Goal: Answer question/provide support: Share knowledge or assist other users

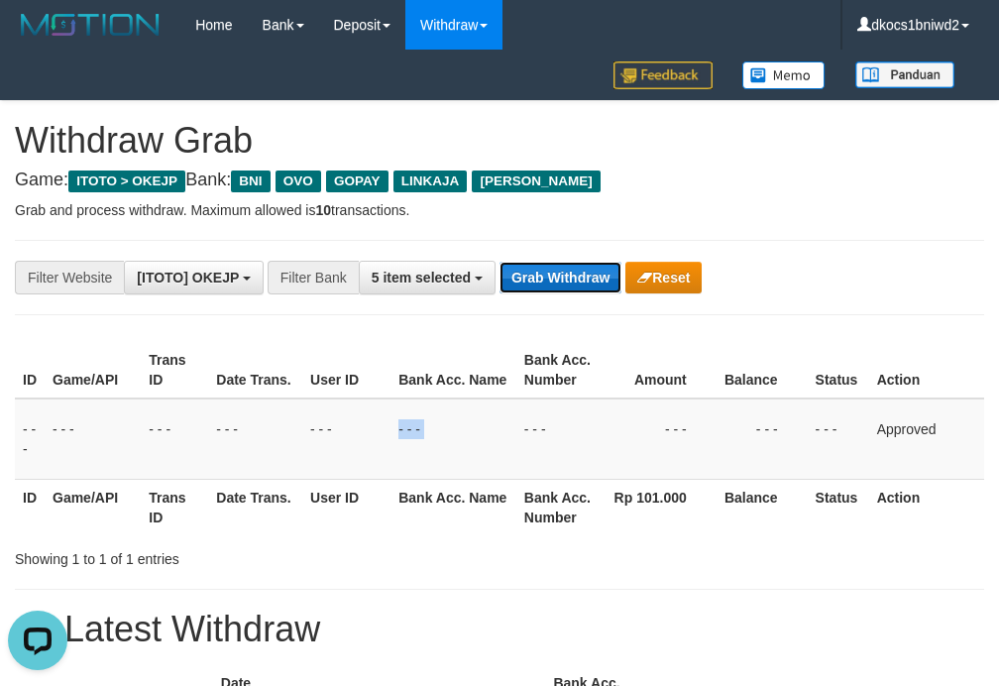
click at [576, 286] on button "Grab Withdraw" at bounding box center [561, 278] width 122 height 32
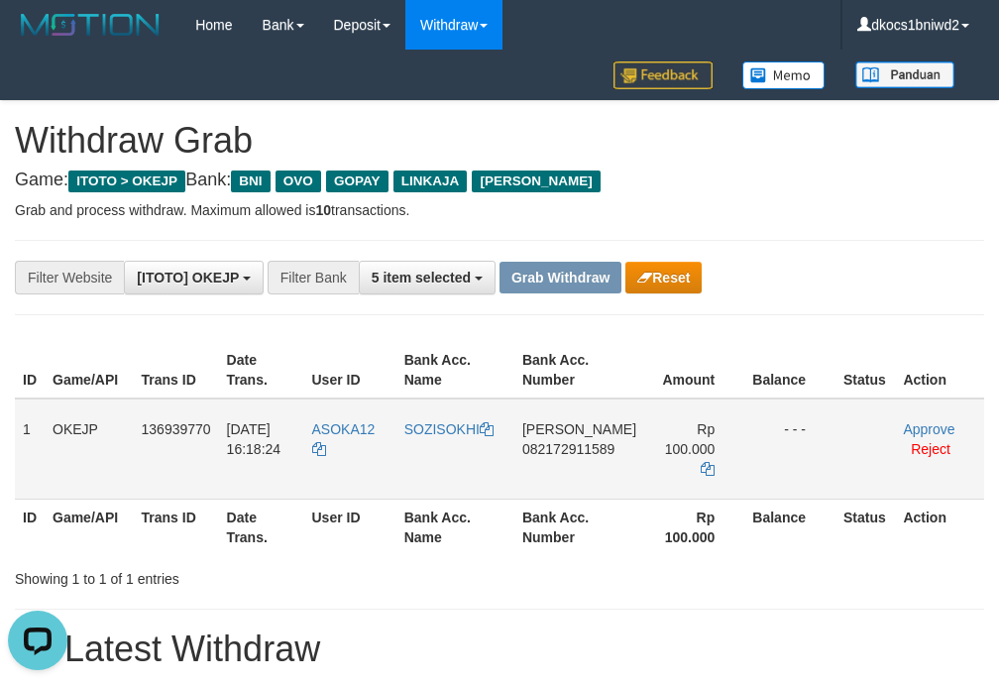
click at [579, 461] on td "DANA 082172911589" at bounding box center [580, 449] width 130 height 101
click at [576, 468] on td "DANA 082172911589" at bounding box center [580, 449] width 130 height 101
click at [579, 454] on span "082172911589" at bounding box center [568, 449] width 92 height 16
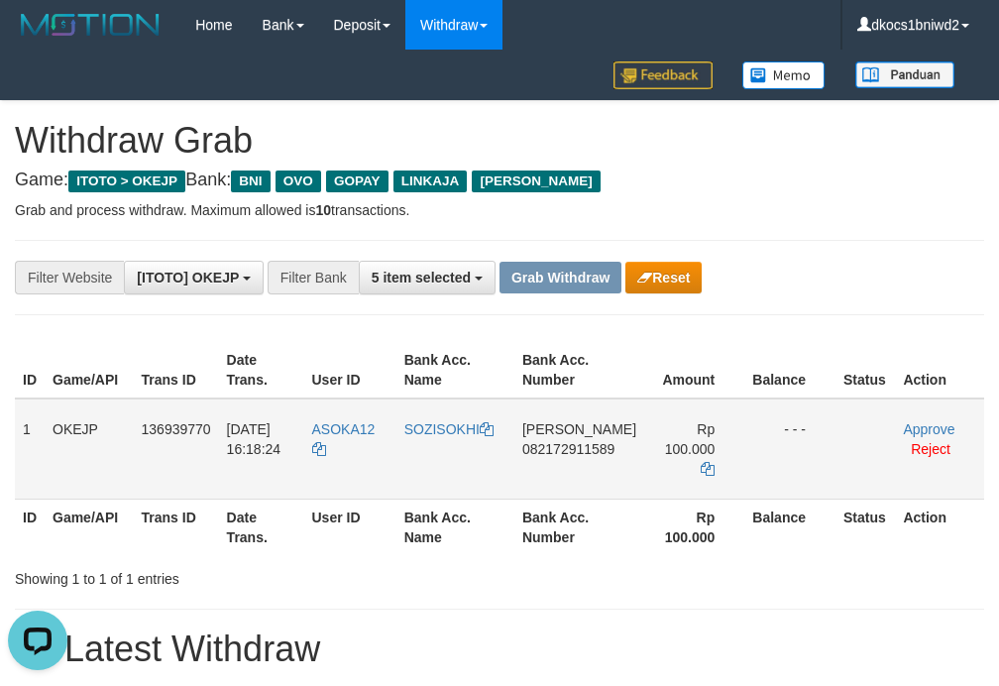
click at [547, 480] on td "DANA 082172911589" at bounding box center [580, 449] width 130 height 101
copy span "082172911589"
drag, startPoint x: 533, startPoint y: 465, endPoint x: 556, endPoint y: 462, distance: 23.0
click at [533, 465] on td "DANA 082172911589" at bounding box center [580, 449] width 130 height 101
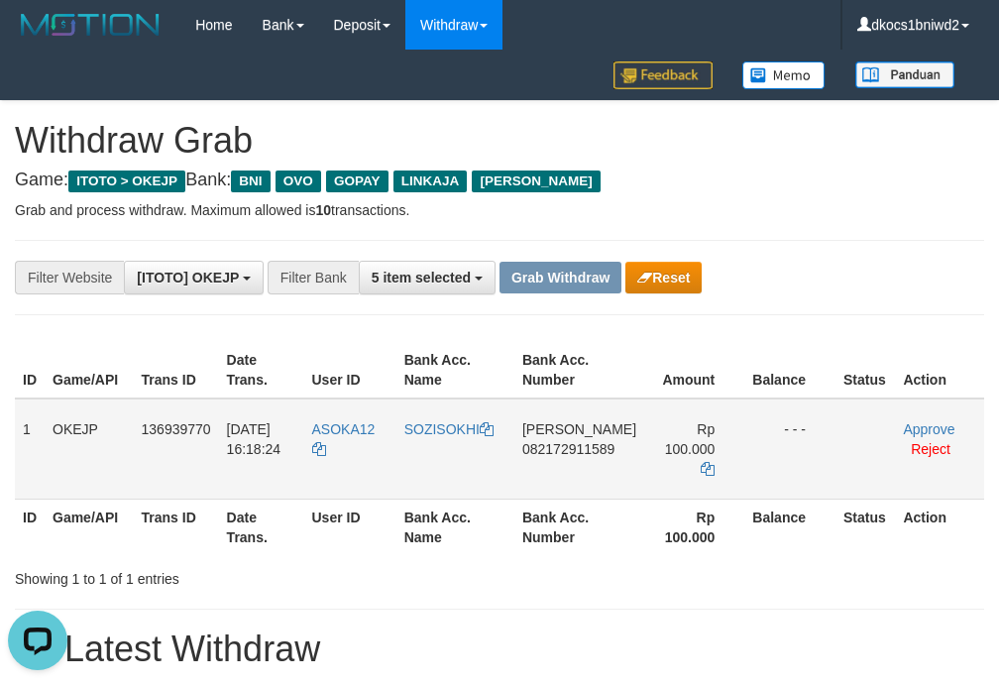
click at [557, 462] on td "DANA 082172911589" at bounding box center [580, 449] width 130 height 101
copy span "082172911589"
click at [377, 449] on td "ASOKA12" at bounding box center [350, 449] width 92 height 101
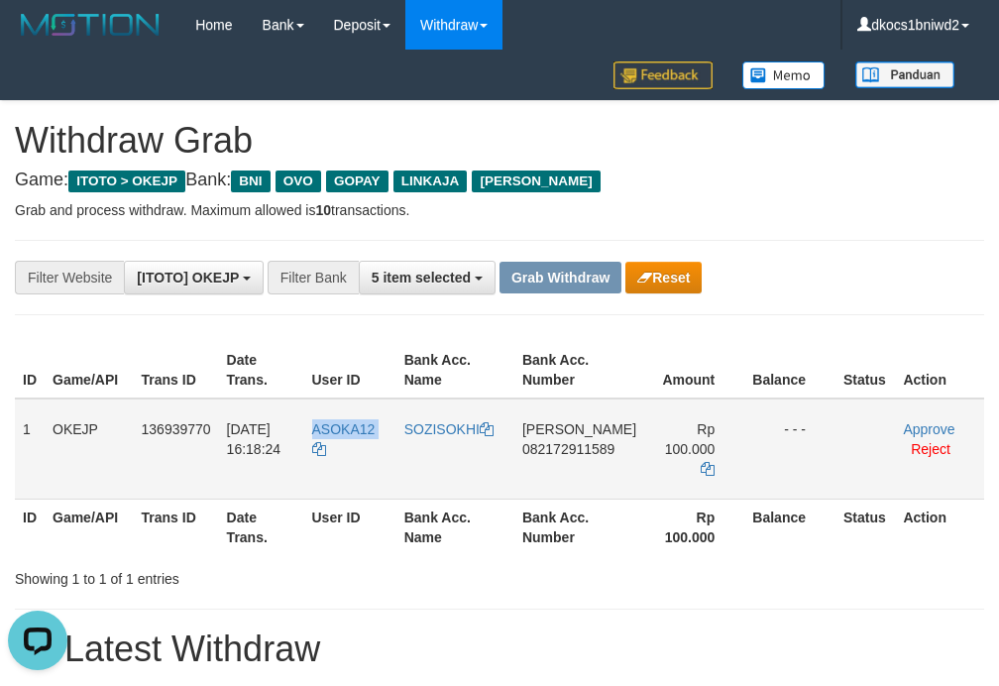
click at [377, 449] on td "ASOKA12" at bounding box center [350, 449] width 92 height 101
copy tr "ASOKA12"
drag, startPoint x: 501, startPoint y: 469, endPoint x: 456, endPoint y: 470, distance: 44.6
click at [489, 469] on td "SOZISOKHI" at bounding box center [456, 449] width 118 height 101
click at [456, 470] on td "SOZISOKHI" at bounding box center [456, 449] width 118 height 101
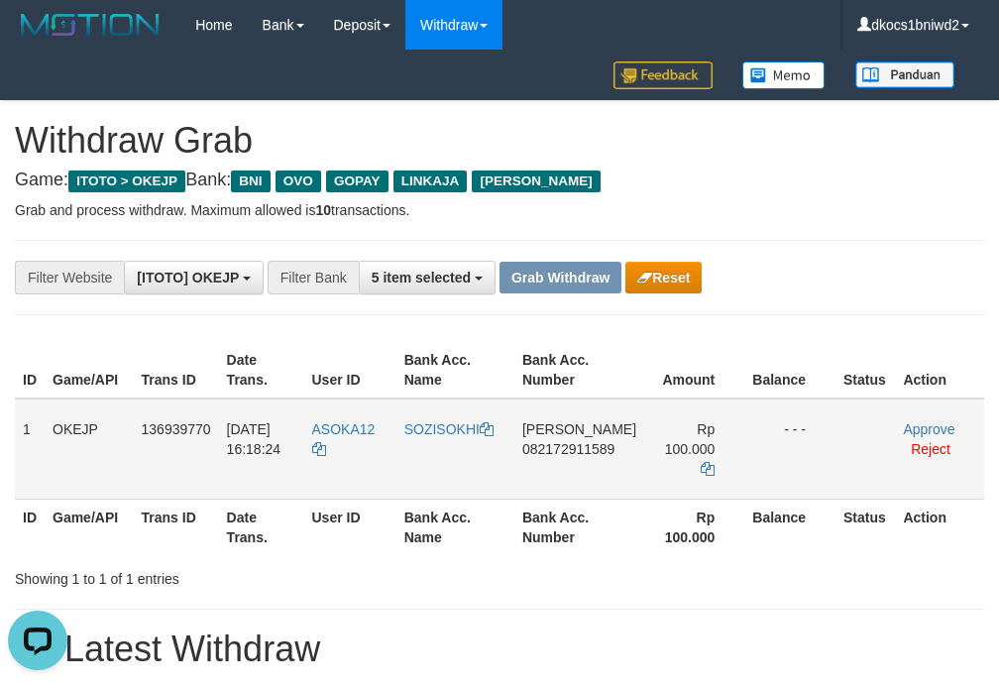
click at [454, 470] on td "SOZISOKHI" at bounding box center [456, 449] width 118 height 101
copy link "SOZISOKHI"
click at [938, 425] on link "Approve" at bounding box center [929, 429] width 52 height 16
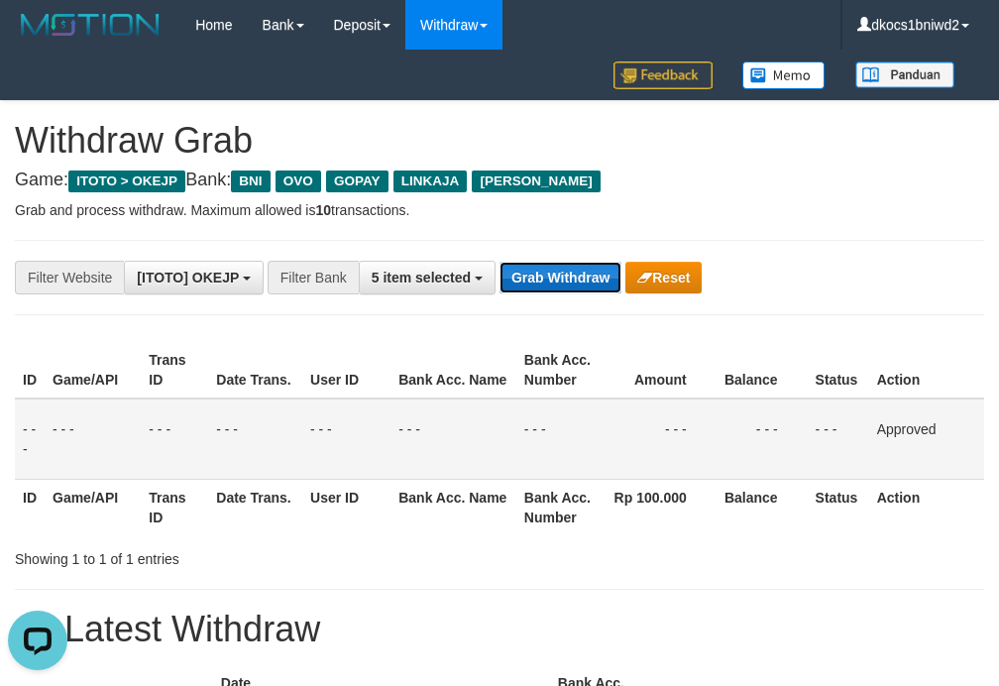
click at [556, 264] on button "Grab Withdraw" at bounding box center [561, 278] width 122 height 32
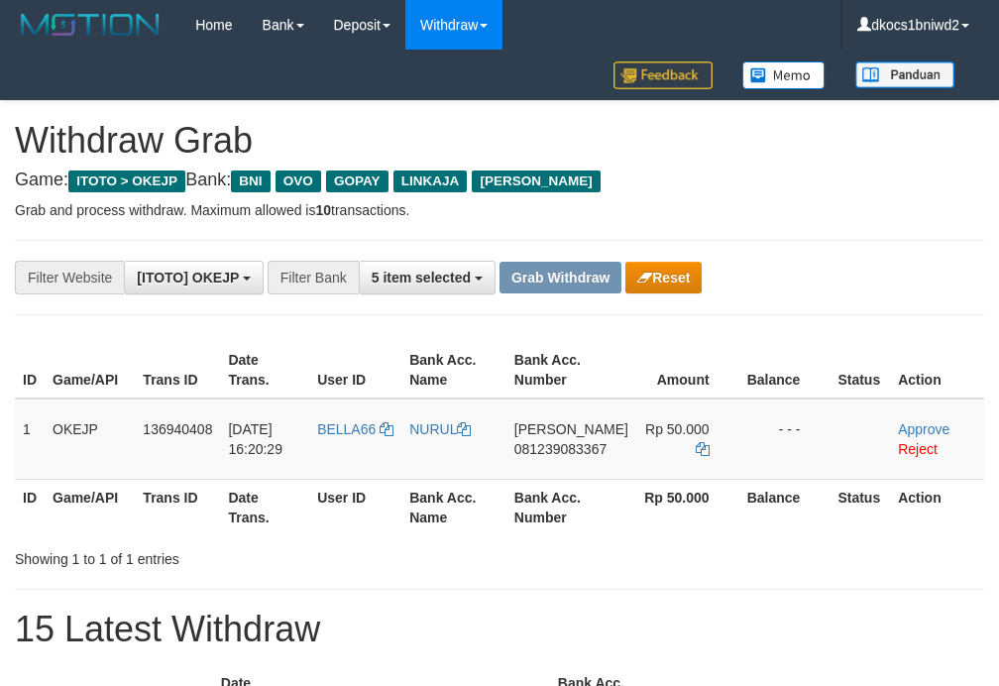
click at [341, 453] on td "BELLA66" at bounding box center [355, 439] width 92 height 81
copy link "BELLA66"
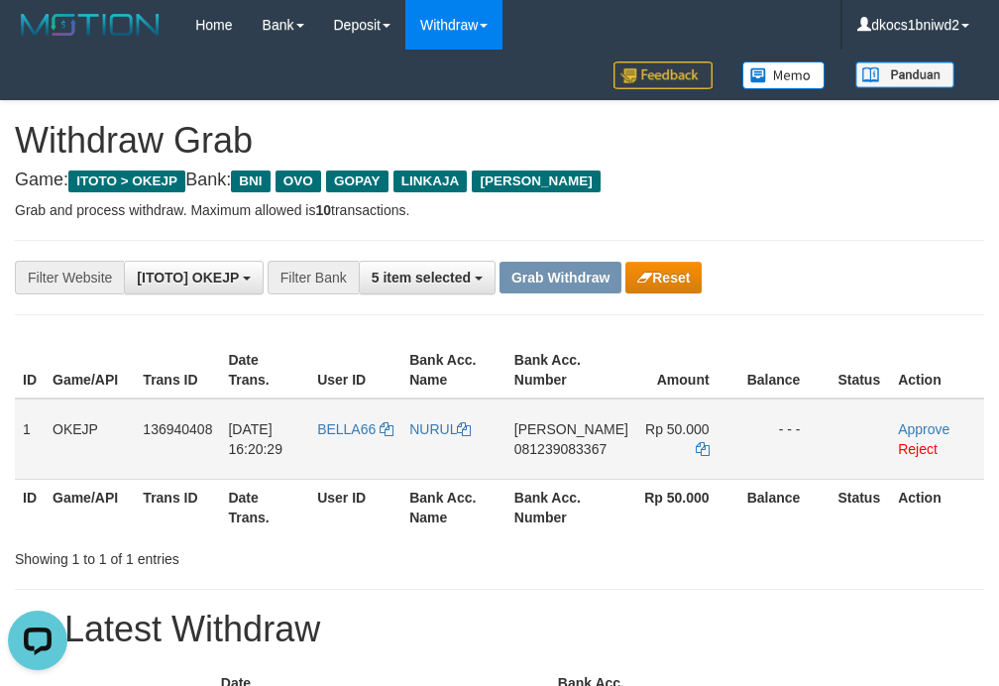
click at [556, 462] on td "[PERSON_NAME] 081239083367" at bounding box center [572, 439] width 130 height 81
copy span "081239083367"
click at [549, 481] on th "Bank Acc. Number" at bounding box center [572, 507] width 130 height 57
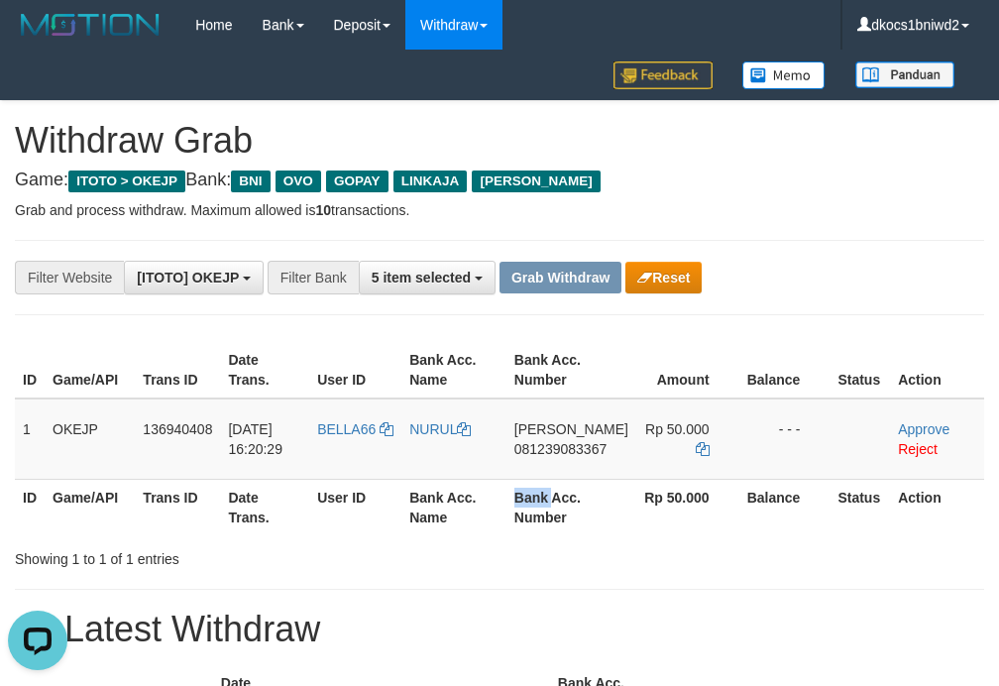
copy th "Bank"
click at [379, 438] on td "BELLA66" at bounding box center [355, 439] width 92 height 81
copy link "BELLA66"
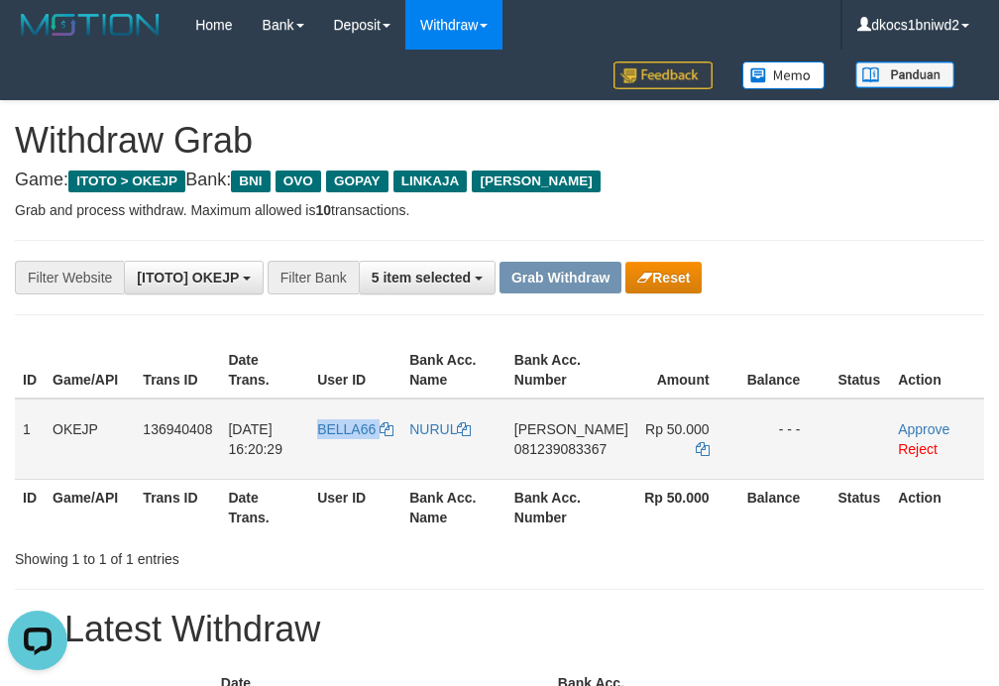
click at [347, 450] on td "BELLA66" at bounding box center [355, 439] width 92 height 81
copy span "BELLA66"
click at [906, 452] on link "Reject" at bounding box center [918, 449] width 40 height 16
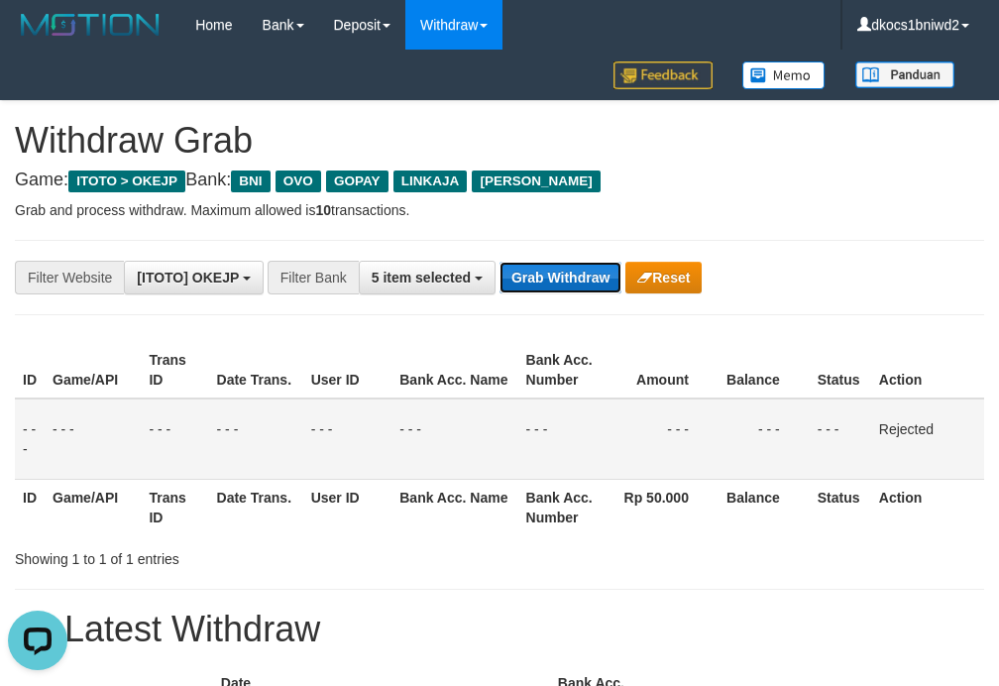
click at [547, 275] on button "Grab Withdraw" at bounding box center [561, 278] width 122 height 32
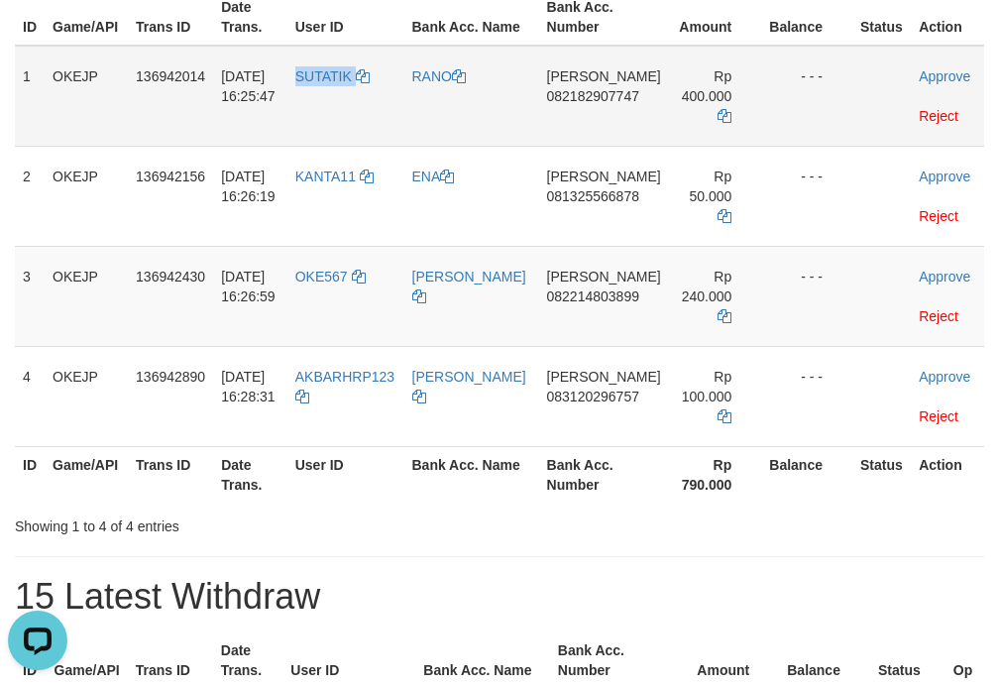
click at [346, 128] on td "SUTATIK" at bounding box center [345, 96] width 117 height 101
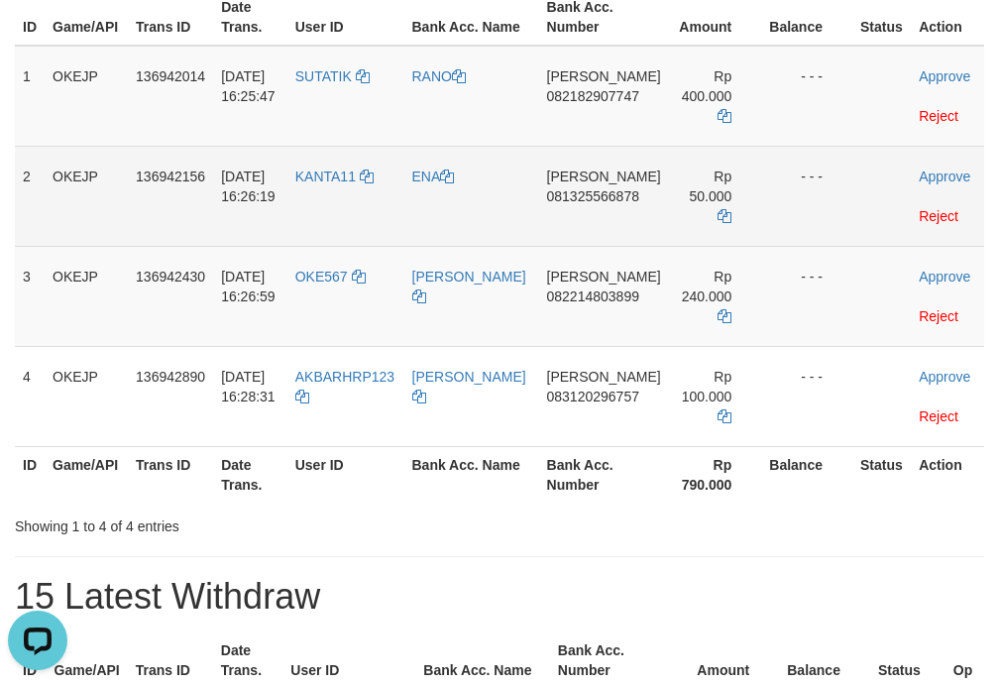
click at [309, 208] on td "KANTA11" at bounding box center [345, 196] width 117 height 100
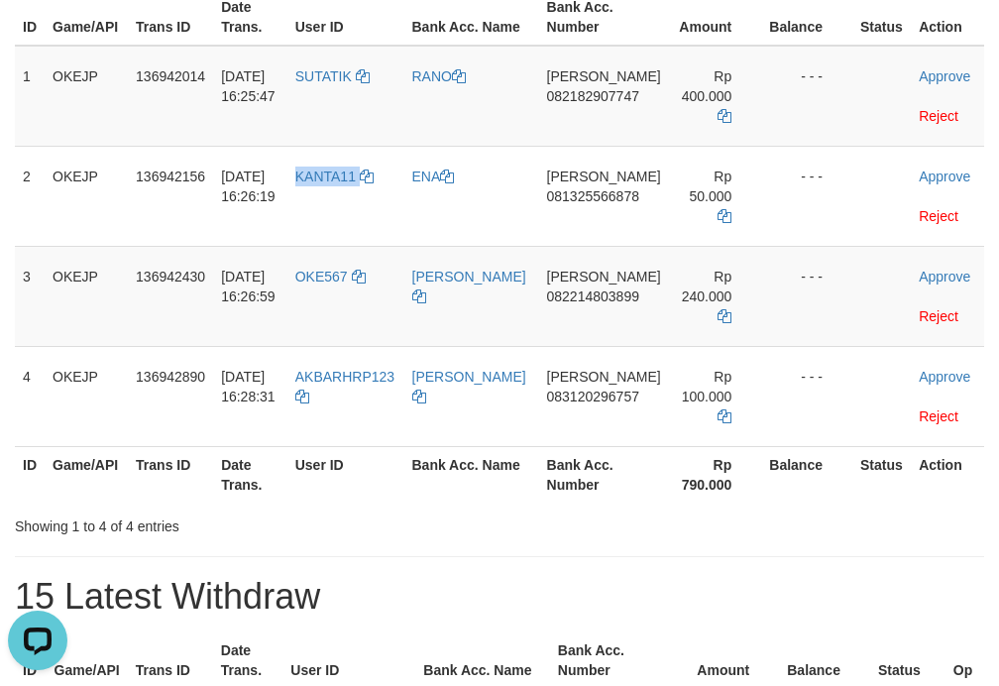
copy link "KANTA11"
click at [345, 302] on td "OKE567" at bounding box center [345, 296] width 117 height 100
copy link "OKE567"
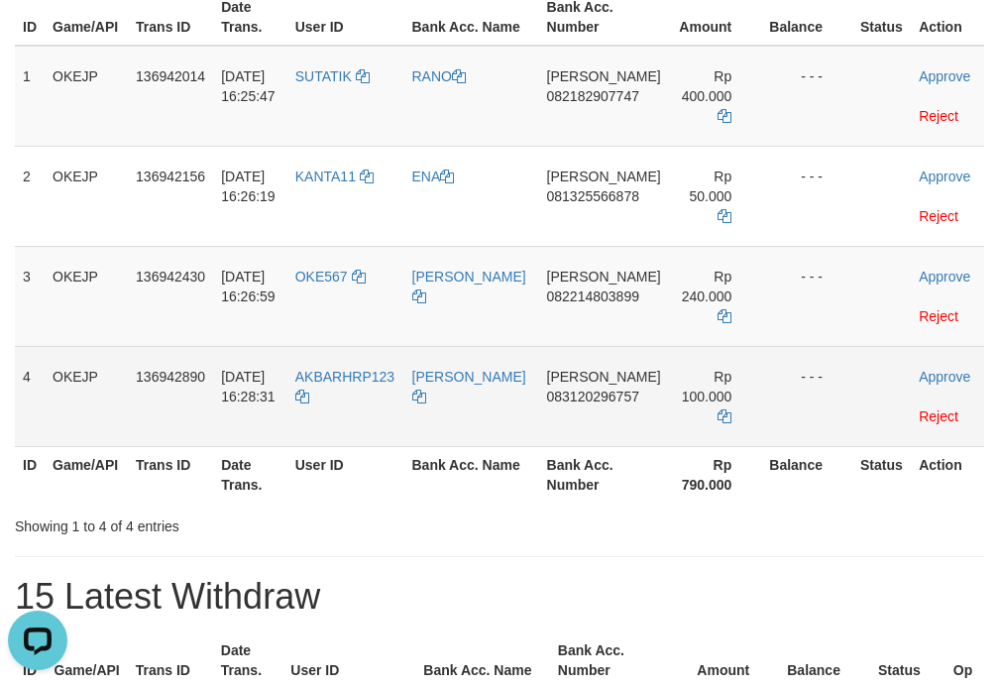
click at [370, 413] on td "AKBARHRP123" at bounding box center [345, 396] width 117 height 100
copy tr "AKBARHRP123"
click at [557, 446] on td "DANA 083120296757" at bounding box center [604, 396] width 130 height 100
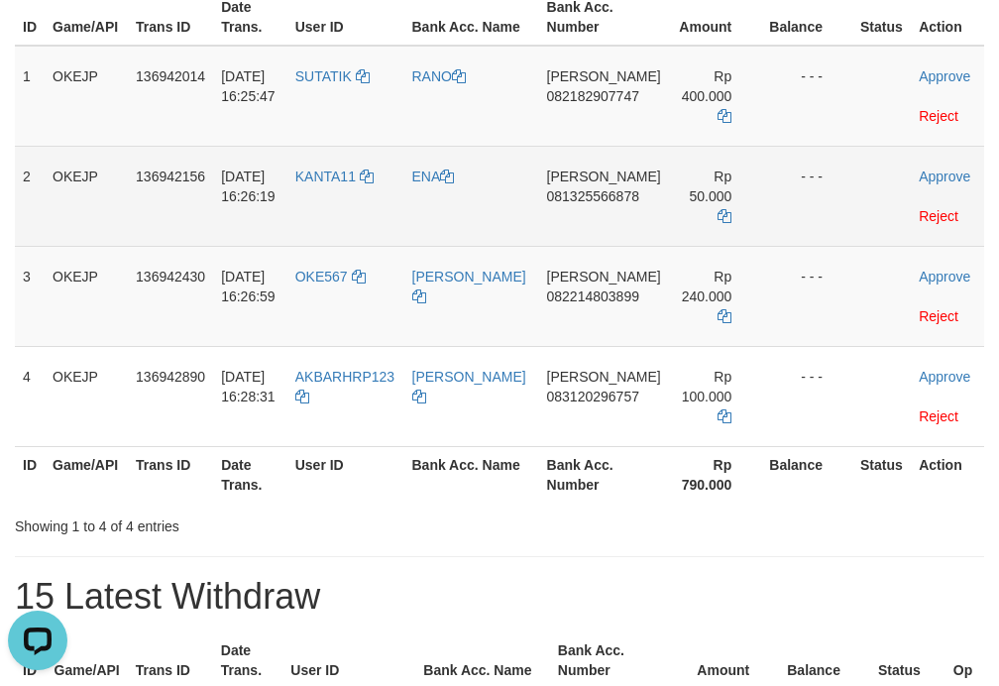
click at [592, 231] on td "DANA 081325566878" at bounding box center [604, 196] width 130 height 100
click at [595, 231] on td "DANA 081325566878" at bounding box center [604, 196] width 130 height 100
copy span "081325566878"
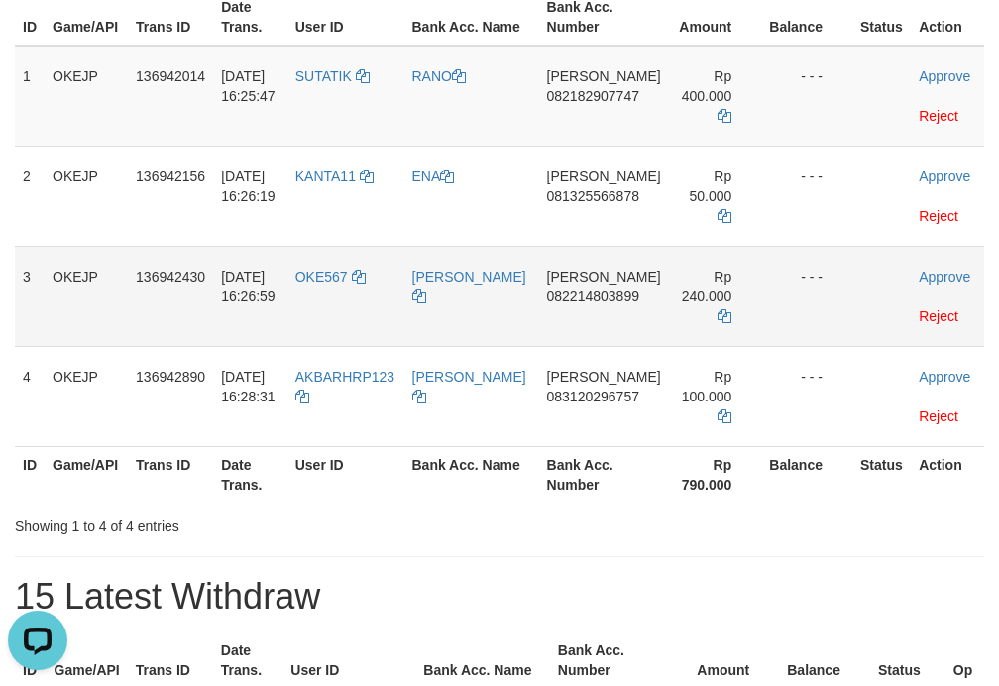
drag, startPoint x: 620, startPoint y: 250, endPoint x: 620, endPoint y: 228, distance: 21.8
click at [620, 248] on td "DANA 082214803899" at bounding box center [604, 296] width 130 height 100
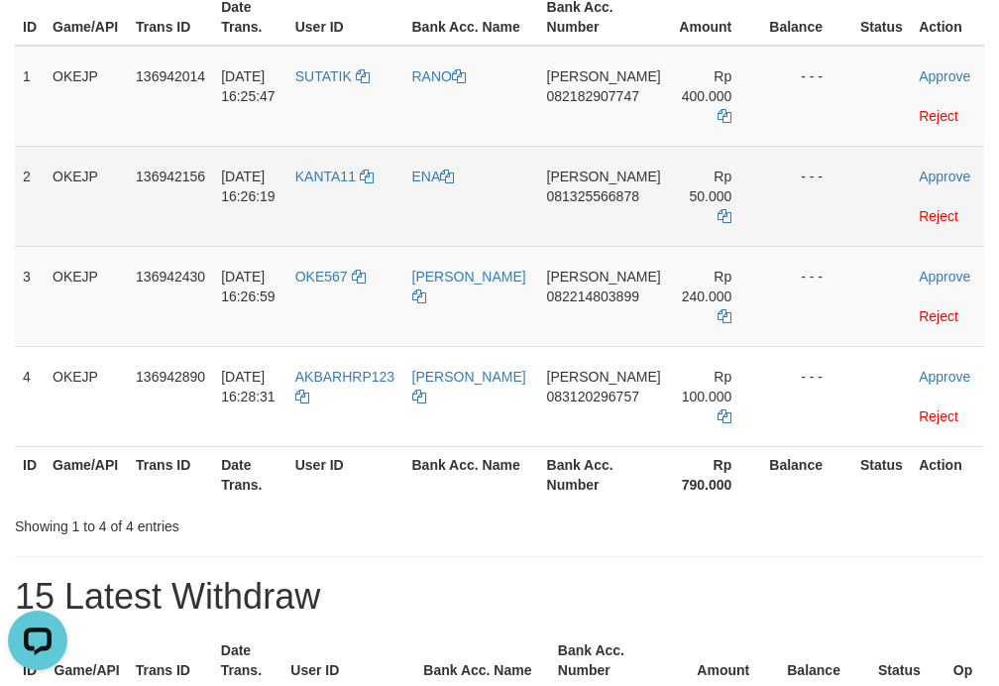
click at [609, 216] on td "DANA 081325566878" at bounding box center [604, 196] width 130 height 100
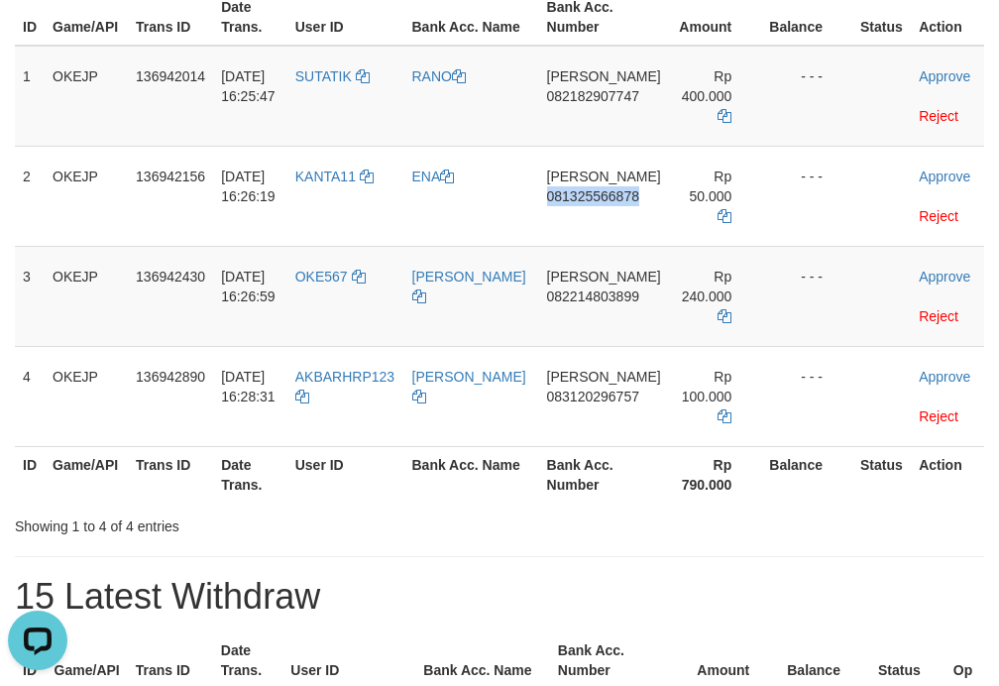
copy span "081325566878"
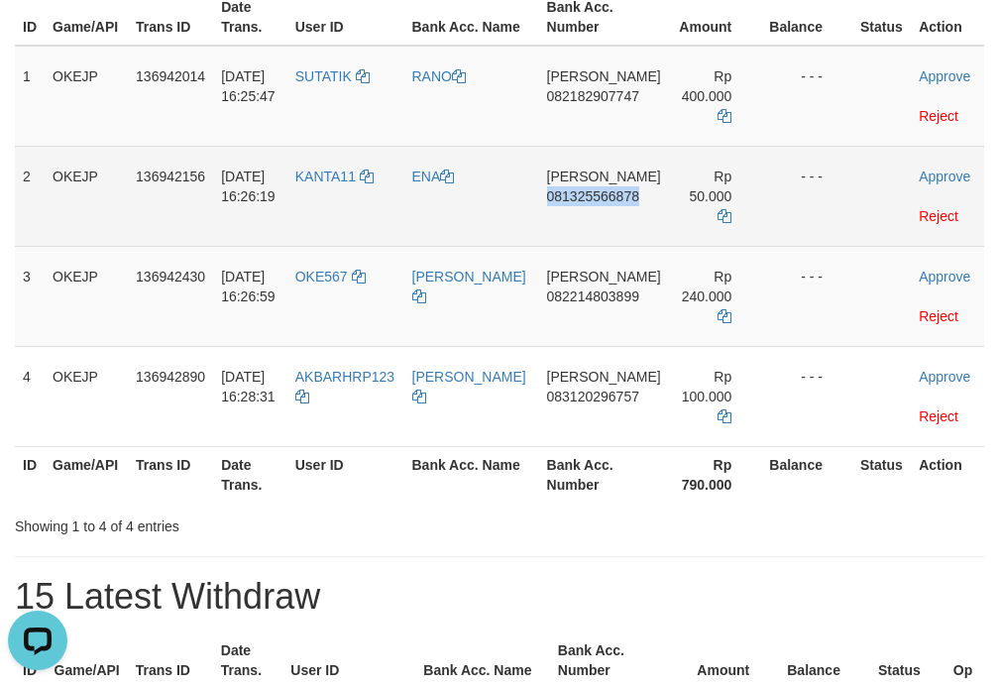
click at [603, 211] on td "DANA 081325566878" at bounding box center [604, 196] width 130 height 100
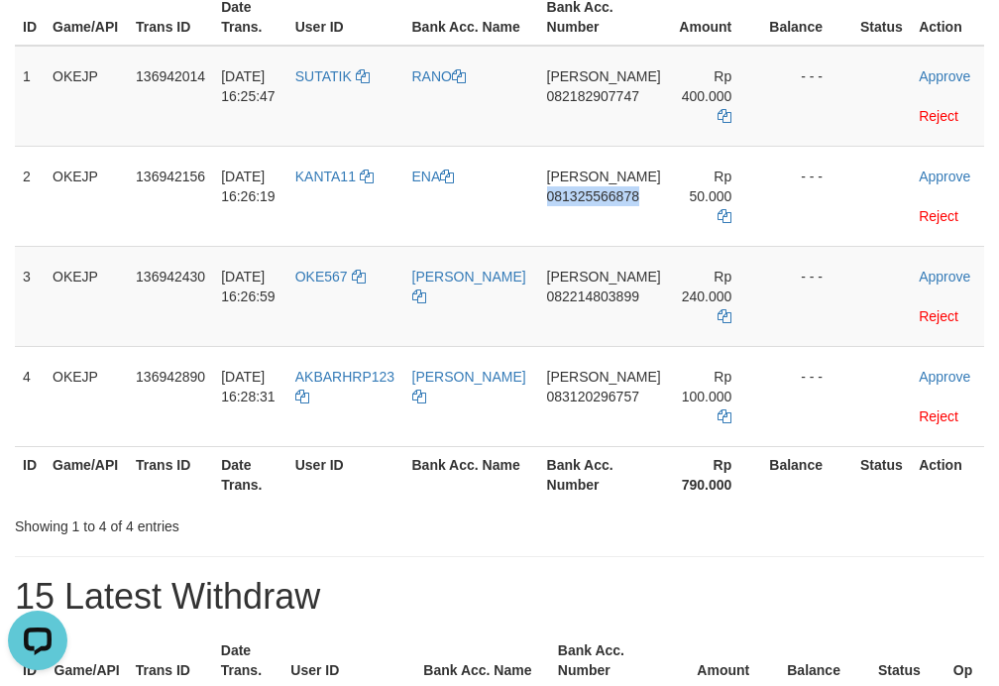
copy span "081325566878"
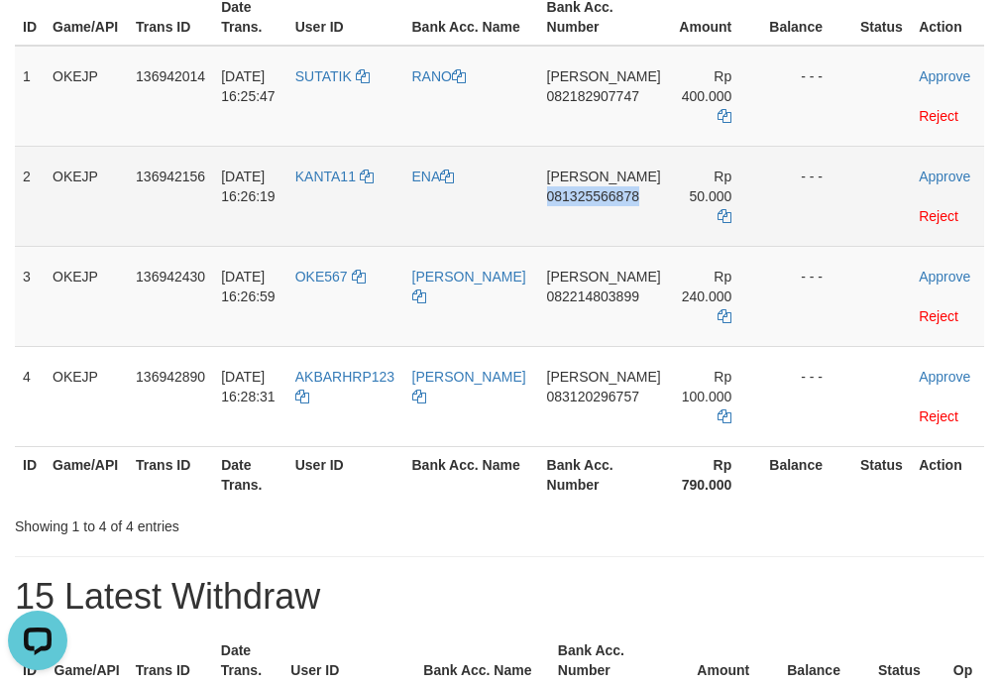
click at [583, 222] on td "DANA 081325566878" at bounding box center [604, 196] width 130 height 100
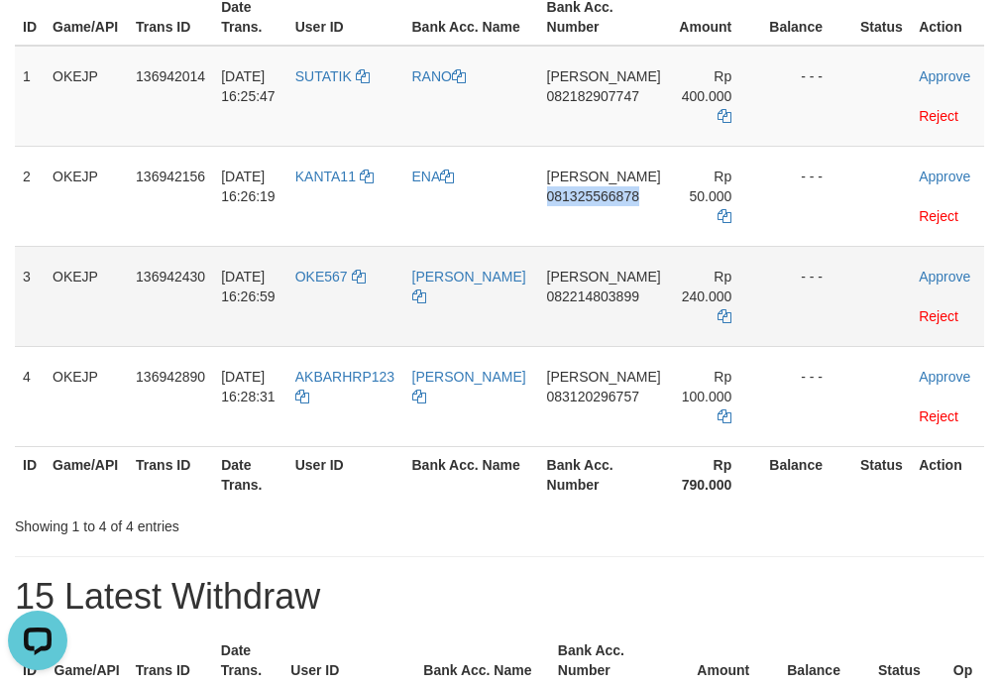
copy span "081325566878"
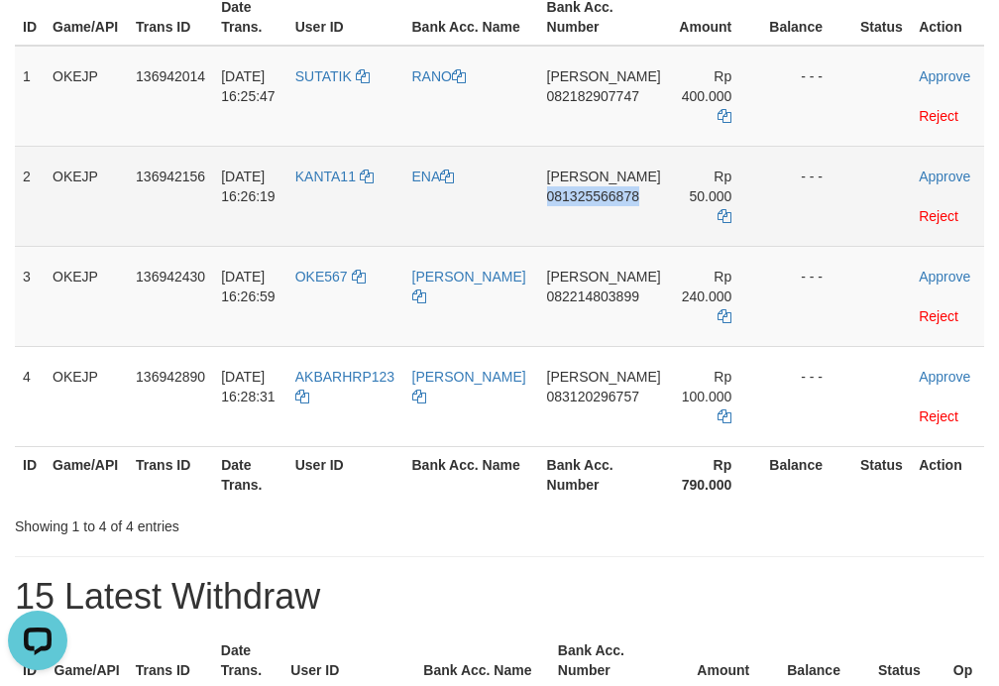
click at [587, 215] on td "DANA 081325566878" at bounding box center [604, 196] width 130 height 100
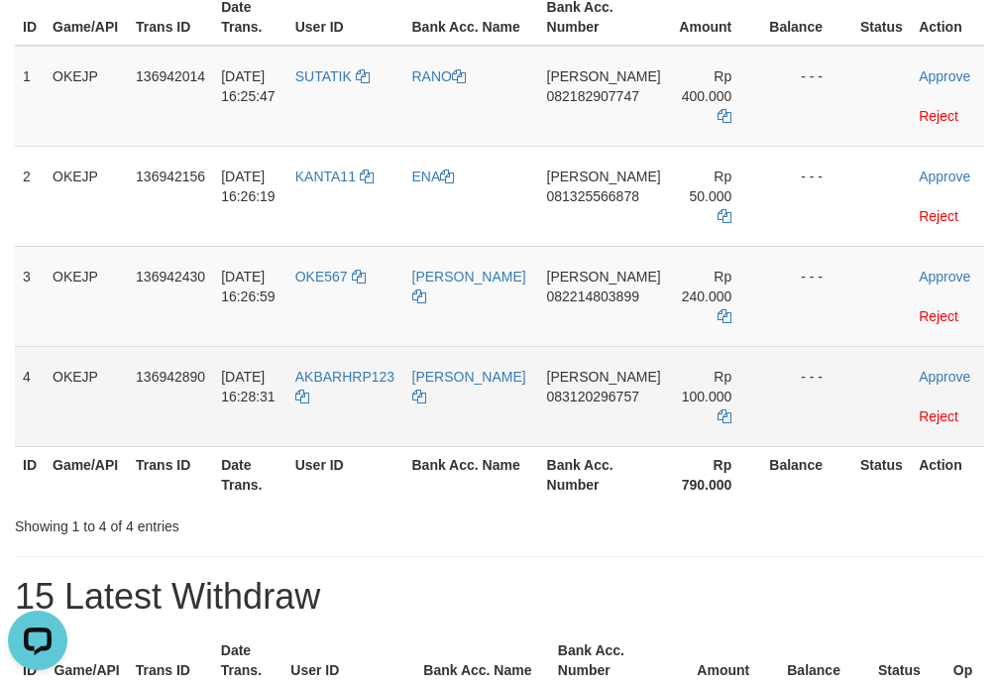
click at [596, 425] on td "DANA 083120296757" at bounding box center [604, 396] width 130 height 100
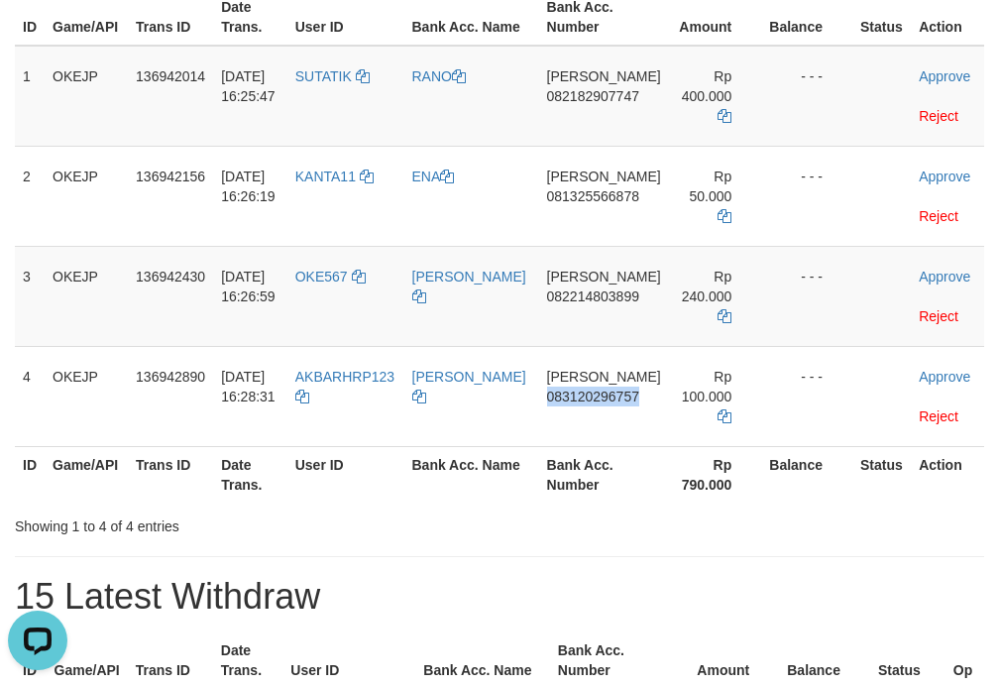
copy span "083120296757"
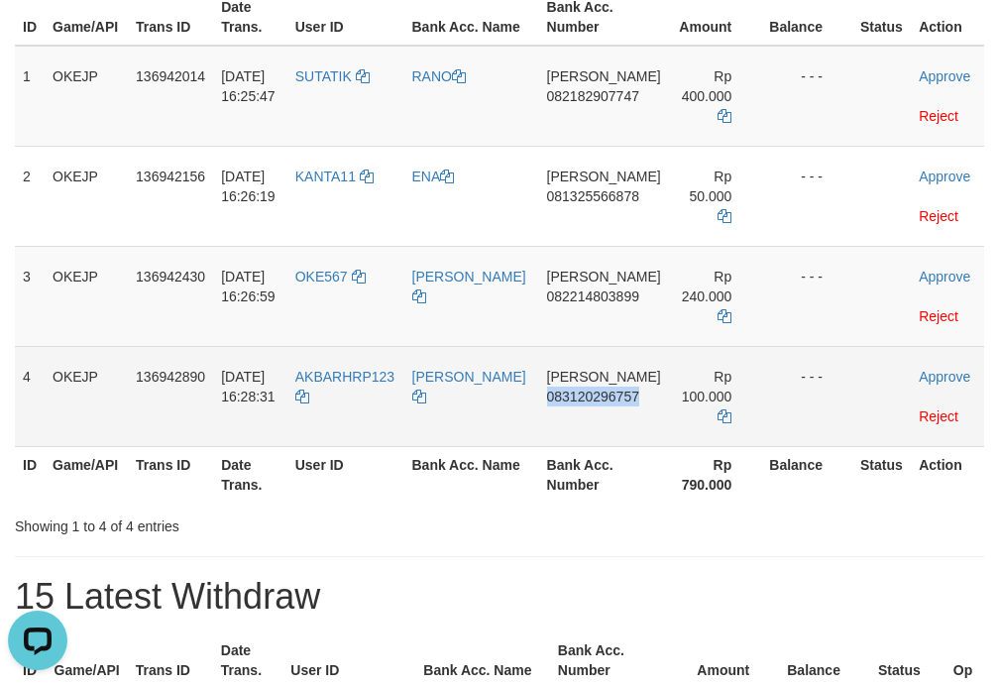
click at [613, 413] on td "DANA 083120296757" at bounding box center [604, 396] width 130 height 100
click at [539, 437] on td "[PERSON_NAME]" at bounding box center [471, 396] width 135 height 100
click at [591, 428] on td "DANA 083120296757" at bounding box center [604, 396] width 130 height 100
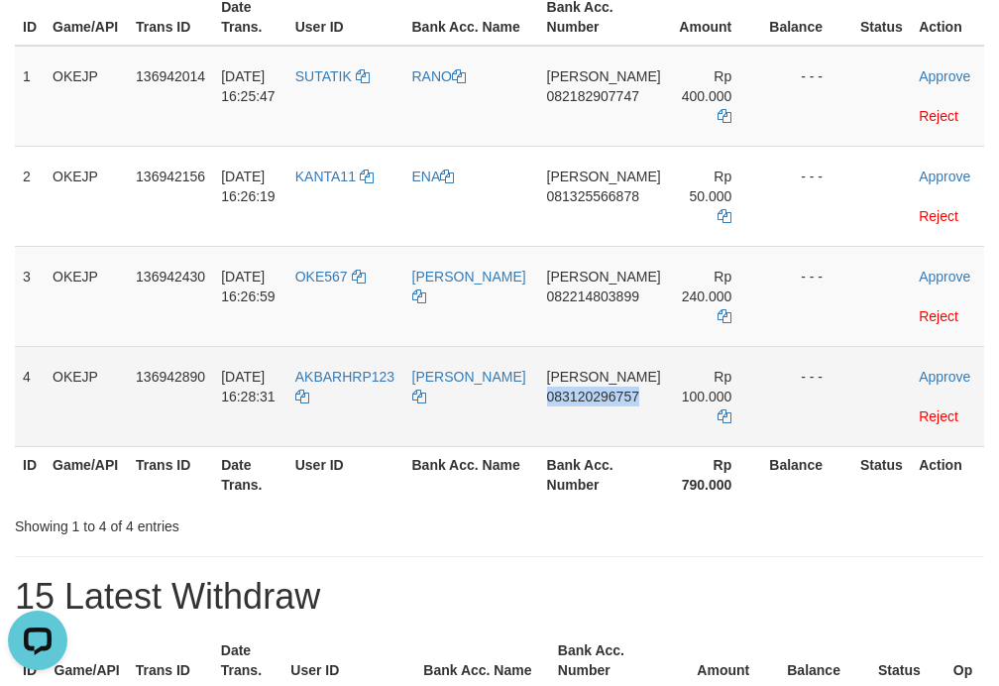
click at [591, 428] on td "DANA 083120296757" at bounding box center [604, 396] width 130 height 100
copy span "083120296757"
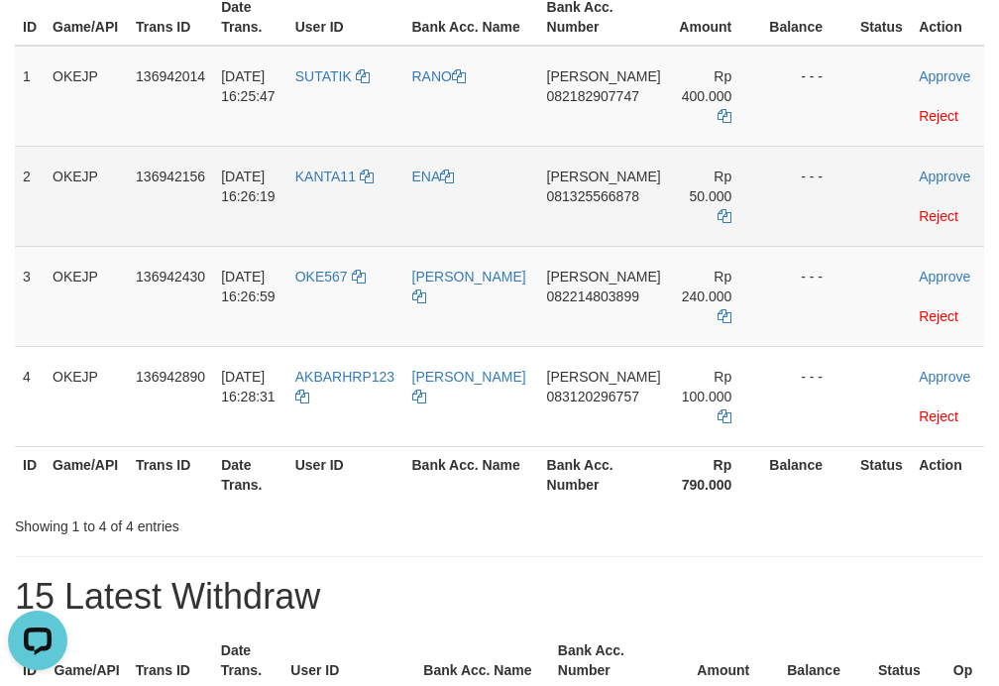
click at [341, 220] on td "KANTA11" at bounding box center [345, 196] width 117 height 100
copy link "KANTA11"
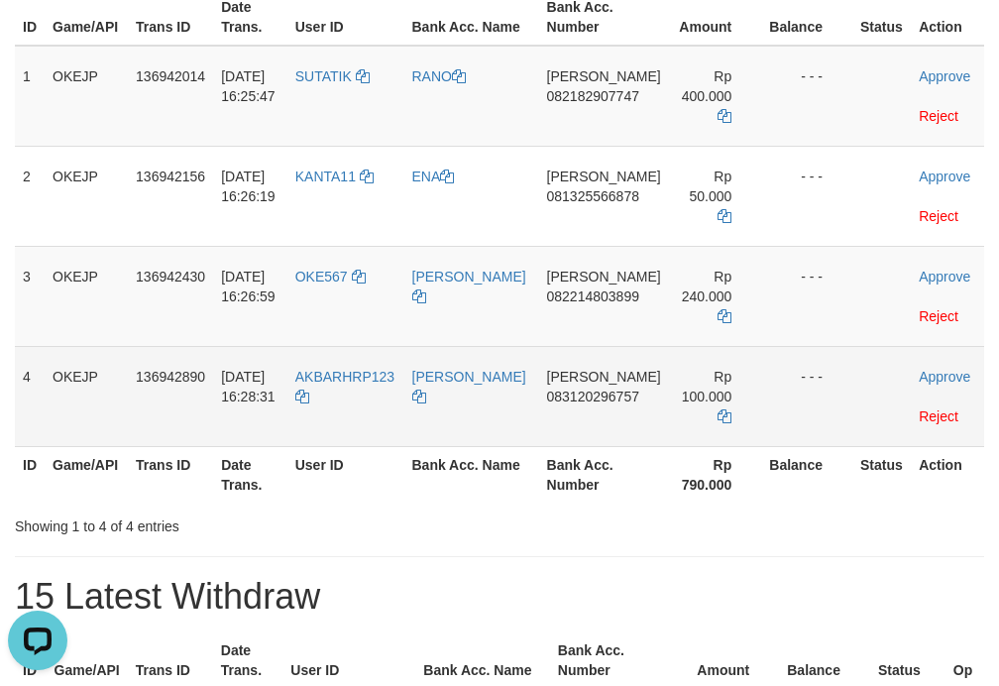
click at [370, 399] on td "AKBARHRP123" at bounding box center [345, 396] width 117 height 100
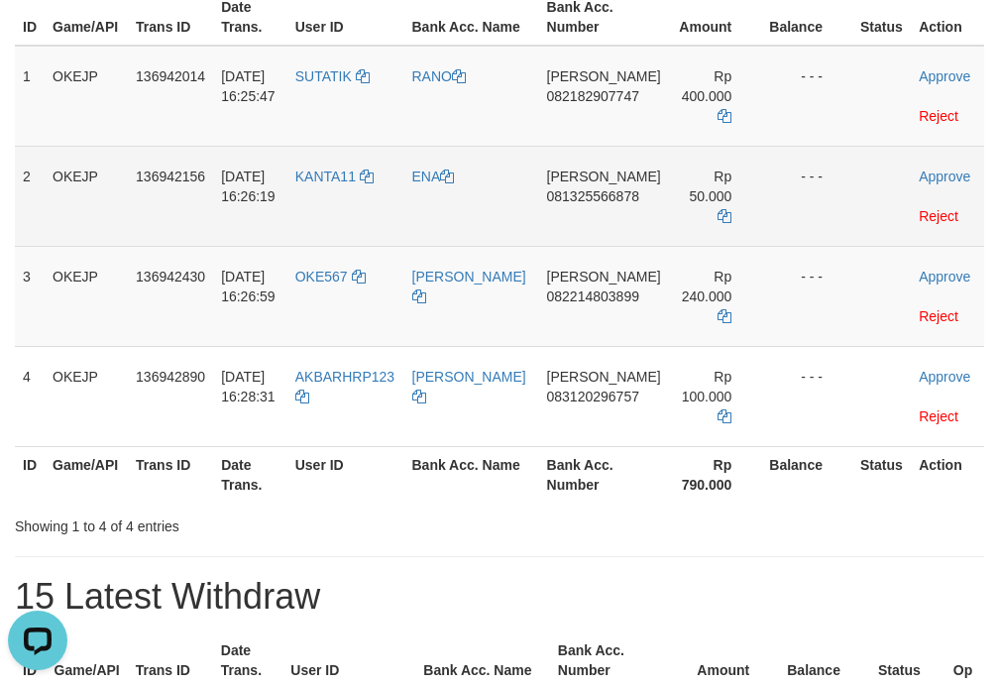
click at [464, 198] on td "ENA" at bounding box center [471, 196] width 135 height 100
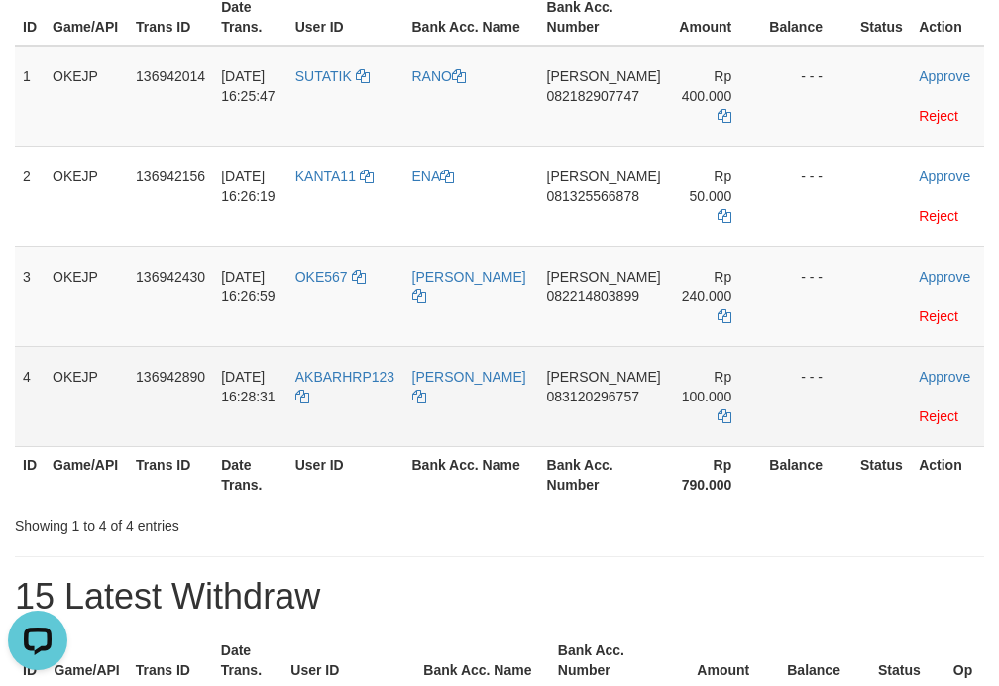
click at [458, 420] on td "[PERSON_NAME]" at bounding box center [471, 396] width 135 height 100
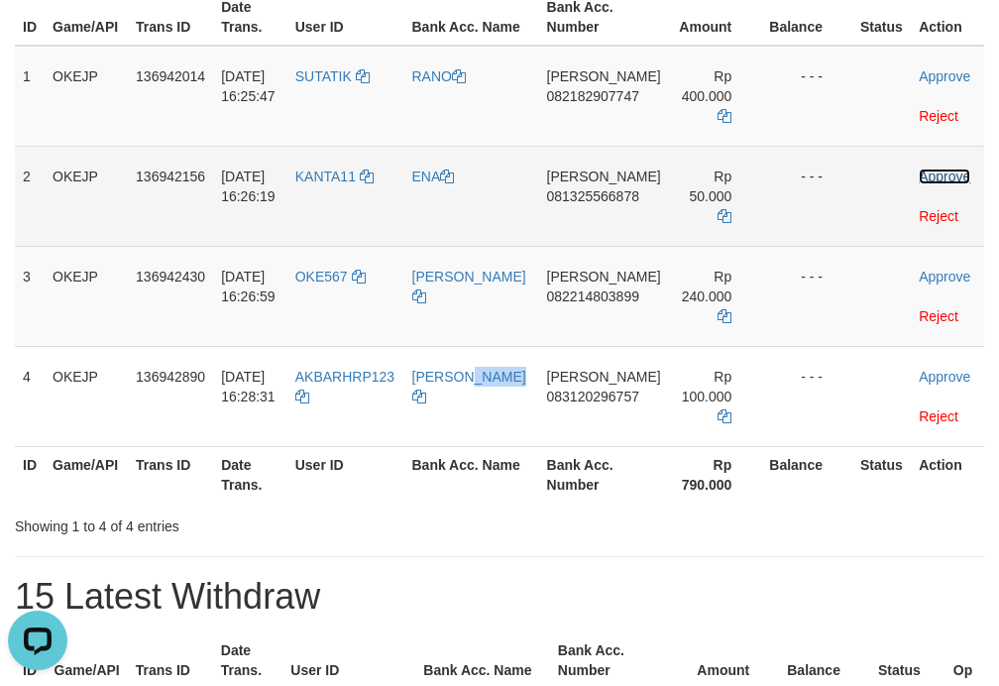
click at [937, 169] on link "Approve" at bounding box center [945, 177] width 52 height 16
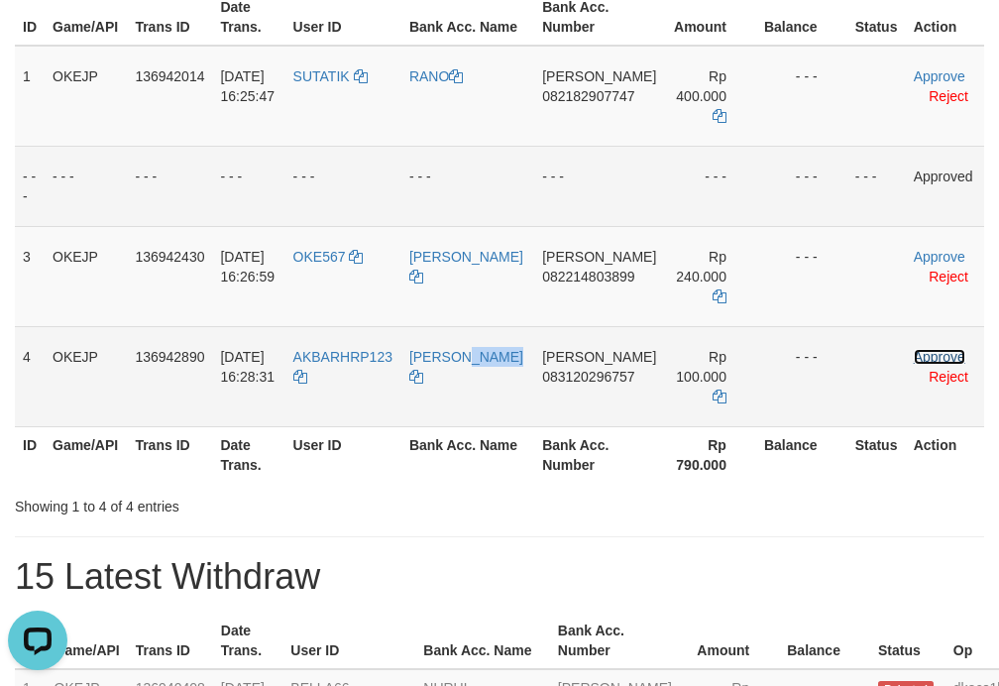
click at [914, 357] on link "Approve" at bounding box center [940, 357] width 52 height 16
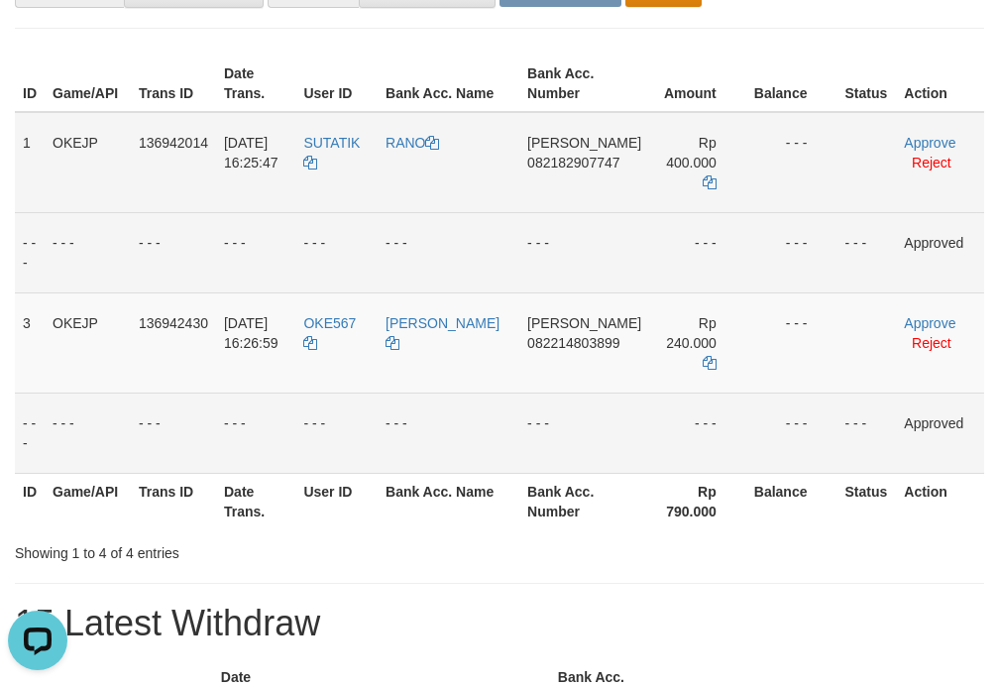
scroll to position [175, 0]
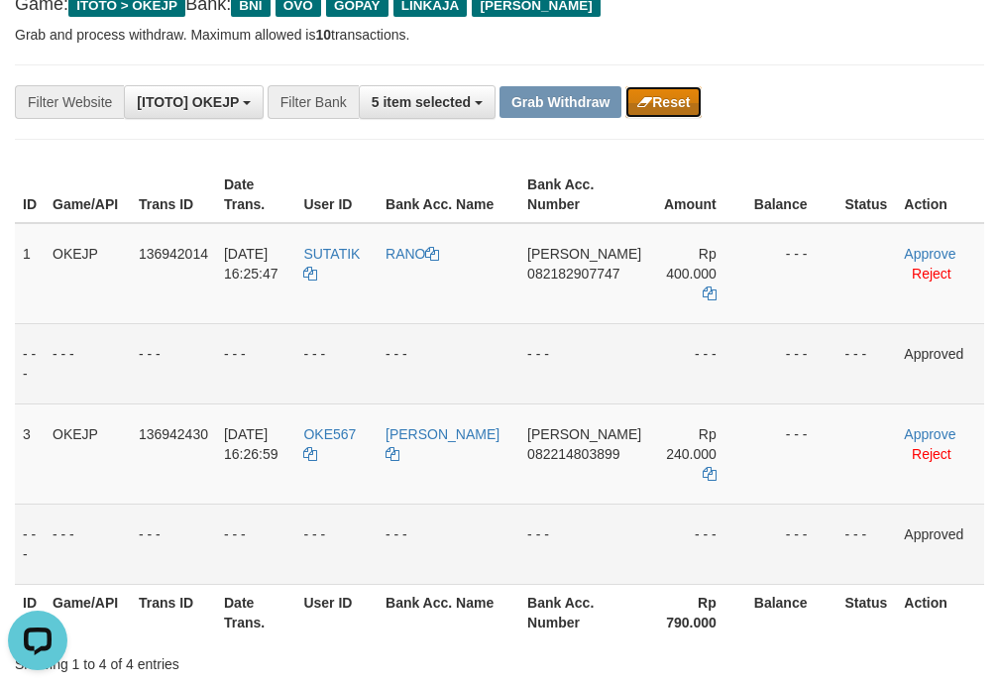
click at [672, 104] on button "Reset" at bounding box center [664, 102] width 76 height 32
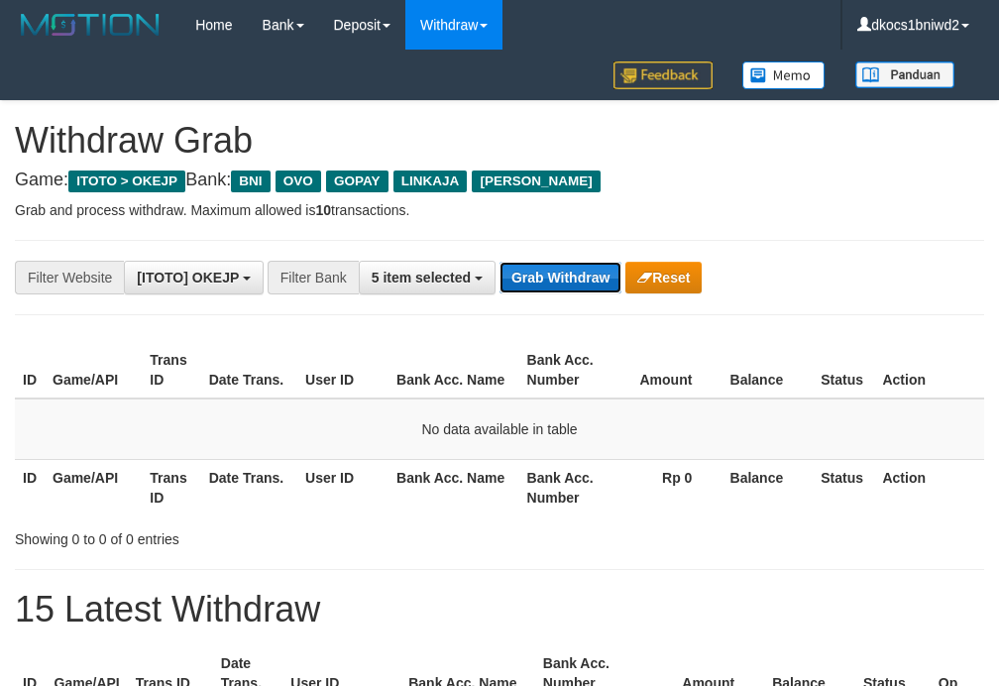
click at [524, 283] on button "Grab Withdraw" at bounding box center [561, 278] width 122 height 32
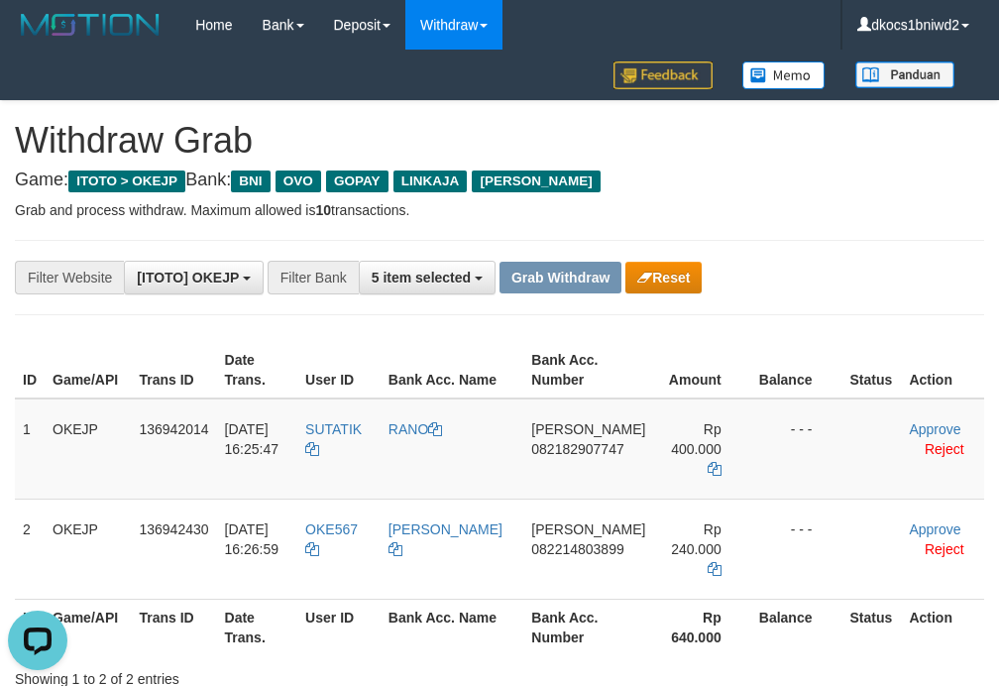
click at [817, 256] on div "**********" at bounding box center [500, 277] width 970 height 75
click at [786, 243] on div "**********" at bounding box center [500, 277] width 970 height 75
drag, startPoint x: 794, startPoint y: 250, endPoint x: 810, endPoint y: 247, distance: 16.1
click at [794, 250] on div "**********" at bounding box center [500, 277] width 970 height 75
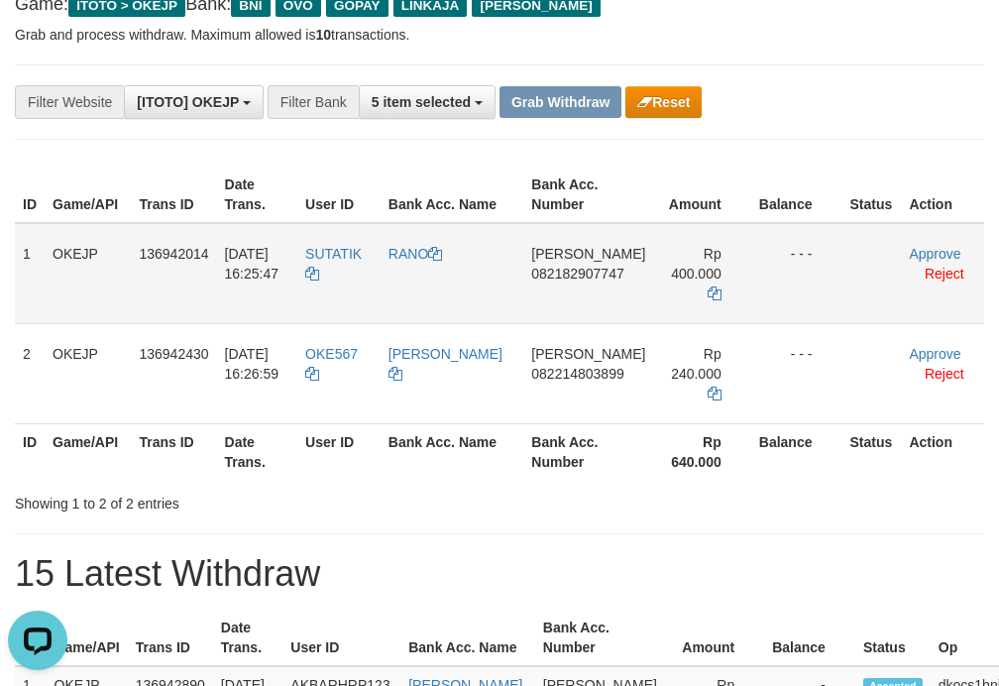
click at [588, 286] on td "DANA 082182907747" at bounding box center [588, 273] width 130 height 101
copy span "082182907747"
click at [584, 284] on td "DANA 082182907747" at bounding box center [588, 273] width 130 height 101
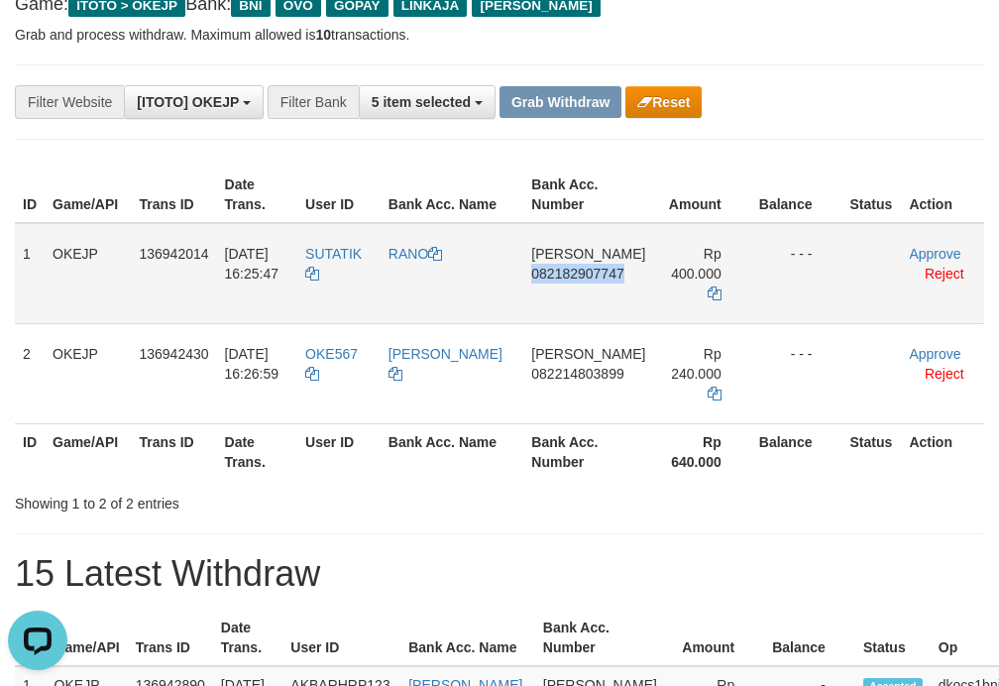
click at [579, 318] on td "DANA 082182907747" at bounding box center [588, 273] width 130 height 101
click at [547, 295] on td "DANA 082182907747" at bounding box center [588, 273] width 130 height 101
click at [600, 302] on td "DANA 082182907747" at bounding box center [588, 273] width 130 height 101
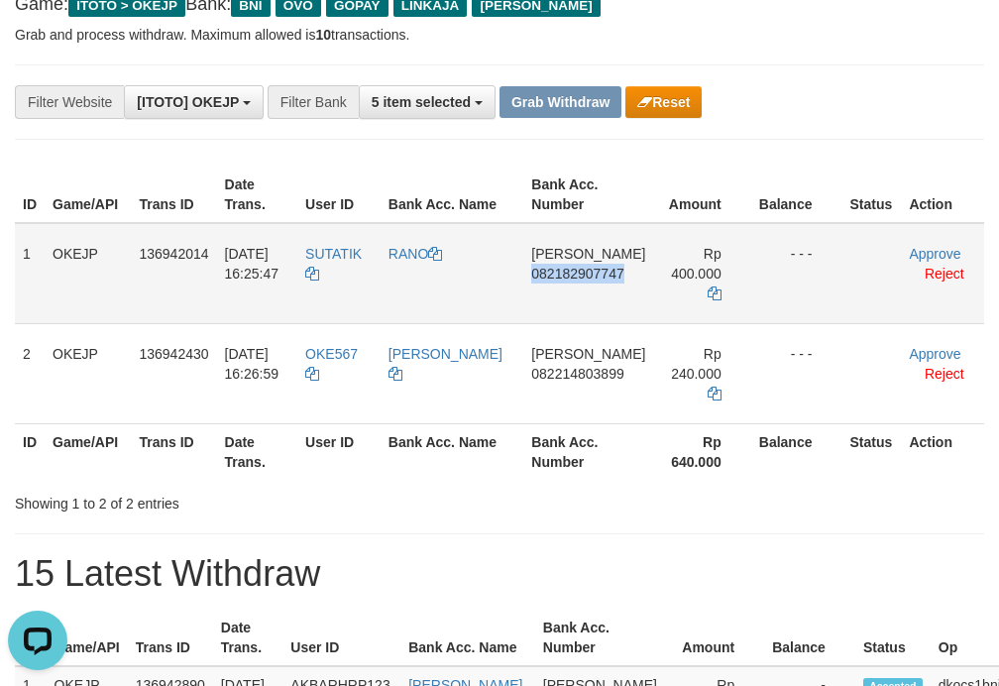
click at [600, 302] on td "DANA 082182907747" at bounding box center [588, 273] width 130 height 101
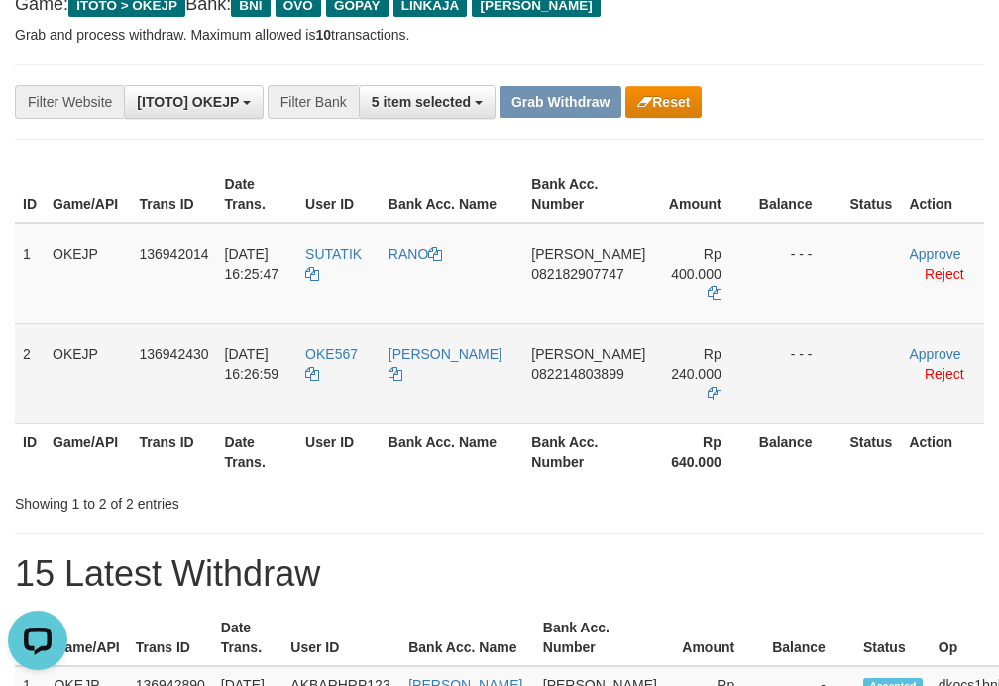
click at [603, 395] on td "DANA 082214803899" at bounding box center [588, 373] width 130 height 100
copy span "082214803899"
click at [579, 402] on td "DANA 082214803899" at bounding box center [588, 373] width 130 height 100
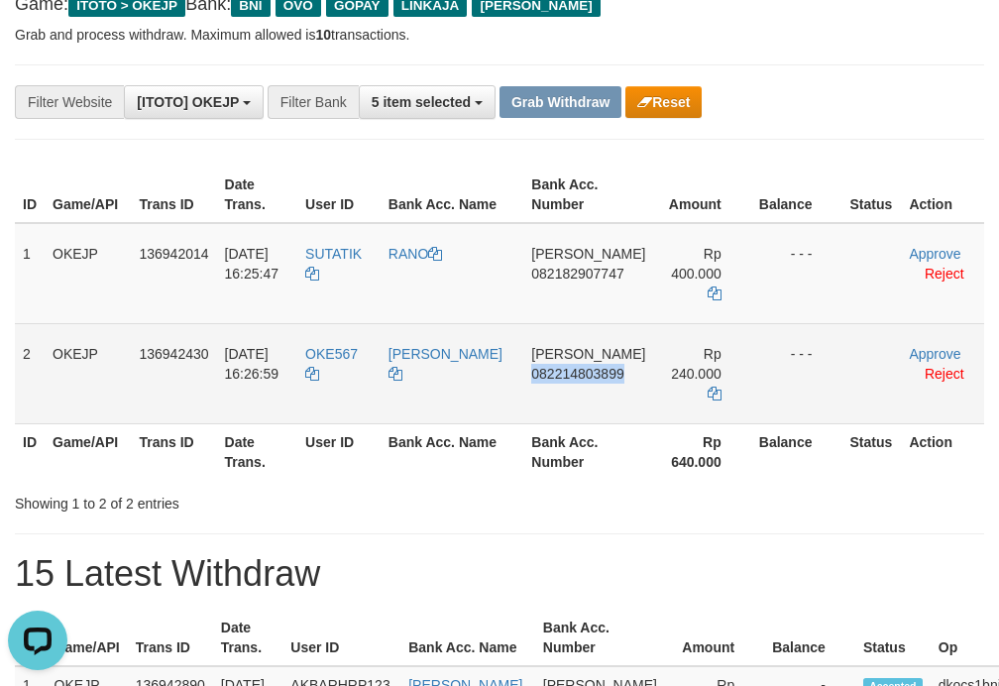
click at [565, 405] on td "DANA 082214803899" at bounding box center [588, 373] width 130 height 100
click at [593, 395] on td "DANA 082214803899" at bounding box center [588, 373] width 130 height 100
click at [619, 402] on td "DANA 082214803899" at bounding box center [588, 373] width 130 height 100
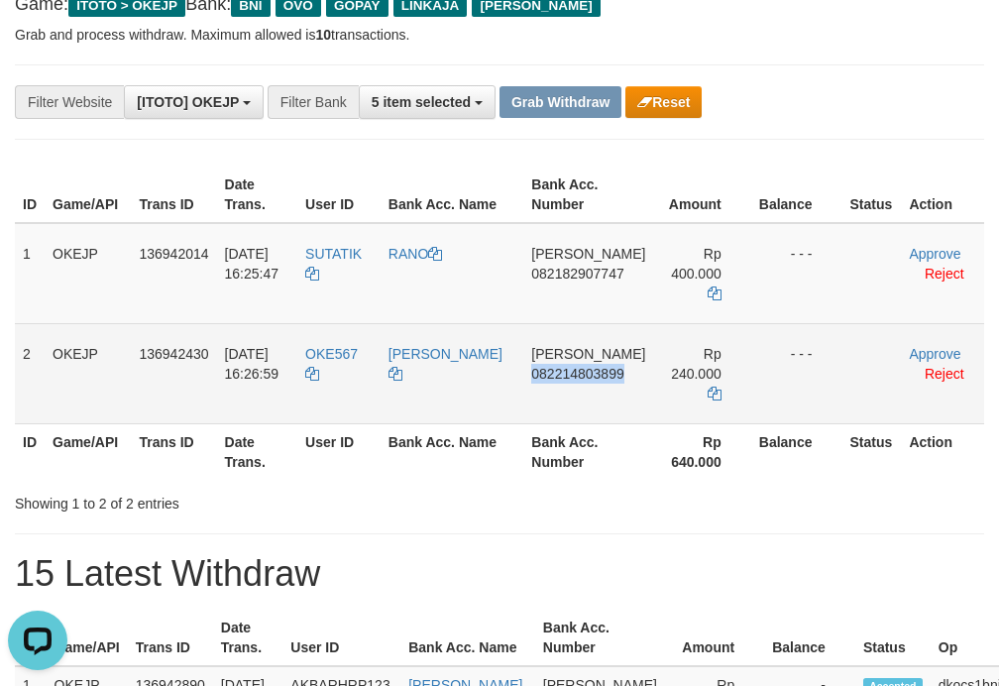
click at [619, 402] on td "DANA 082214803899" at bounding box center [588, 373] width 130 height 100
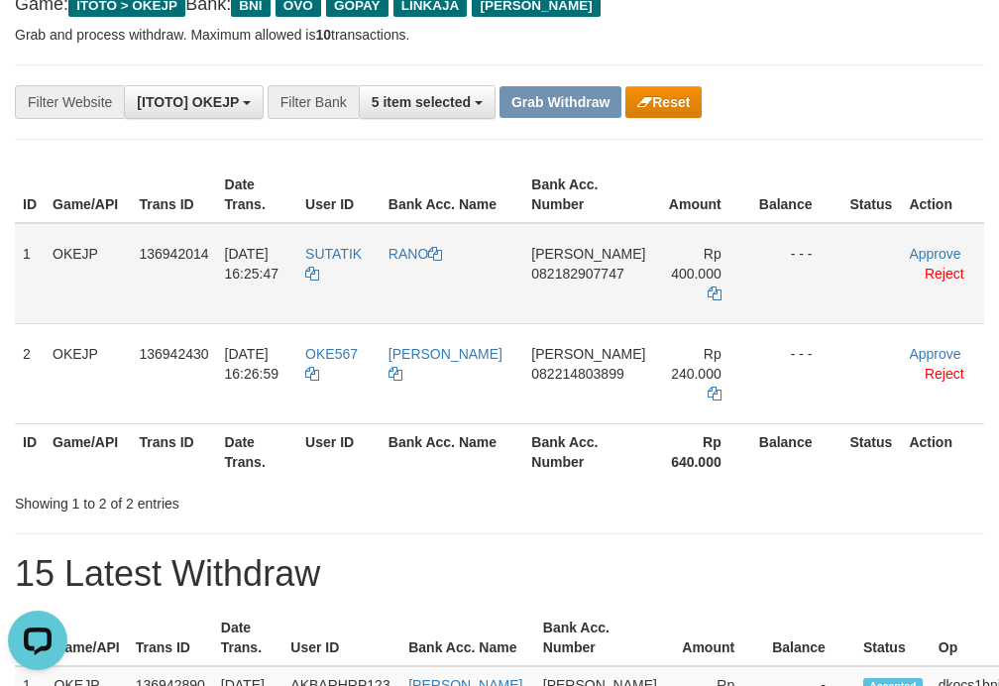
click at [345, 287] on td "SUTATIK" at bounding box center [338, 273] width 83 height 101
copy tr "SUTATIK"
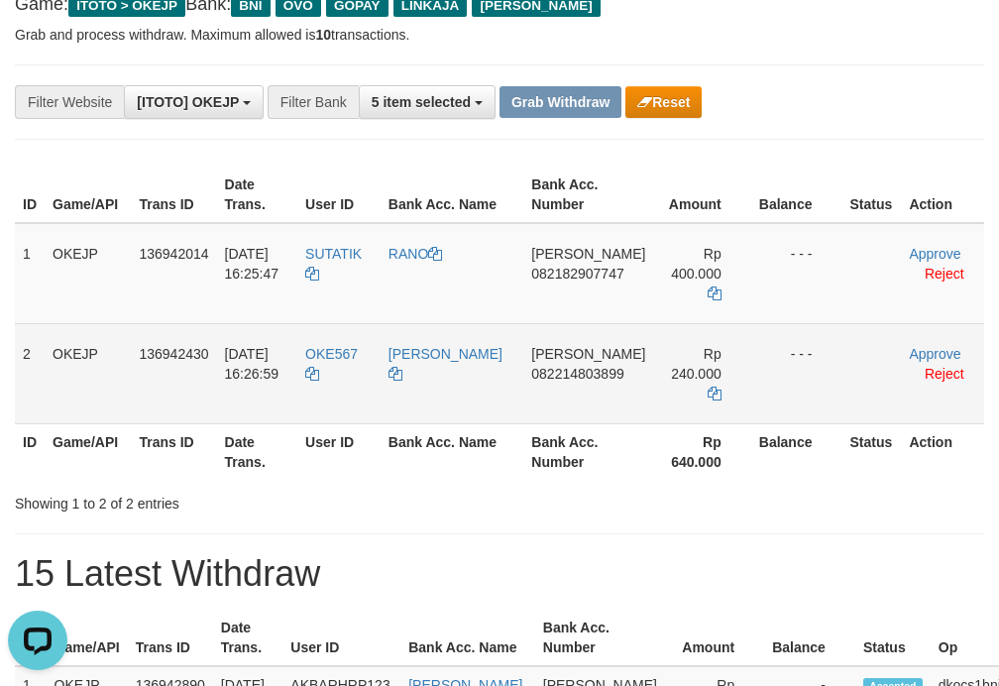
click at [369, 374] on td "OKE567" at bounding box center [338, 373] width 83 height 100
copy link "OKE567"
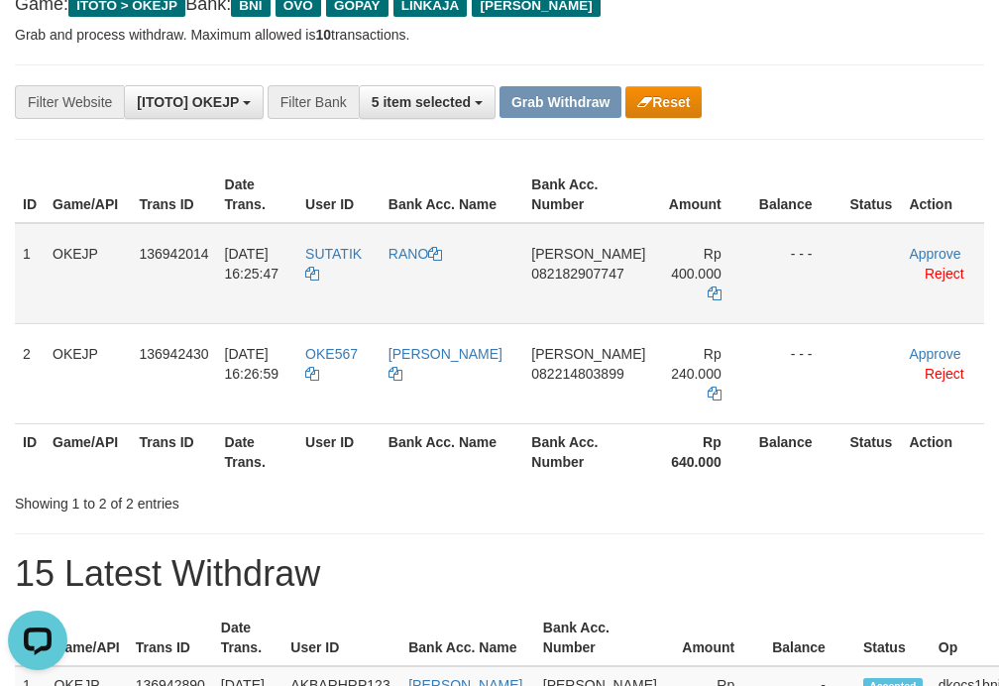
click at [425, 280] on td "RANO" at bounding box center [452, 273] width 143 height 101
copy link "RANO"
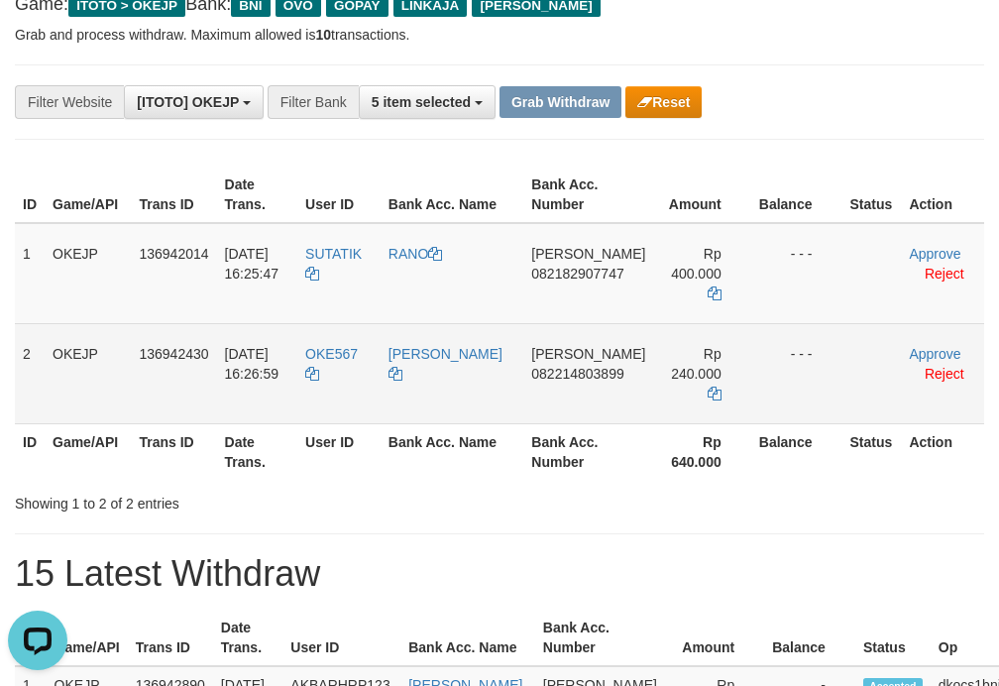
click at [454, 375] on td "[PERSON_NAME]" at bounding box center [452, 373] width 143 height 100
copy link "[PERSON_NAME]"
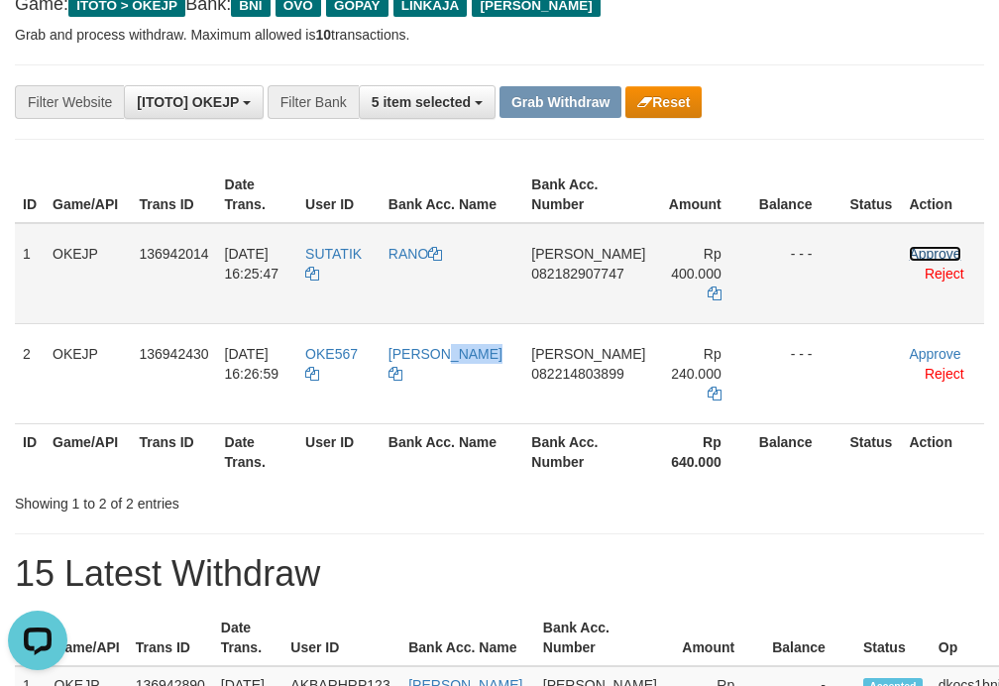
drag, startPoint x: 918, startPoint y: 250, endPoint x: 946, endPoint y: 283, distance: 42.9
click at [918, 250] on link "Approve" at bounding box center [935, 254] width 52 height 16
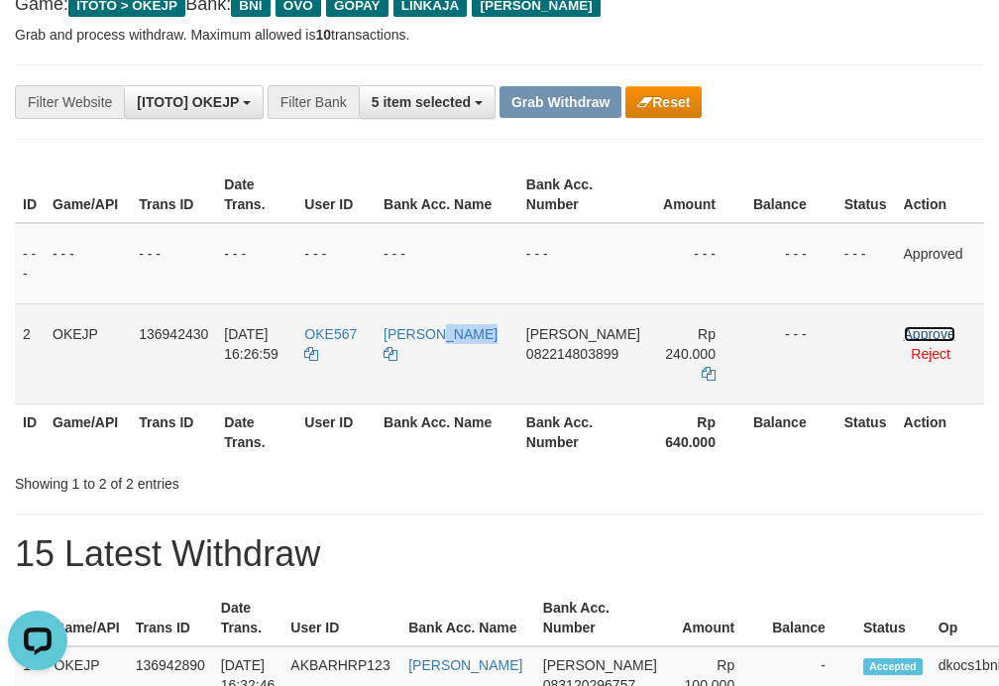
click at [910, 335] on link "Approve" at bounding box center [930, 334] width 52 height 16
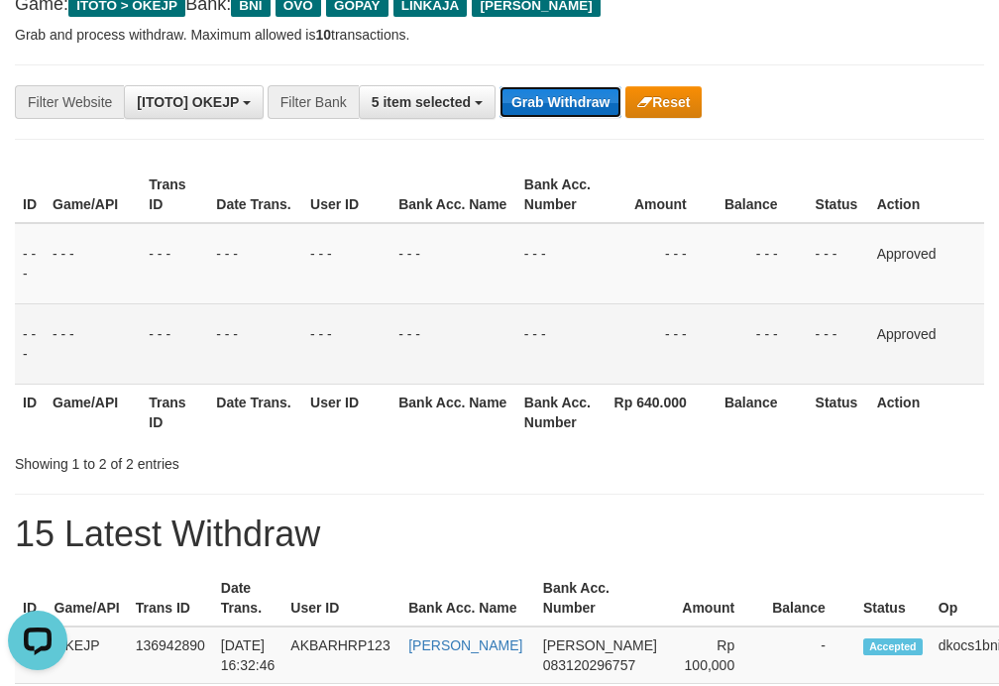
click at [560, 97] on button "Grab Withdraw" at bounding box center [561, 102] width 122 height 32
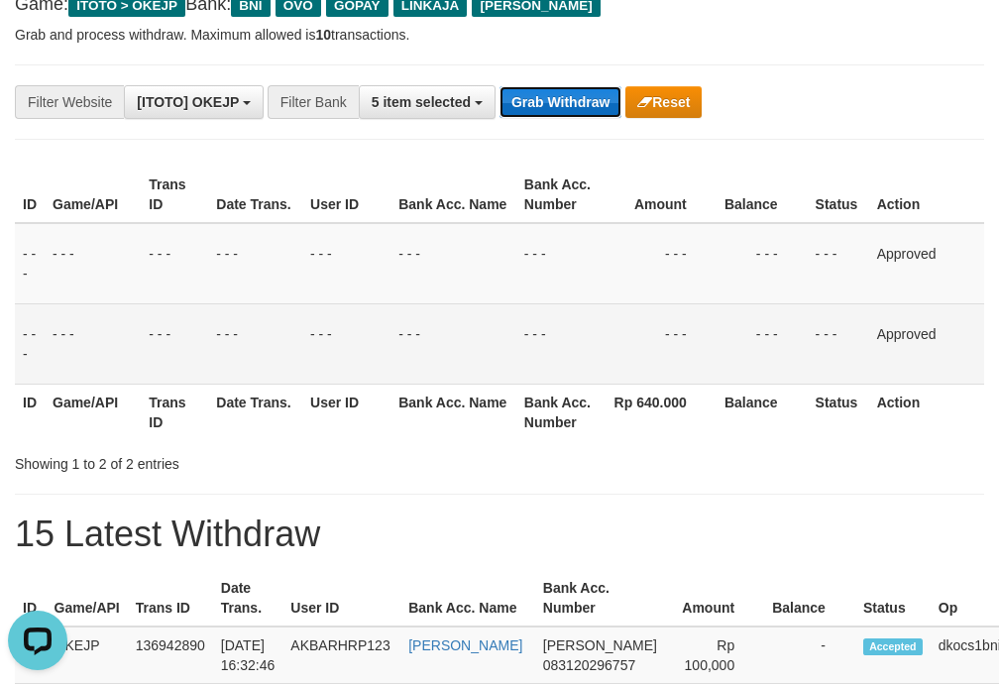
click at [560, 97] on button "Grab Withdraw" at bounding box center [561, 102] width 122 height 32
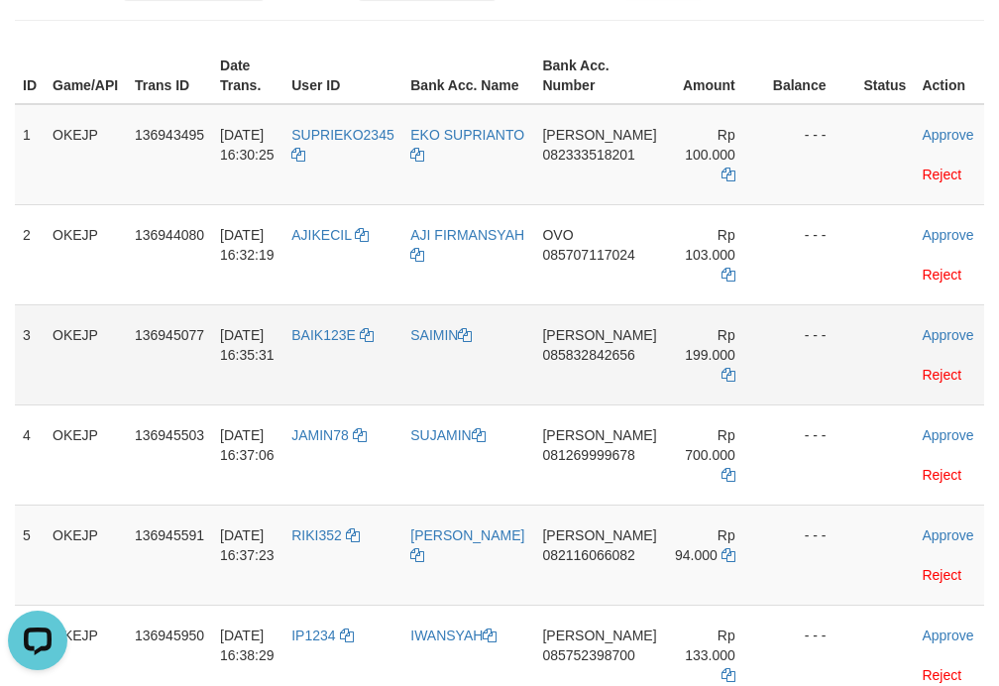
scroll to position [353, 0]
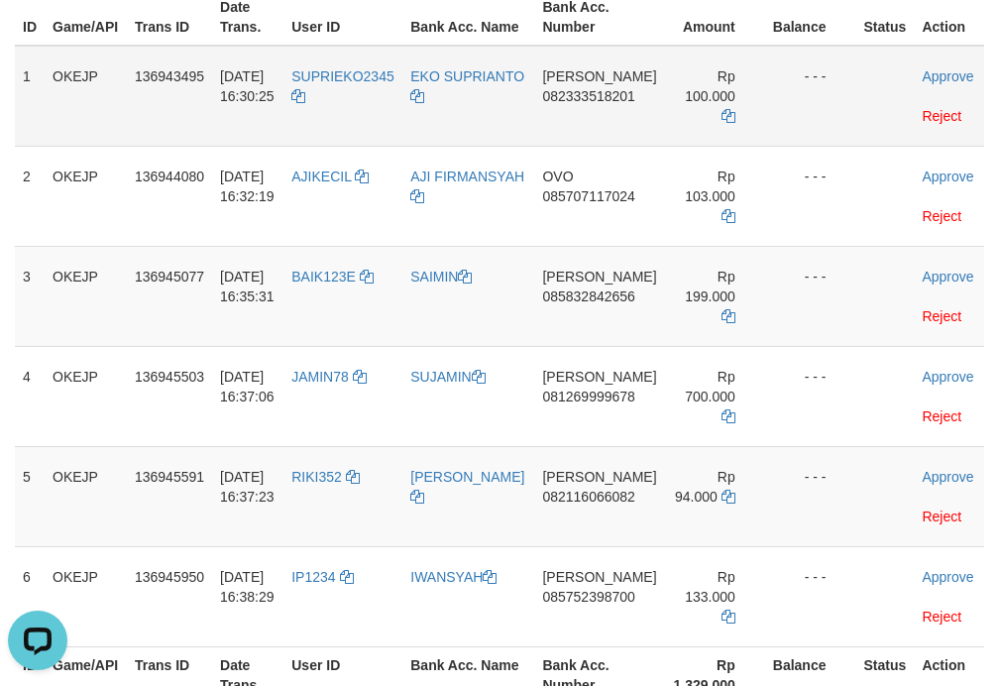
click at [347, 97] on td "SUPRIEKO2345" at bounding box center [343, 96] width 119 height 101
copy tr "SUPRIEKO2345"
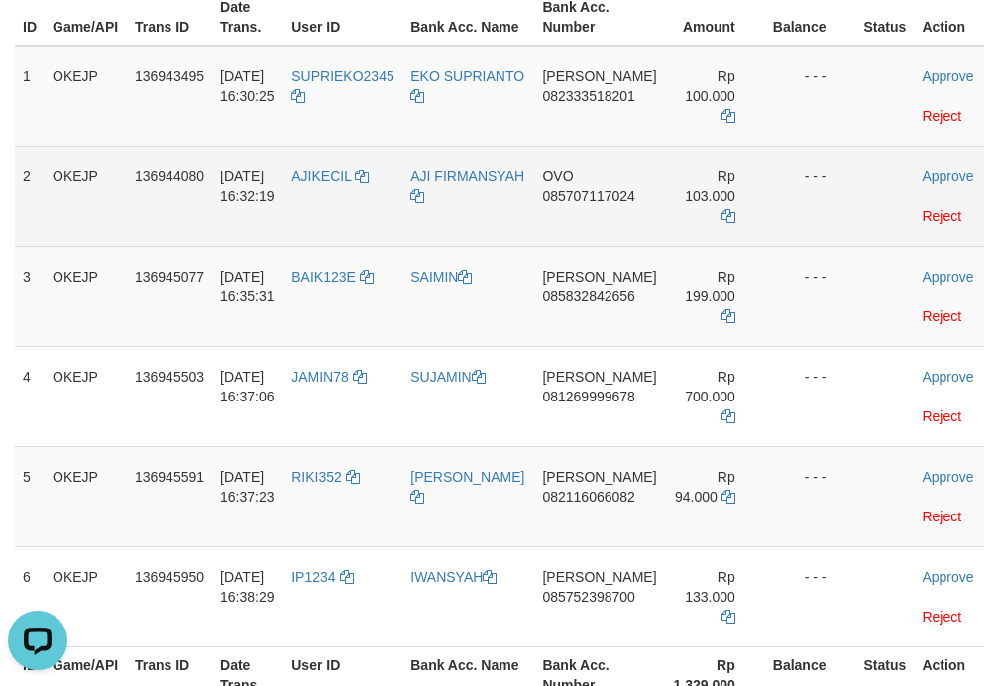
click at [353, 199] on td "AJIKECIL" at bounding box center [343, 196] width 119 height 100
copy link "AJIKECIL"
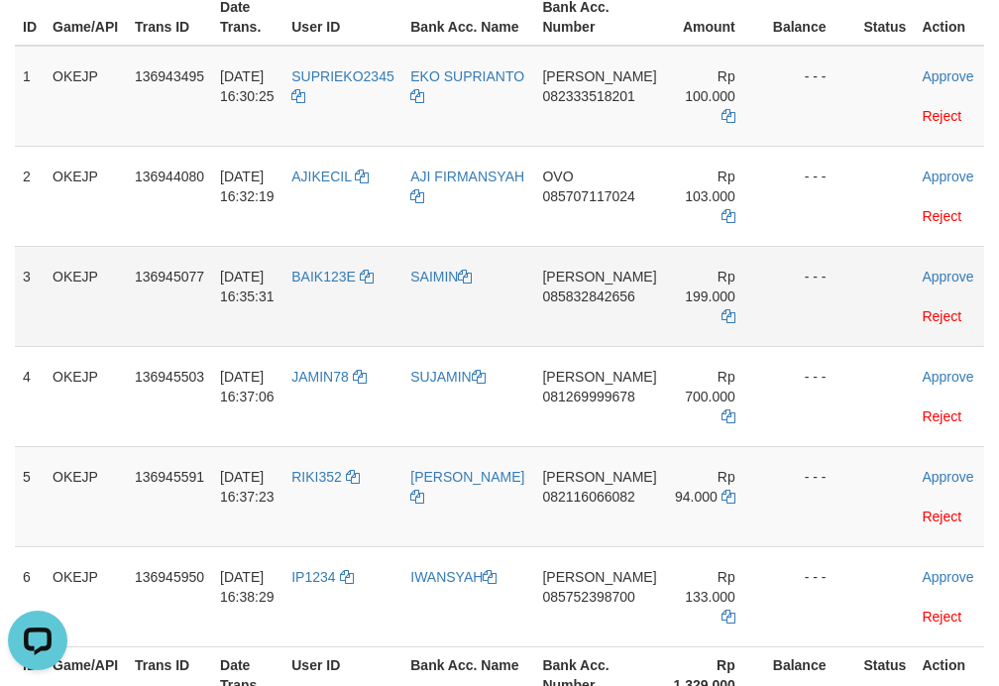
click at [351, 318] on td "BAIK123E" at bounding box center [343, 296] width 119 height 100
copy link "BAIK123E"
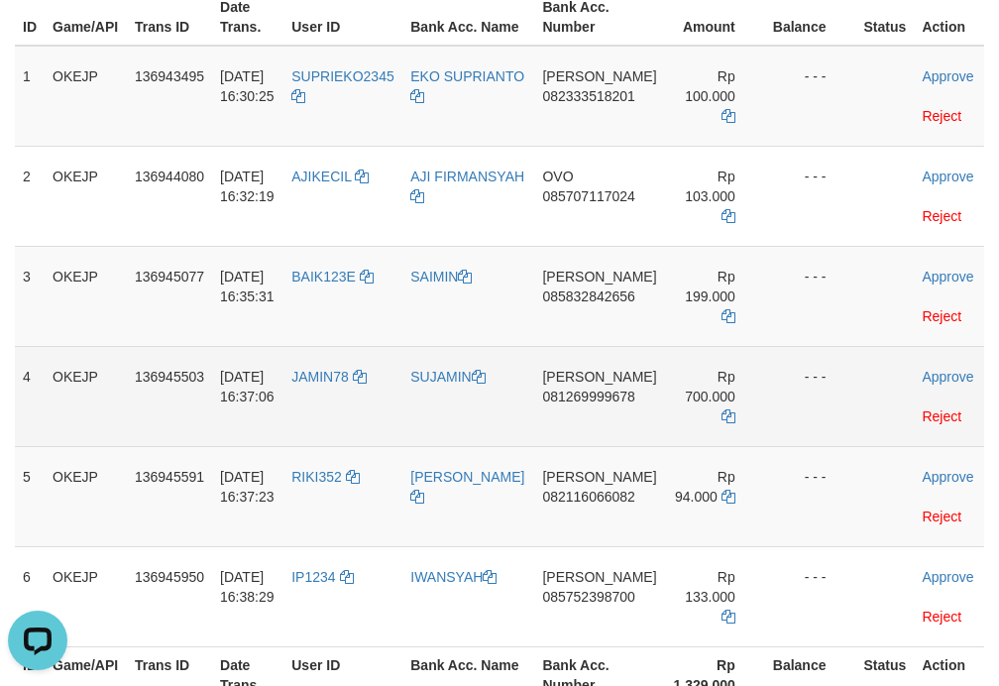
click at [346, 398] on td "JAMIN78" at bounding box center [343, 396] width 119 height 100
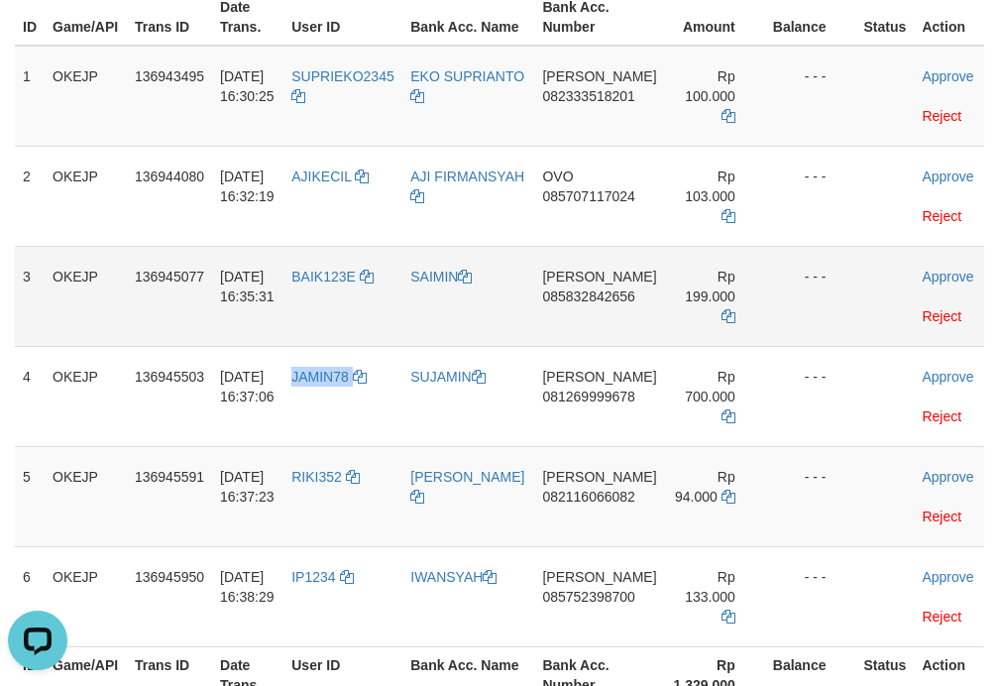
copy link "JAMIN78"
click at [339, 490] on td "RIKI352" at bounding box center [343, 496] width 119 height 100
copy link "RIKI352"
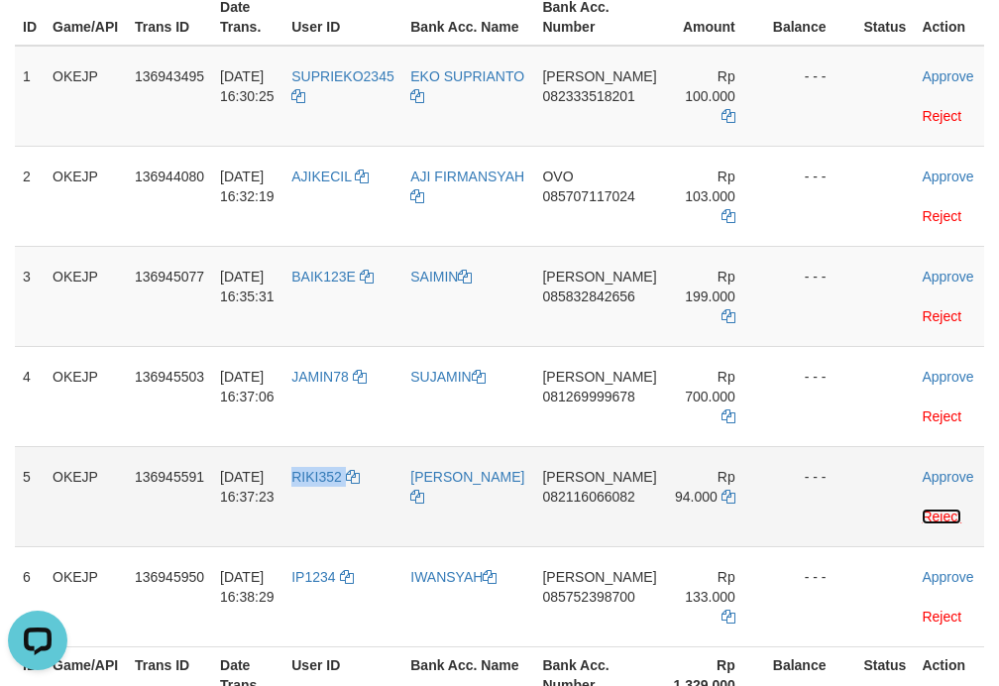
click at [945, 509] on link "Reject" at bounding box center [942, 517] width 40 height 16
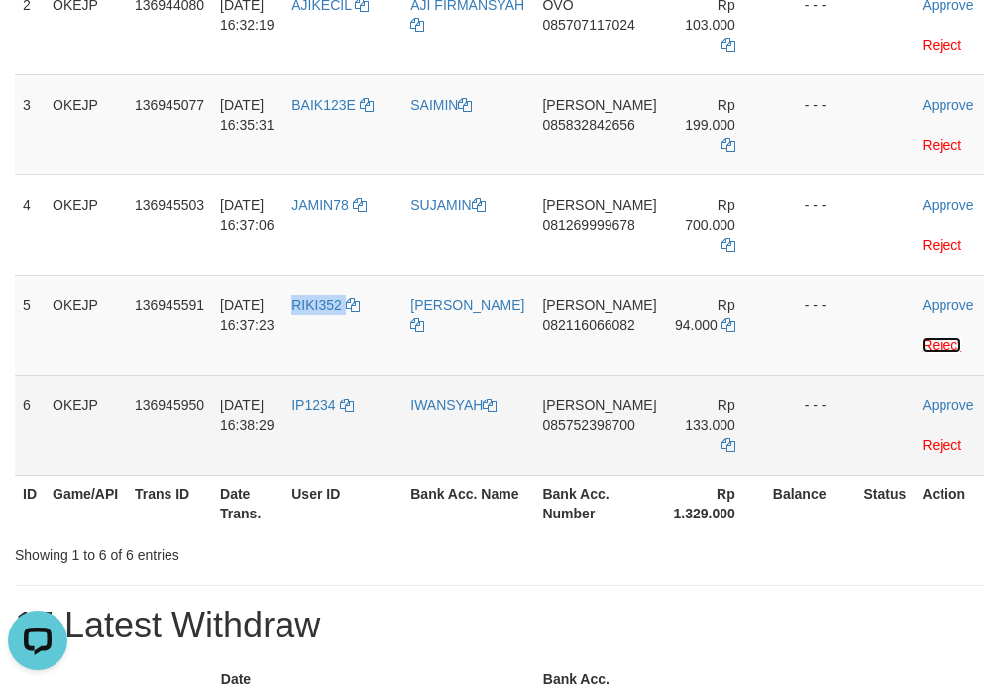
scroll to position [528, 0]
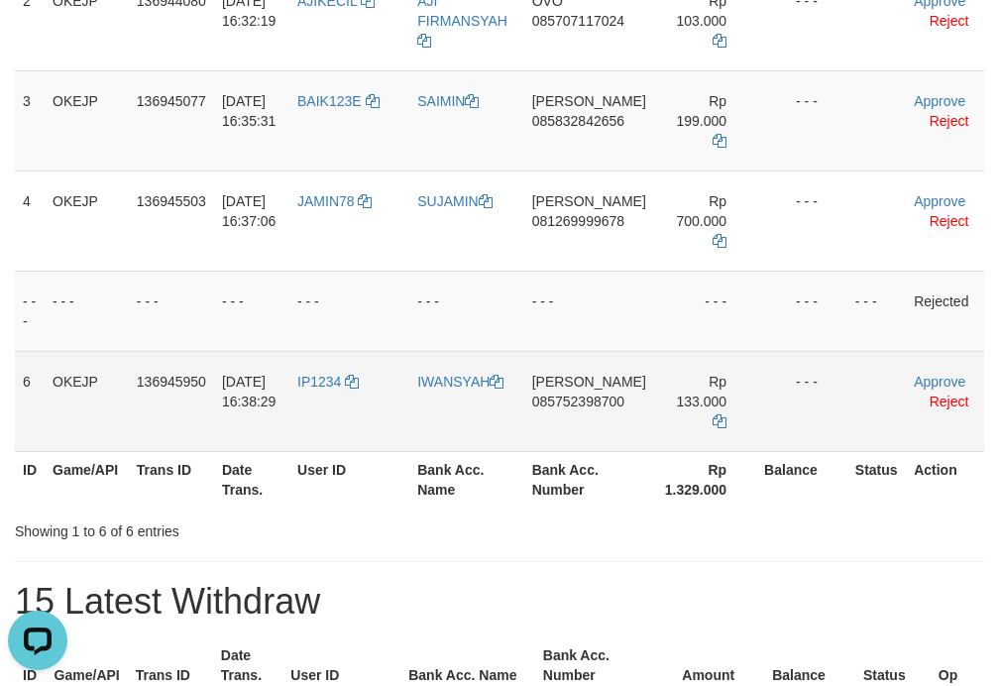
click at [350, 399] on td "IP1234" at bounding box center [349, 401] width 120 height 100
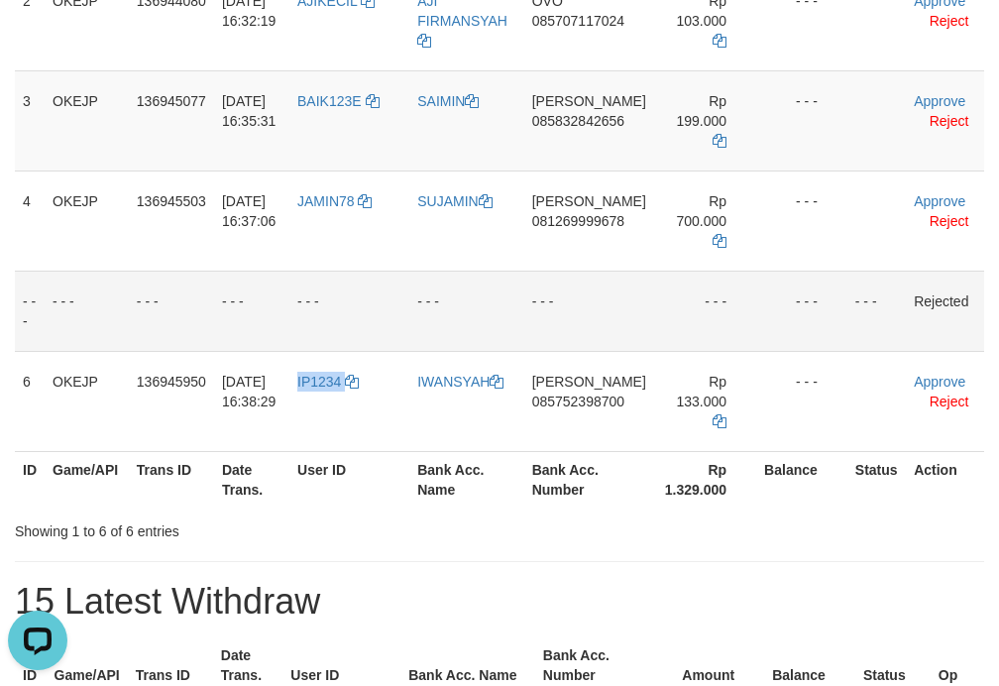
copy link "IP1234"
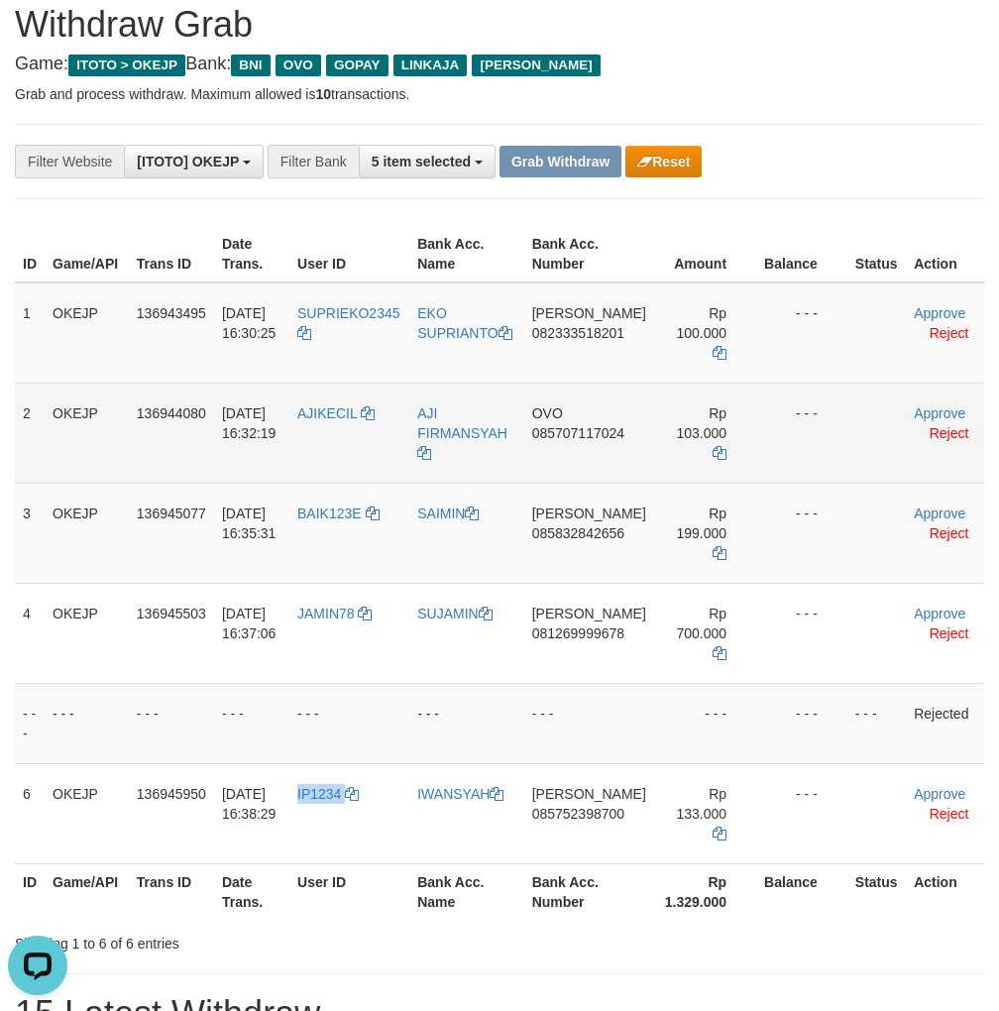
scroll to position [175, 0]
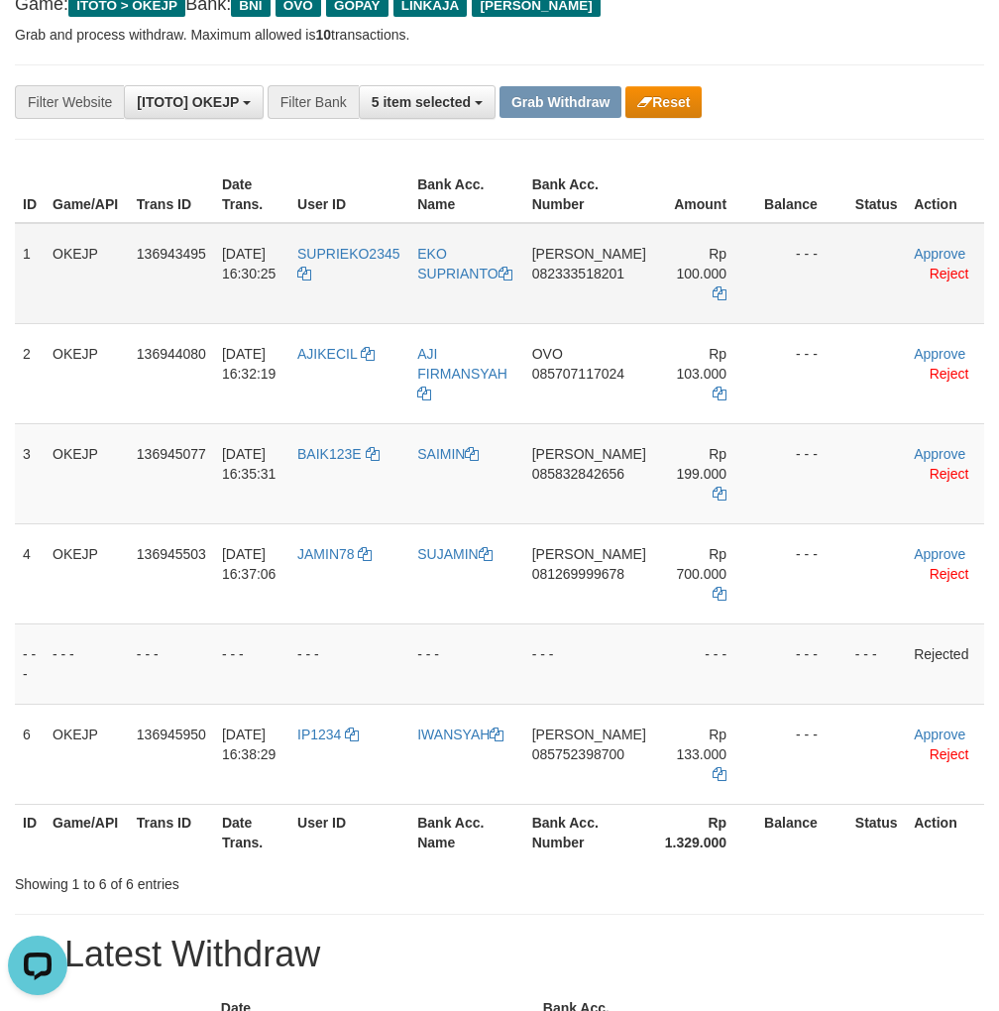
click at [589, 309] on td "DANA 082333518201" at bounding box center [589, 273] width 130 height 101
copy span "082333518201"
click at [567, 298] on td "DANA 082333518201" at bounding box center [589, 273] width 130 height 101
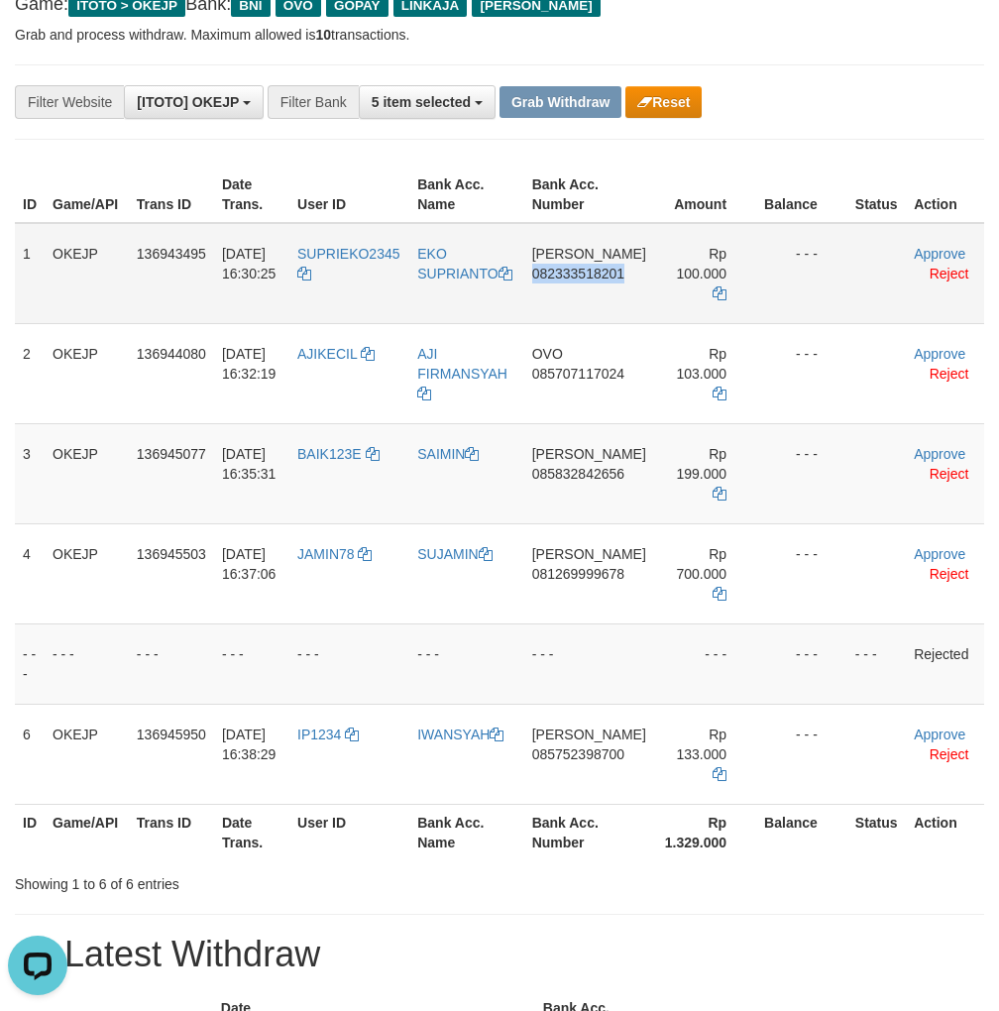
click at [571, 295] on td "DANA 082333518201" at bounding box center [589, 273] width 130 height 101
click at [591, 303] on td "DANA 082333518201" at bounding box center [589, 273] width 130 height 101
click at [585, 294] on td "DANA 082333518201" at bounding box center [589, 273] width 130 height 101
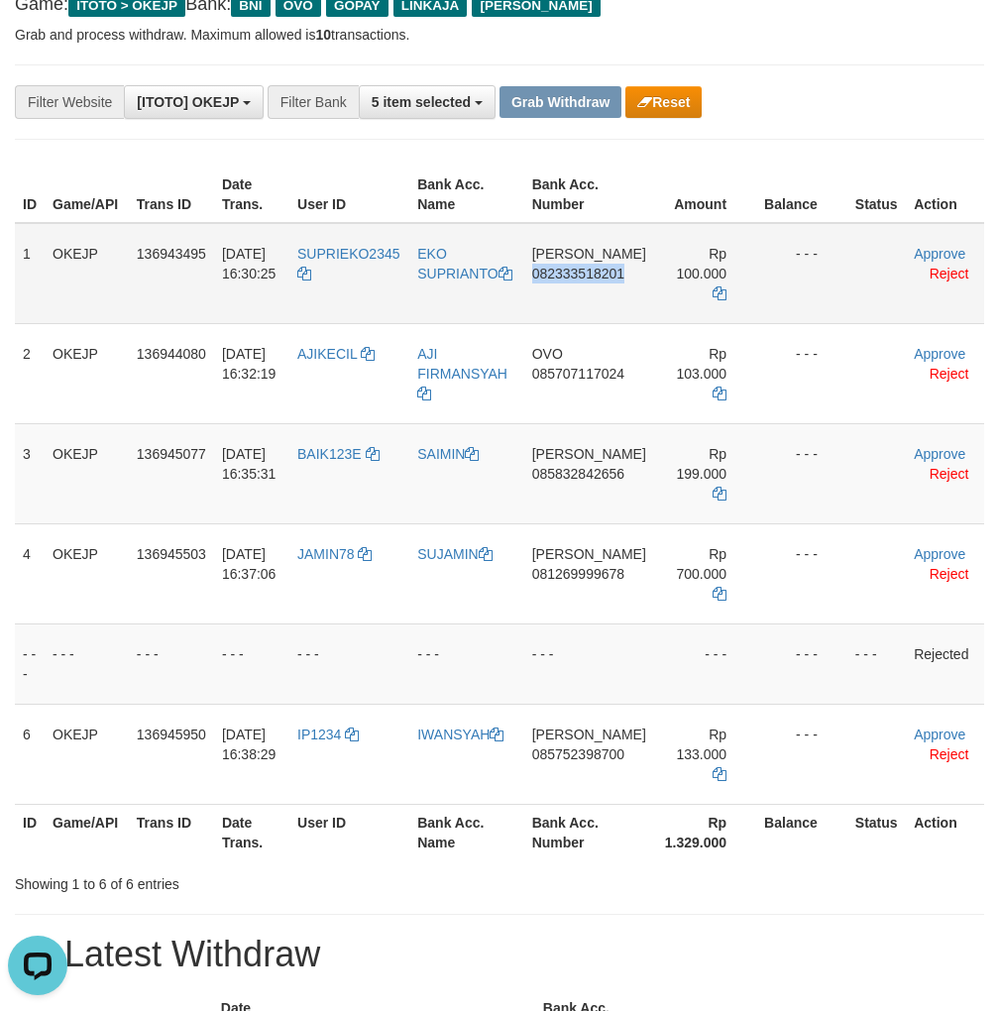
click at [585, 294] on td "DANA 082333518201" at bounding box center [589, 273] width 130 height 101
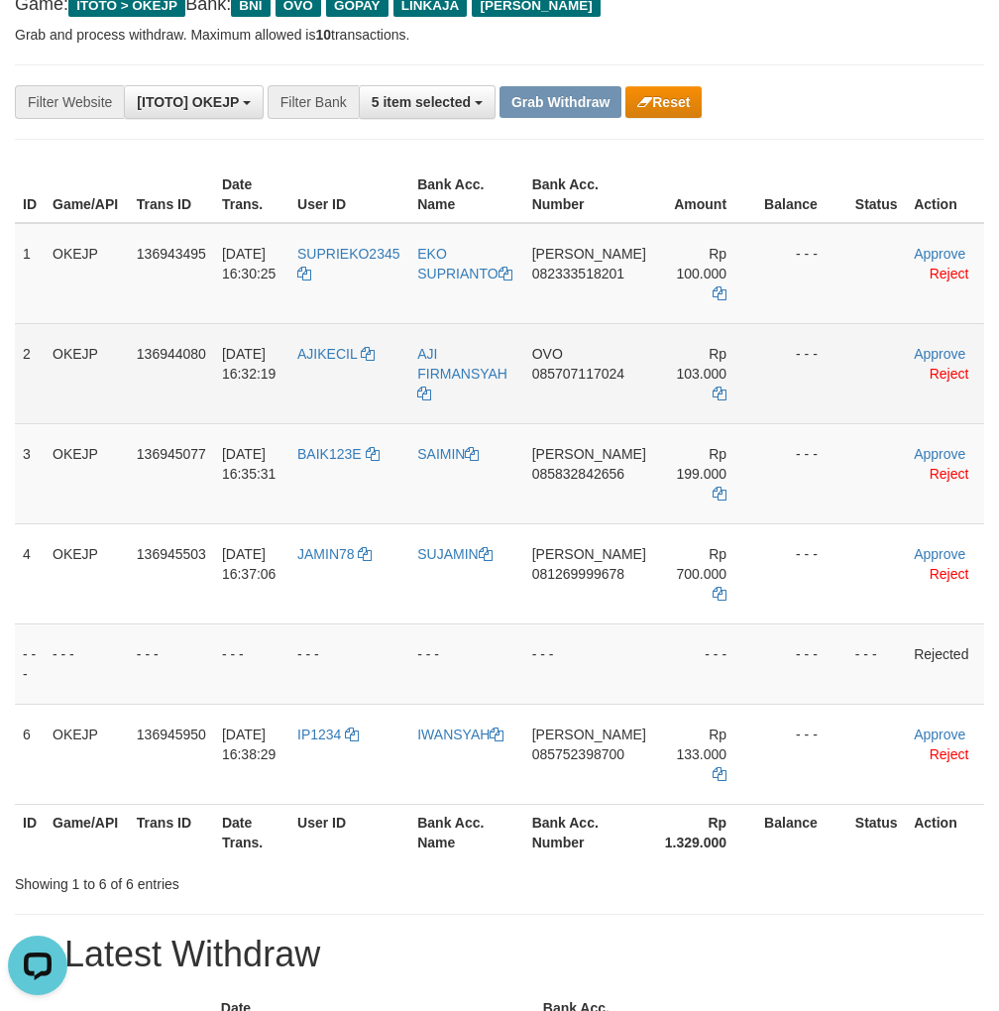
click at [595, 395] on td "OVO 085707117024" at bounding box center [589, 373] width 130 height 100
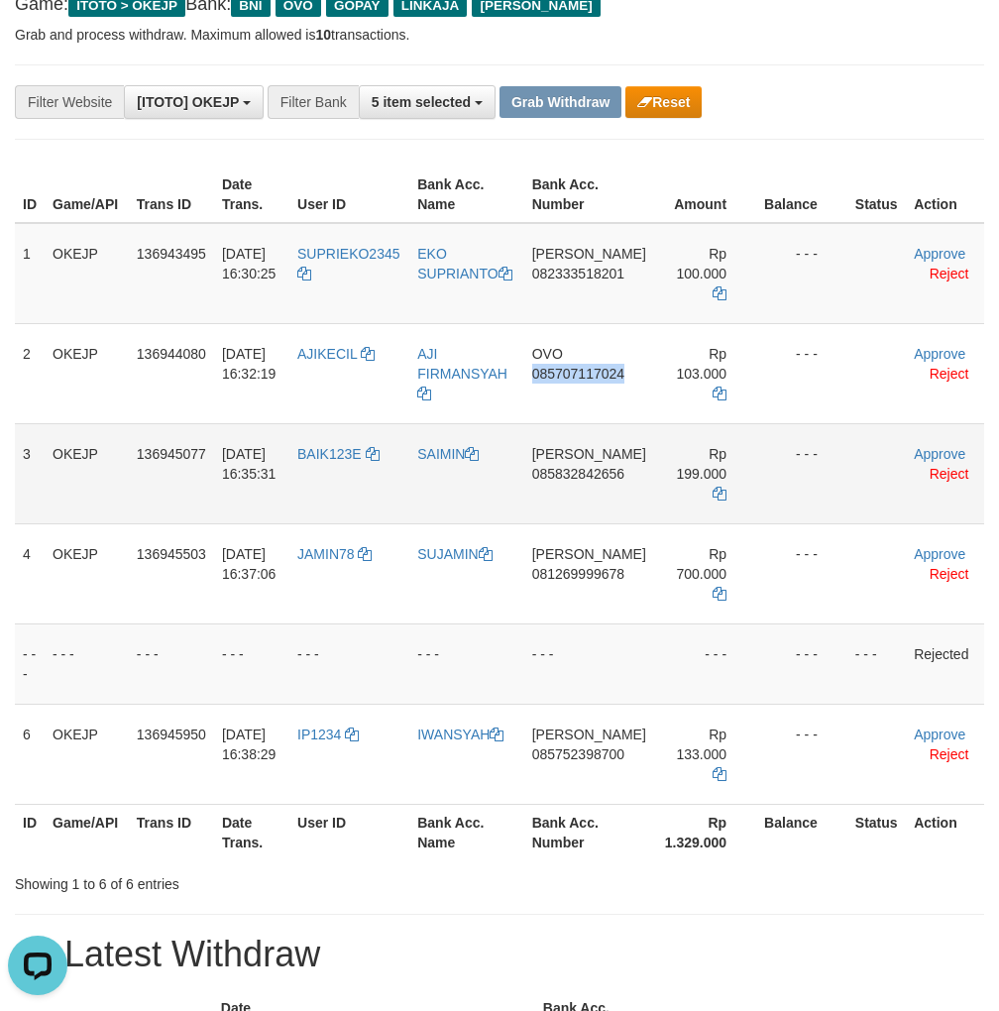
copy span "085707117024"
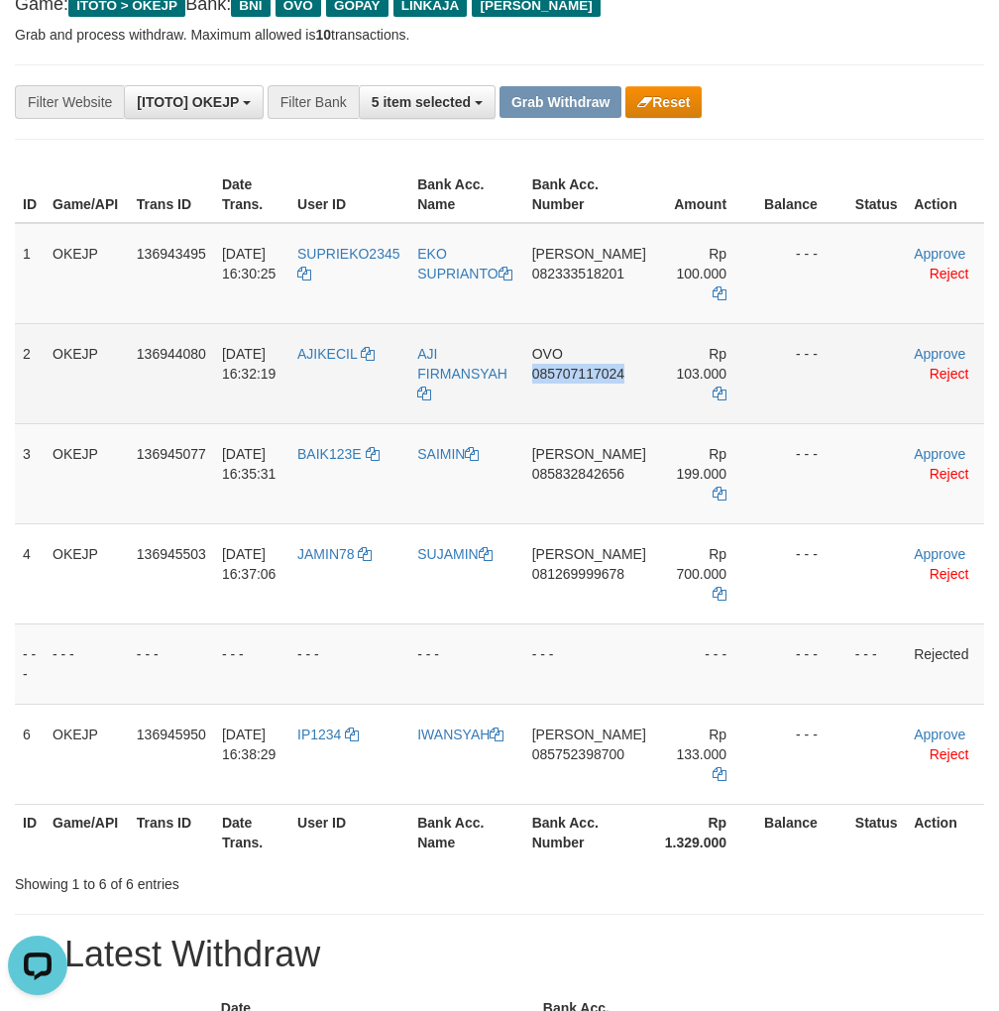
click at [599, 401] on td "OVO 085707117024" at bounding box center [589, 373] width 130 height 100
click at [561, 398] on td "OVO 085707117024" at bounding box center [589, 373] width 130 height 100
click at [581, 402] on td "OVO 085707117024" at bounding box center [589, 373] width 130 height 100
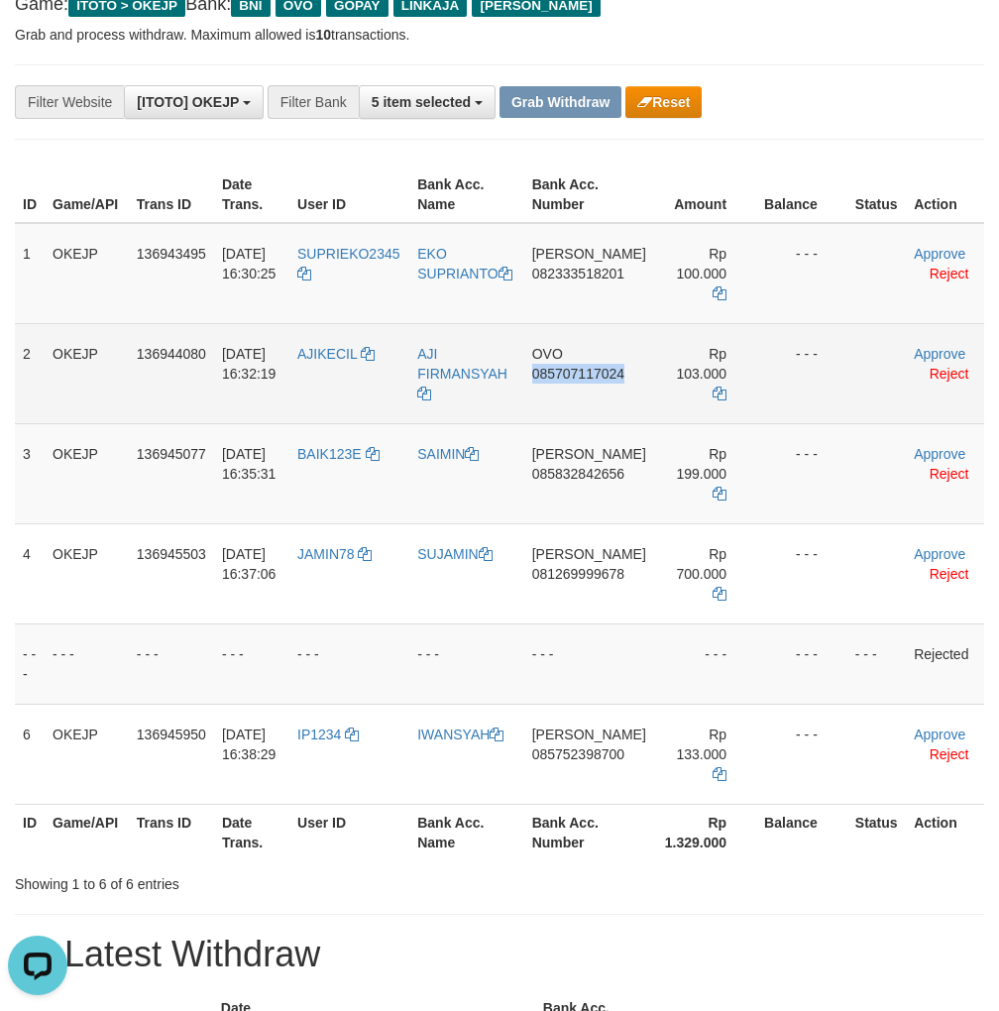
click at [581, 402] on td "OVO 085707117024" at bounding box center [589, 373] width 130 height 100
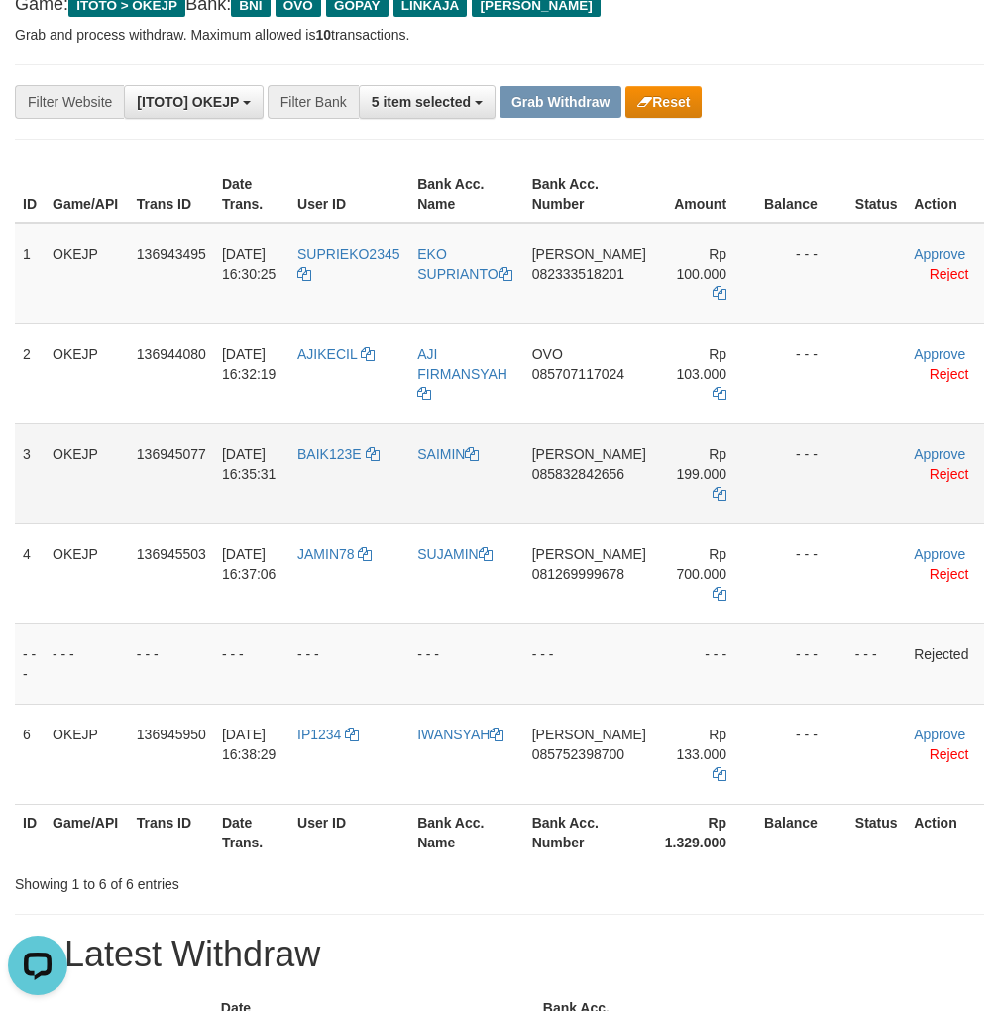
click at [581, 496] on td "DANA 085832842656" at bounding box center [589, 473] width 130 height 100
copy span "085832842656"
click at [611, 496] on td "DANA 085832842656" at bounding box center [589, 473] width 130 height 100
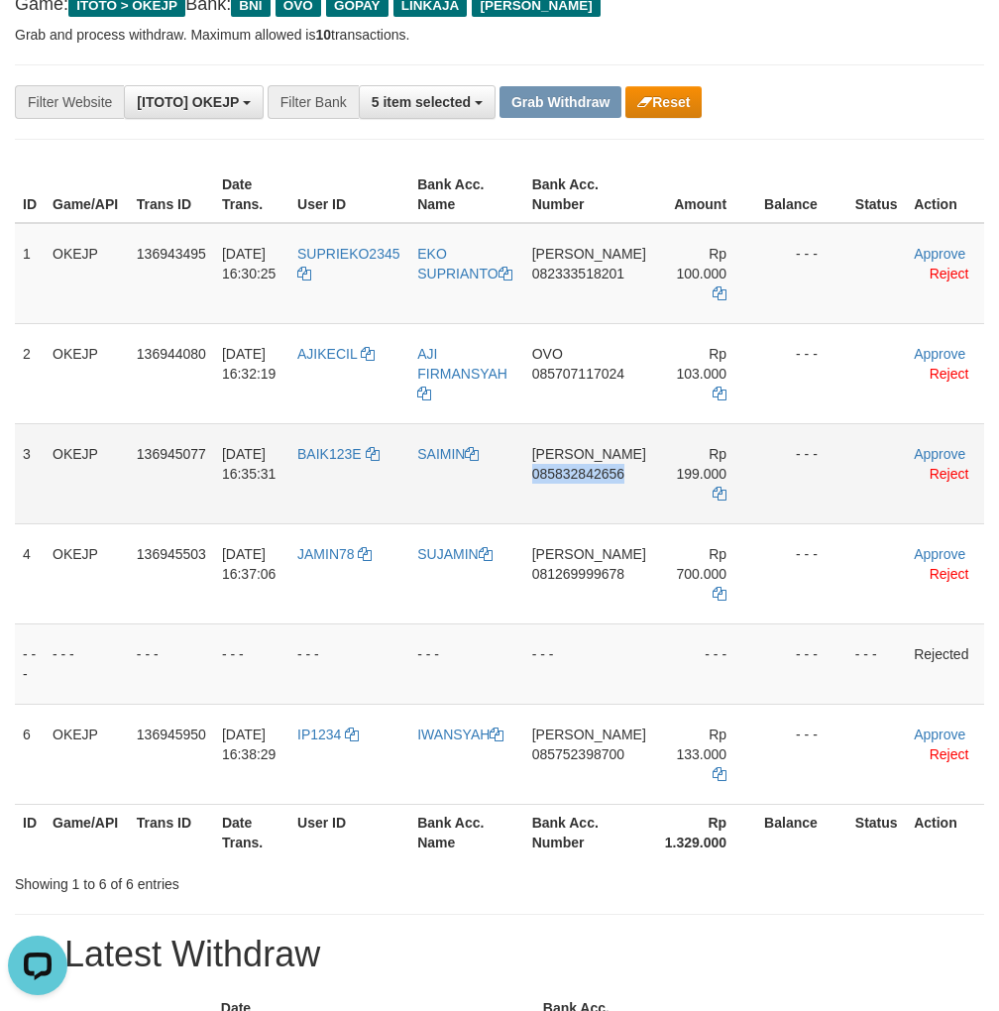
click at [581, 497] on td "DANA 085832842656" at bounding box center [589, 473] width 130 height 100
click at [583, 496] on td "DANA 085832842656" at bounding box center [589, 473] width 130 height 100
click at [584, 496] on td "DANA 085832842656" at bounding box center [589, 473] width 130 height 100
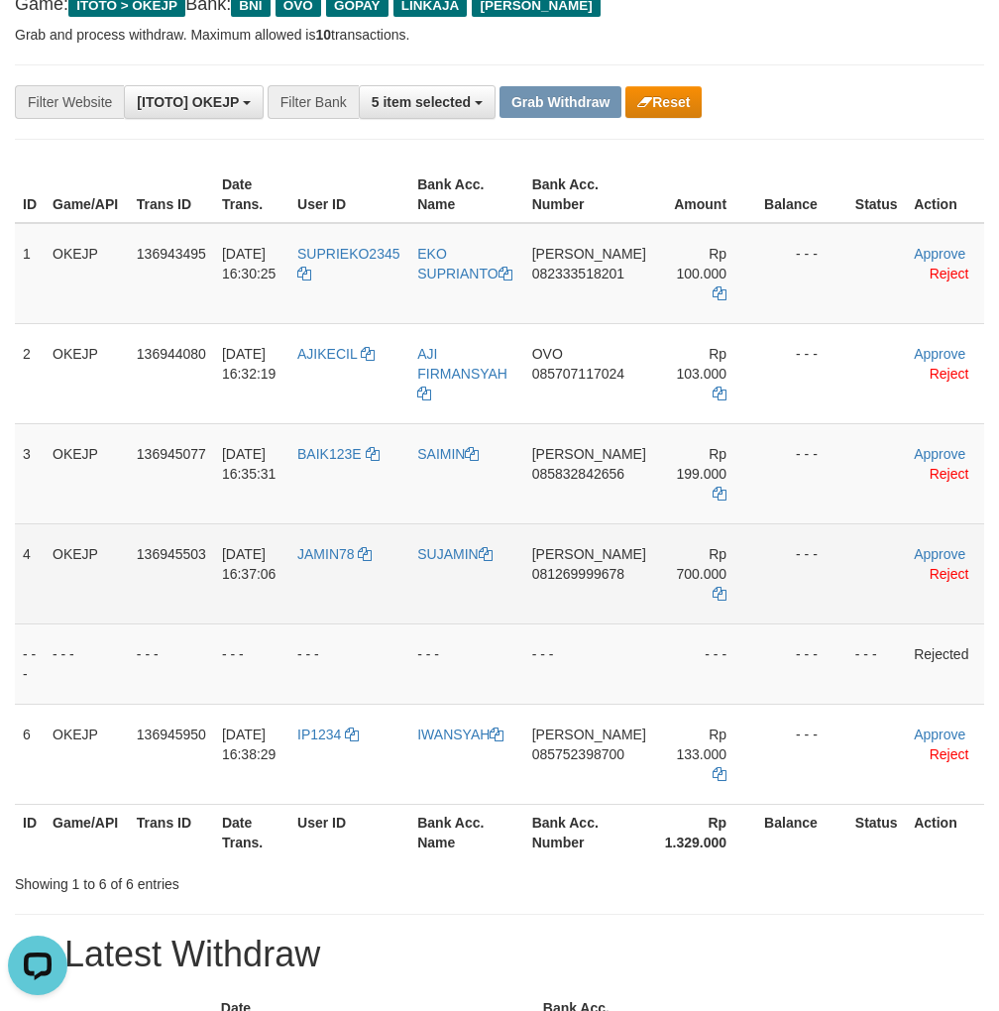
click at [581, 599] on td "DANA 081269999678" at bounding box center [589, 573] width 130 height 100
copy span "081269999678"
click at [565, 605] on td "DANA 081269999678" at bounding box center [589, 573] width 130 height 100
click at [577, 597] on td "DANA 081269999678" at bounding box center [589, 573] width 130 height 100
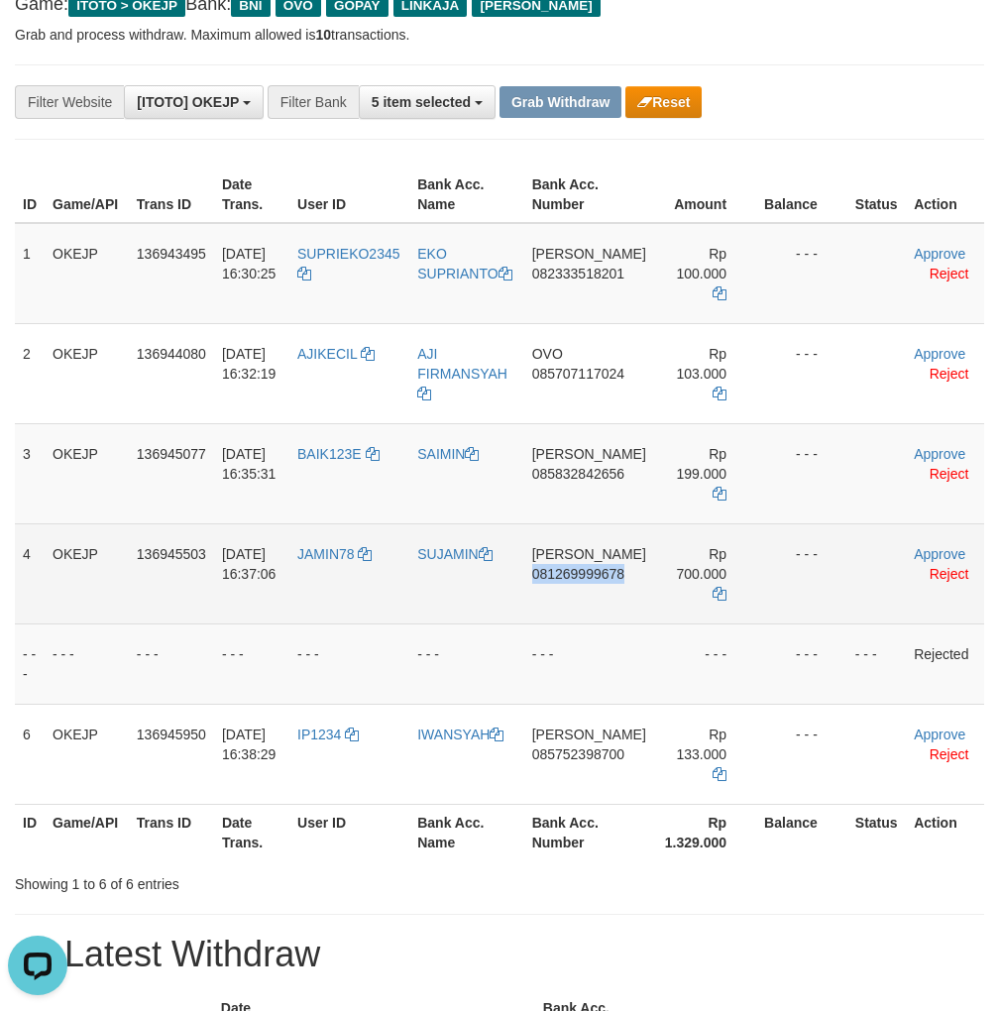
click at [577, 597] on td "DANA 081269999678" at bounding box center [589, 573] width 130 height 100
click at [599, 580] on span "081269999678" at bounding box center [578, 574] width 92 height 16
click at [576, 597] on td "DANA 081269999678" at bounding box center [589, 573] width 130 height 100
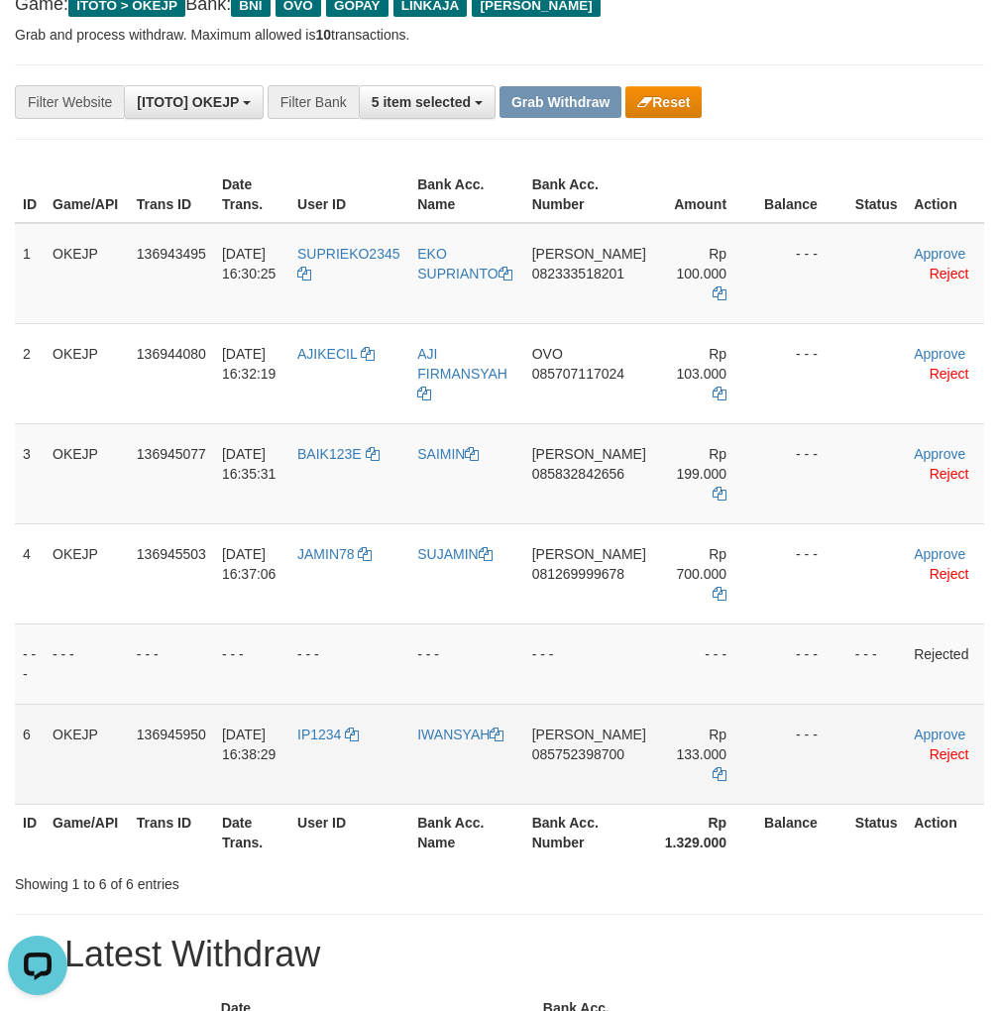
click at [592, 685] on td "DANA 085752398700" at bounding box center [589, 754] width 130 height 100
click at [585, 685] on td "DANA 085752398700" at bounding box center [589, 754] width 130 height 100
click at [595, 685] on td "DANA 085752398700" at bounding box center [589, 754] width 130 height 100
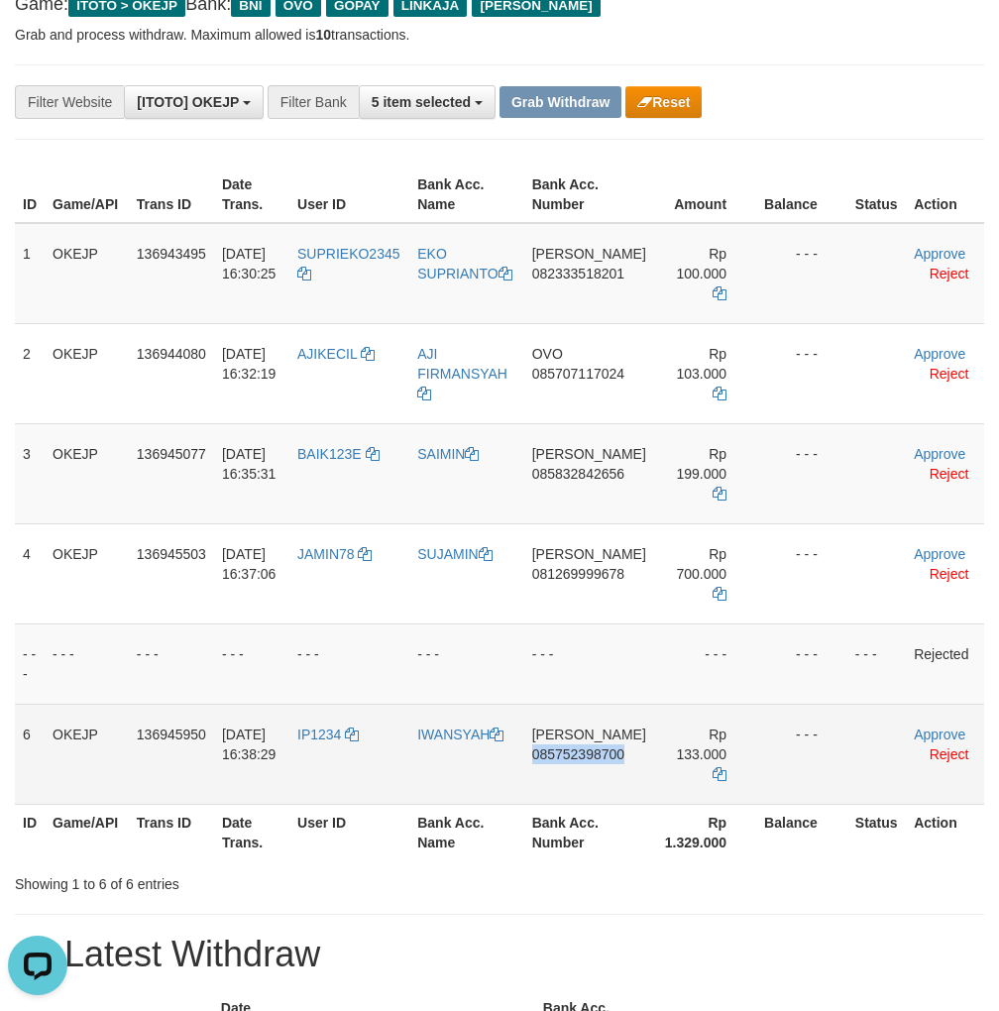
click at [595, 685] on td "DANA 085752398700" at bounding box center [589, 754] width 130 height 100
click at [593, 685] on td "DANA 085752398700" at bounding box center [589, 754] width 130 height 100
click at [597, 685] on td "DANA 085752398700" at bounding box center [589, 754] width 130 height 100
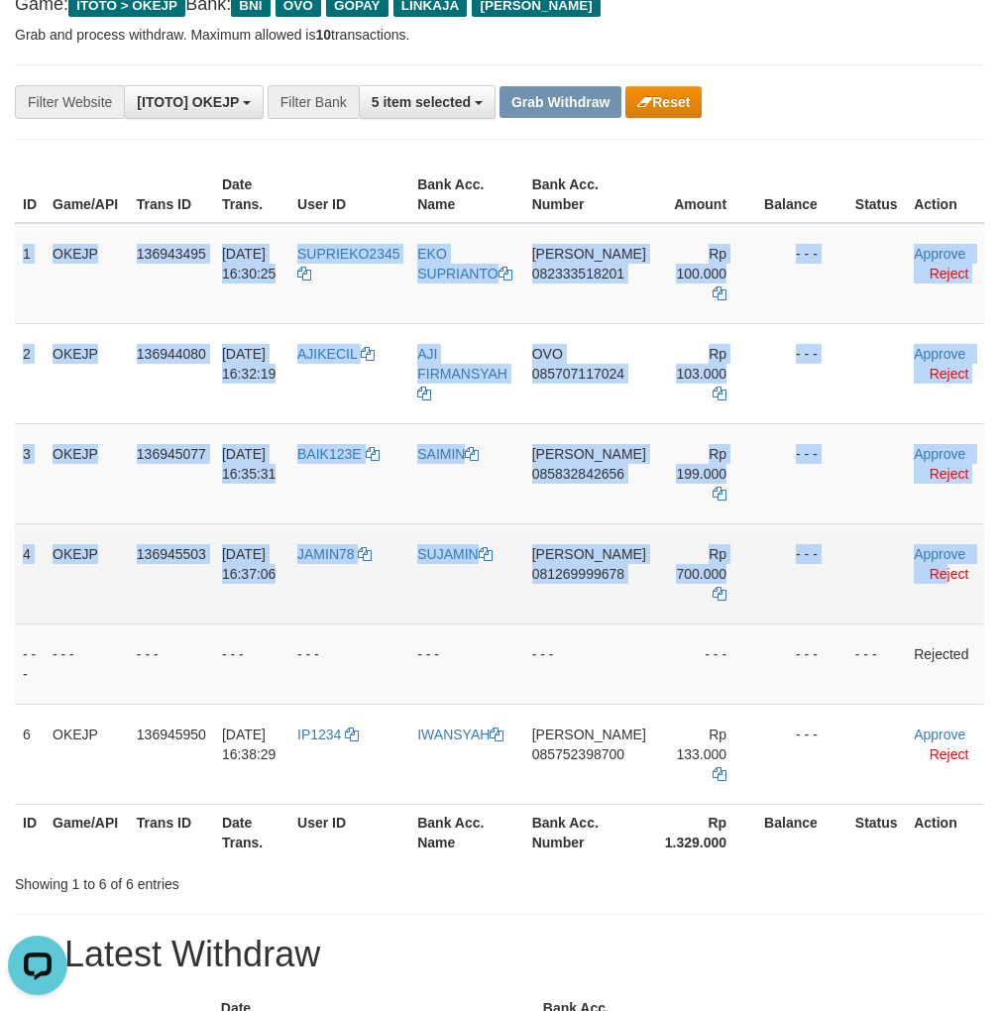
drag, startPoint x: 17, startPoint y: 254, endPoint x: 946, endPoint y: 596, distance: 989.9
click at [946, 596] on tbody "1 OKEJP 136943495 01/10/2025 16:30:25 SUPRIEKO2345 EKO SUPRIANTO DANA 082333518…" at bounding box center [500, 514] width 970 height 582
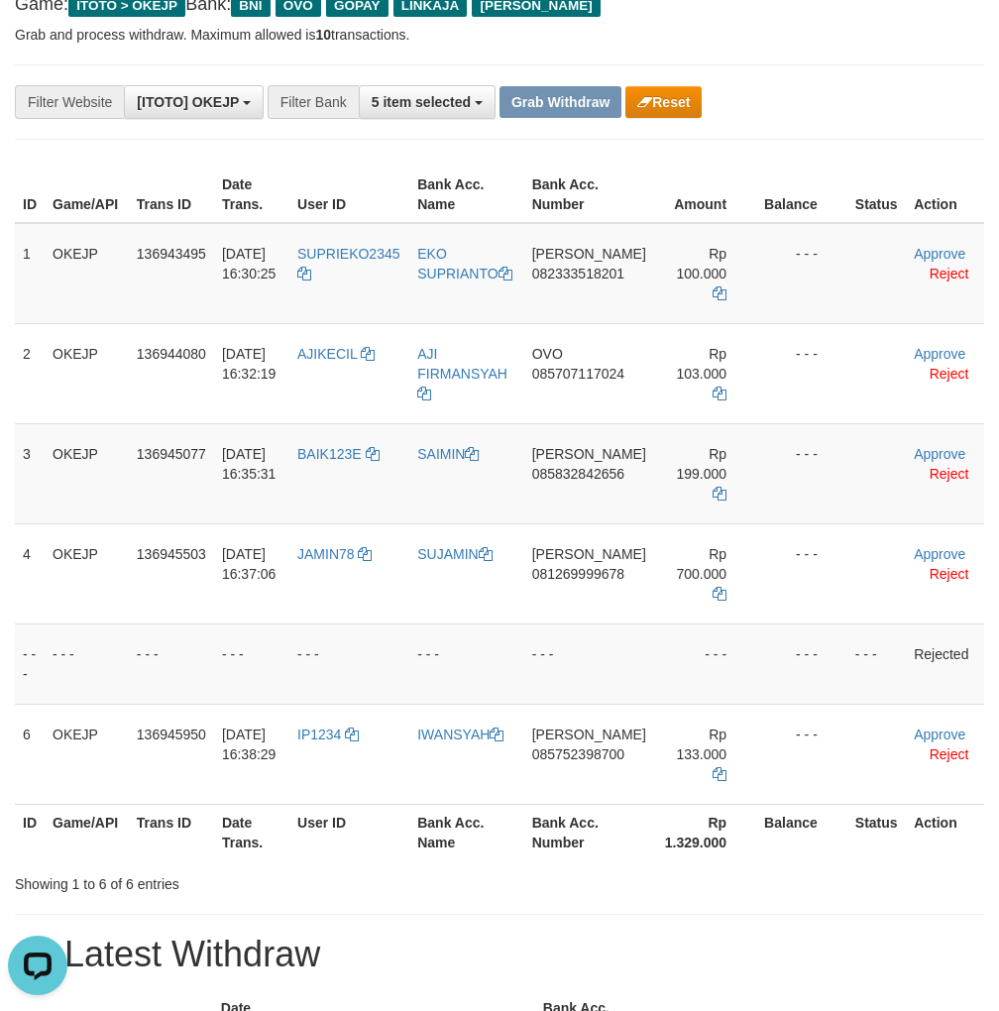
click at [914, 256] on link "Approve" at bounding box center [940, 254] width 52 height 16
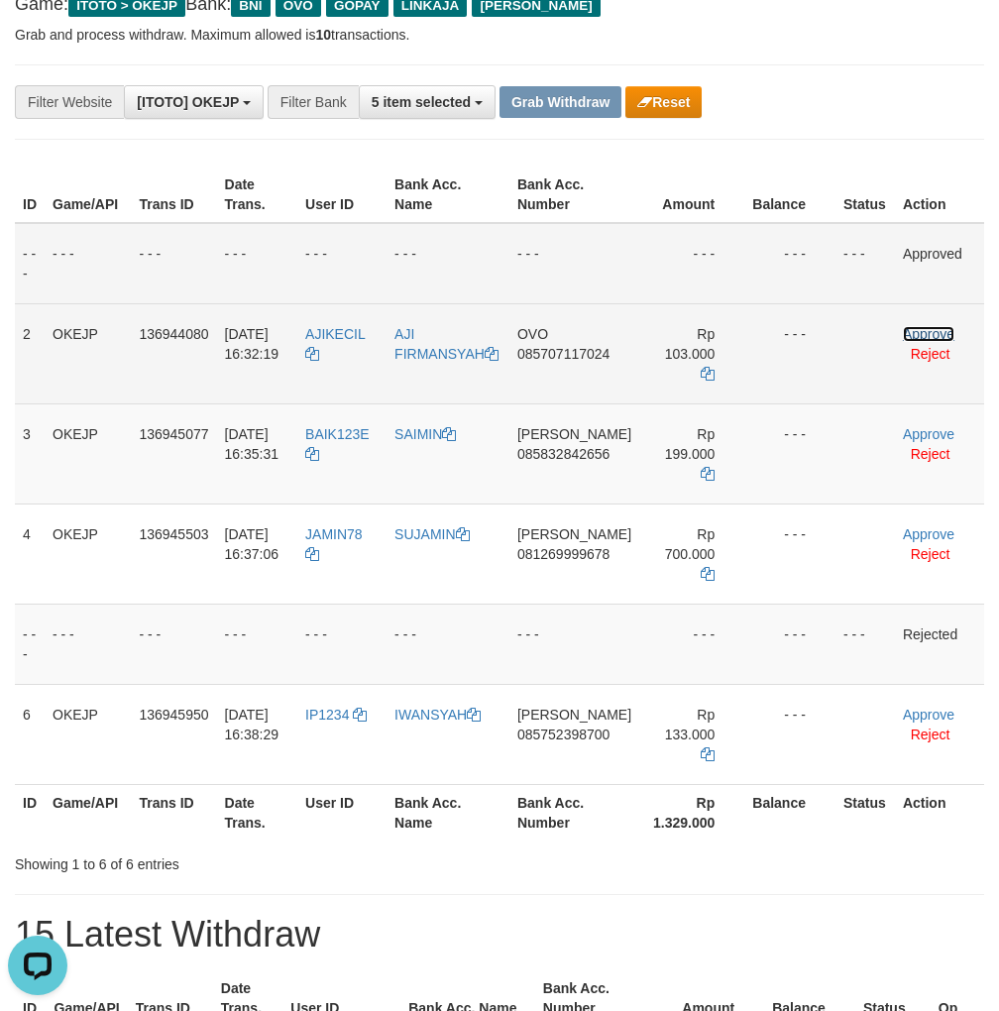
click at [926, 331] on link "Approve" at bounding box center [929, 334] width 52 height 16
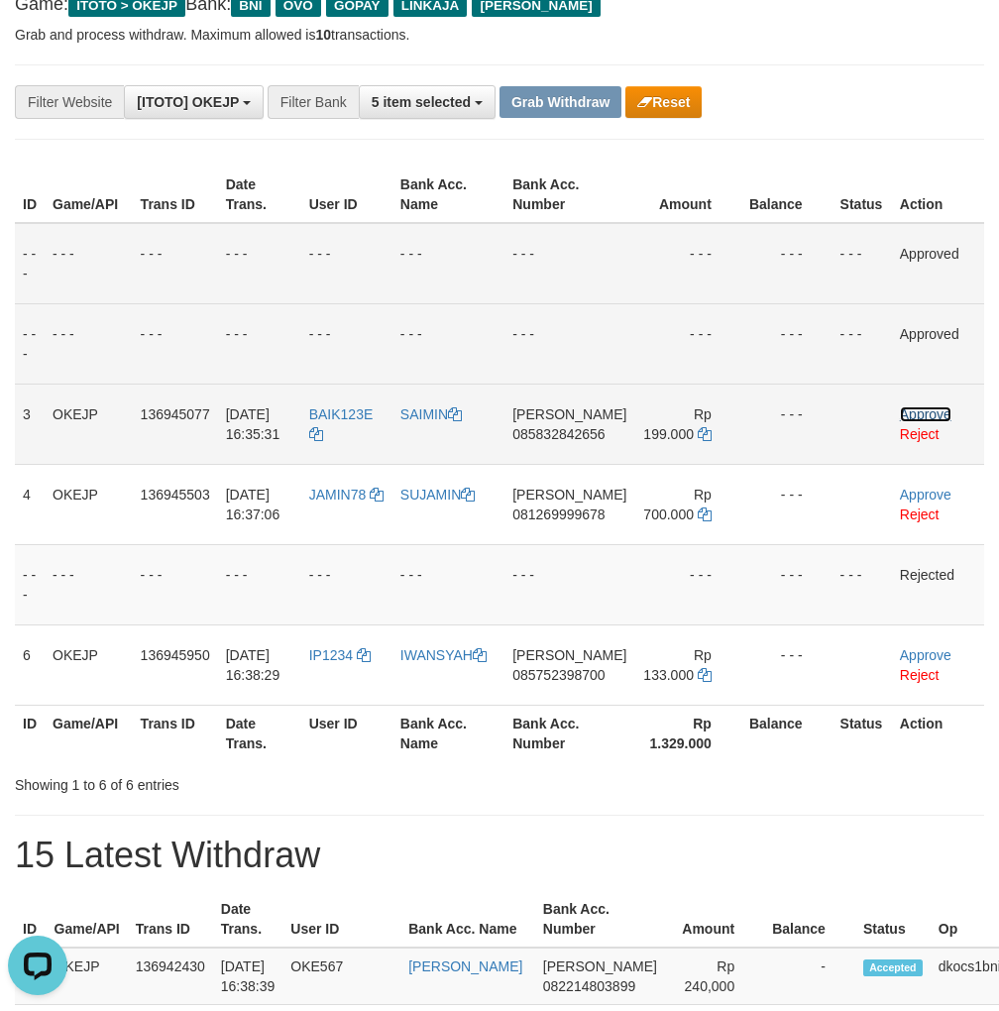
click at [936, 412] on link "Approve" at bounding box center [926, 414] width 52 height 16
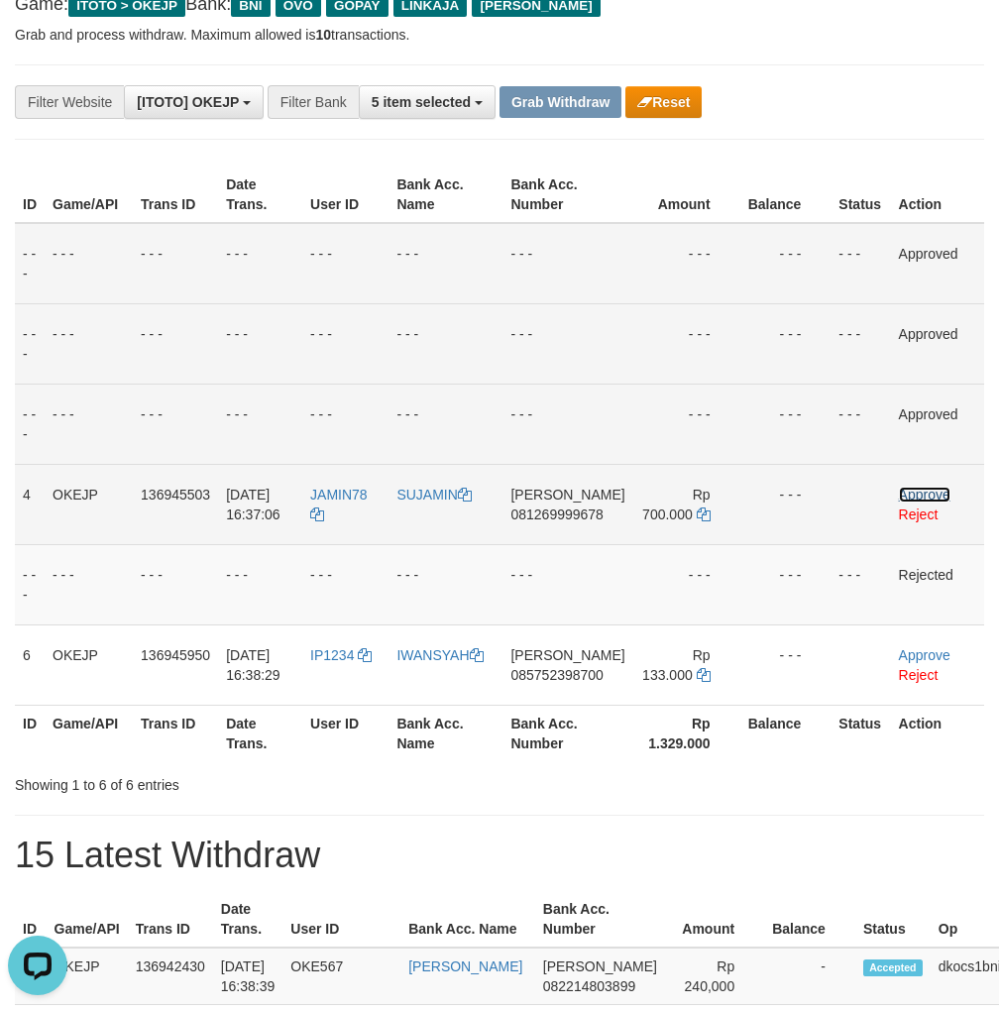
click at [928, 490] on link "Approve" at bounding box center [925, 495] width 52 height 16
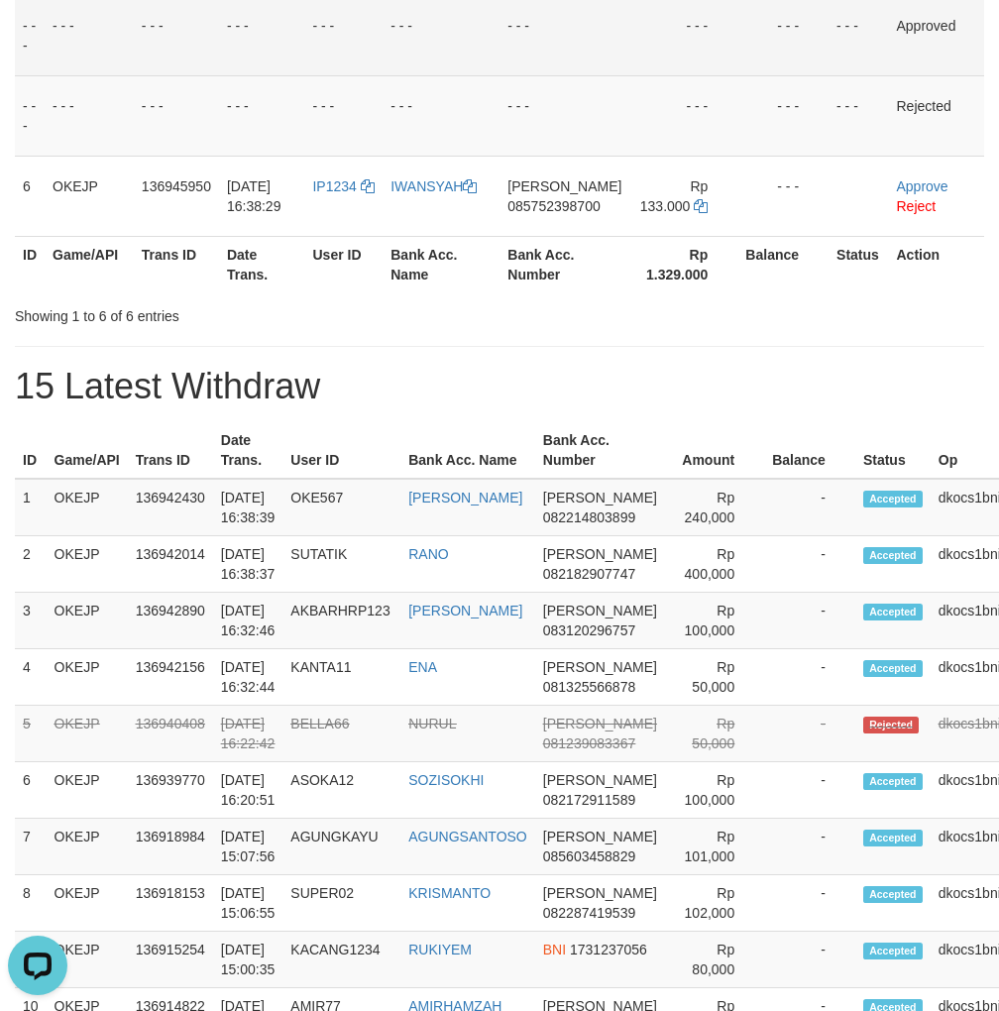
scroll to position [704, 0]
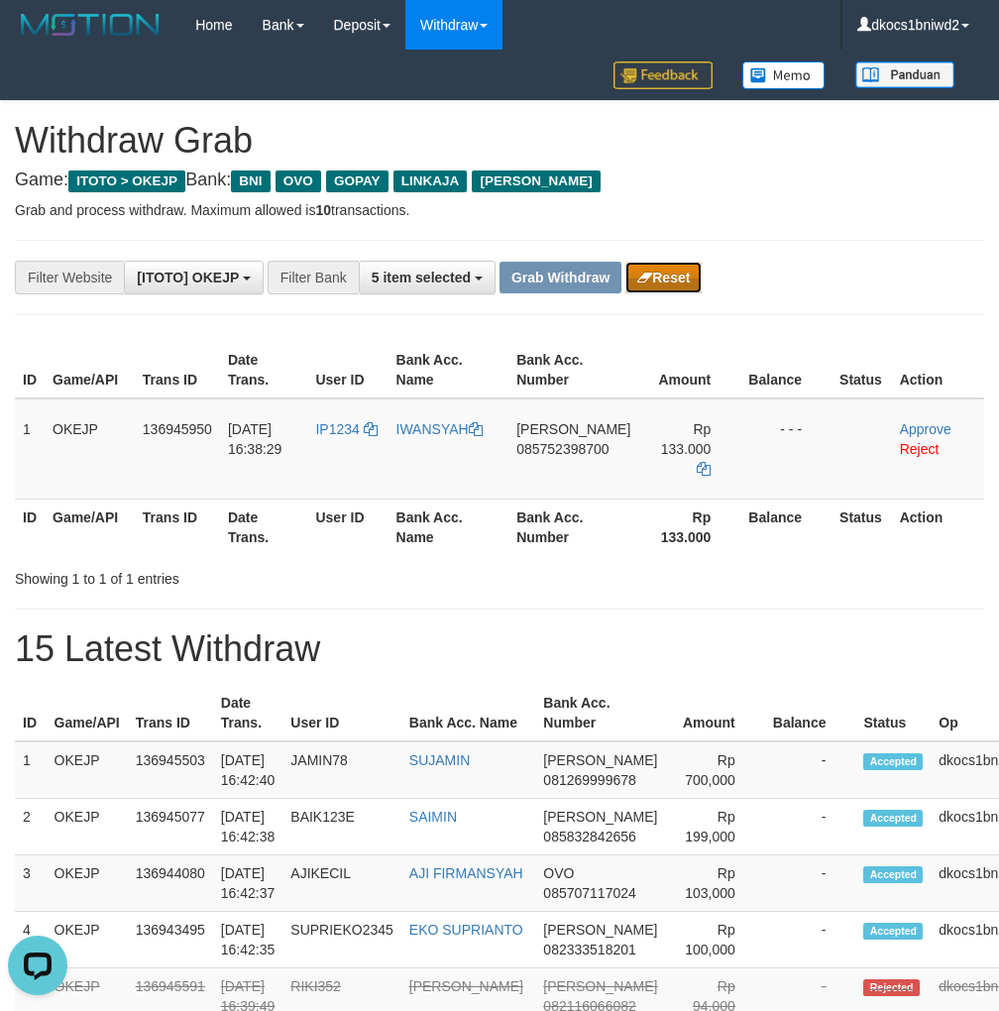
click at [674, 272] on button "Reset" at bounding box center [664, 278] width 76 height 32
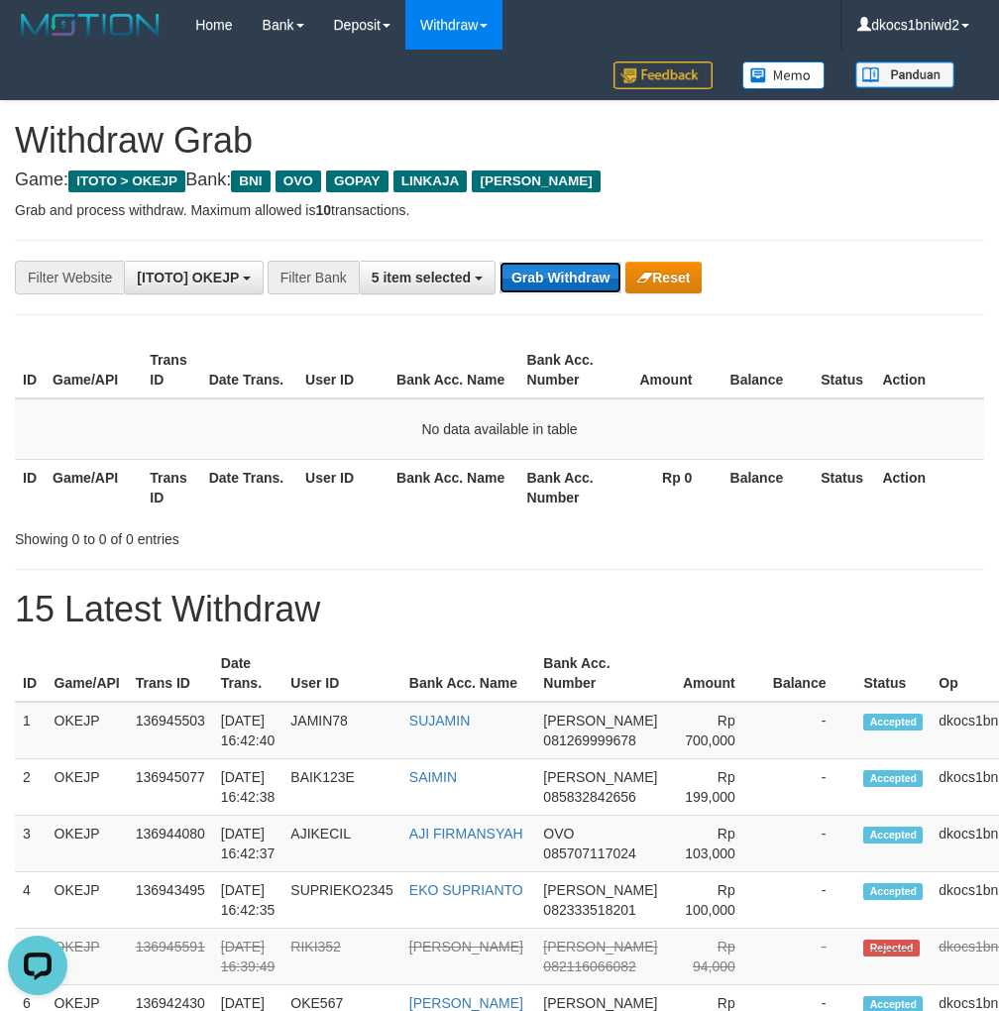
click at [548, 262] on button "Grab Withdraw" at bounding box center [561, 278] width 122 height 32
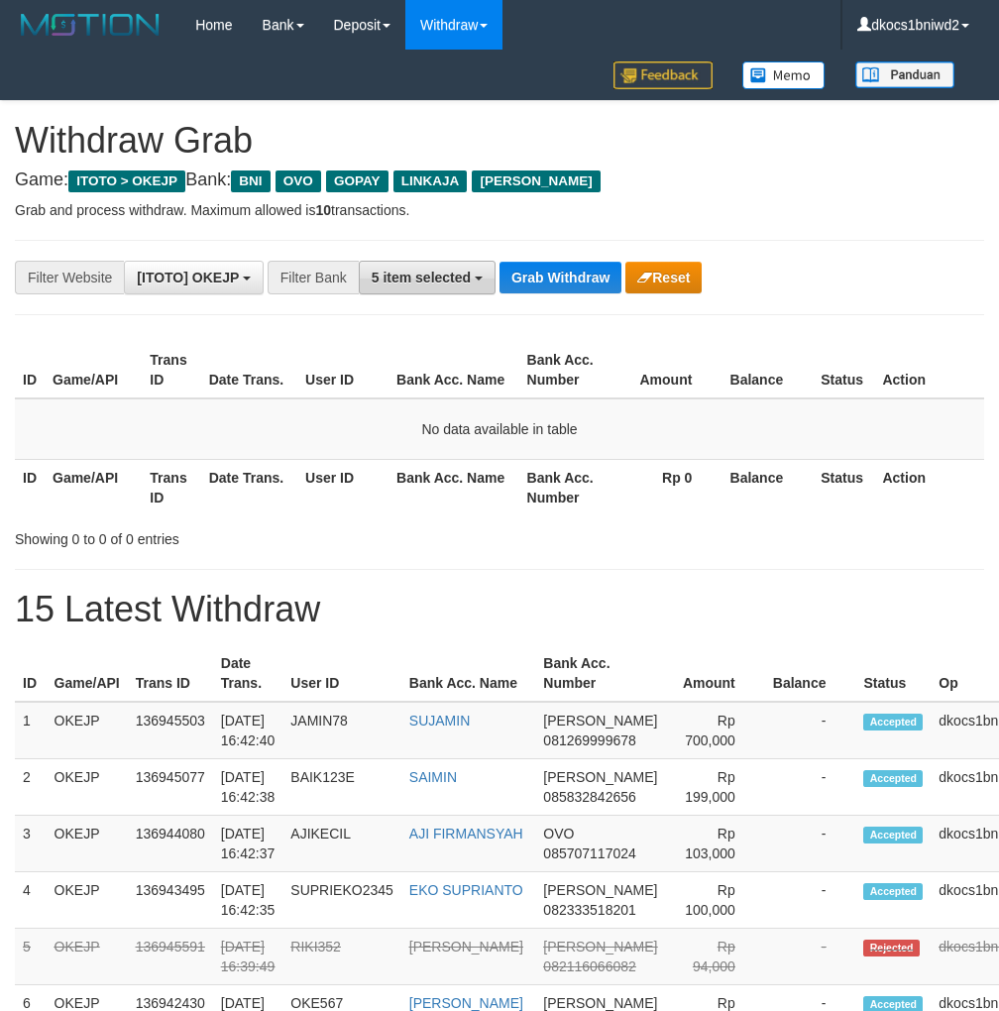
click at [417, 284] on span "5 item selected" at bounding box center [421, 278] width 99 height 16
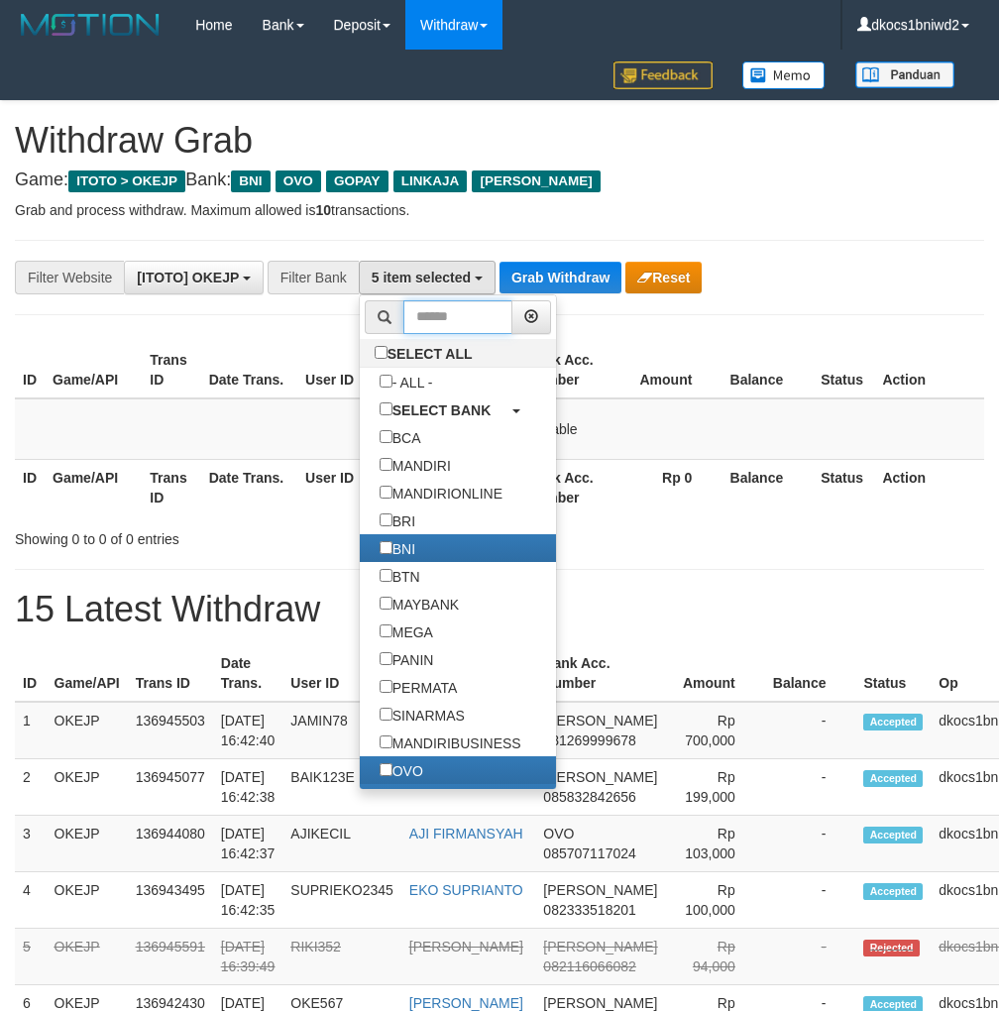
click at [445, 314] on input "text" at bounding box center [458, 317] width 110 height 34
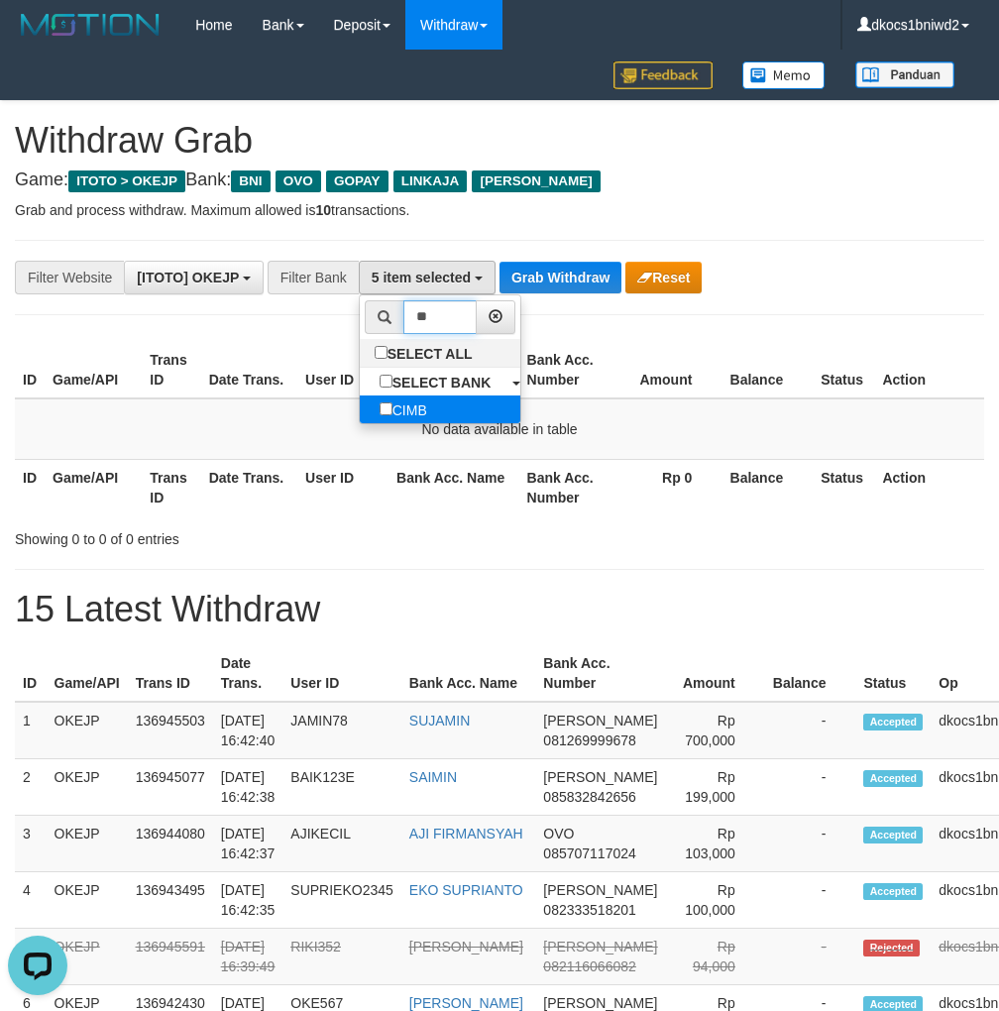
type input "**"
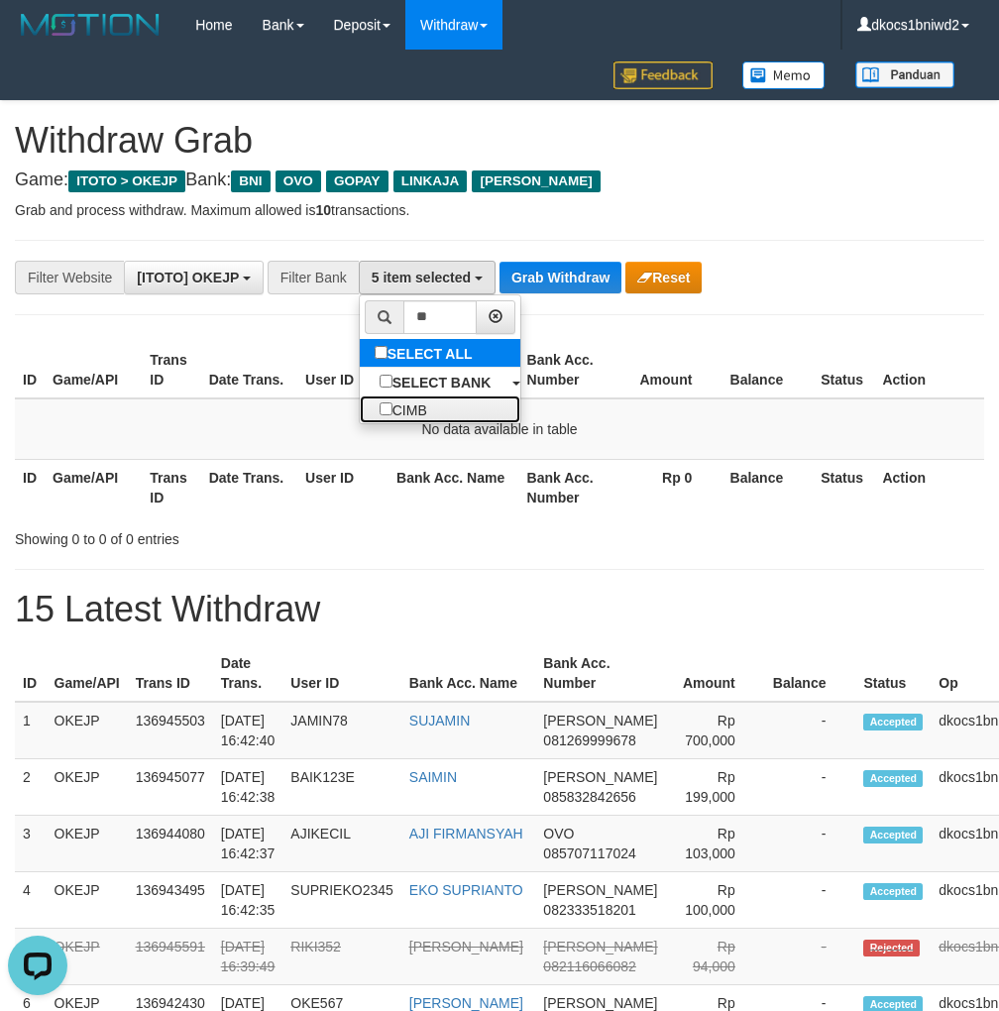
drag, startPoint x: 425, startPoint y: 402, endPoint x: 493, endPoint y: 347, distance: 86.7
click at [425, 402] on label "CIMB" at bounding box center [403, 410] width 87 height 28
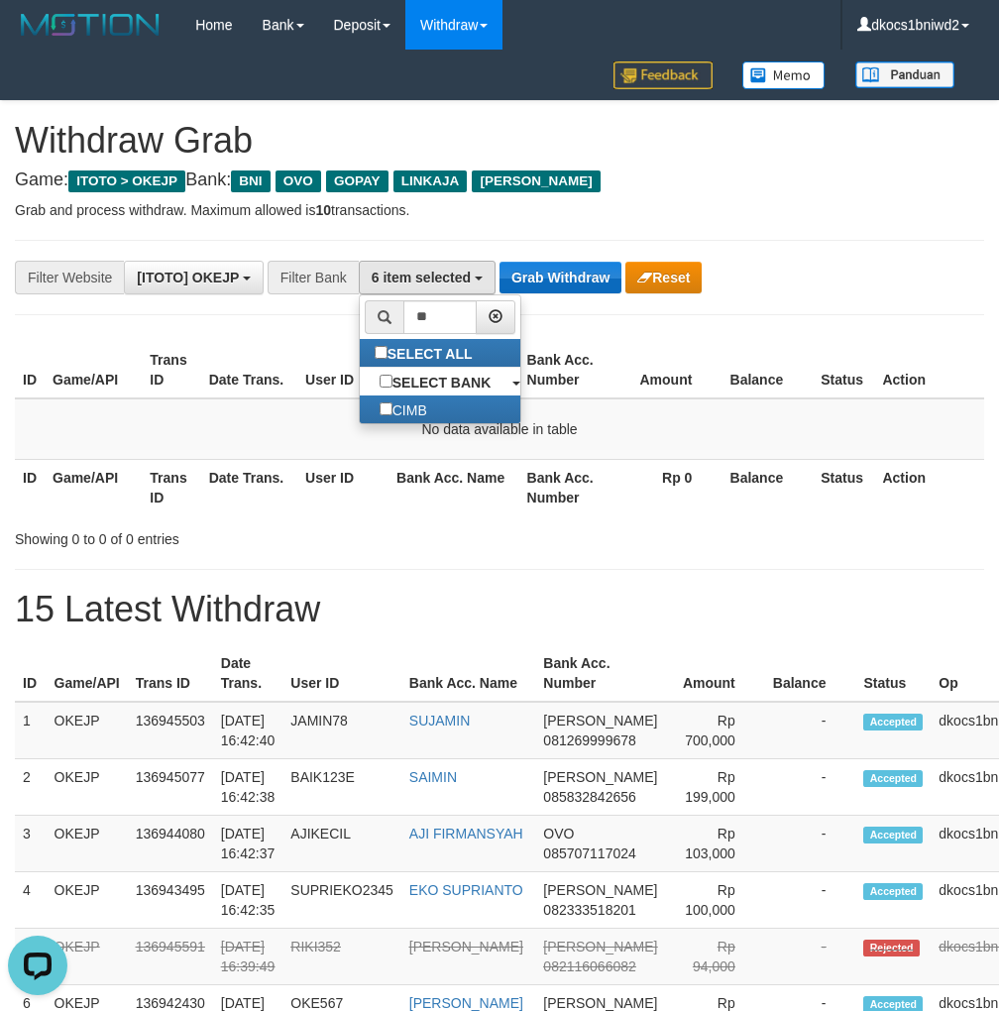
scroll to position [101, 0]
click at [565, 270] on button "Grab Withdraw" at bounding box center [561, 278] width 122 height 32
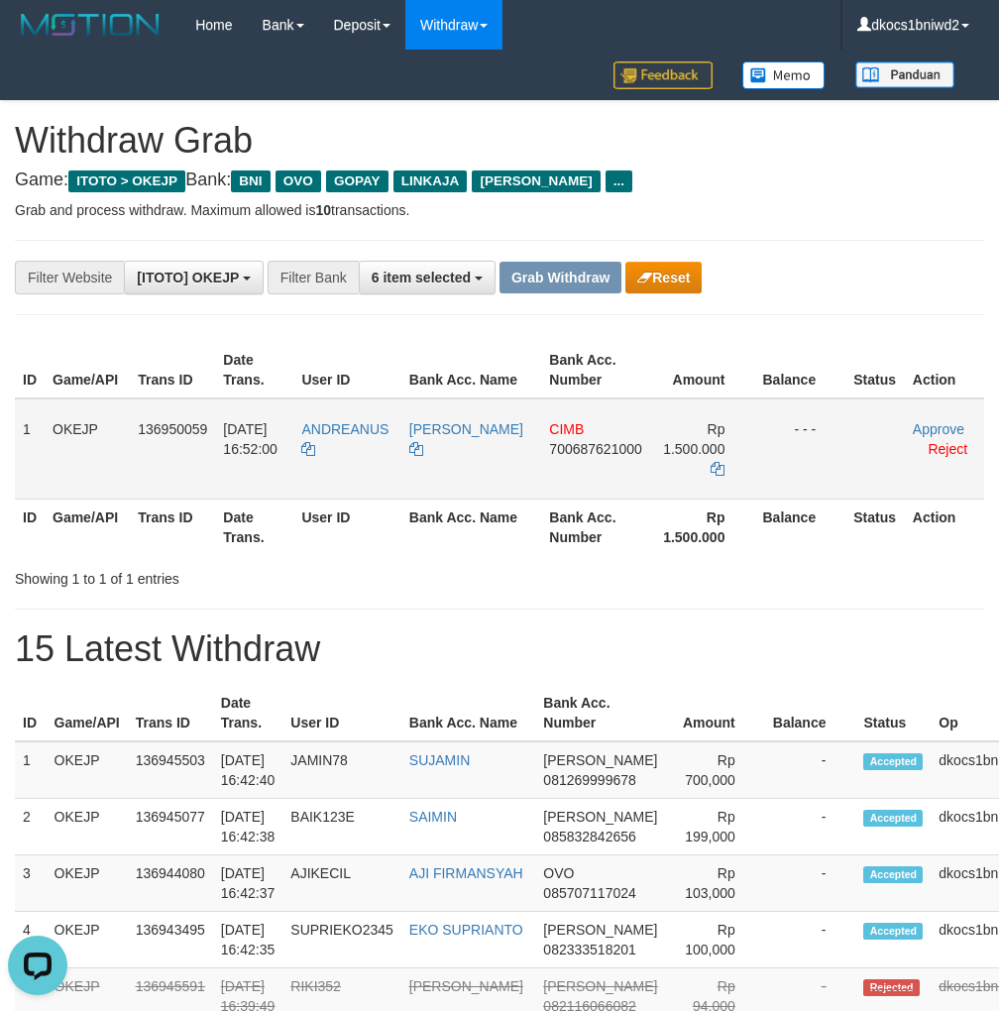
click at [358, 454] on td "ANDREANUS" at bounding box center [346, 449] width 107 height 101
copy tr "ANDREANUS"
click at [571, 476] on td "CIMB 700687621000" at bounding box center [595, 449] width 109 height 101
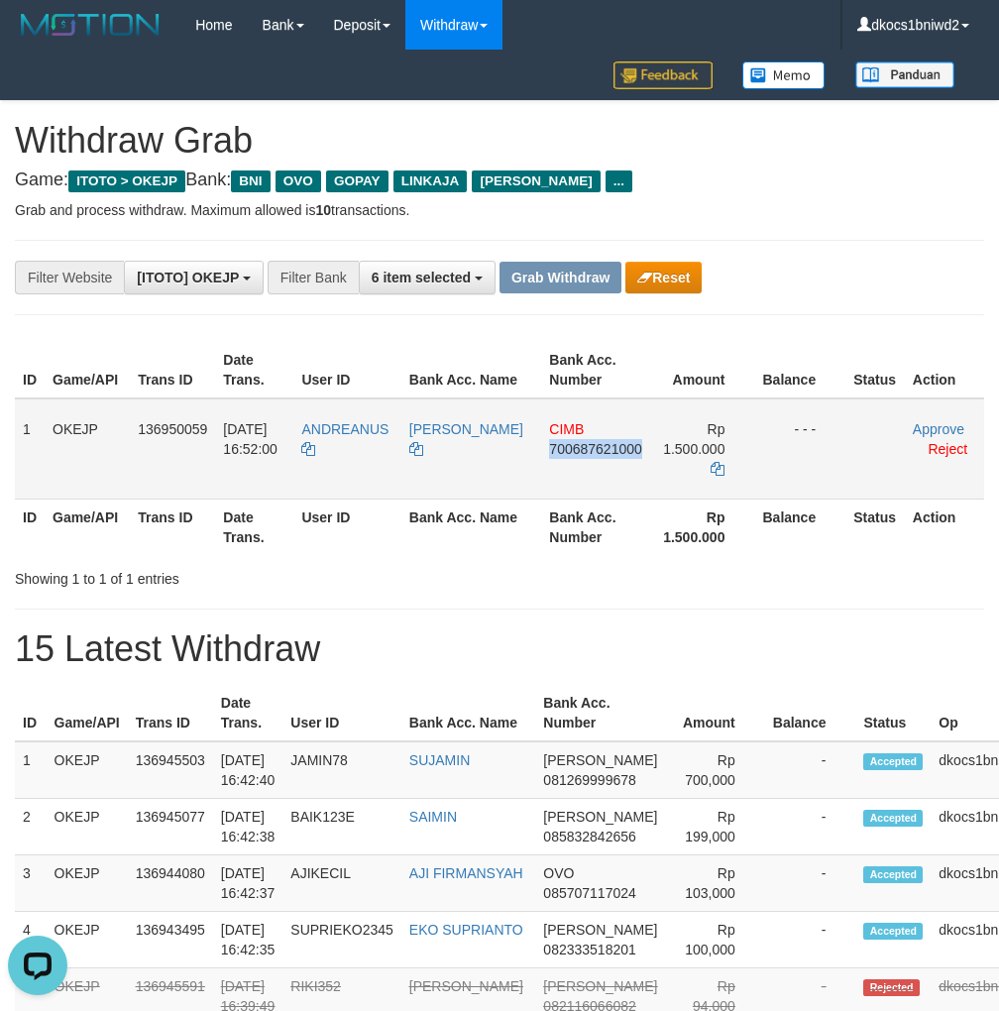
click at [571, 476] on td "CIMB 700687621000" at bounding box center [595, 449] width 109 height 101
copy span "700687621000"
click at [575, 469] on td "CIMB 700687621000" at bounding box center [595, 449] width 109 height 101
click at [591, 461] on td "CIMB 700687621000" at bounding box center [595, 449] width 109 height 101
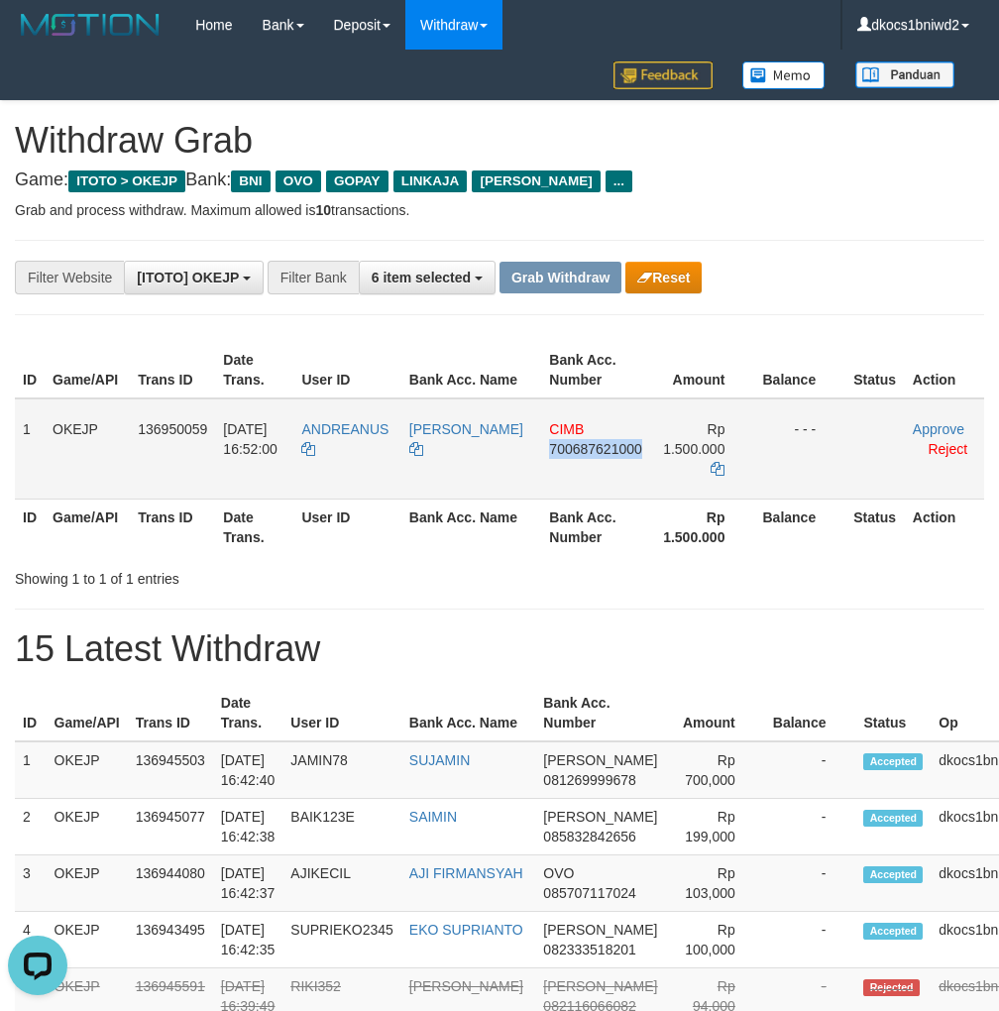
click at [591, 461] on td "CIMB 700687621000" at bounding box center [595, 449] width 109 height 101
click at [361, 450] on td "ANDREANUS" at bounding box center [346, 449] width 107 height 101
click at [361, 449] on td "ANDREANUS" at bounding box center [346, 449] width 107 height 101
copy tr "ANDREANUS"
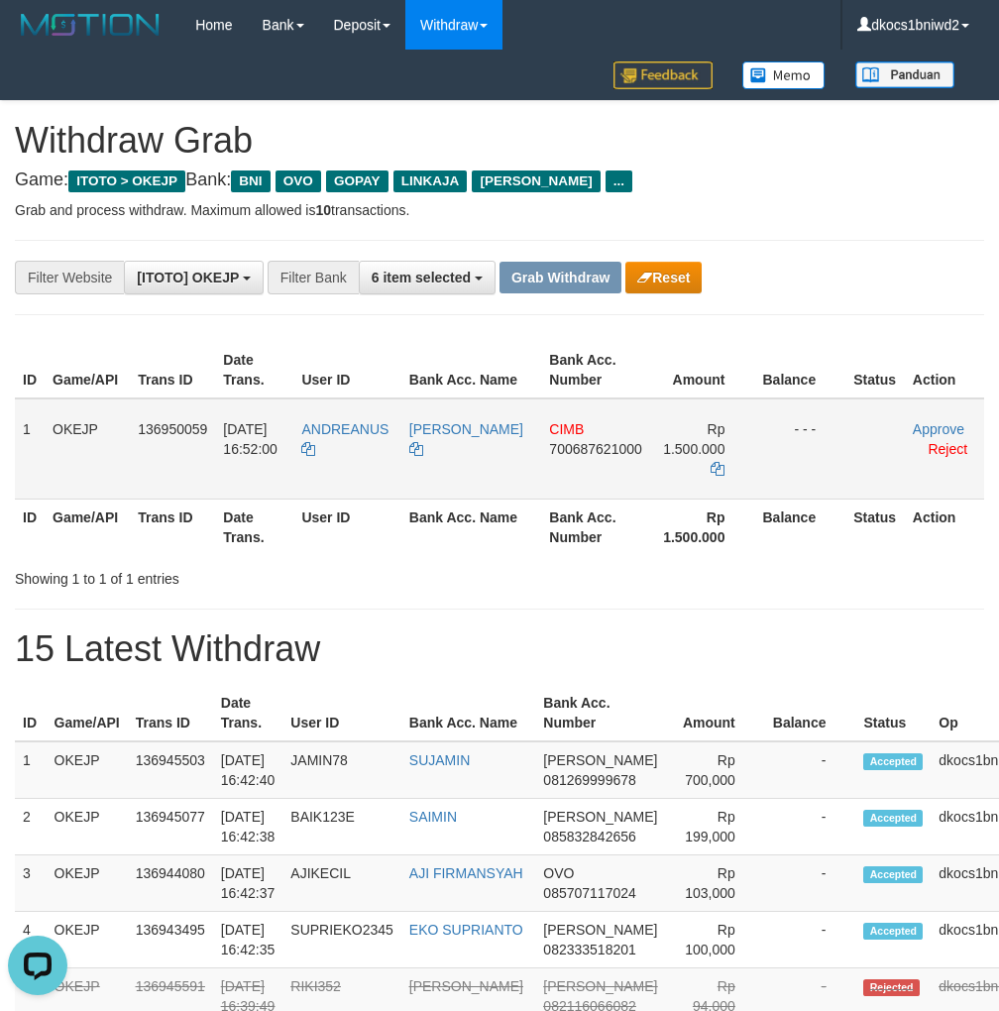
click at [472, 464] on td "[PERSON_NAME]" at bounding box center [472, 449] width 140 height 101
copy link "[PERSON_NAME]"
click at [930, 425] on link "Approve" at bounding box center [939, 429] width 52 height 16
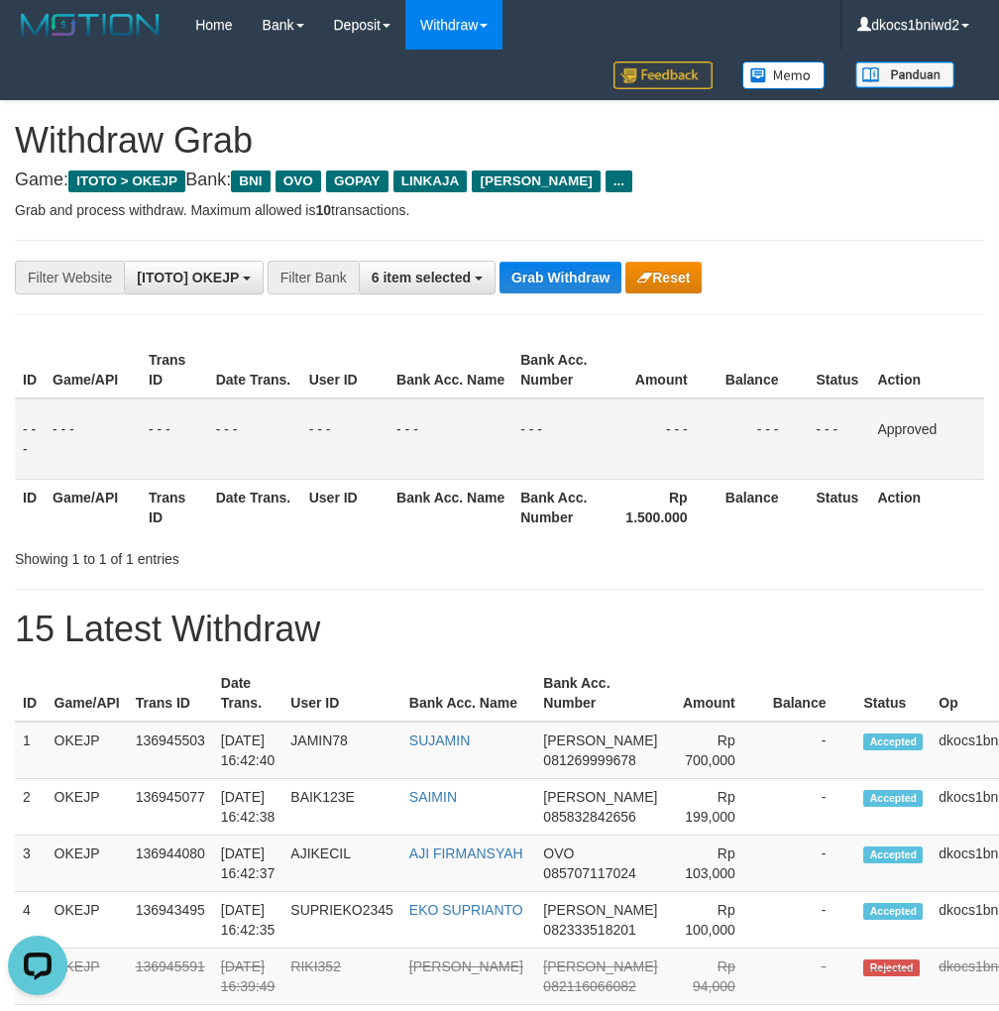
click at [767, 262] on div "**********" at bounding box center [416, 278] width 833 height 34
drag, startPoint x: 850, startPoint y: 214, endPoint x: 912, endPoint y: 214, distance: 62.5
click at [850, 214] on p "Grab and process withdraw. Maximum allowed is 10 transactions." at bounding box center [500, 210] width 970 height 20
click at [555, 270] on button "Grab Withdraw" at bounding box center [561, 278] width 122 height 32
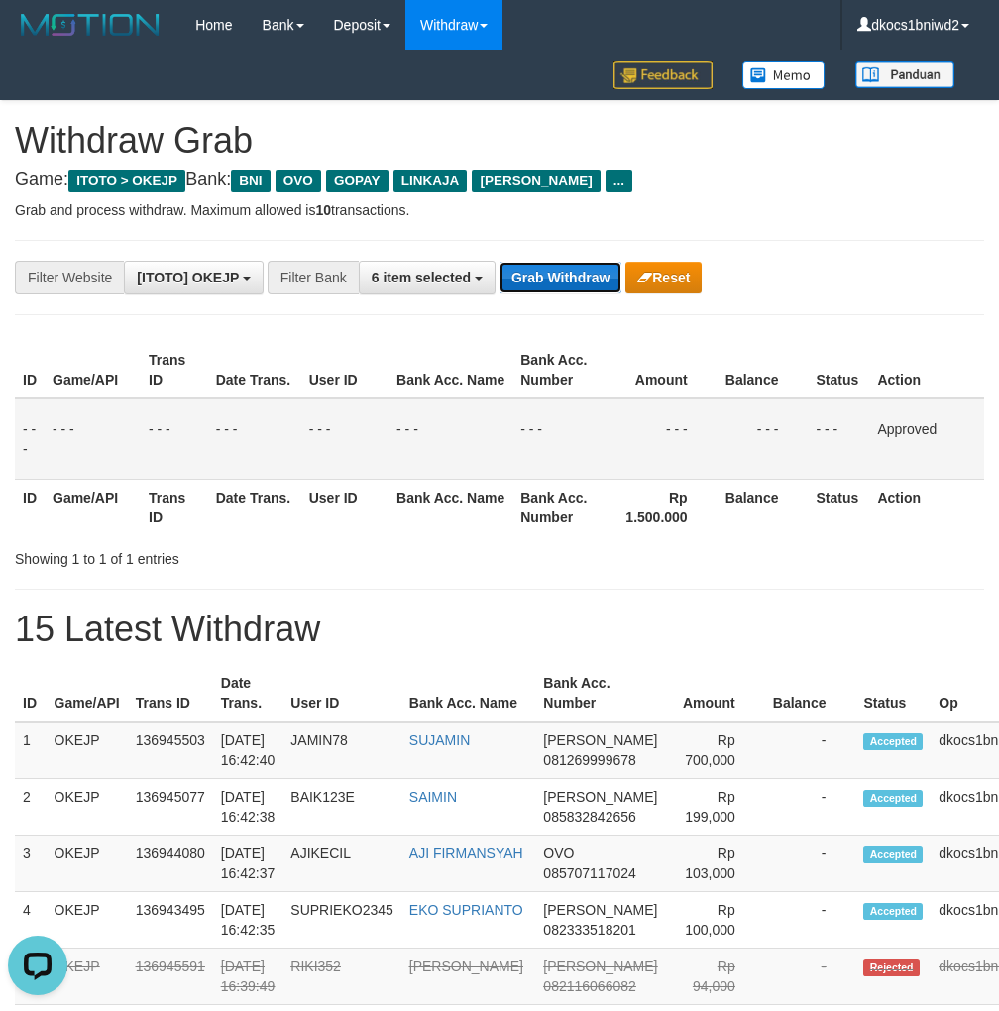
click at [555, 270] on button "Grab Withdraw" at bounding box center [561, 278] width 122 height 32
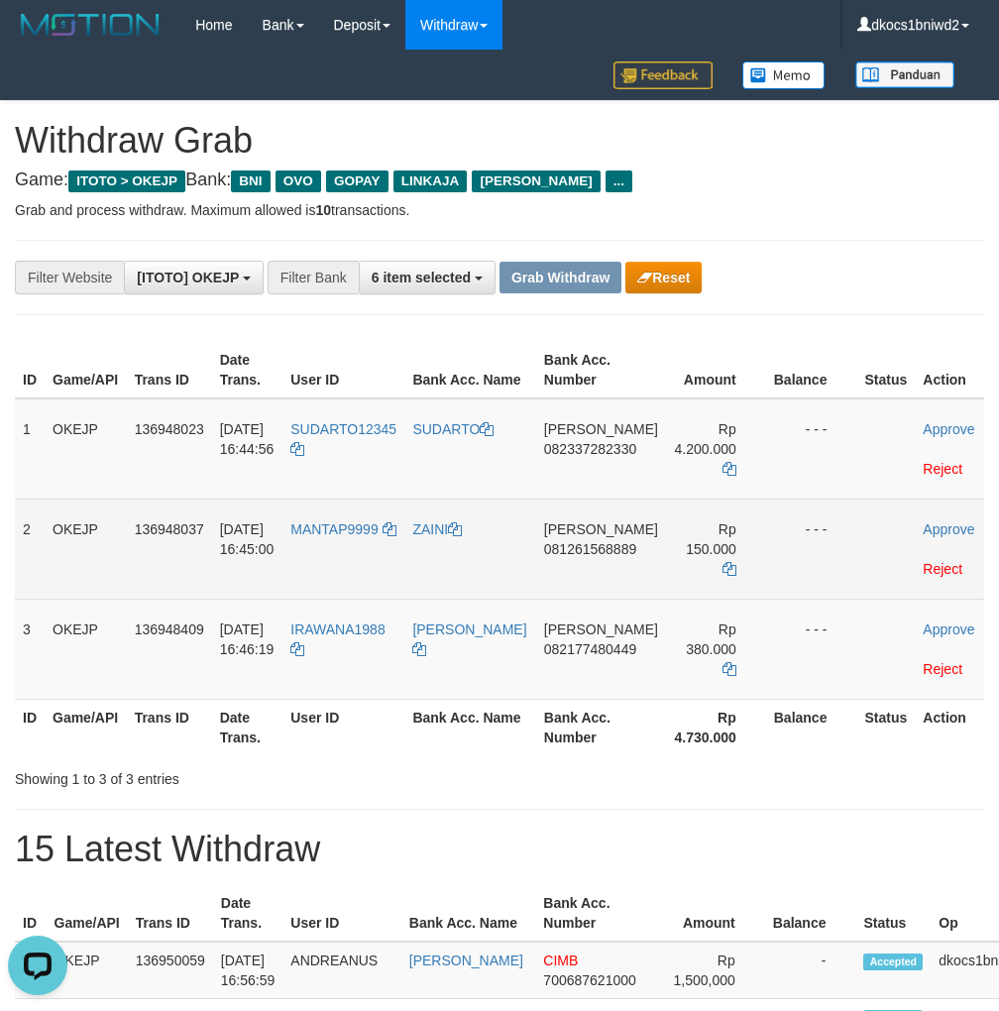
click at [568, 581] on td "[PERSON_NAME] 081261568889" at bounding box center [601, 549] width 130 height 100
click at [568, 580] on td "DANA 081261568889" at bounding box center [601, 549] width 130 height 100
click at [571, 575] on td "DANA 081261568889" at bounding box center [601, 549] width 130 height 100
click at [587, 581] on td "DANA 081261568889" at bounding box center [601, 549] width 130 height 100
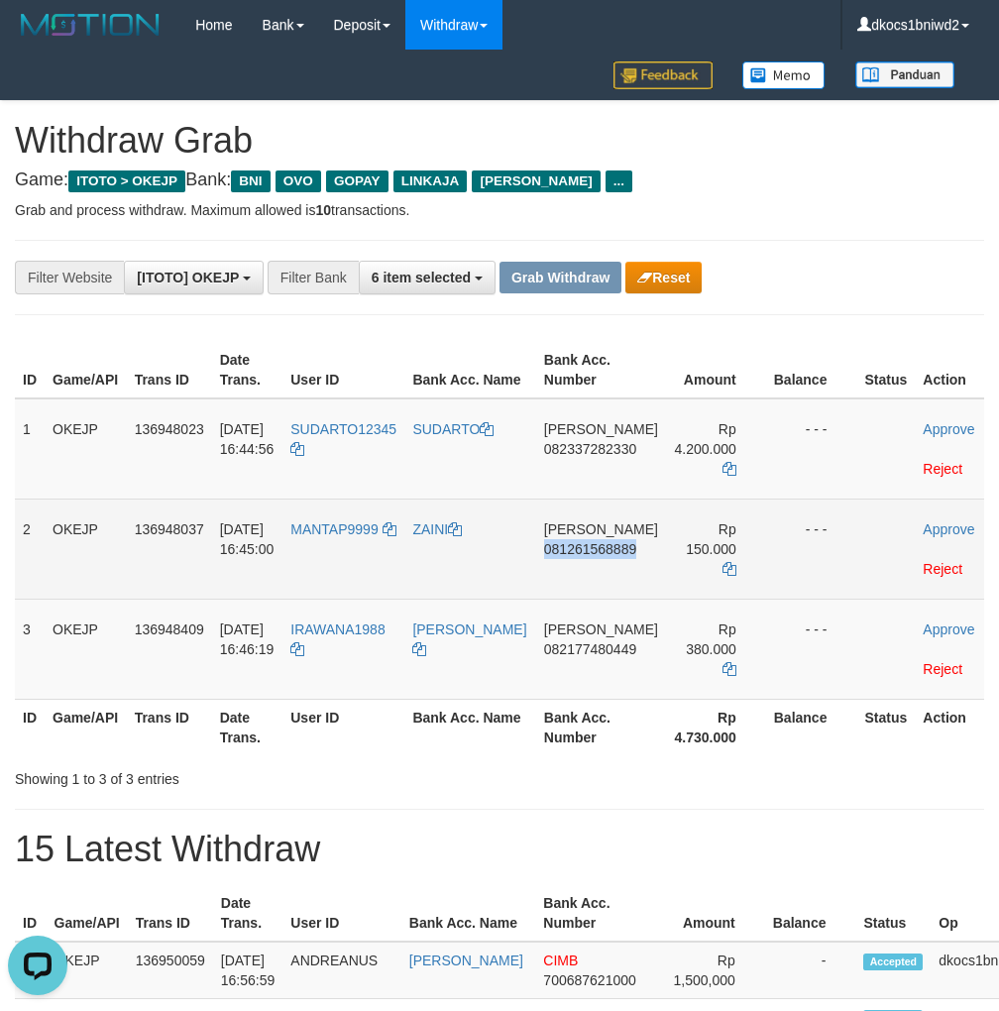
click at [587, 581] on td "DANA 081261568889" at bounding box center [601, 549] width 130 height 100
click at [613, 565] on td "DANA 081261568889" at bounding box center [601, 549] width 130 height 100
click at [543, 591] on td "DANA 081261568889" at bounding box center [601, 549] width 130 height 100
click at [543, 589] on td "DANA 081261568889" at bounding box center [601, 549] width 130 height 100
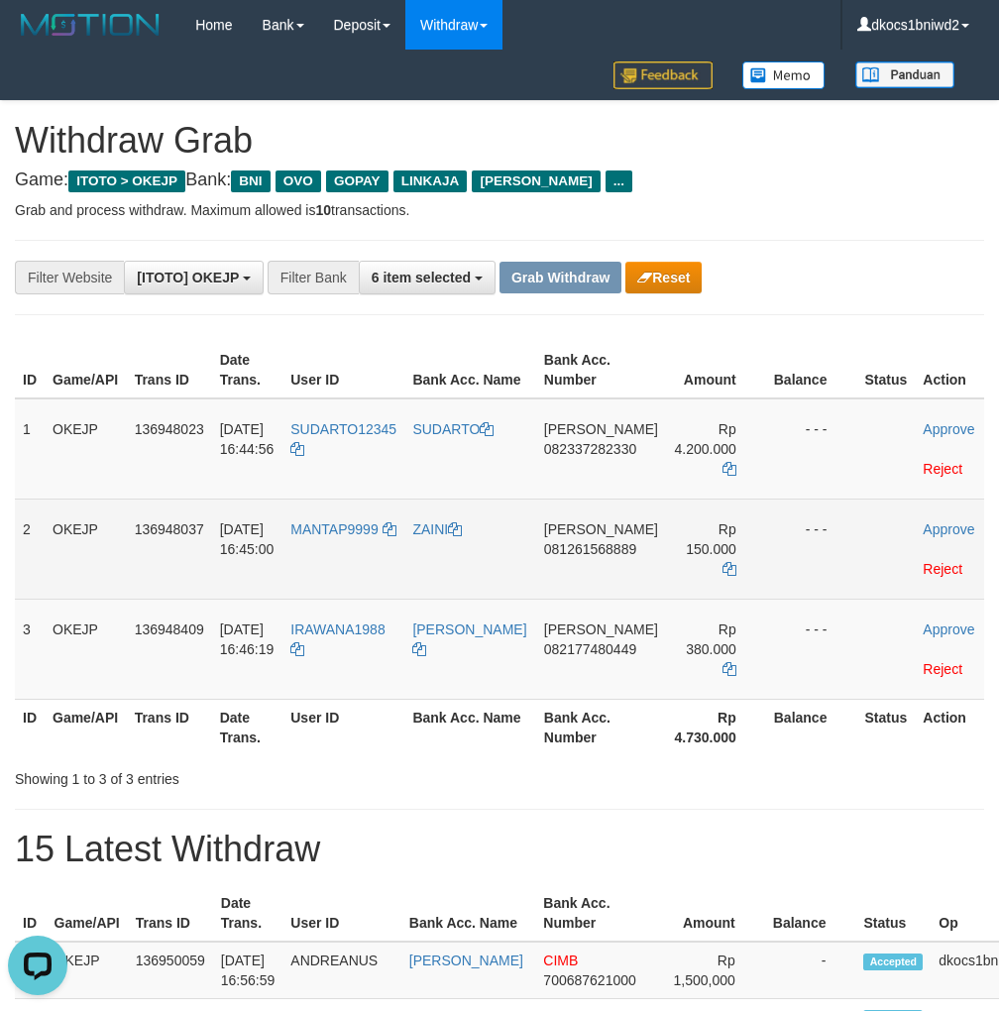
click at [371, 557] on td "MANTAP9999" at bounding box center [344, 549] width 122 height 100
copy link "MANTAP9999"
click at [371, 557] on td "MANTAP9999" at bounding box center [344, 549] width 122 height 100
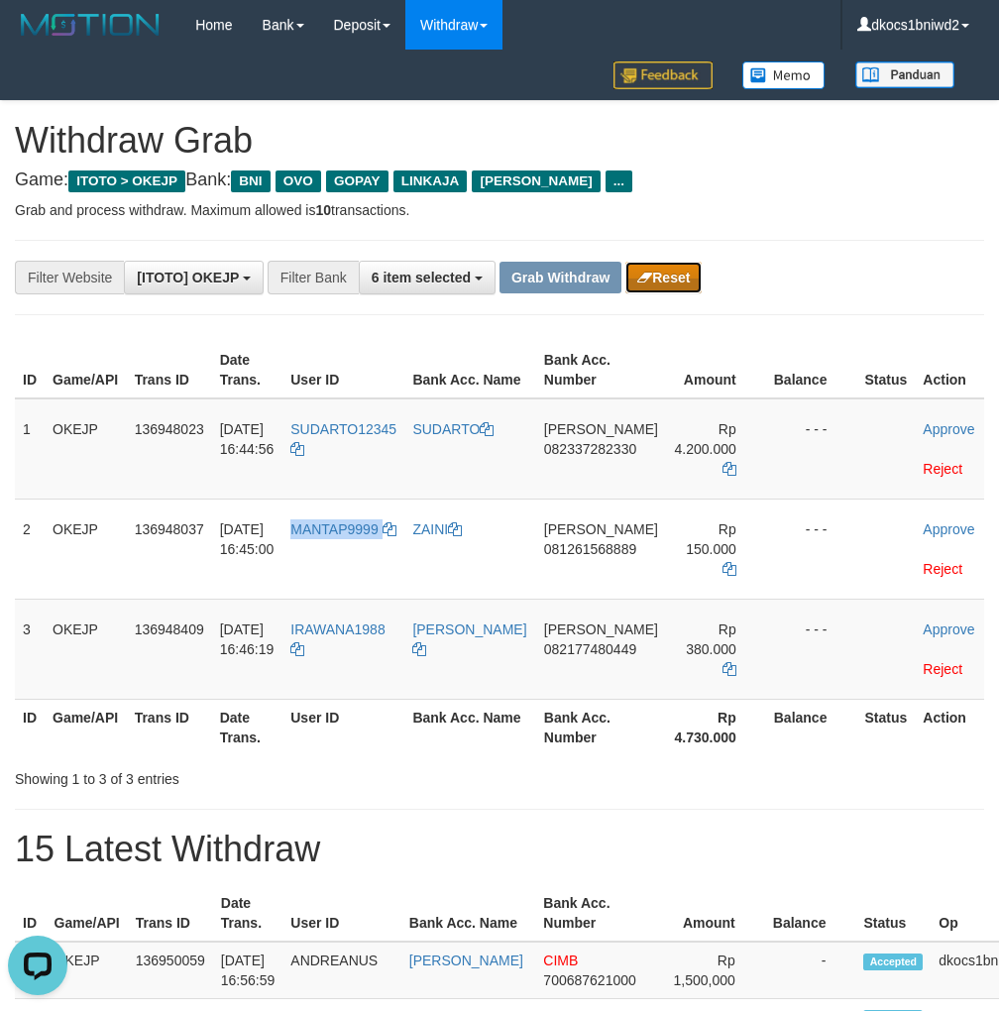
click at [672, 268] on button "Reset" at bounding box center [664, 278] width 76 height 32
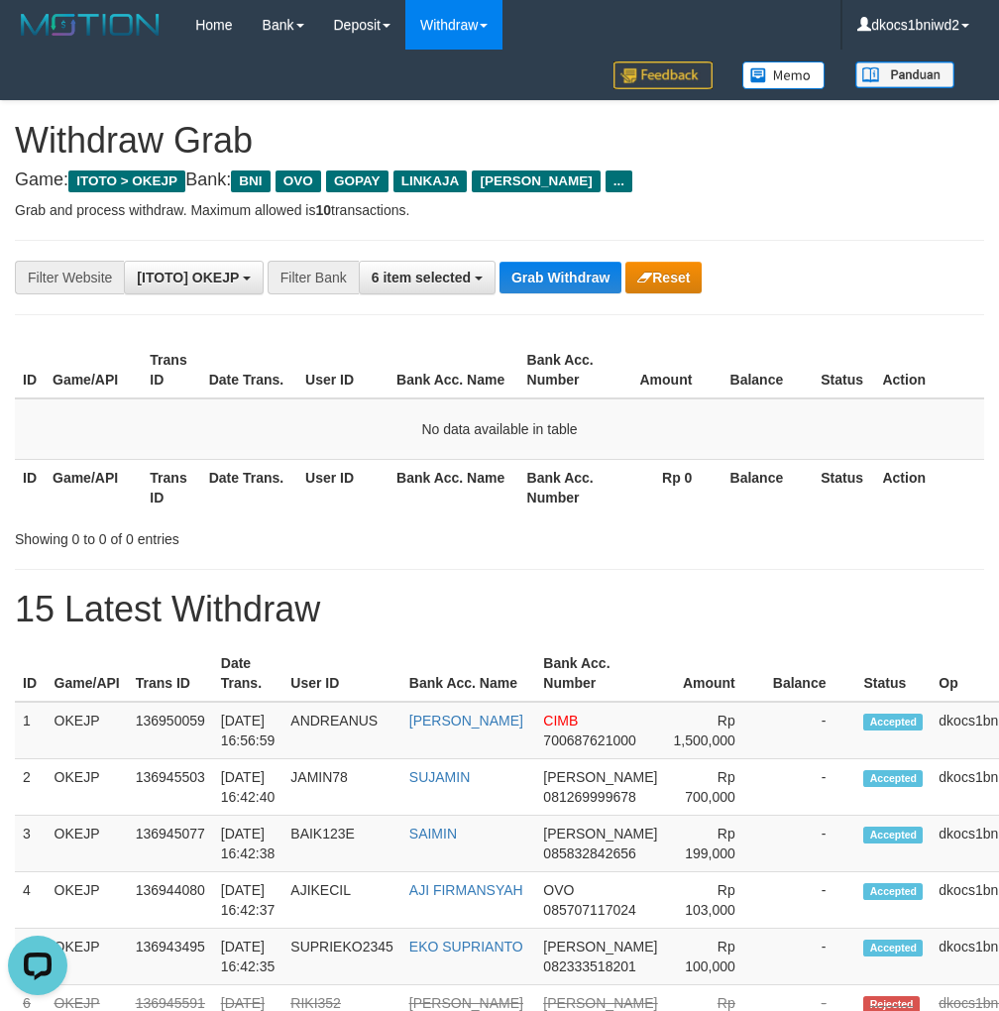
click at [878, 210] on p "Grab and process withdraw. Maximum allowed is 10 transactions." at bounding box center [500, 210] width 970 height 20
click at [576, 274] on button "Grab Withdraw" at bounding box center [561, 278] width 122 height 32
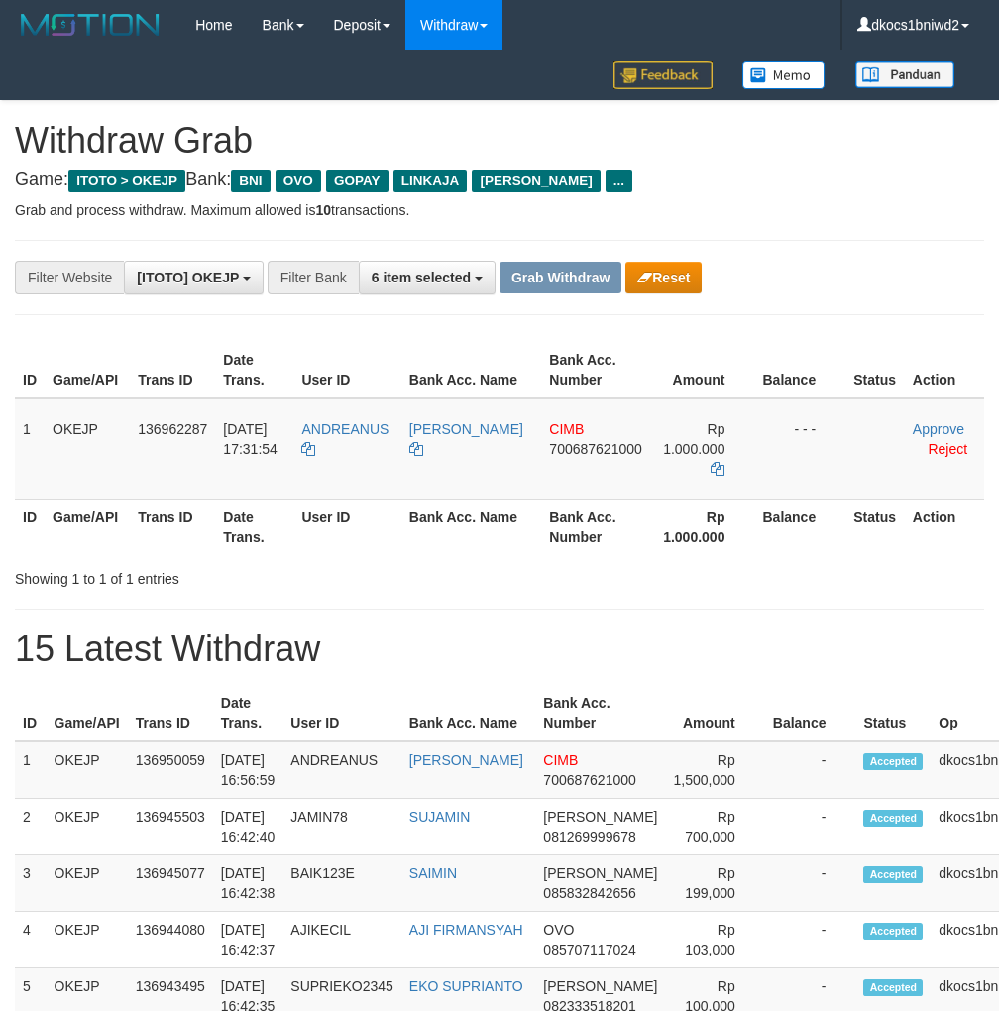
click at [801, 252] on div "**********" at bounding box center [500, 277] width 970 height 75
click at [367, 452] on td "ANDREANUS" at bounding box center [346, 449] width 107 height 101
copy tr "ANDREANUS"
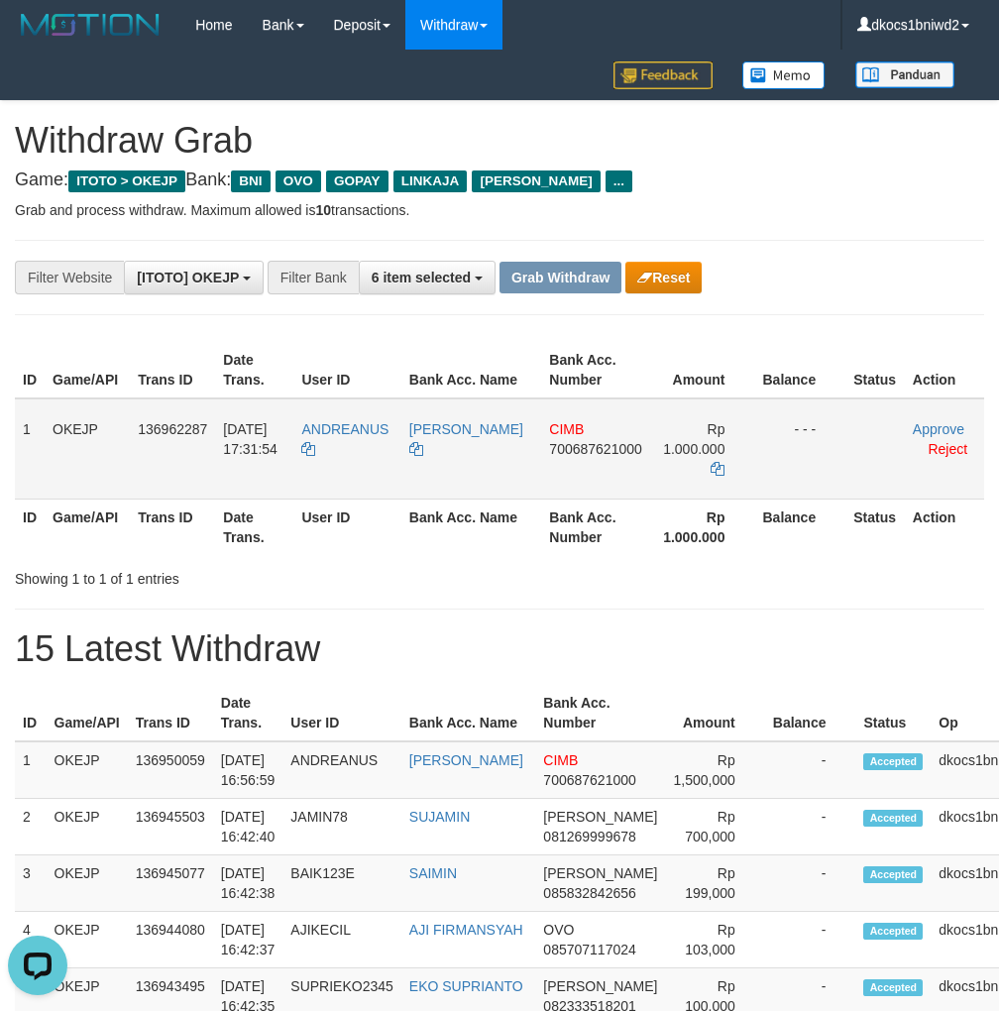
click at [567, 473] on td "CIMB 700687621000" at bounding box center [595, 449] width 109 height 101
copy span "700687621000"
click at [580, 457] on td "CIMB 700687621000" at bounding box center [595, 449] width 109 height 101
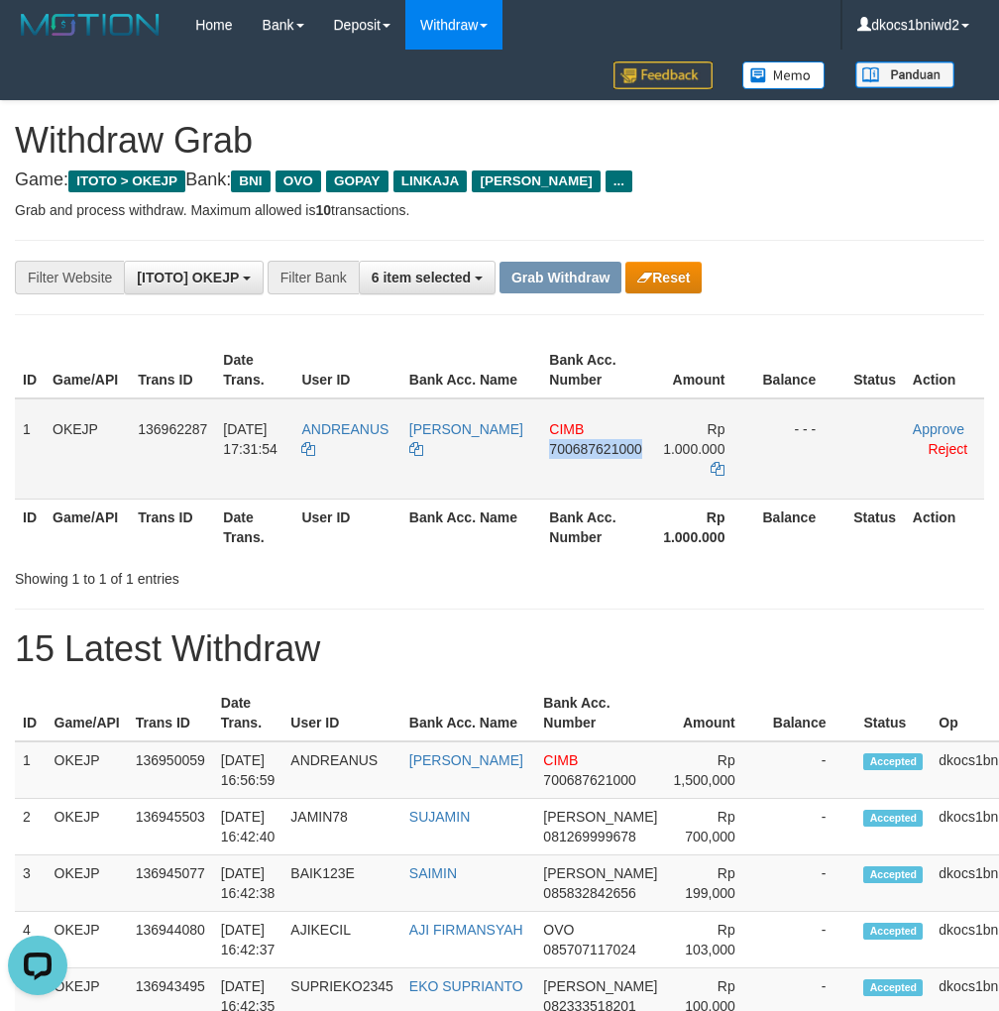
click at [579, 470] on td "CIMB 700687621000" at bounding box center [595, 449] width 109 height 101
click at [571, 478] on td "CIMB 700687621000" at bounding box center [595, 449] width 109 height 101
click at [568, 478] on td "CIMB 700687621000" at bounding box center [595, 449] width 109 height 101
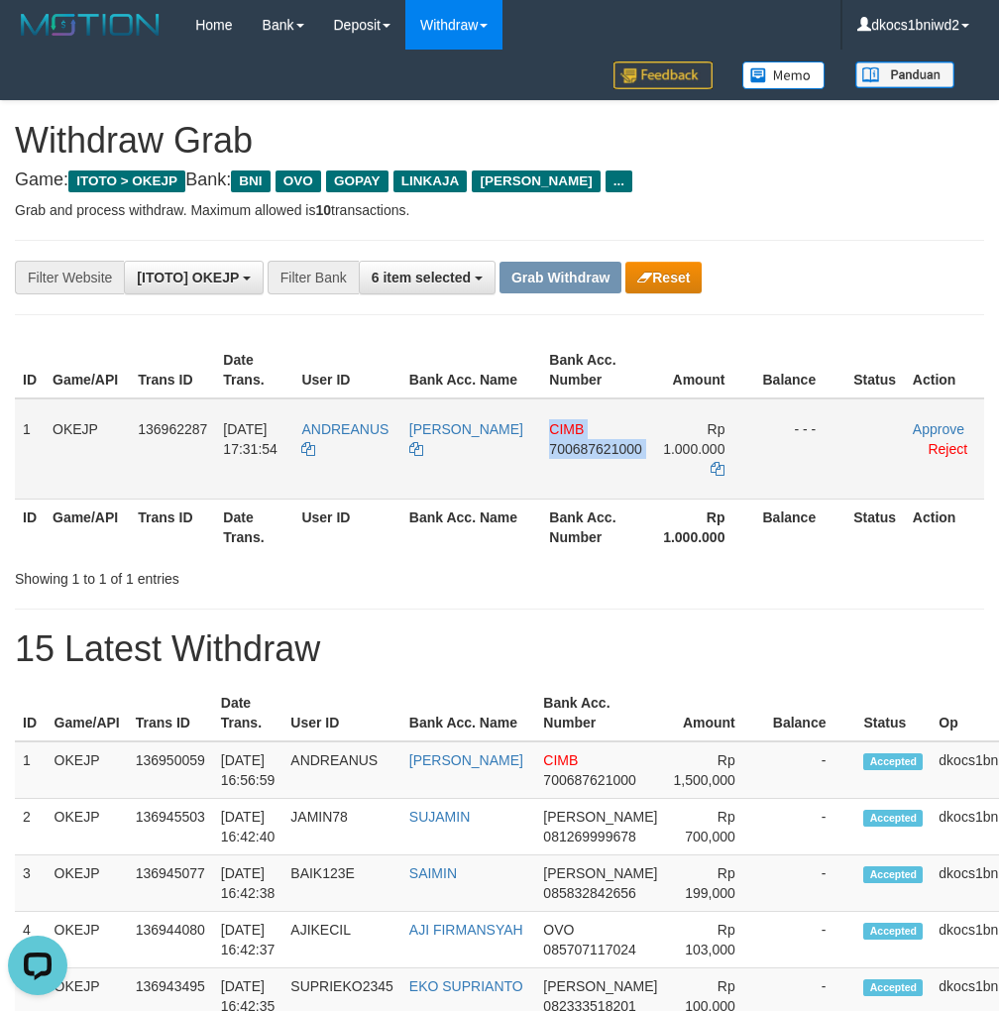
click at [585, 464] on td "CIMB 700687621000" at bounding box center [595, 449] width 109 height 101
click at [345, 448] on td "ANDREANUS" at bounding box center [346, 449] width 107 height 101
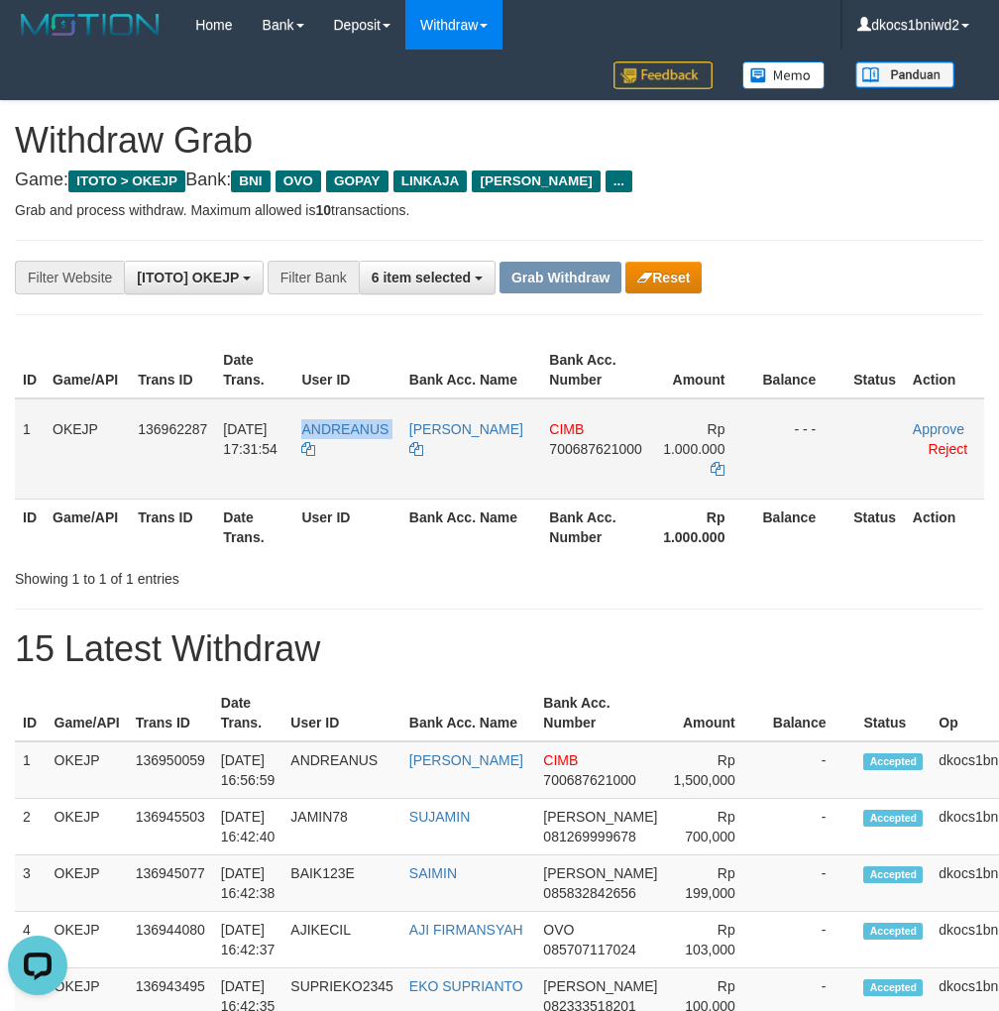
copy tr "ANDREANUS"
click at [474, 462] on td "[PERSON_NAME]" at bounding box center [472, 449] width 140 height 101
copy link "[PERSON_NAME]"
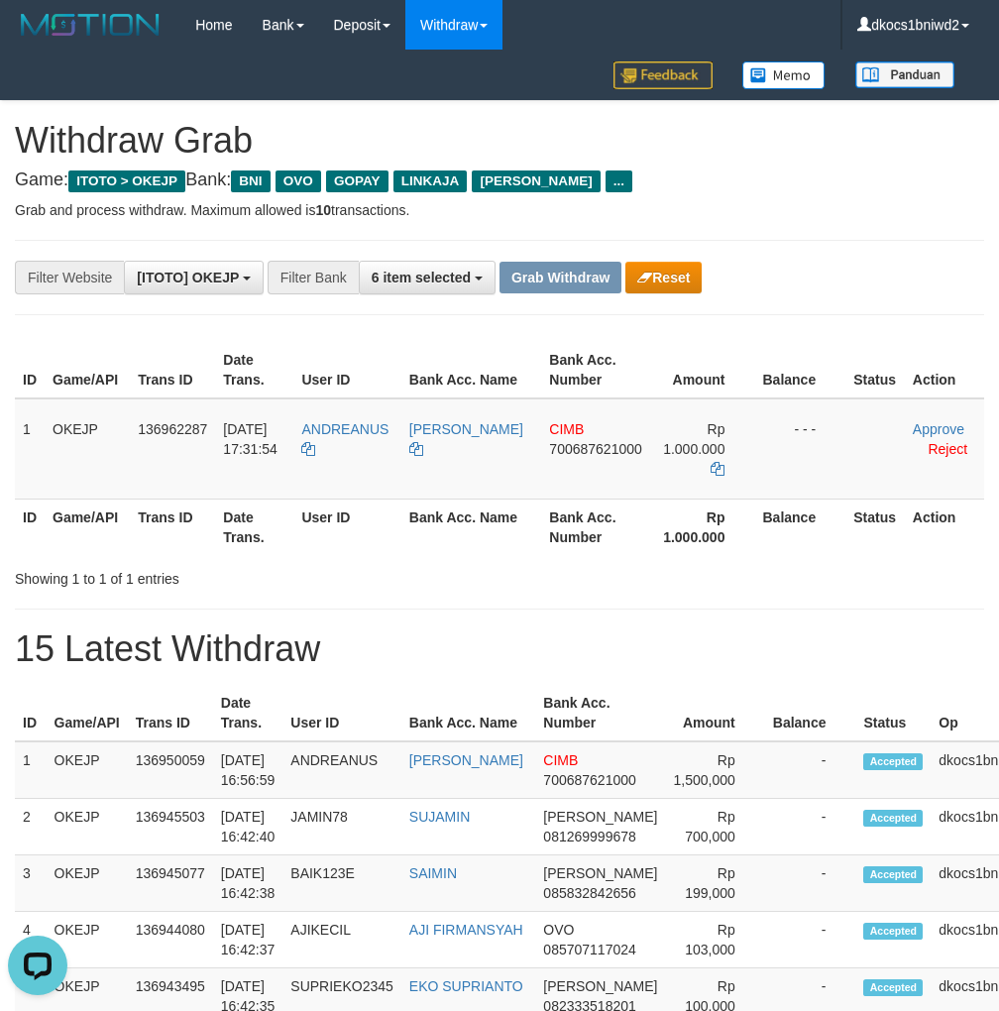
drag, startPoint x: 890, startPoint y: 247, endPoint x: 897, endPoint y: 329, distance: 82.6
click at [890, 247] on div "**********" at bounding box center [500, 277] width 970 height 75
click at [914, 428] on link "Approve" at bounding box center [939, 429] width 52 height 16
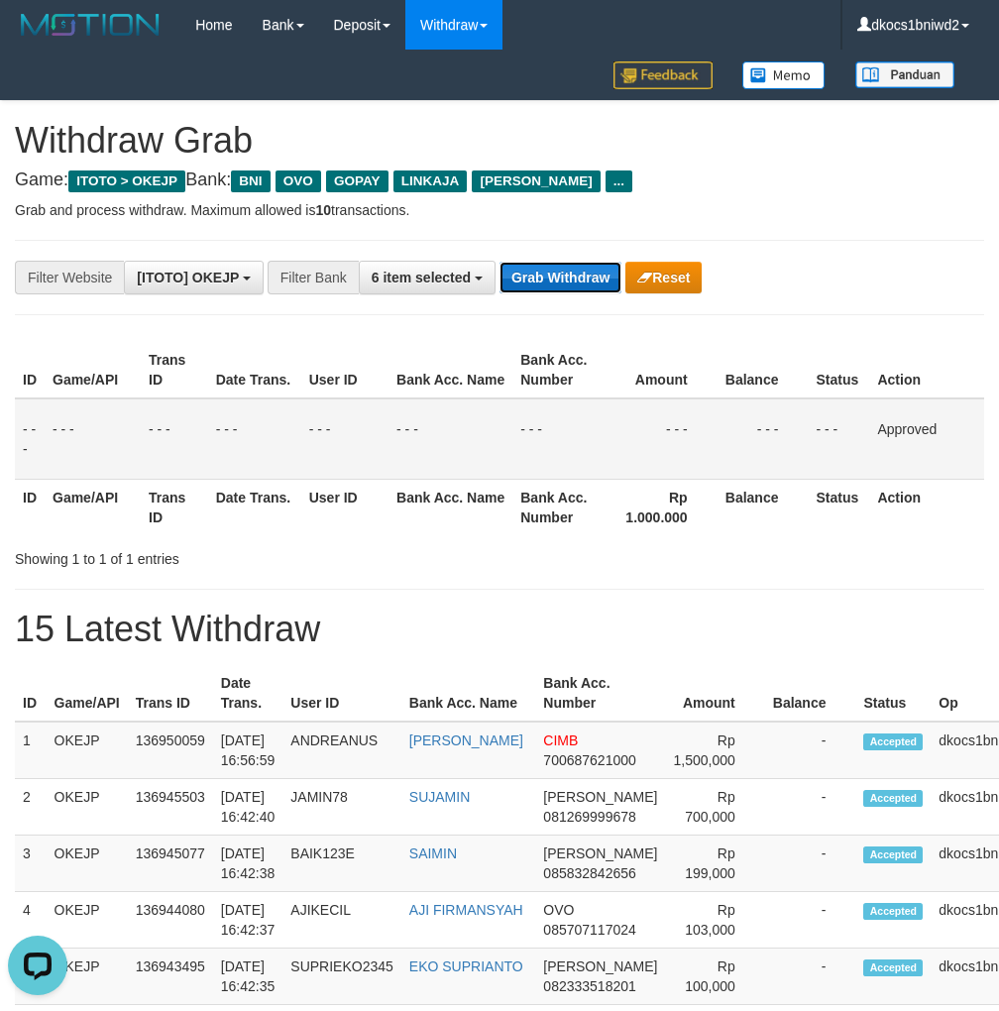
click at [555, 280] on button "Grab Withdraw" at bounding box center [561, 278] width 122 height 32
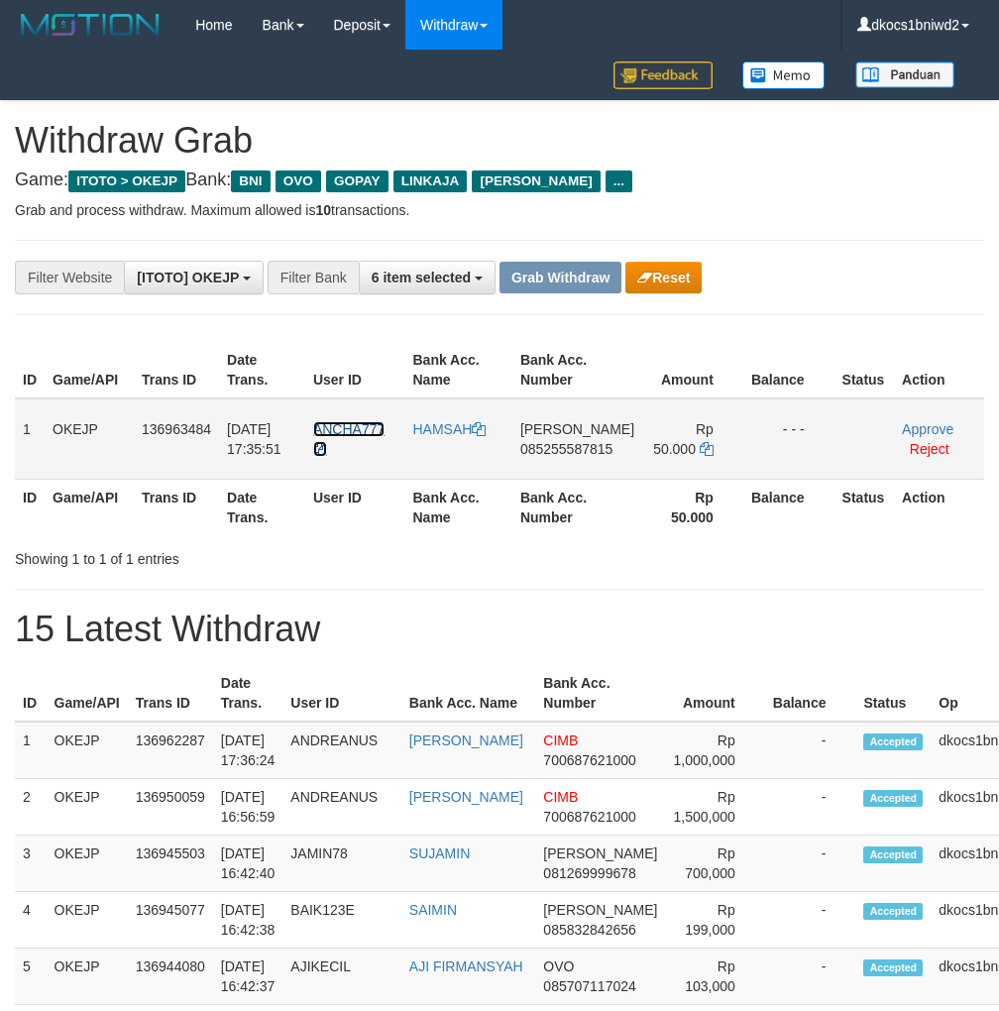
click at [363, 437] on td "ANCHA777" at bounding box center [355, 439] width 100 height 81
click at [365, 437] on td "ANCHA777" at bounding box center [355, 439] width 100 height 81
click at [564, 469] on td "[PERSON_NAME] 085255587815" at bounding box center [578, 439] width 130 height 81
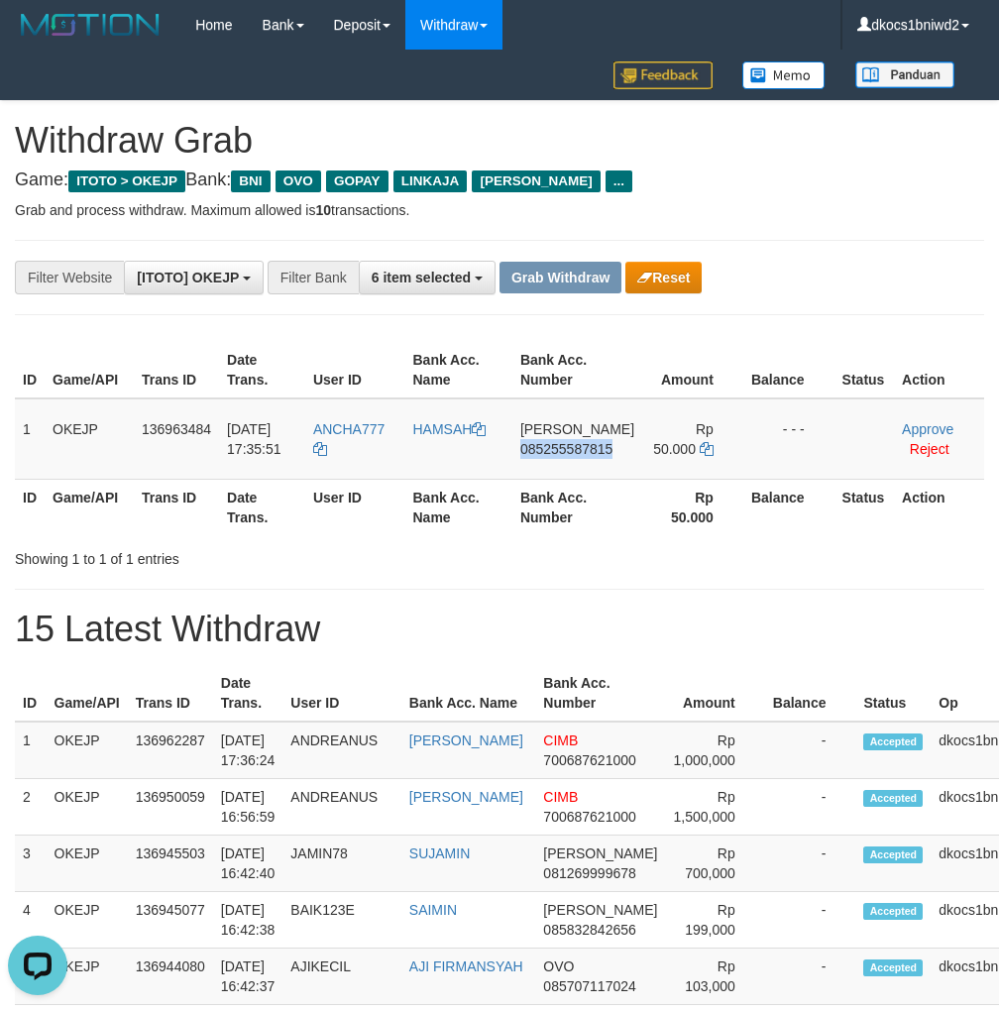
copy span "085255587815"
click at [567, 472] on td "[PERSON_NAME] 085255587815" at bounding box center [578, 439] width 130 height 81
click at [588, 470] on td "[PERSON_NAME] 085255587815" at bounding box center [578, 439] width 130 height 81
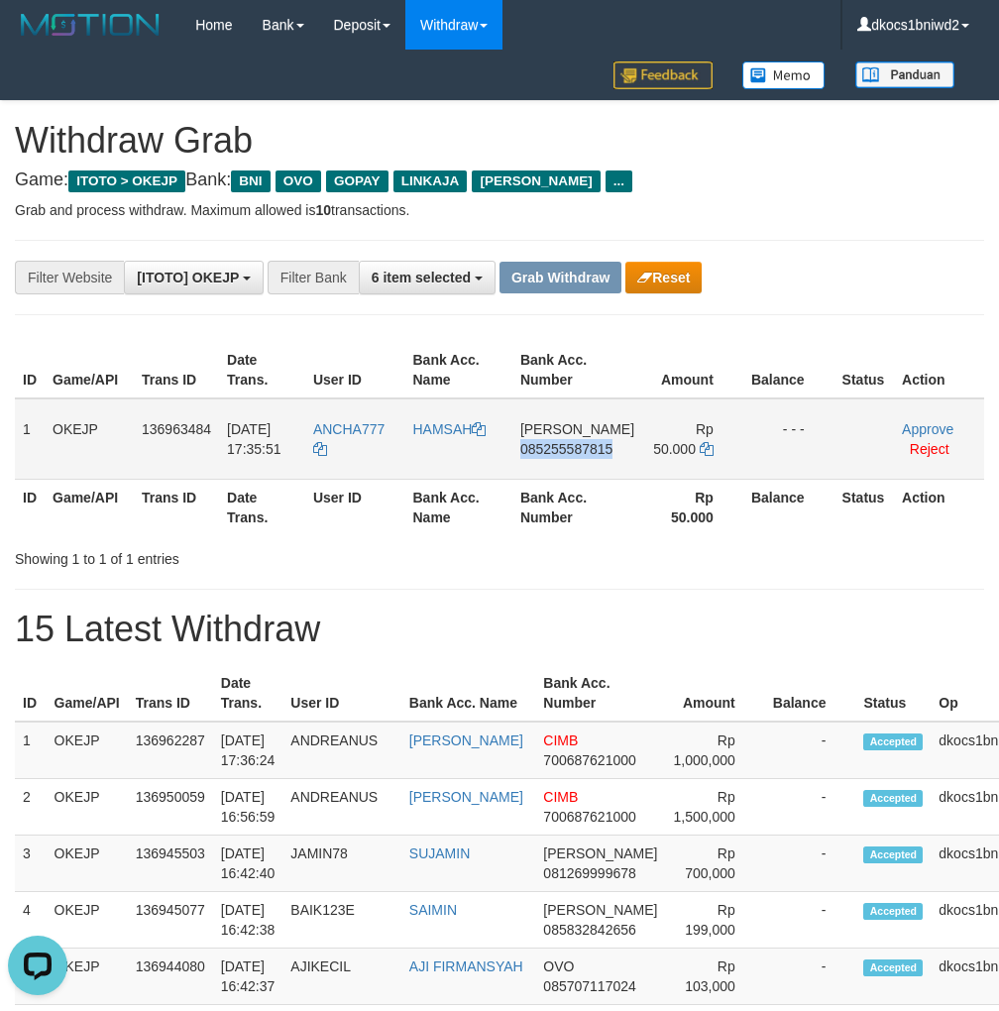
click at [565, 468] on td "[PERSON_NAME] 085255587815" at bounding box center [578, 439] width 130 height 81
click at [580, 469] on td "[PERSON_NAME] 085255587815" at bounding box center [578, 439] width 130 height 81
drag, startPoint x: 580, startPoint y: 469, endPoint x: 757, endPoint y: 424, distance: 183.0
click at [580, 468] on td "[PERSON_NAME] 085255587815" at bounding box center [578, 439] width 130 height 81
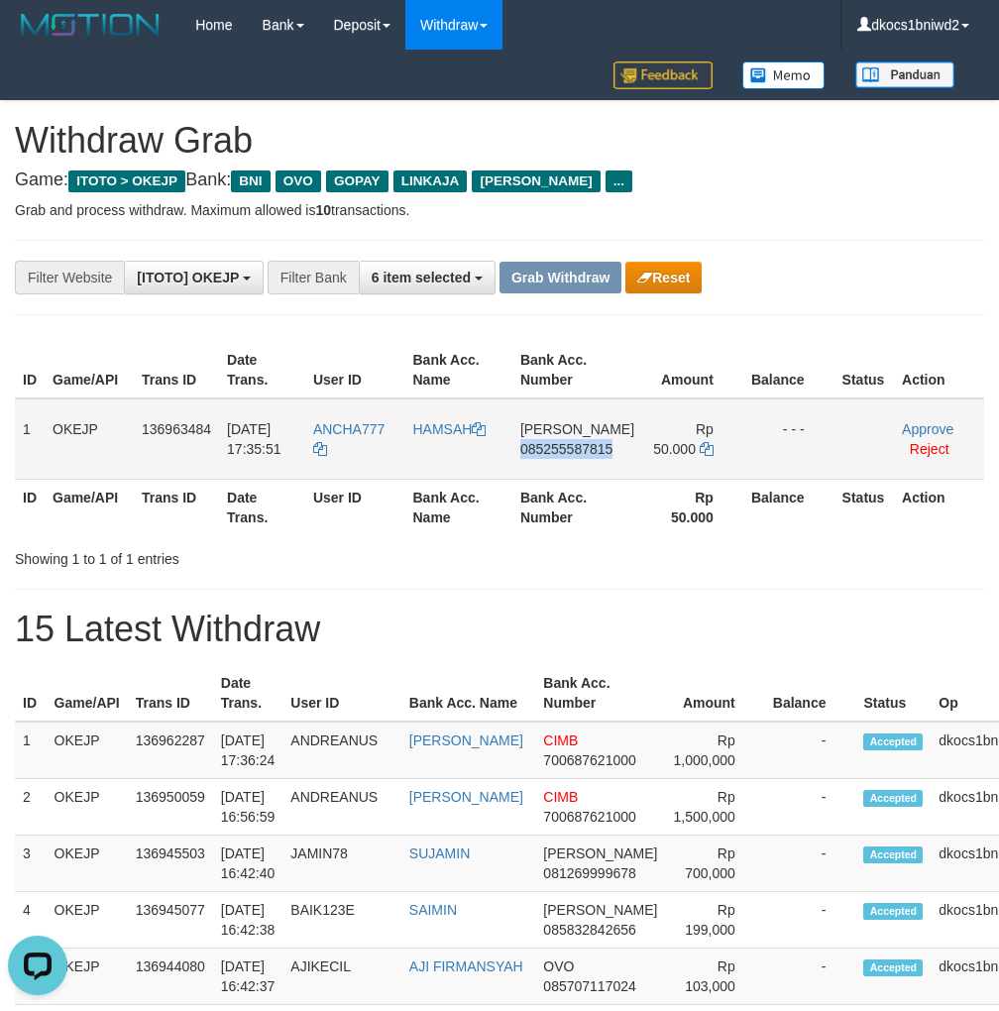
click at [593, 476] on td "[PERSON_NAME] 085255587815" at bounding box center [578, 439] width 130 height 81
click at [398, 442] on td "ANCHA777" at bounding box center [355, 439] width 100 height 81
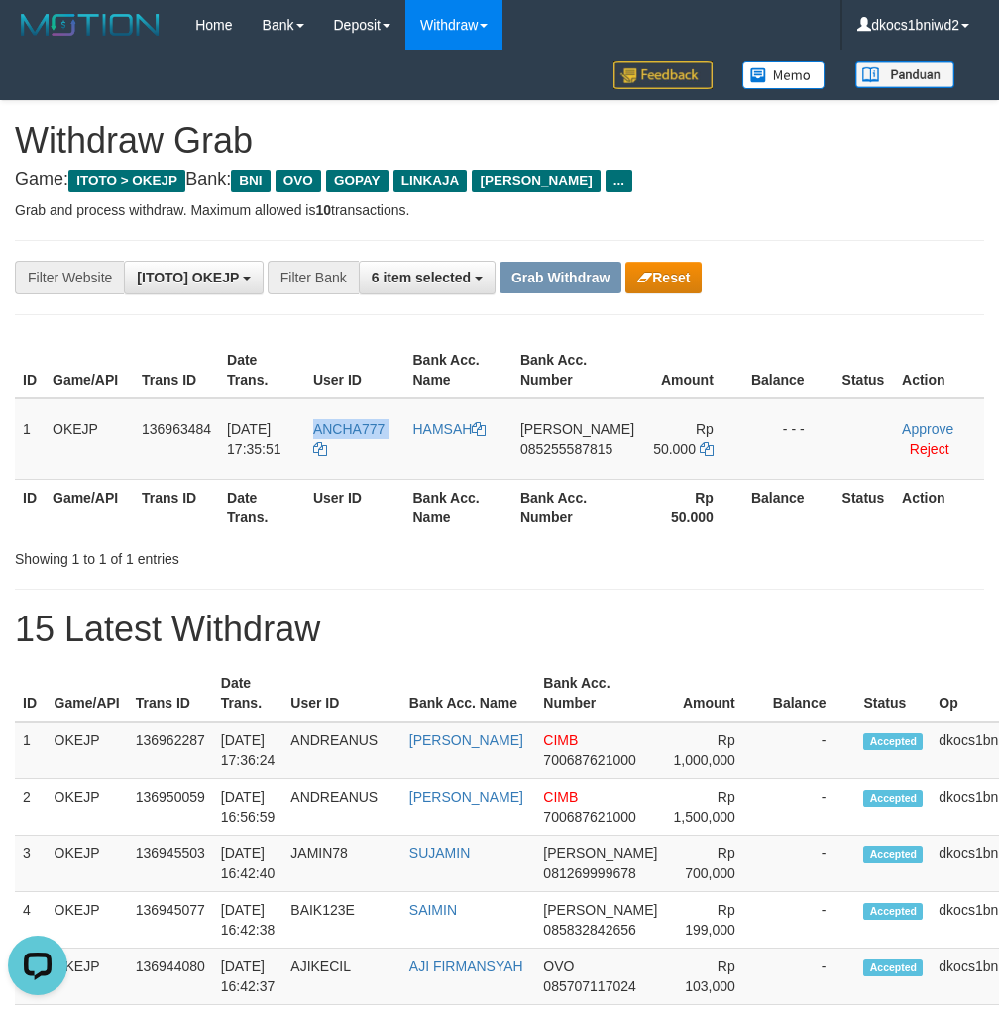
copy tr "ANCHA777"
click at [454, 444] on td "HAMSAH" at bounding box center [457, 439] width 107 height 81
copy link "HAMSAH"
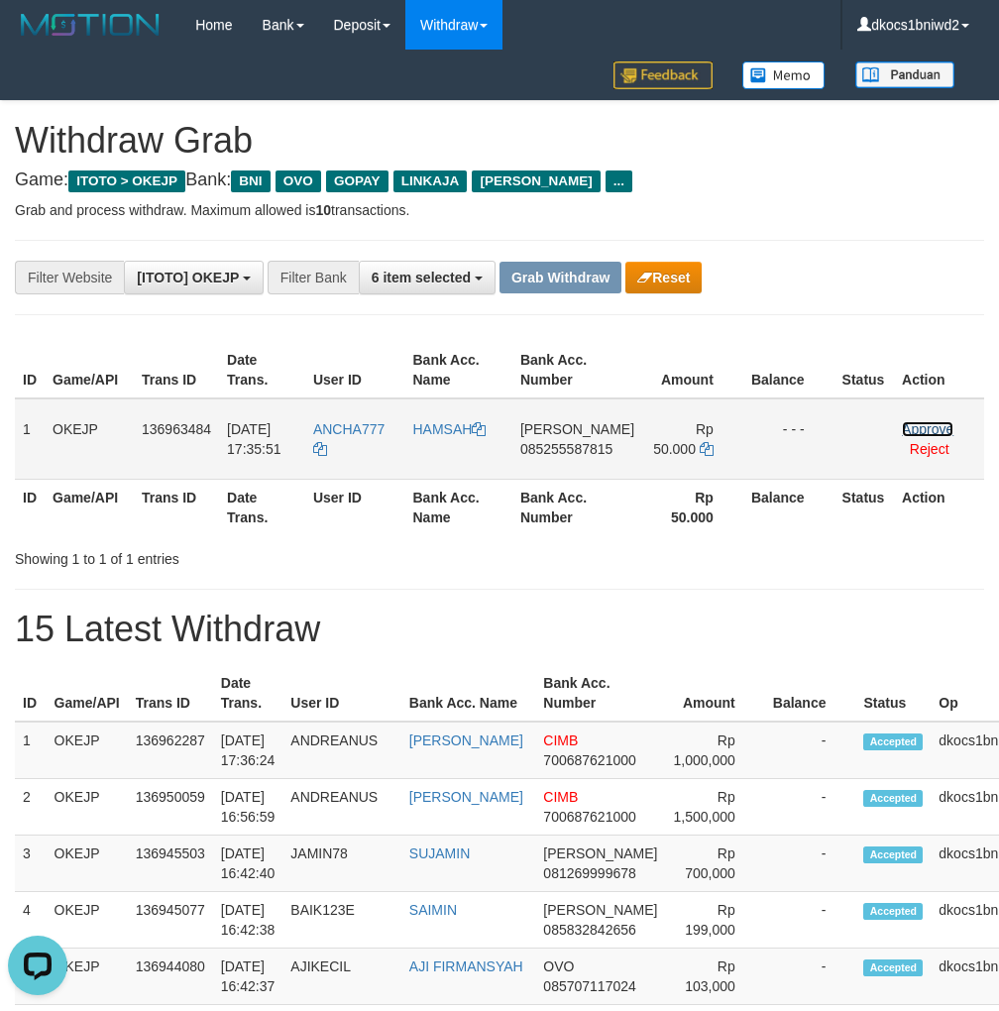
drag, startPoint x: 917, startPoint y: 426, endPoint x: 1007, endPoint y: 425, distance: 90.2
click at [917, 426] on link "Approve" at bounding box center [928, 429] width 52 height 16
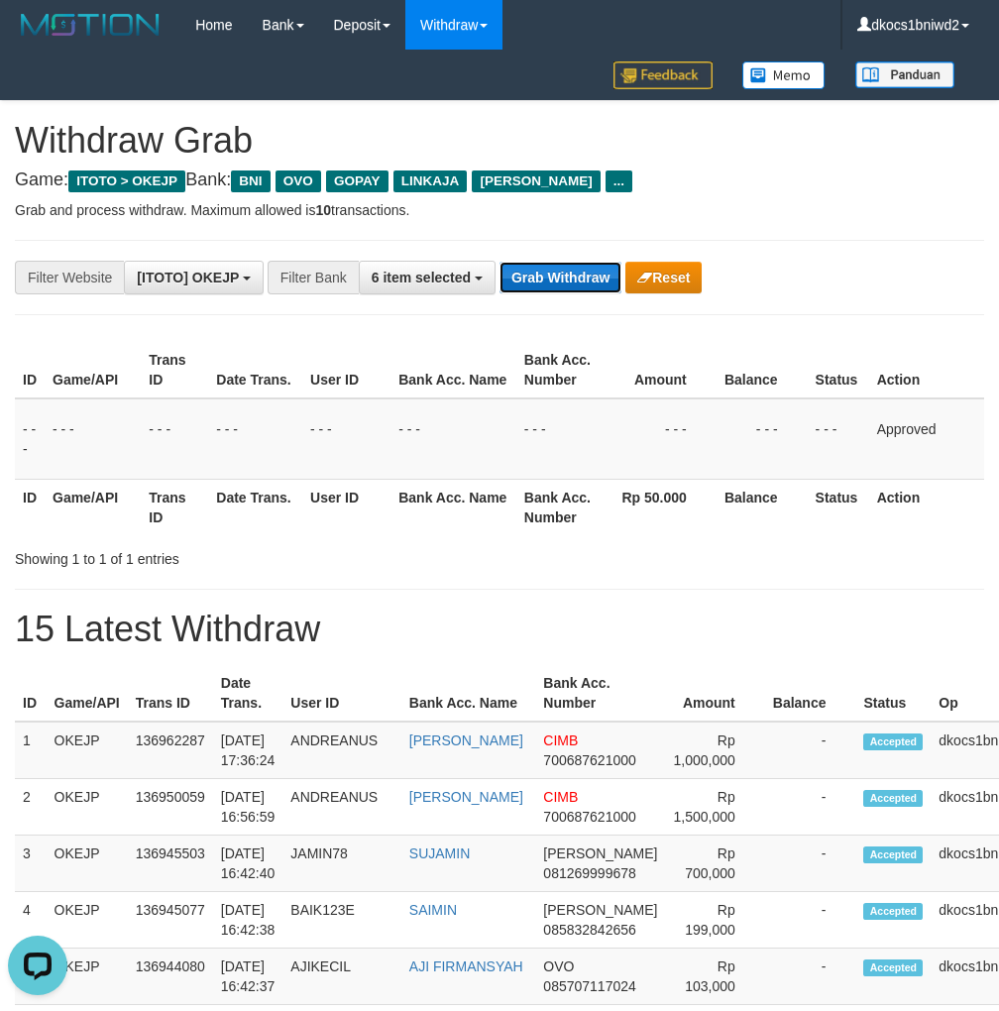
click at [559, 279] on button "Grab Withdraw" at bounding box center [561, 278] width 122 height 32
click at [557, 278] on button "Grab Withdraw" at bounding box center [561, 278] width 122 height 32
click at [533, 279] on button "Grab Withdraw" at bounding box center [561, 278] width 122 height 32
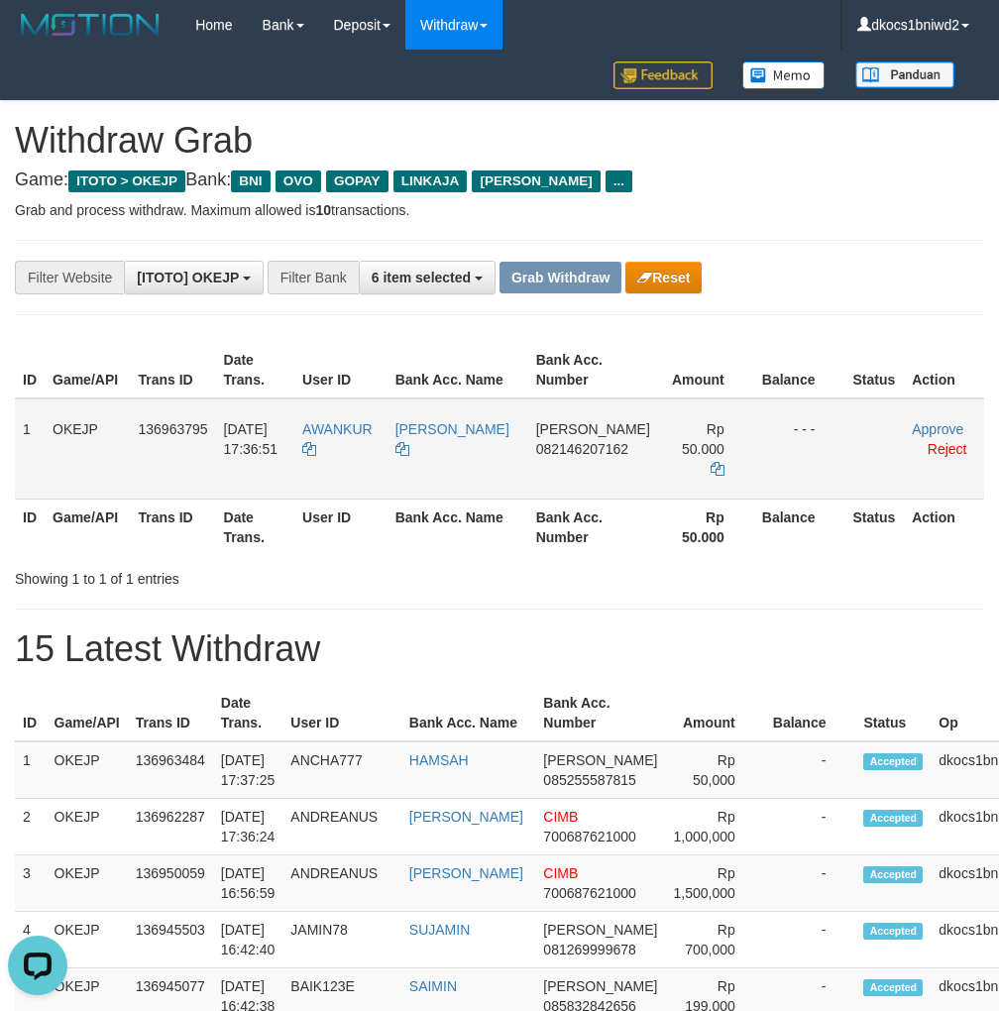
click at [347, 446] on td "AWANKUR" at bounding box center [340, 449] width 93 height 101
click at [349, 446] on td "AWANKUR" at bounding box center [340, 449] width 93 height 101
click at [373, 445] on td "AWANKUR" at bounding box center [340, 449] width 93 height 101
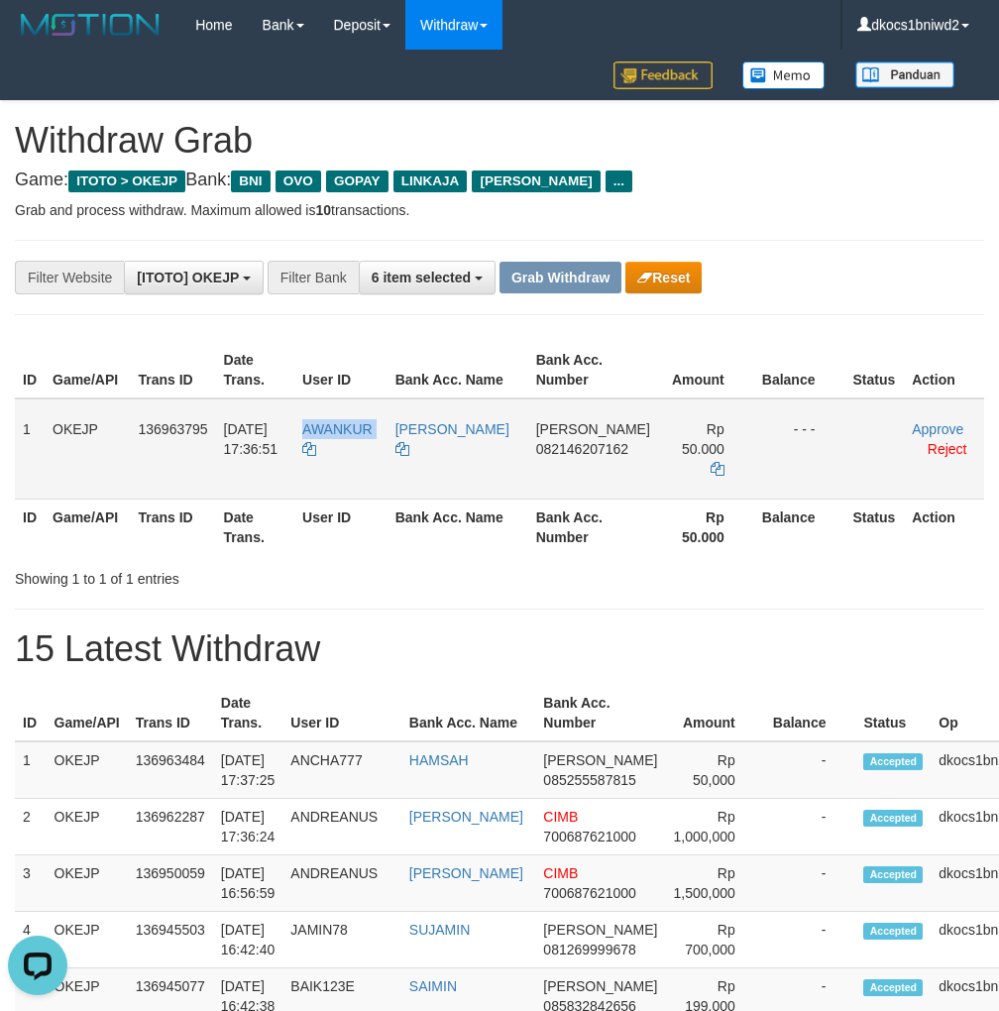
click at [373, 445] on td "AWANKUR" at bounding box center [340, 449] width 93 height 101
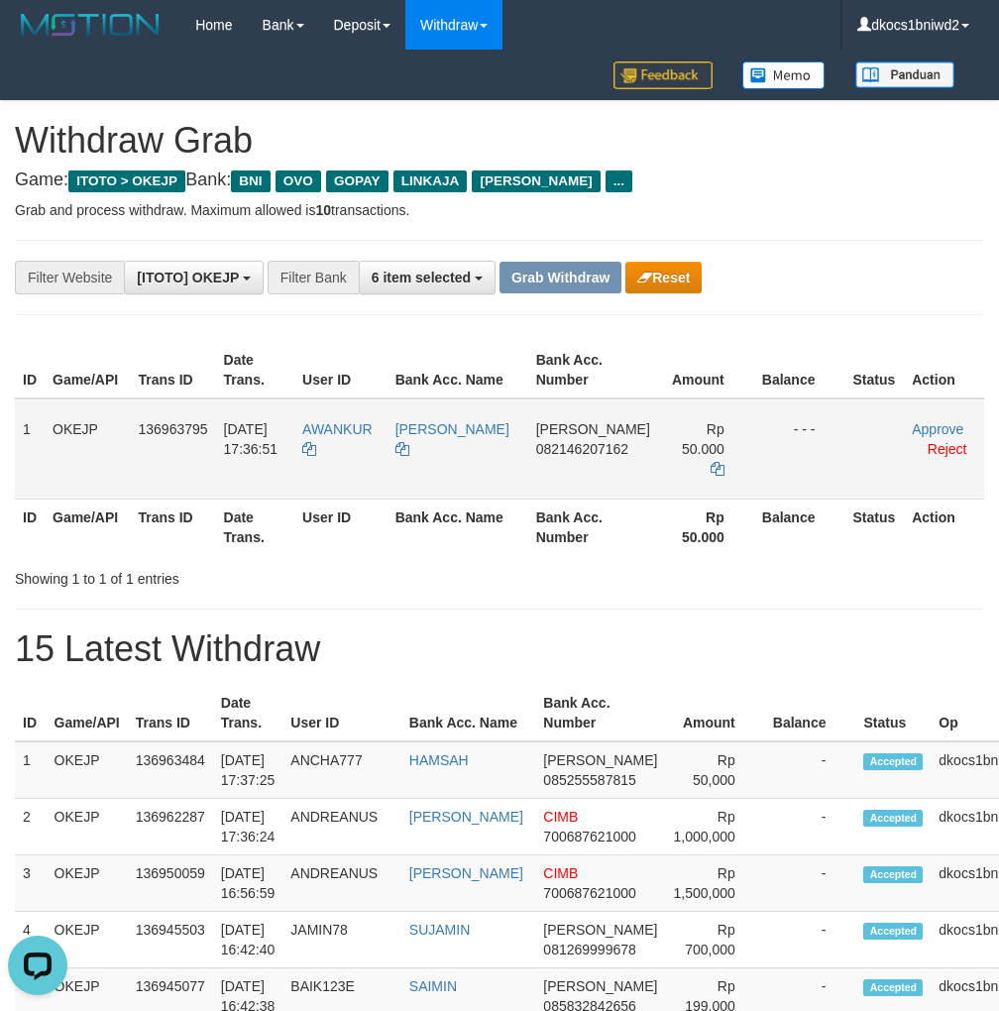
click at [373, 445] on td "AWANKUR" at bounding box center [340, 449] width 93 height 101
click at [379, 440] on td "AWANKUR" at bounding box center [340, 449] width 93 height 101
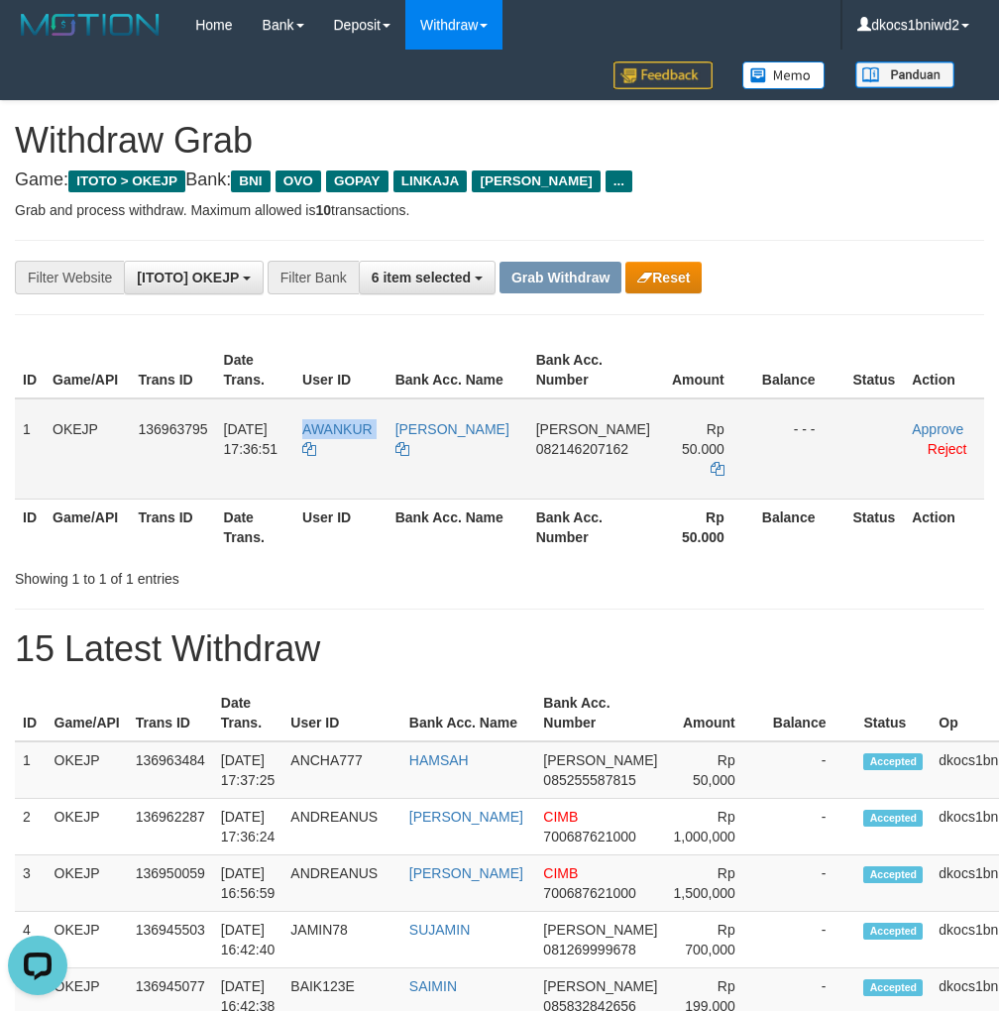
click at [379, 438] on td "AWANKUR" at bounding box center [340, 449] width 93 height 101
copy link "AWANKUR"
click at [611, 461] on td "DANA 082146207162" at bounding box center [593, 449] width 130 height 101
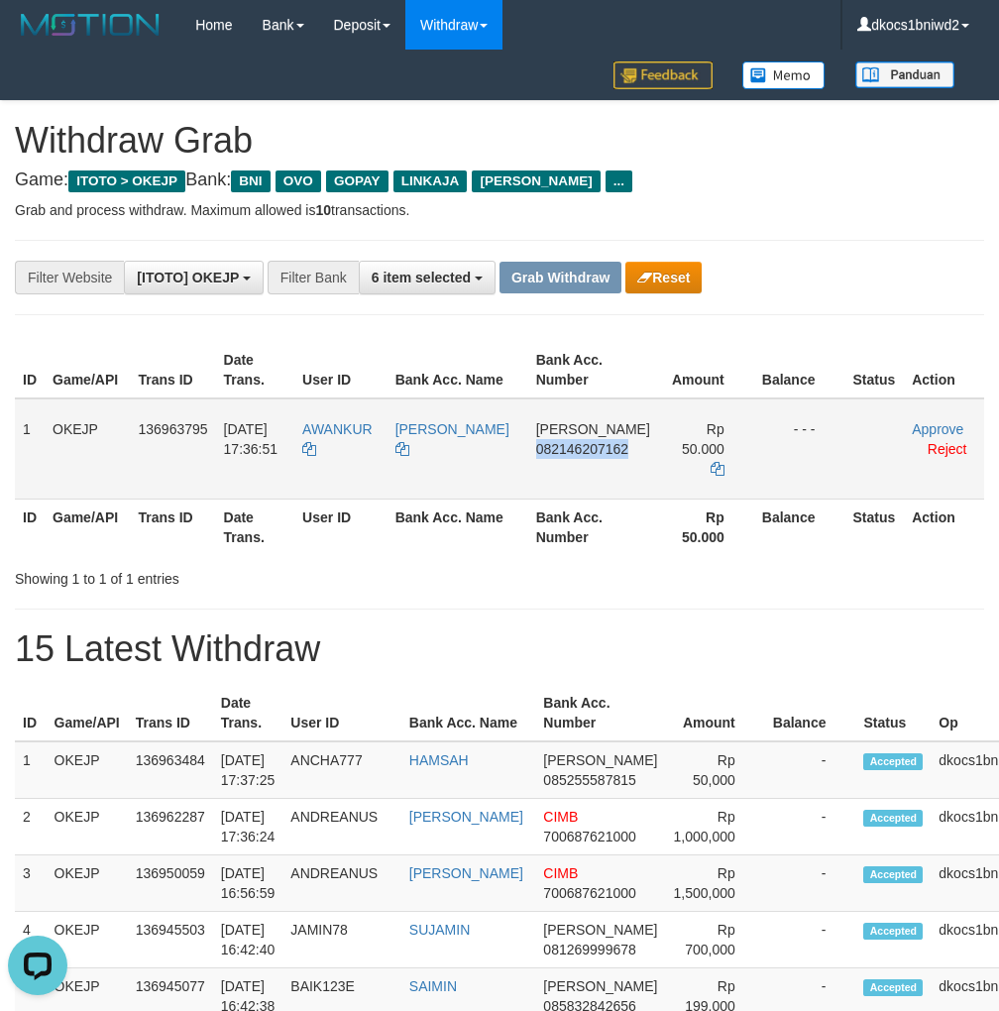
copy span "082146207162"
click at [349, 444] on td "AWANKUR" at bounding box center [340, 449] width 93 height 101
copy tr "AWANKUR"
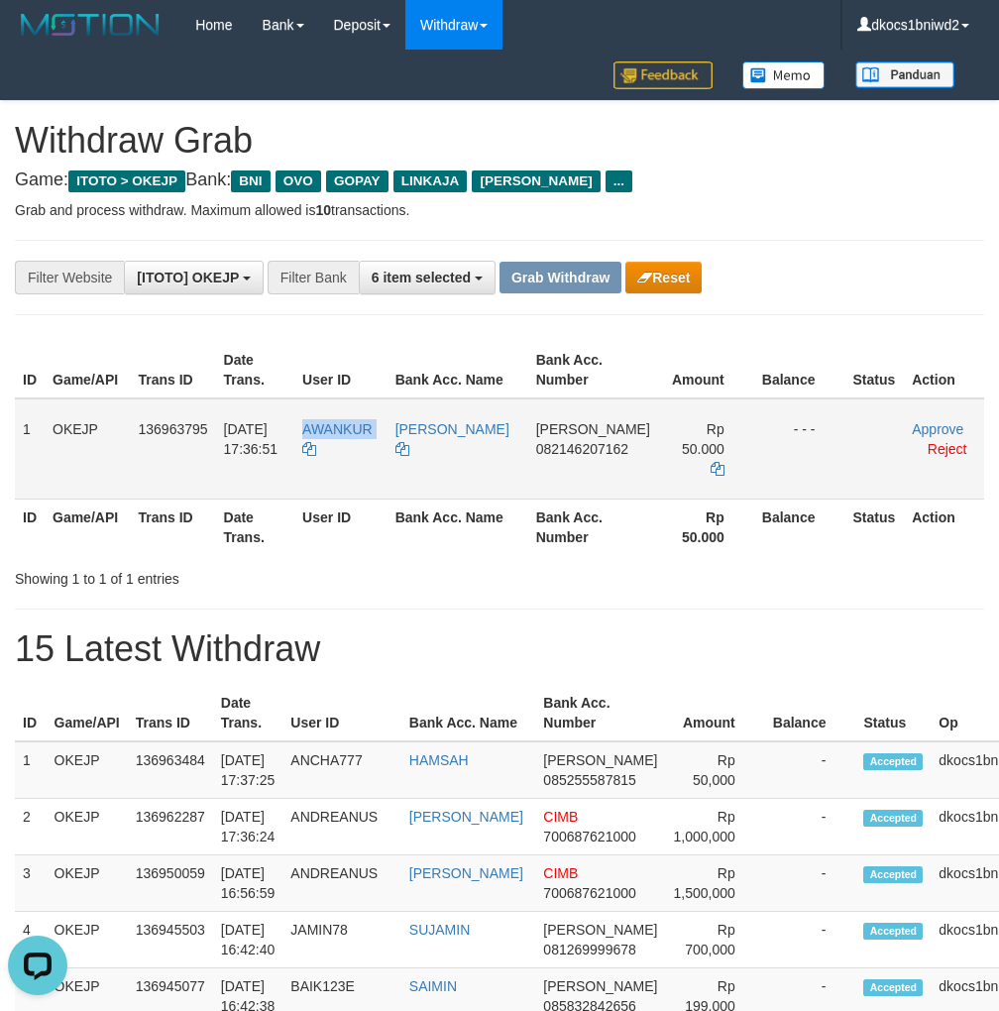
click at [388, 460] on td "AWANKUR" at bounding box center [340, 449] width 93 height 101
click at [928, 450] on link "Reject" at bounding box center [948, 449] width 40 height 16
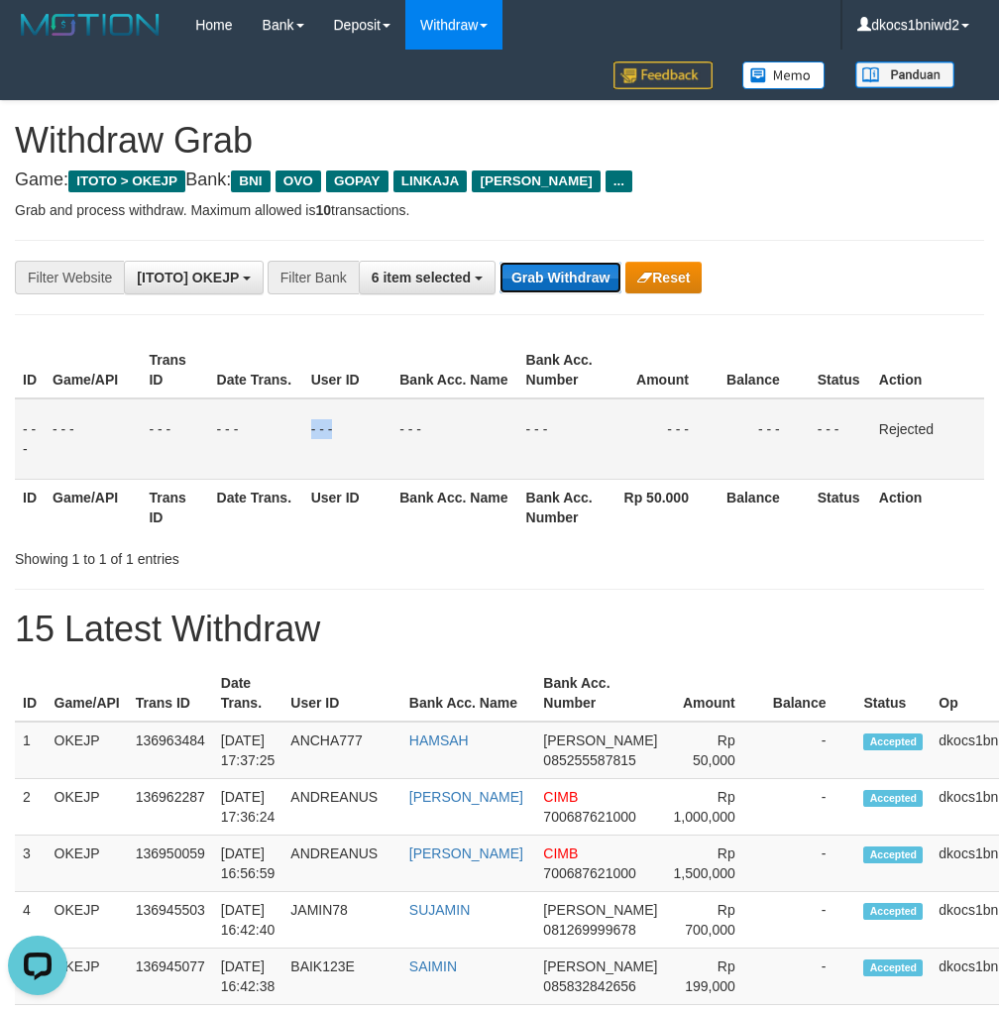
click at [577, 274] on button "Grab Withdraw" at bounding box center [561, 278] width 122 height 32
drag, startPoint x: 758, startPoint y: 187, endPoint x: 1009, endPoint y: 161, distance: 252.2
click at [758, 186] on h4 "Game: ITOTO > OKEJP Bank: BNI OVO GOPAY LINKAJA DANA ..." at bounding box center [500, 181] width 970 height 20
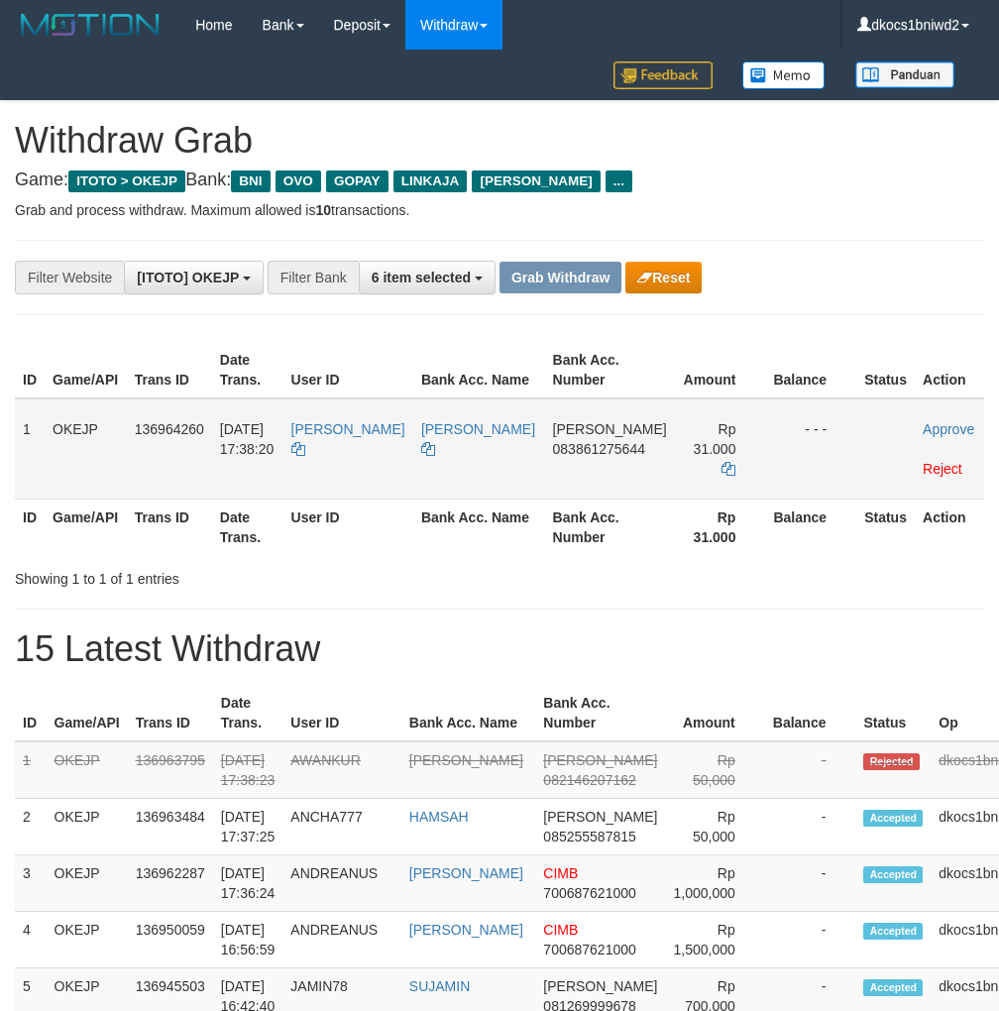
click at [385, 453] on td "[PERSON_NAME]" at bounding box center [349, 449] width 130 height 101
click at [385, 453] on td "FRANCIS" at bounding box center [349, 449] width 130 height 101
click at [385, 453] on td "[PERSON_NAME]" at bounding box center [349, 449] width 130 height 101
copy tr "[PERSON_NAME]"
click at [923, 461] on link "Reject" at bounding box center [943, 469] width 40 height 16
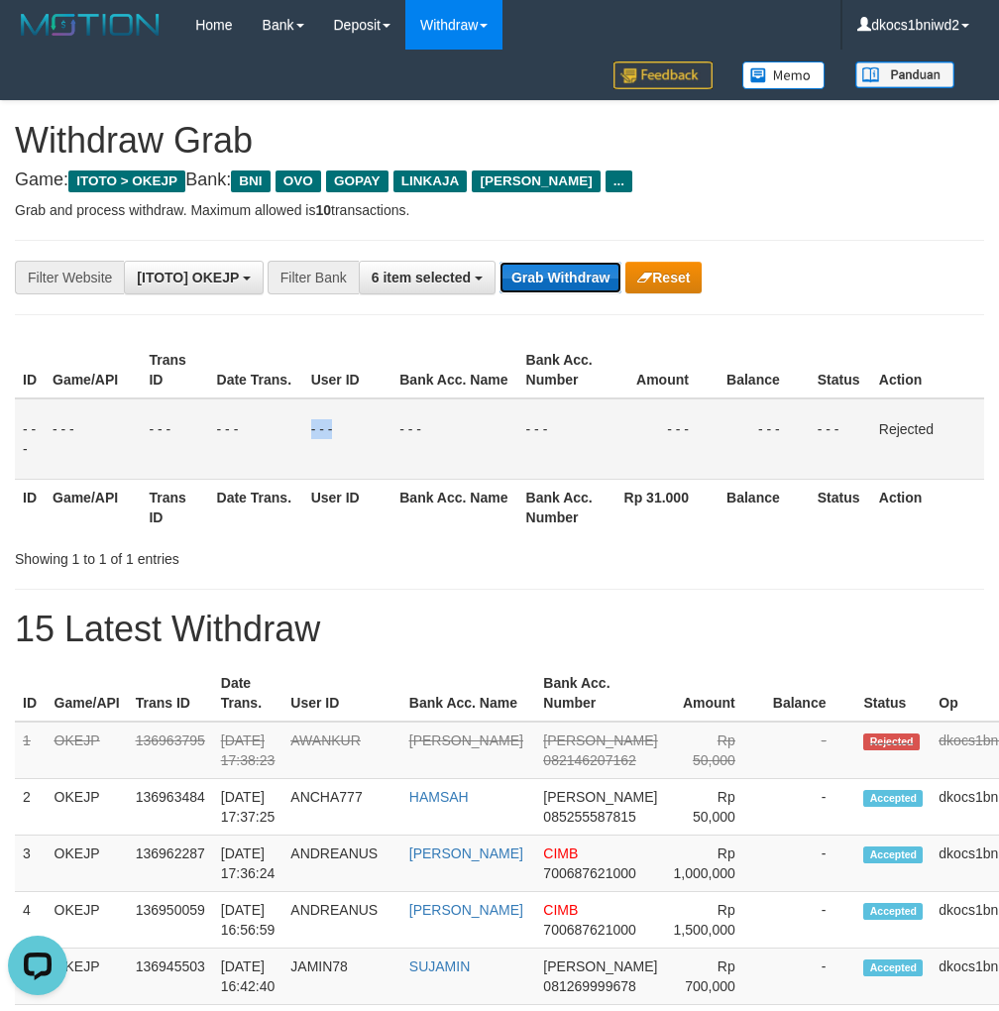
click at [560, 291] on button "Grab Withdraw" at bounding box center [561, 278] width 122 height 32
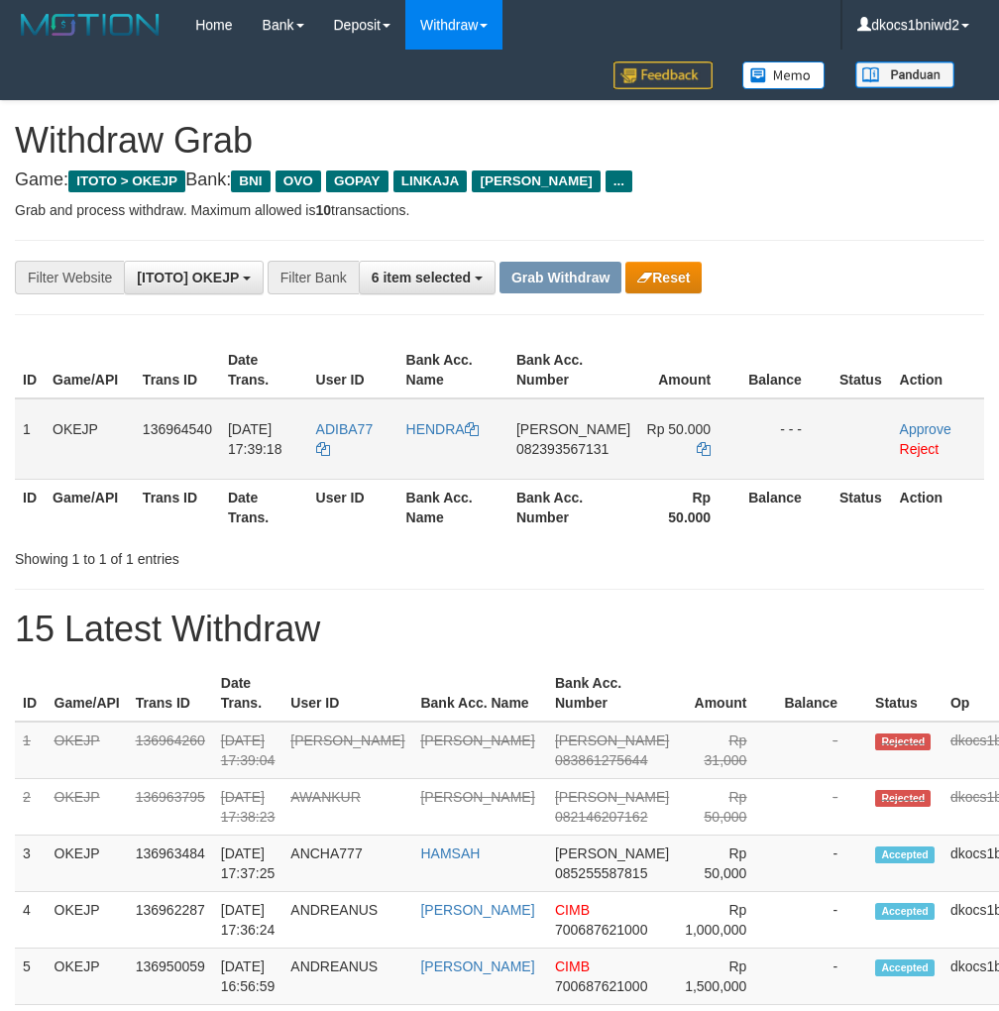
click at [357, 454] on td "ADIBA77" at bounding box center [353, 439] width 90 height 81
copy link "ADIBA77"
click at [349, 460] on td "ADIBA77" at bounding box center [353, 439] width 90 height 81
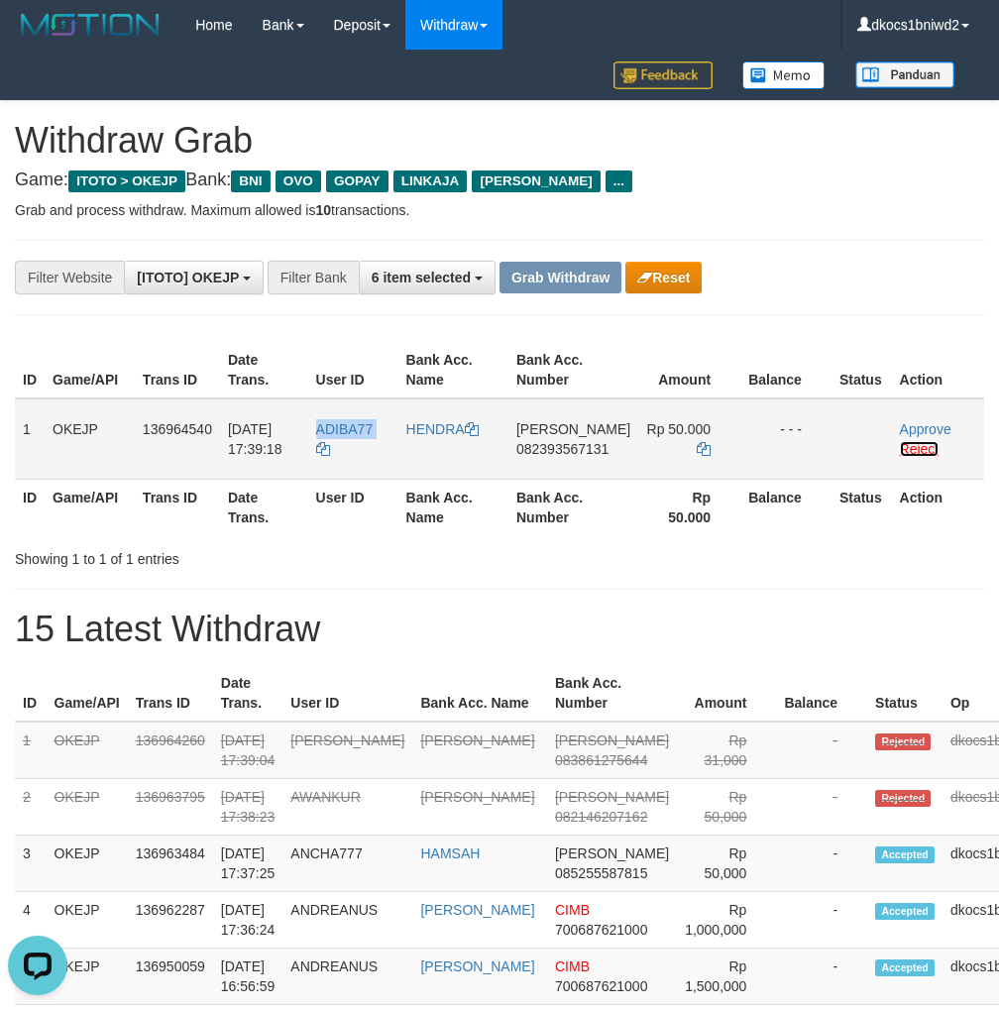
click at [913, 445] on link "Reject" at bounding box center [920, 449] width 40 height 16
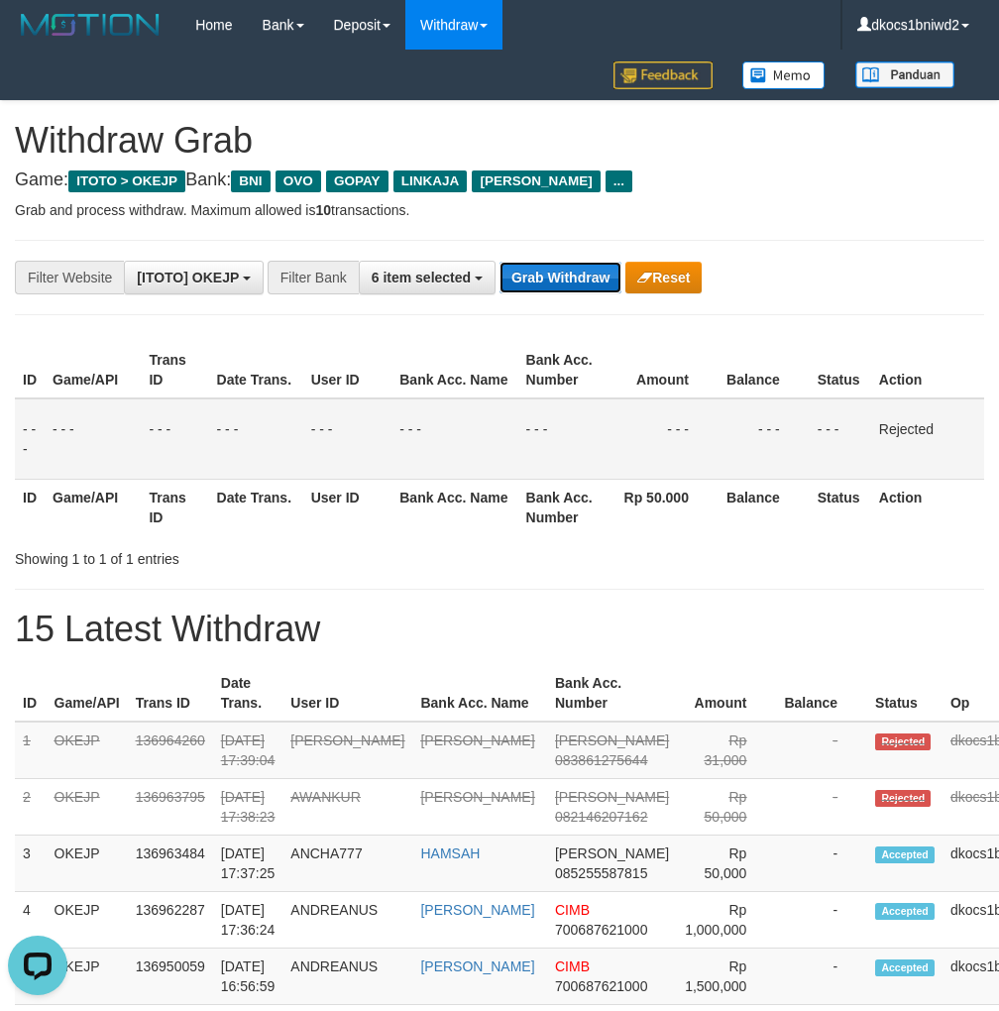
click at [572, 275] on button "Grab Withdraw" at bounding box center [561, 278] width 122 height 32
click at [809, 175] on h4 "Game: ITOTO > OKEJP Bank: BNI OVO GOPAY LINKAJA DANA ..." at bounding box center [500, 181] width 970 height 20
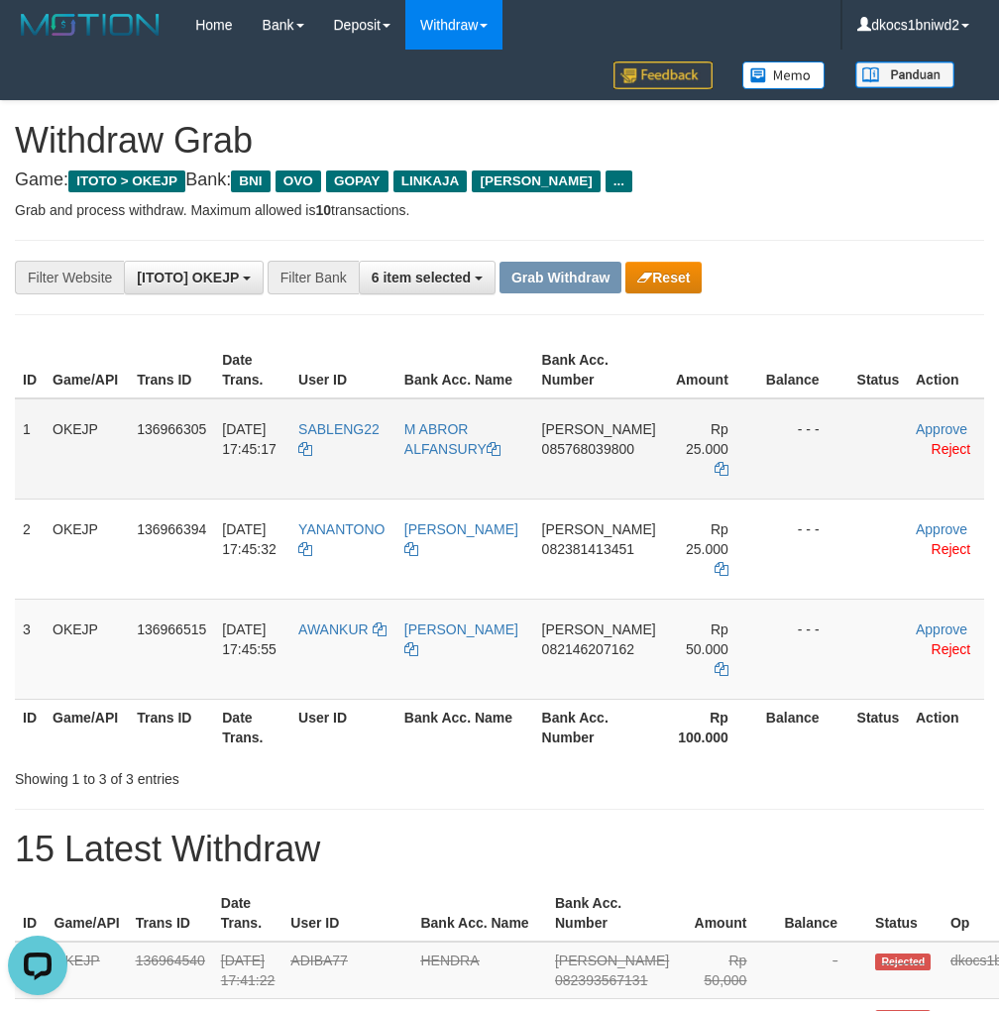
click at [354, 442] on td "SABLENG22" at bounding box center [343, 449] width 106 height 101
click at [390, 457] on td "SABLENG22" at bounding box center [343, 449] width 106 height 101
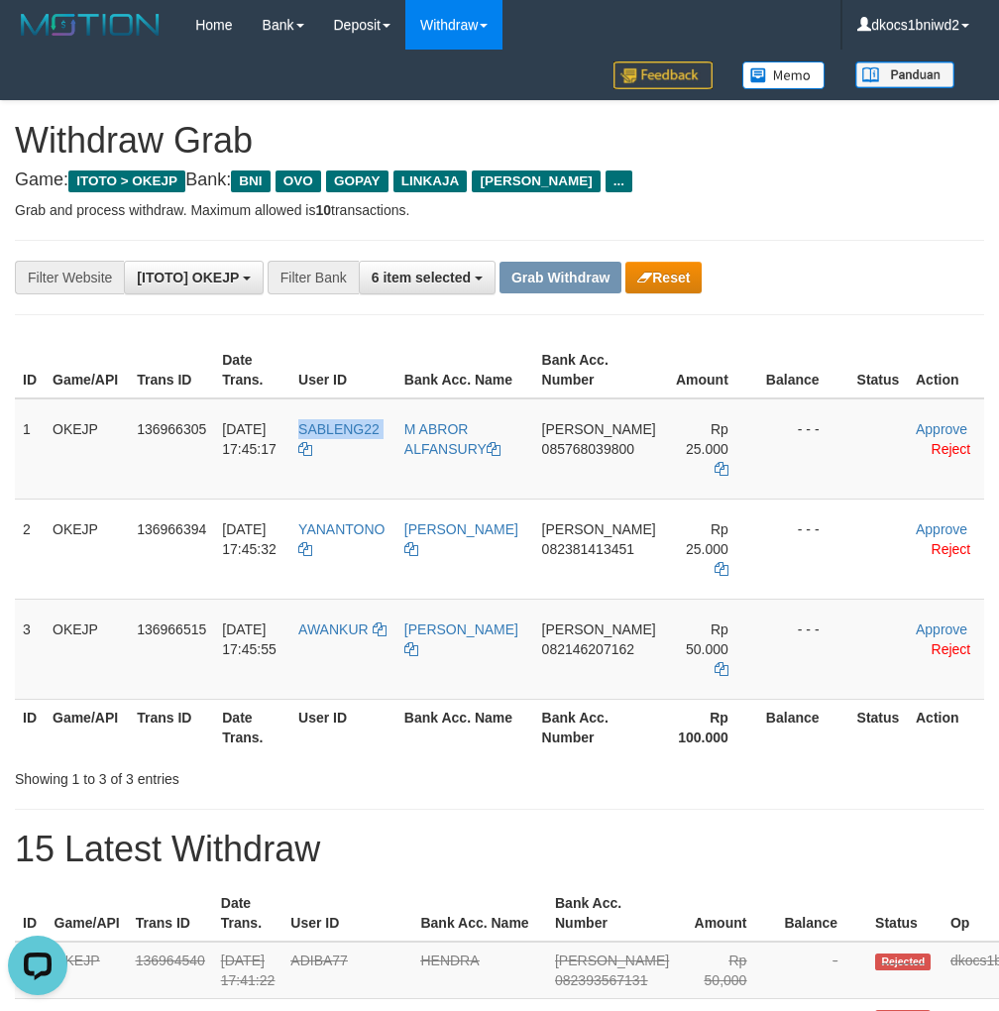
copy tr "SABLENG22"
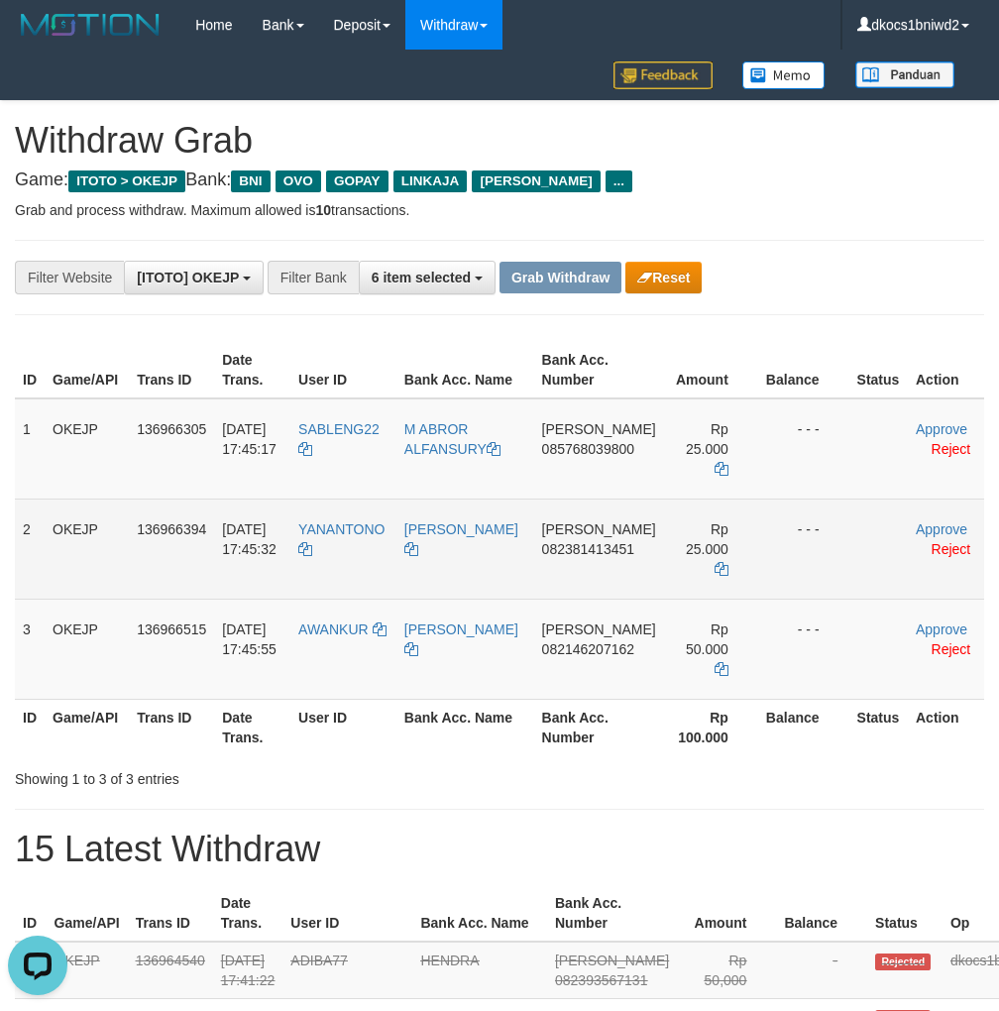
click at [351, 533] on td "YANANTONO" at bounding box center [343, 549] width 106 height 100
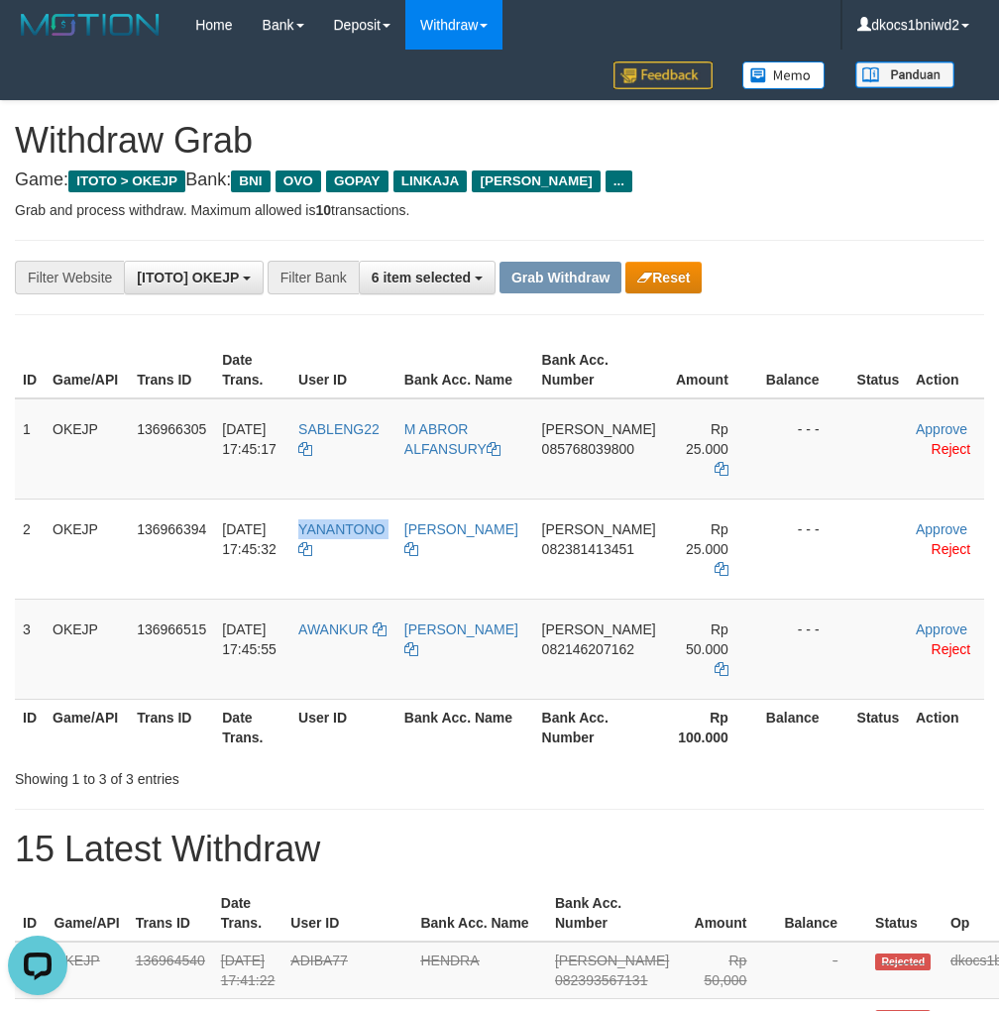
copy tr "YANANTONO"
click at [343, 609] on td "AWANKUR" at bounding box center [343, 649] width 106 height 100
copy link "AWANKUR"
click at [936, 641] on link "Reject" at bounding box center [952, 649] width 40 height 16
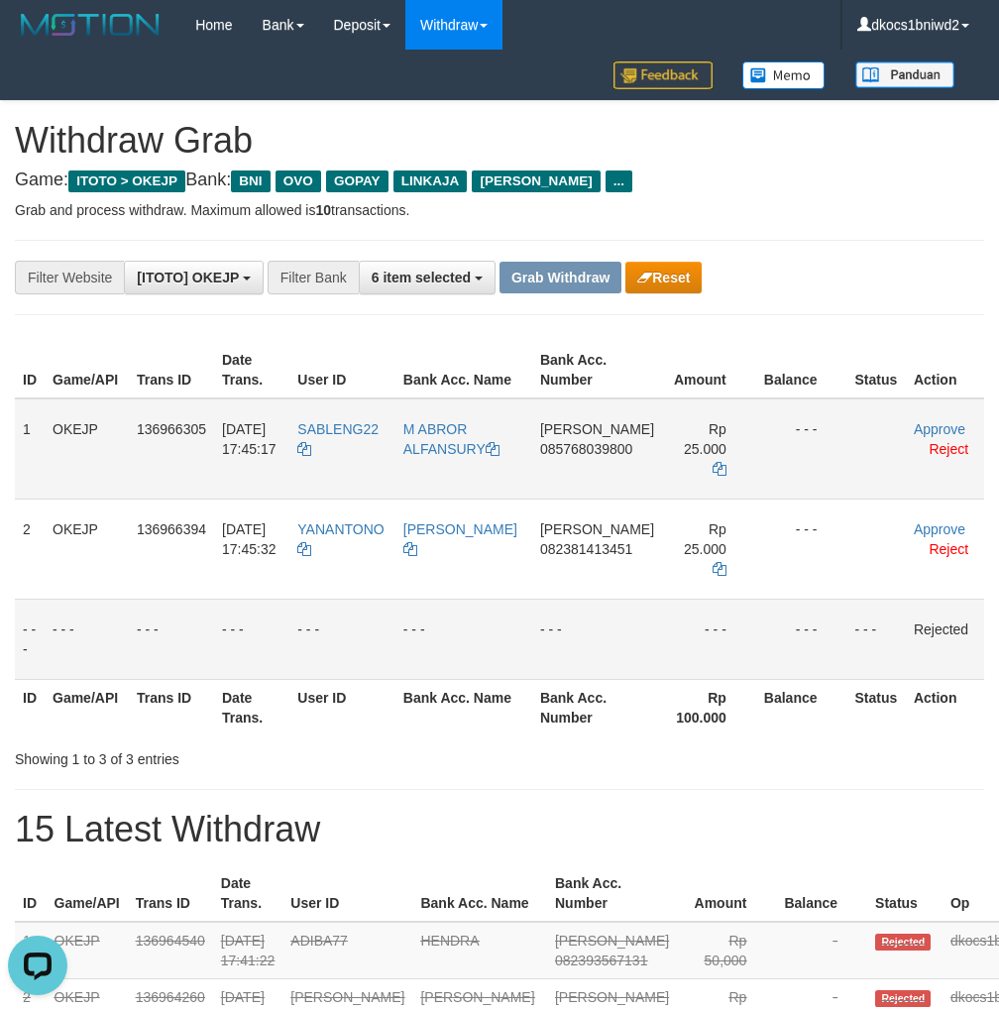
click at [454, 469] on td "M ABROR ALFANSURY" at bounding box center [464, 449] width 137 height 101
click at [592, 464] on td "DANA 085768039800" at bounding box center [597, 449] width 130 height 101
copy span "085768039800"
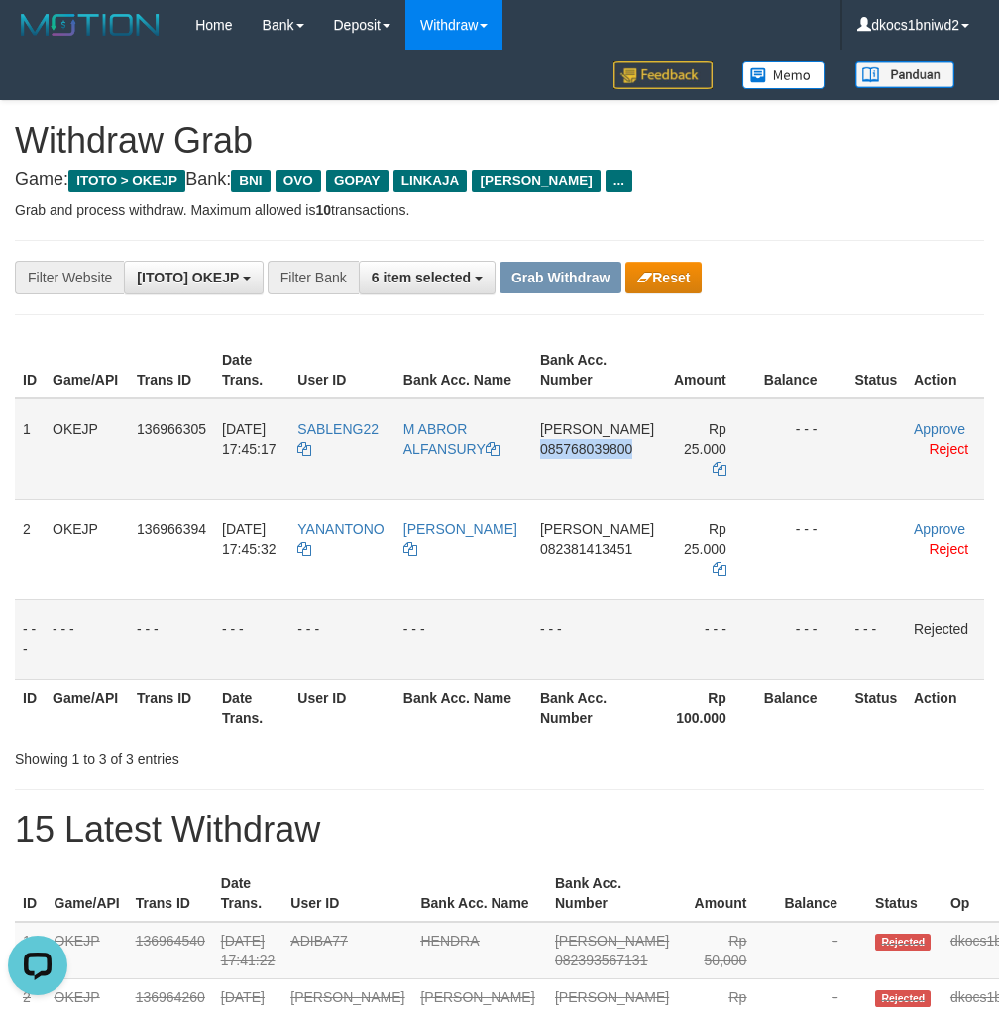
click at [596, 468] on td "DANA 085768039800" at bounding box center [597, 449] width 130 height 101
click at [349, 433] on span "SABLENG22" at bounding box center [337, 429] width 81 height 16
click at [350, 453] on td "SABLENG22" at bounding box center [341, 449] width 105 height 101
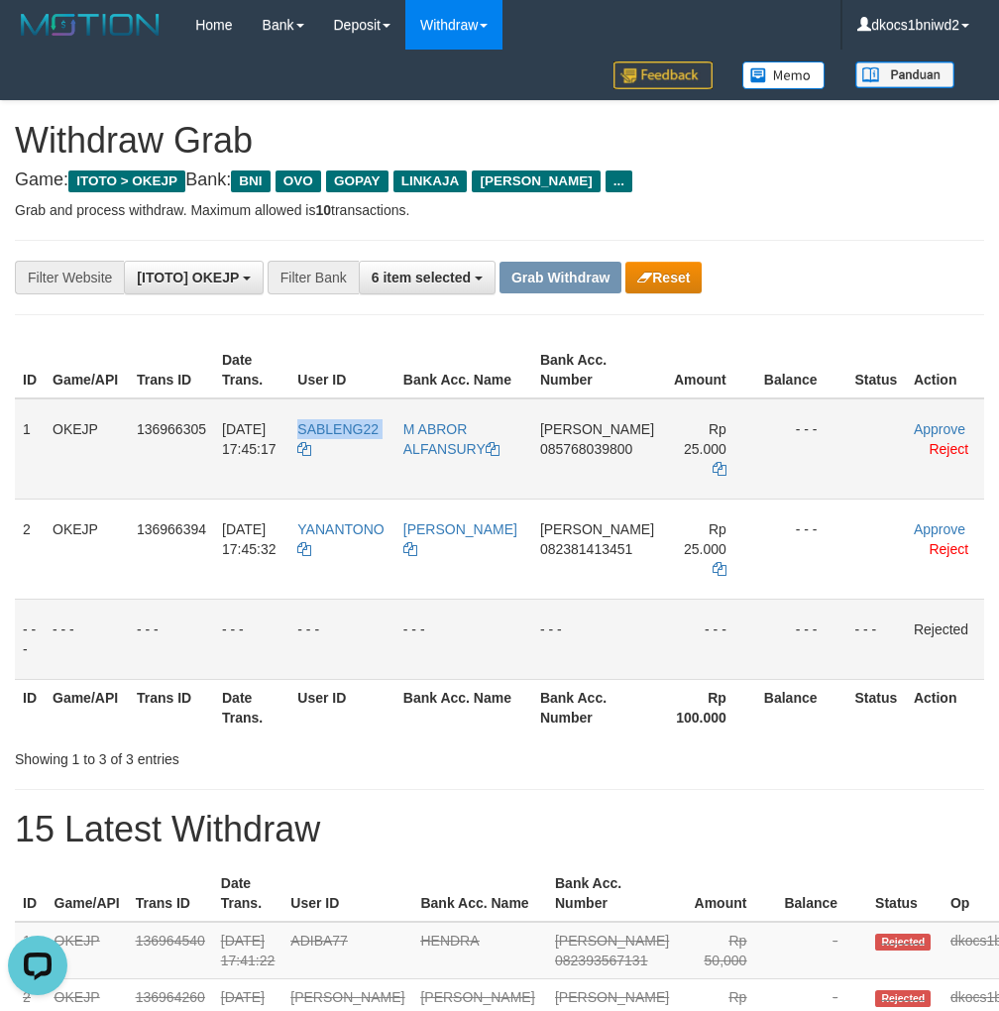
click at [350, 453] on td "SABLENG22" at bounding box center [341, 449] width 105 height 101
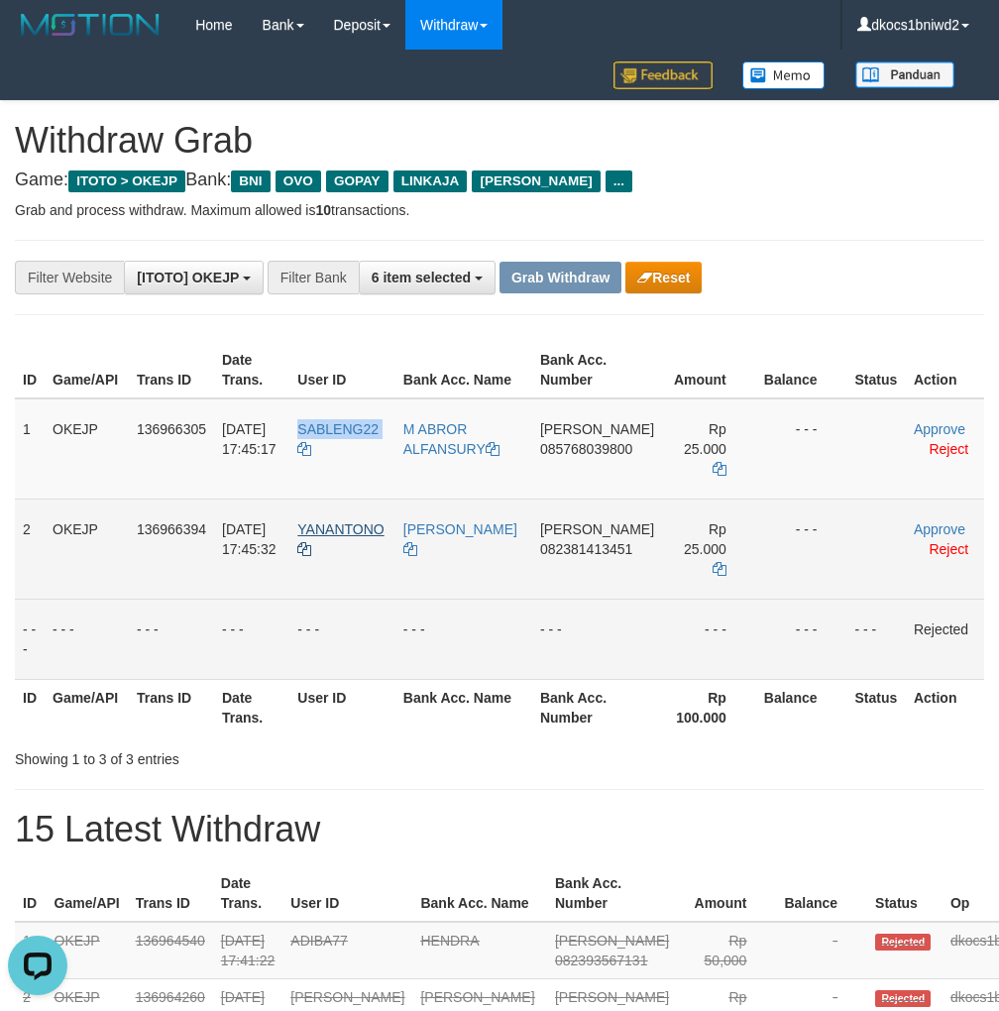
copy tr "SABLENG22"
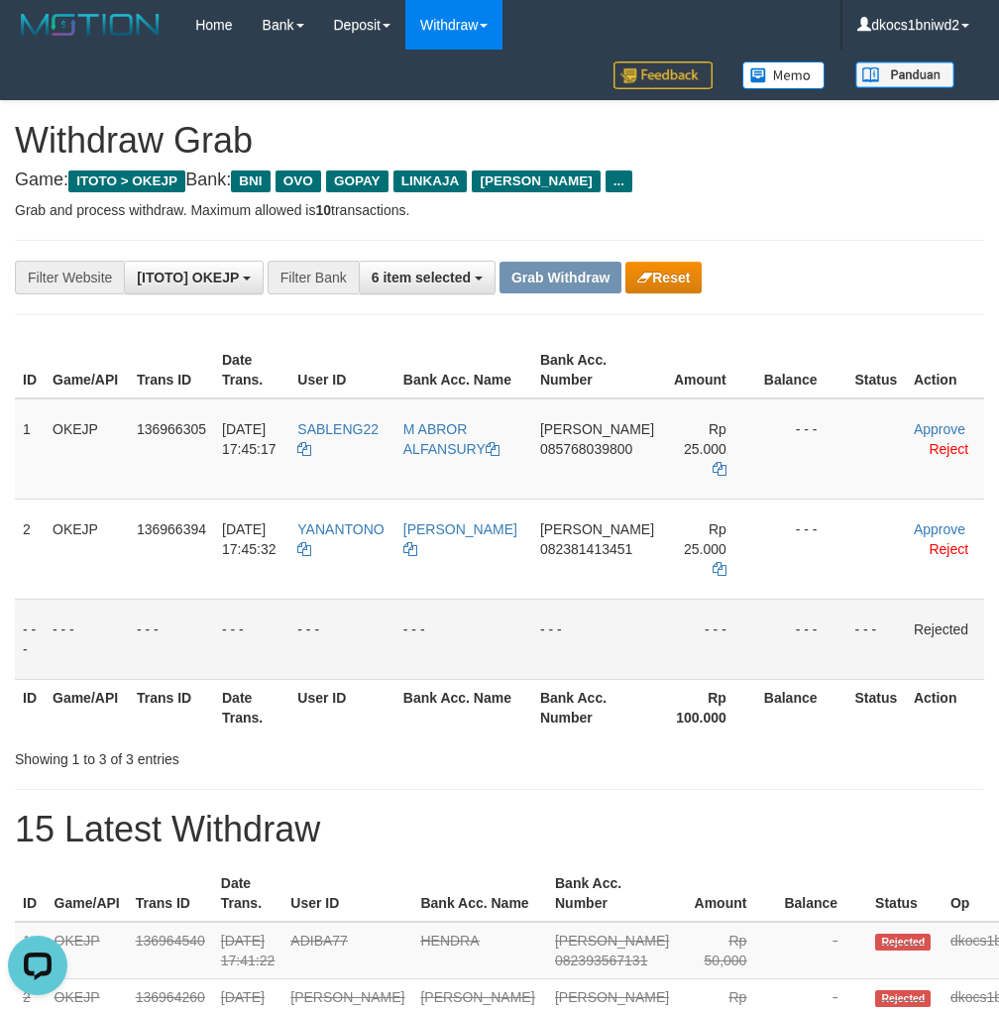
click at [585, 472] on td "DANA 085768039800" at bounding box center [597, 449] width 130 height 101
copy span "085768039800"
click at [583, 476] on td "DANA 085768039800" at bounding box center [597, 449] width 130 height 101
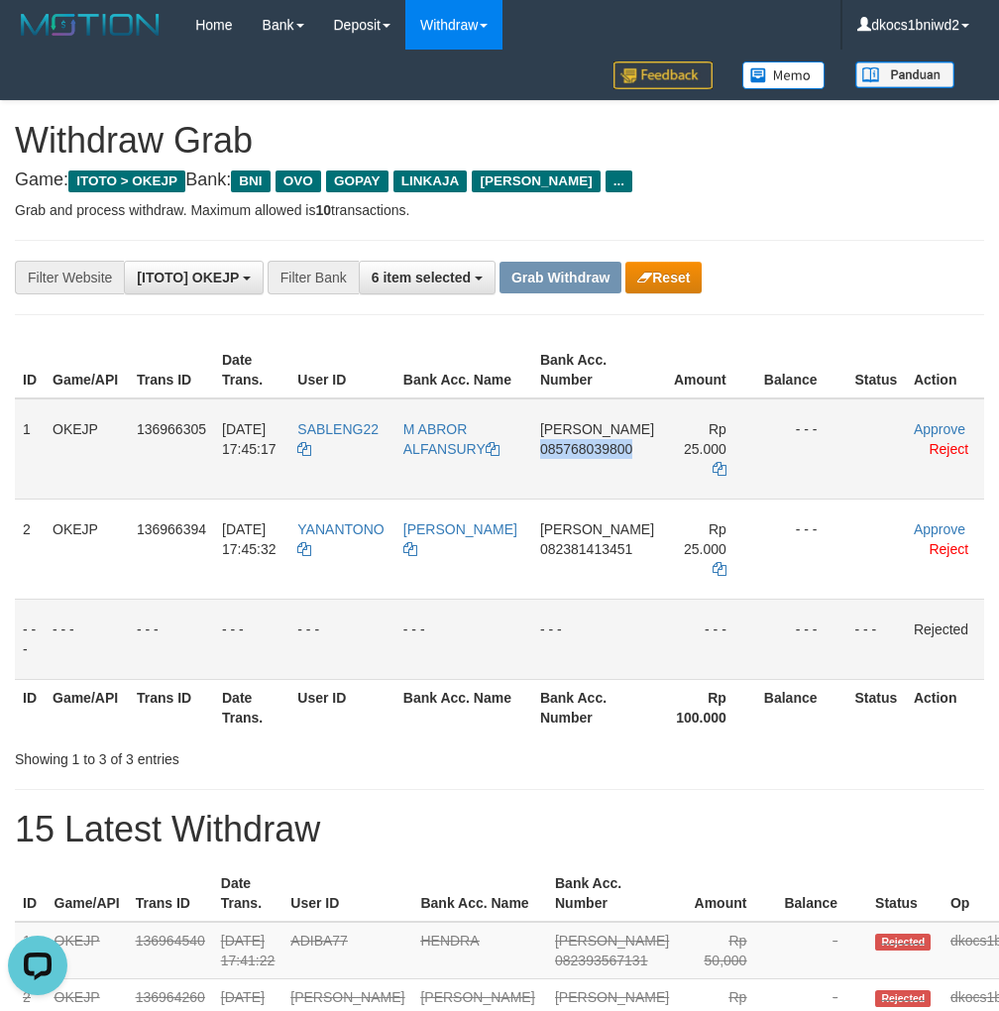
click at [583, 476] on td "DANA 085768039800" at bounding box center [597, 449] width 130 height 101
click at [567, 473] on td "DANA 085768039800" at bounding box center [597, 449] width 130 height 101
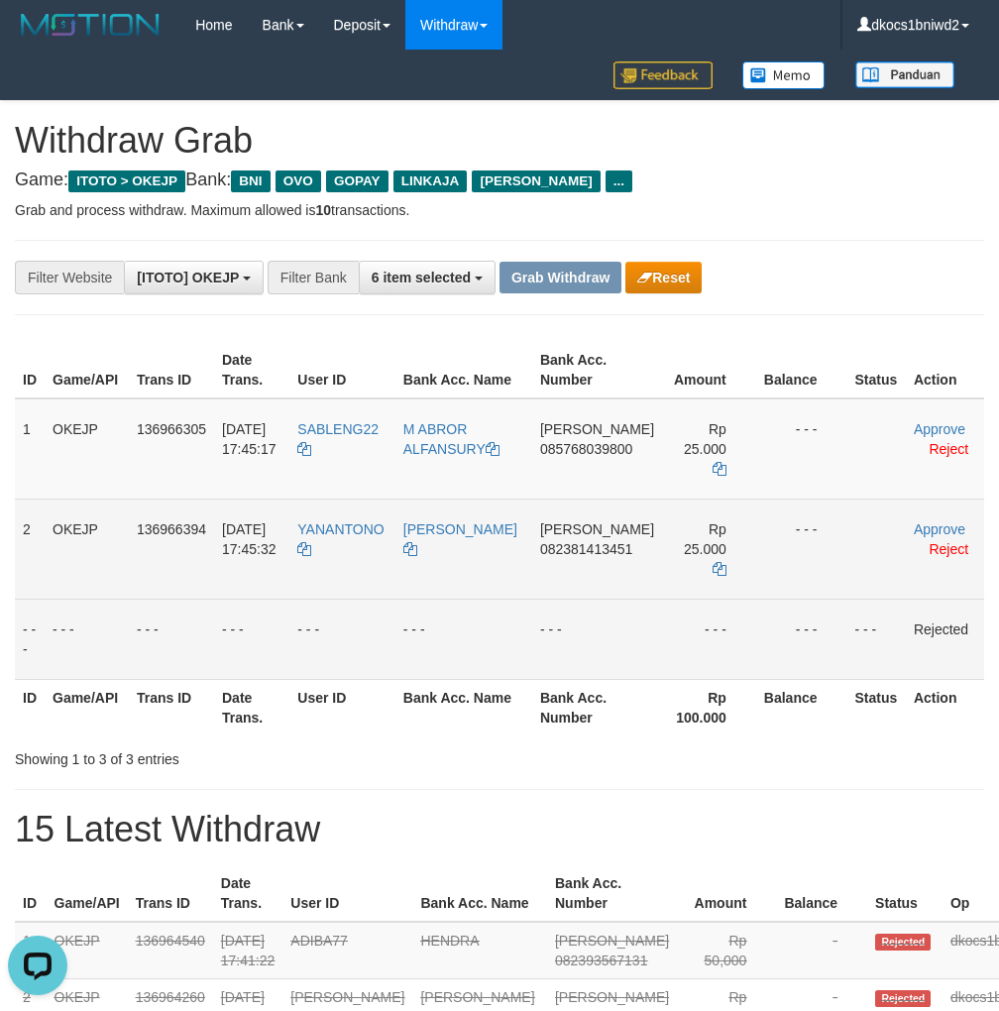
click at [568, 543] on td "DANA 082381413451" at bounding box center [597, 549] width 130 height 100
copy span "082381413451"
click at [565, 537] on td "DANA 082381413451" at bounding box center [597, 549] width 130 height 100
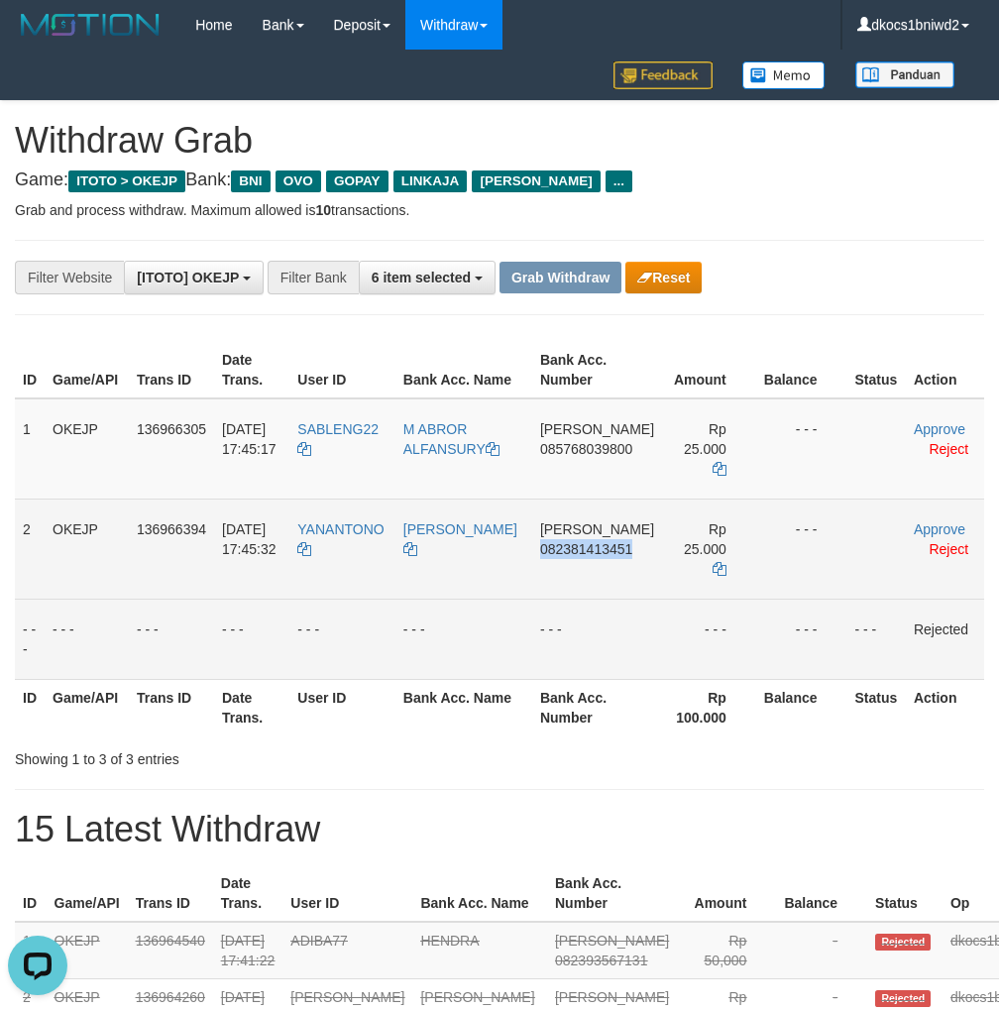
click at [617, 543] on td "DANA 082381413451" at bounding box center [597, 549] width 130 height 100
click at [619, 543] on td "DANA 082381413451" at bounding box center [597, 549] width 130 height 100
click at [564, 553] on td "DANA 082381413451" at bounding box center [597, 549] width 130 height 100
click at [642, 553] on td "DANA 082381413451" at bounding box center [597, 549] width 130 height 100
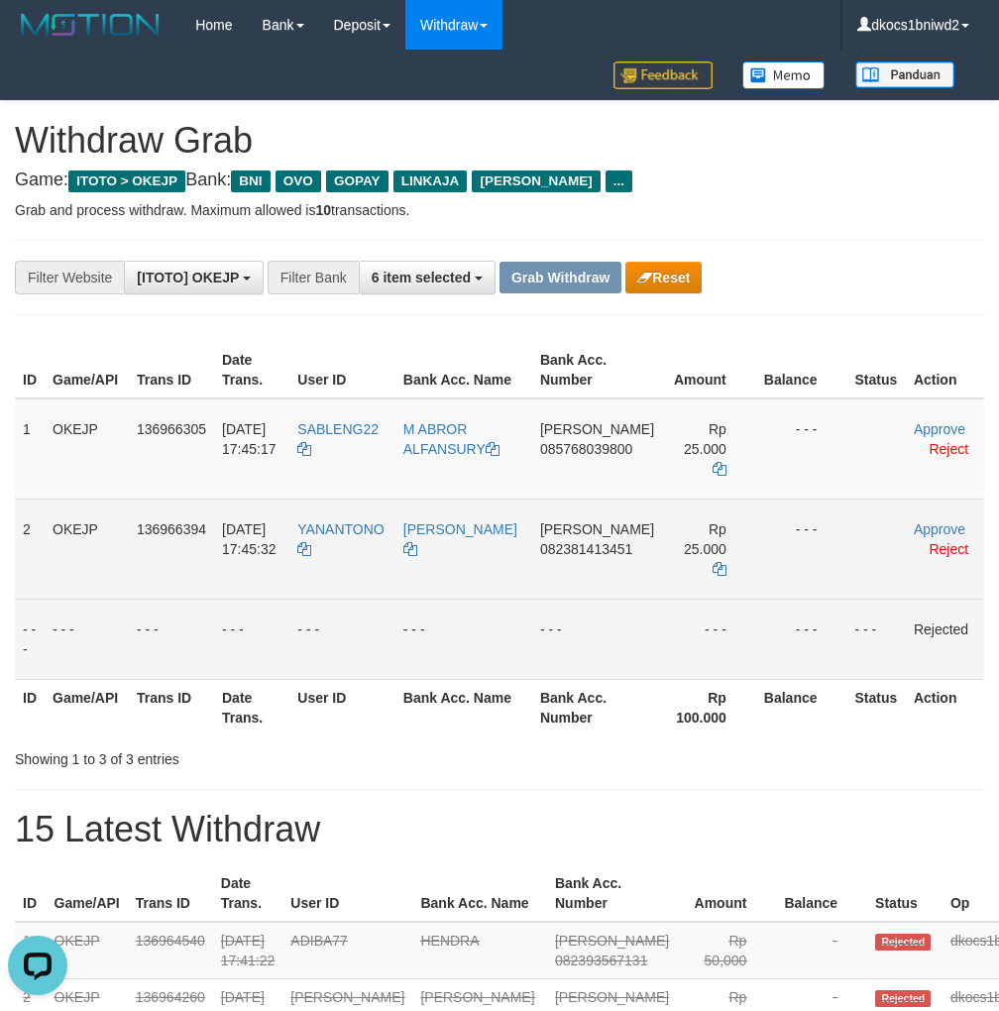
click at [642, 553] on td "DANA 082381413451" at bounding box center [597, 549] width 130 height 100
click at [608, 543] on td "DANA 082381413451" at bounding box center [597, 549] width 130 height 100
copy span "082381413451"
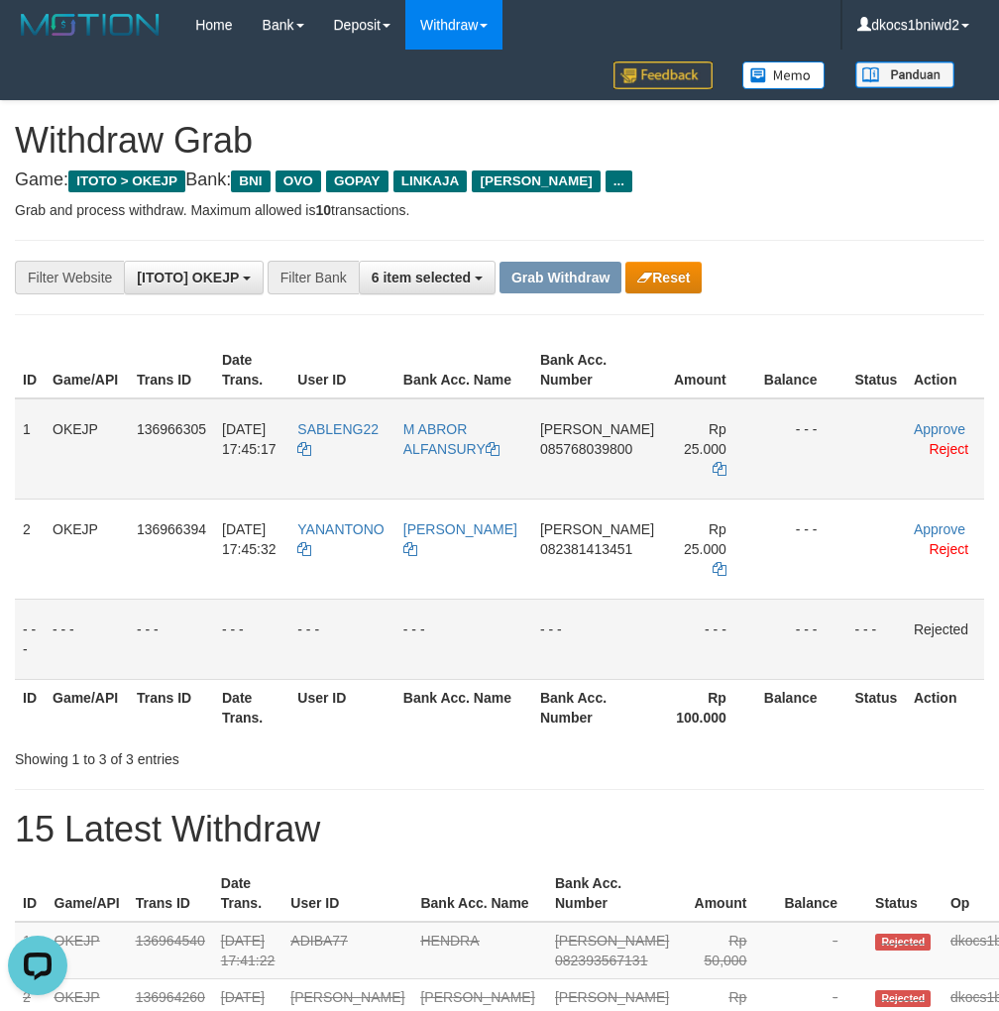
click at [351, 448] on td "SABLENG22" at bounding box center [341, 449] width 105 height 101
copy tr "SABLENG22"
click at [347, 458] on td "SABLENG22" at bounding box center [341, 449] width 105 height 101
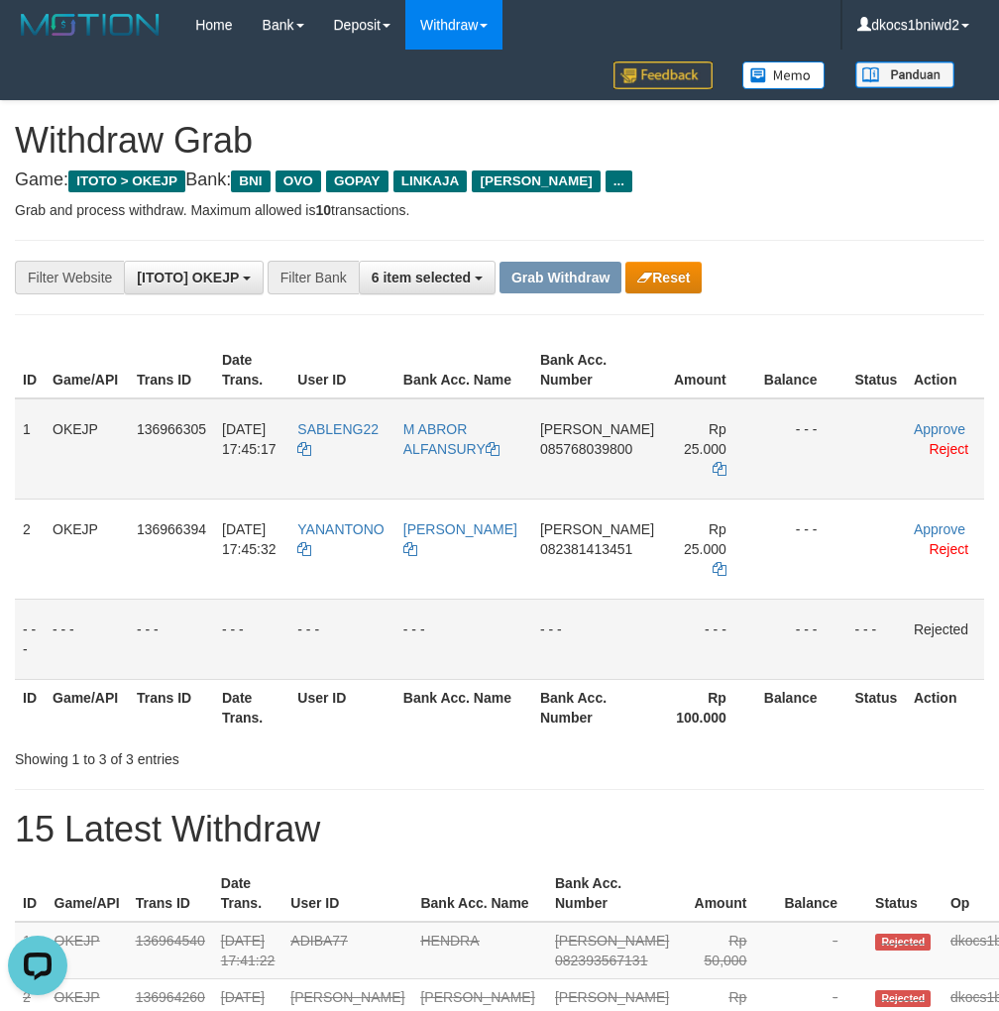
click at [347, 458] on td "SABLENG22" at bounding box center [341, 449] width 105 height 101
click at [474, 462] on td "M ABROR ALFANSURY" at bounding box center [464, 449] width 137 height 101
copy link "M ABROR ALFANSURY"
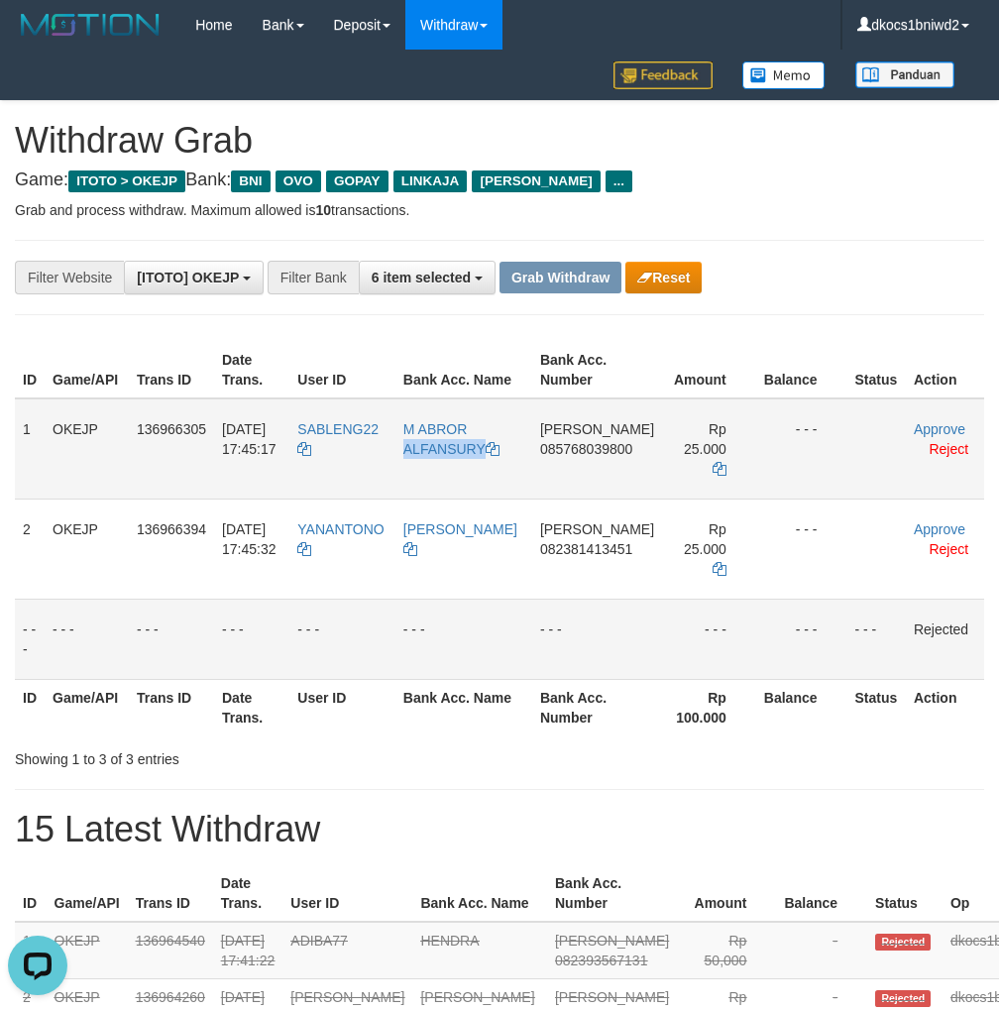
click at [474, 462] on td "M ABROR ALFANSURY" at bounding box center [464, 449] width 137 height 101
click at [926, 436] on link "Approve" at bounding box center [940, 429] width 52 height 16
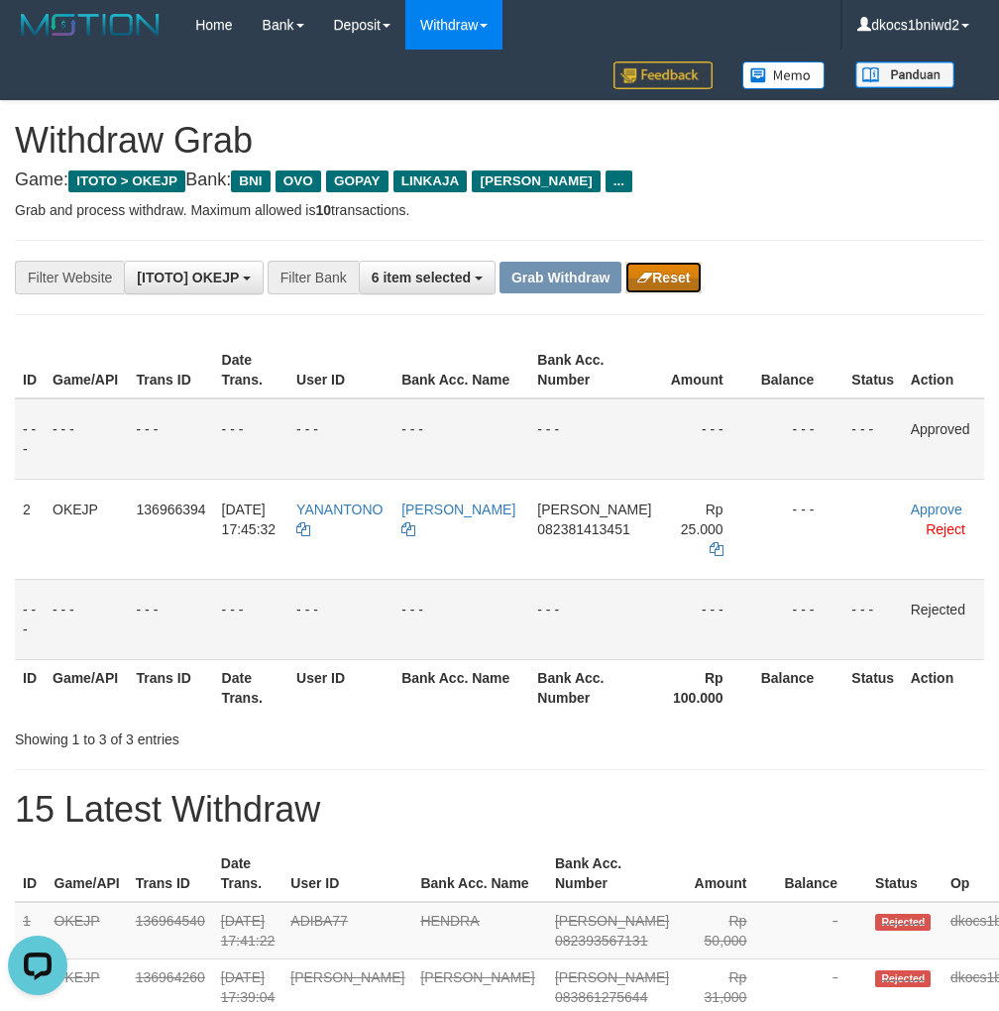
drag, startPoint x: 659, startPoint y: 278, endPoint x: 694, endPoint y: 271, distance: 35.4
click at [660, 278] on button "Reset" at bounding box center [664, 278] width 76 height 32
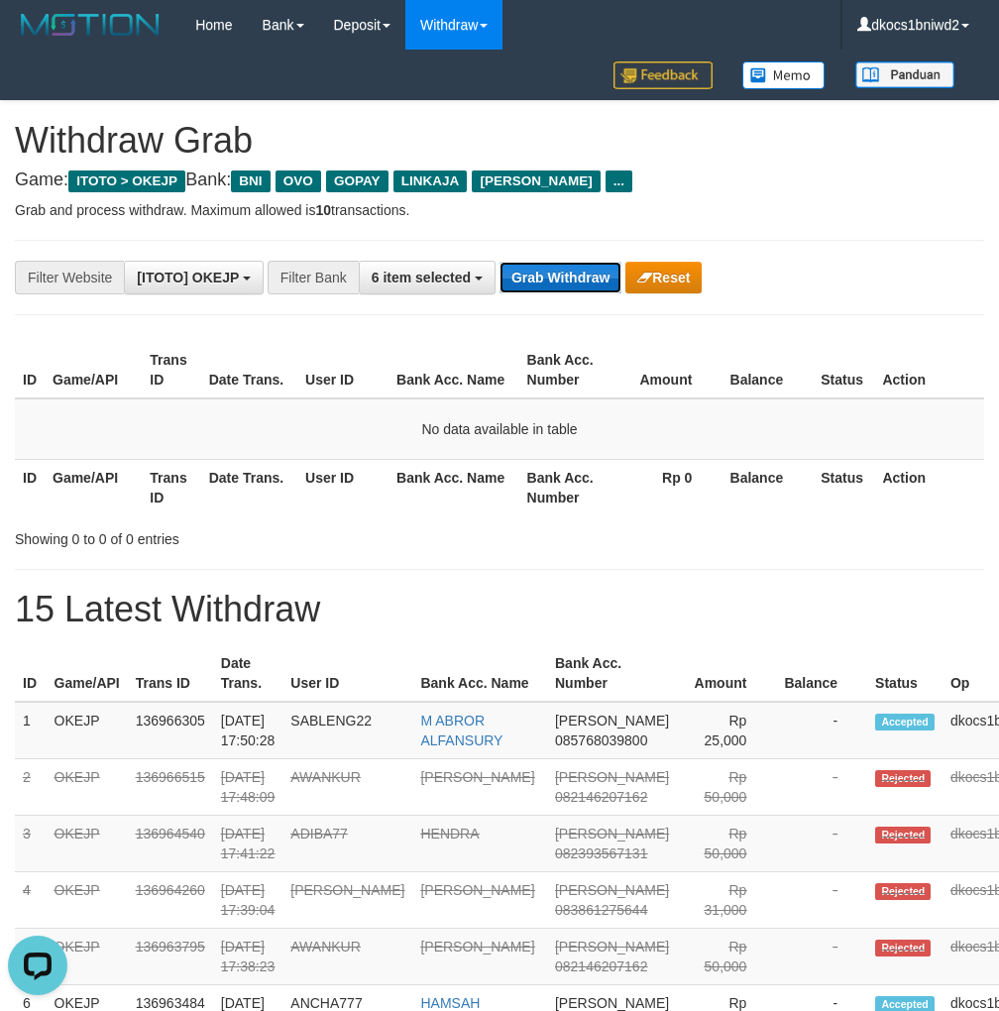
click at [557, 275] on button "Grab Withdraw" at bounding box center [561, 278] width 122 height 32
drag, startPoint x: 557, startPoint y: 275, endPoint x: 668, endPoint y: 274, distance: 111.0
click at [668, 274] on div "Grab Withdraw Reset" at bounding box center [601, 278] width 202 height 32
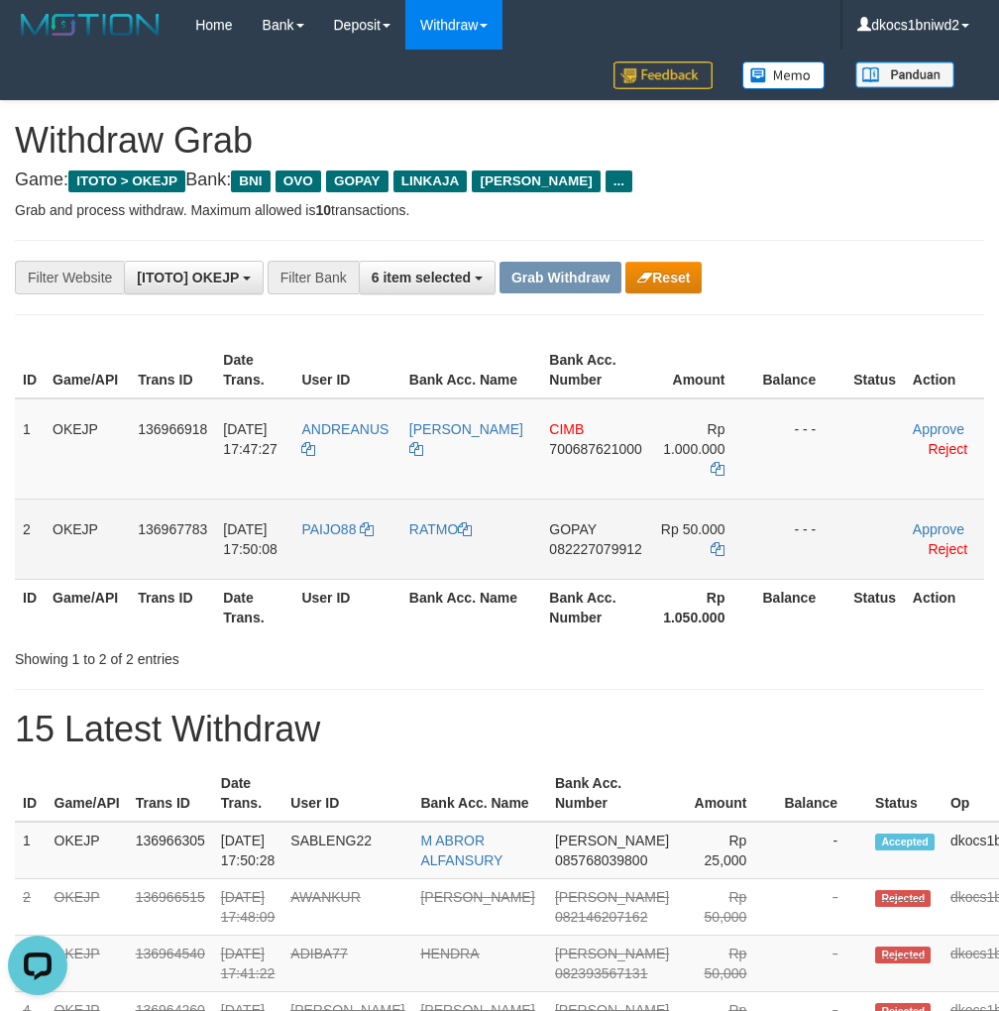
click at [350, 540] on td "PAIJO88" at bounding box center [346, 539] width 107 height 80
copy link "PAIJO88"
click at [318, 559] on td "PAIJO88" at bounding box center [346, 539] width 107 height 80
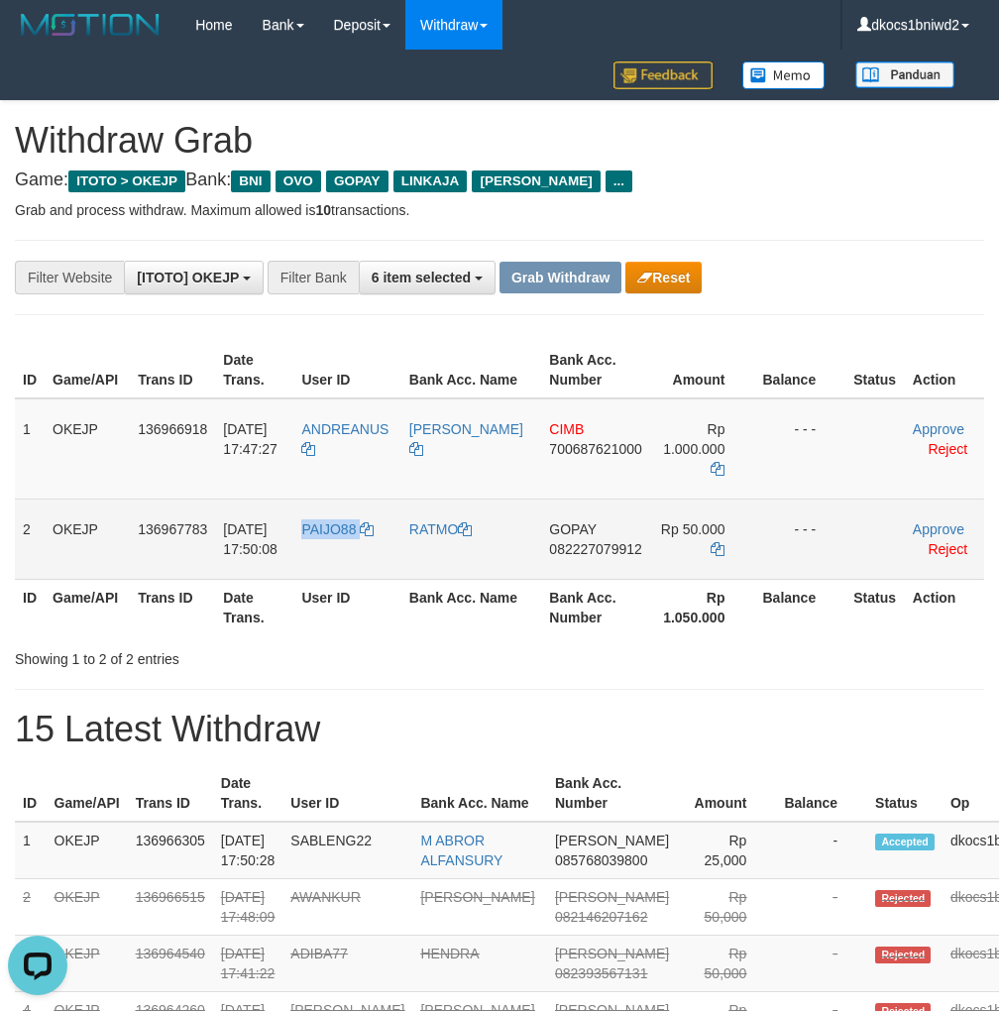
click at [318, 559] on td "PAIJO88" at bounding box center [346, 539] width 107 height 80
click at [941, 551] on link "Reject" at bounding box center [948, 549] width 40 height 16
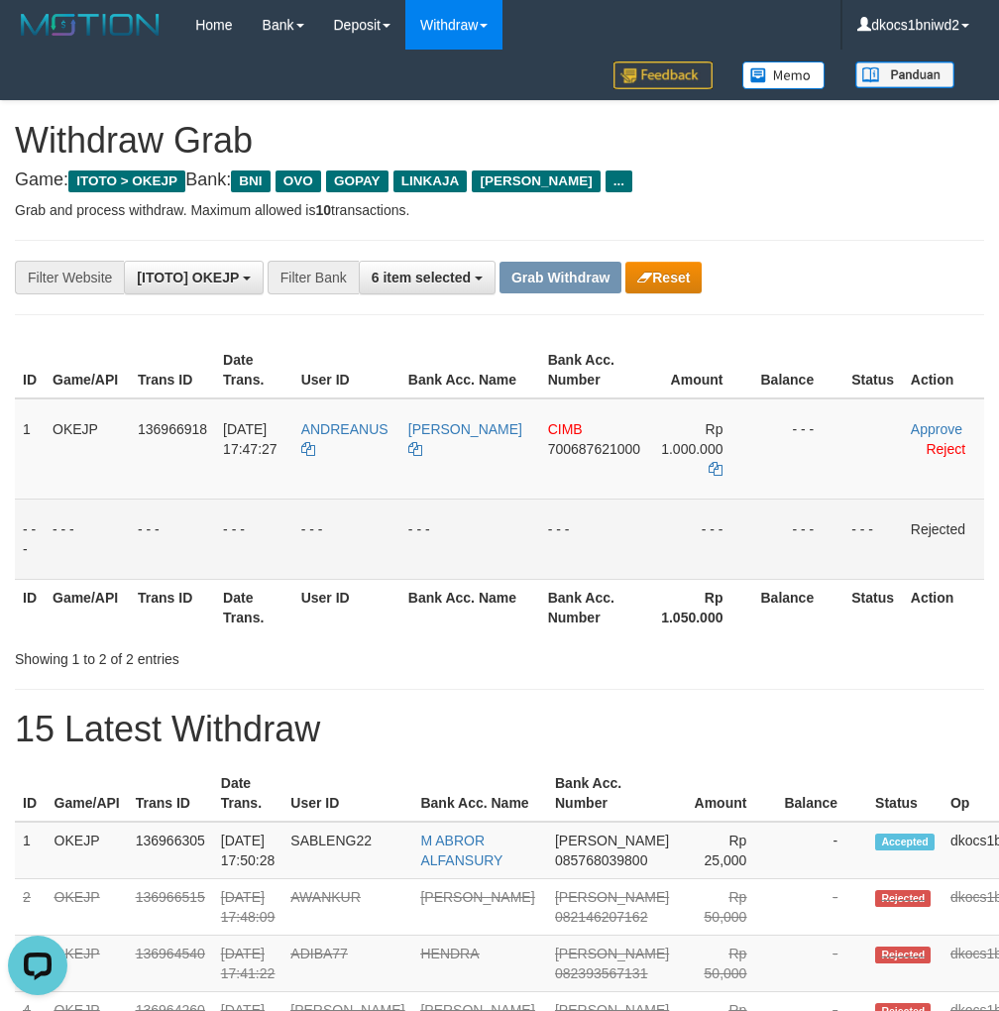
click at [830, 202] on p "Grab and process withdraw. Maximum allowed is 10 transactions." at bounding box center [500, 210] width 970 height 20
click at [347, 458] on td "ANDREANUS" at bounding box center [346, 449] width 107 height 101
copy tr "ANDREANUS"
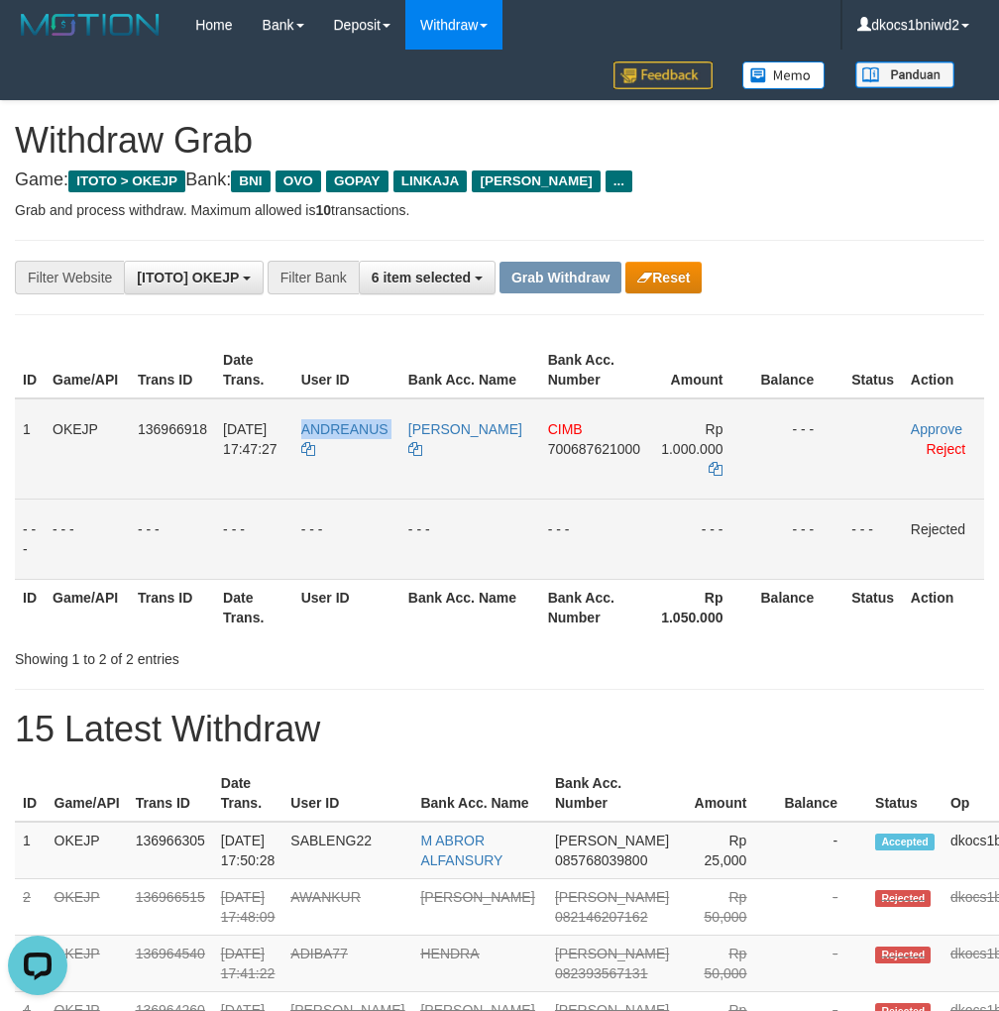
click at [370, 444] on td "ANDREANUS" at bounding box center [346, 449] width 107 height 101
click at [571, 456] on span "700687621000" at bounding box center [594, 449] width 92 height 16
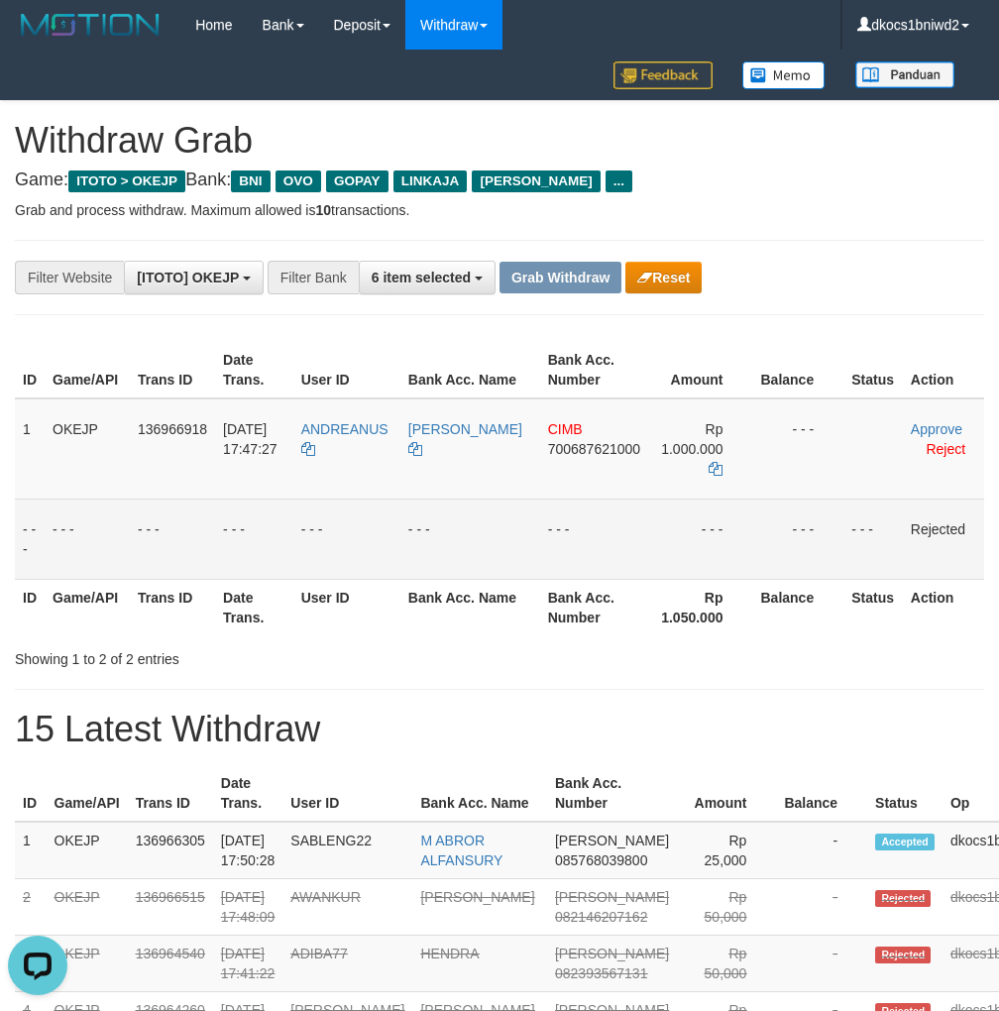
click at [843, 187] on h4 "Game: ITOTO > OKEJP Bank: BNI OVO GOPAY LINKAJA [PERSON_NAME] ..." at bounding box center [500, 181] width 970 height 20
click at [599, 461] on td "CIMB 700687621000" at bounding box center [594, 449] width 109 height 101
copy span "700687621000"
click at [563, 465] on td "CIMB 700687621000" at bounding box center [594, 449] width 109 height 101
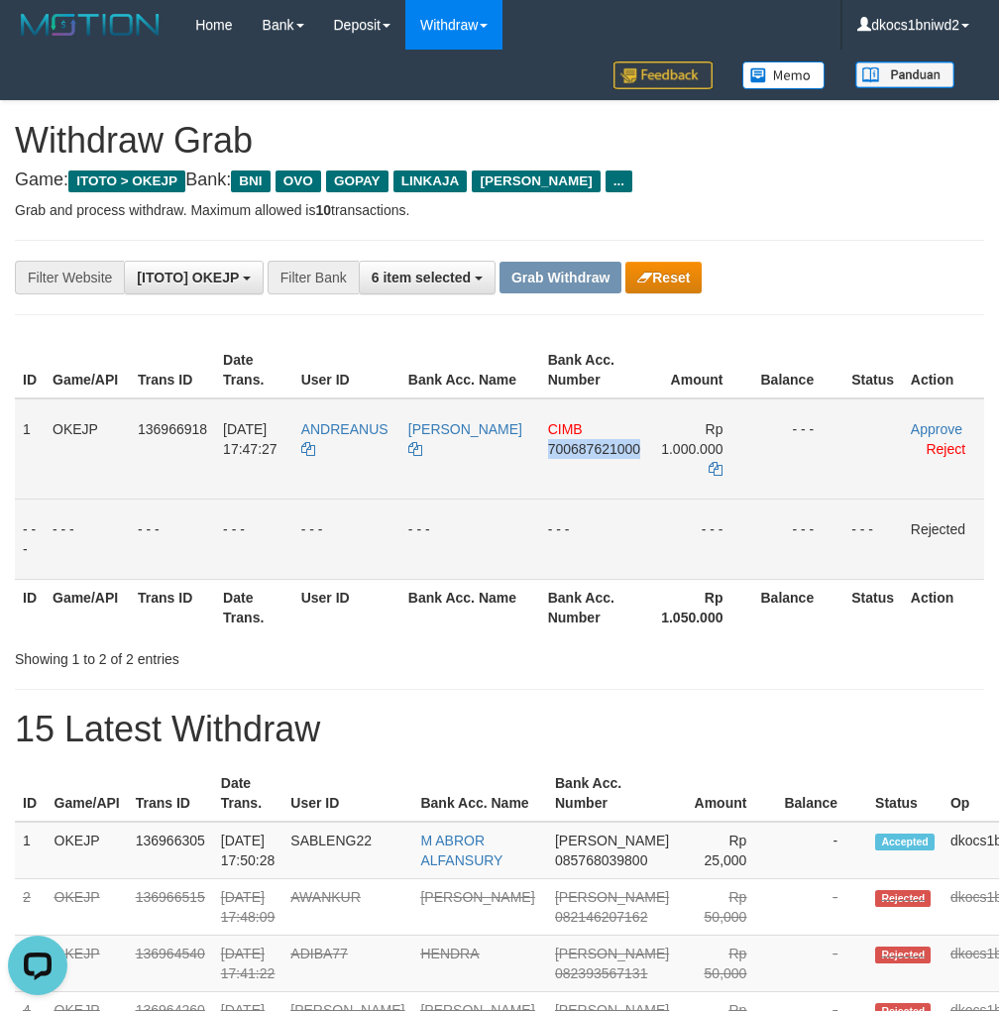
click at [563, 465] on td "CIMB 700687621000" at bounding box center [594, 449] width 109 height 101
click at [583, 464] on td "CIMB 700687621000" at bounding box center [594, 449] width 109 height 101
click at [575, 478] on td "CIMB 700687621000" at bounding box center [594, 449] width 109 height 101
copy span "700687621000"
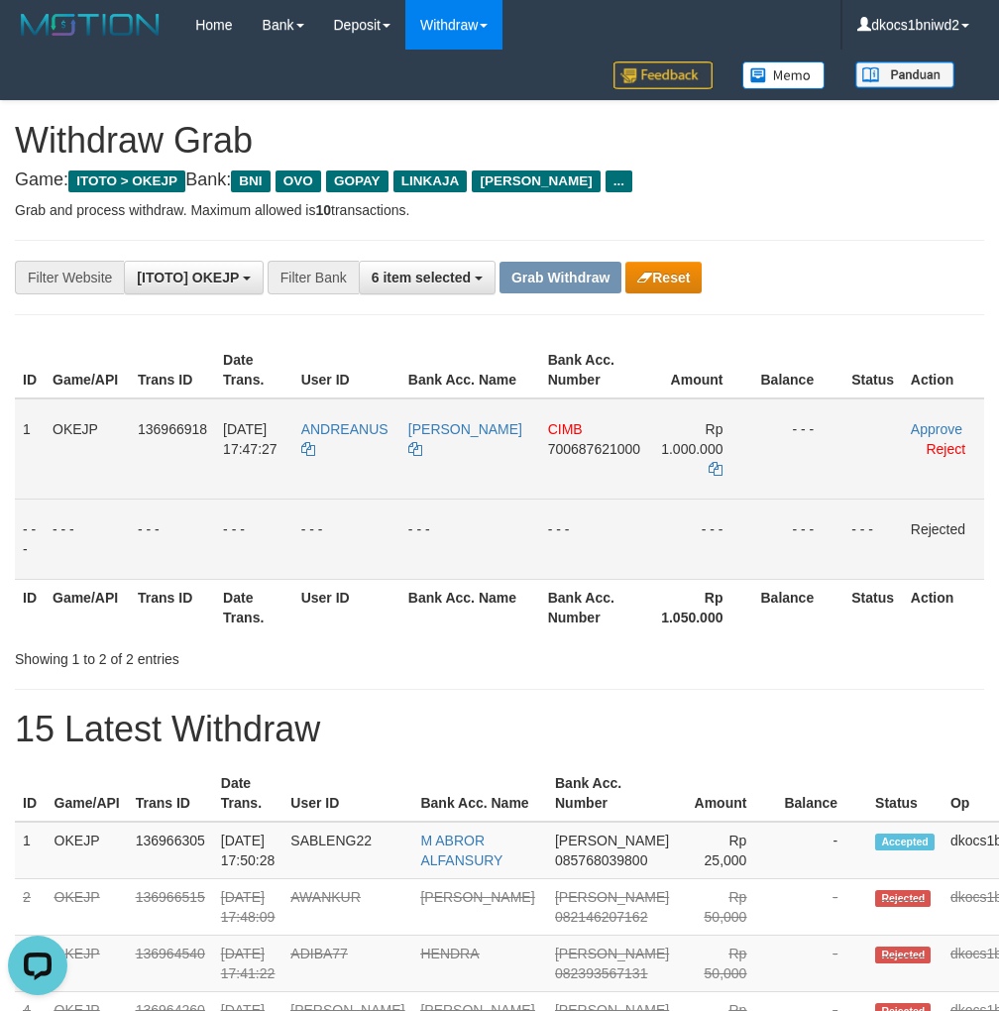
click at [379, 468] on td "ANDREANUS" at bounding box center [346, 449] width 107 height 101
copy tr "ANDREANUS"
click at [453, 465] on td "[PERSON_NAME]" at bounding box center [471, 449] width 140 height 101
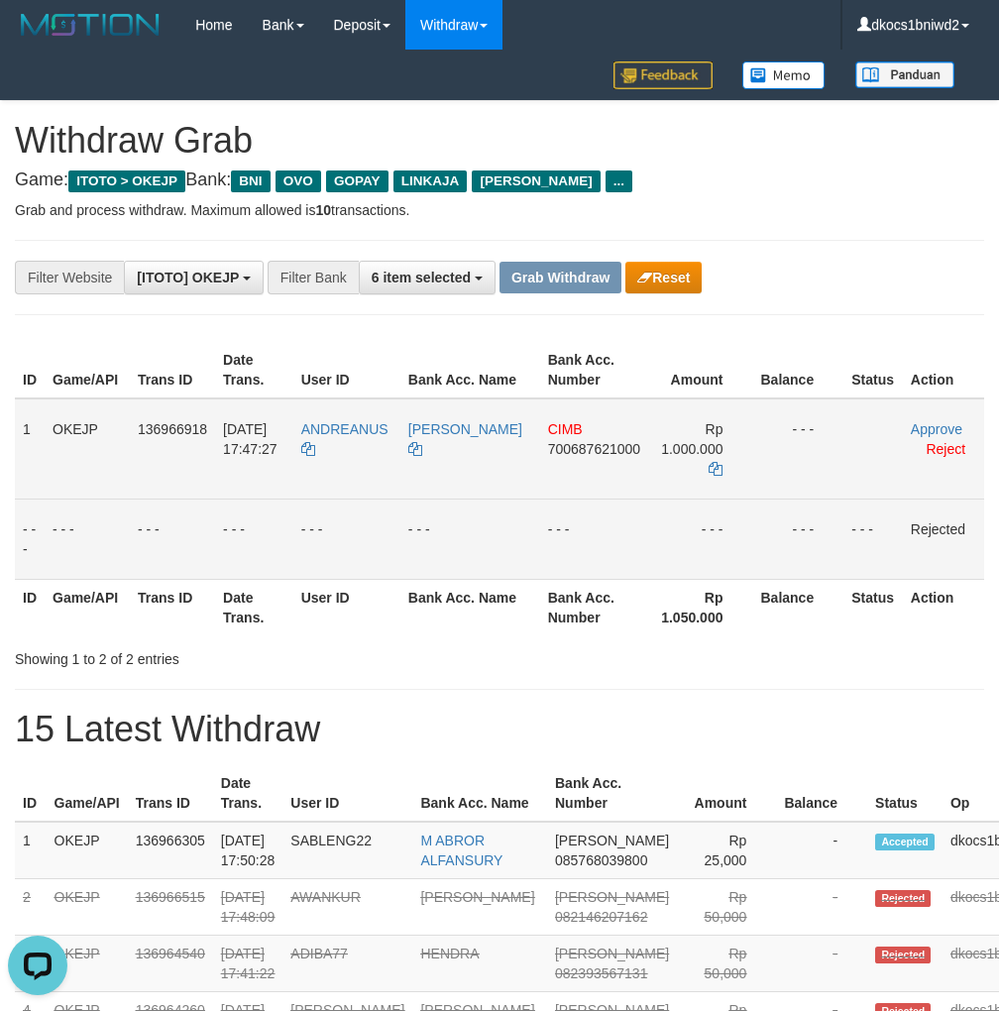
click at [453, 465] on td "[PERSON_NAME]" at bounding box center [471, 449] width 140 height 101
copy link "[PERSON_NAME]"
click at [920, 425] on link "Approve" at bounding box center [937, 429] width 52 height 16
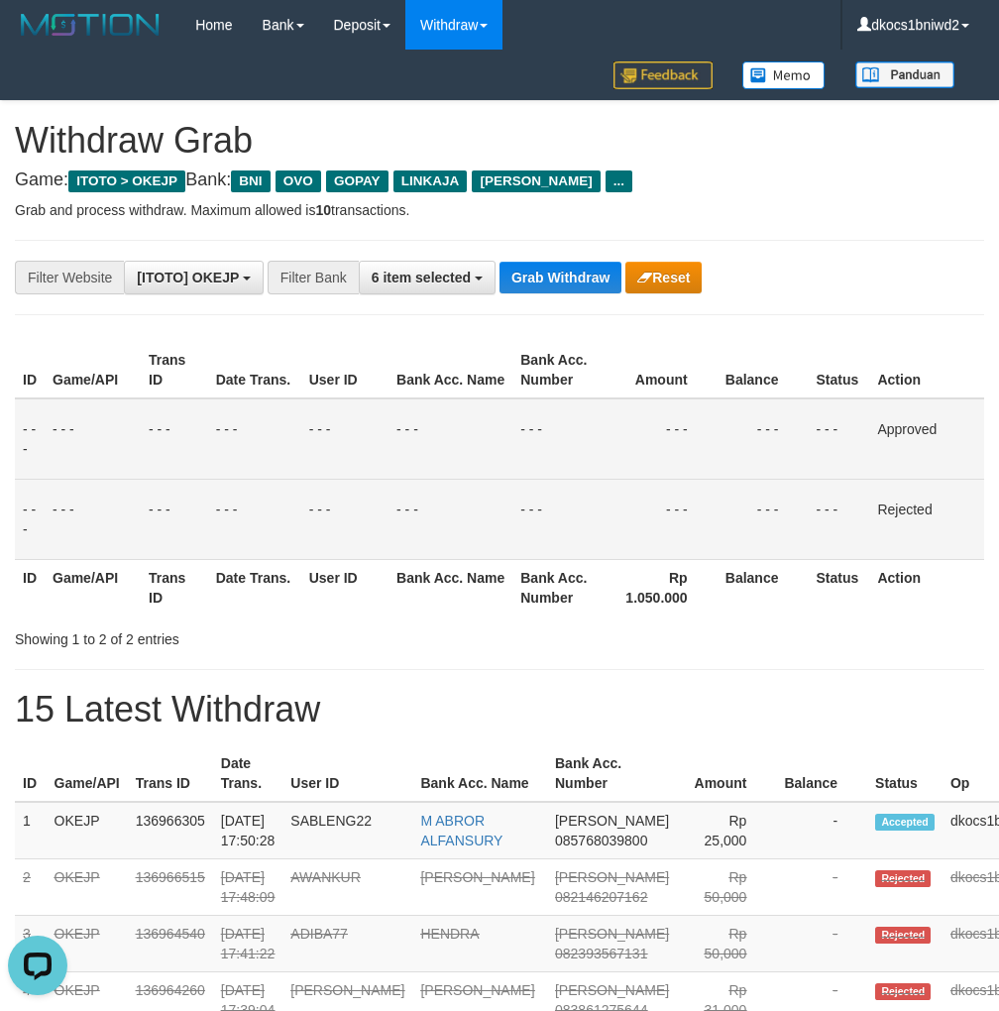
click at [782, 187] on h4 "Game: ITOTO > OKEJP Bank: BNI OVO GOPAY LINKAJA [PERSON_NAME] ..." at bounding box center [500, 181] width 970 height 20
click at [544, 294] on div "**********" at bounding box center [416, 278] width 833 height 34
click at [544, 293] on button "Grab Withdraw" at bounding box center [561, 278] width 122 height 32
click at [544, 282] on button "Grab Withdraw" at bounding box center [561, 278] width 122 height 32
click at [544, 280] on button "Grab Withdraw" at bounding box center [561, 278] width 122 height 32
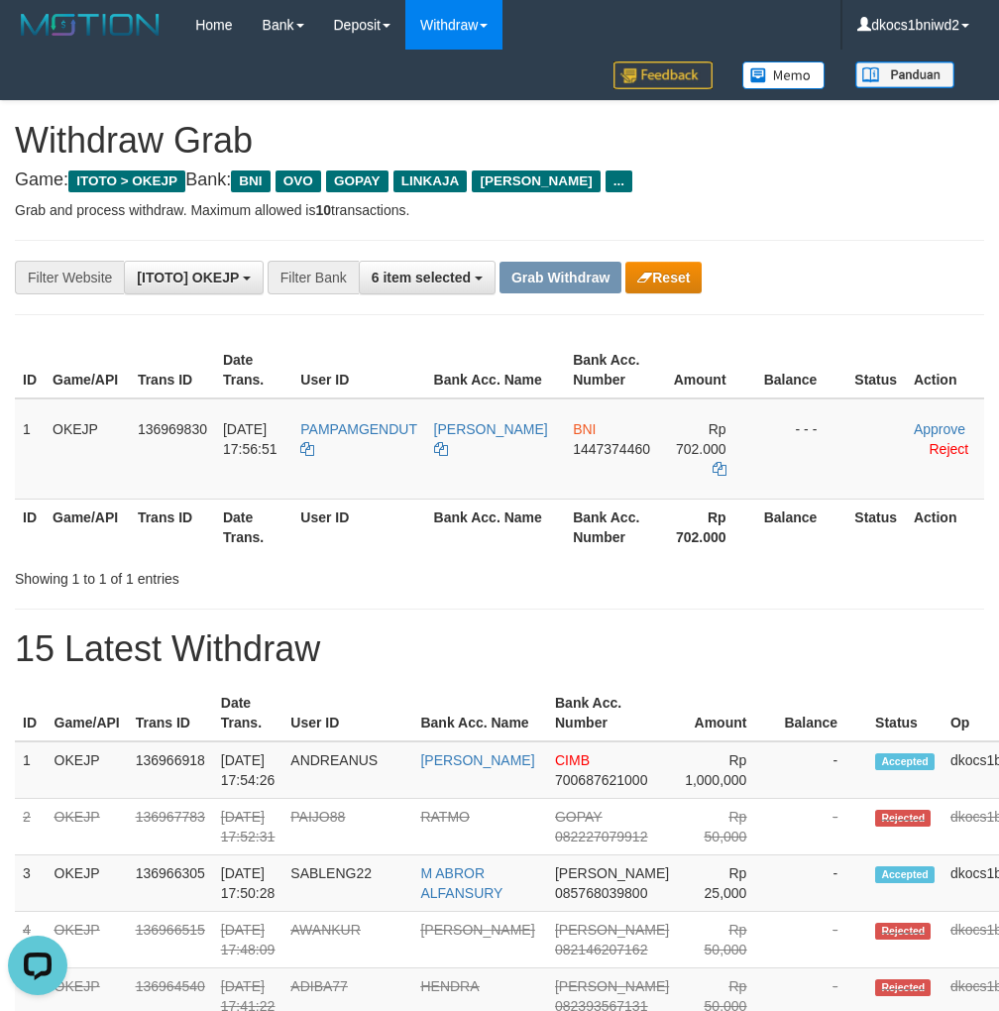
drag, startPoint x: 754, startPoint y: 248, endPoint x: 979, endPoint y: 362, distance: 252.3
click at [758, 248] on div "**********" at bounding box center [500, 277] width 970 height 75
click at [350, 468] on td "PAMPAMGENDUT" at bounding box center [358, 449] width 133 height 101
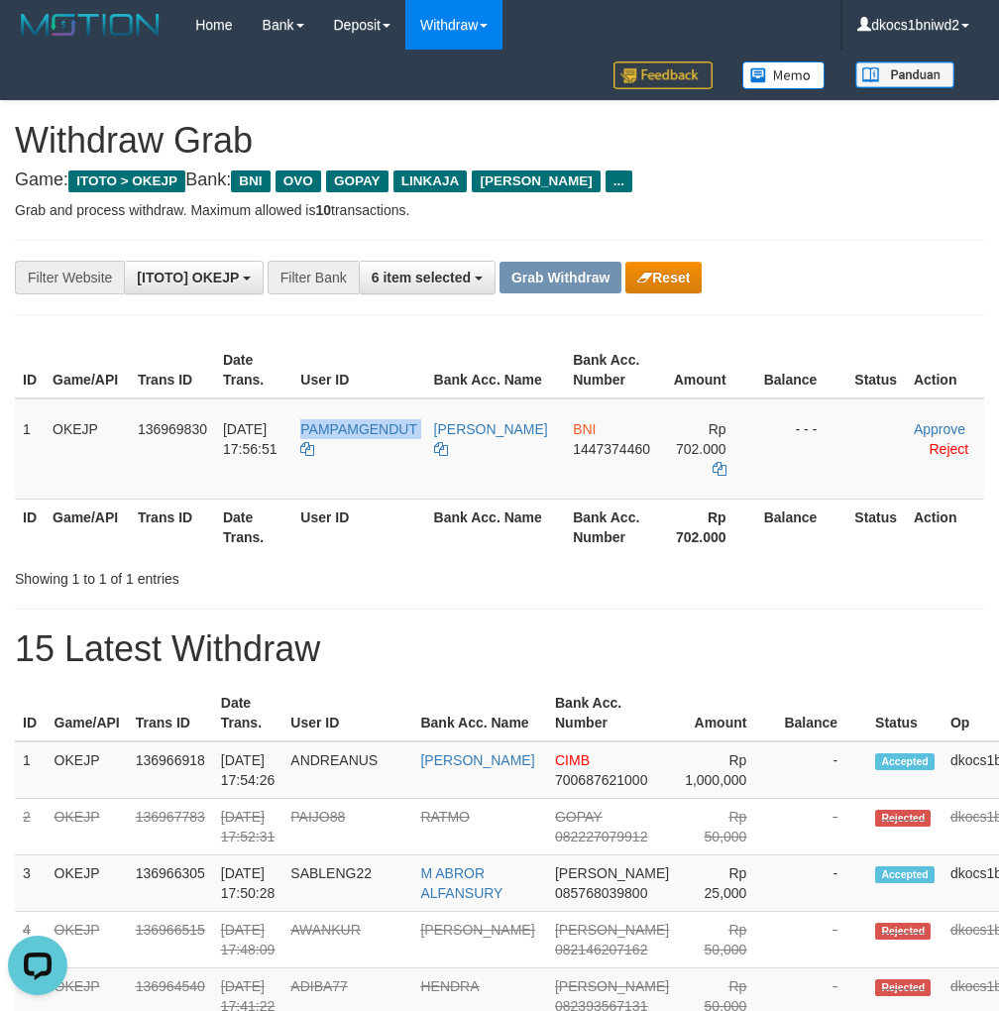
copy tr "PAMPAMGENDUT"
drag, startPoint x: 635, startPoint y: 258, endPoint x: 666, endPoint y: 258, distance: 30.7
click at [635, 258] on div "**********" at bounding box center [500, 277] width 970 height 75
click at [767, 174] on h4 "Game: ITOTO > OKEJP Bank: BNI OVO GOPAY LINKAJA [PERSON_NAME] ..." at bounding box center [500, 181] width 970 height 20
drag, startPoint x: 711, startPoint y: 169, endPoint x: 715, endPoint y: 212, distance: 43.8
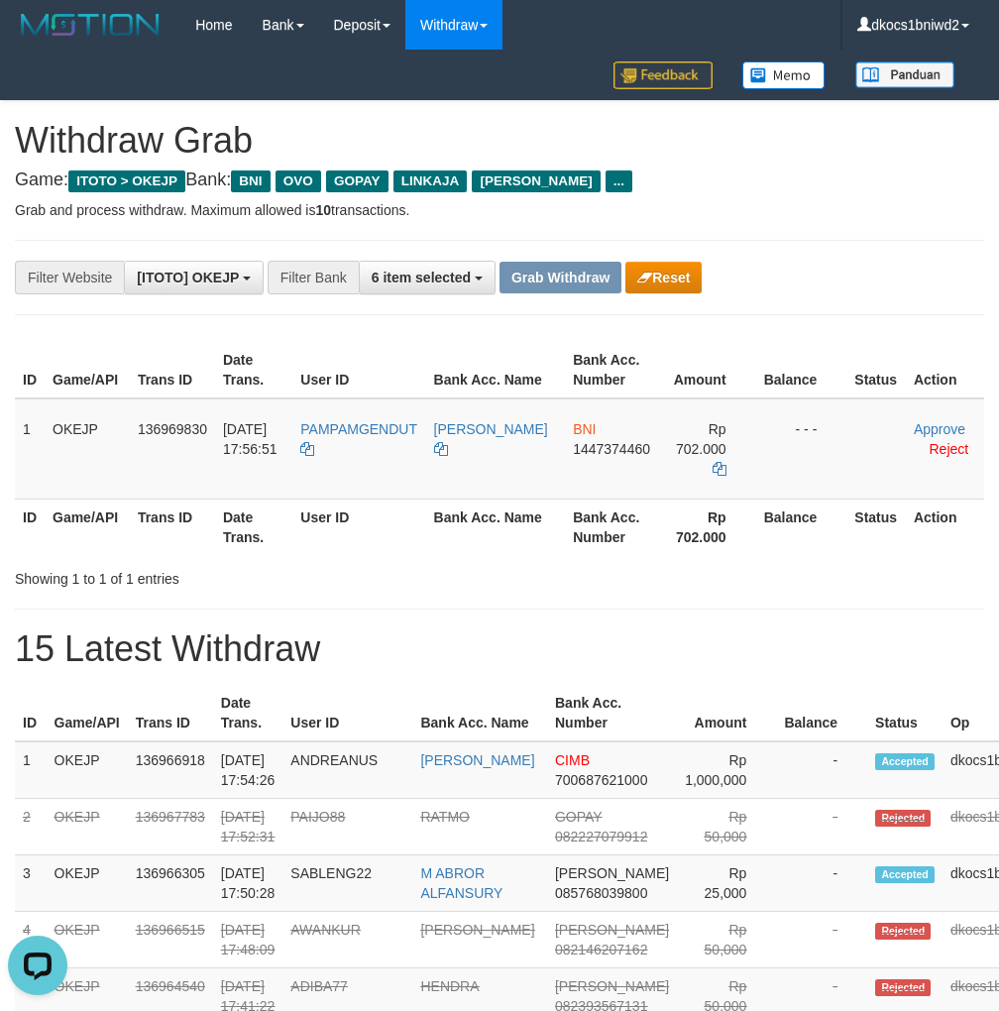
click at [609, 465] on td "BNI 1447374460" at bounding box center [612, 449] width 95 height 101
copy span "1447374460"
click at [595, 461] on td "BNI 1447374460" at bounding box center [612, 449] width 95 height 101
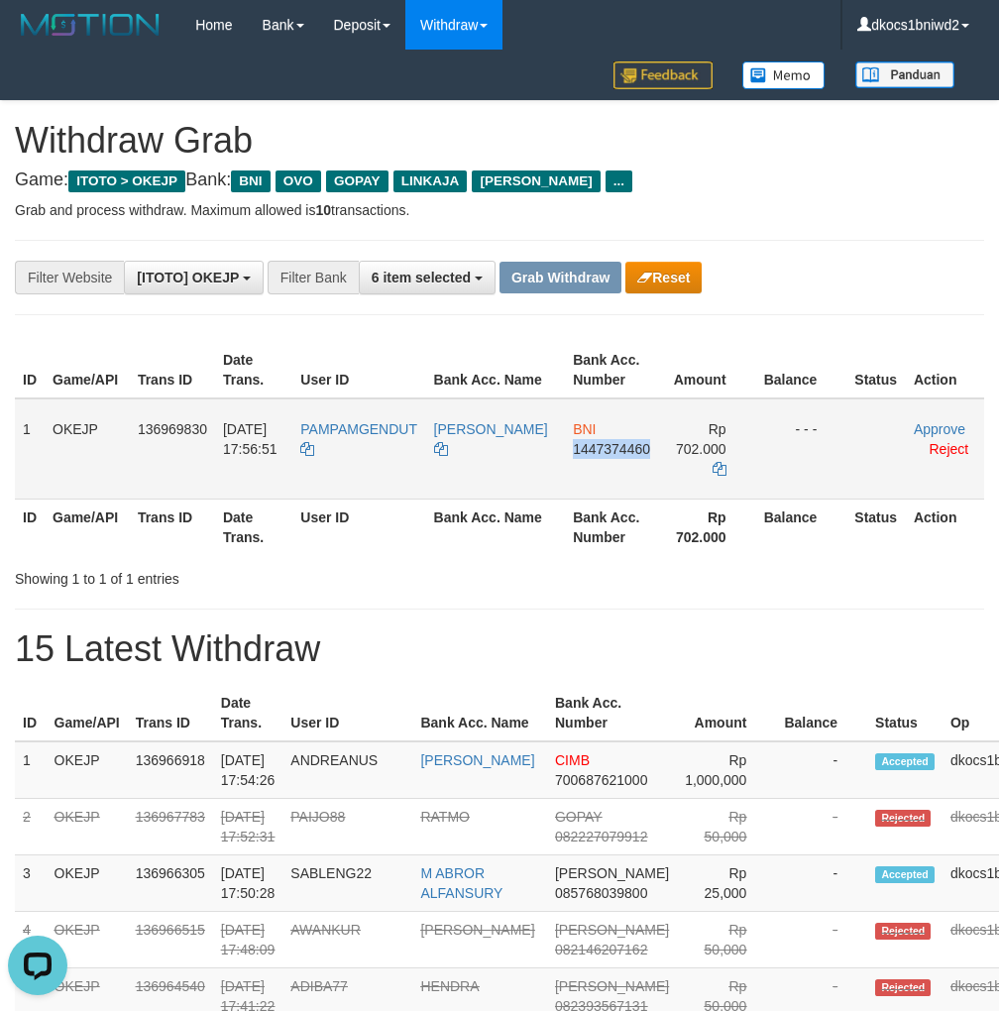
click at [595, 461] on td "BNI 1447374460" at bounding box center [612, 449] width 95 height 101
click at [591, 457] on td "BNI 1447374460" at bounding box center [612, 449] width 95 height 101
click at [385, 454] on td "PAMPAMGENDUT" at bounding box center [358, 449] width 133 height 101
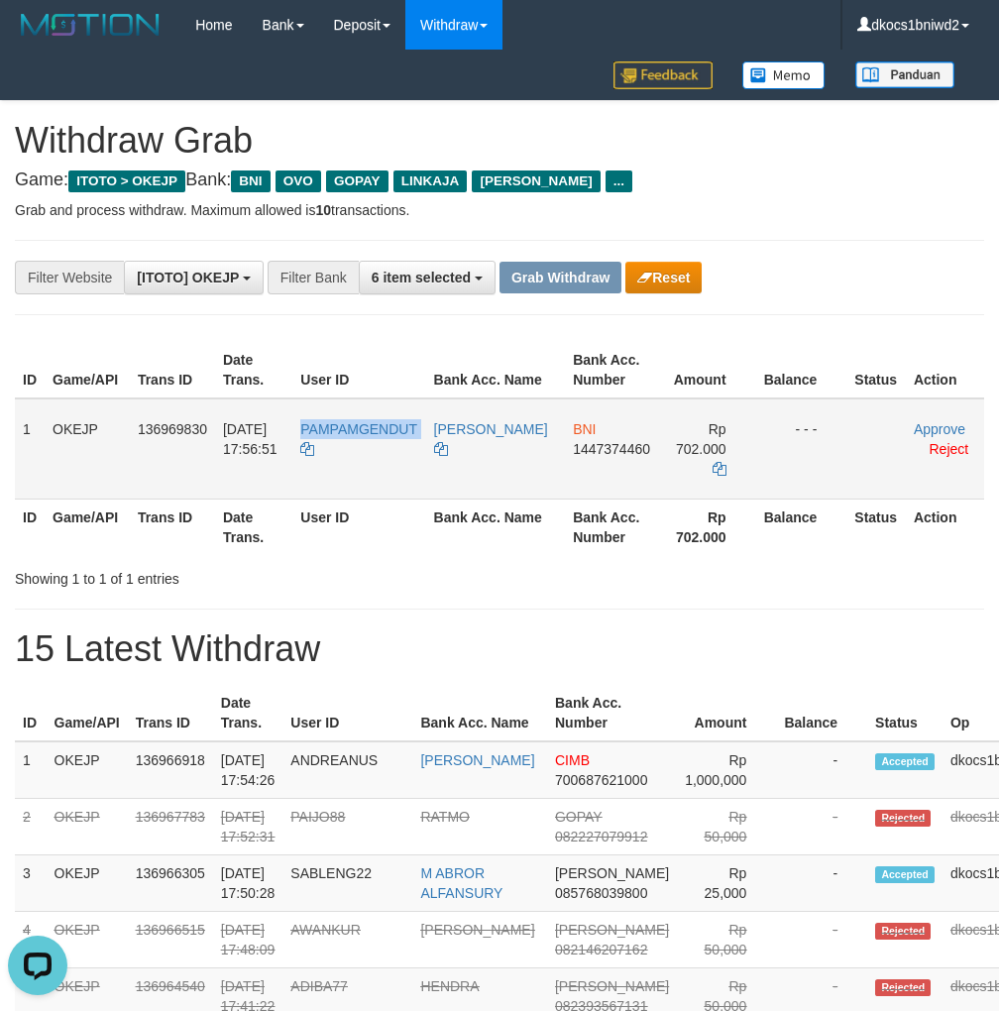
click at [385, 454] on td "PAMPAMGENDUT" at bounding box center [358, 449] width 133 height 101
copy tr "PAMPAMGENDUT"
click at [488, 446] on td "[PERSON_NAME]" at bounding box center [496, 449] width 140 height 101
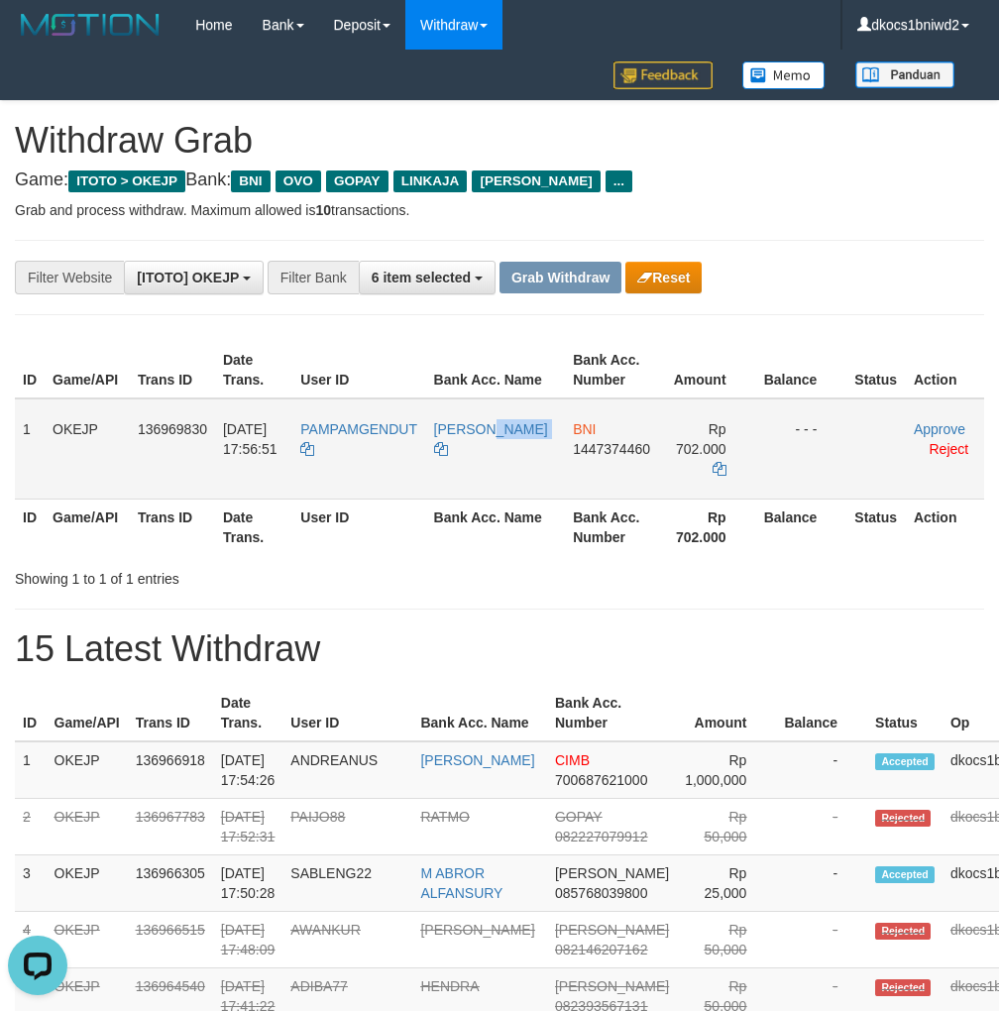
copy tr "[PERSON_NAME]"
click at [914, 430] on link "Approve" at bounding box center [940, 429] width 52 height 16
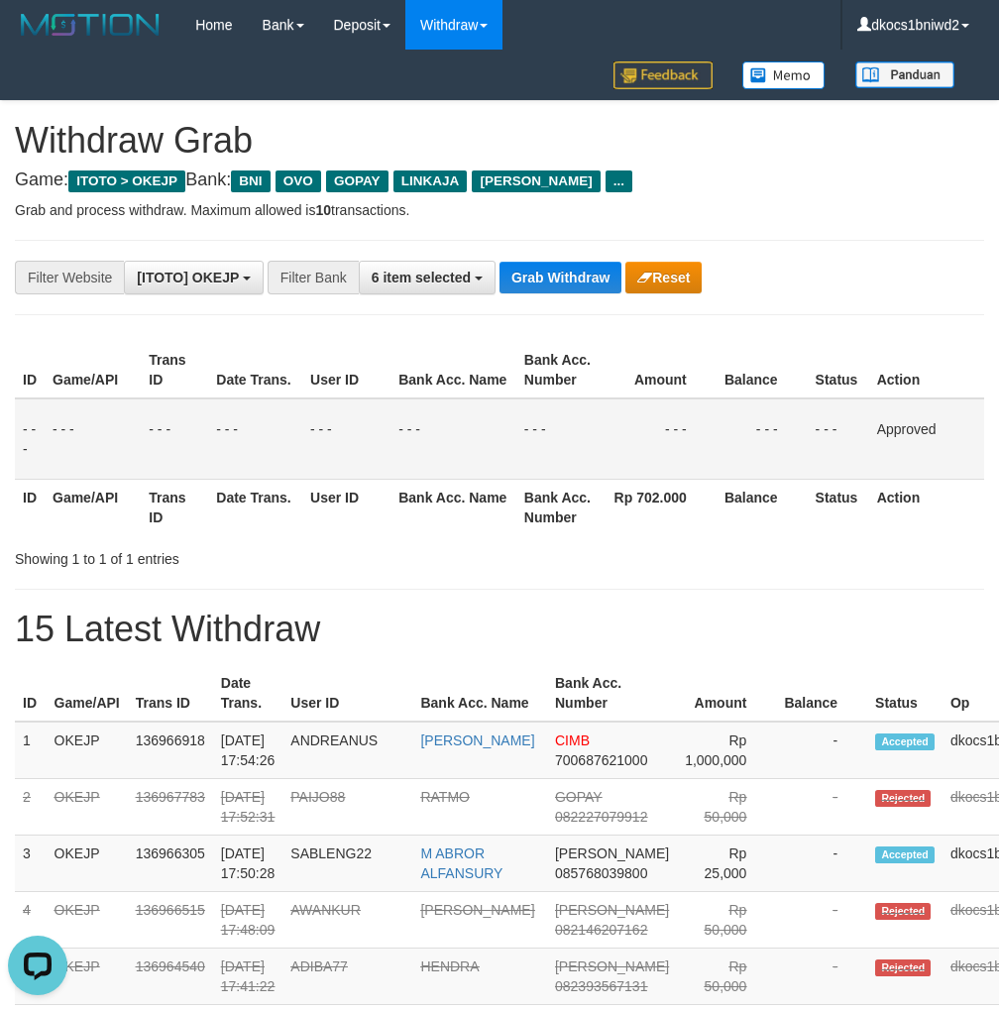
drag, startPoint x: 839, startPoint y: 256, endPoint x: 850, endPoint y: 250, distance: 12.4
click at [850, 250] on div "**********" at bounding box center [500, 277] width 970 height 75
click at [914, 183] on h4 "Game: ITOTO > OKEJP Bank: BNI OVO GOPAY LINKAJA [PERSON_NAME] ..." at bounding box center [500, 181] width 970 height 20
drag, startPoint x: 877, startPoint y: 234, endPoint x: 912, endPoint y: 243, distance: 35.8
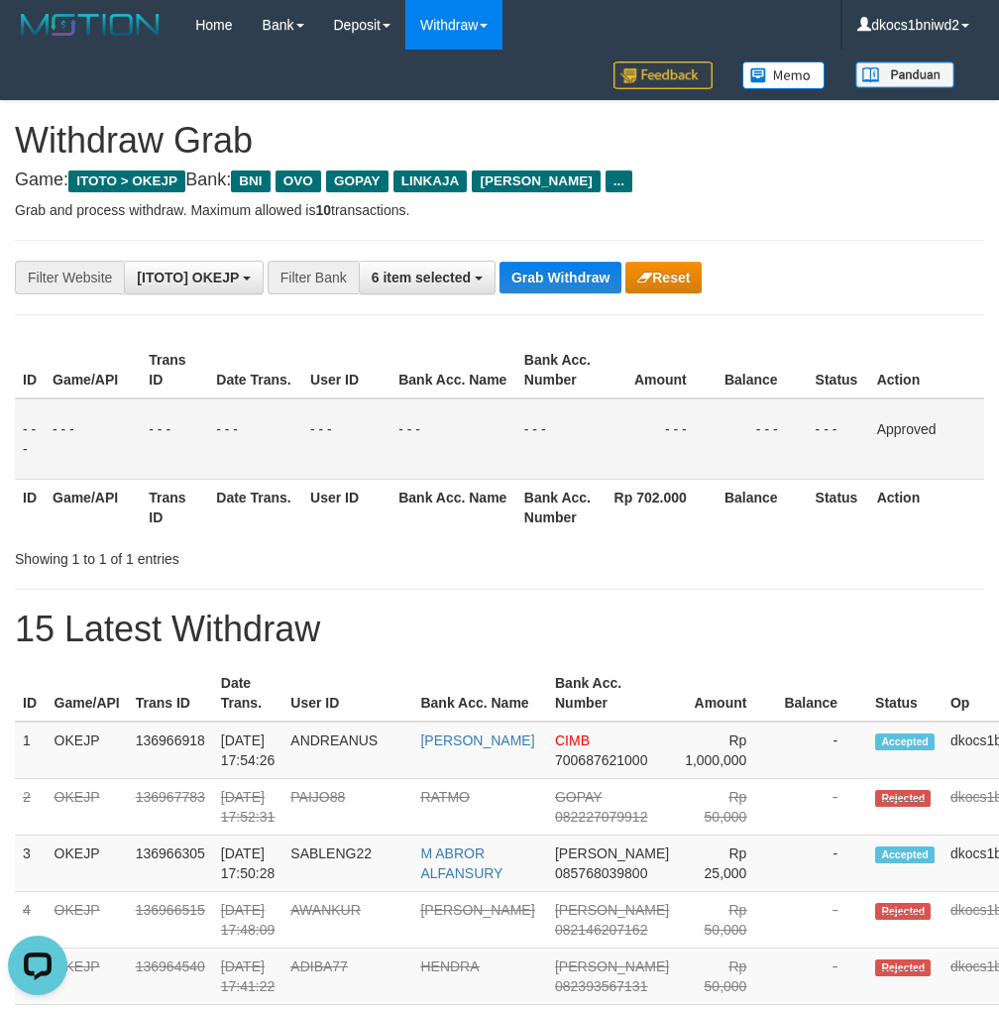
click at [914, 242] on div "**********" at bounding box center [500, 277] width 970 height 75
click at [826, 268] on div "**********" at bounding box center [416, 278] width 833 height 34
drag, startPoint x: 827, startPoint y: 160, endPoint x: 850, endPoint y: 172, distance: 26.2
click at [827, 160] on h1 "Withdraw Grab" at bounding box center [500, 141] width 970 height 40
click at [564, 279] on button "Grab Withdraw" at bounding box center [561, 278] width 122 height 32
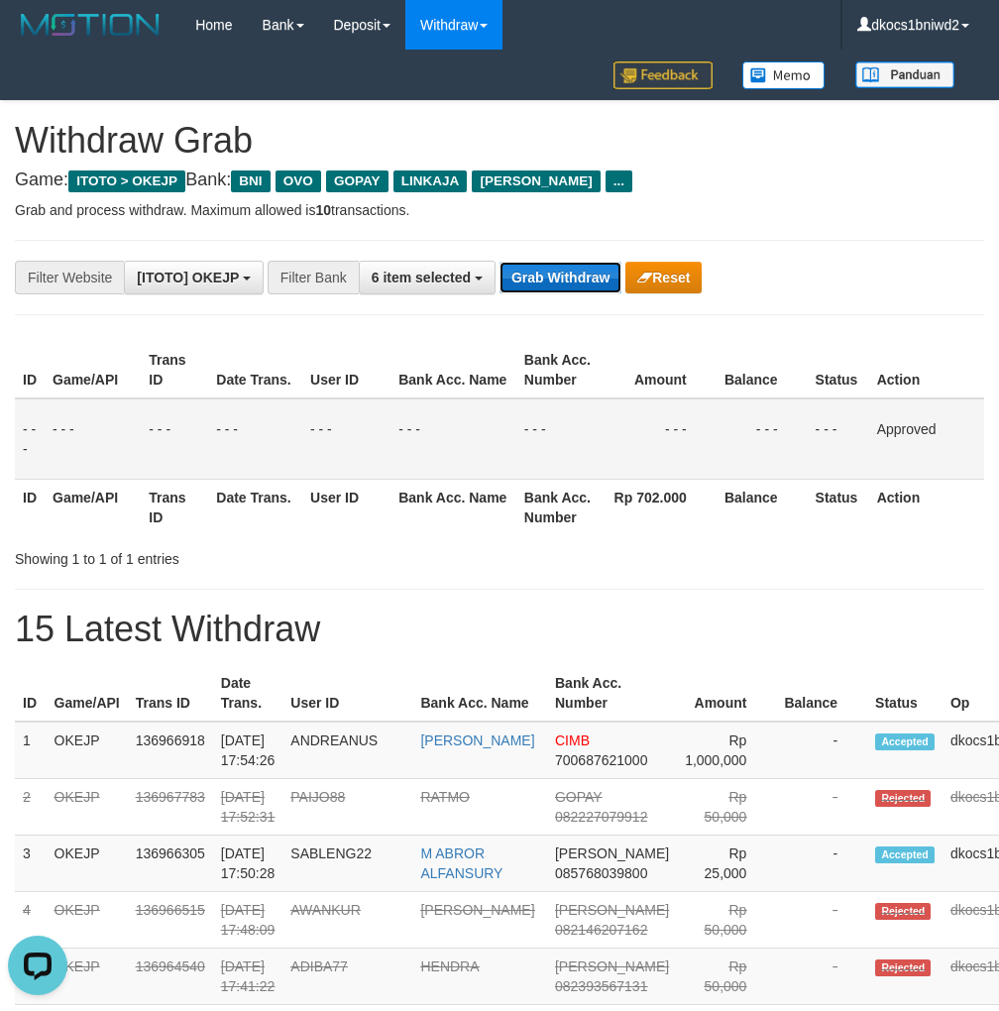
click at [564, 279] on button "Grab Withdraw" at bounding box center [561, 278] width 122 height 32
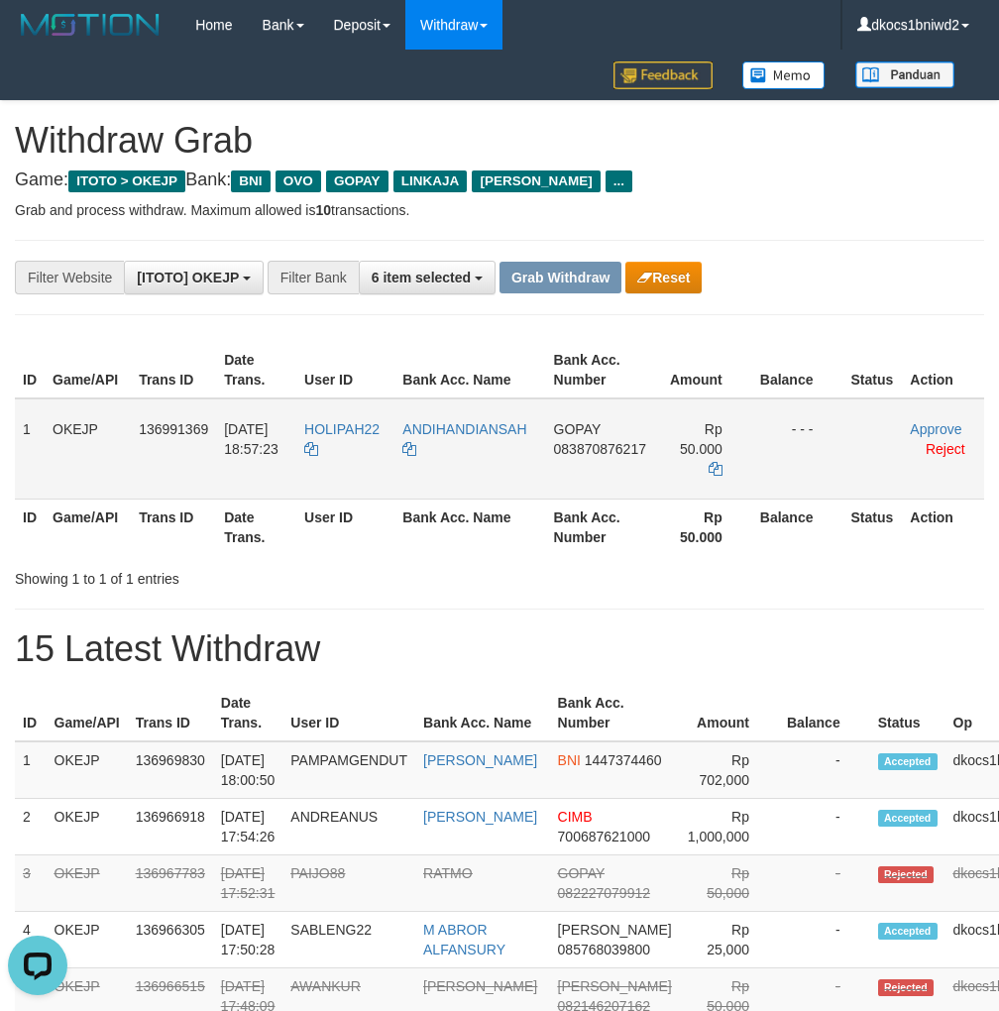
click at [367, 442] on td "HOLIPAH22" at bounding box center [345, 449] width 98 height 101
copy tr "HOLIPAH22"
click at [589, 461] on td "GOPAY 083870876217" at bounding box center [600, 449] width 109 height 101
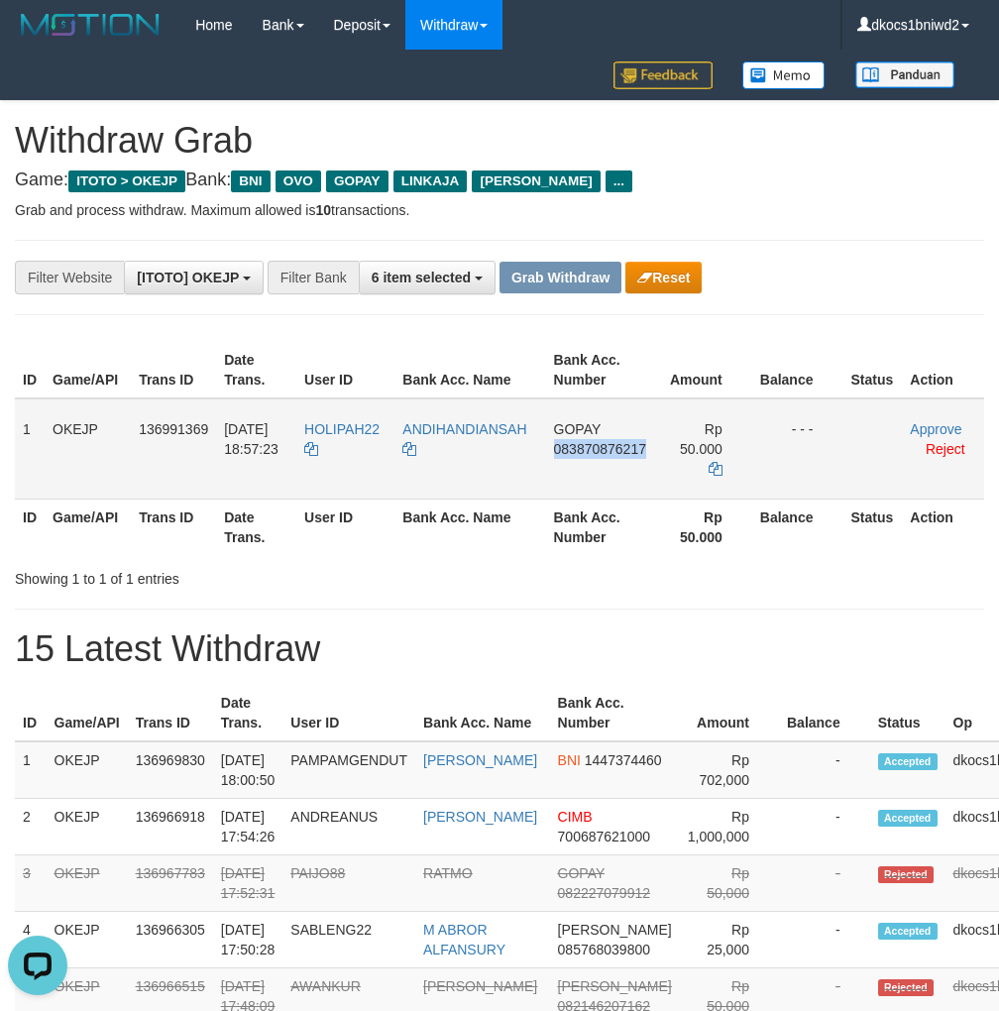
drag, startPoint x: 589, startPoint y: 461, endPoint x: 965, endPoint y: 412, distance: 378.9
click at [588, 458] on td "GOPAY 083870876217" at bounding box center [600, 449] width 109 height 101
copy span "083870876217"
click at [353, 429] on span "HOLIPAH22" at bounding box center [341, 429] width 75 height 16
click at [349, 438] on td "HOLIPAH22" at bounding box center [345, 449] width 98 height 101
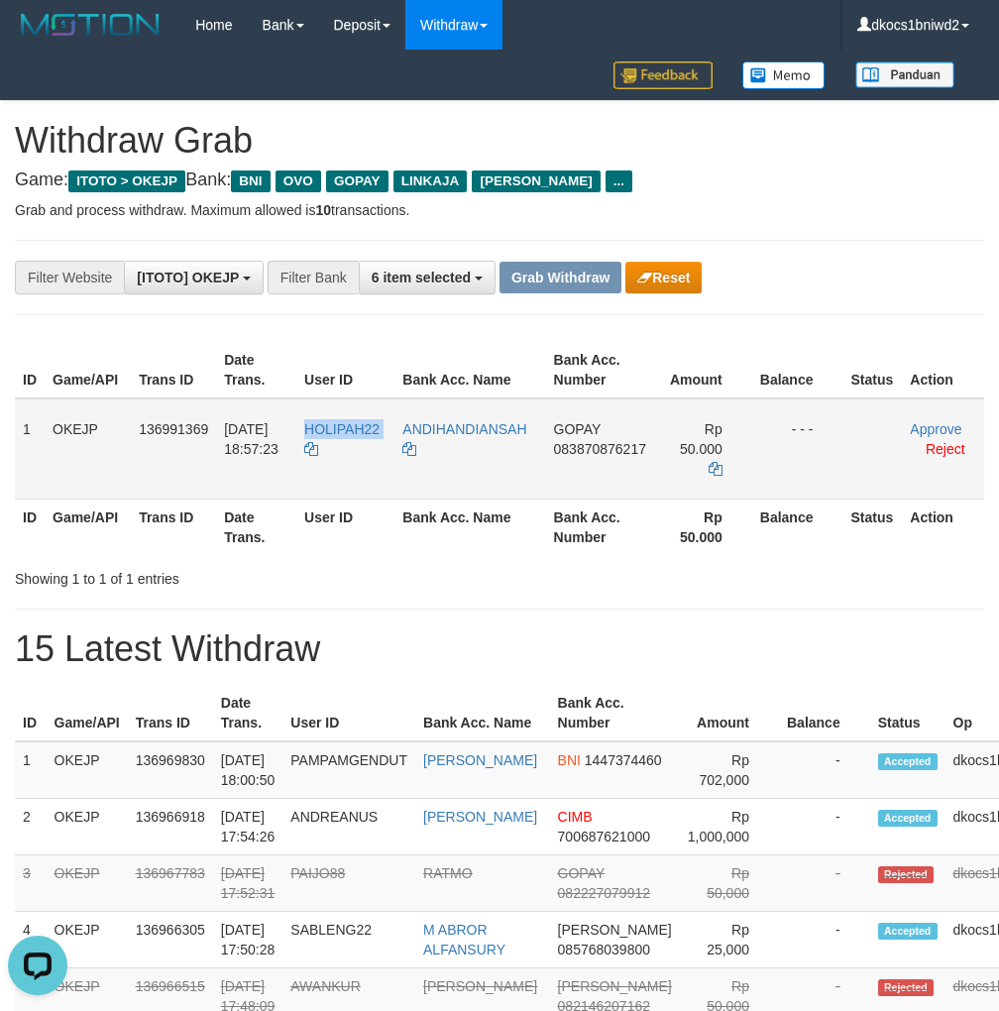
click at [349, 438] on td "HOLIPAH22" at bounding box center [345, 449] width 98 height 101
drag, startPoint x: 349, startPoint y: 438, endPoint x: 426, endPoint y: 440, distance: 77.4
click at [349, 438] on td "HOLIPAH22" at bounding box center [345, 449] width 98 height 101
copy link "HOLIPAH22"
click at [458, 462] on td "ANDIHANDIANSAH" at bounding box center [470, 449] width 151 height 101
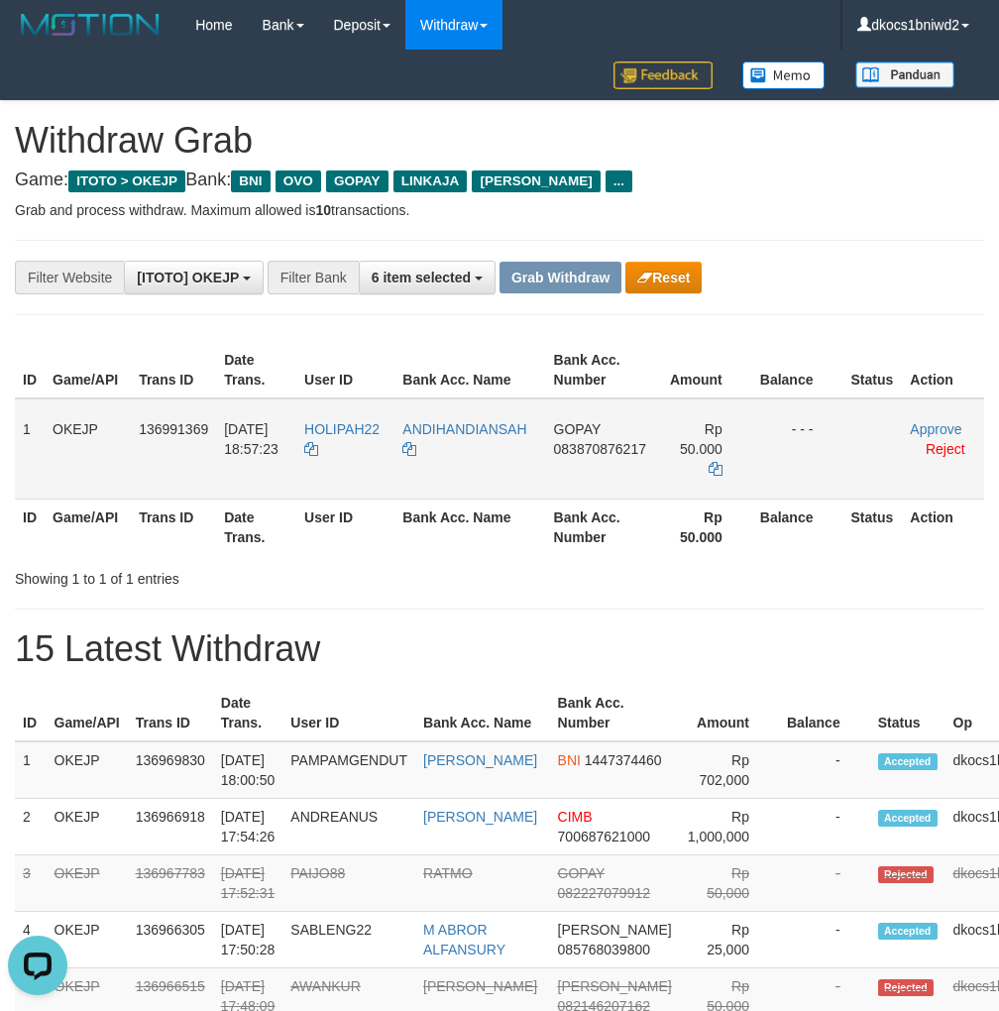
click at [458, 462] on td "ANDIHANDIANSAH" at bounding box center [470, 449] width 151 height 101
copy tr "ANDIHANDIANSAH"
click at [585, 490] on td "GOPAY 083870876217" at bounding box center [600, 449] width 109 height 101
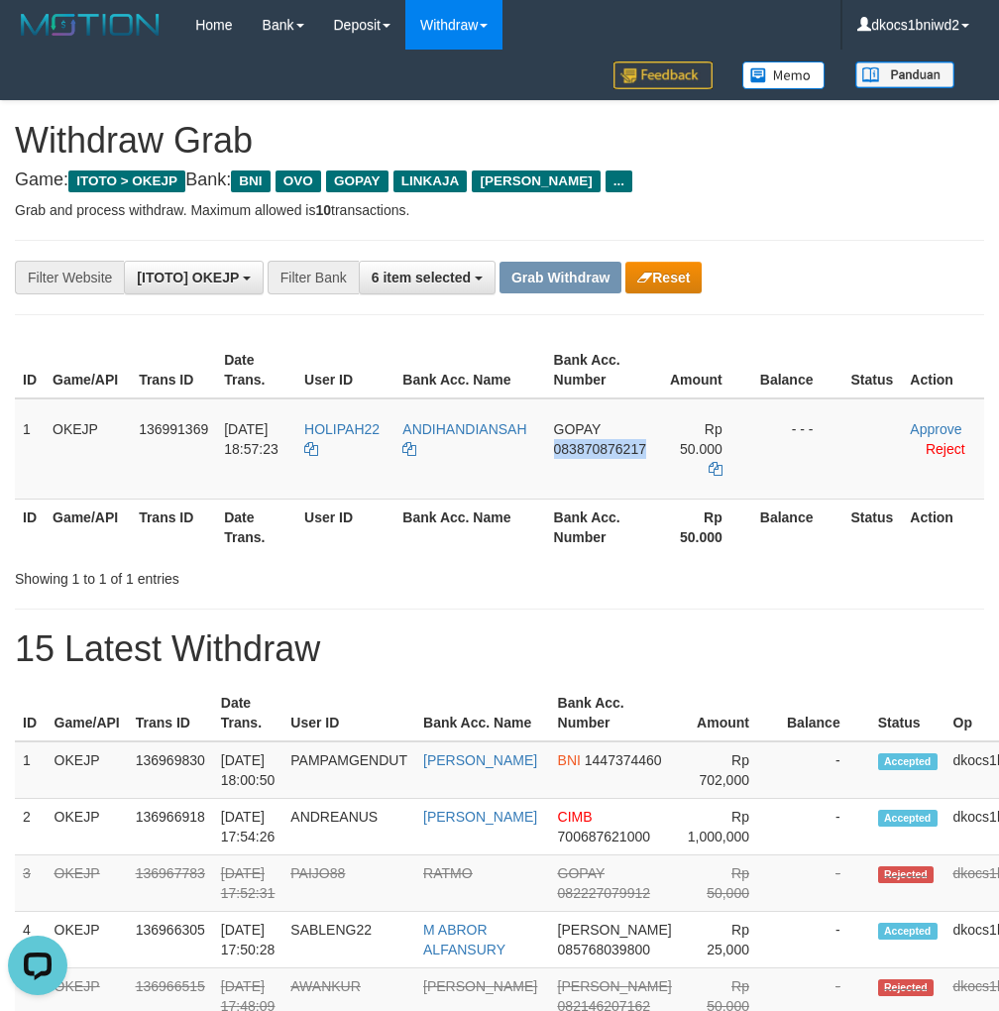
copy span "083870876217"
click at [346, 457] on td "HOLIPAH22" at bounding box center [345, 449] width 98 height 101
click at [347, 456] on td "HOLIPAH22" at bounding box center [345, 449] width 98 height 101
copy tr "HOLIPAH22"
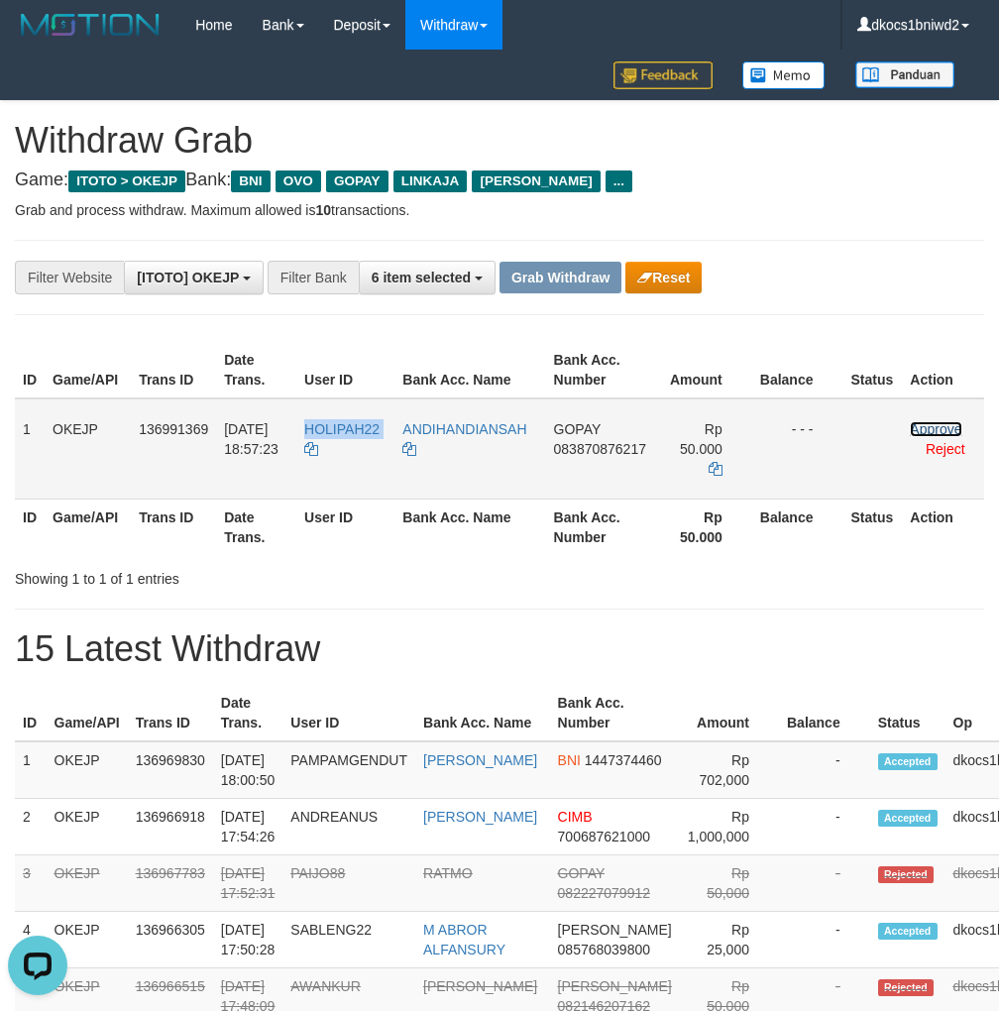
click at [941, 428] on link "Approve" at bounding box center [936, 429] width 52 height 16
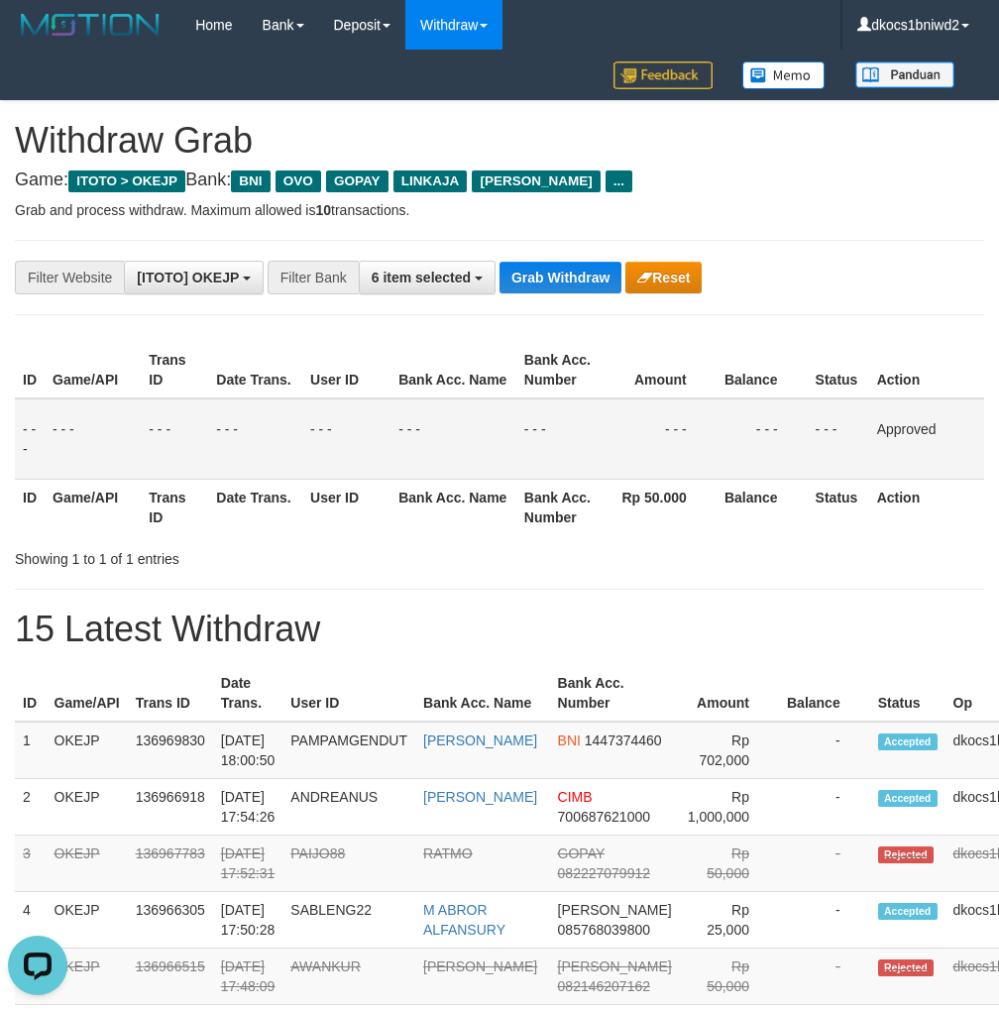
click at [790, 212] on p "Grab and process withdraw. Maximum allowed is 10 transactions." at bounding box center [500, 210] width 970 height 20
click at [841, 155] on h1 "Withdraw Grab" at bounding box center [500, 141] width 970 height 40
click at [753, 187] on h4 "Game: ITOTO > OKEJP Bank: BNI OVO GOPAY LINKAJA DANA ..." at bounding box center [500, 181] width 970 height 20
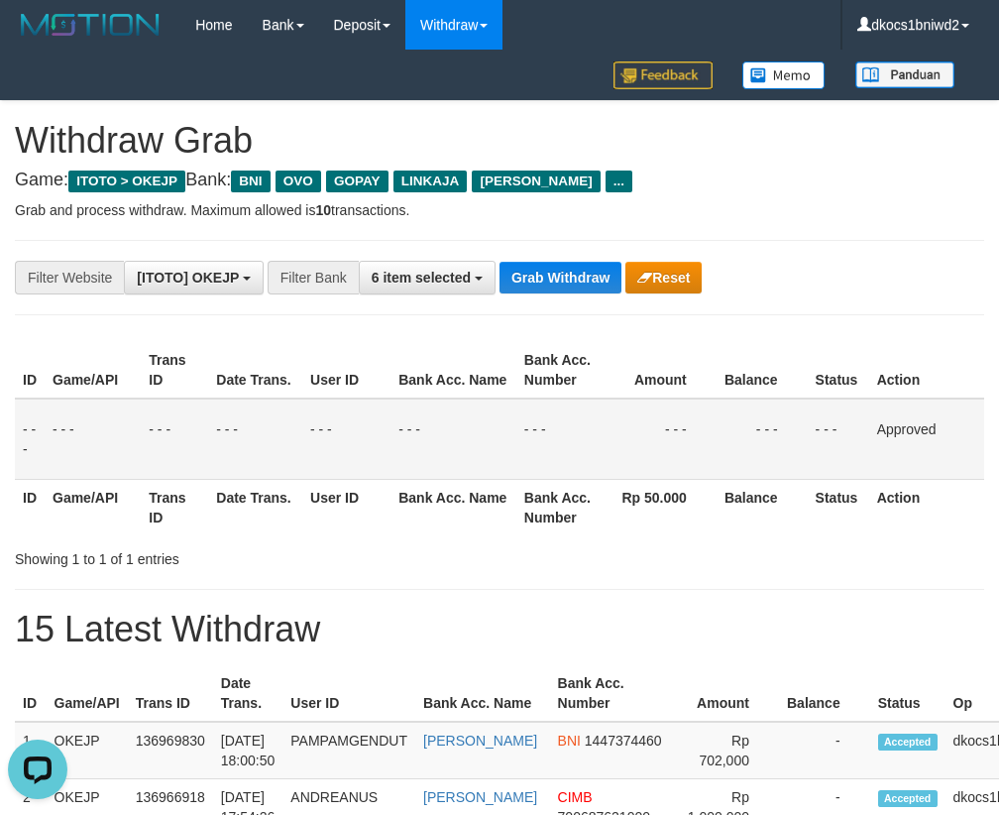
click at [663, 182] on h4 "Game: ITOTO > OKEJP Bank: BNI OVO GOPAY LINKAJA DANA ..." at bounding box center [500, 181] width 970 height 20
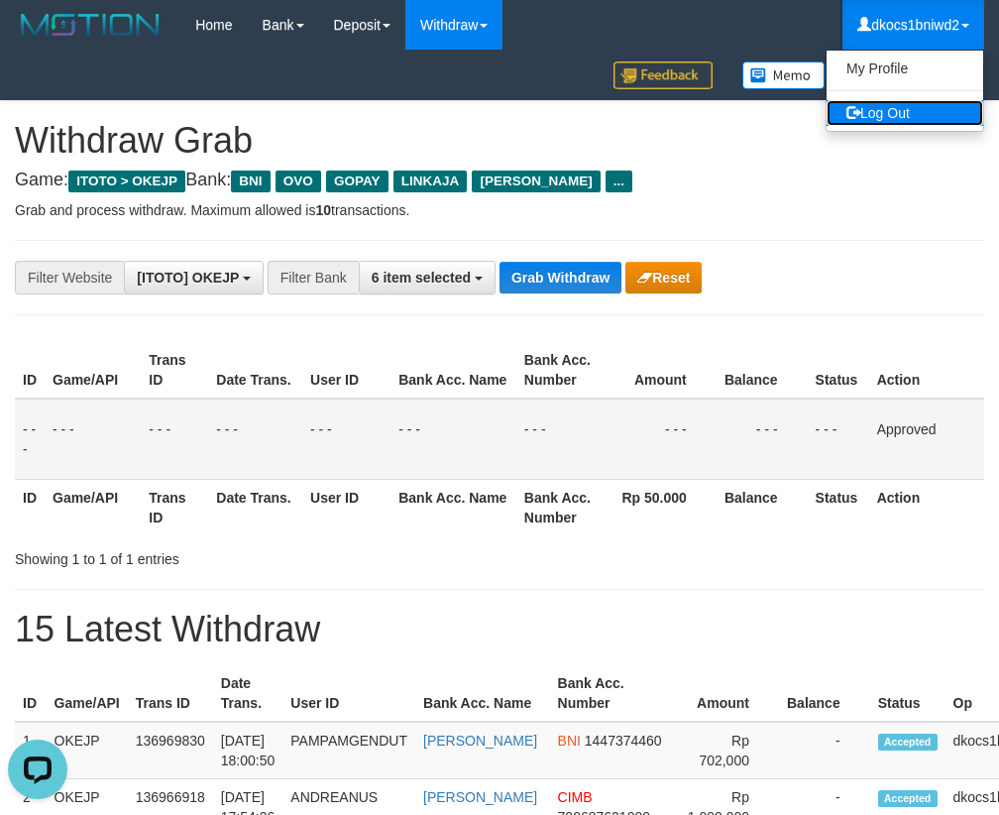
click at [902, 112] on link "Log Out" at bounding box center [905, 113] width 157 height 26
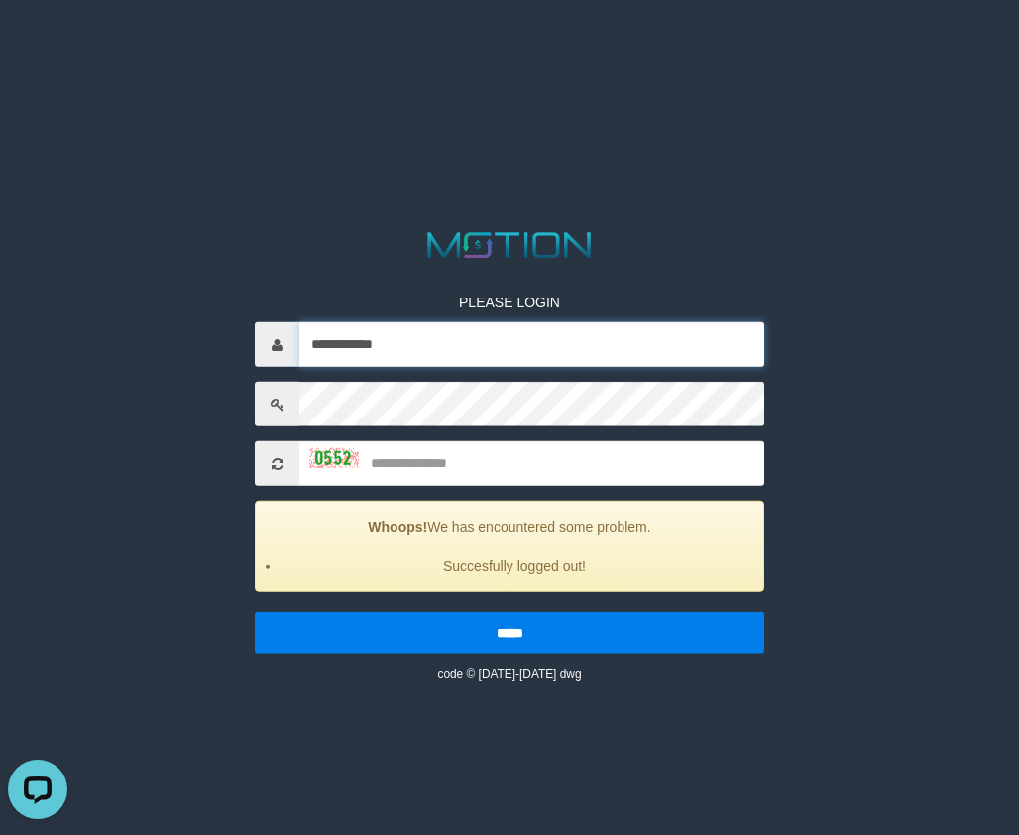
click at [426, 335] on input "**********" at bounding box center [531, 344] width 465 height 45
click at [433, 335] on input "**********" at bounding box center [531, 344] width 465 height 45
paste input "text"
type input "**********"
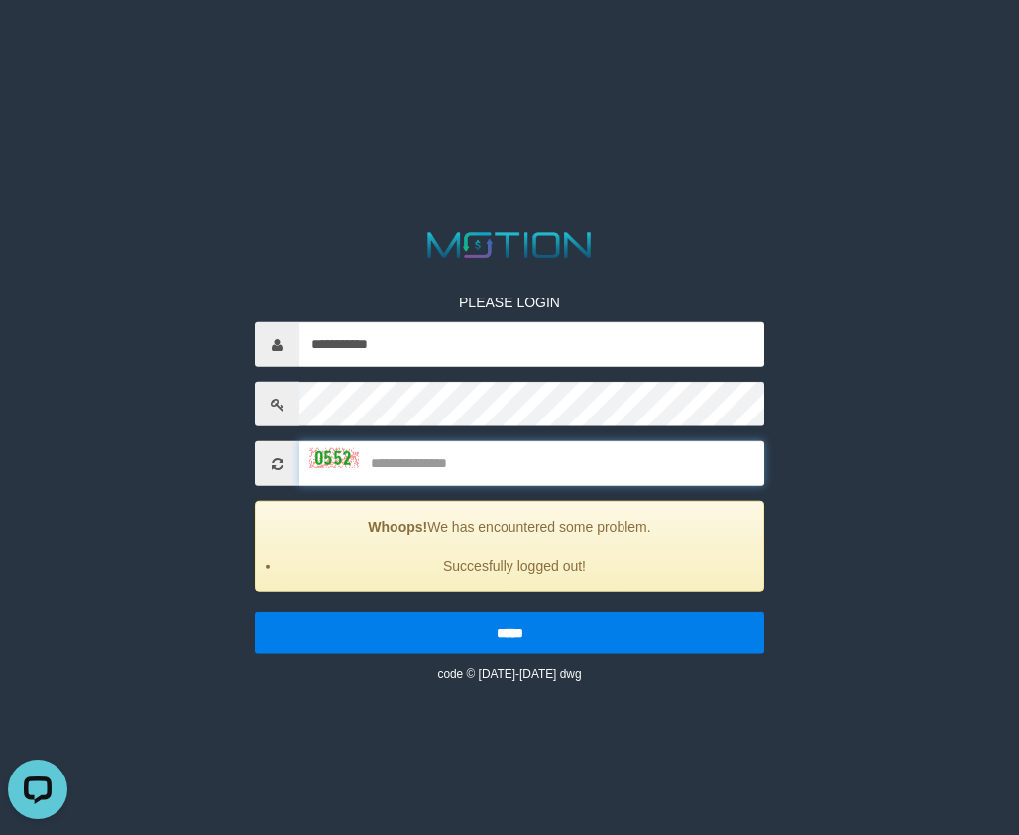
click at [401, 460] on input "text" at bounding box center [531, 463] width 465 height 45
click at [402, 470] on input "text" at bounding box center [531, 463] width 465 height 45
type input "****"
click at [255, 612] on input "*****" at bounding box center [510, 633] width 510 height 42
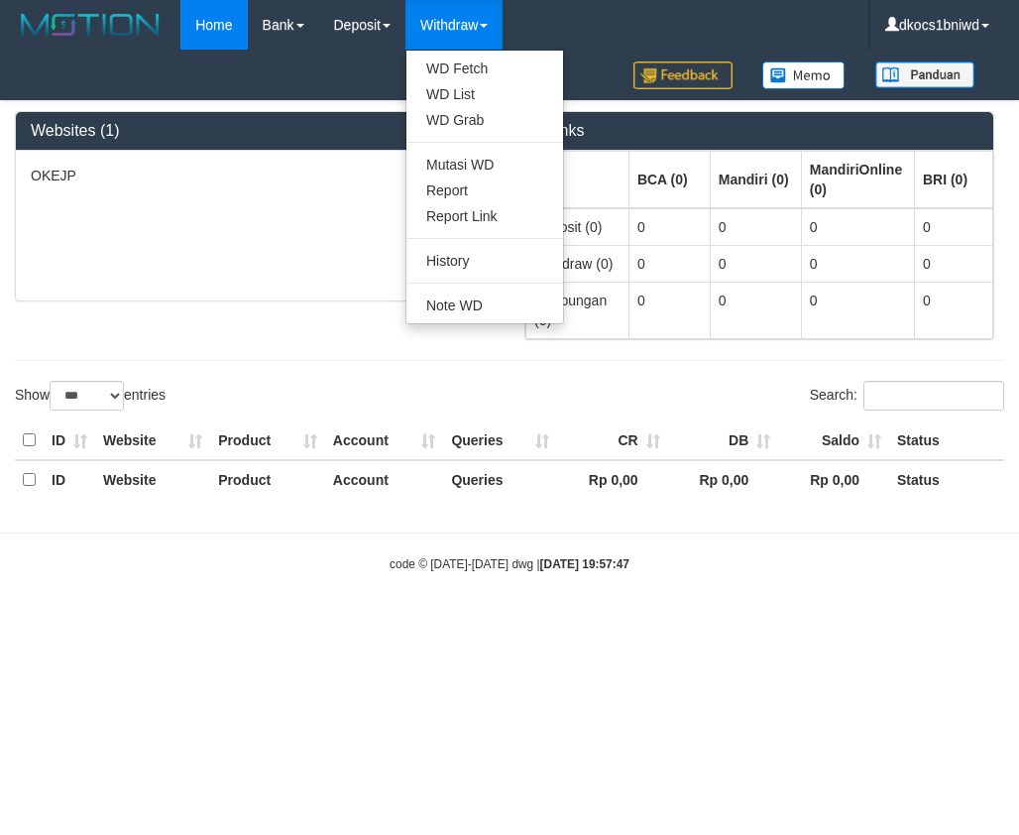
select select "***"
click at [490, 125] on link "WD Grab" at bounding box center [484, 120] width 157 height 26
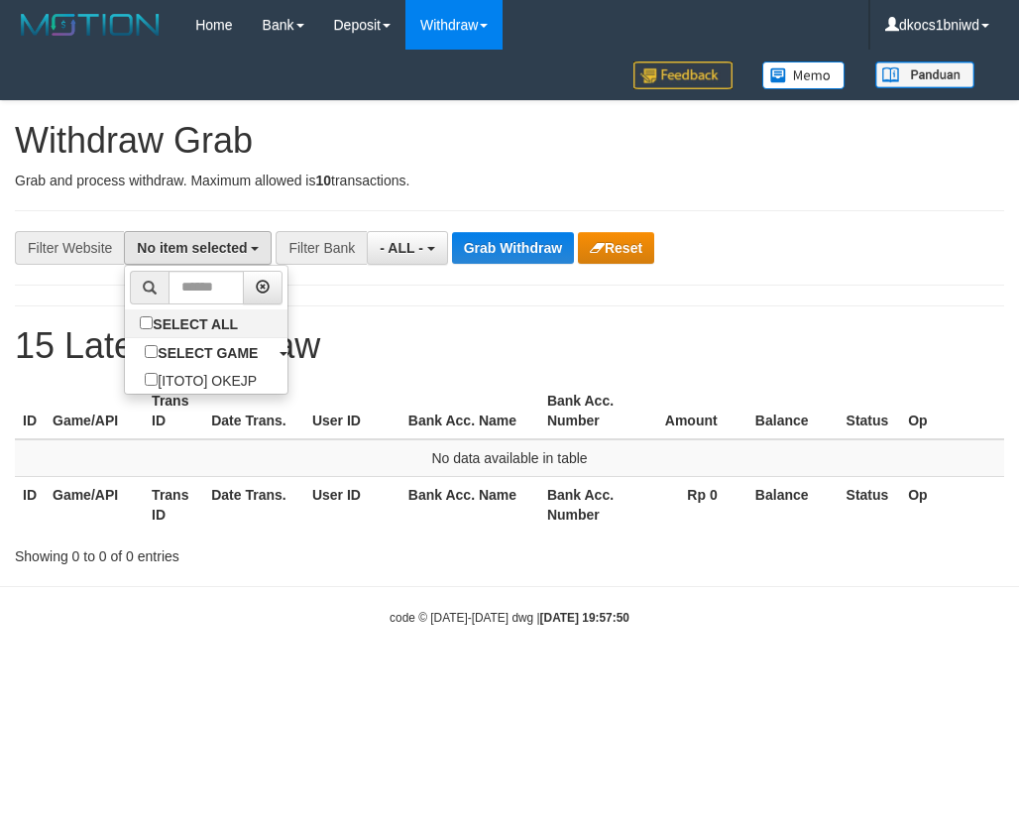
click at [216, 314] on label "SELECT ALL" at bounding box center [191, 323] width 133 height 28
select select "****"
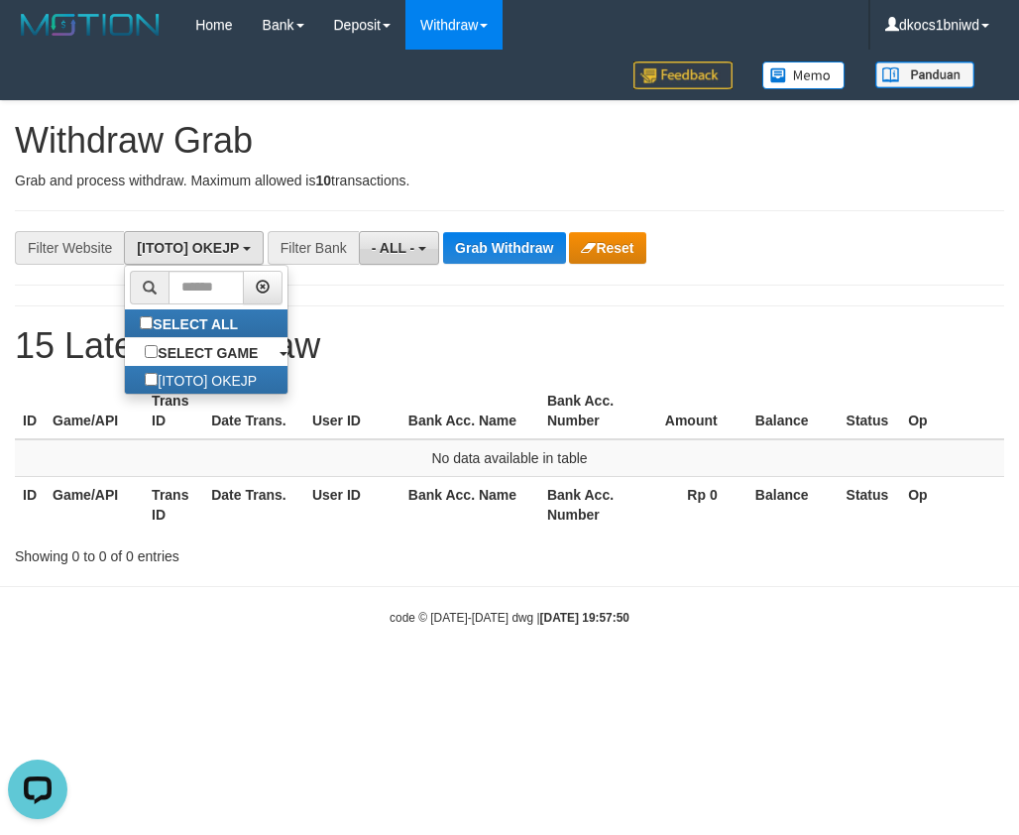
click at [412, 250] on span "- ALL -" at bounding box center [394, 248] width 44 height 16
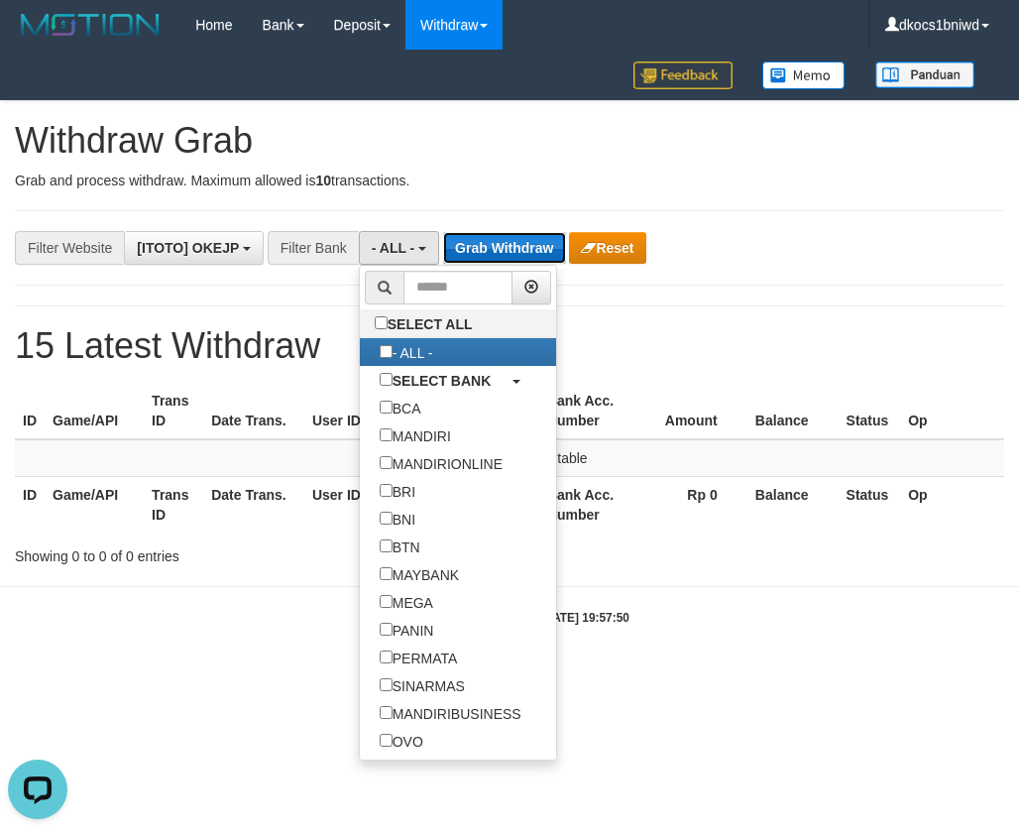
click at [481, 246] on button "Grab Withdraw" at bounding box center [504, 248] width 122 height 32
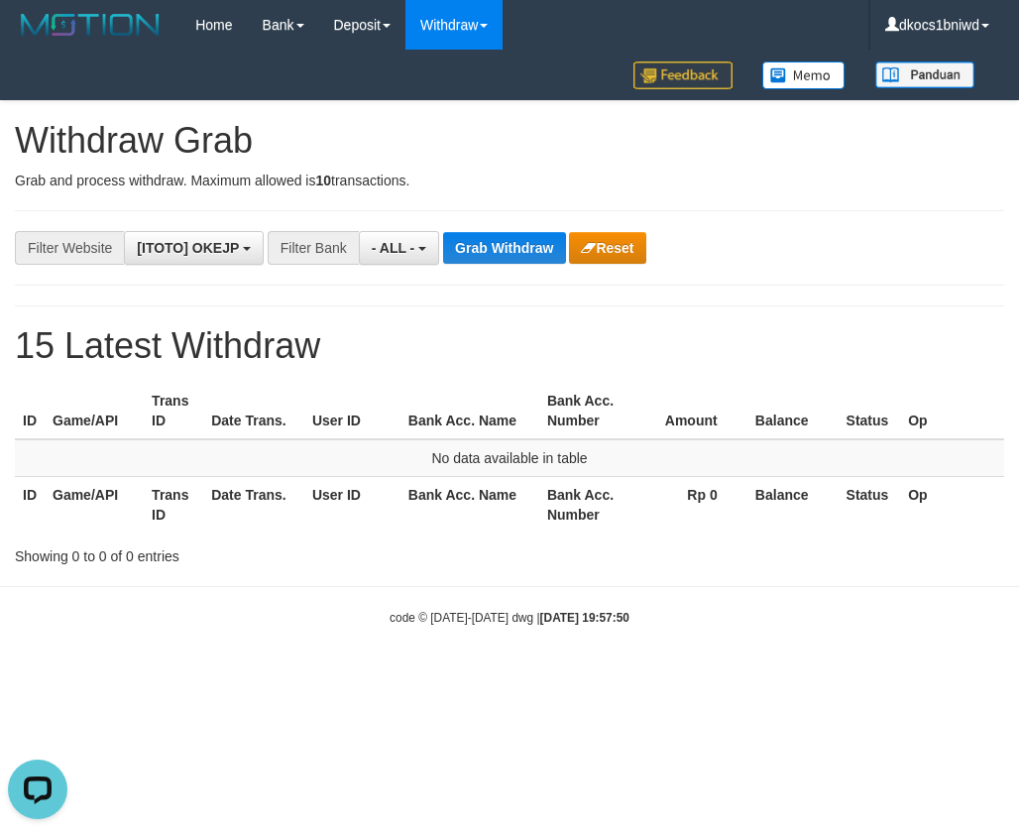
click at [481, 145] on h1 "Withdraw Grab" at bounding box center [509, 141] width 989 height 40
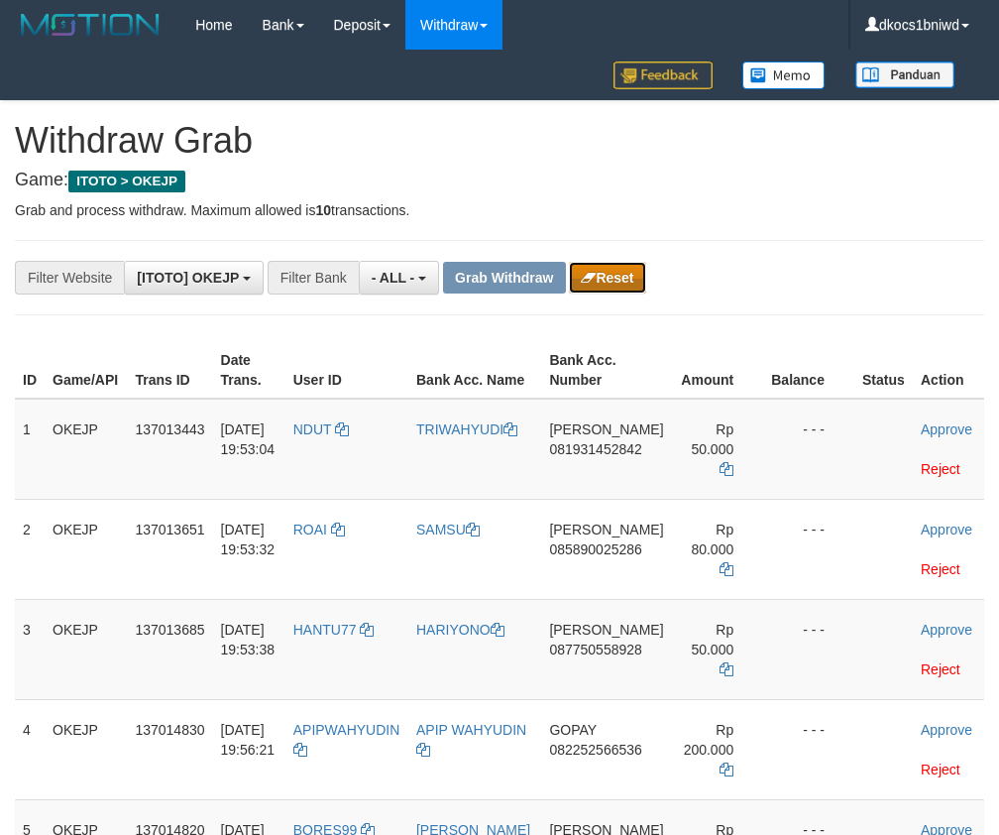
click at [611, 270] on button "Reset" at bounding box center [607, 278] width 76 height 32
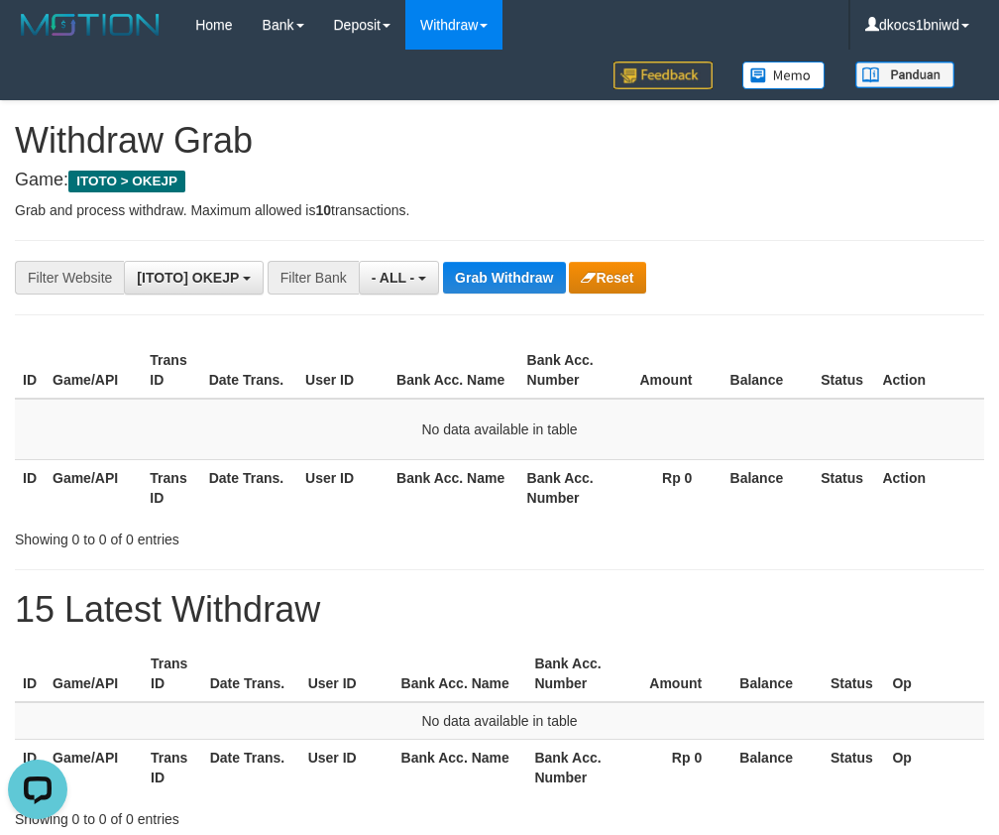
click at [457, 151] on h1 "Withdraw Grab" at bounding box center [500, 141] width 970 height 40
click at [609, 287] on button "Reset" at bounding box center [607, 278] width 76 height 32
click at [500, 280] on button "Grab Withdraw" at bounding box center [504, 278] width 122 height 32
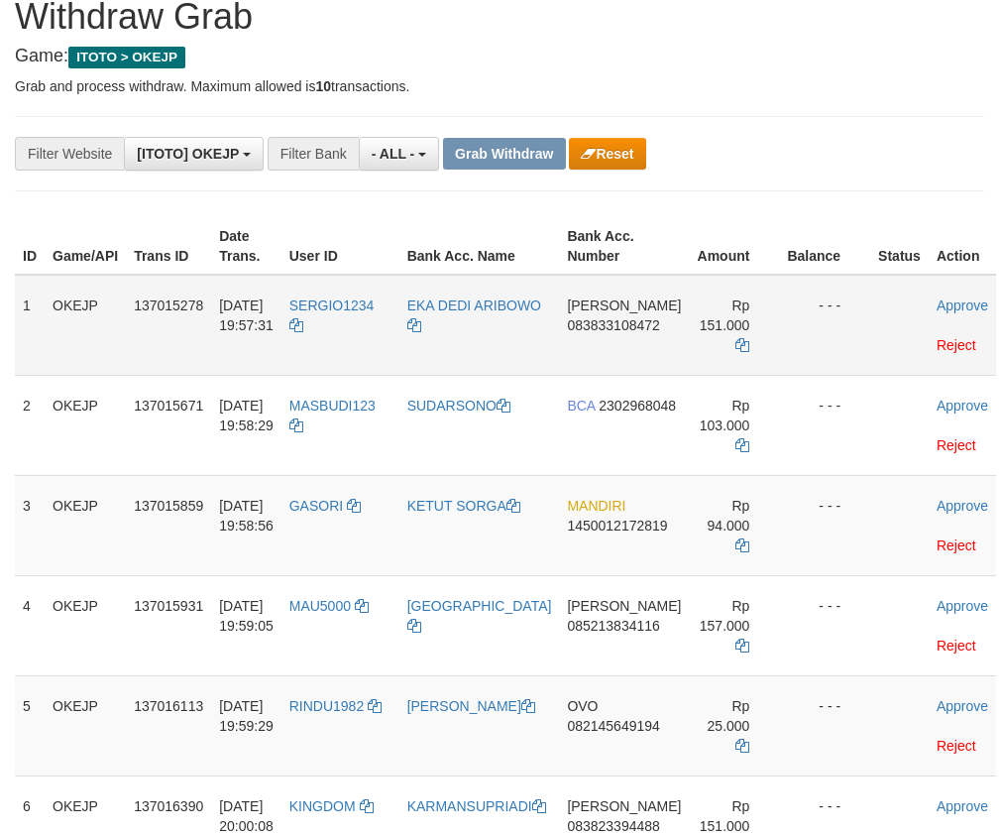
scroll to position [175, 0]
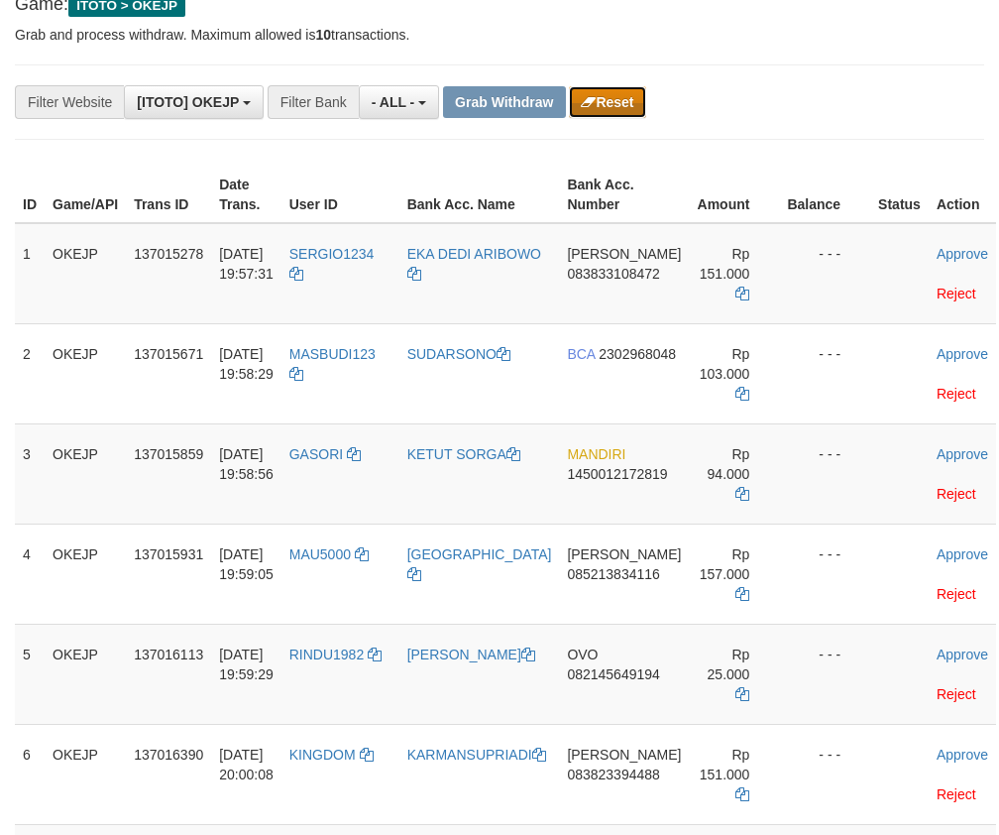
click at [623, 92] on button "Reset" at bounding box center [607, 102] width 76 height 32
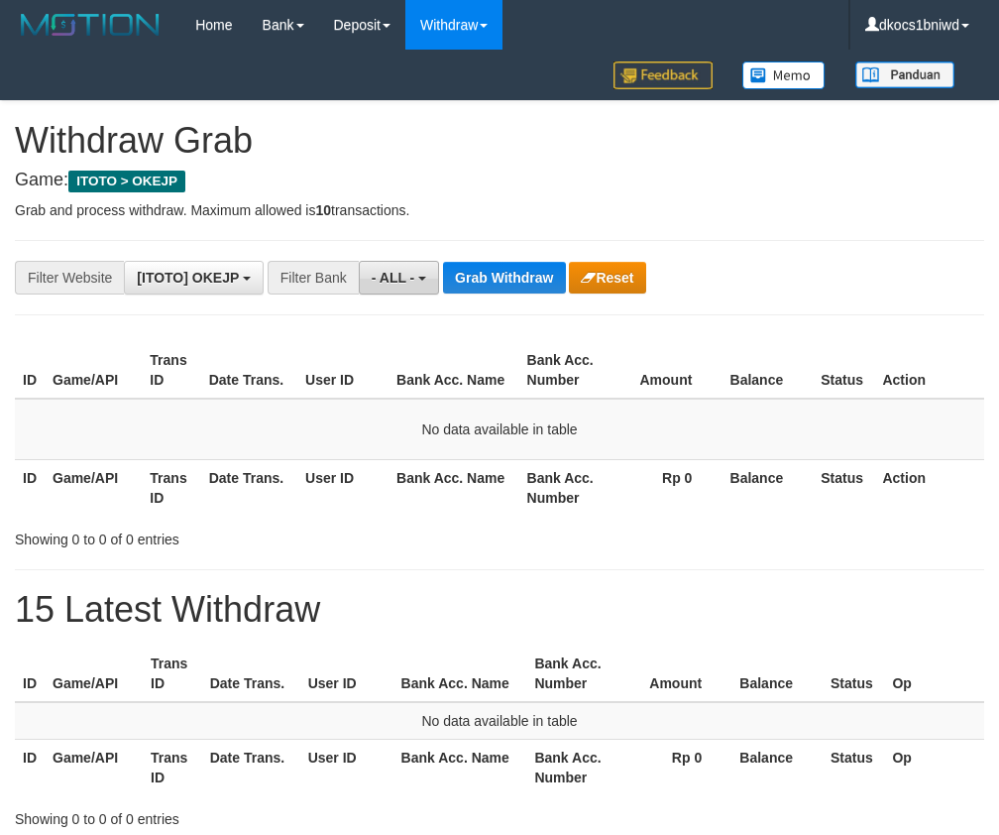
click at [383, 268] on button "- ALL -" at bounding box center [399, 278] width 80 height 34
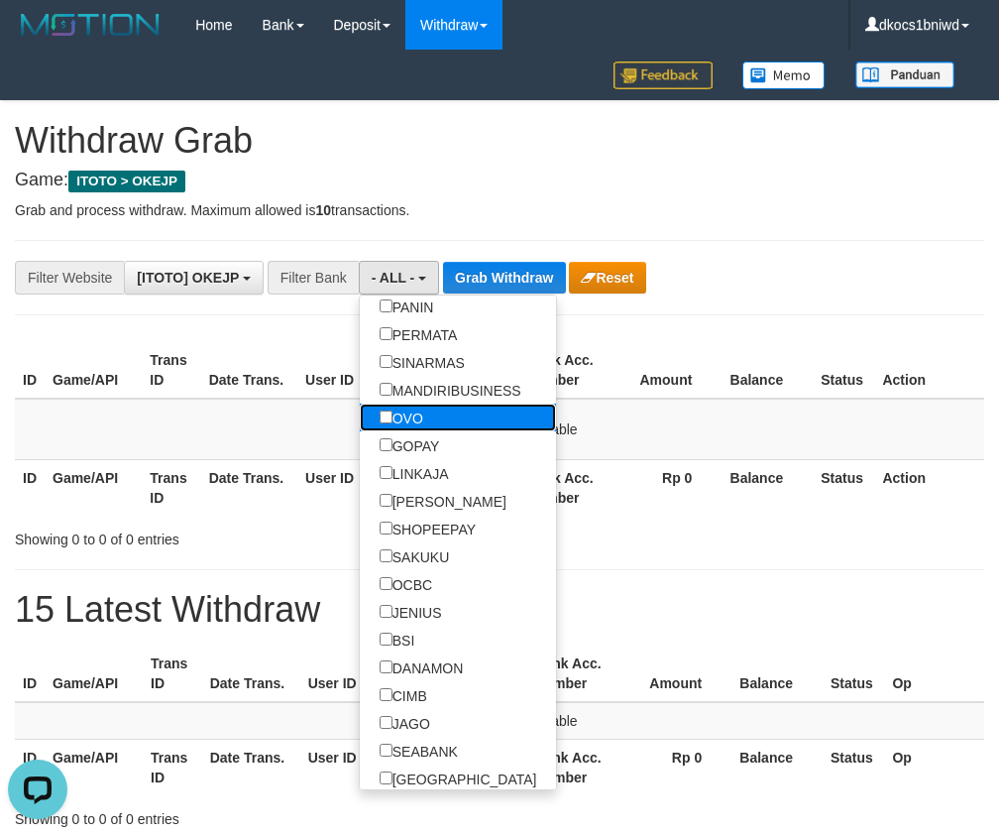
click at [410, 430] on label "OVO" at bounding box center [401, 417] width 83 height 28
select select "***"
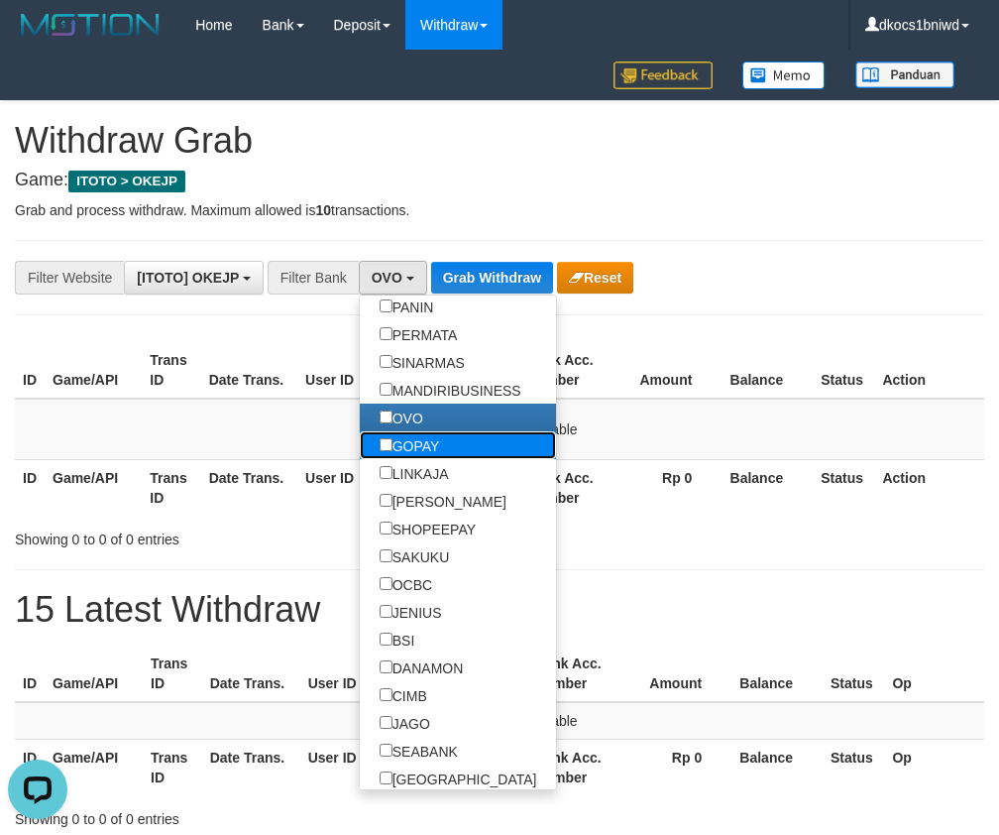
click at [409, 454] on label "GOPAY" at bounding box center [410, 445] width 100 height 28
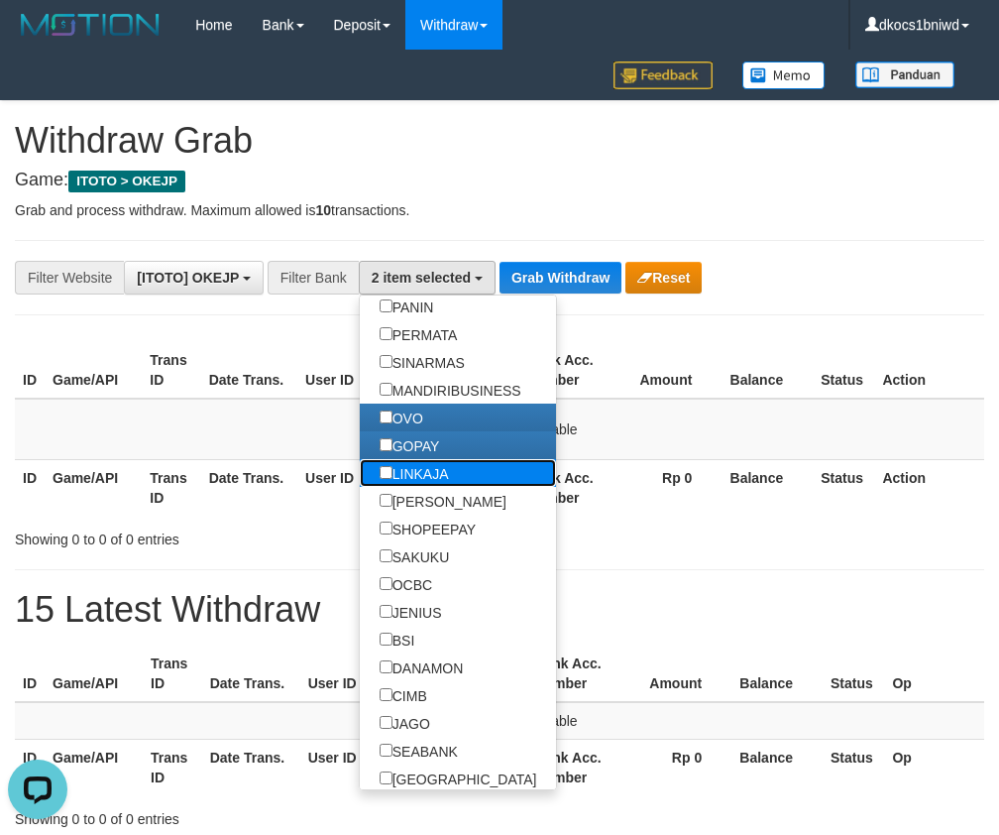
click at [409, 481] on label "LINKAJA" at bounding box center [414, 473] width 109 height 28
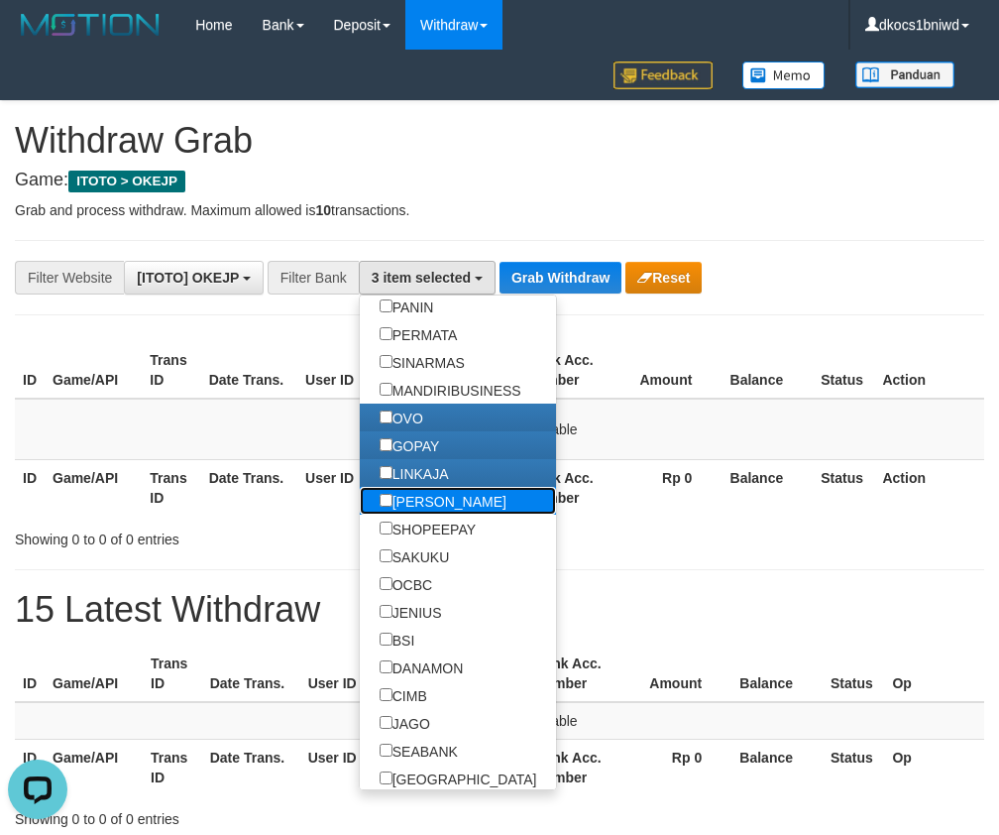
click at [410, 512] on label "[PERSON_NAME]" at bounding box center [443, 501] width 167 height 28
click at [528, 264] on button "Grab Withdraw" at bounding box center [561, 278] width 122 height 32
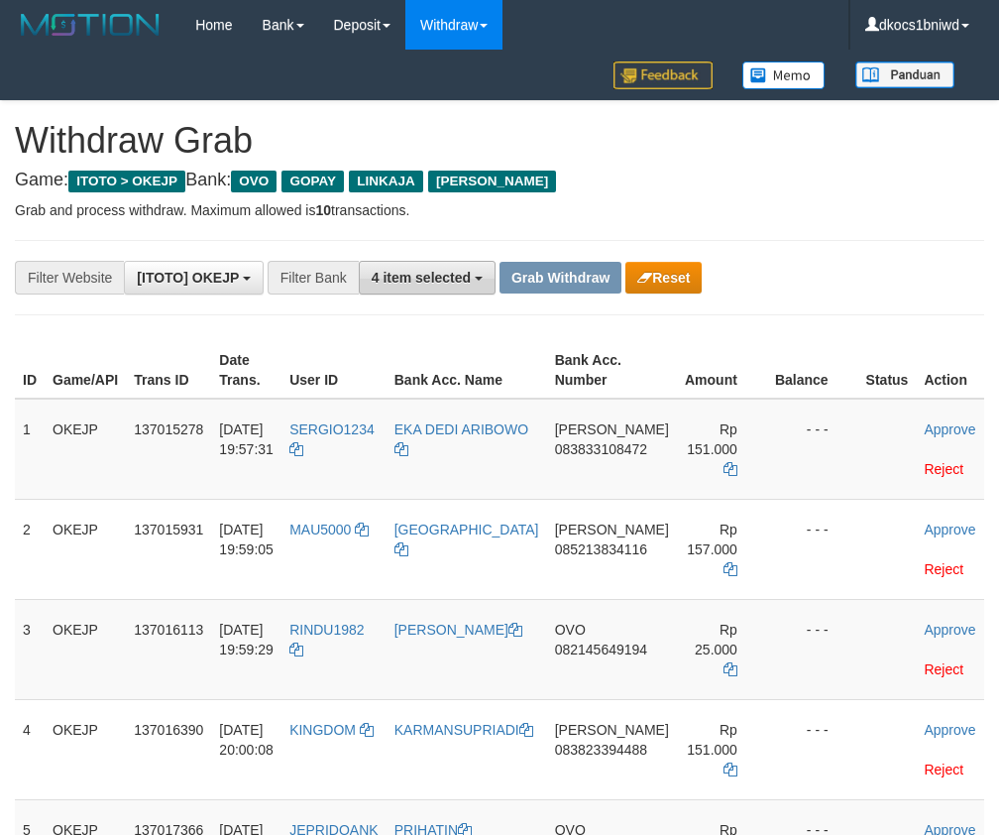
click at [426, 284] on span "4 item selected" at bounding box center [421, 278] width 99 height 16
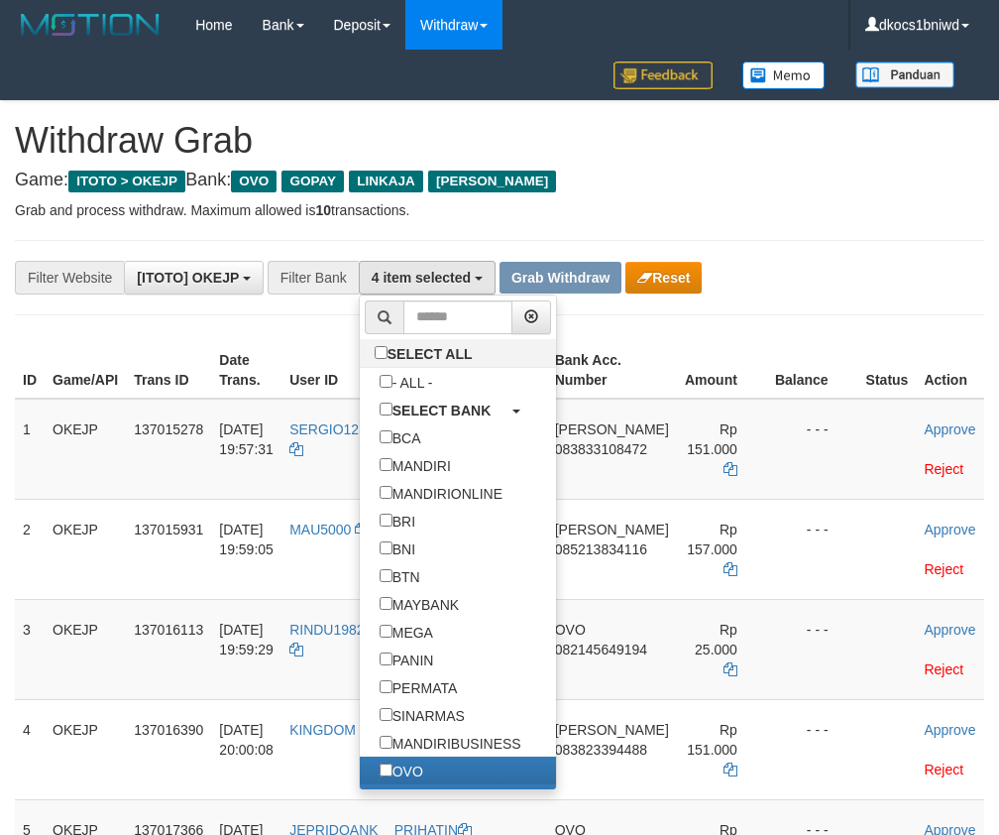
click at [532, 123] on h1 "Withdraw Grab" at bounding box center [500, 141] width 970 height 40
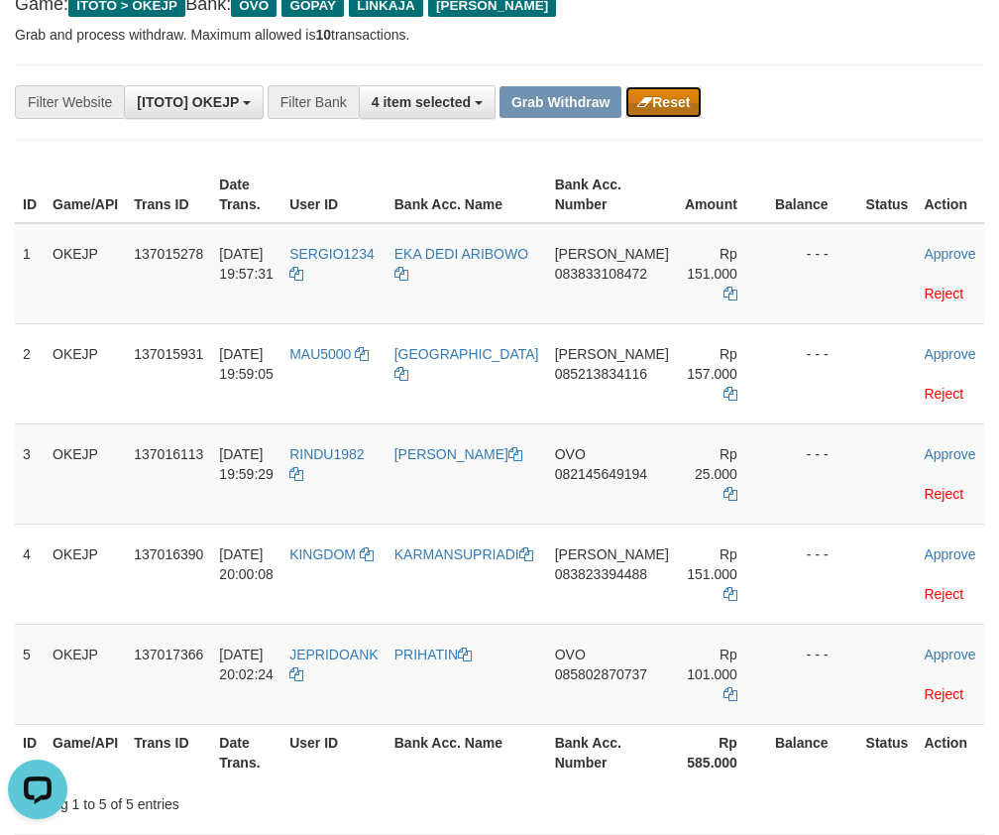
click at [670, 112] on button "Reset" at bounding box center [664, 102] width 76 height 32
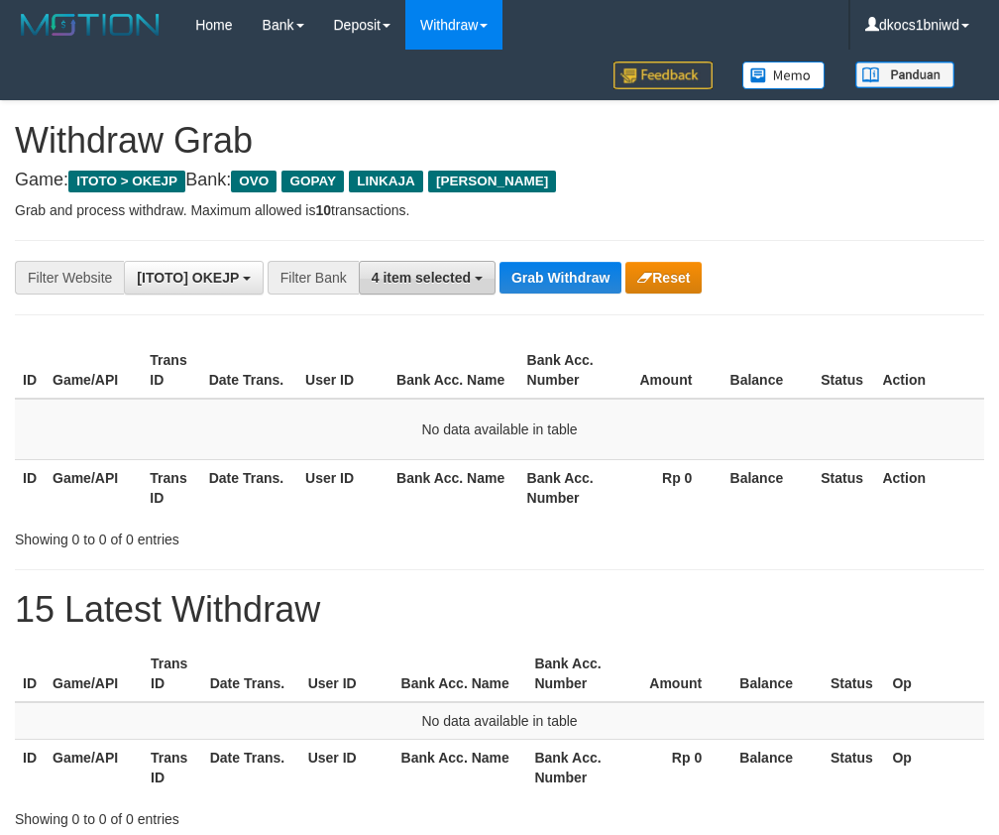
click at [428, 280] on span "4 item selected" at bounding box center [421, 278] width 99 height 16
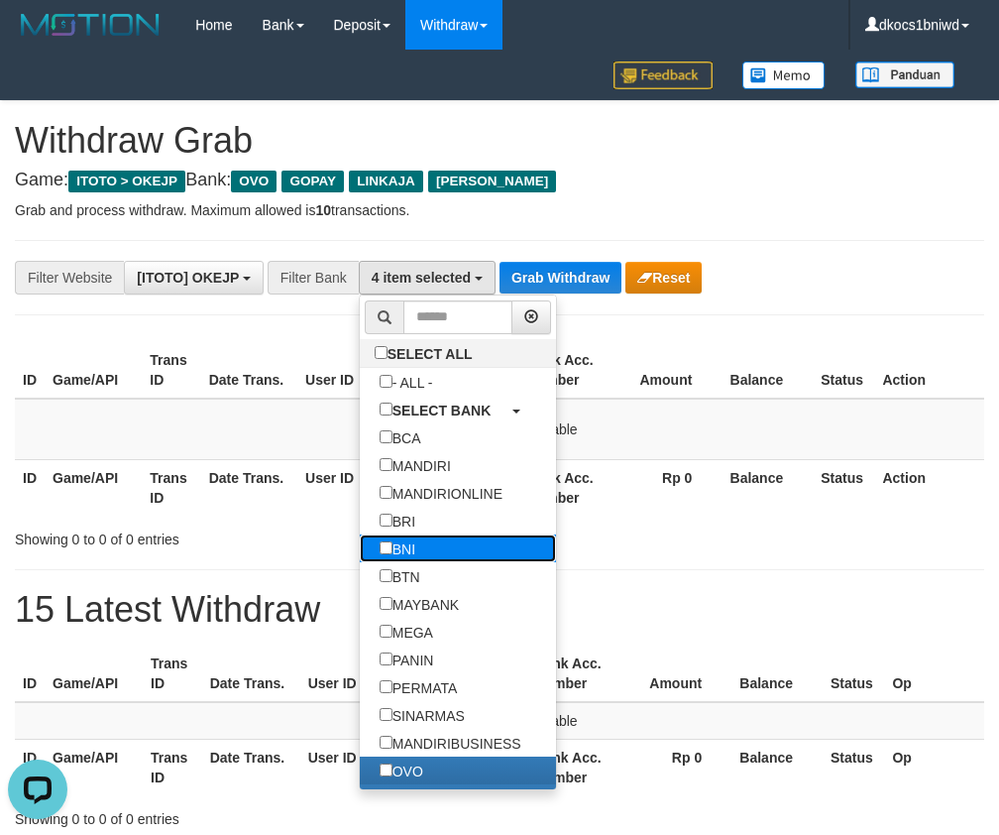
click at [404, 556] on label "BNI" at bounding box center [397, 548] width 75 height 28
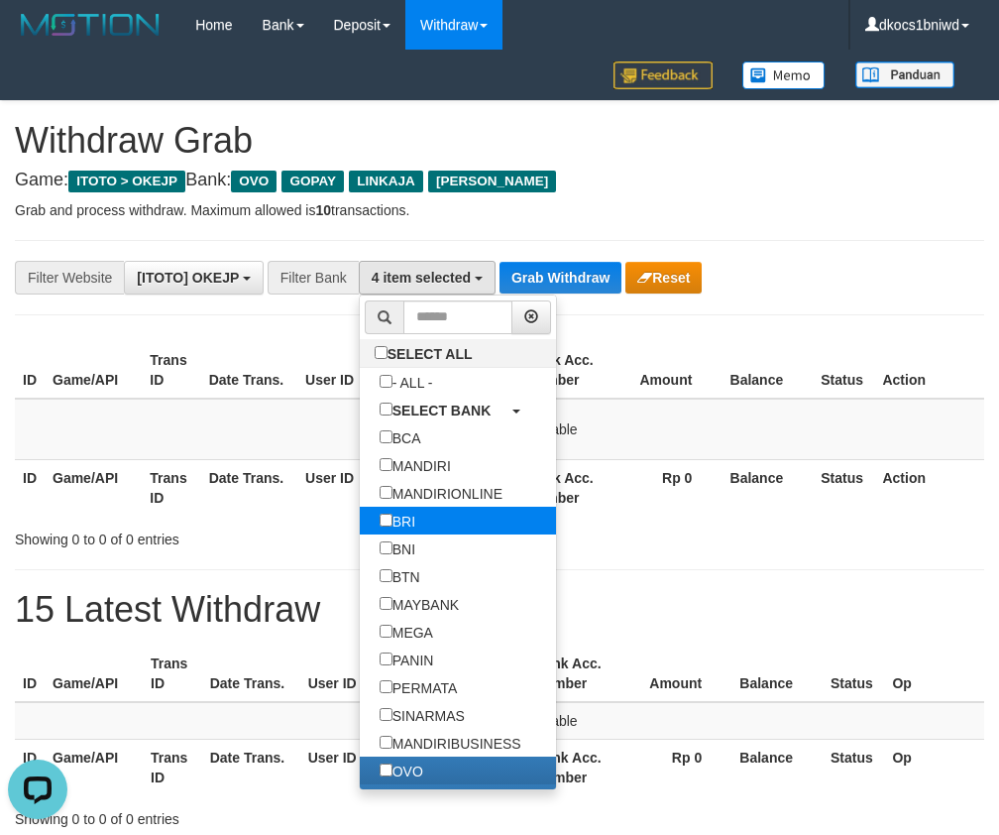
select select "***"
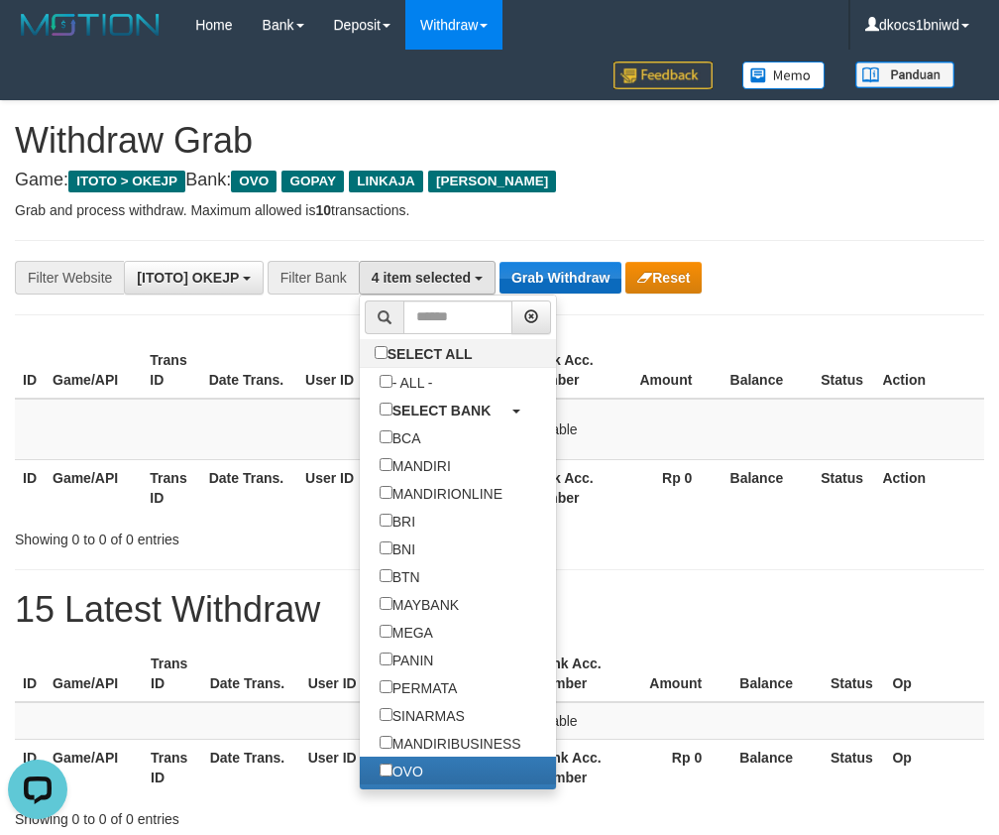
scroll to position [236, 0]
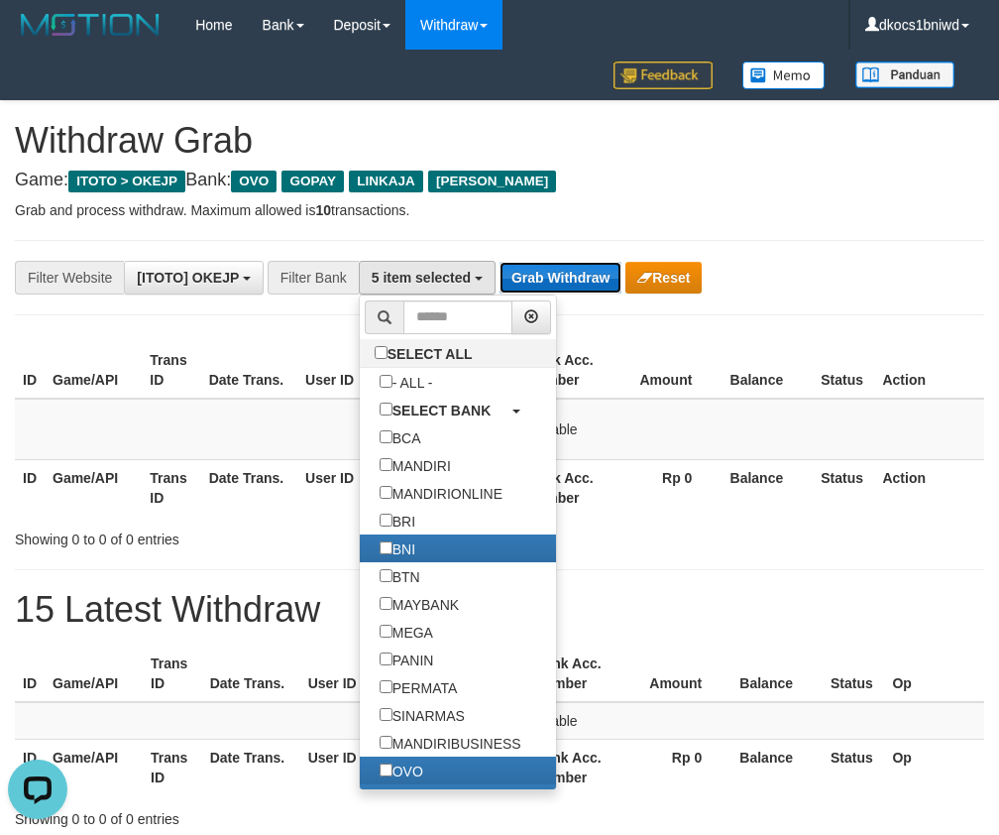
click at [580, 271] on button "Grab Withdraw" at bounding box center [561, 278] width 122 height 32
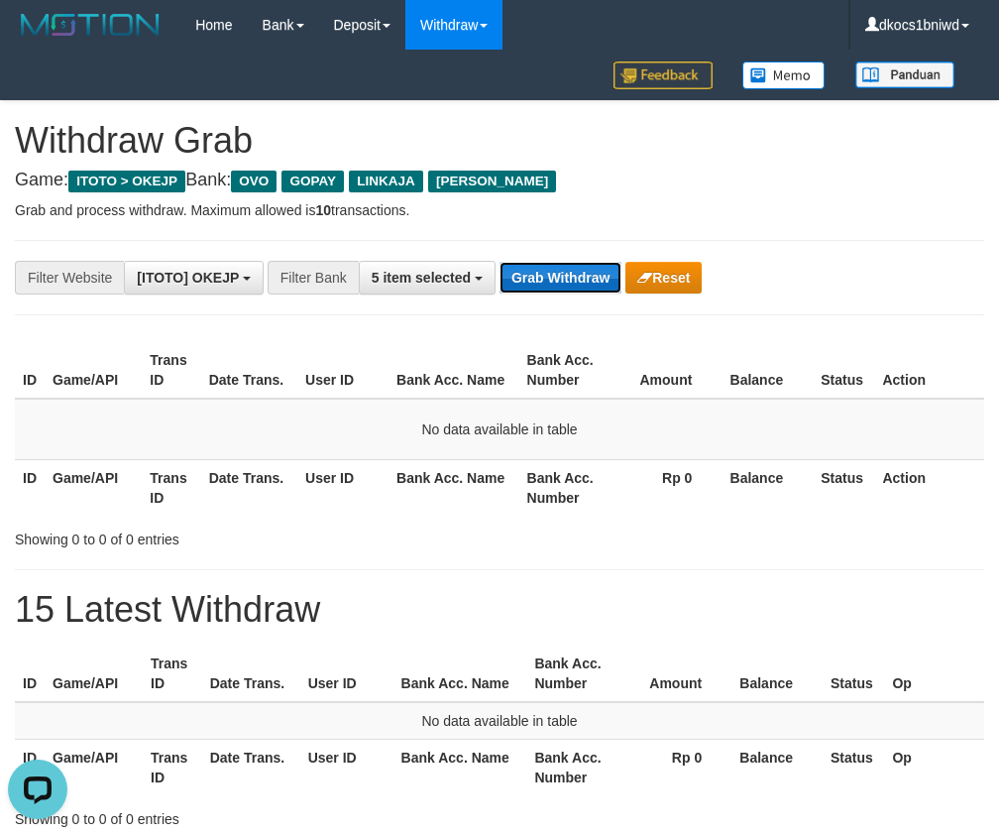
click at [580, 271] on button "Grab Withdraw" at bounding box center [561, 278] width 122 height 32
click at [593, 100] on nav "Toggle navigation Home Bank Account List Load By Website Group [ITOTO] OKEJP Mu…" at bounding box center [499, 50] width 999 height 101
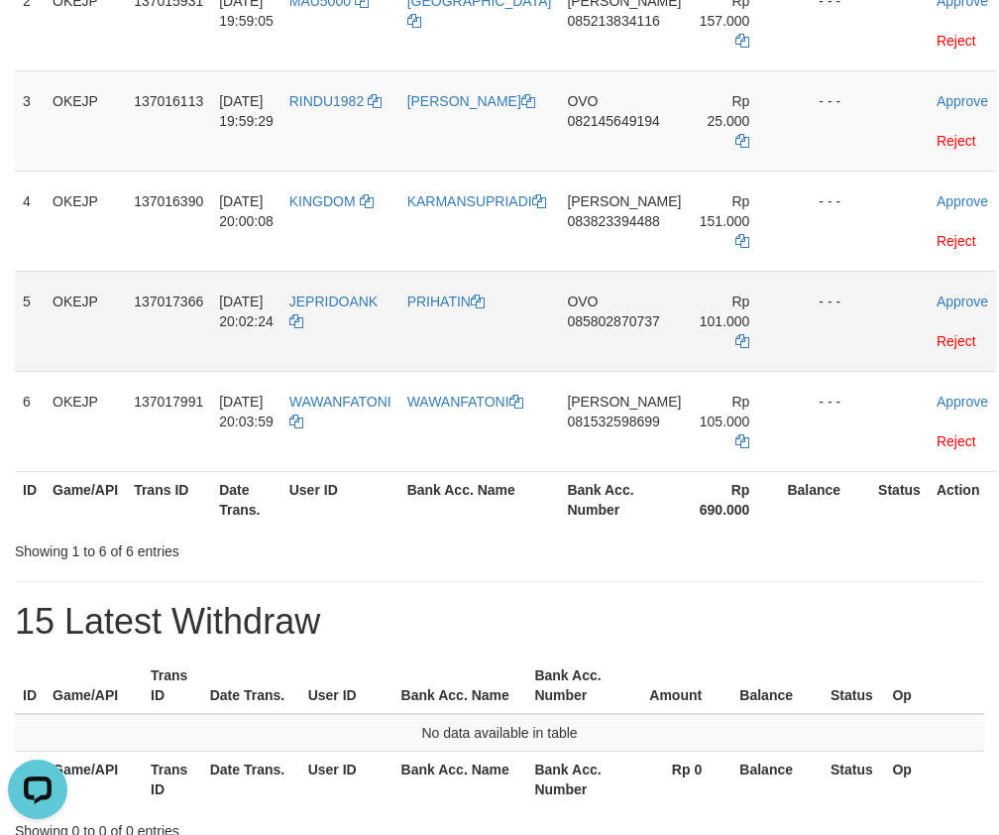
scroll to position [353, 0]
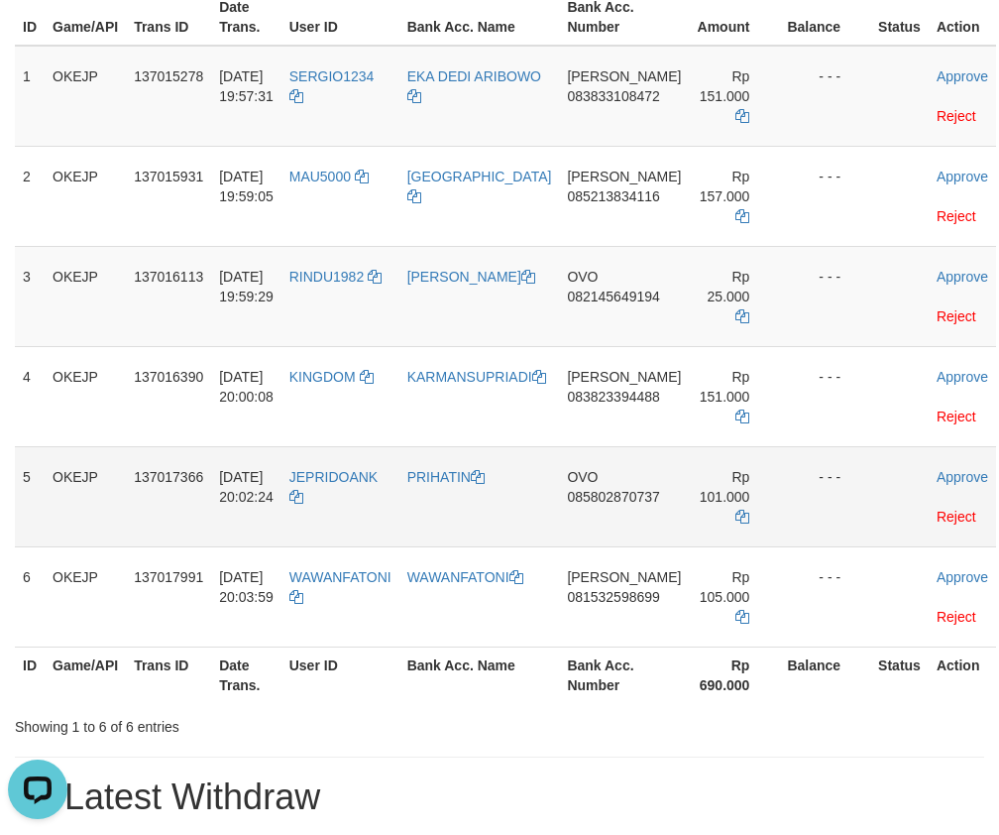
click at [347, 513] on td "JEPRIDOANK" at bounding box center [341, 496] width 118 height 100
click at [347, 516] on td "JEPRIDOANK" at bounding box center [341, 496] width 118 height 100
copy tr "JEPRIDOANK"
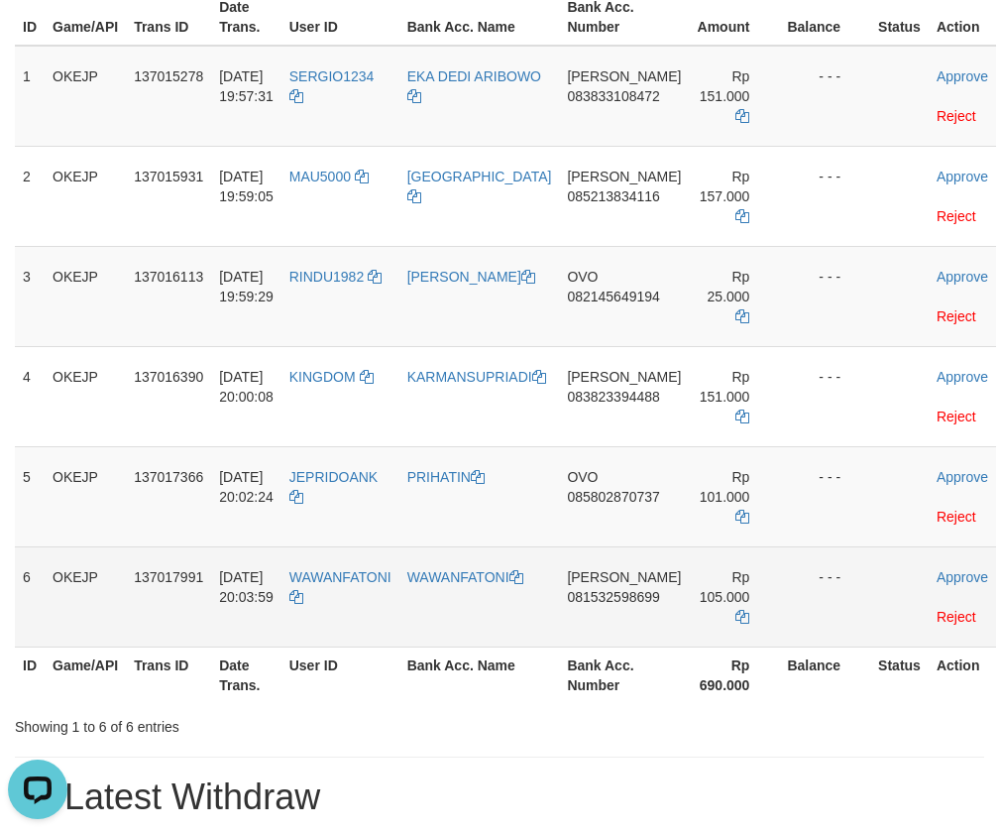
click at [350, 591] on td "WAWANFATONI" at bounding box center [341, 596] width 118 height 100
copy tr "WAWANFATONI"
click at [937, 616] on link "Reject" at bounding box center [957, 617] width 40 height 16
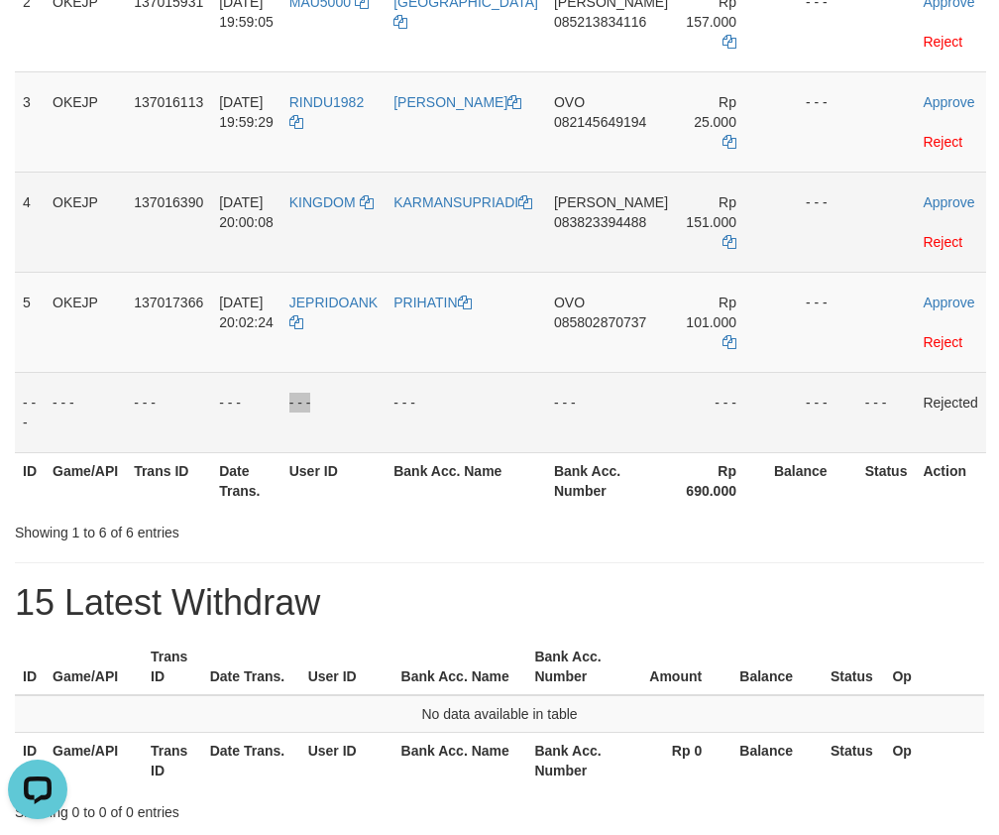
scroll to position [452, 0]
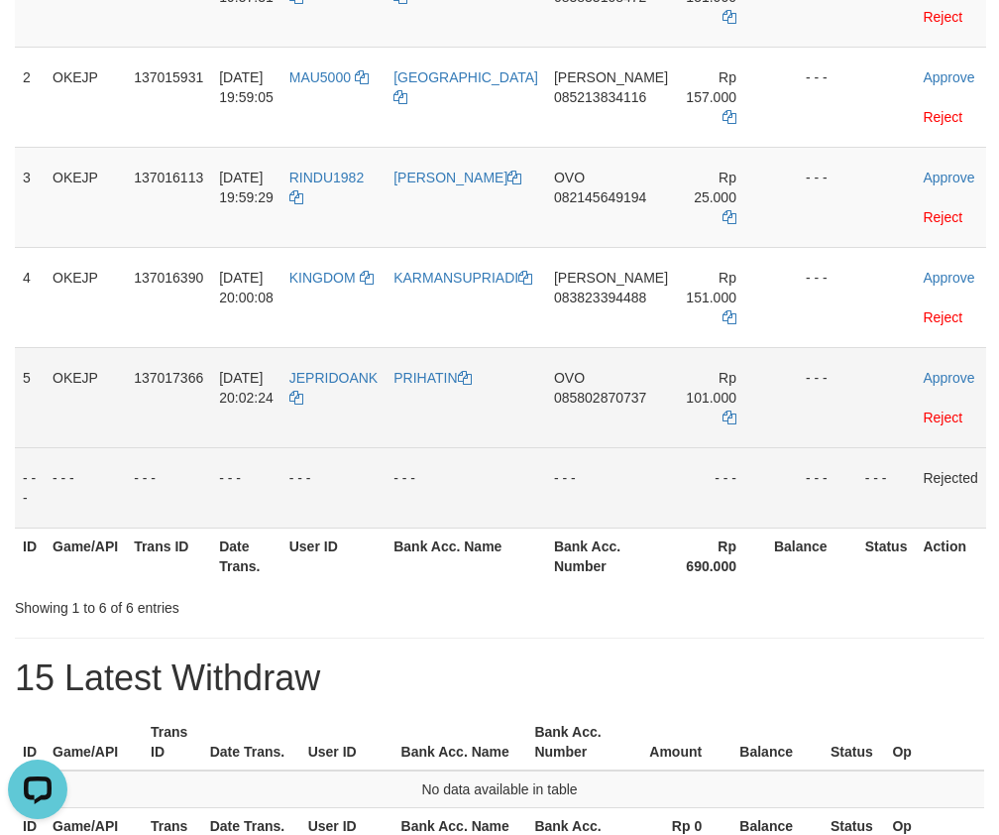
click at [354, 394] on td "JEPRIDOANK" at bounding box center [334, 397] width 104 height 100
copy tr "JEPRIDOANK"
click at [470, 381] on link "PRIHATIN" at bounding box center [432, 378] width 77 height 16
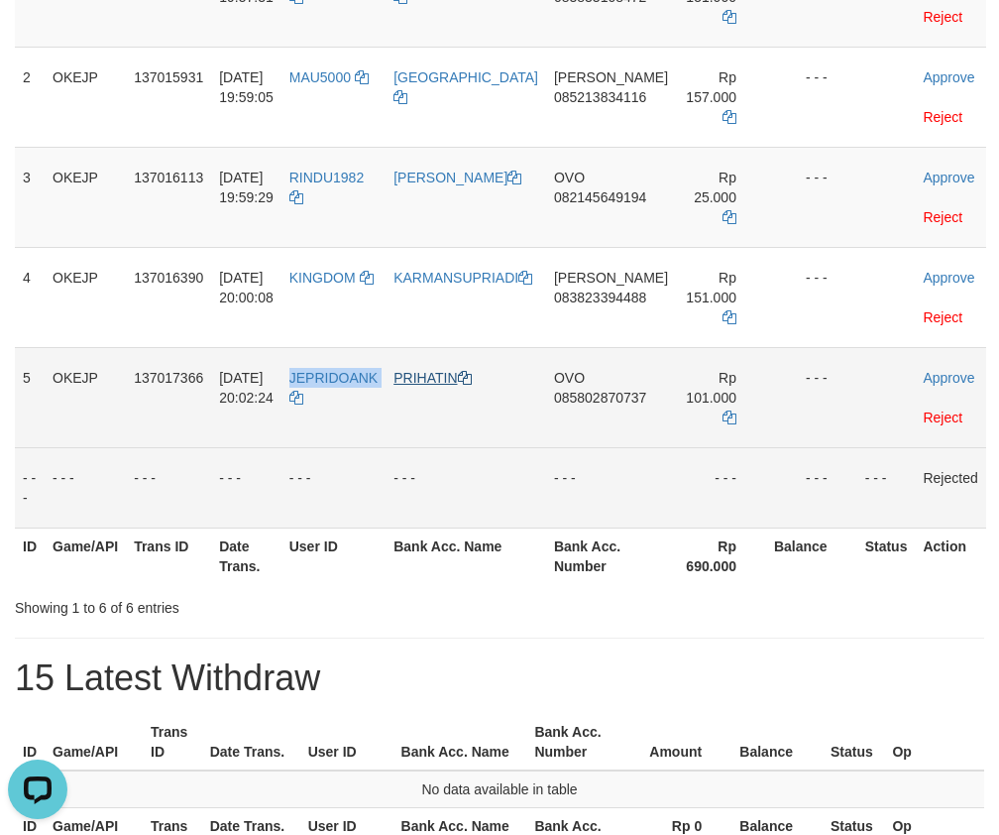
copy tr "JEPRIDOANK"
click at [470, 381] on link "PRIHATIN" at bounding box center [432, 378] width 77 height 16
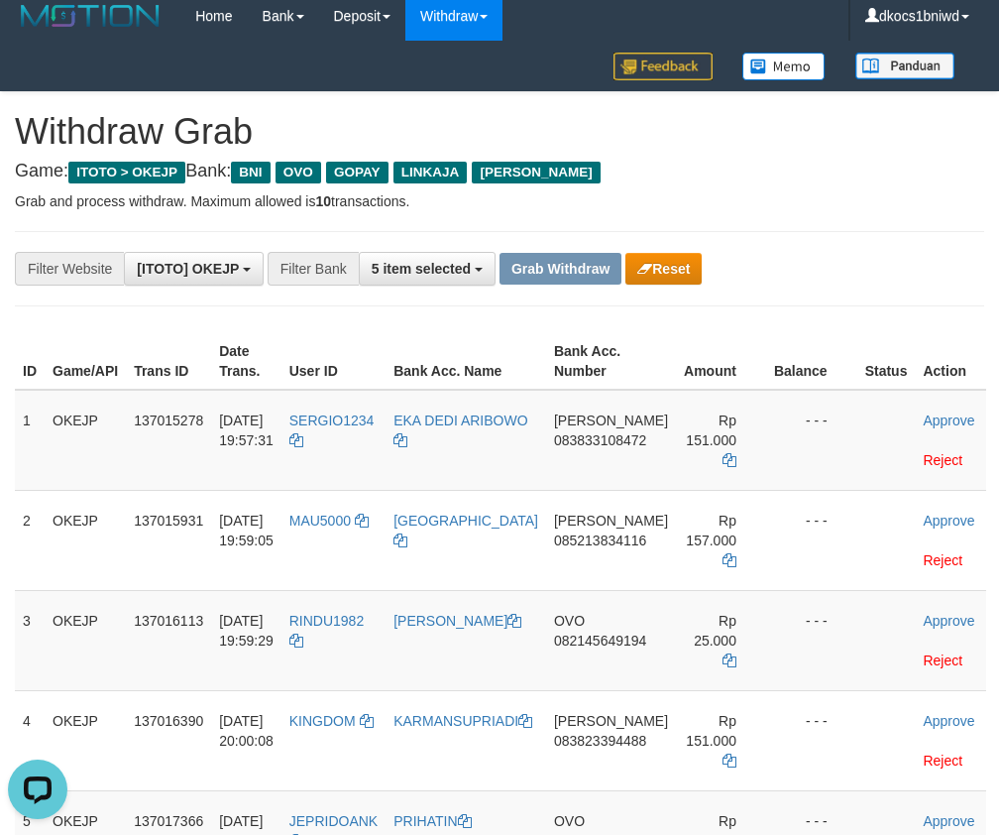
scroll to position [0, 0]
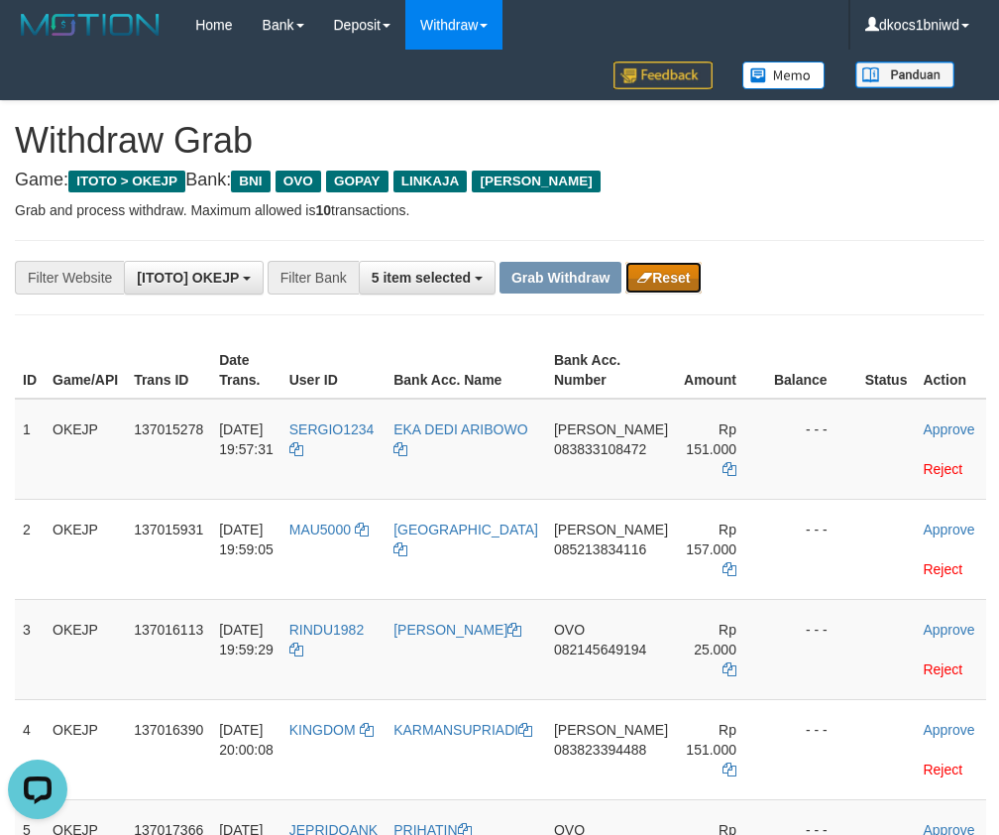
click at [644, 280] on icon "button" at bounding box center [644, 278] width 15 height 14
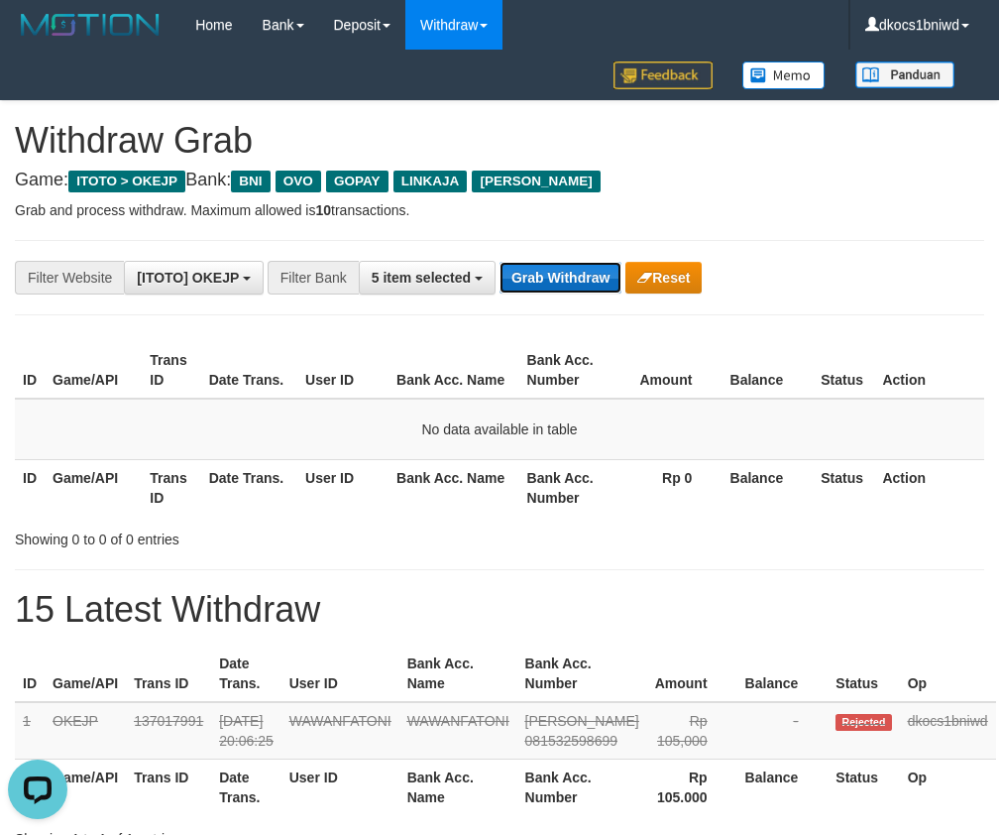
click at [557, 282] on button "Grab Withdraw" at bounding box center [561, 278] width 122 height 32
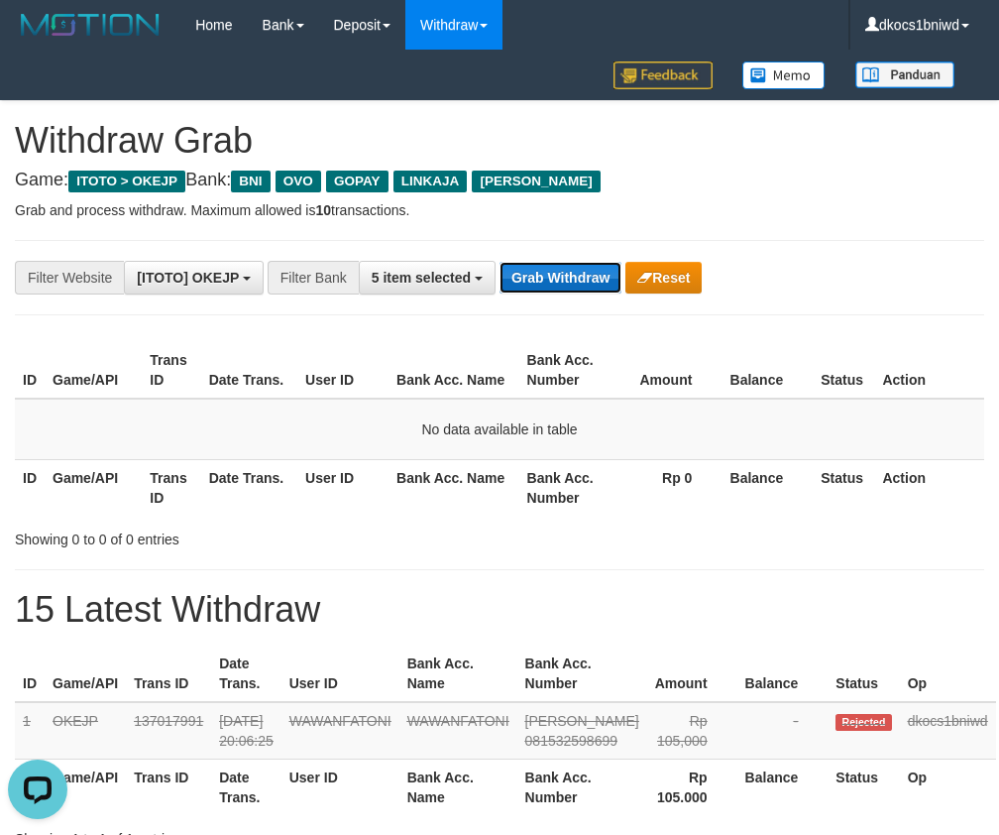
click at [557, 282] on button "Grab Withdraw" at bounding box center [561, 278] width 122 height 32
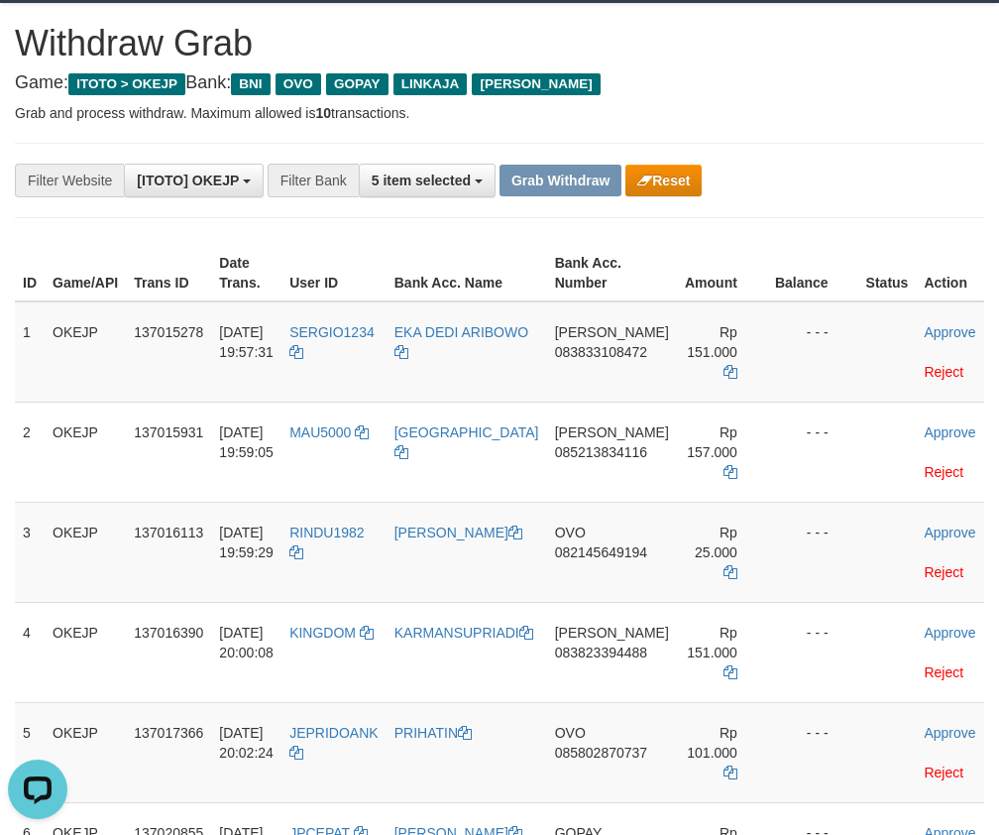
scroll to position [175, 0]
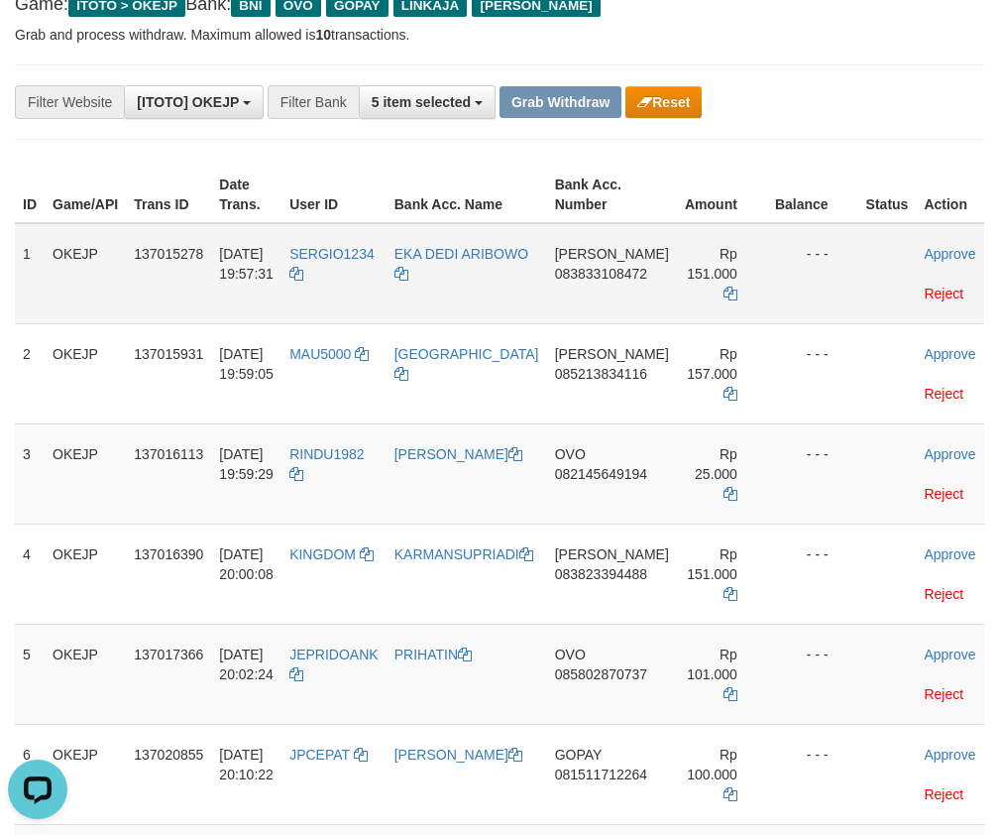
click at [608, 303] on td "[PERSON_NAME] 083833108472" at bounding box center [612, 273] width 130 height 101
copy span "083833108472"
click at [724, 291] on icon at bounding box center [731, 294] width 14 height 14
copy span "083833108472"
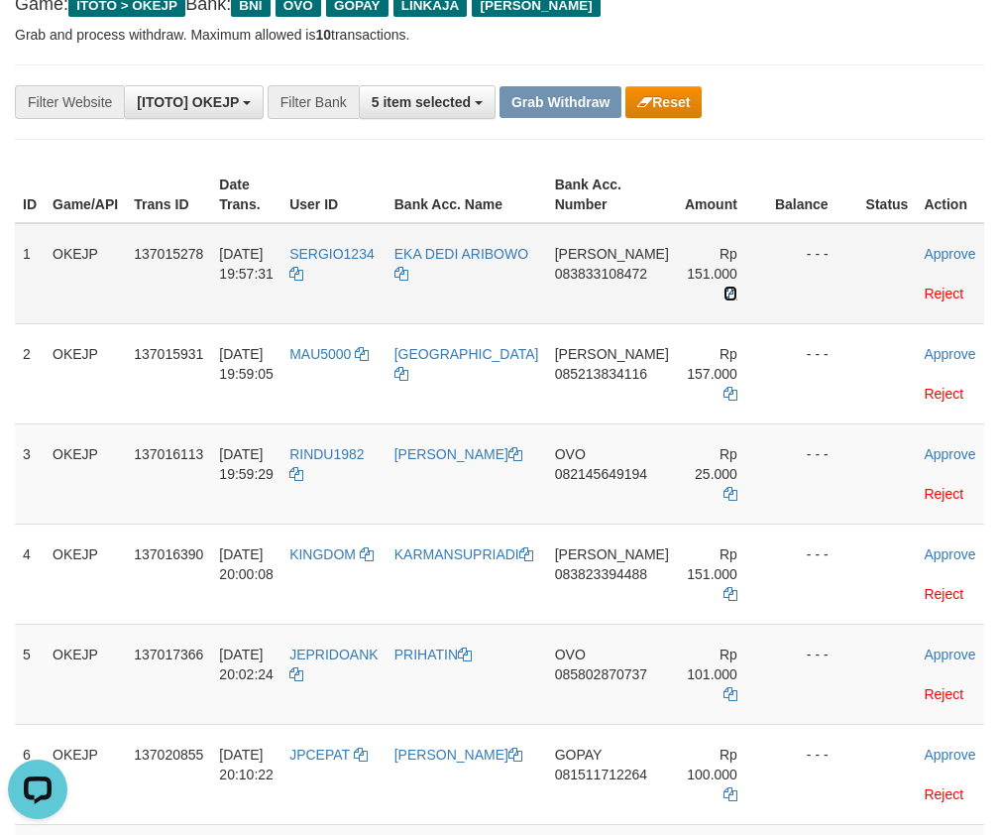
click at [724, 291] on icon at bounding box center [731, 294] width 14 height 14
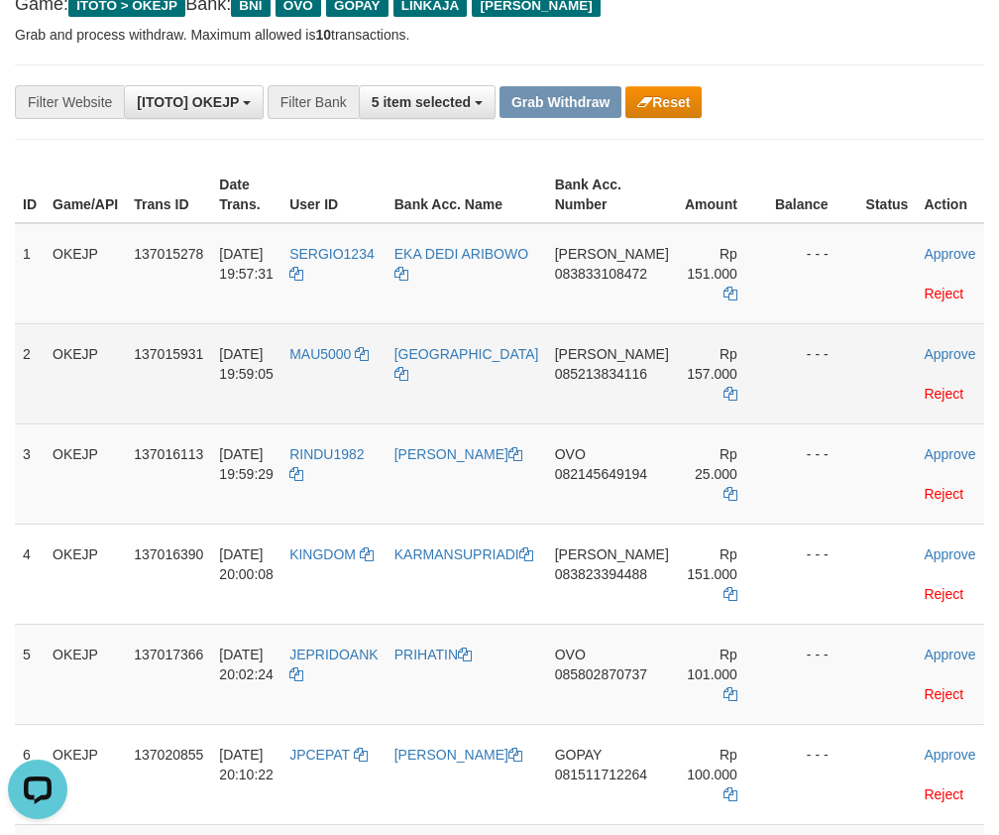
click at [593, 398] on td "DANA 085213834116" at bounding box center [612, 373] width 130 height 100
copy span "085213834116"
click at [730, 399] on icon at bounding box center [731, 394] width 14 height 14
copy span "085213834116"
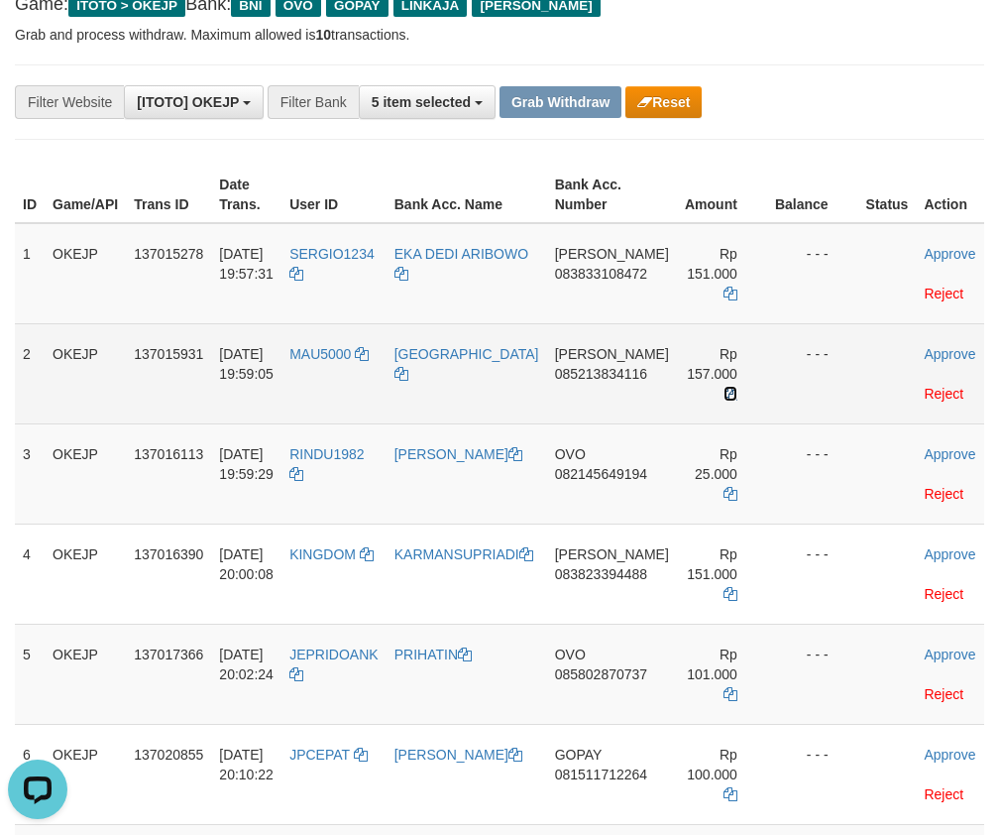
click at [728, 398] on icon at bounding box center [731, 394] width 14 height 14
click at [727, 397] on icon at bounding box center [731, 394] width 14 height 14
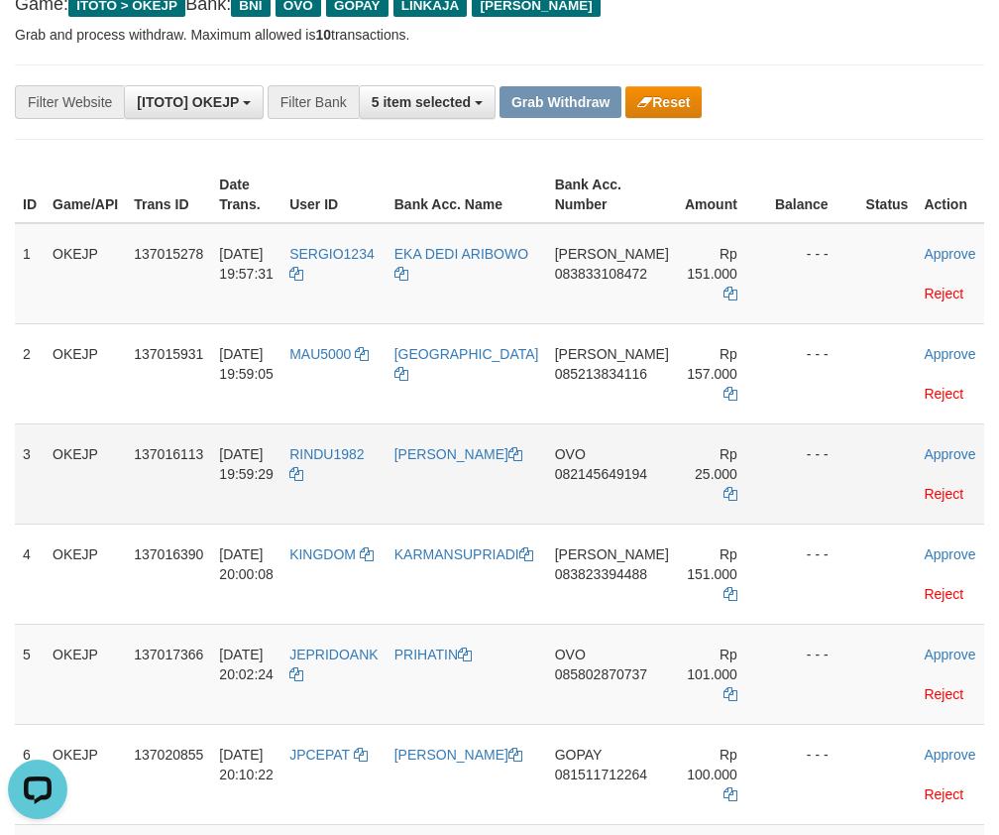
click at [593, 501] on td "OVO 082145649194" at bounding box center [612, 473] width 130 height 100
copy span "082145649194"
click at [726, 497] on icon at bounding box center [731, 494] width 14 height 14
copy span "082145649194"
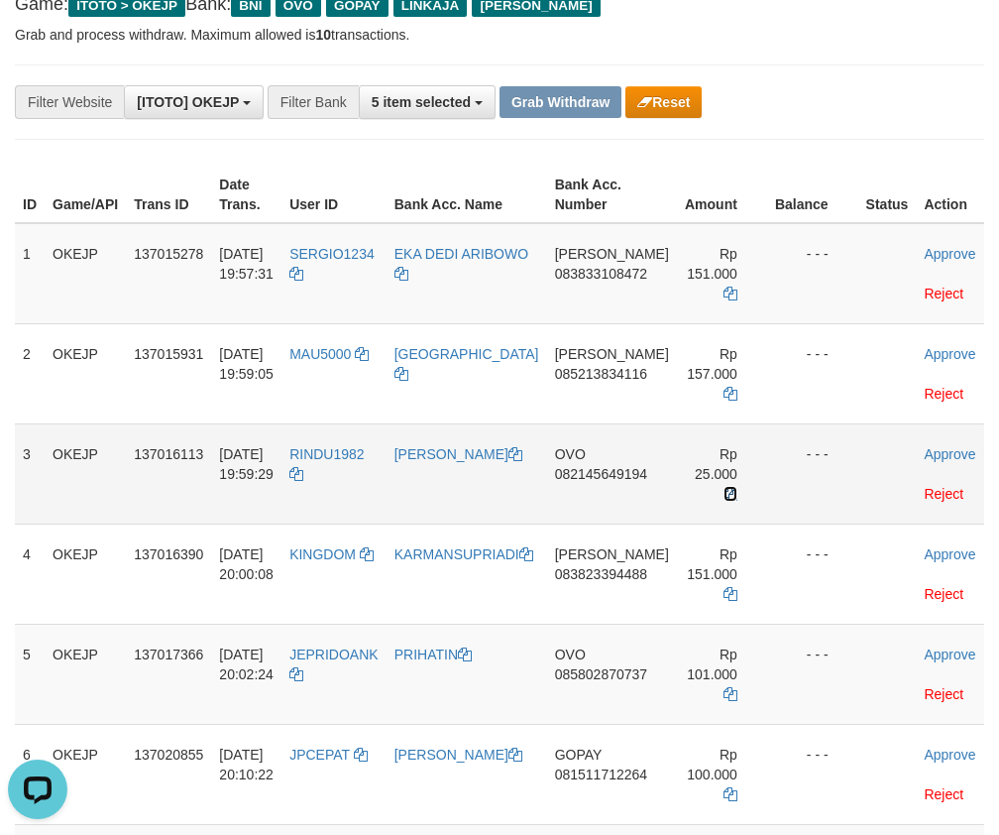
click at [726, 497] on icon at bounding box center [731, 494] width 14 height 14
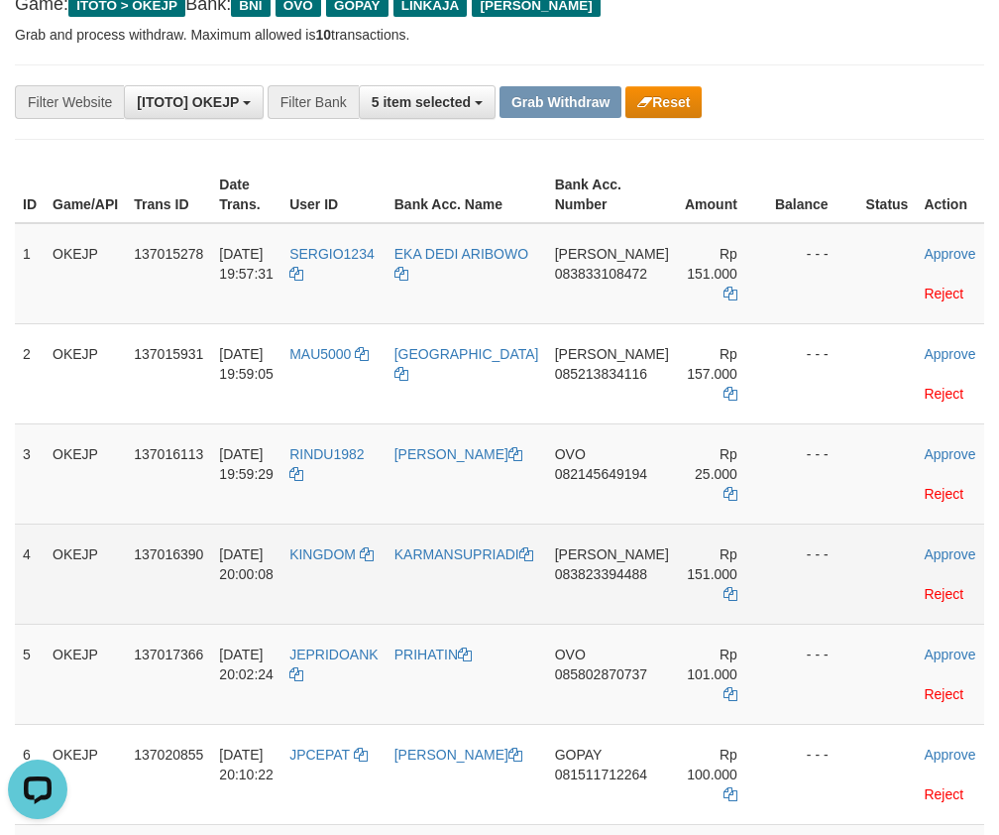
click at [583, 593] on td "DANA 083823394488" at bounding box center [612, 573] width 130 height 100
copy span "083823394488"
click at [735, 596] on td "Rp 151.000" at bounding box center [722, 573] width 90 height 100
click at [726, 599] on icon at bounding box center [731, 594] width 14 height 14
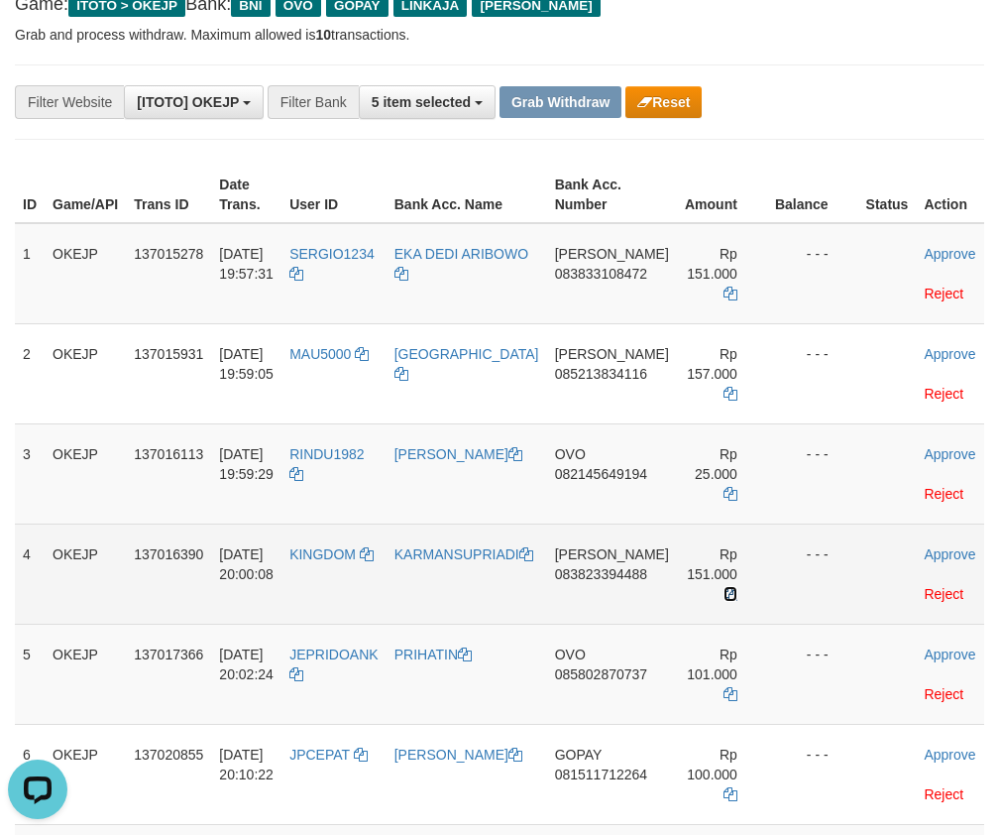
click at [726, 599] on icon at bounding box center [731, 594] width 14 height 14
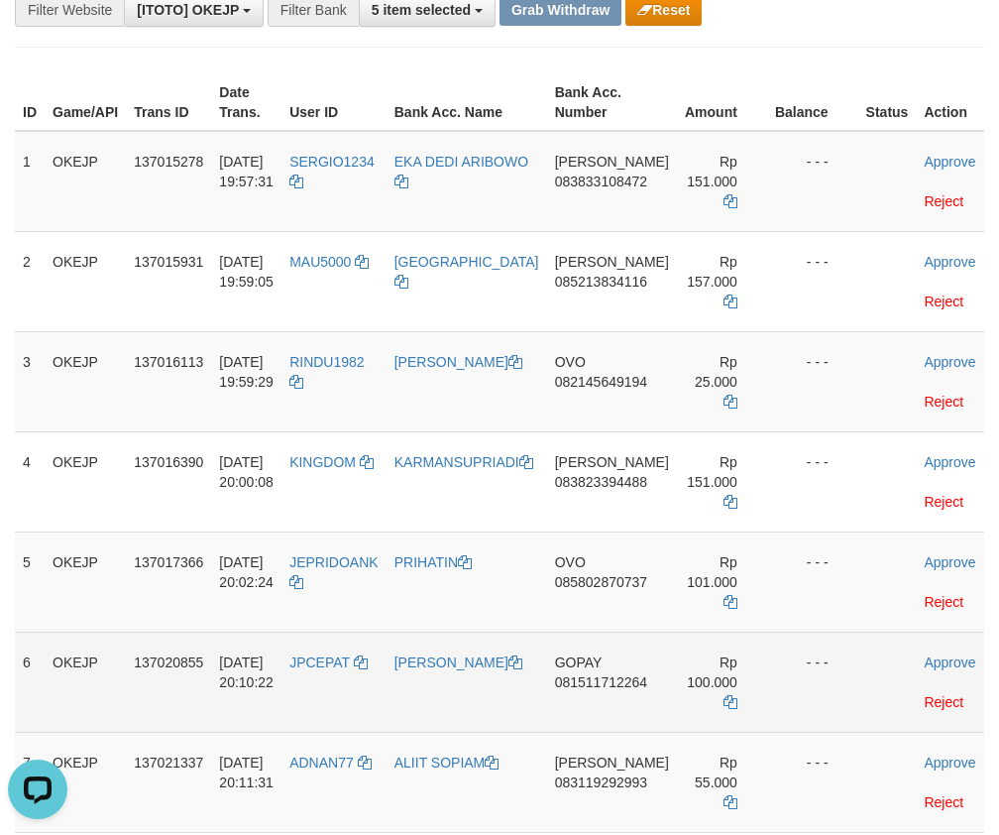
scroll to position [353, 0]
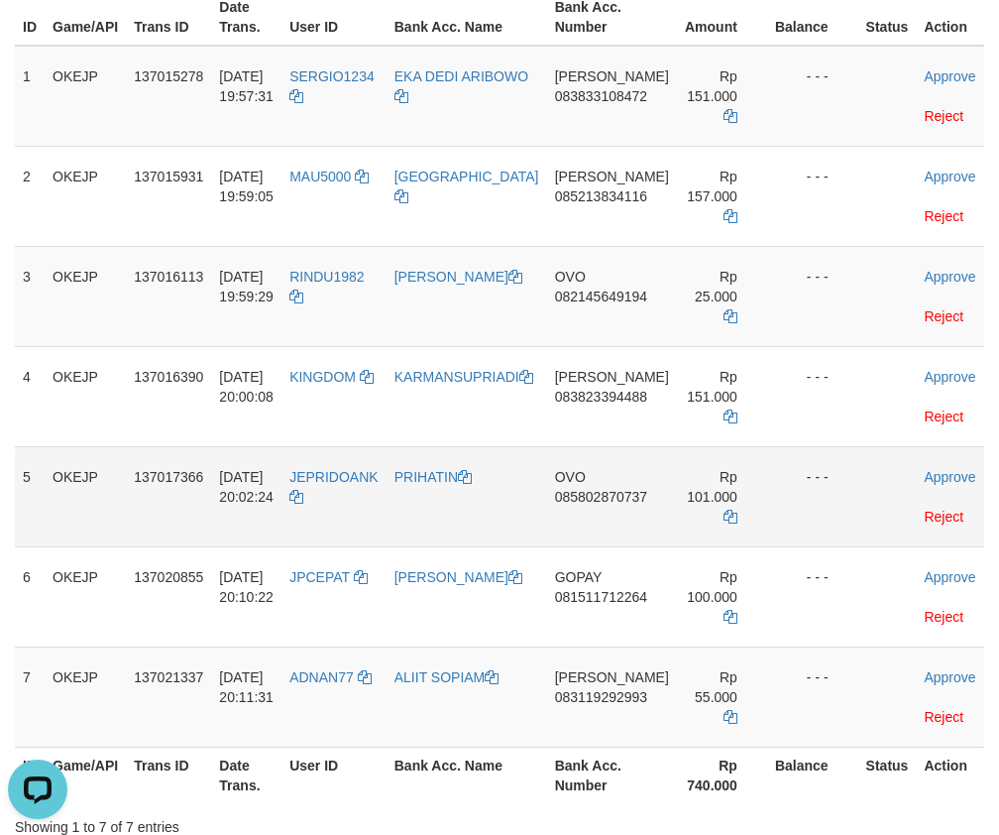
click at [580, 523] on td "OVO 085802870737" at bounding box center [612, 496] width 130 height 100
copy span "085802870737"
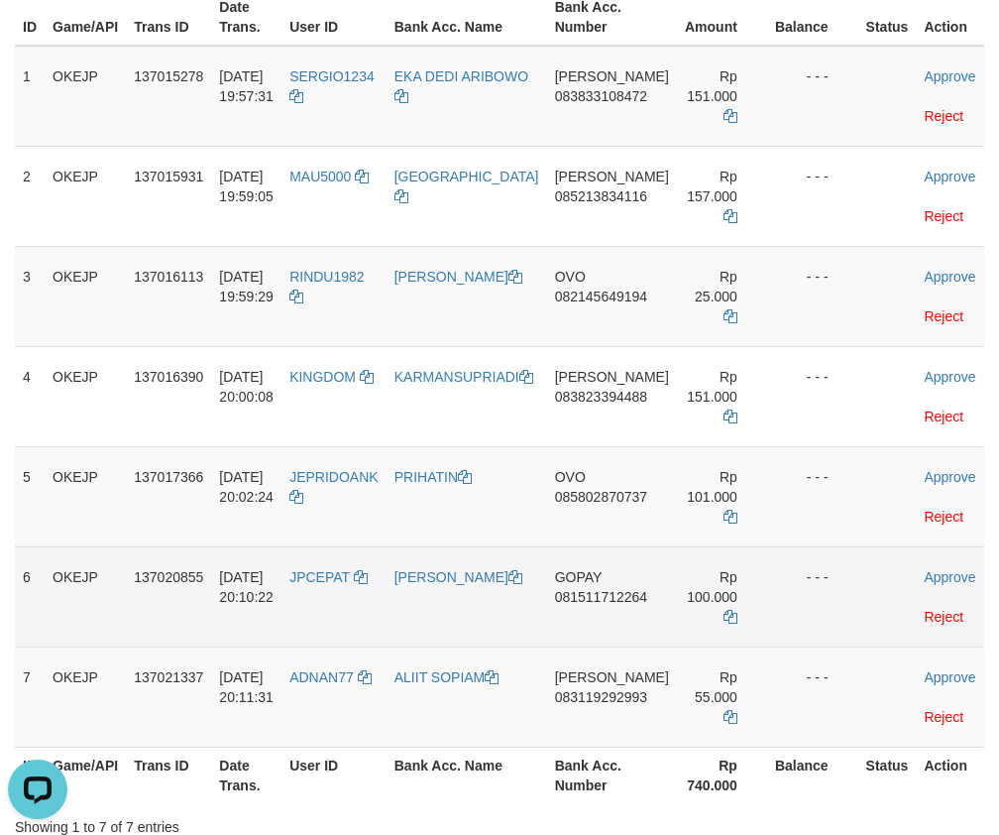
click at [583, 623] on td "GOPAY 081511712264" at bounding box center [612, 596] width 130 height 100
copy span "081511712264"
click at [724, 620] on icon at bounding box center [731, 617] width 14 height 14
copy span "081511712264"
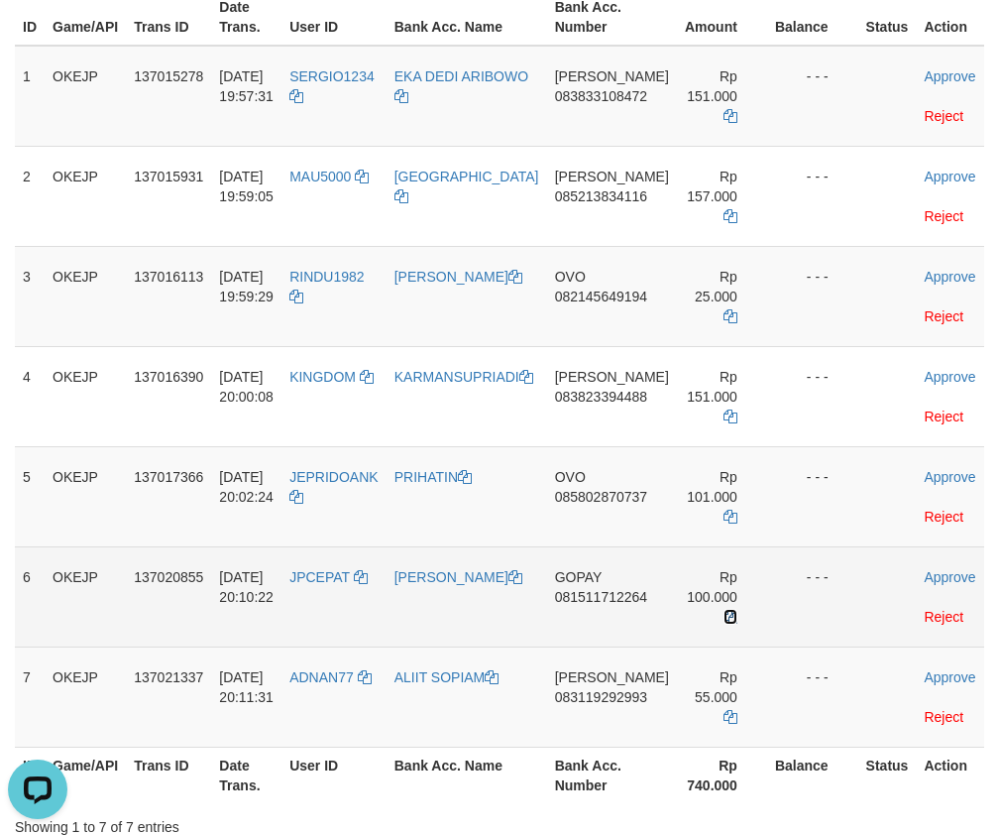
click at [724, 620] on icon at bounding box center [731, 617] width 14 height 14
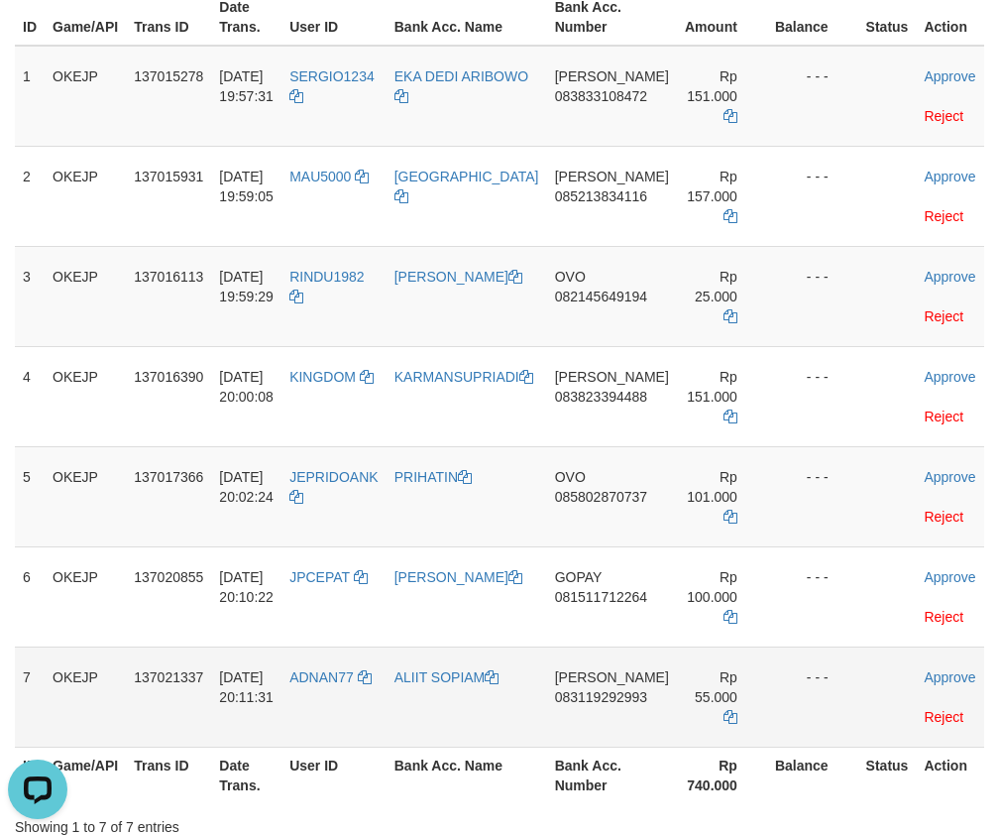
click at [585, 712] on td "DANA 083119292993" at bounding box center [612, 696] width 130 height 100
click at [724, 719] on icon at bounding box center [731, 717] width 14 height 14
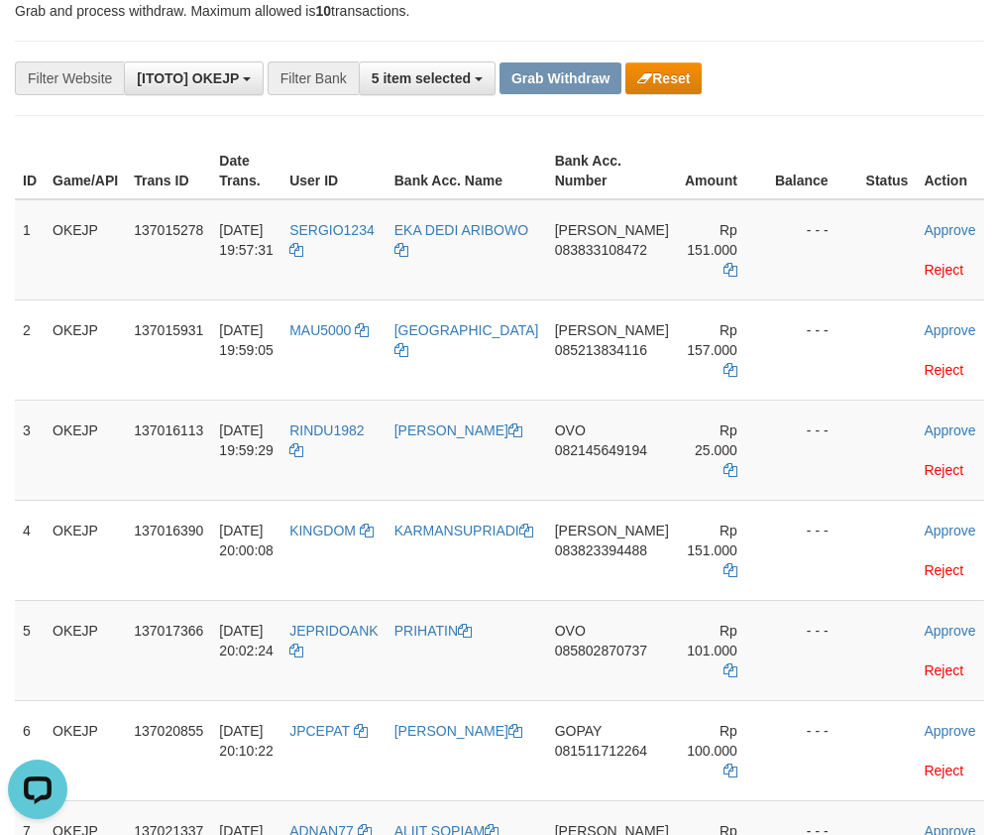
scroll to position [0, 0]
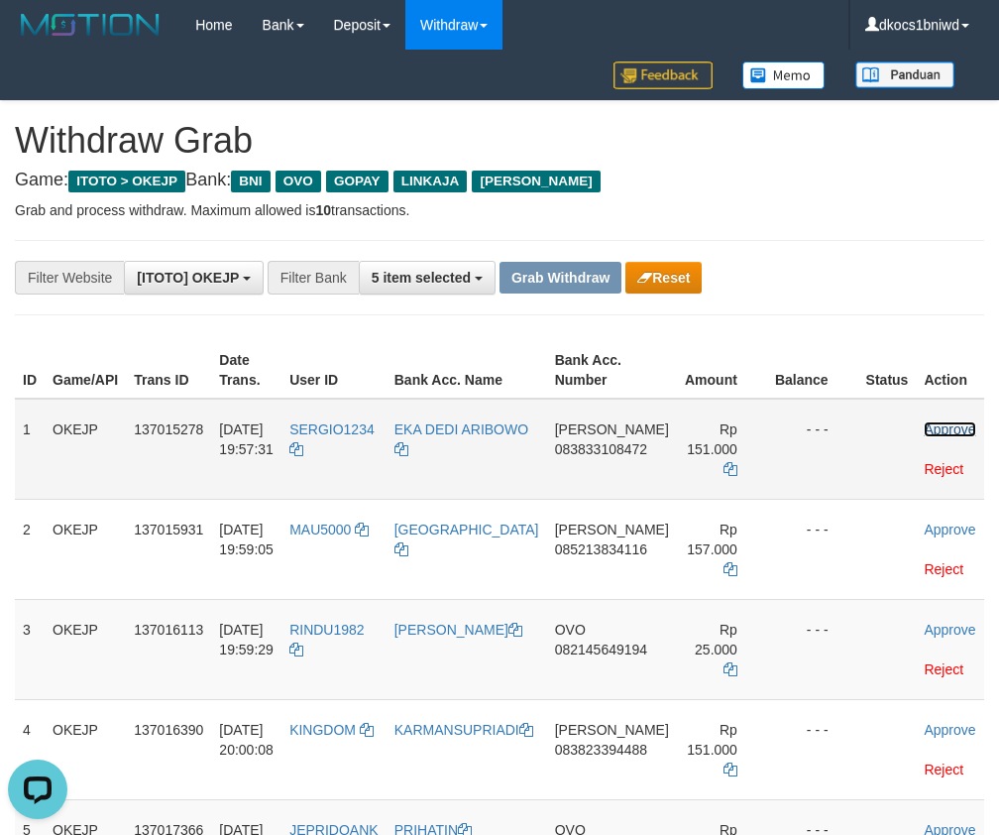
click at [945, 422] on link "Approve" at bounding box center [950, 429] width 52 height 16
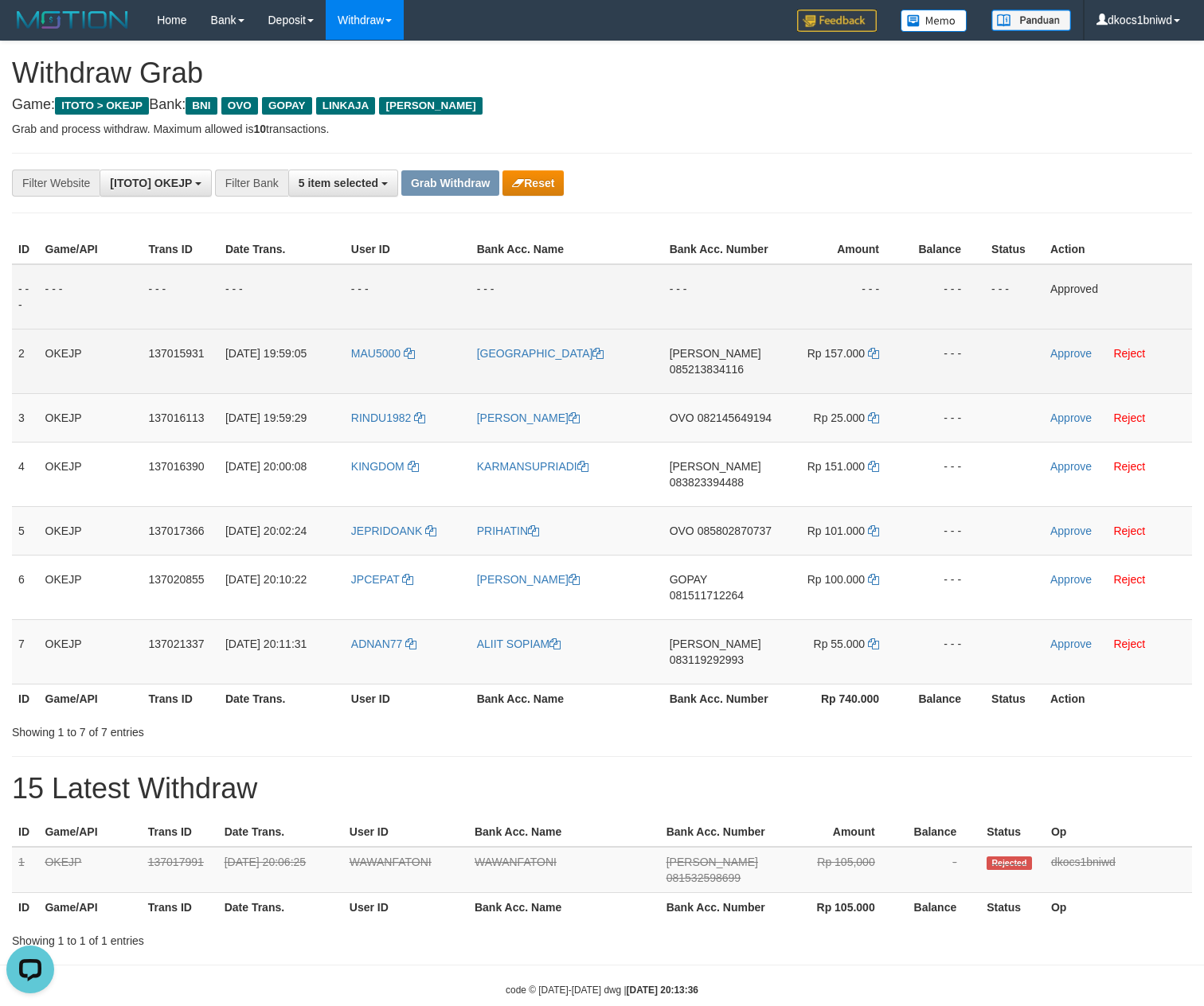
click at [802, 382] on td "Approve Reject" at bounding box center [1118, 360] width 148 height 64
drag, startPoint x: 1073, startPoint y: 374, endPoint x: 1070, endPoint y: 401, distance: 27.2
click at [802, 360] on link "Approve" at bounding box center [1071, 353] width 42 height 13
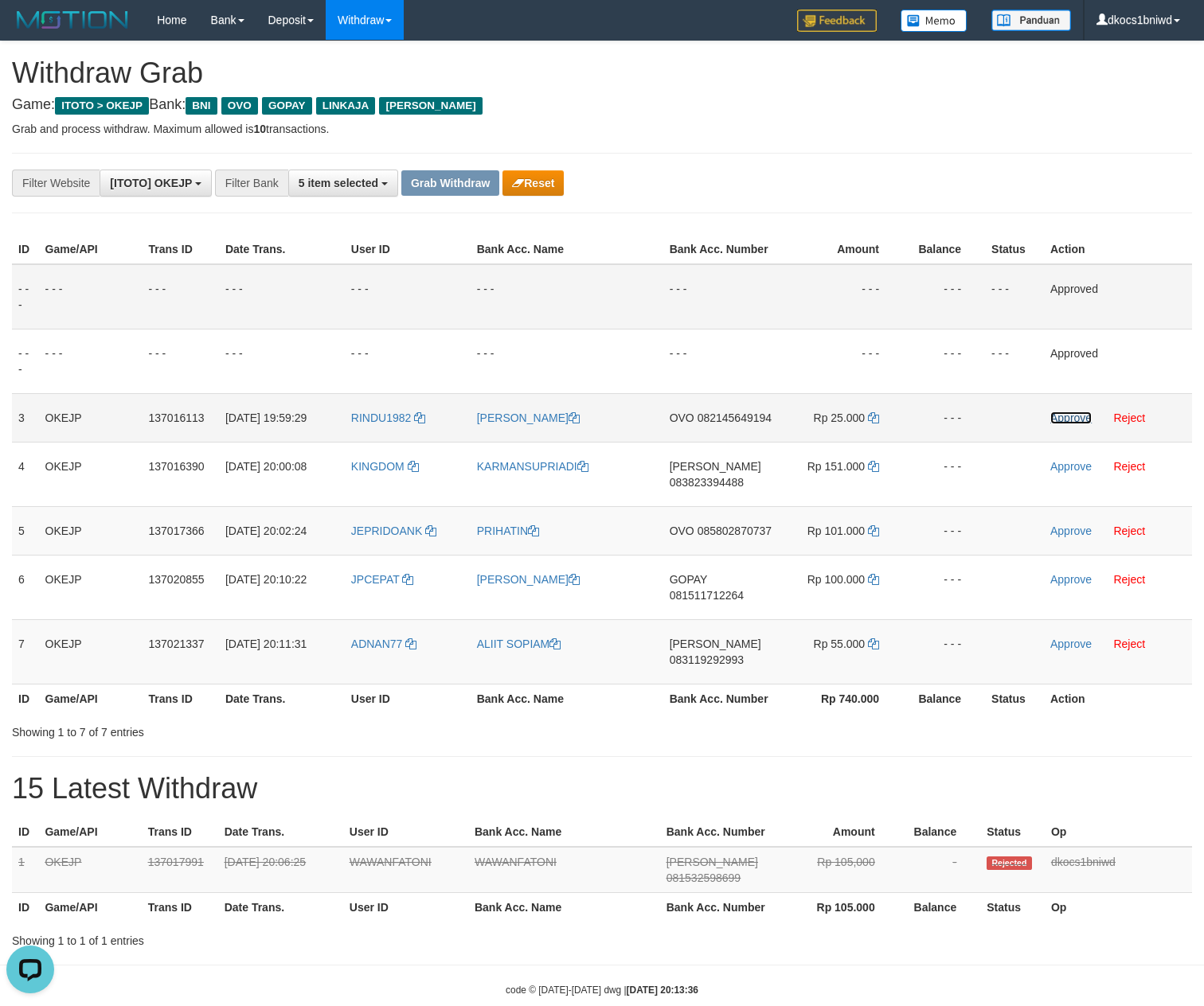
click at [802, 424] on link "Approve" at bounding box center [1071, 418] width 42 height 13
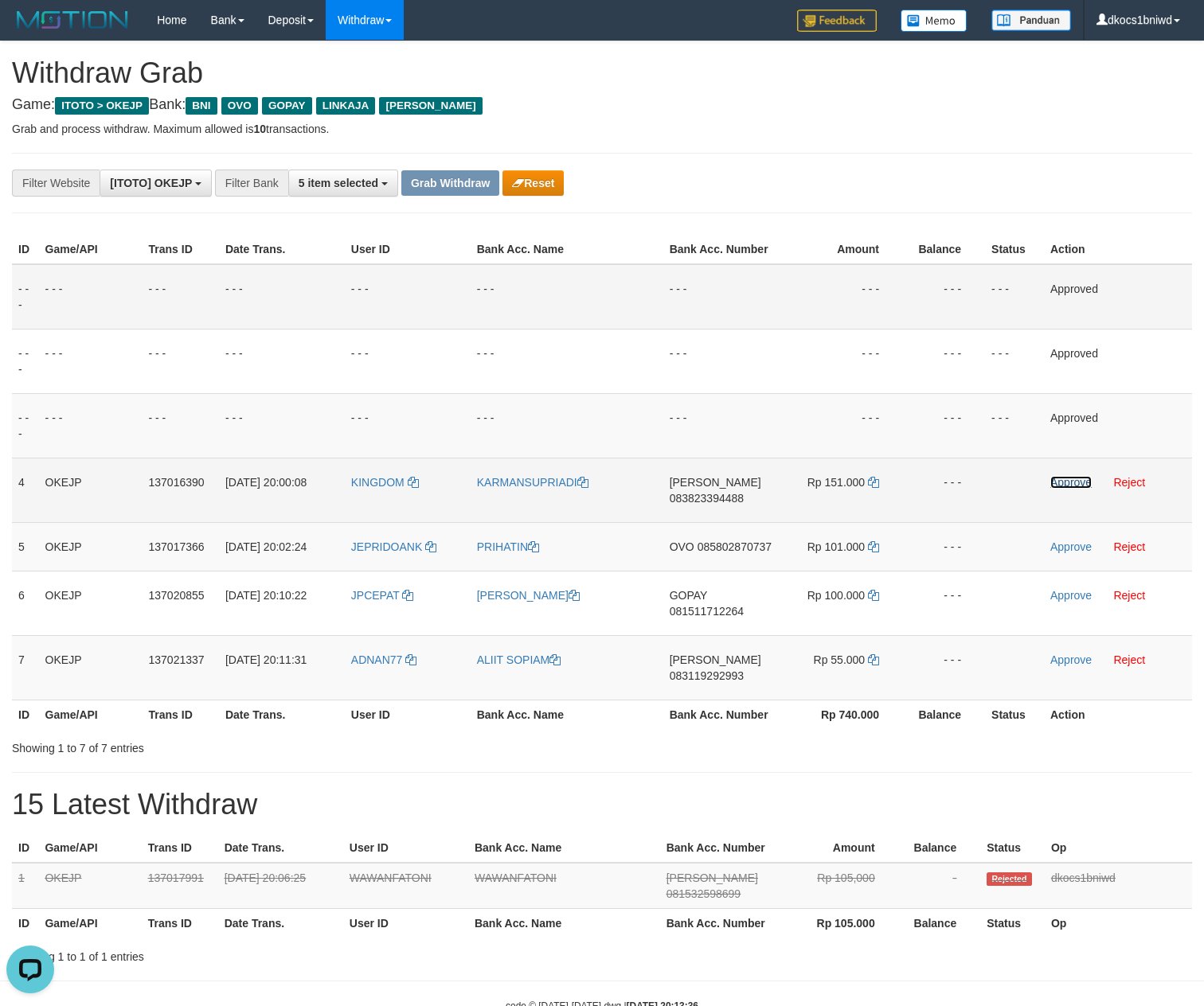
click at [802, 489] on link "Approve" at bounding box center [1071, 483] width 42 height 13
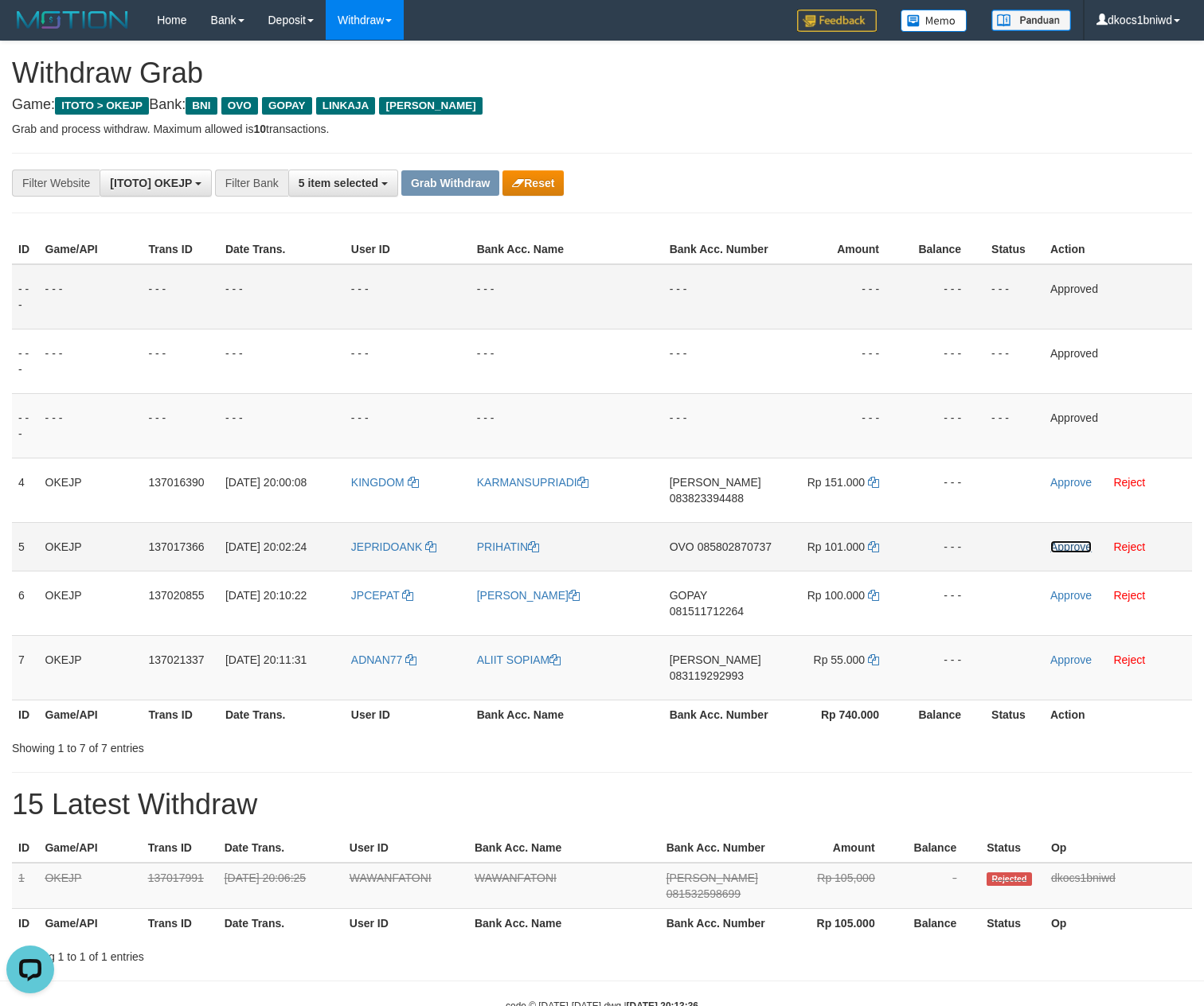
click at [802, 553] on link "Approve" at bounding box center [1071, 547] width 42 height 13
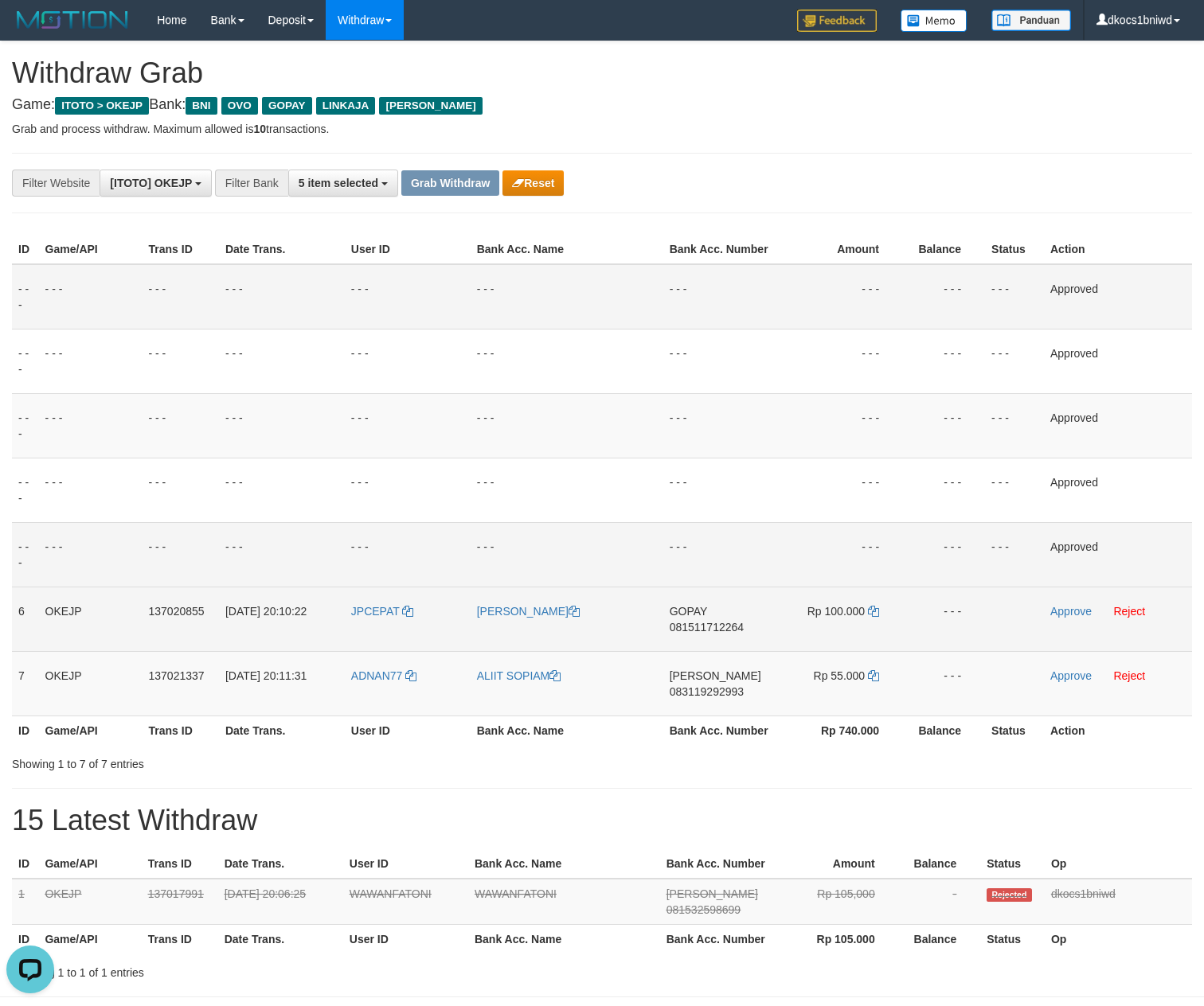
click at [802, 641] on td "Approve Reject" at bounding box center [1118, 619] width 148 height 64
click at [802, 617] on link "Approve" at bounding box center [1071, 611] width 42 height 13
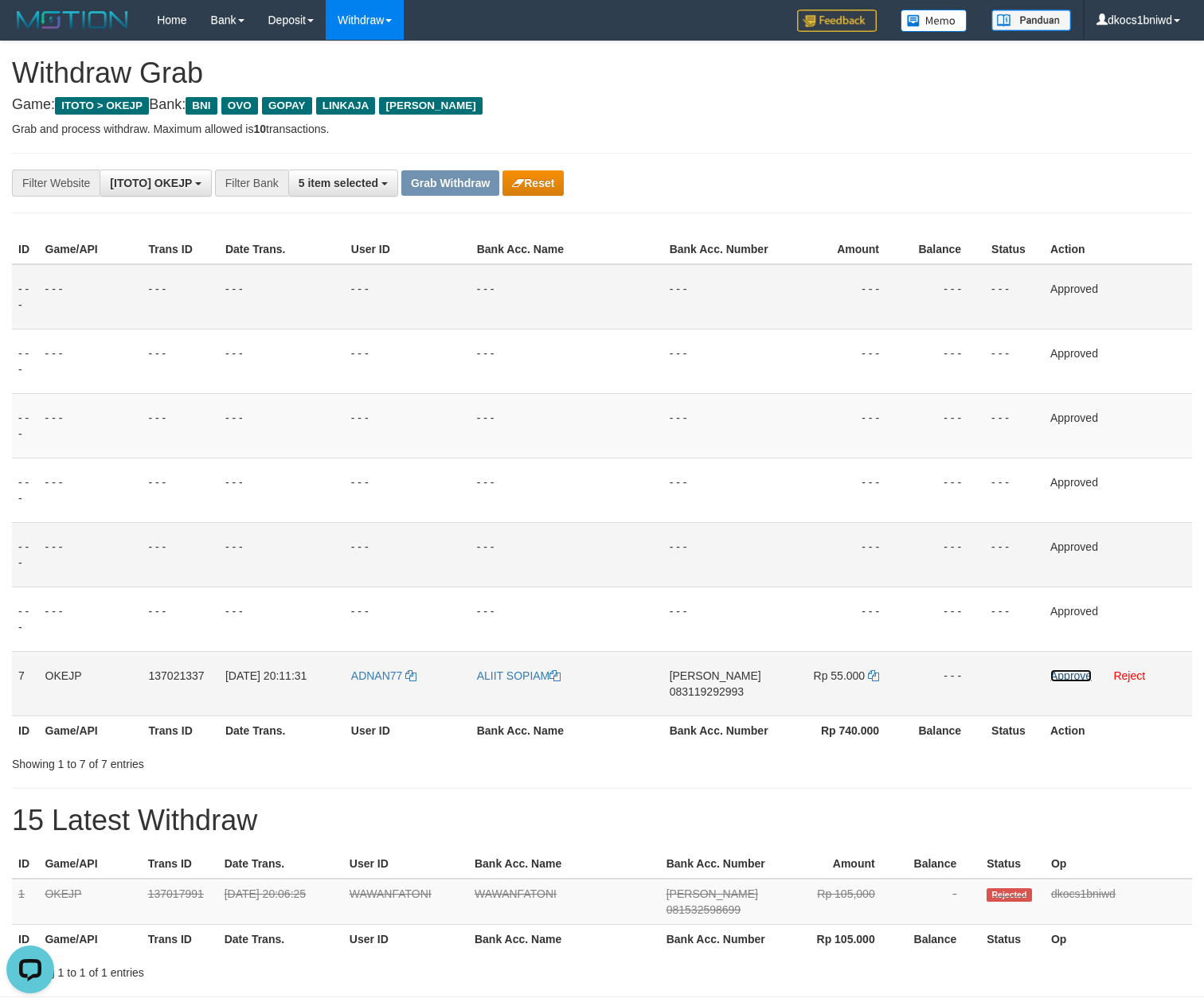
click at [802, 670] on link "Approve" at bounding box center [1071, 676] width 42 height 13
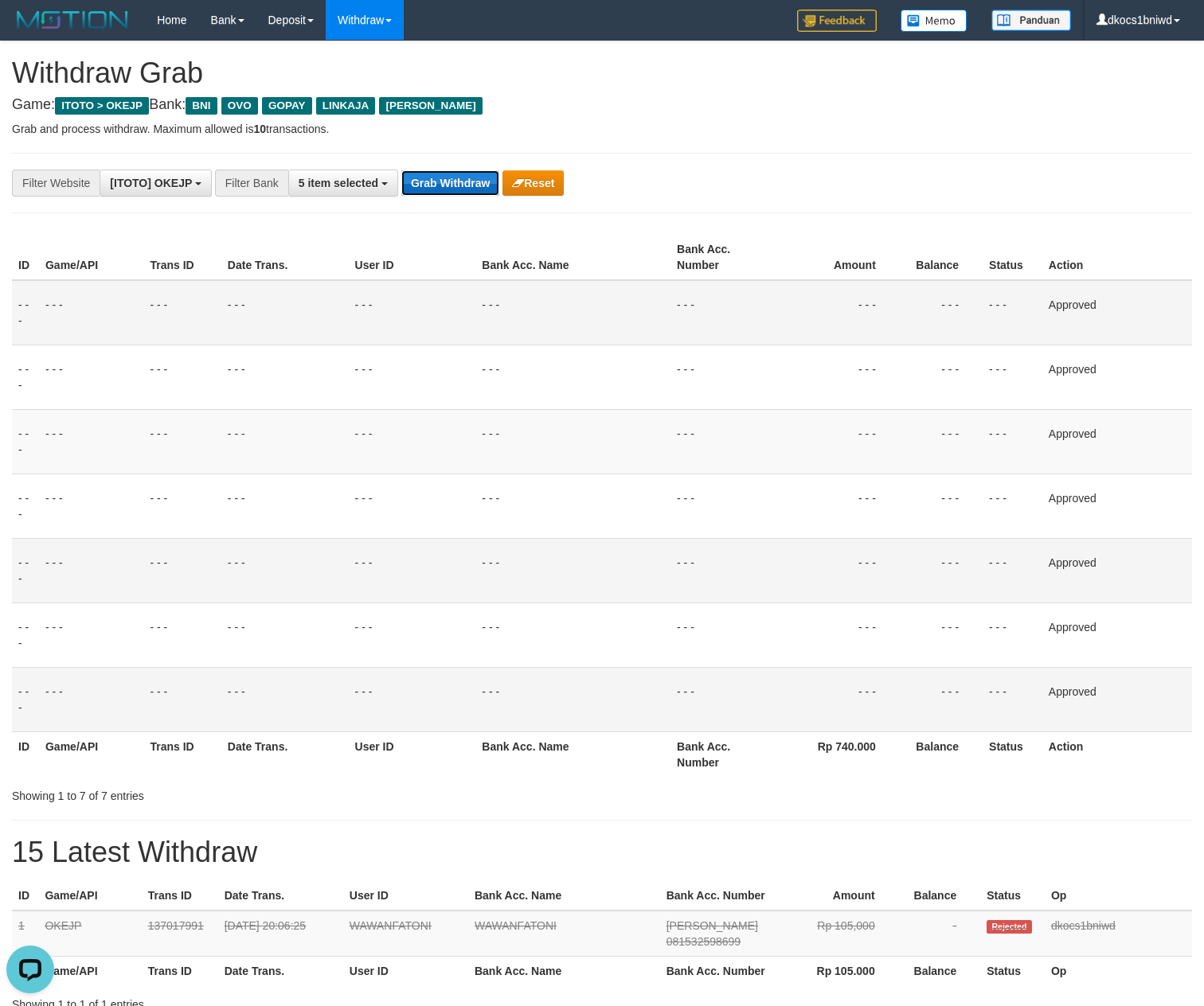
click at [473, 191] on button "Grab Withdraw" at bounding box center [451, 183] width 98 height 26
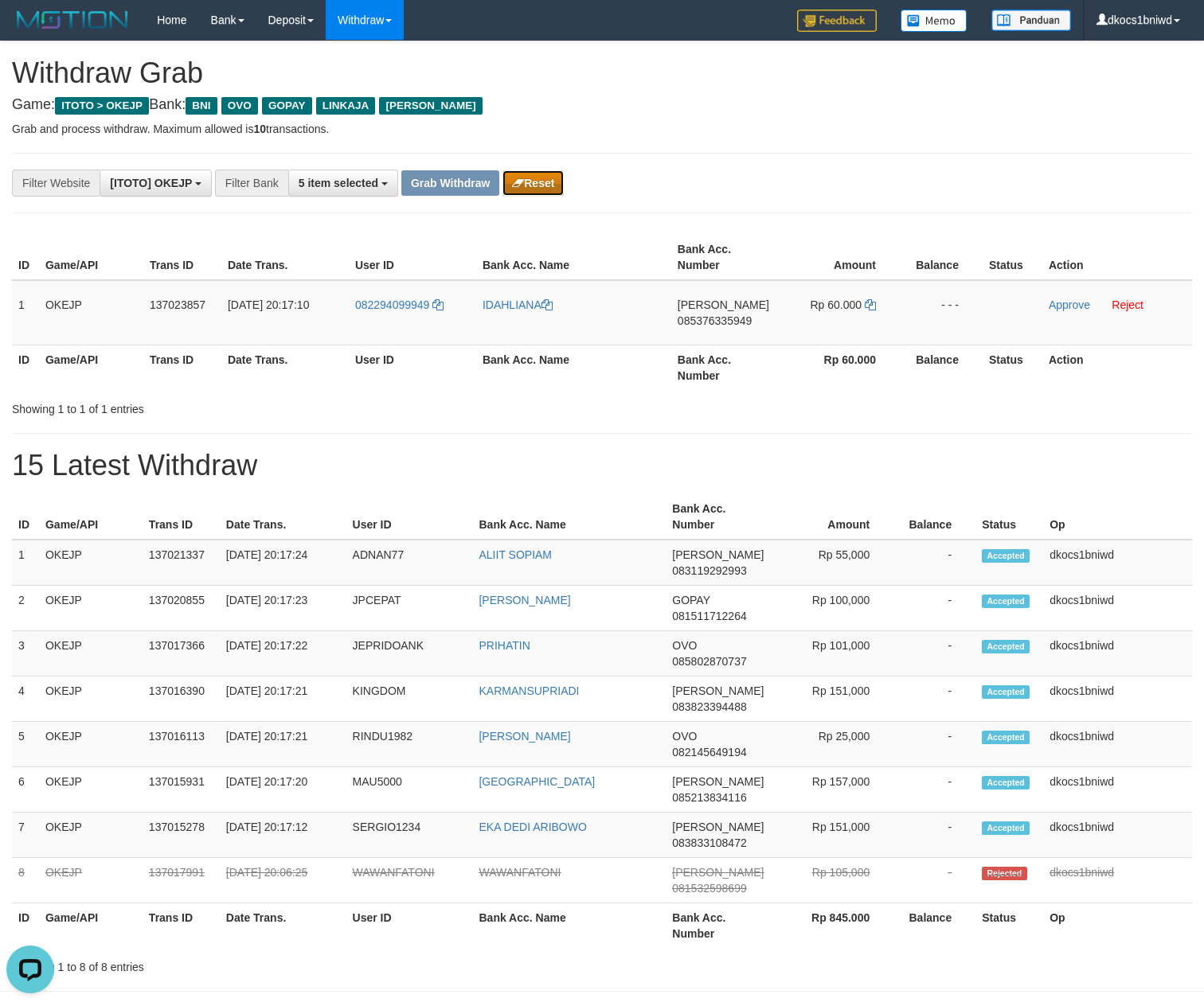
click at [524, 180] on icon "button" at bounding box center [517, 183] width 12 height 11
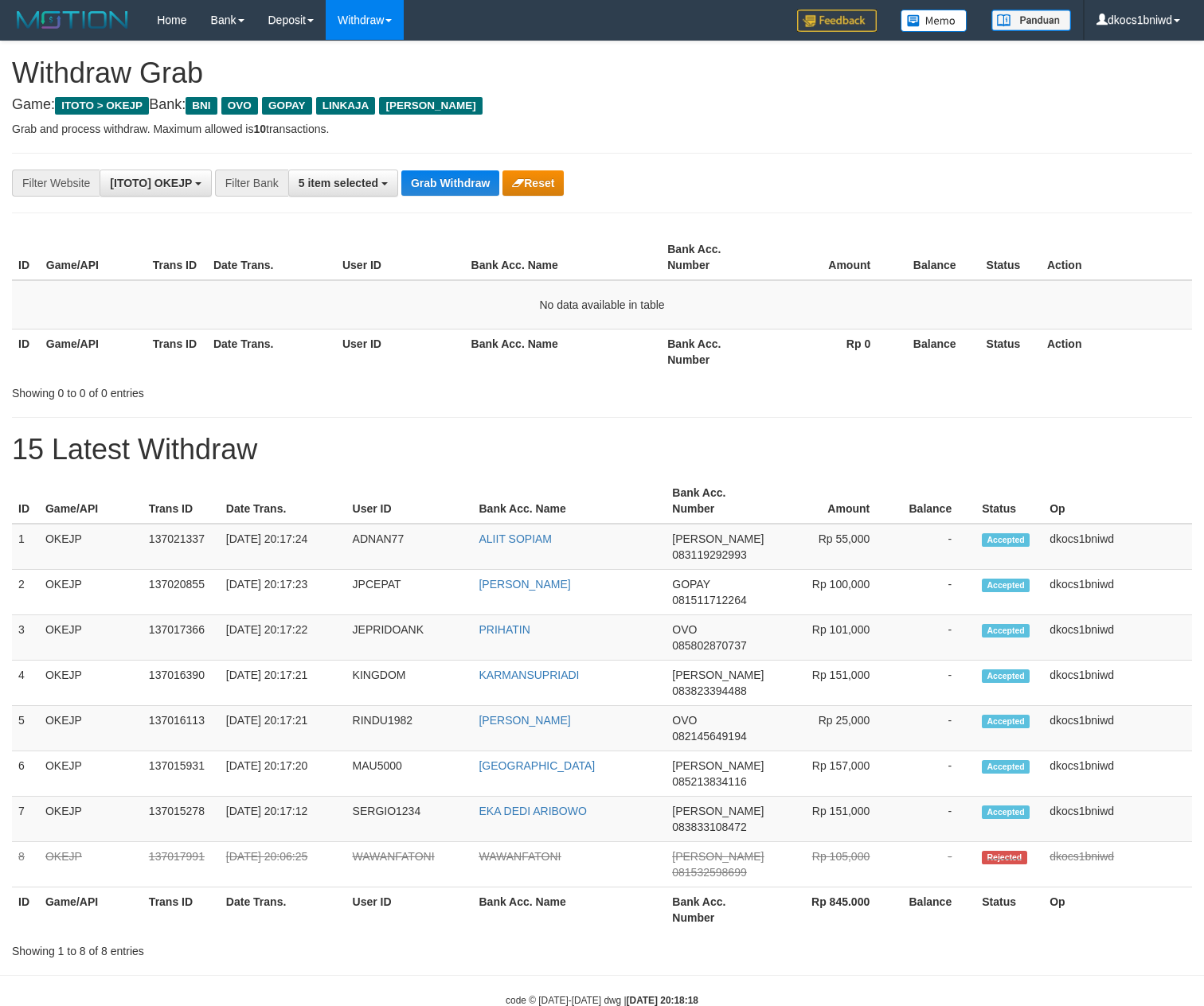
click at [463, 185] on button "Grab Withdraw" at bounding box center [451, 183] width 98 height 26
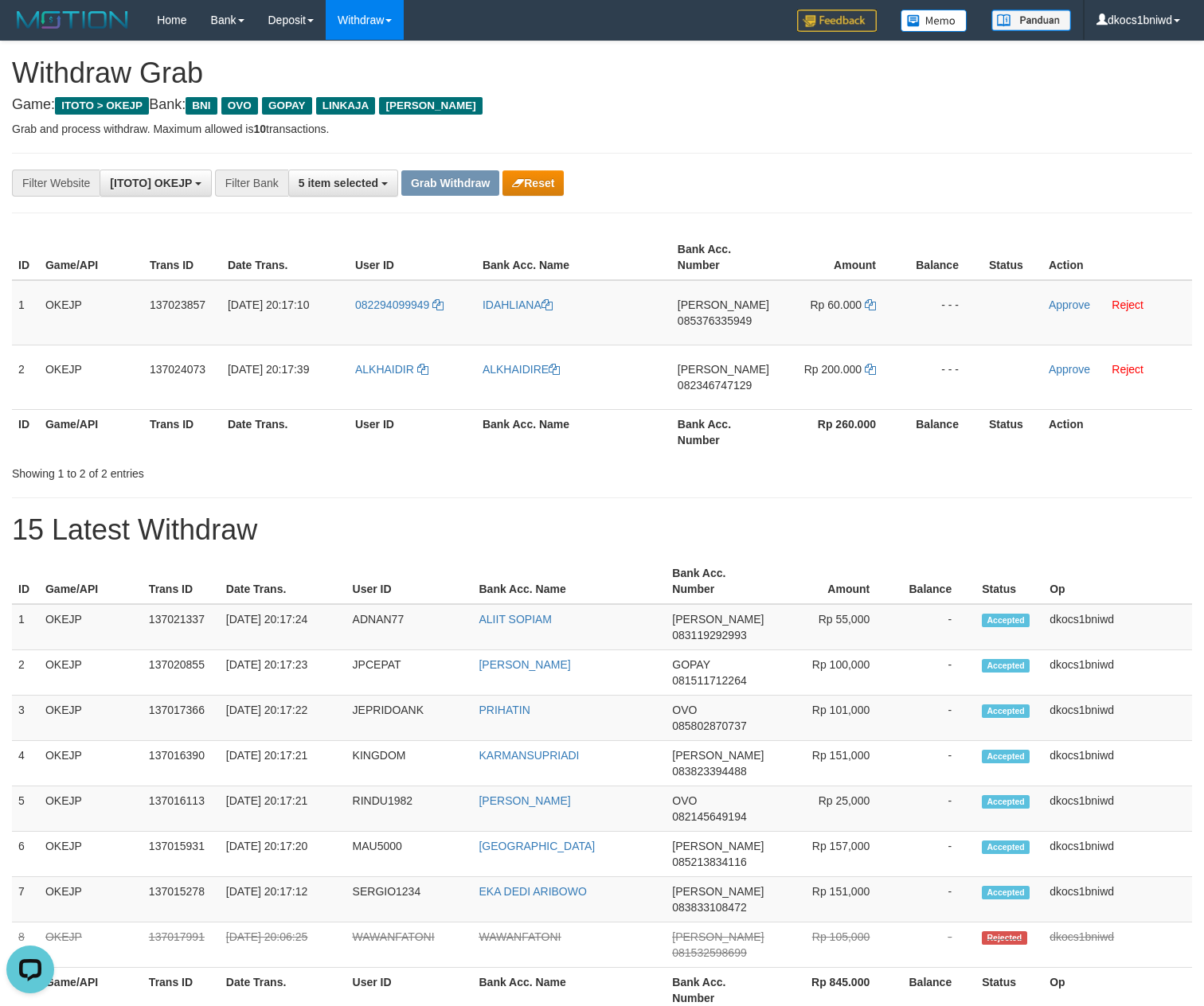
click at [519, 170] on div "**********" at bounding box center [501, 183] width 1003 height 27
click at [532, 175] on button "Reset" at bounding box center [533, 183] width 61 height 26
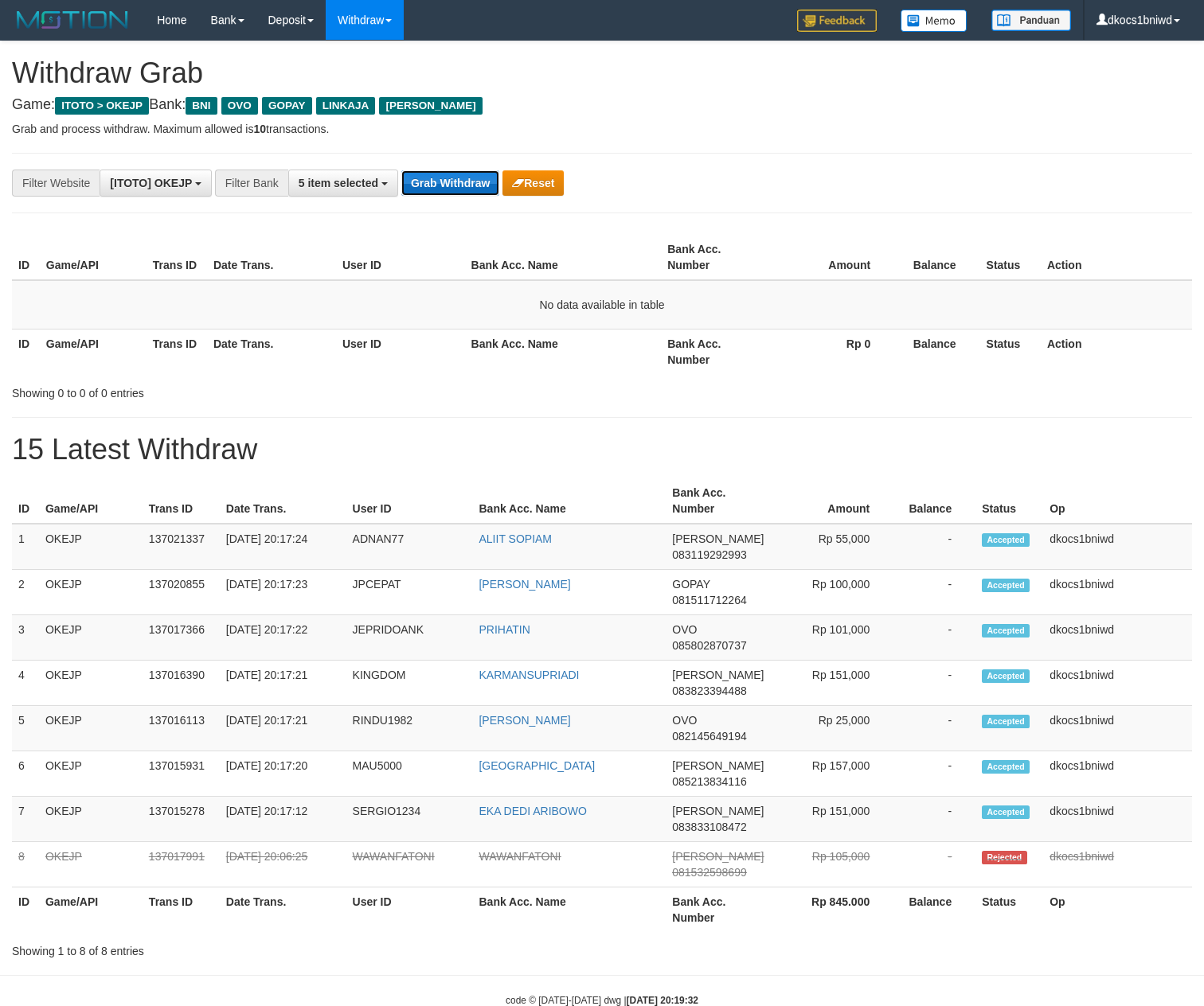
click at [455, 183] on button "Grab Withdraw" at bounding box center [451, 183] width 98 height 26
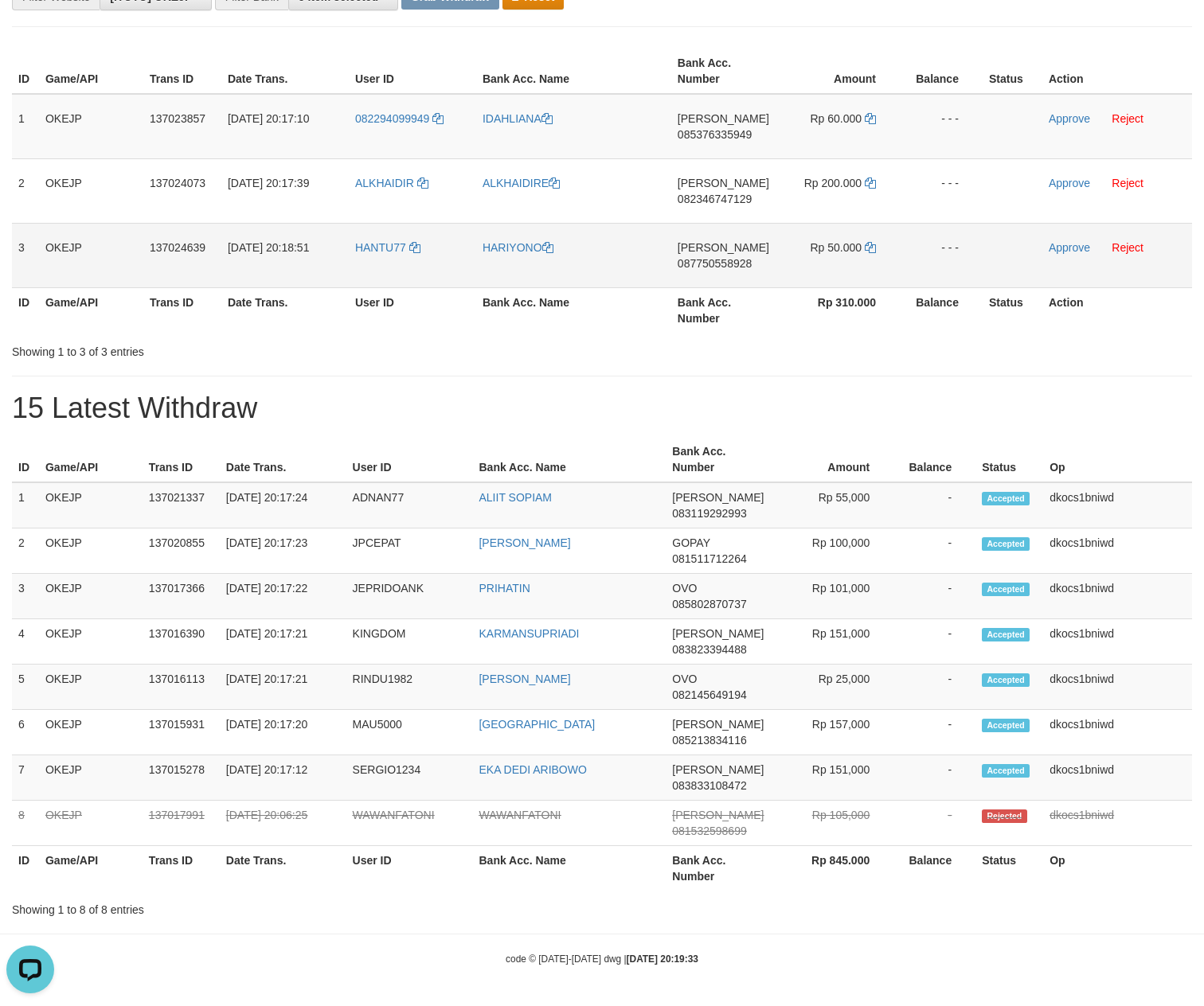
scroll to position [201, 0]
click at [387, 141] on td "082294099949" at bounding box center [412, 126] width 128 height 65
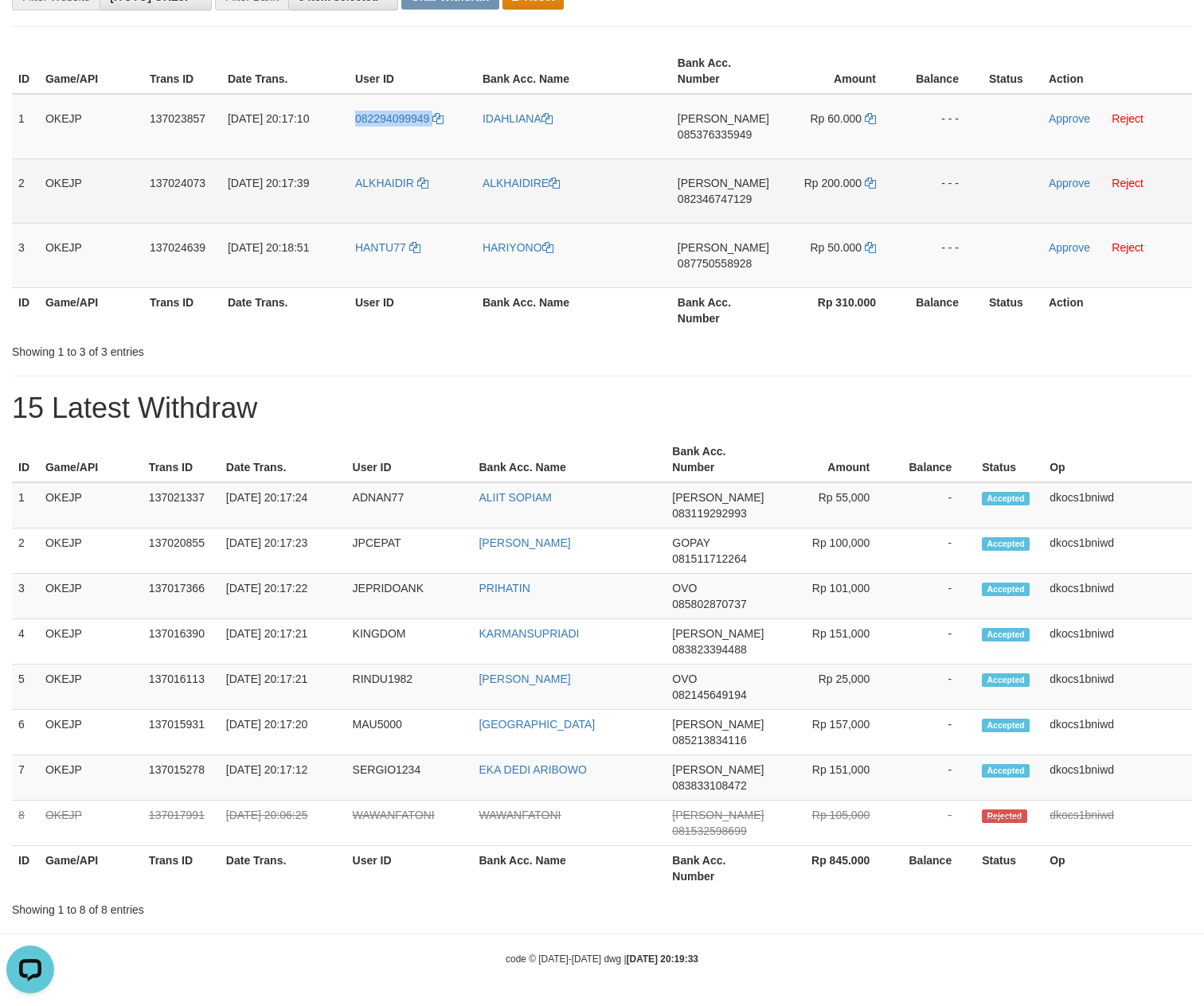
copy link "082294099949"
click at [366, 181] on td "ALKHAIDIR" at bounding box center [412, 190] width 128 height 64
copy span "L"
click at [366, 181] on td "ALKHAIDIR" at bounding box center [412, 190] width 128 height 64
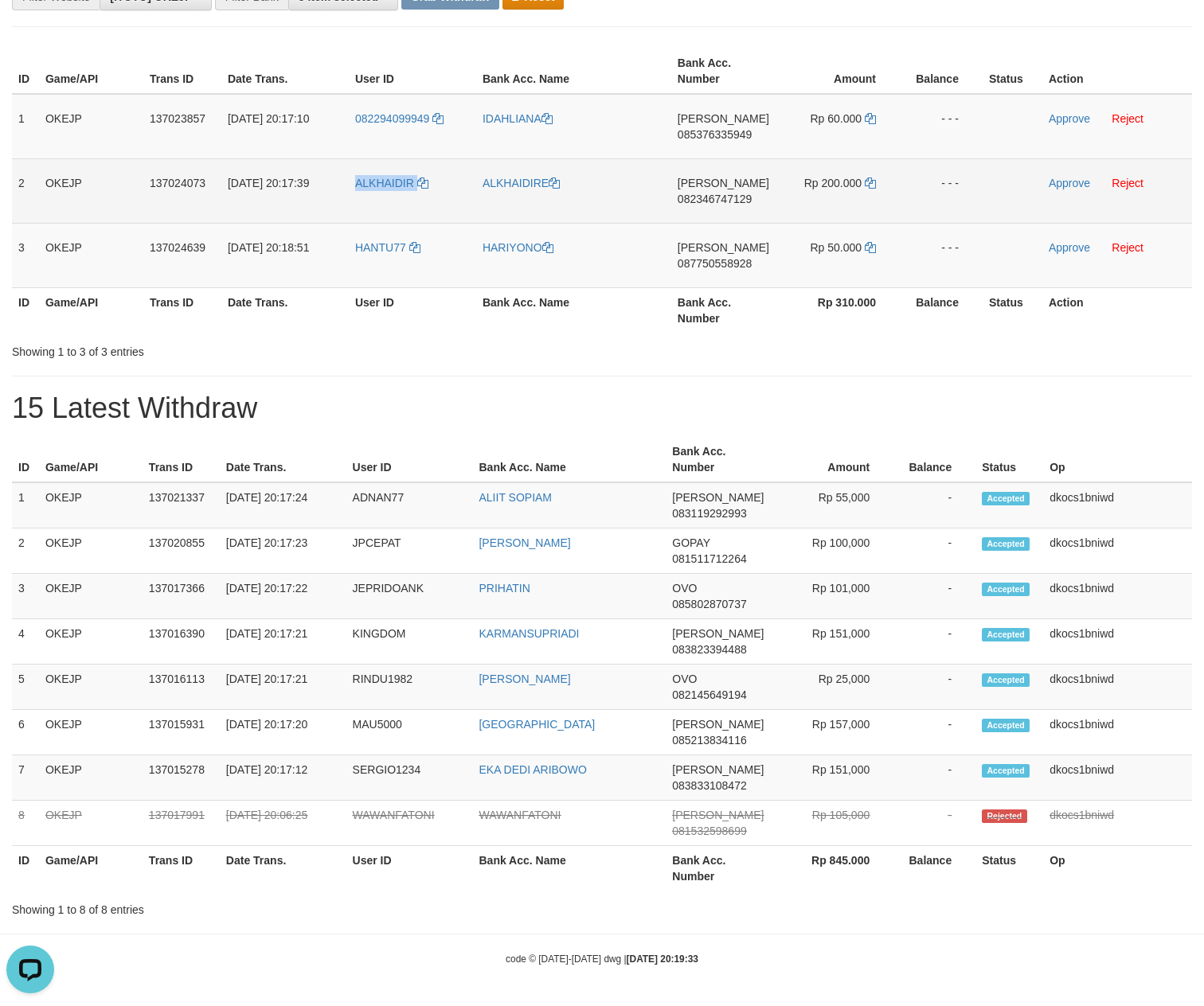
copy link "ALKHAIDIR"
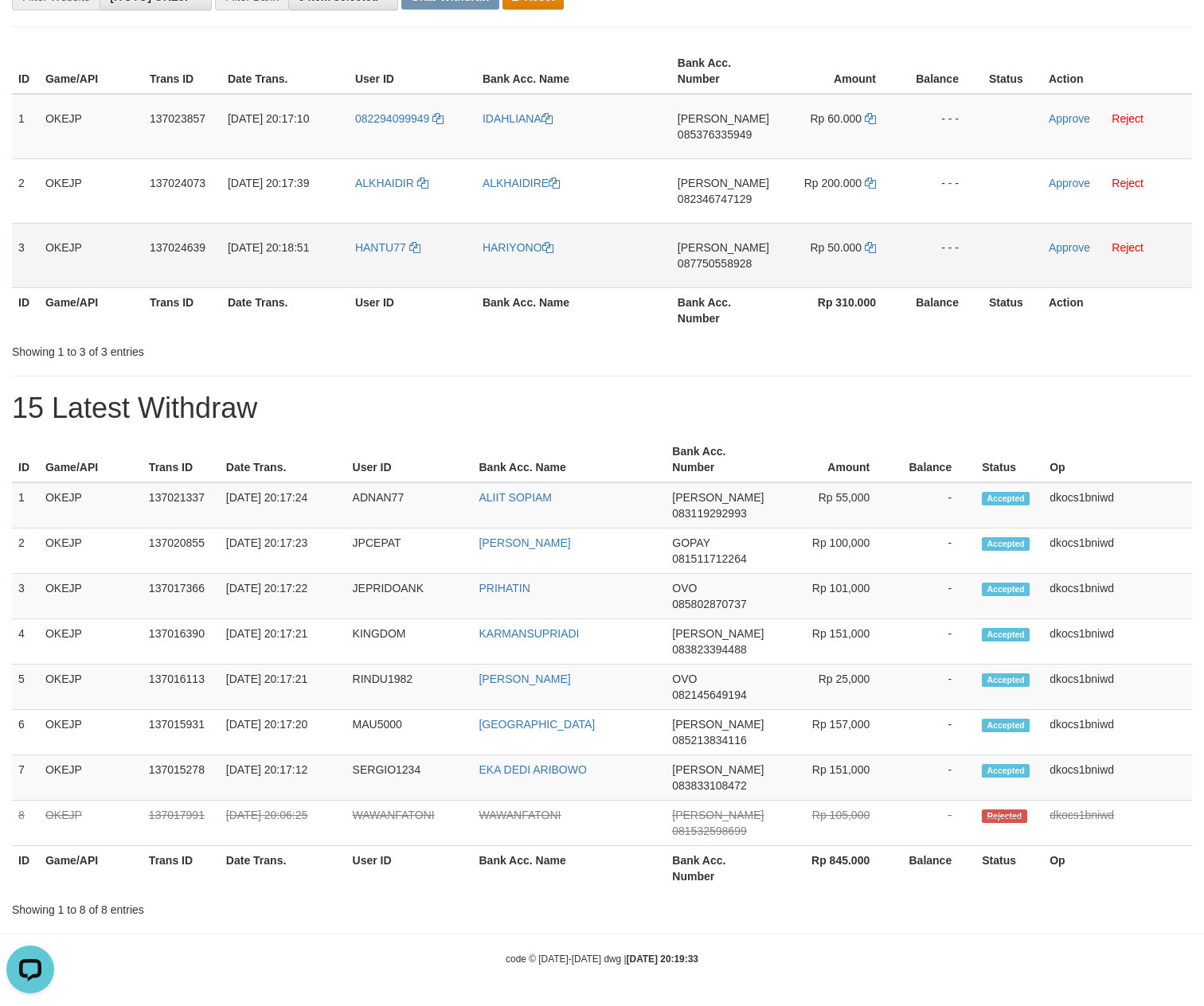
click at [369, 250] on td "HANTU77" at bounding box center [412, 255] width 128 height 64
copy link "HANTU77"
click at [369, 250] on td "HANTU77" at bounding box center [412, 255] width 128 height 64
click at [1123, 241] on link "Reject" at bounding box center [1128, 247] width 32 height 13
click at [387, 128] on td "082294099949" at bounding box center [412, 126] width 128 height 65
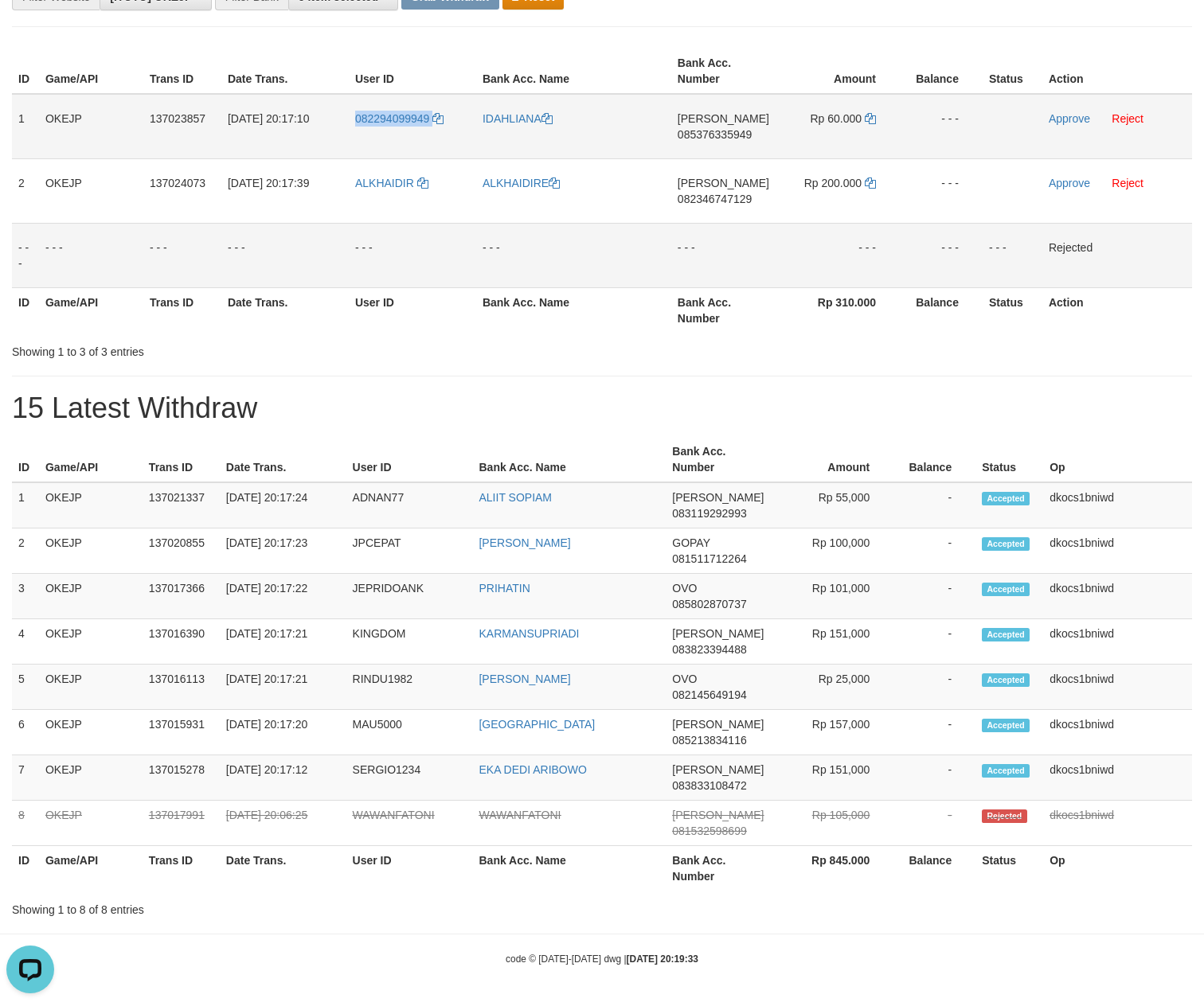
click at [387, 128] on td "082294099949" at bounding box center [412, 126] width 128 height 65
copy link "082294099949"
click at [532, 115] on td "IDAHLIANA" at bounding box center [573, 126] width 195 height 65
click at [537, 112] on link "IDAHLIANA" at bounding box center [517, 119] width 70 height 13
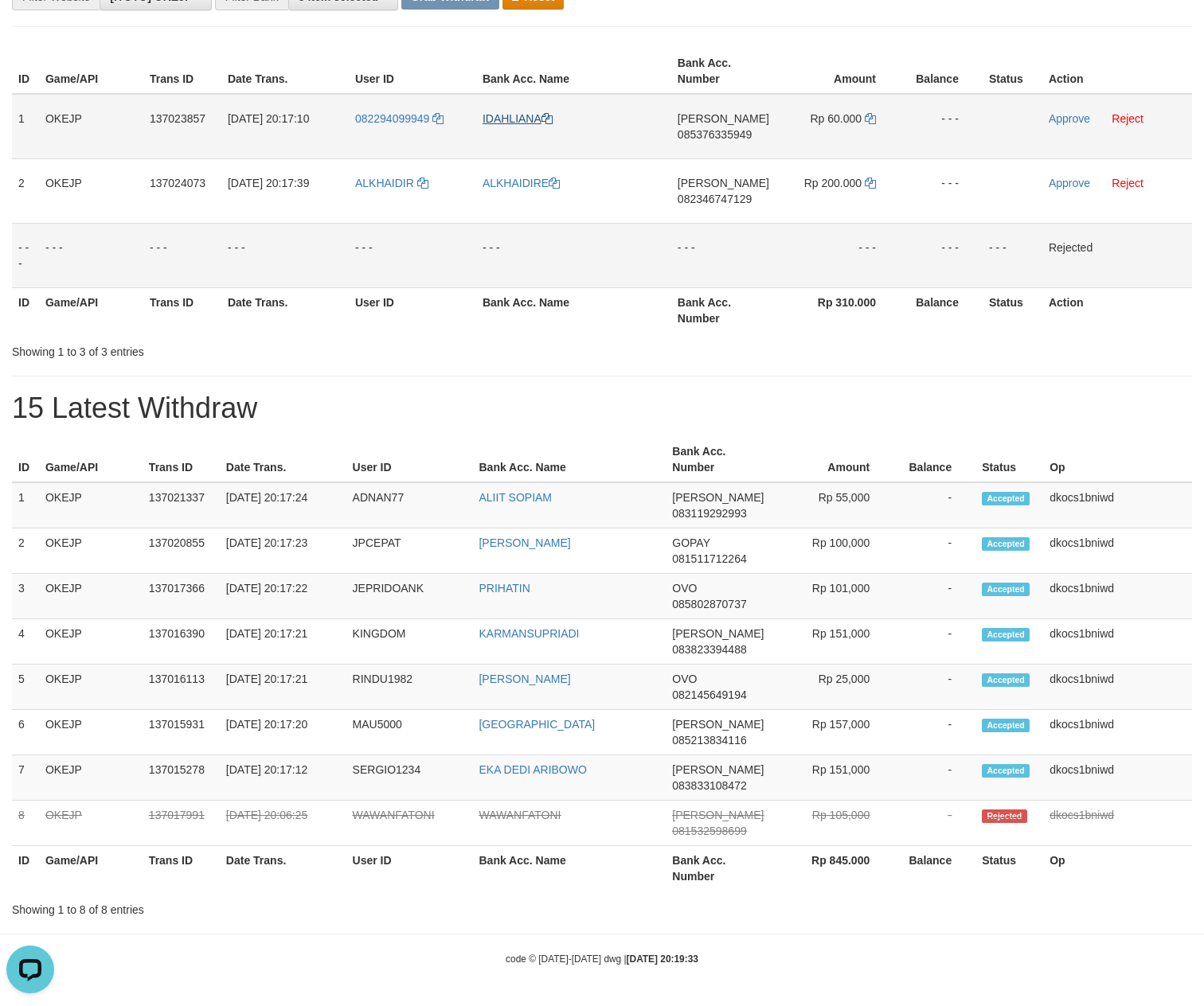
copy link "IDAHLIANA"
click at [537, 112] on link "IDAHLIANA" at bounding box center [517, 119] width 70 height 13
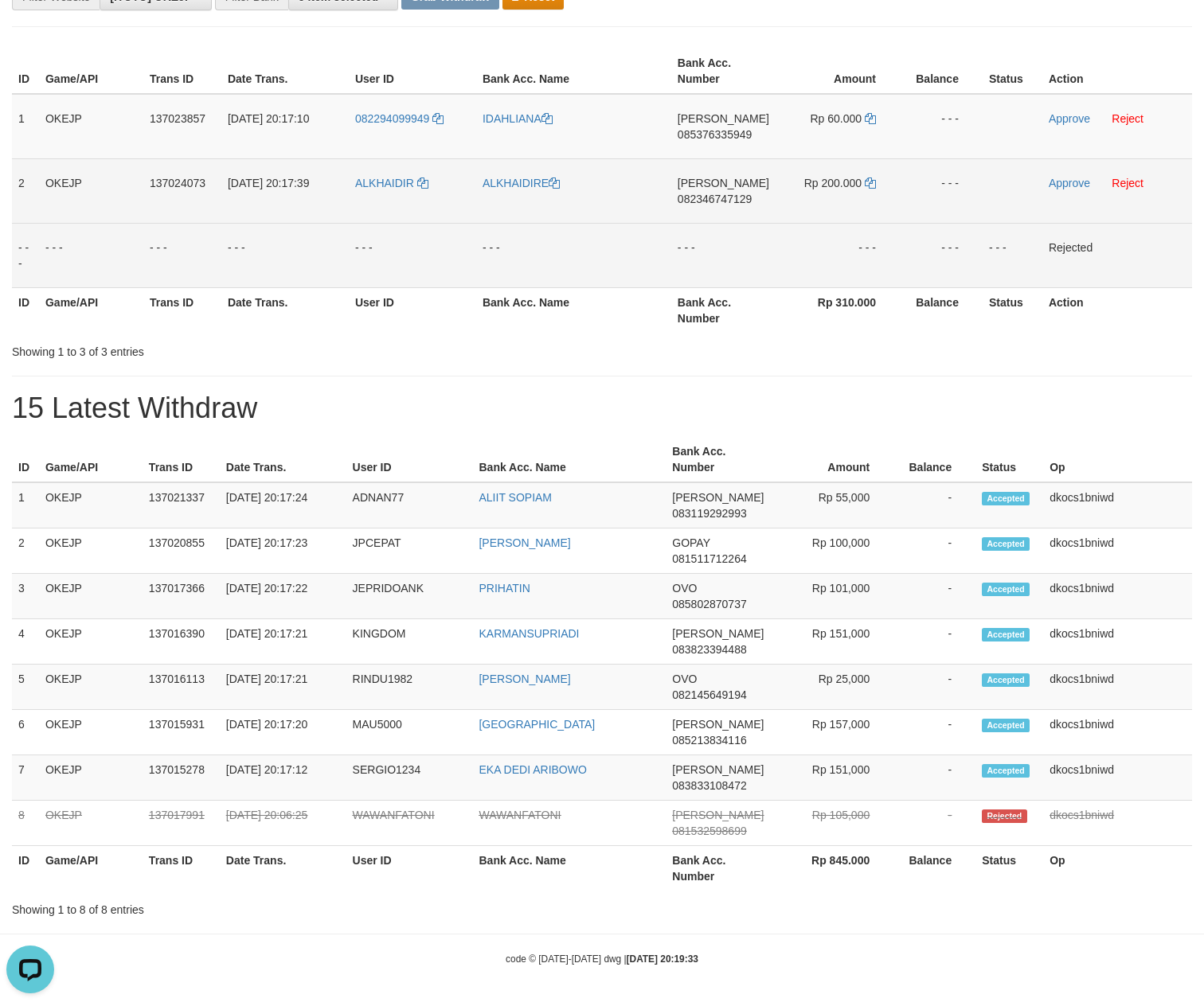
click at [369, 191] on td "ALKHAIDIR" at bounding box center [412, 190] width 128 height 64
copy link "ALKHAIDIR"
click at [497, 177] on link "ALKHAIDIRE" at bounding box center [521, 183] width 77 height 13
copy link "ALKHAIDIR"
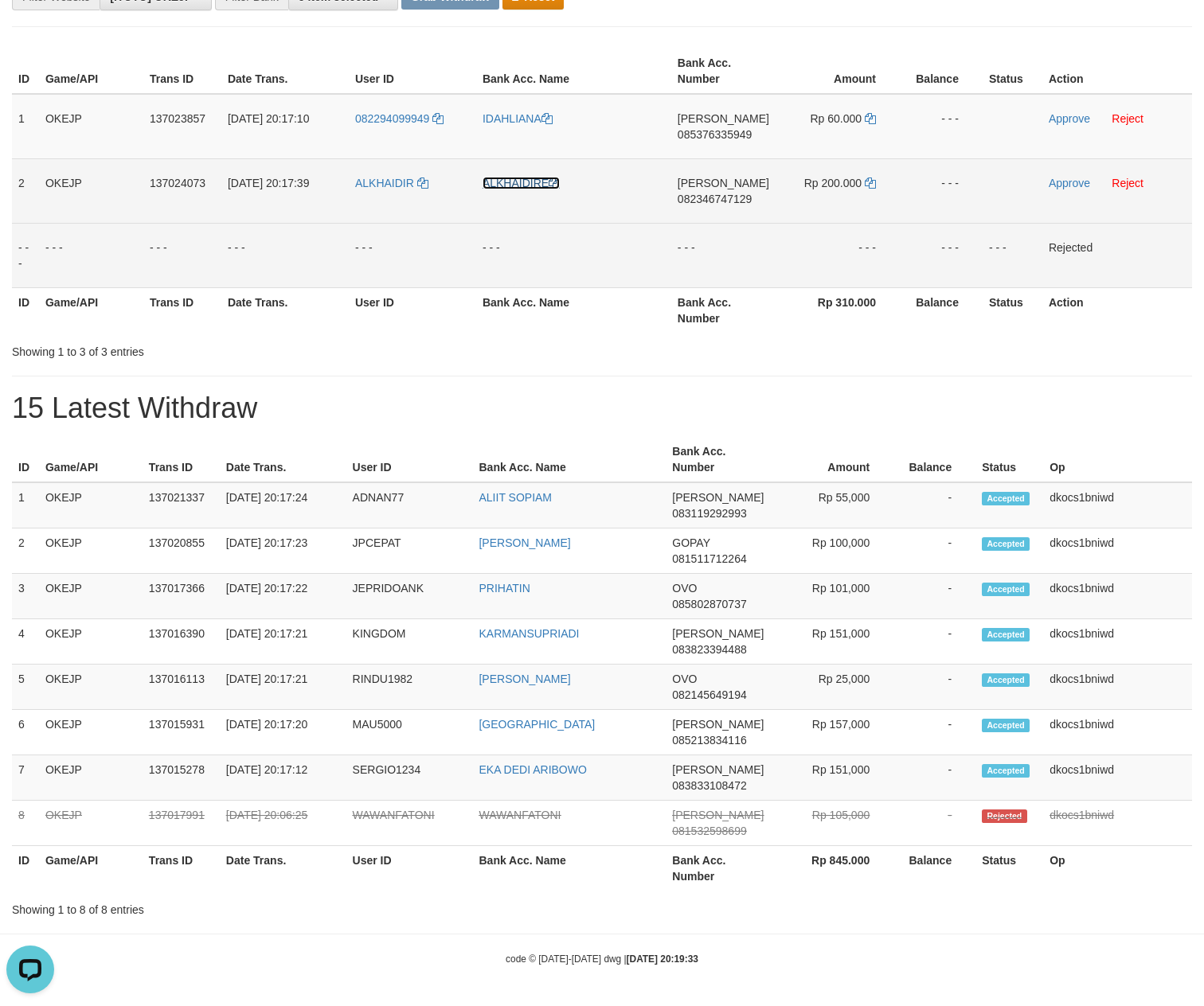
click at [497, 177] on link "ALKHAIDIRE" at bounding box center [521, 183] width 77 height 13
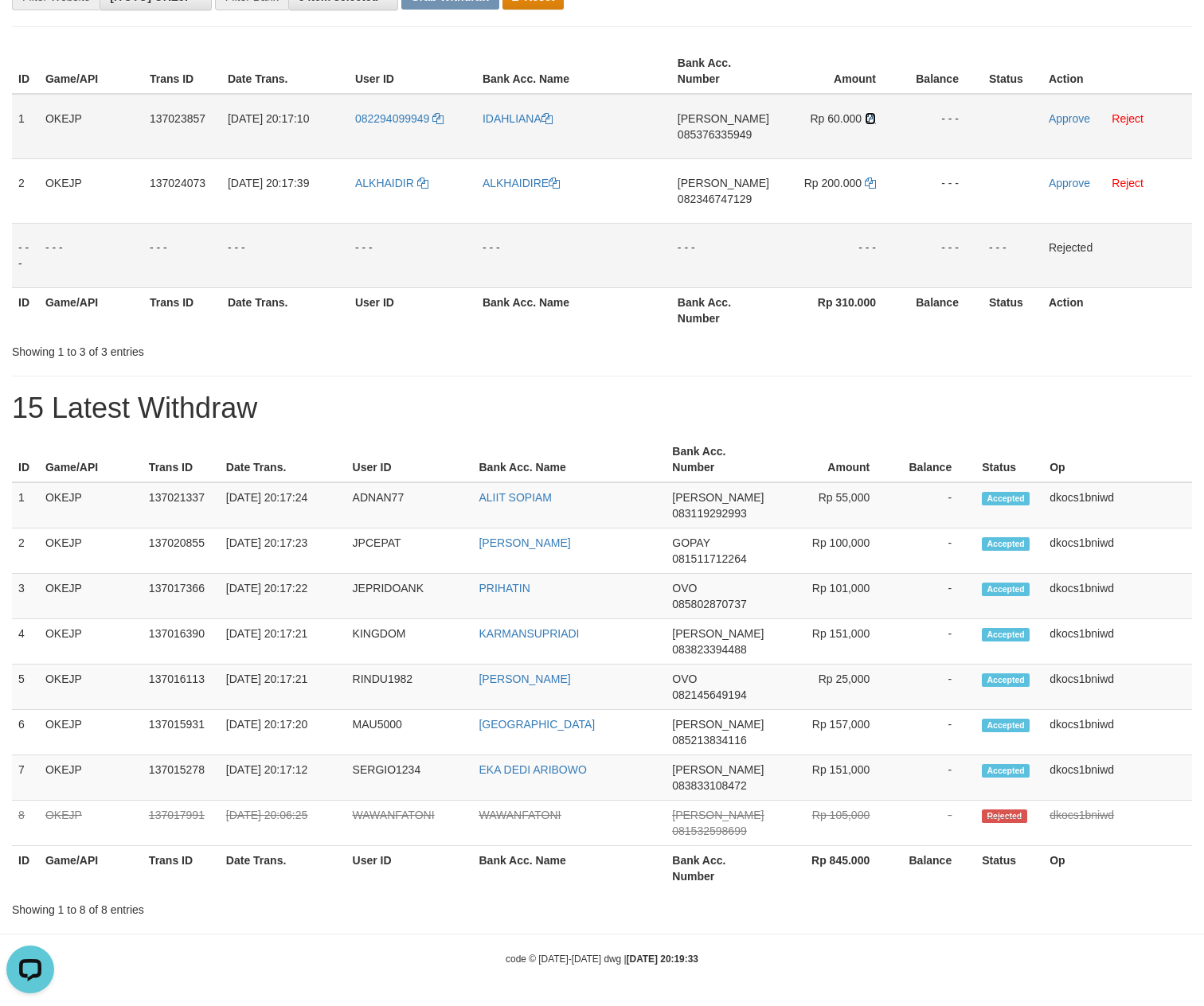
click at [865, 113] on icon at bounding box center [871, 119] width 11 height 11
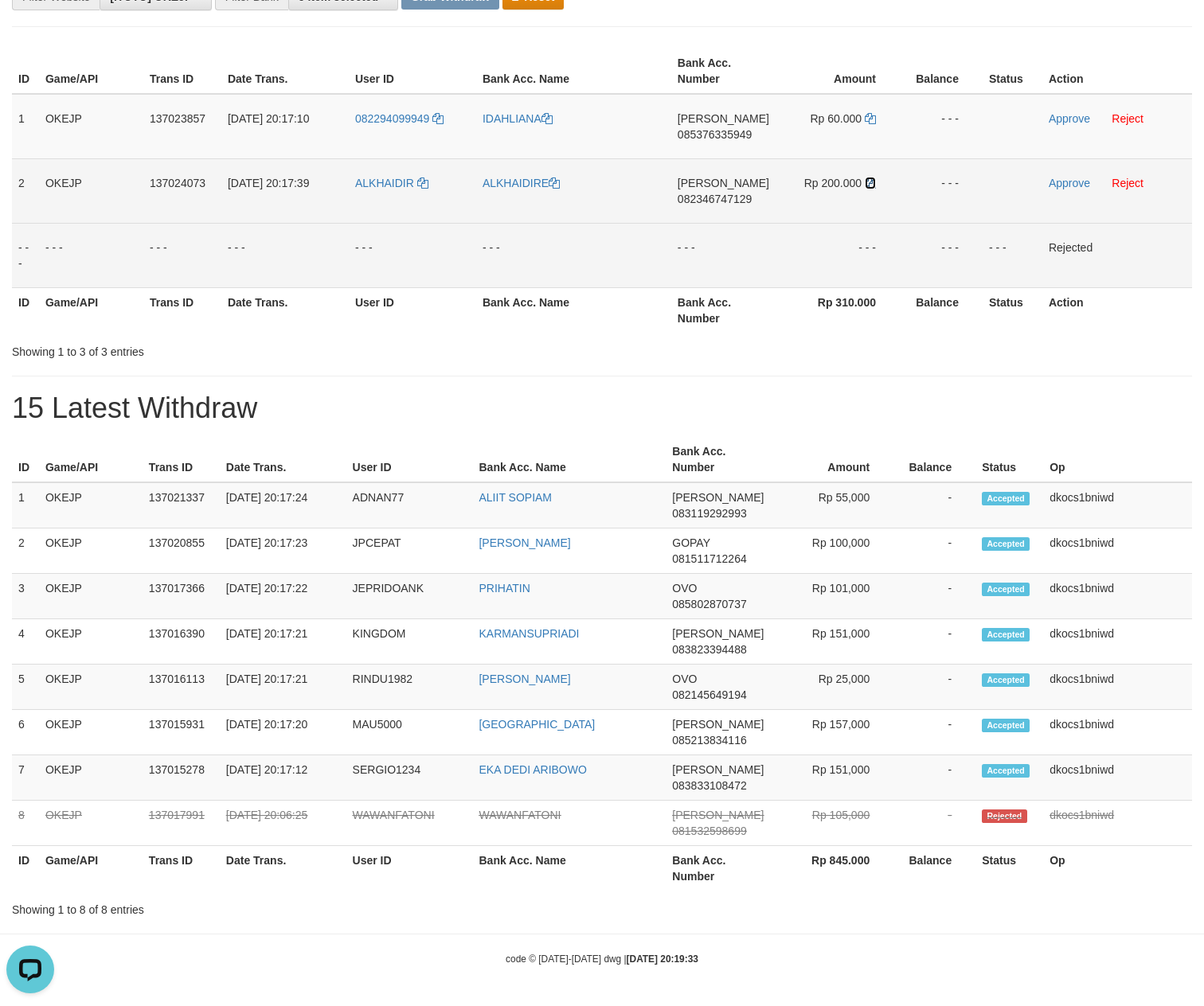
click at [867, 177] on icon at bounding box center [871, 183] width 11 height 11
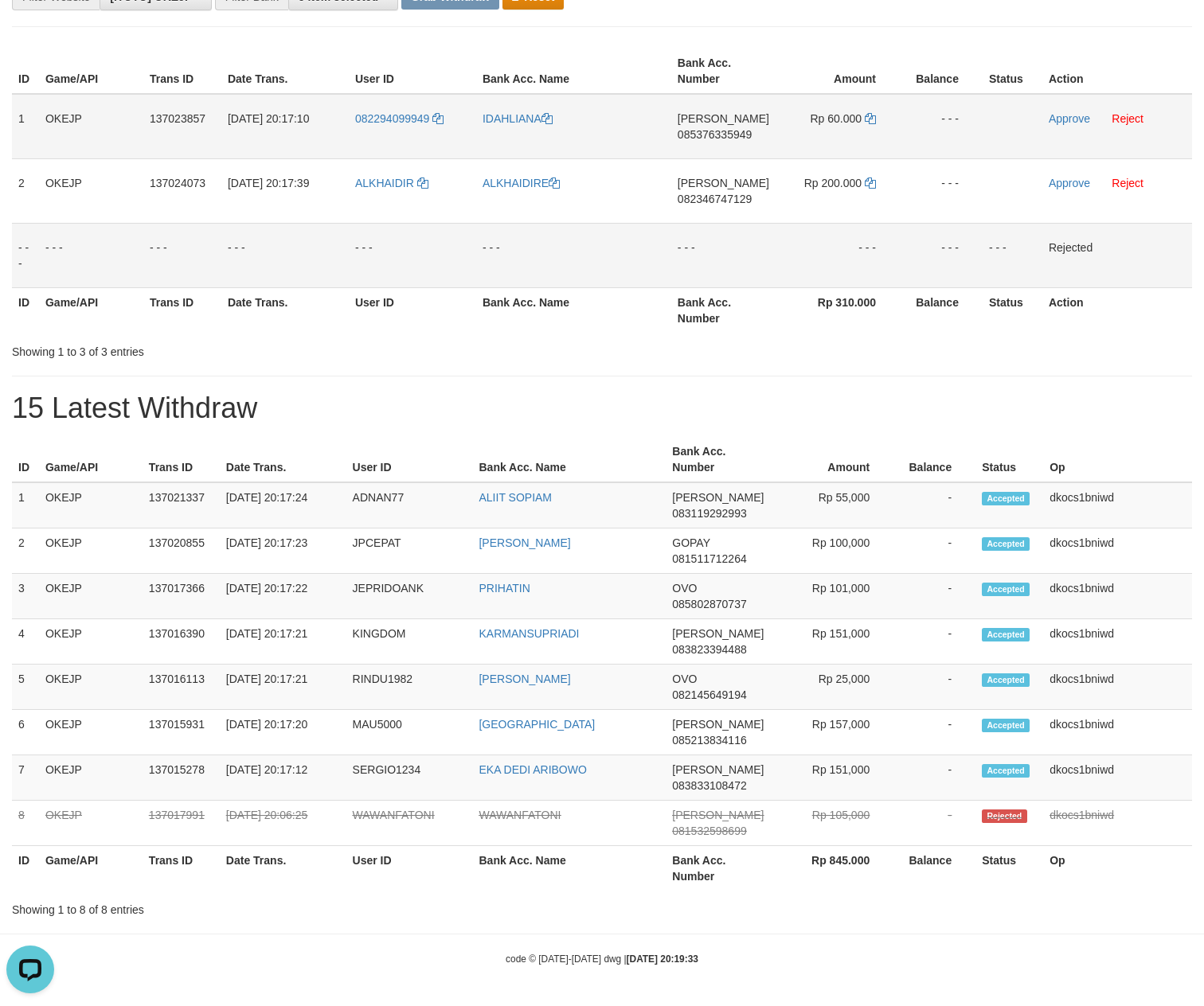
click at [715, 128] on span "085376335949" at bounding box center [715, 135] width 74 height 13
click at [715, 131] on td "DANA 085376335949" at bounding box center [724, 126] width 104 height 65
copy span "085376335949"
click at [871, 113] on icon at bounding box center [871, 119] width 11 height 11
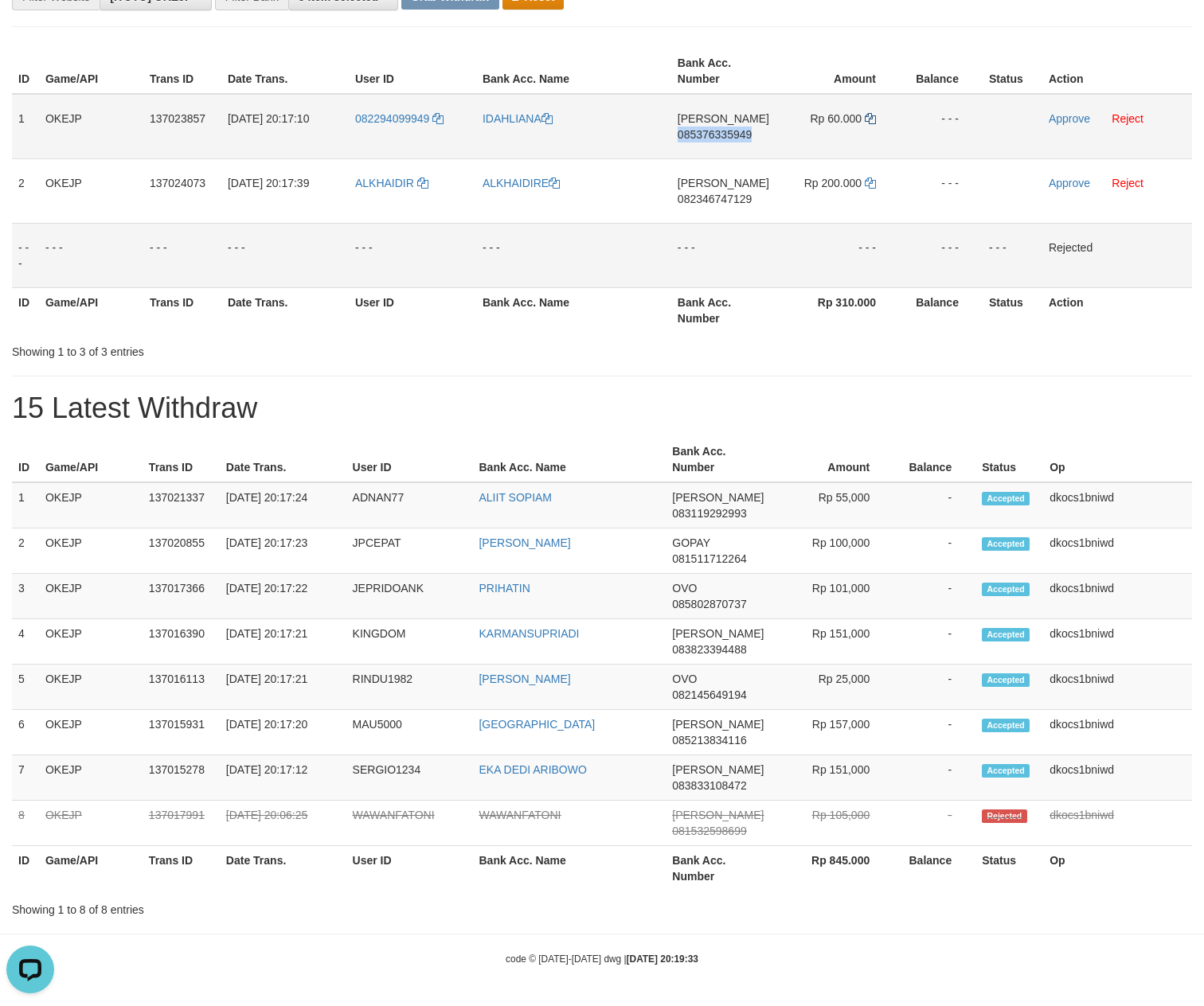
copy span "085376335949"
click at [871, 113] on icon at bounding box center [871, 119] width 11 height 11
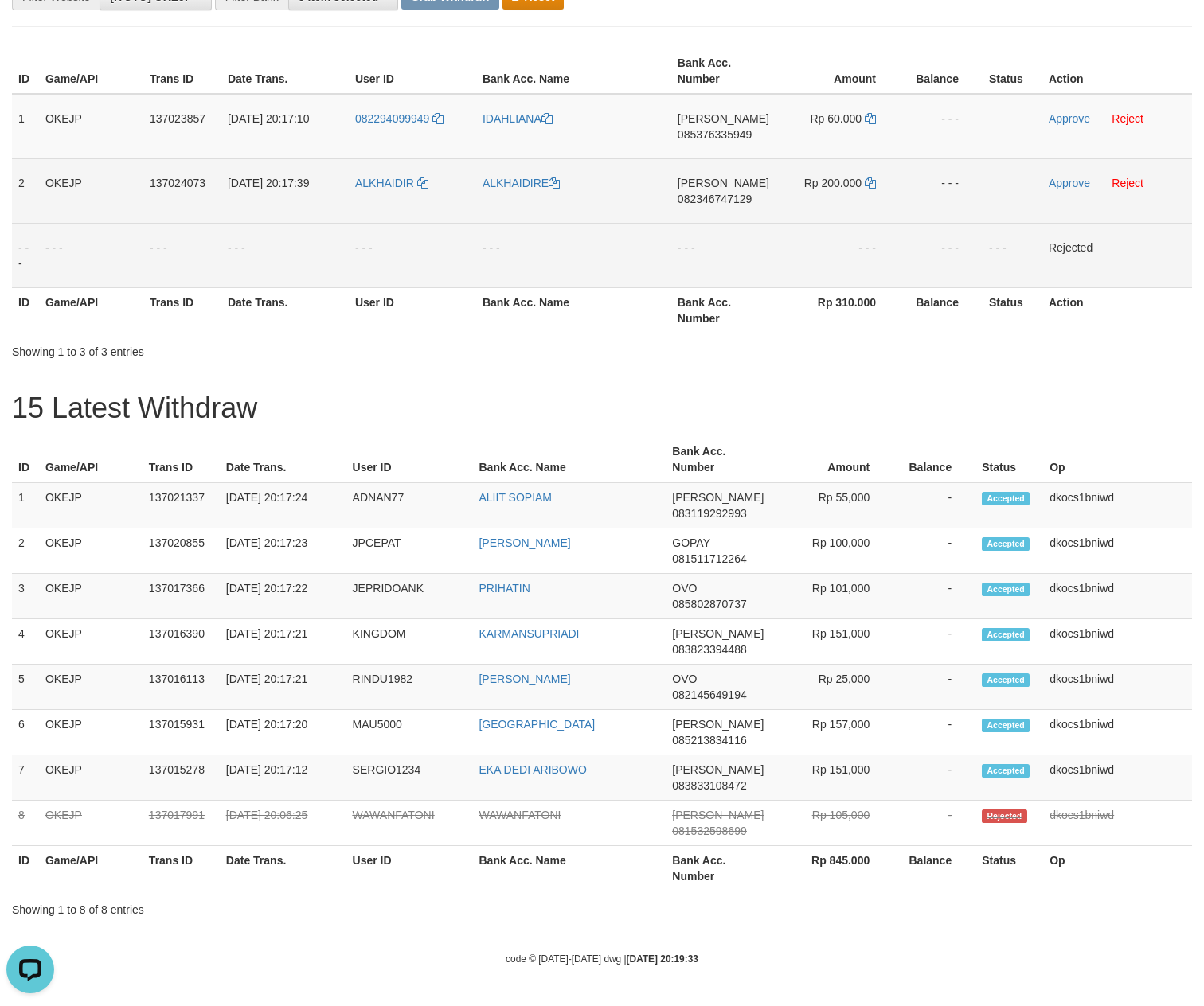
click at [713, 206] on td "DANA 082346747129" at bounding box center [724, 190] width 104 height 64
click at [712, 206] on td "DANA 082346747129" at bounding box center [724, 190] width 104 height 64
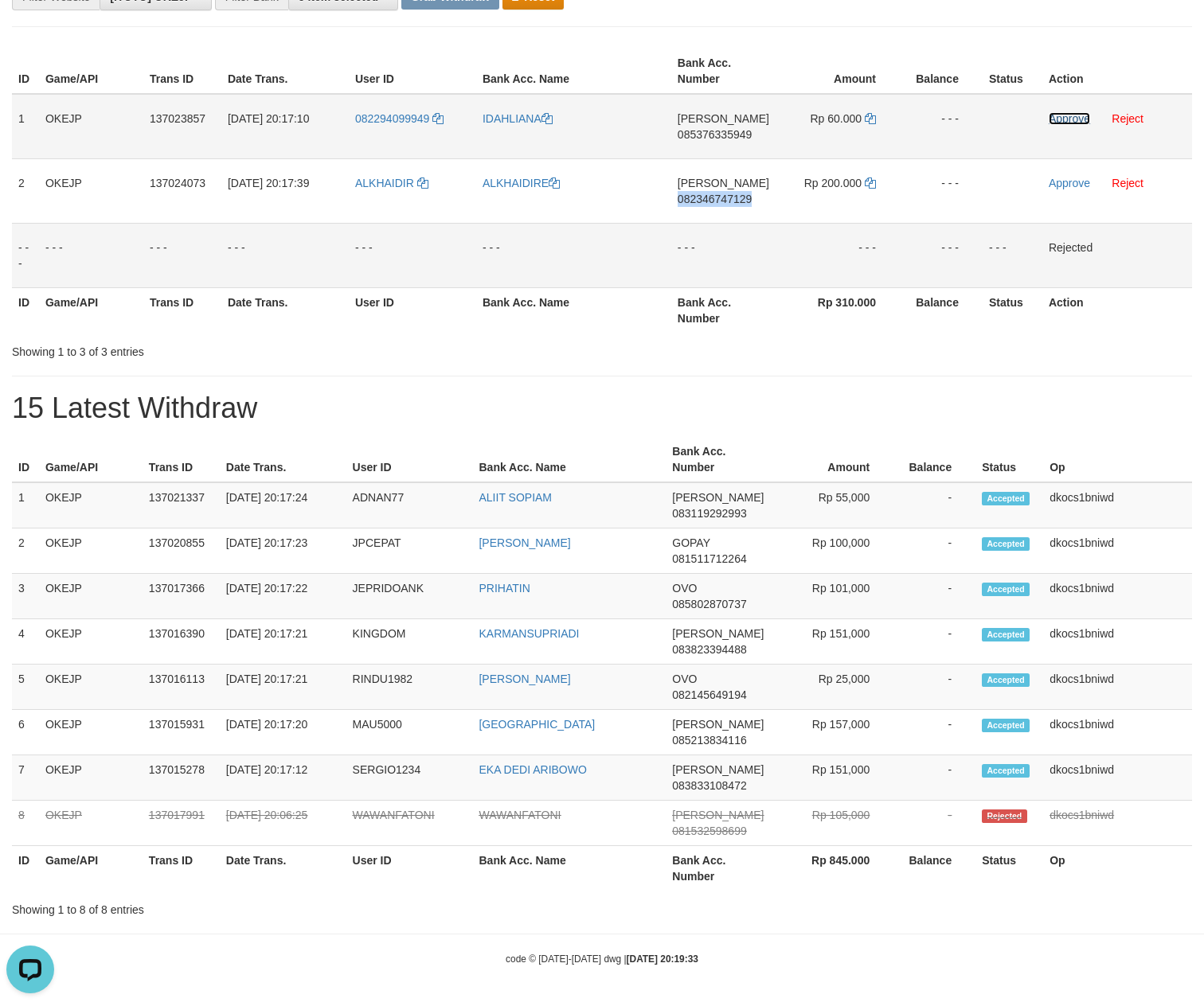
click at [1055, 112] on link "Approve" at bounding box center [1070, 119] width 42 height 13
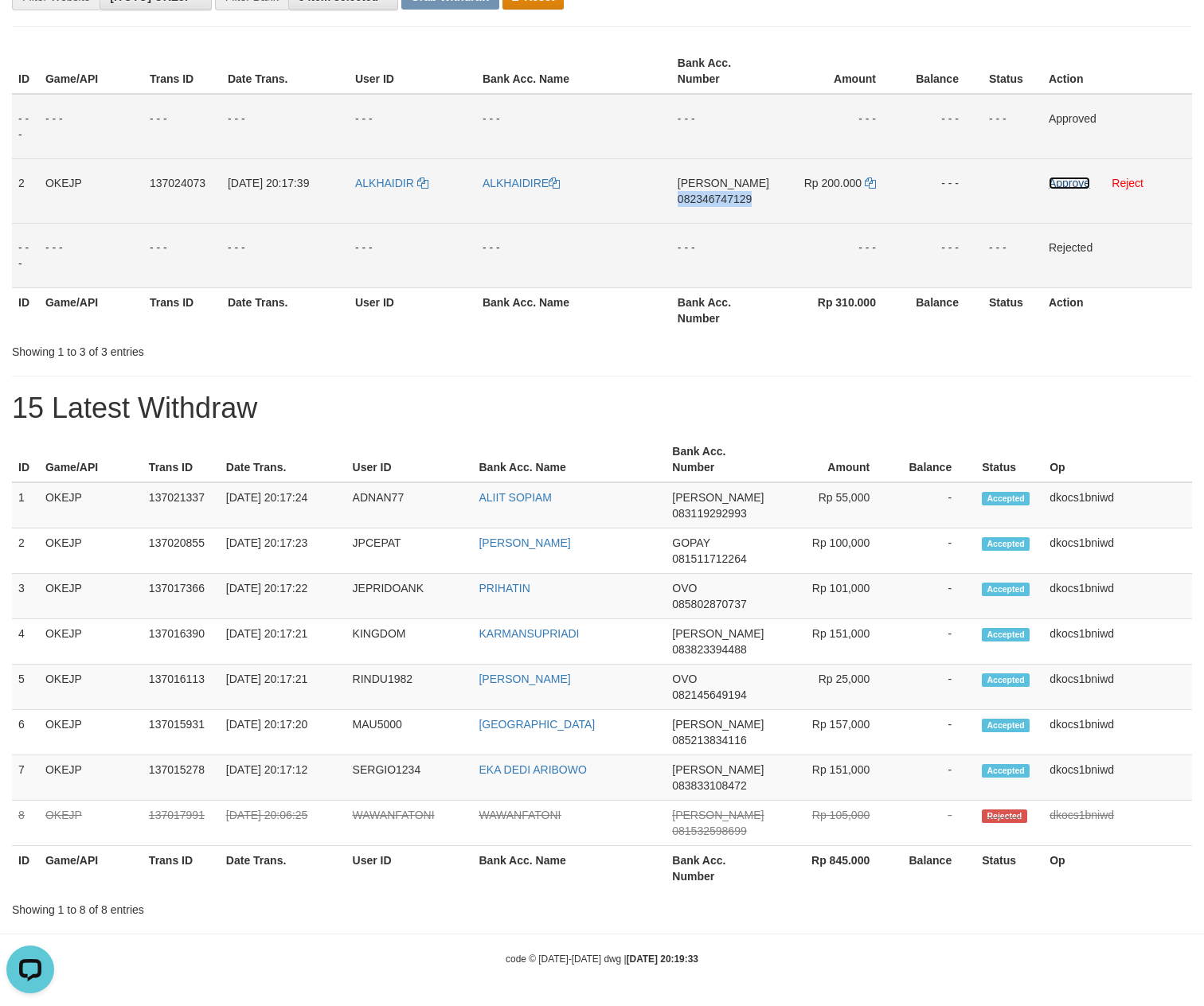
click at [1067, 177] on link "Approve" at bounding box center [1070, 183] width 42 height 13
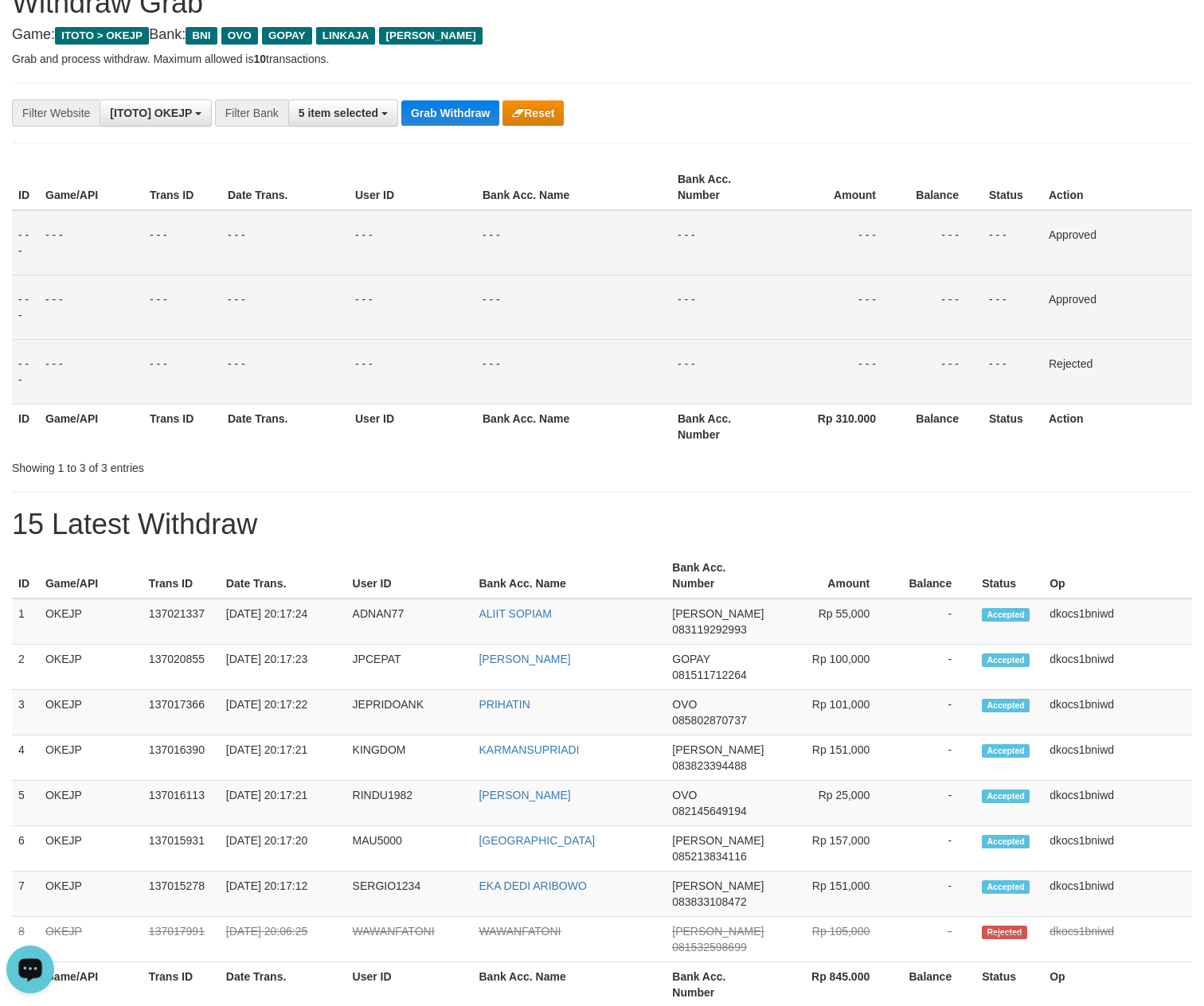
scroll to position [0, 0]
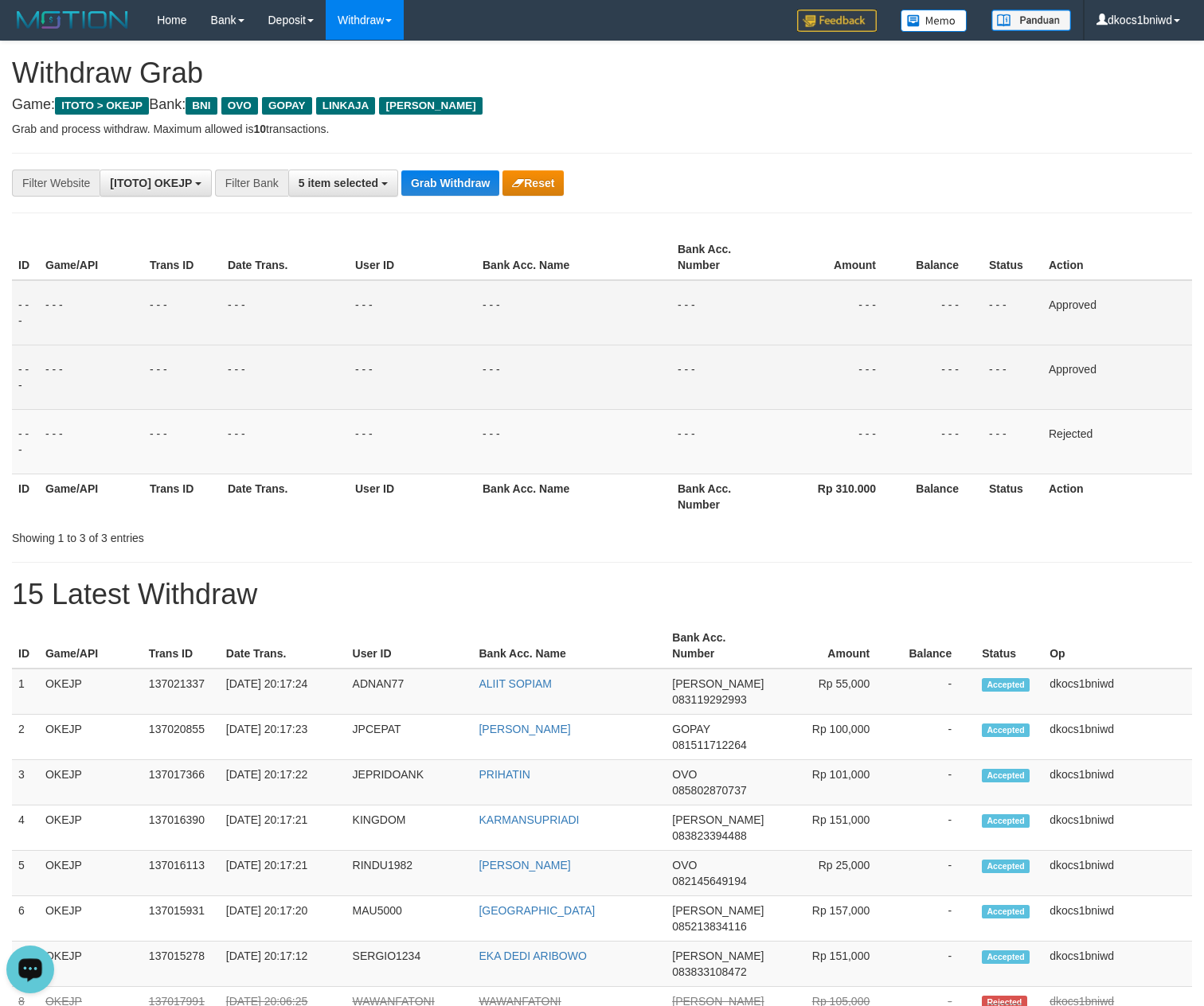
click at [452, 167] on div "**********" at bounding box center [602, 182] width 1180 height 60
click at [451, 172] on button "Grab Withdraw" at bounding box center [451, 183] width 98 height 26
click at [449, 177] on button "Grab Withdraw" at bounding box center [451, 183] width 98 height 26
click at [642, 105] on h4 "Game: ITOTO > OKEJP Bank: BNI OVO GOPAY LINKAJA DANA" at bounding box center [602, 105] width 1180 height 16
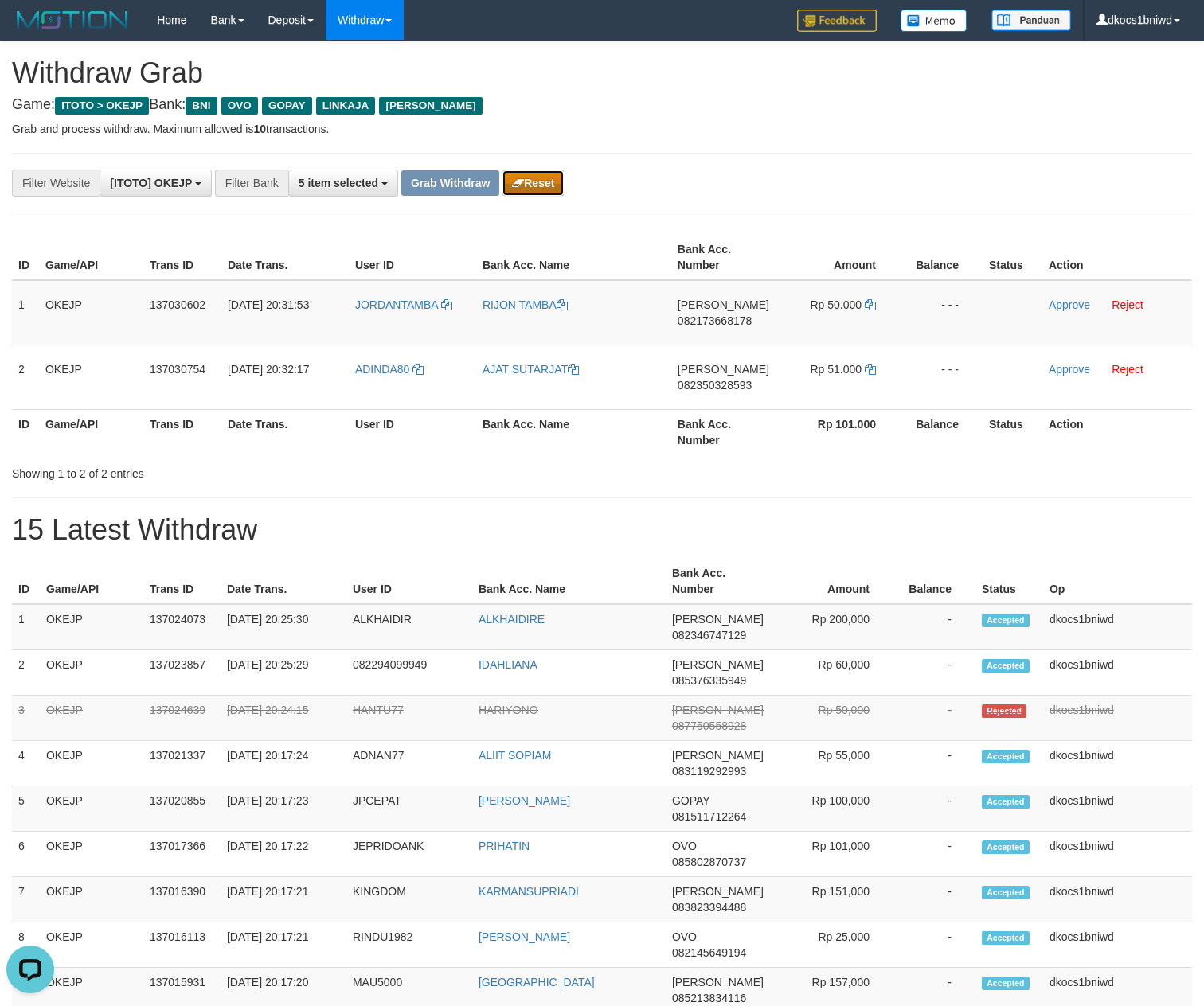
click at [517, 181] on icon "button" at bounding box center [517, 183] width 12 height 11
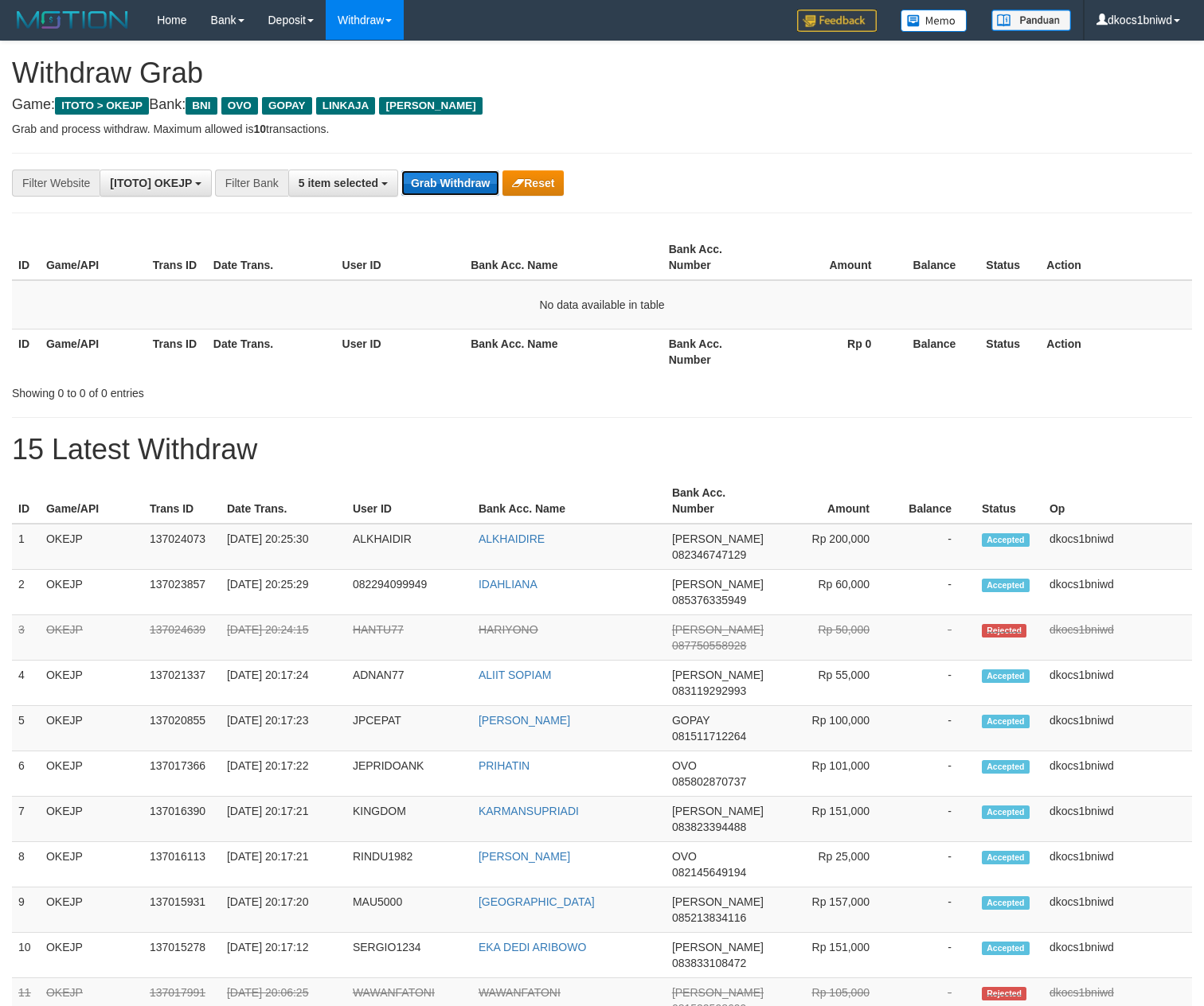
click at [462, 175] on button "Grab Withdraw" at bounding box center [451, 183] width 98 height 26
click at [707, 128] on p "Grab and process withdraw. Maximum allowed is 10 transactions." at bounding box center [602, 129] width 1180 height 16
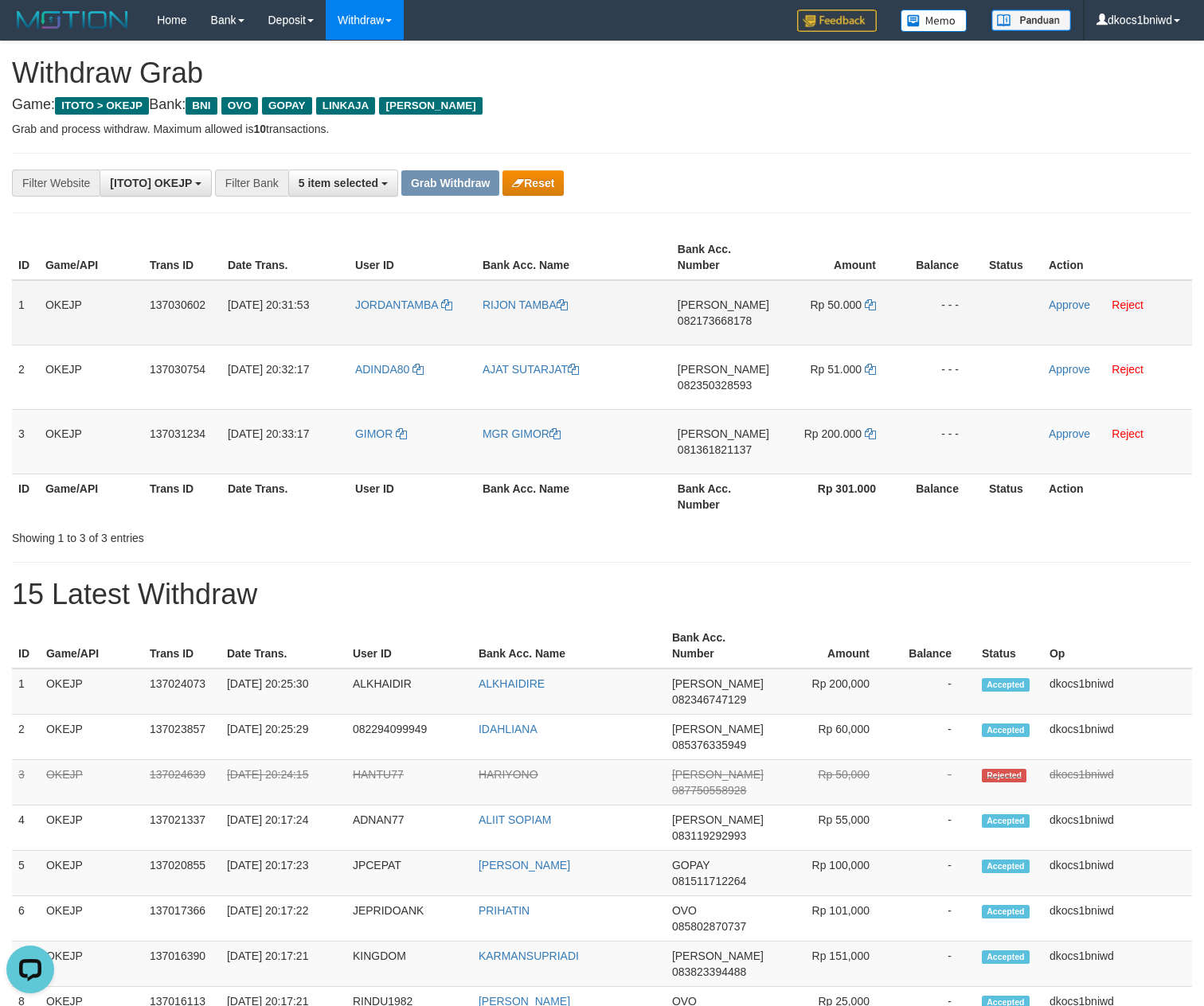
click at [415, 337] on td "JORDANTAMBA" at bounding box center [412, 312] width 128 height 65
copy span "JORDANTAMBA"
click at [1134, 312] on link "Reject" at bounding box center [1128, 305] width 32 height 13
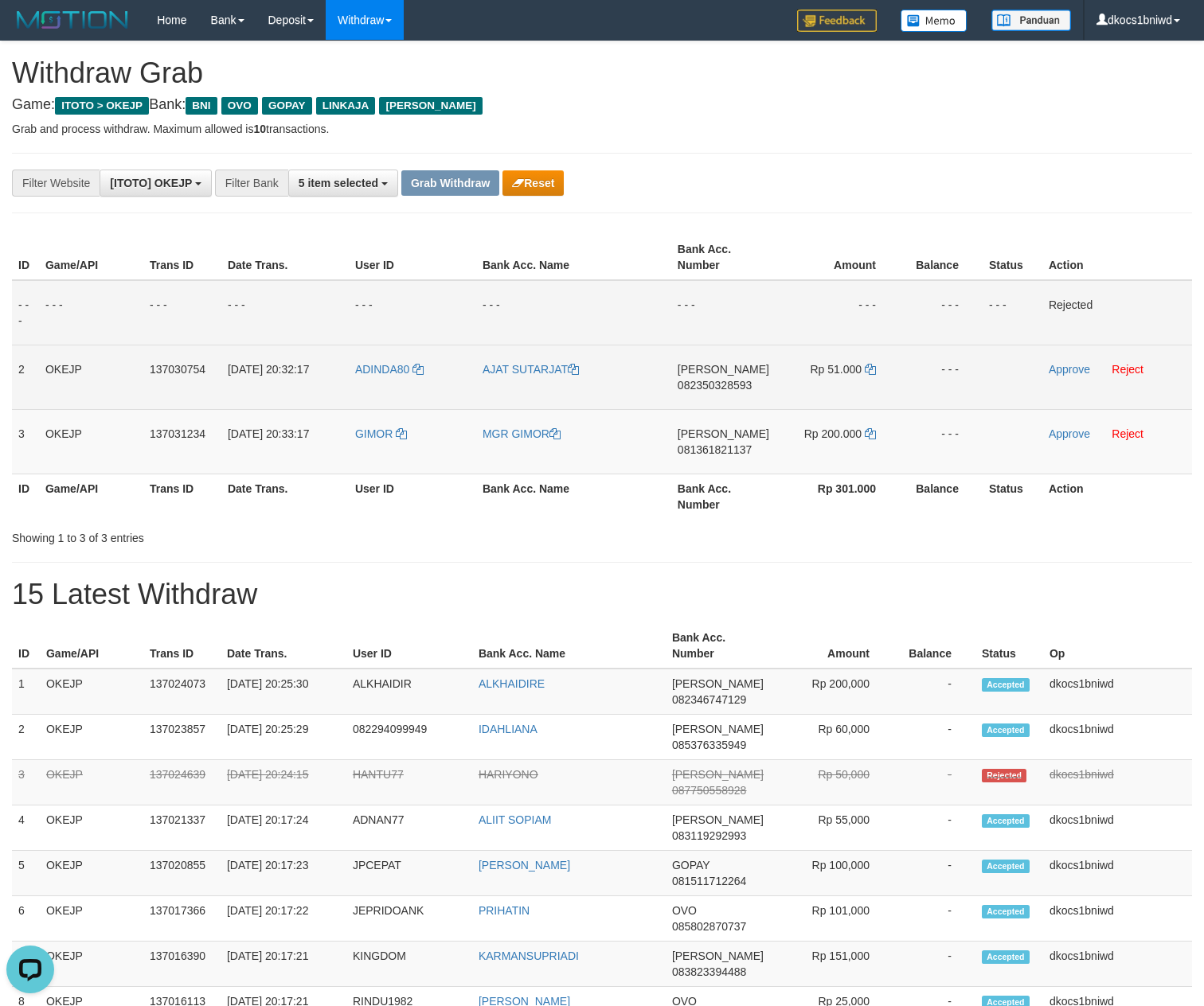
click at [329, 400] on td "[DATE] 20:32:17" at bounding box center [285, 377] width 128 height 64
click at [352, 400] on td "ADINDA80" at bounding box center [412, 377] width 128 height 64
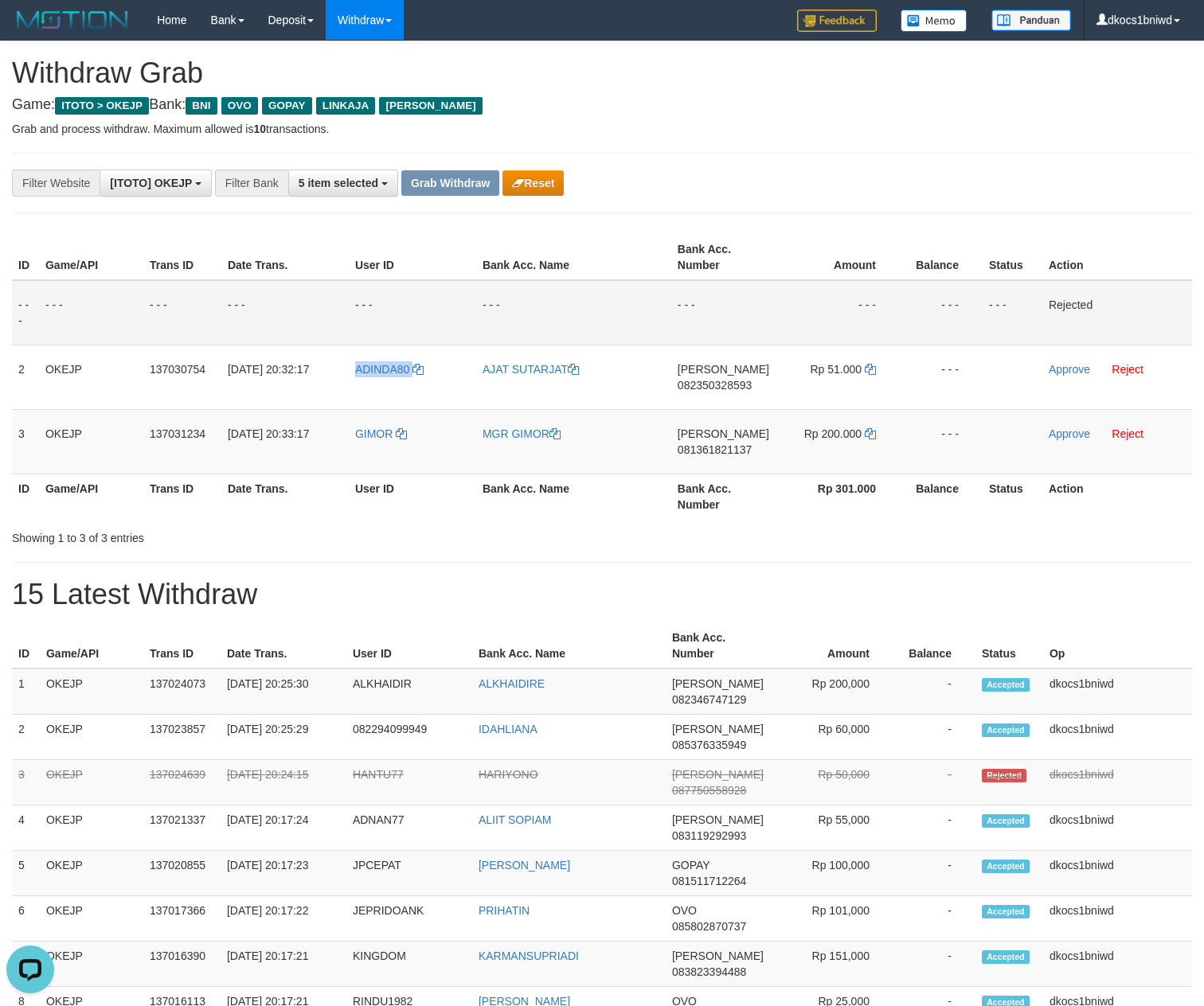
copy link "ADINDA80"
copy span "O"
click at [379, 460] on td "GIMOR" at bounding box center [412, 442] width 128 height 64
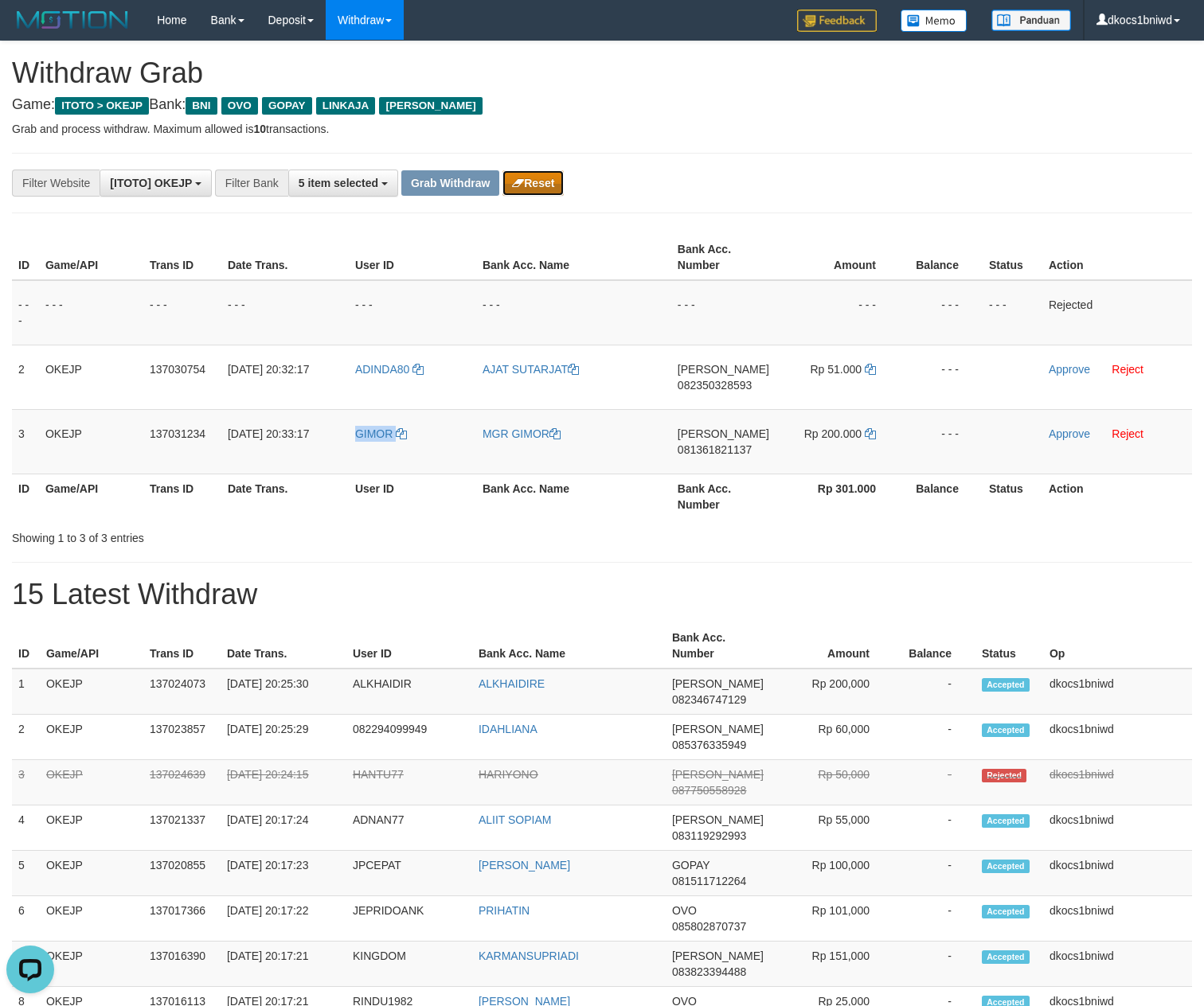
click at [561, 194] on button "Reset" at bounding box center [533, 183] width 61 height 26
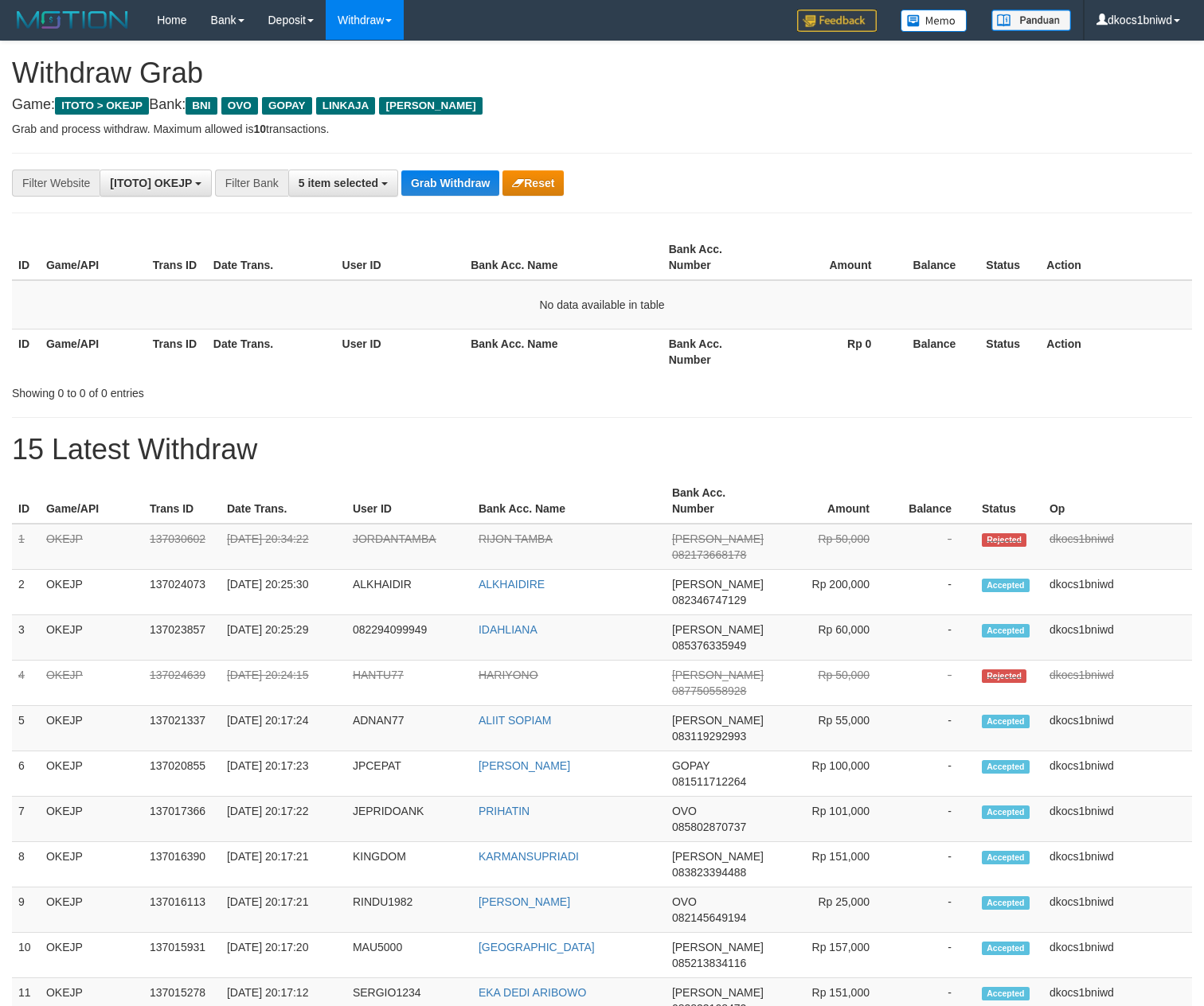
click at [774, 108] on h4 "Game: ITOTO > OKEJP Bank: BNI OVO GOPAY LINKAJA [PERSON_NAME]" at bounding box center [602, 105] width 1180 height 16
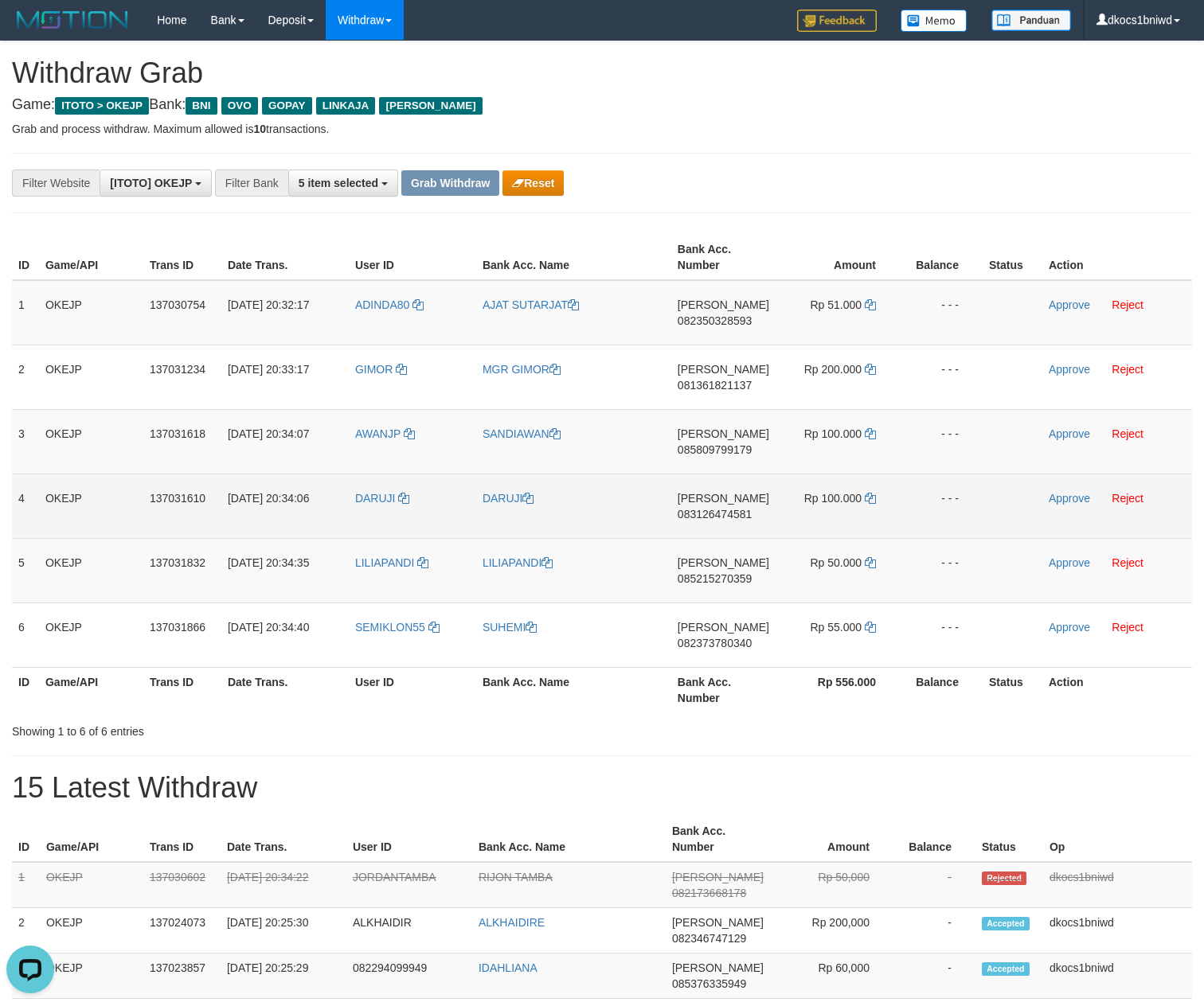
click at [368, 527] on td "DARUJI" at bounding box center [412, 506] width 128 height 64
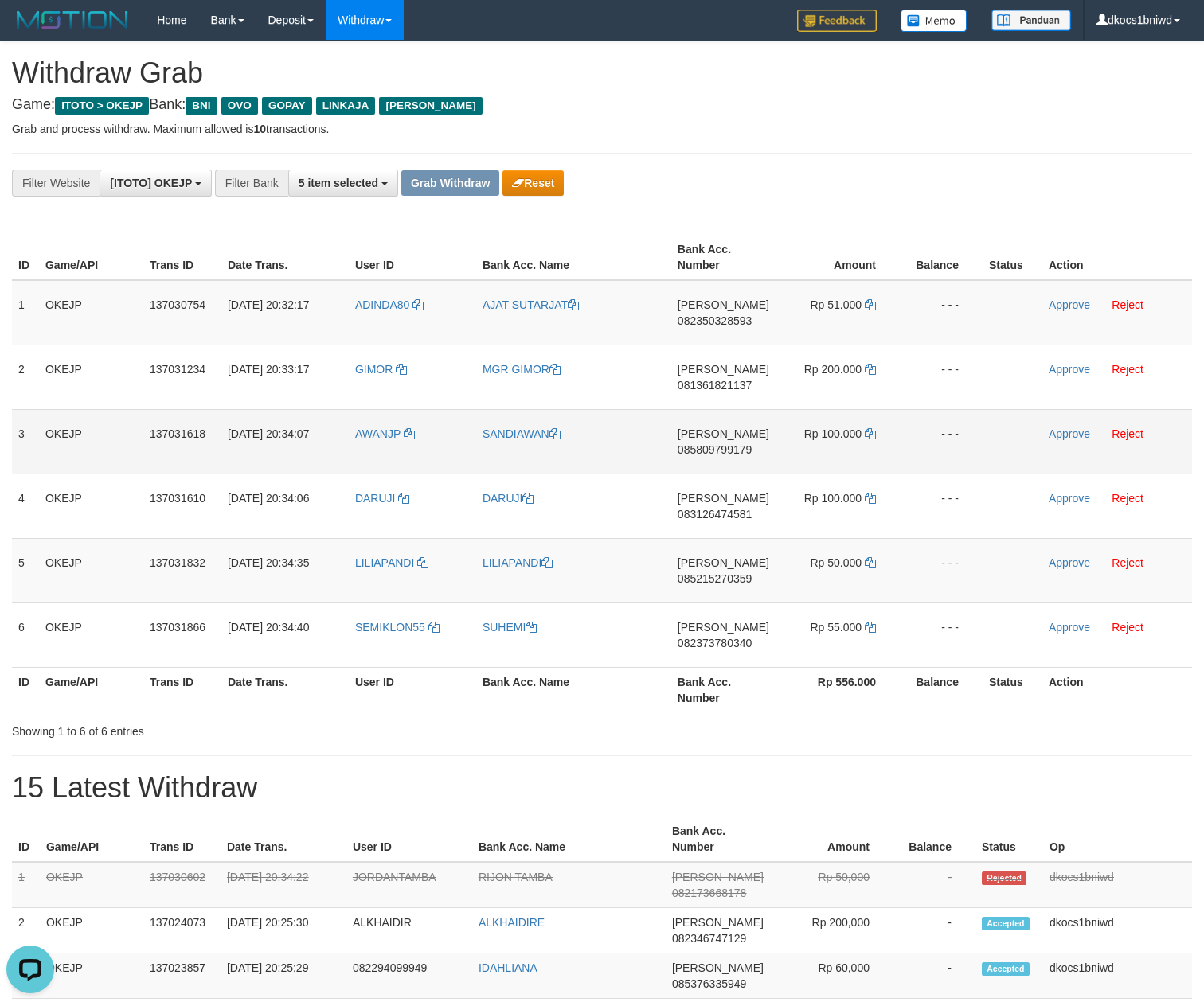
click at [368, 444] on td "AWANJP" at bounding box center [412, 442] width 128 height 64
copy link "AWANJP"
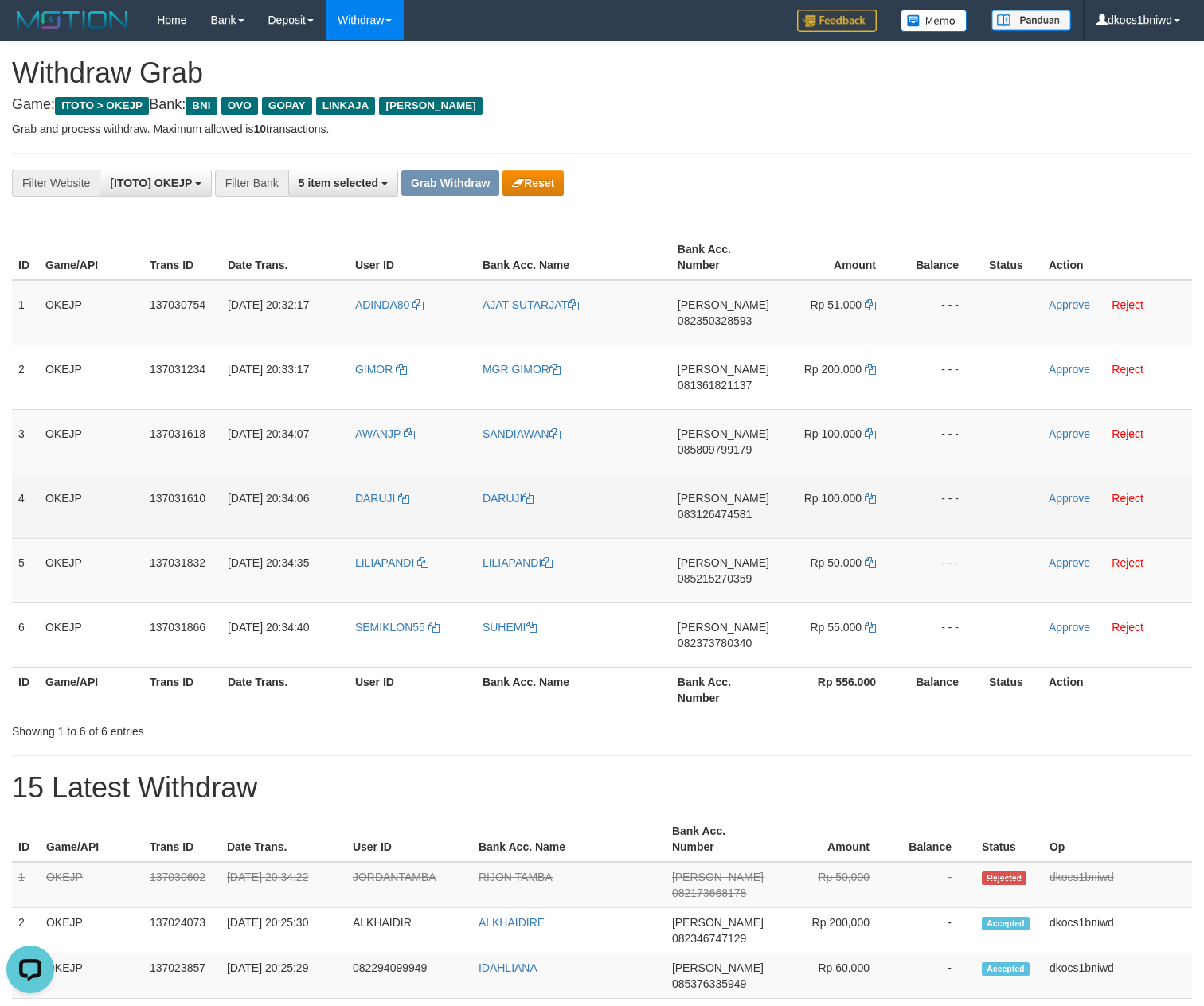
click at [352, 527] on td "DARUJI" at bounding box center [412, 506] width 128 height 64
copy link "DARUJI"
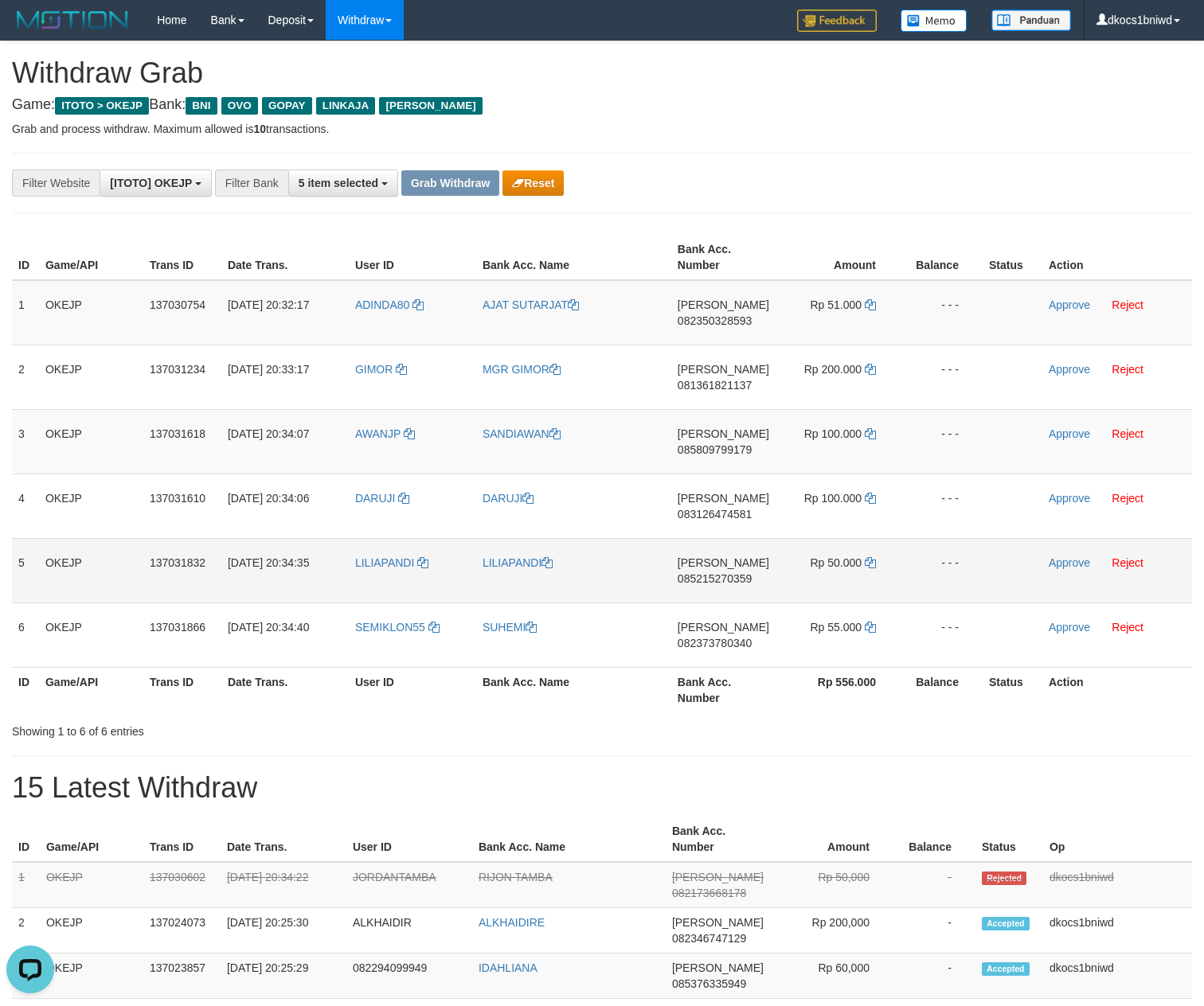
click at [392, 593] on td "LILIAPANDI" at bounding box center [412, 570] width 128 height 64
copy link "LILIAPANDI"
drag, startPoint x: 1126, startPoint y: 568, endPoint x: 986, endPoint y: 589, distance: 141.6
click at [1126, 568] on link "Reject" at bounding box center [1128, 563] width 32 height 13
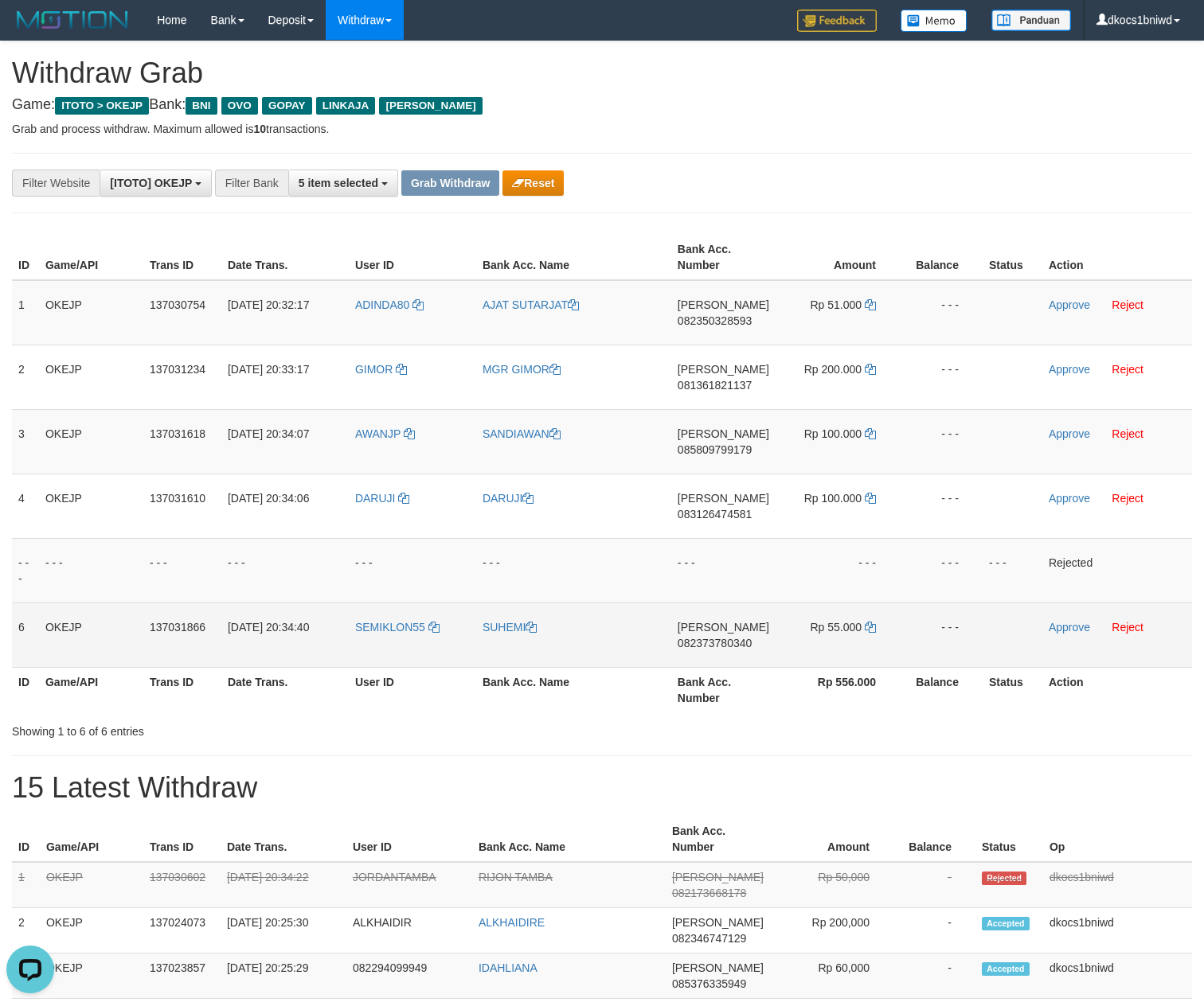
click at [384, 650] on td "SEMIKLON55" at bounding box center [412, 634] width 128 height 64
copy link "SEMIKLON55"
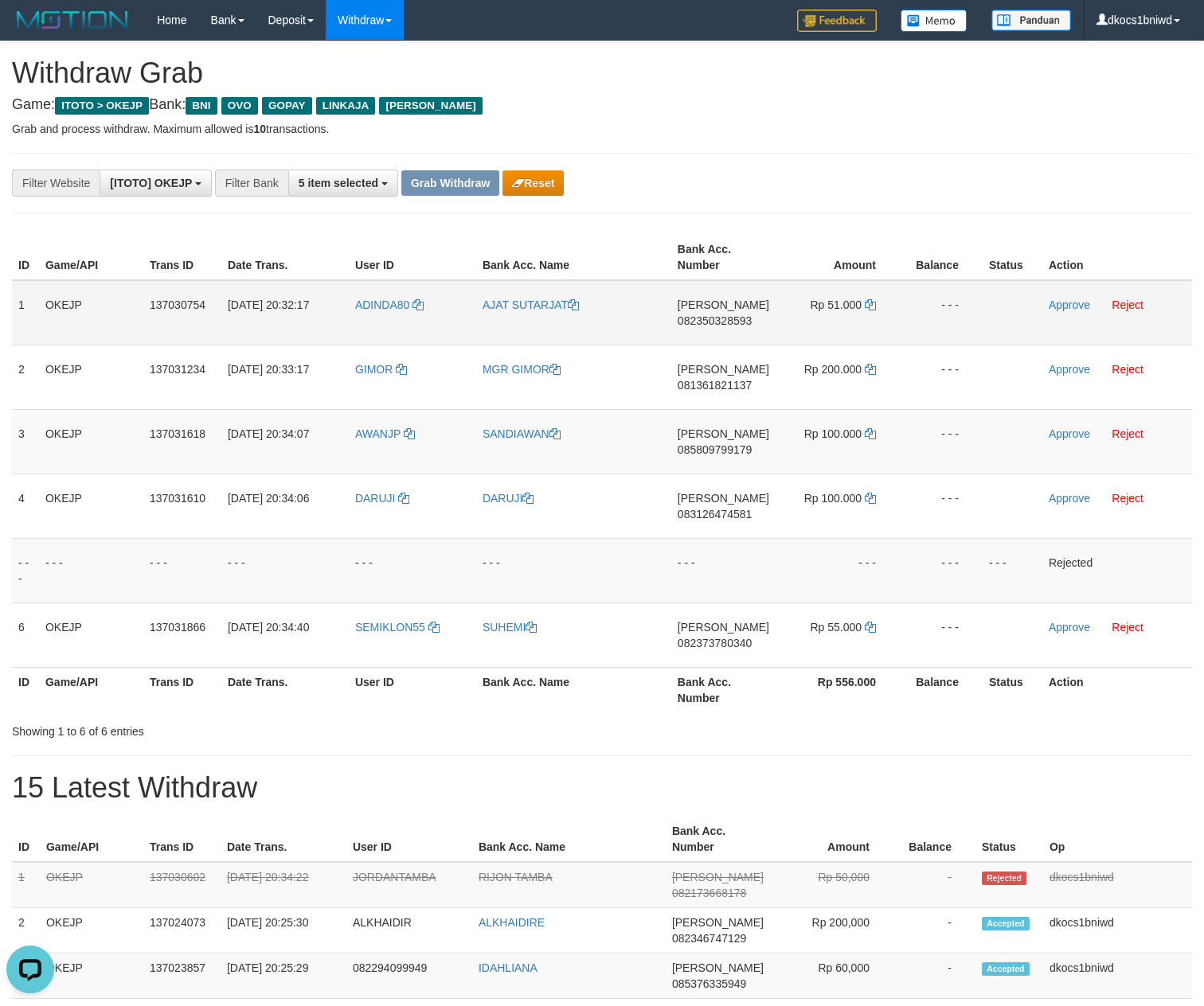
click at [410, 331] on td "ADINDA80" at bounding box center [412, 312] width 128 height 65
copy link "ADINDA80"
click at [517, 311] on link "AJAT SUTARJAT" at bounding box center [531, 305] width 96 height 13
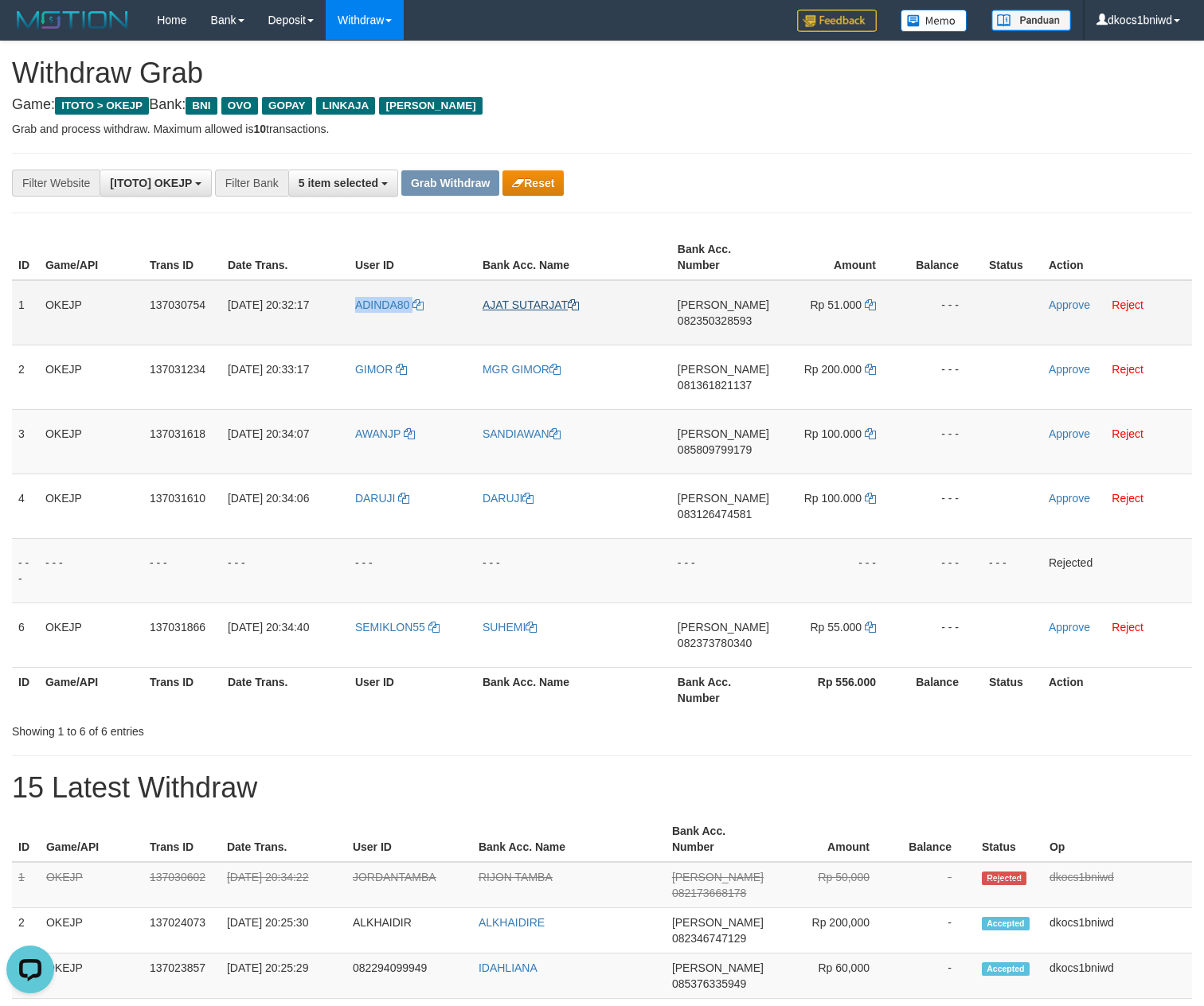
copy link "ADINDA80"
click at [517, 311] on link "AJAT SUTARJAT" at bounding box center [531, 305] width 96 height 13
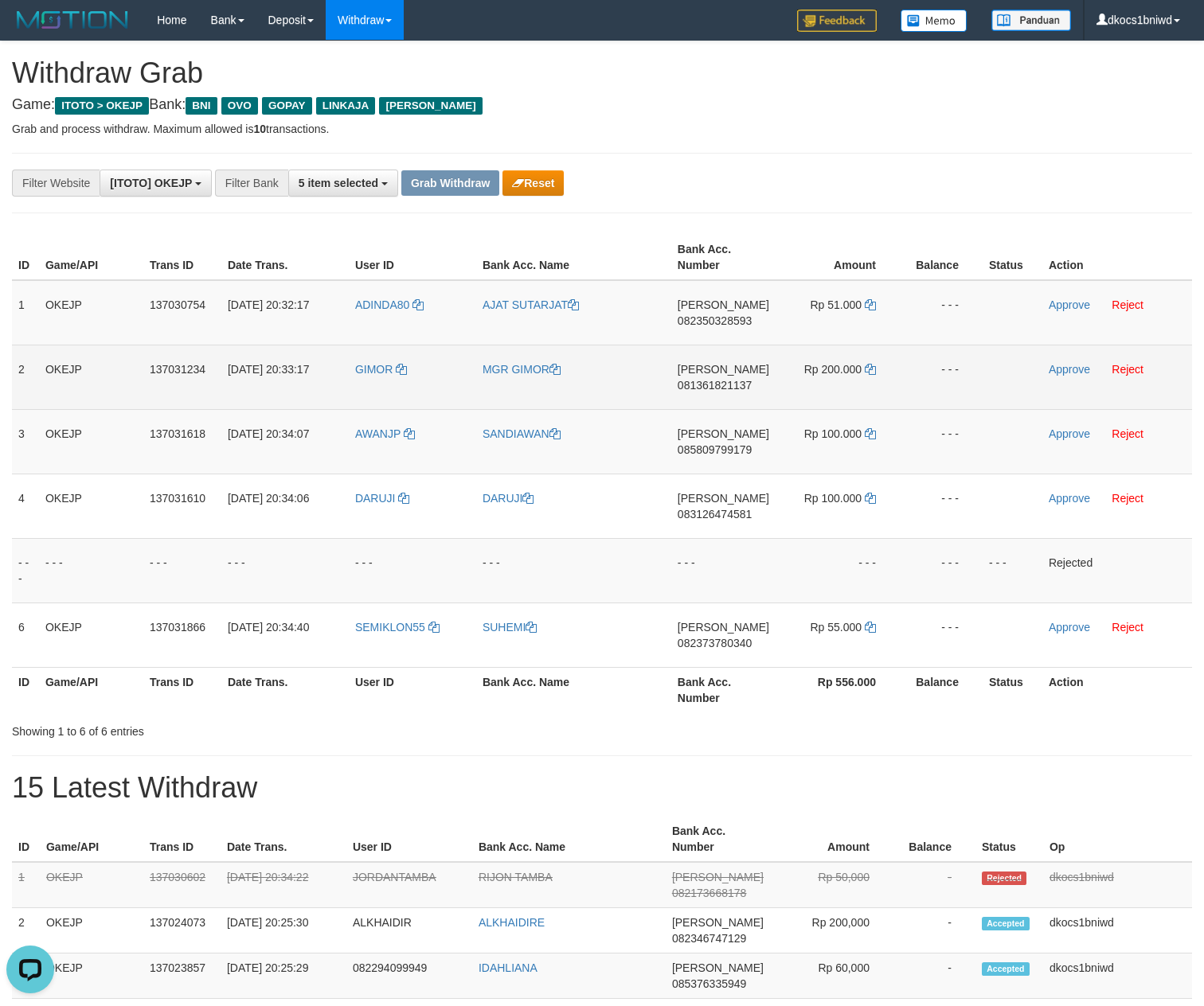
click at [373, 405] on td "GIMOR" at bounding box center [412, 377] width 128 height 64
copy link "GIMOR"
click at [519, 381] on td "MGR GIMOR" at bounding box center [573, 377] width 195 height 64
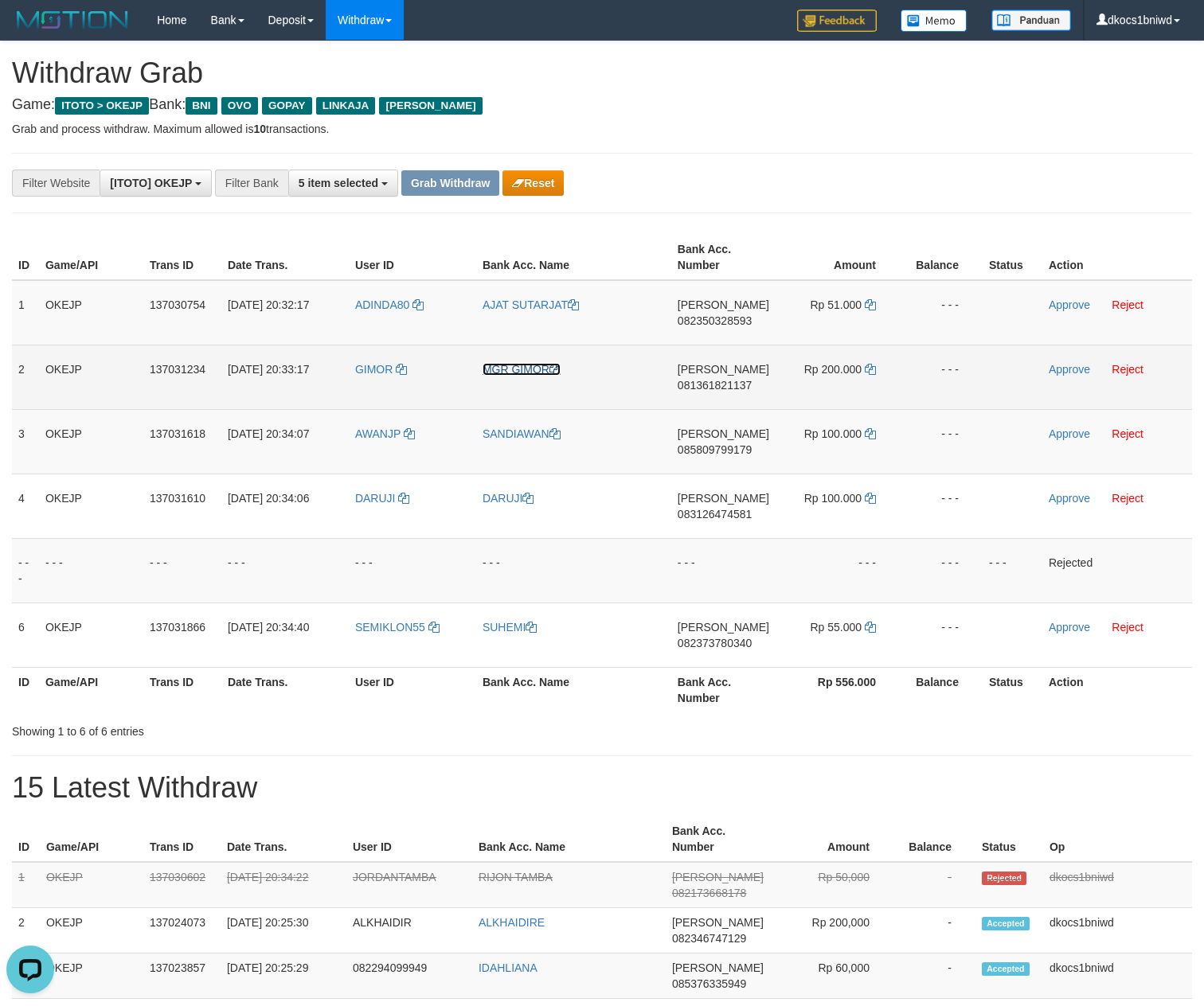
click at [527, 371] on link "MGR GIMOR" at bounding box center [521, 369] width 78 height 13
copy link "GIMOR"
click at [527, 371] on link "MGR GIMOR" at bounding box center [521, 369] width 78 height 13
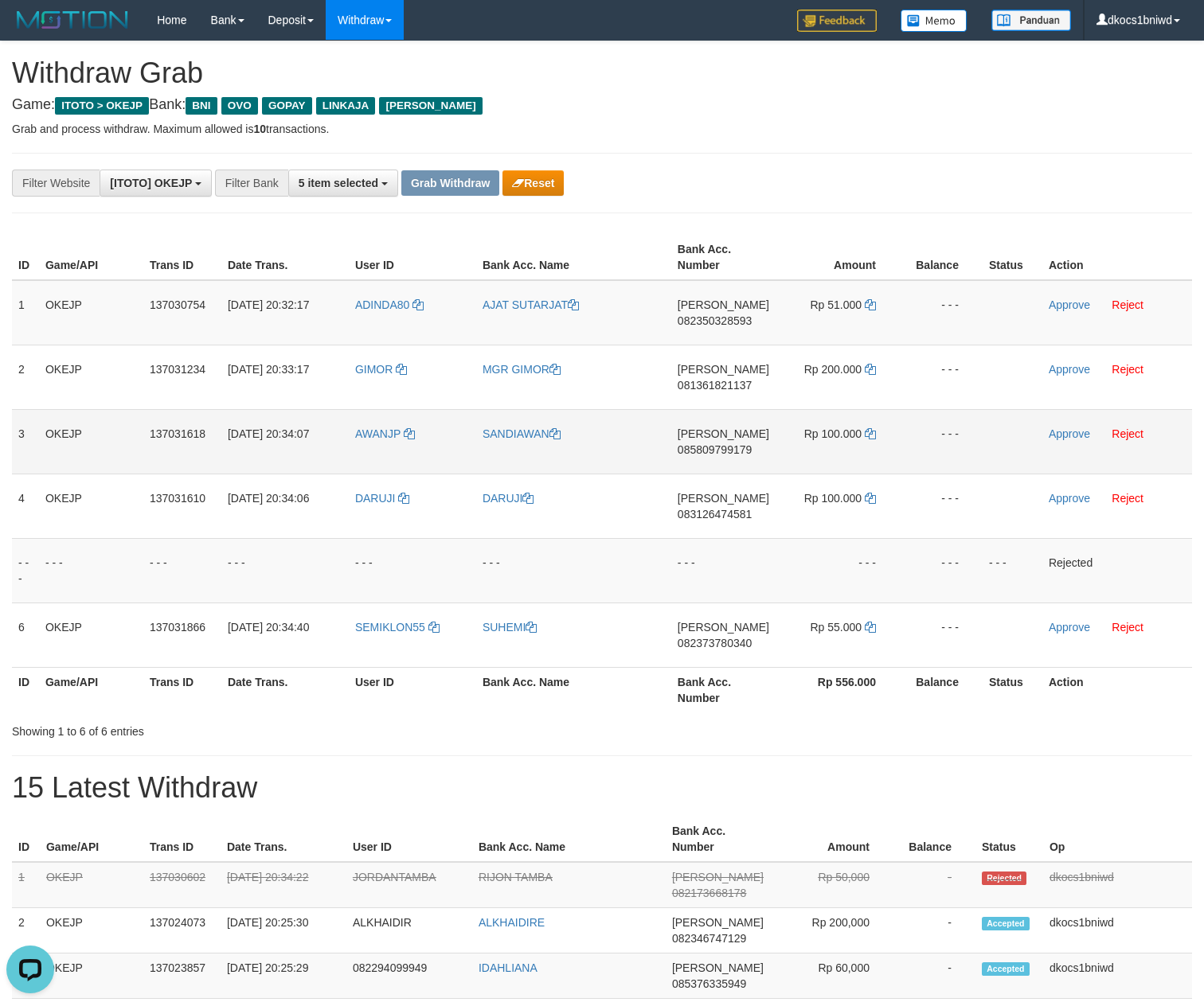
click at [389, 466] on td "AWANJP" at bounding box center [412, 442] width 128 height 64
copy link "AWANJP"
click at [529, 439] on link "SANDIAWAN" at bounding box center [521, 434] width 78 height 13
copy link "AWANJP"
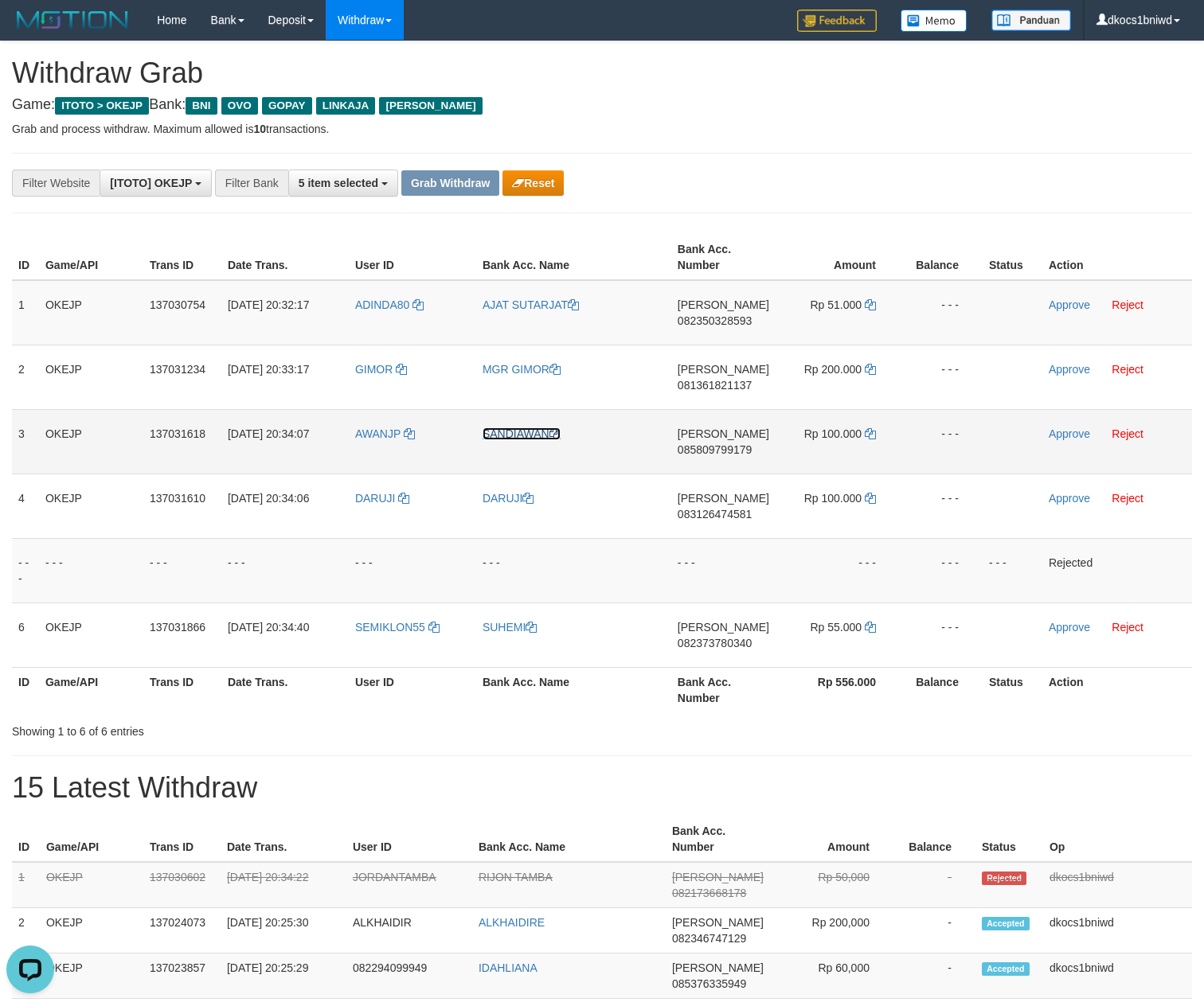
click at [529, 439] on link "SANDIAWAN" at bounding box center [521, 434] width 78 height 13
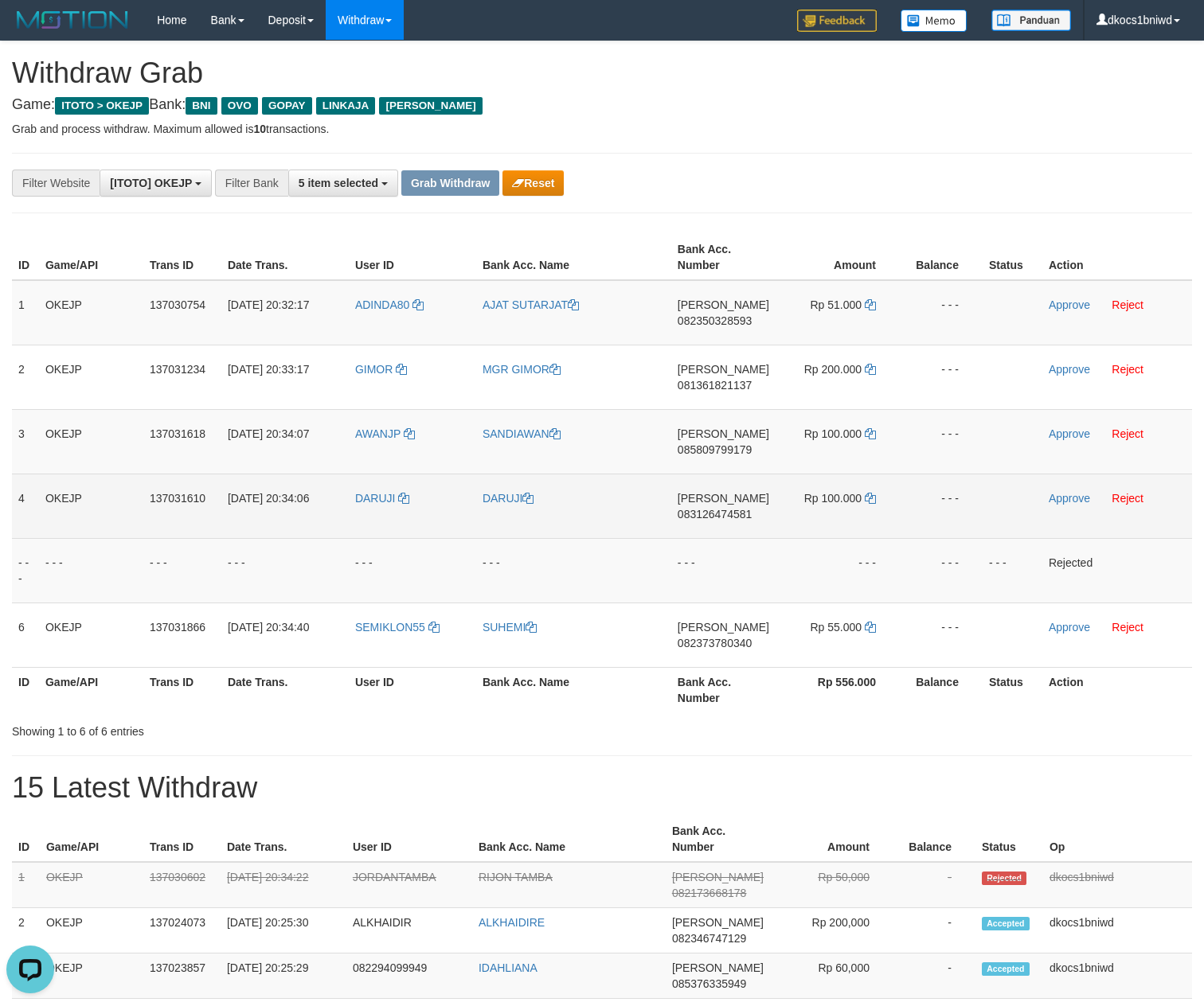
click at [382, 528] on td "DARUJI" at bounding box center [412, 506] width 128 height 64
click at [384, 530] on td "DARUJI" at bounding box center [412, 506] width 128 height 64
click at [488, 505] on link "DARUJI" at bounding box center [508, 499] width 51 height 13
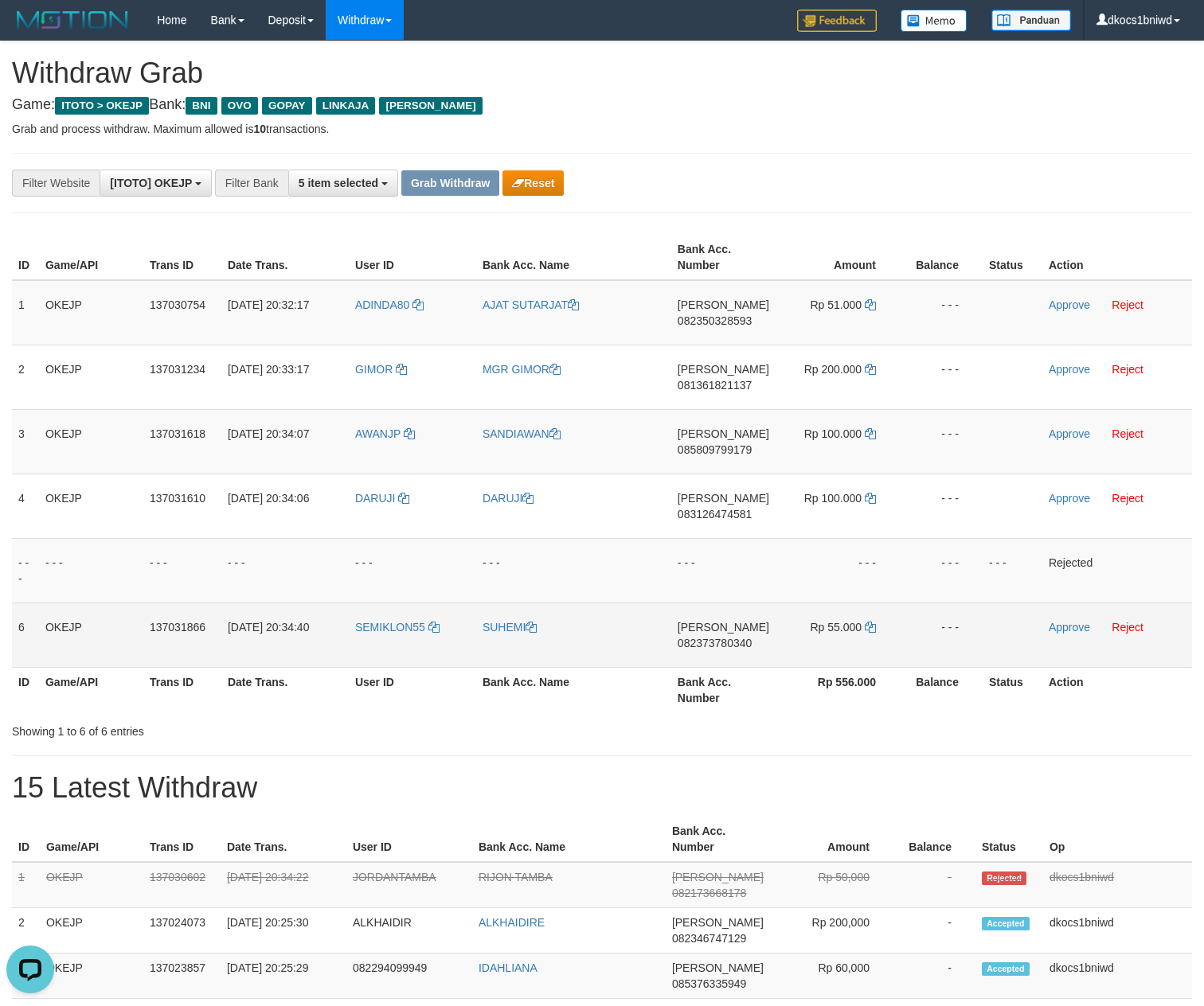
click at [395, 661] on td "SEMIKLON55" at bounding box center [412, 634] width 128 height 64
click at [508, 645] on td "SUHEMI" at bounding box center [573, 634] width 195 height 64
click at [509, 633] on link "SUHEMI" at bounding box center [509, 627] width 54 height 13
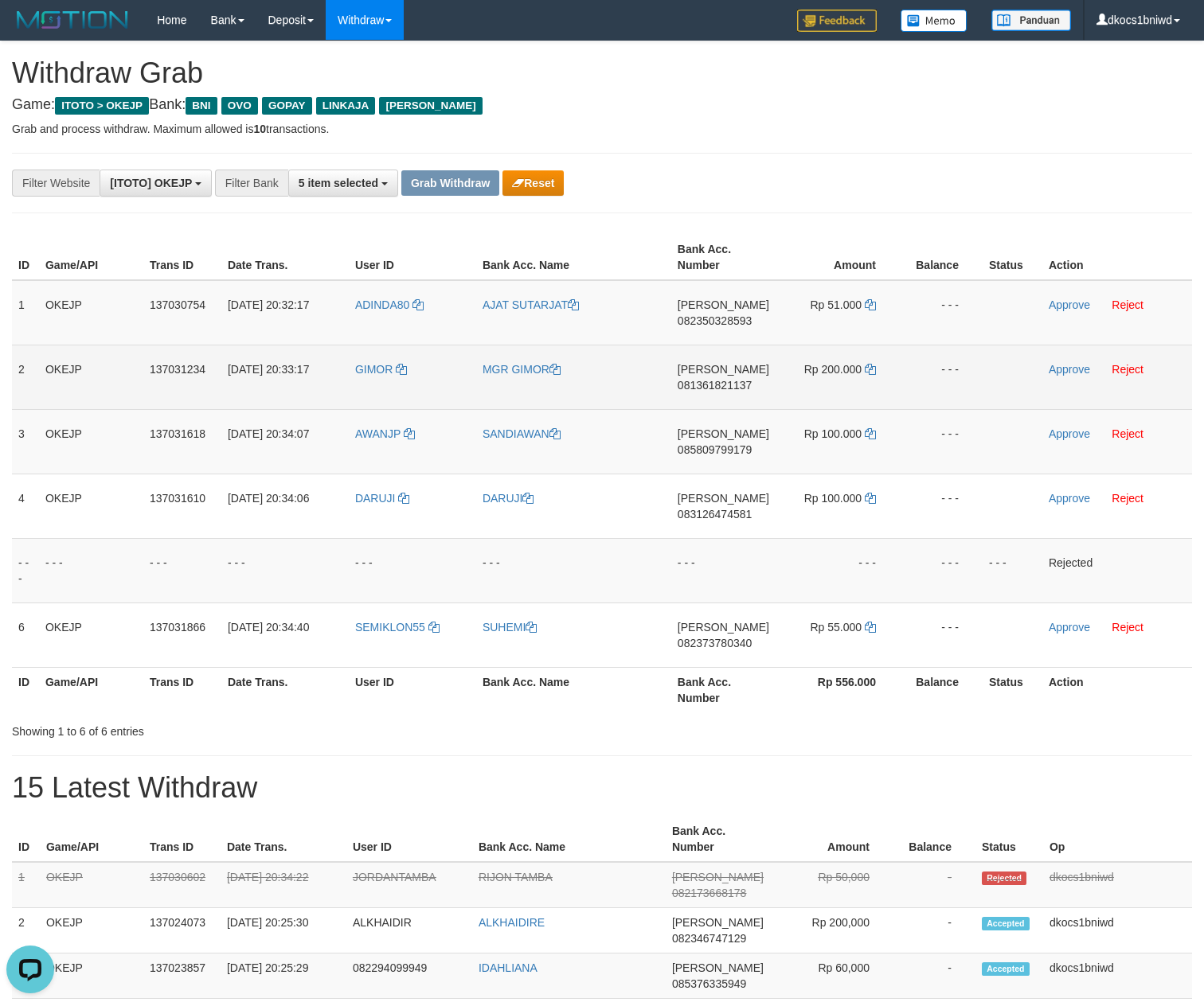
scroll to position [212, 0]
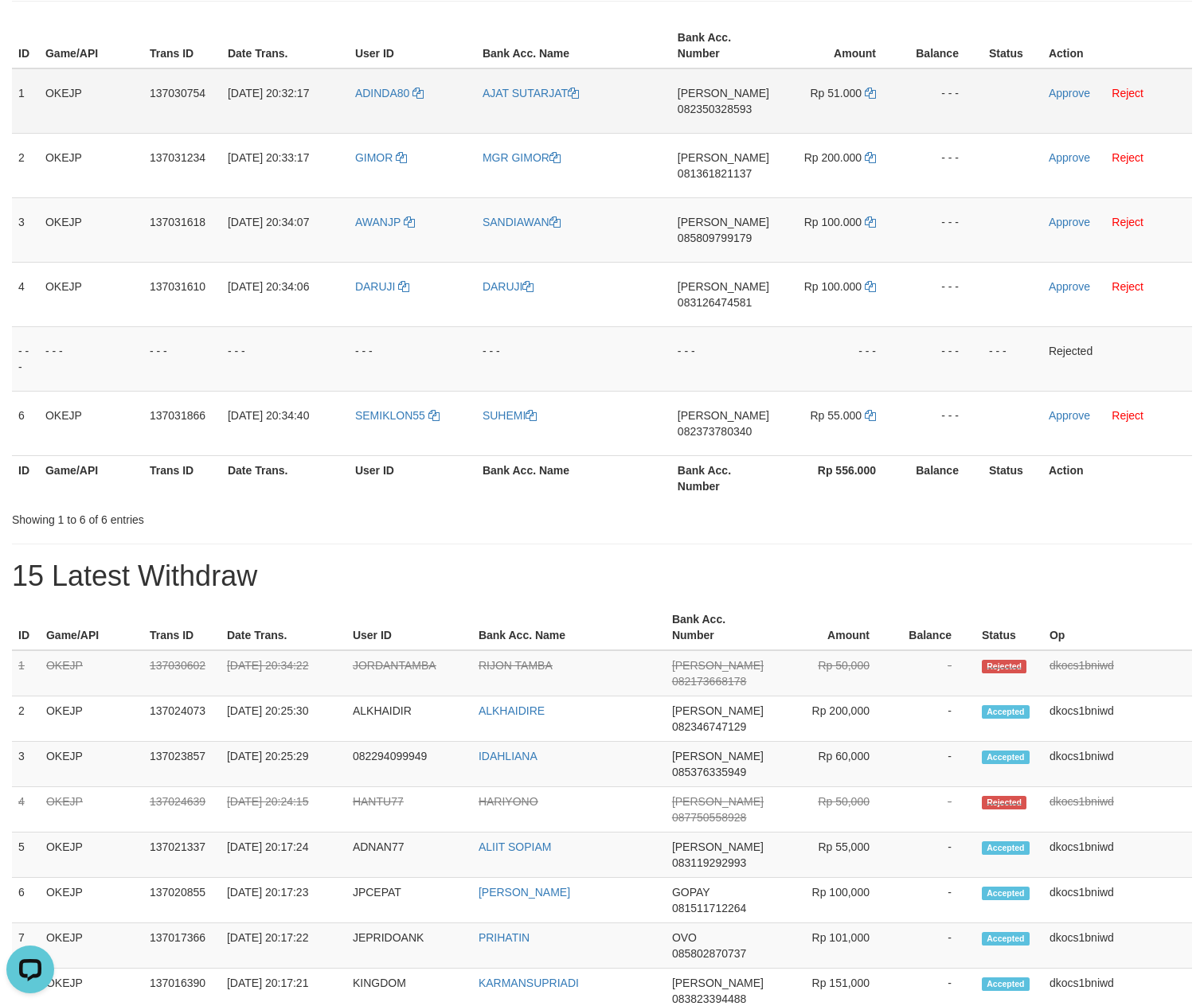
click at [692, 120] on td "DANA 082350328593" at bounding box center [724, 100] width 104 height 65
click at [694, 120] on td "DANA 082350328593" at bounding box center [724, 100] width 104 height 65
click at [870, 92] on icon at bounding box center [871, 93] width 11 height 11
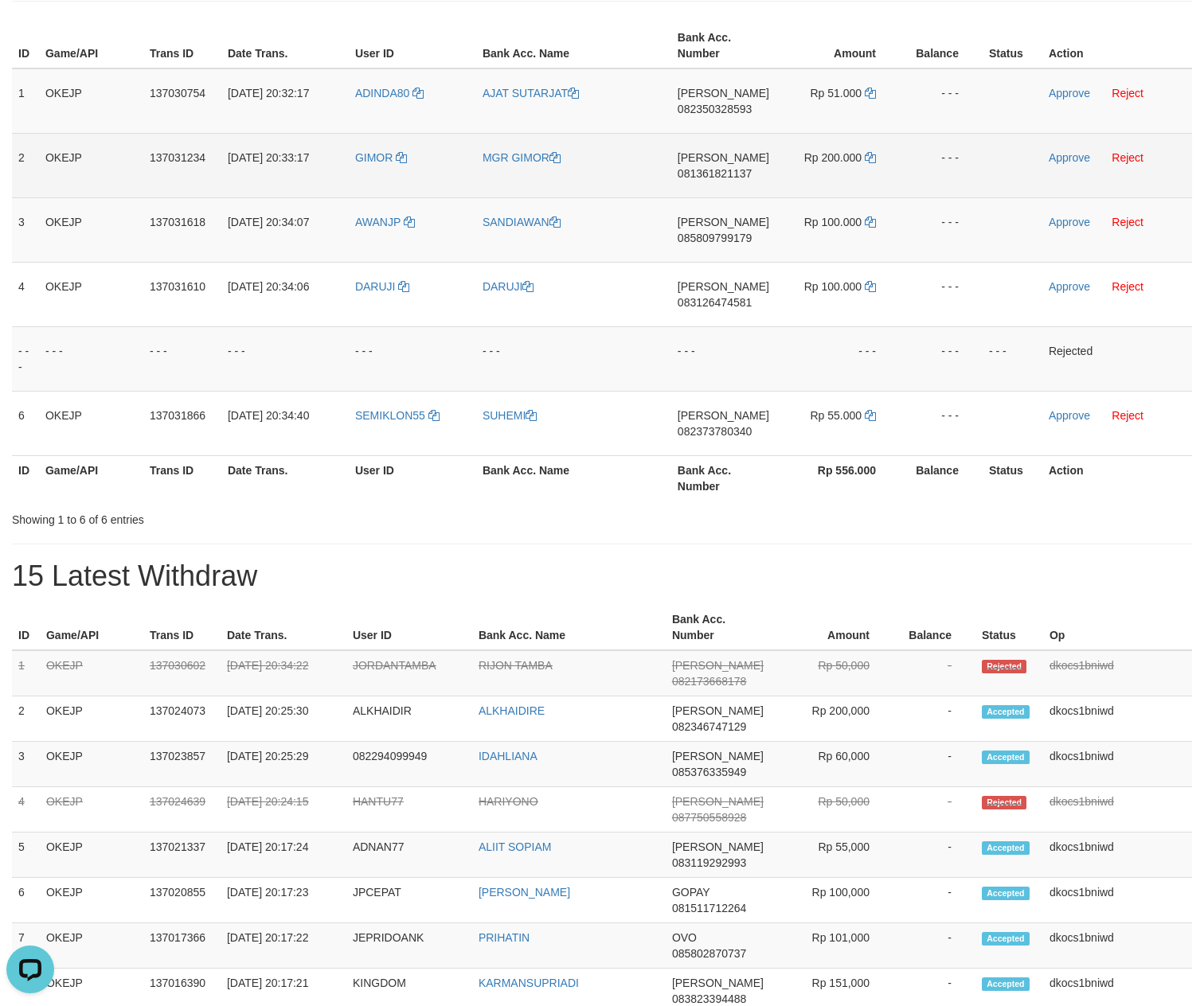
click at [712, 189] on td "DANA 081361821137" at bounding box center [724, 165] width 104 height 64
click at [715, 186] on td "DANA 081361821137" at bounding box center [724, 165] width 104 height 64
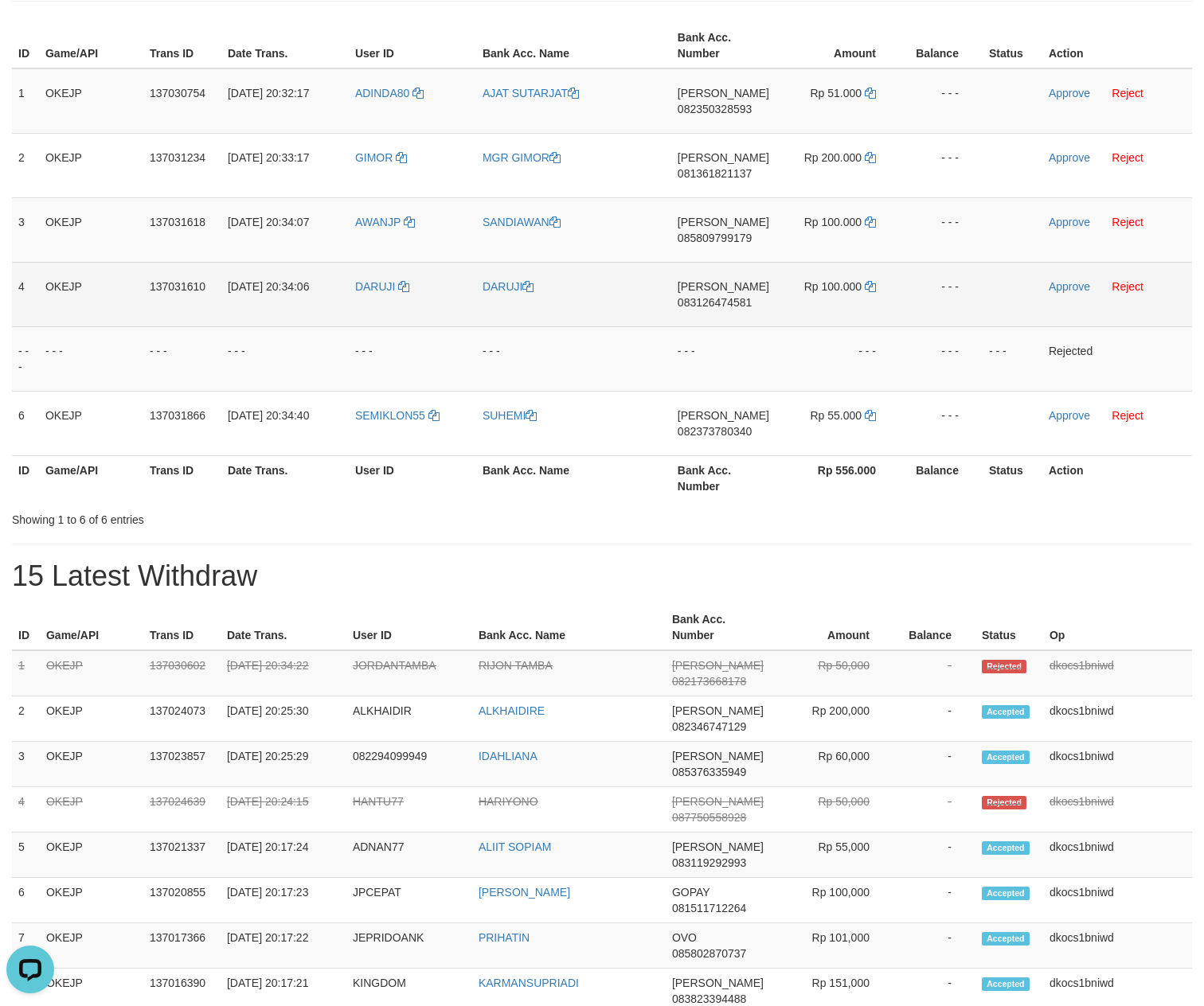
click at [737, 272] on td "DANA 083126474581" at bounding box center [724, 294] width 104 height 64
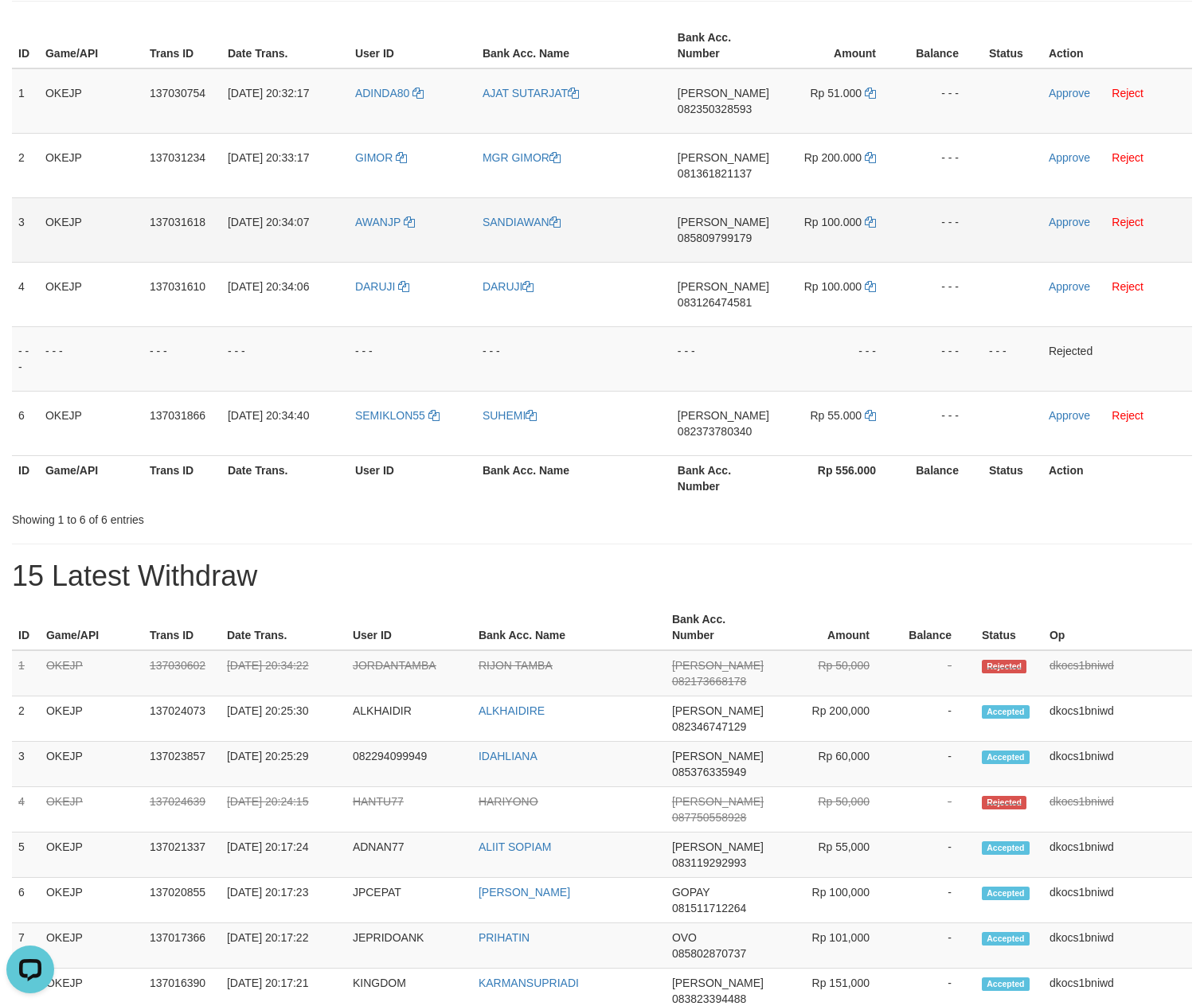
click at [733, 262] on td "DANA 085809799179" at bounding box center [724, 230] width 104 height 64
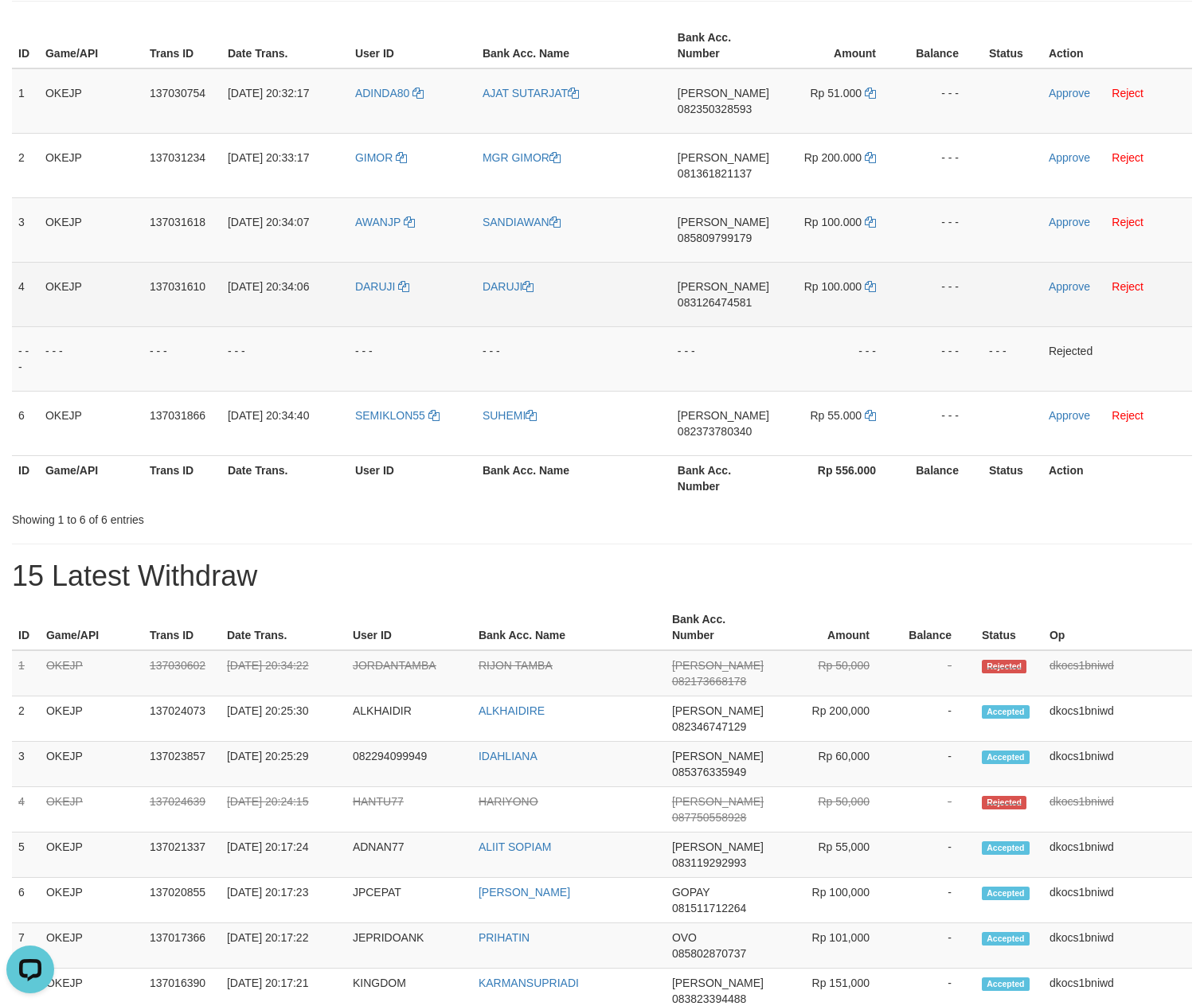
click at [726, 326] on td "DANA 083126474581" at bounding box center [724, 294] width 104 height 64
click at [862, 296] on td "Rp 100.000" at bounding box center [838, 294] width 124 height 64
click at [870, 292] on icon at bounding box center [871, 287] width 11 height 11
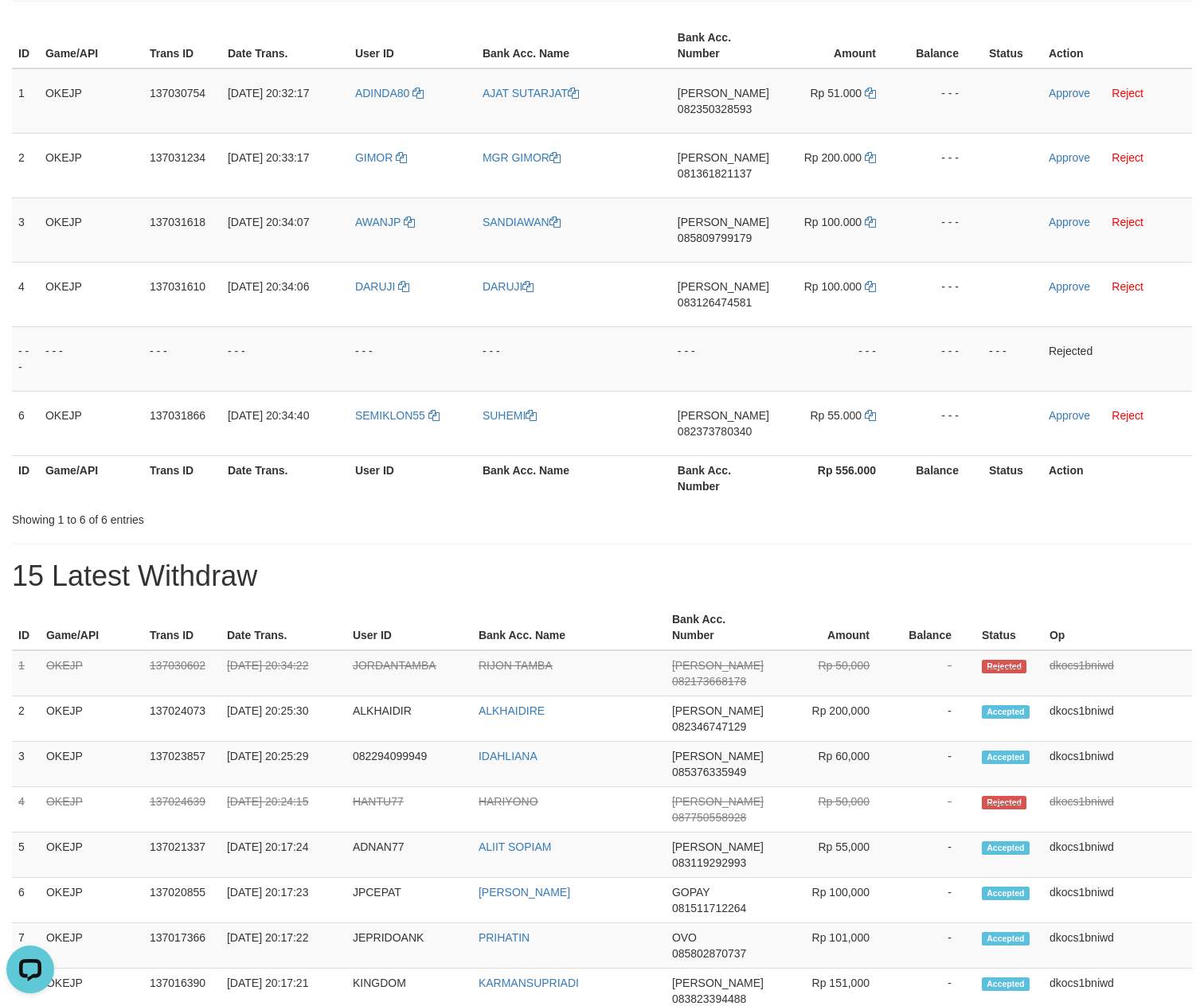
click at [684, 471] on th "Bank Acc. Number" at bounding box center [724, 478] width 104 height 46
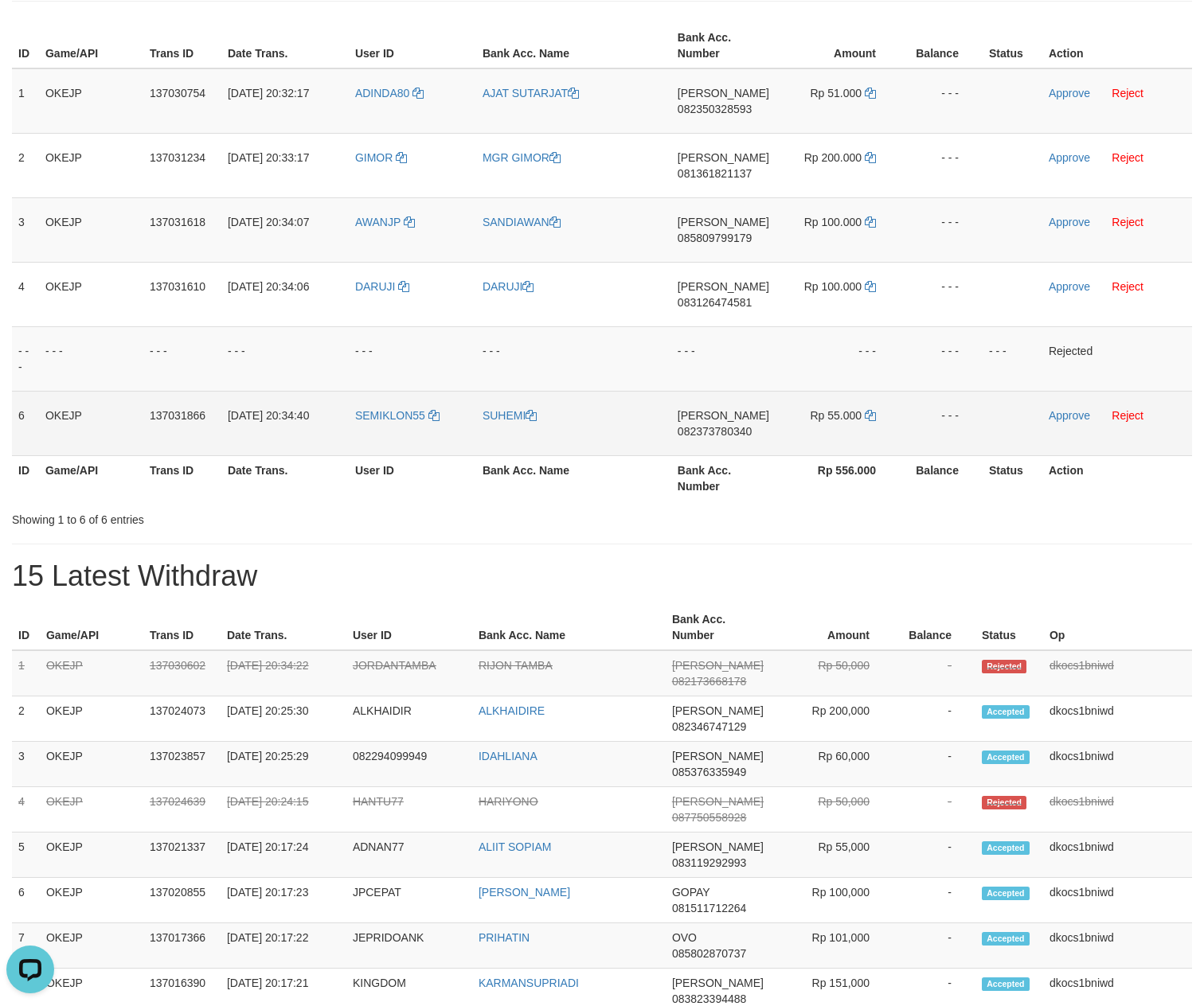
click at [716, 438] on span "082373780340" at bounding box center [715, 431] width 74 height 13
click at [710, 449] on td "DANA 082373780340" at bounding box center [724, 423] width 104 height 64
click at [859, 422] on span "Rp 55.000" at bounding box center [835, 416] width 51 height 13
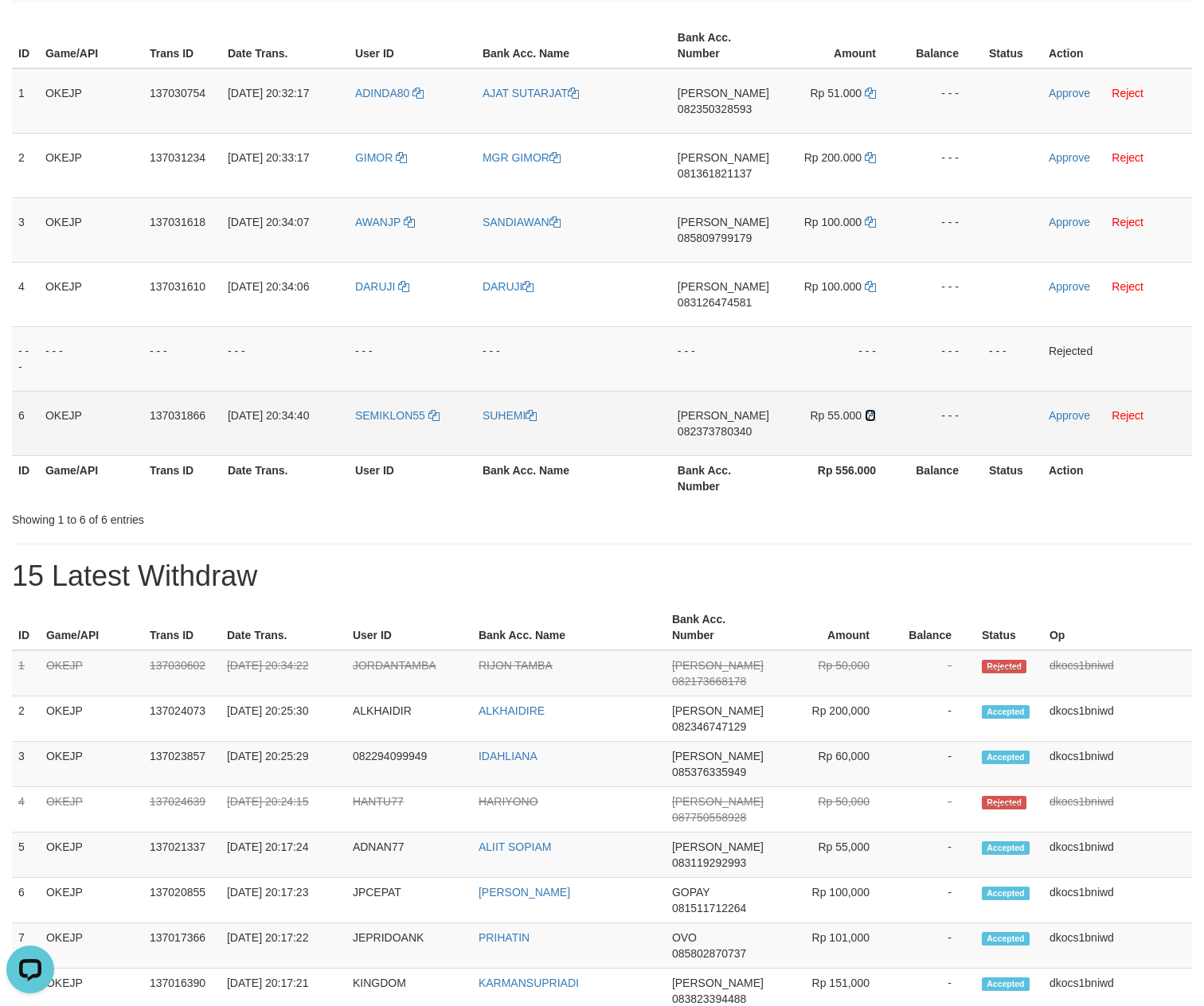
click at [867, 421] on icon at bounding box center [871, 416] width 11 height 11
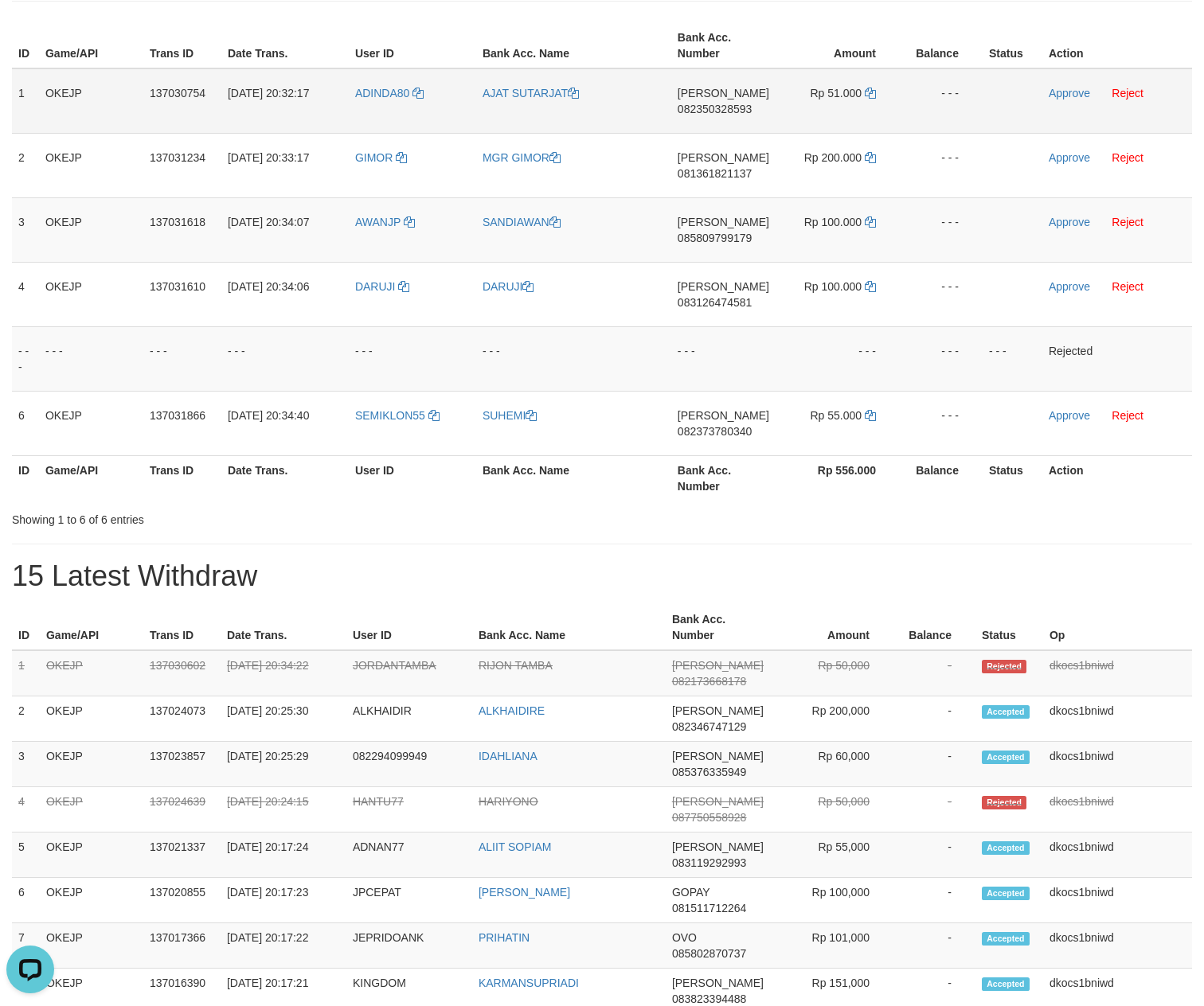
click at [1056, 105] on td "Approve Reject" at bounding box center [1117, 100] width 149 height 65
click at [1063, 100] on link "Approve" at bounding box center [1070, 93] width 42 height 13
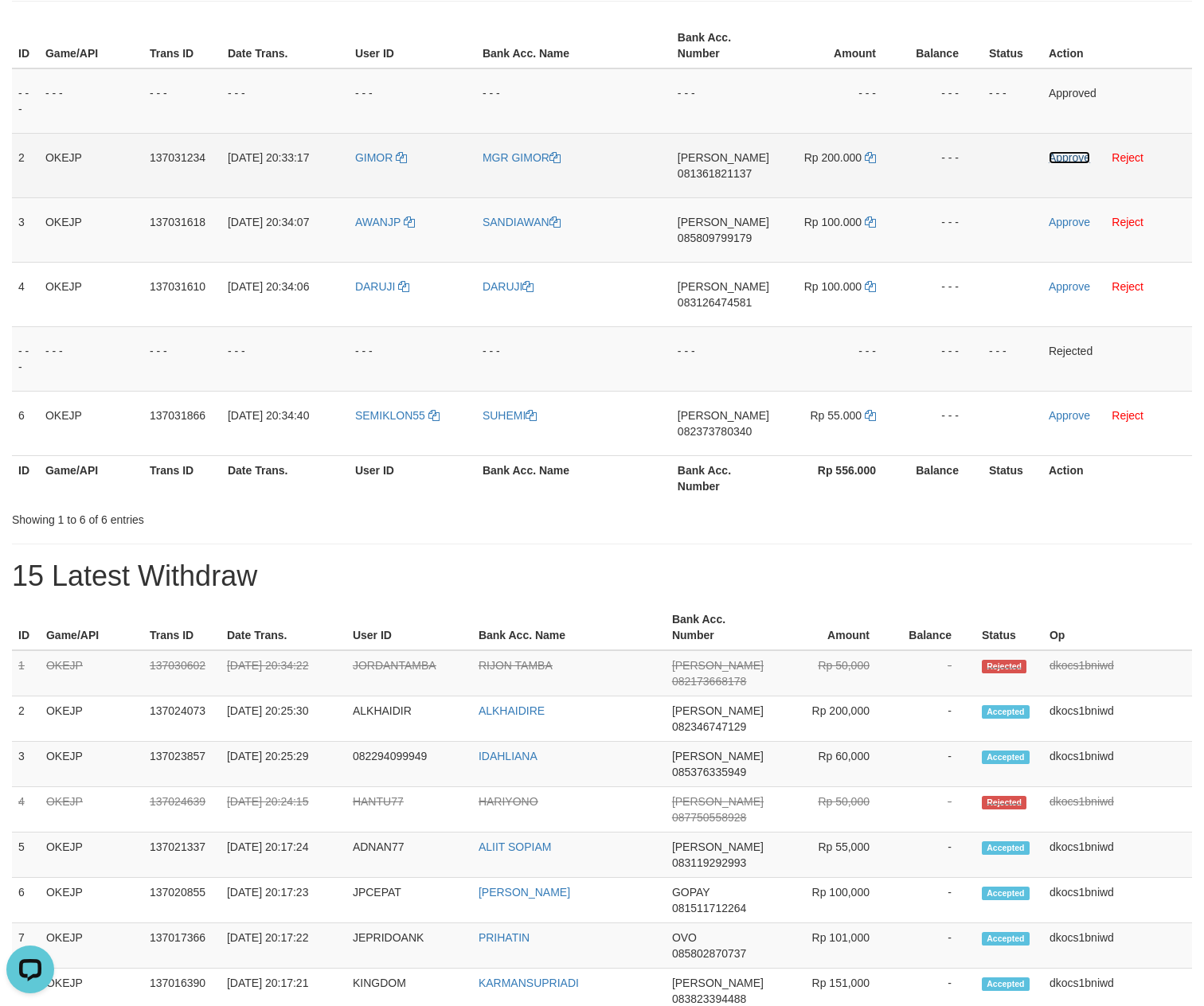
click at [1053, 156] on link "Approve" at bounding box center [1070, 157] width 42 height 13
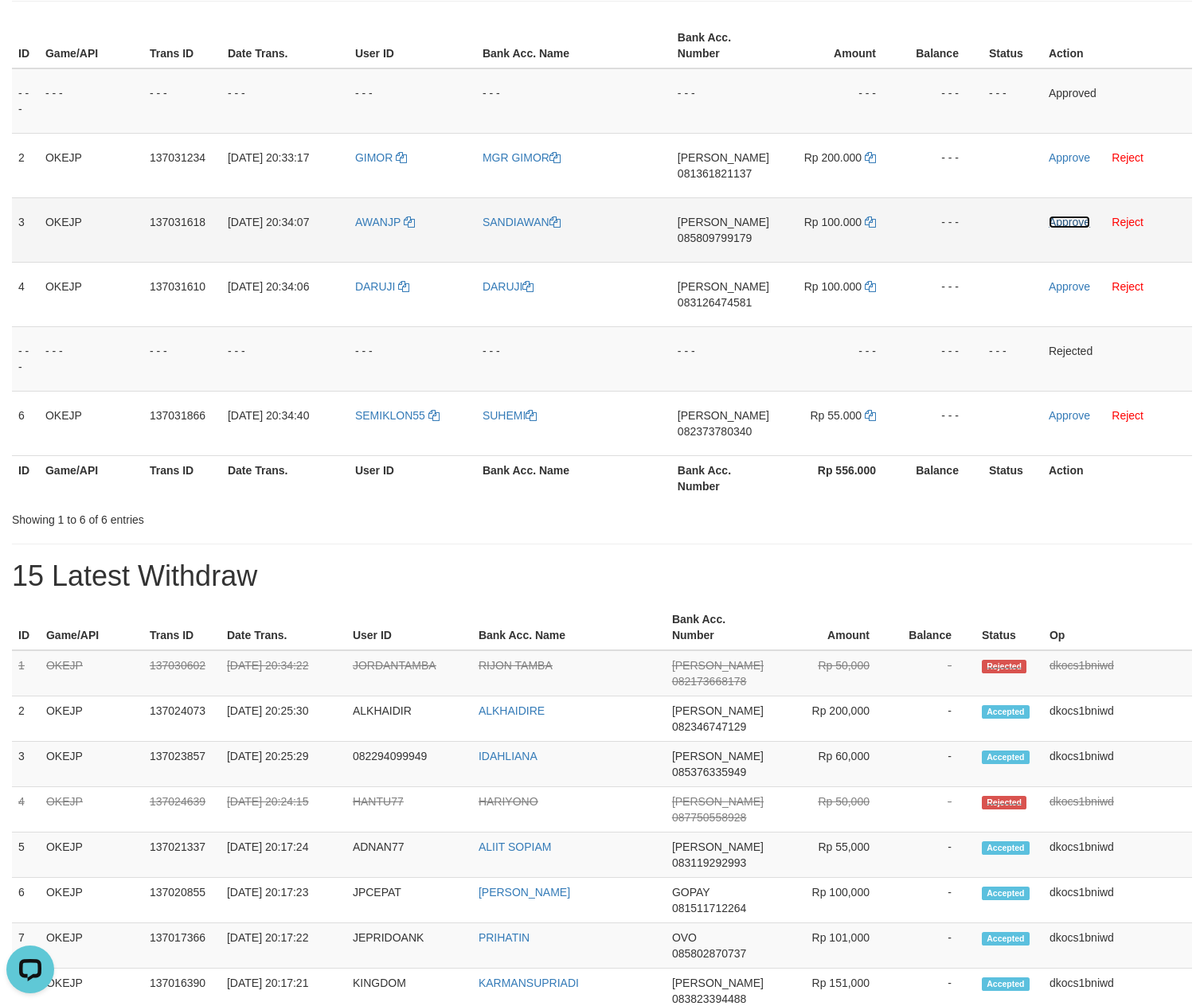
click at [1060, 229] on link "Approve" at bounding box center [1070, 222] width 42 height 13
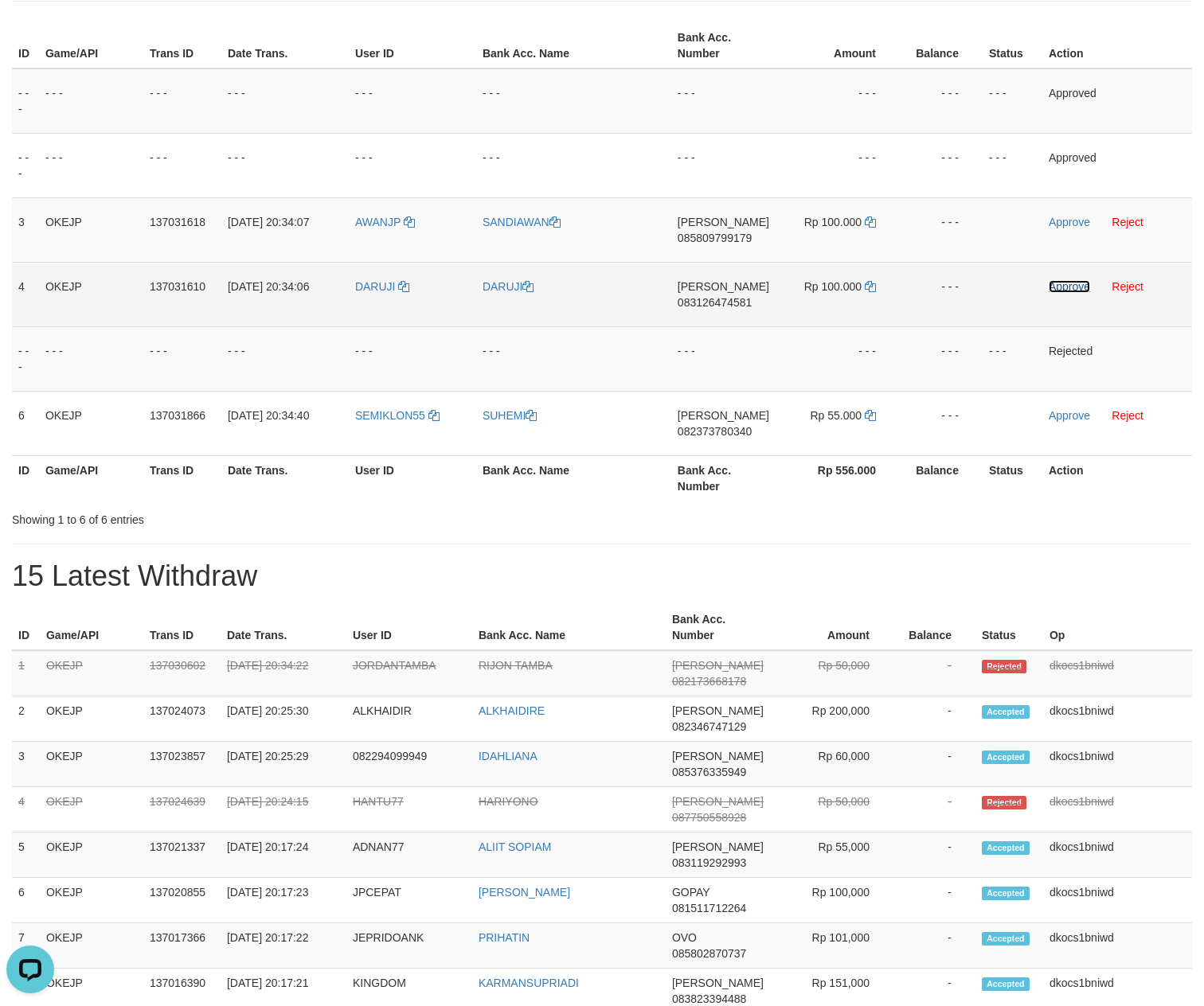
click at [1062, 287] on link "Approve" at bounding box center [1070, 287] width 42 height 13
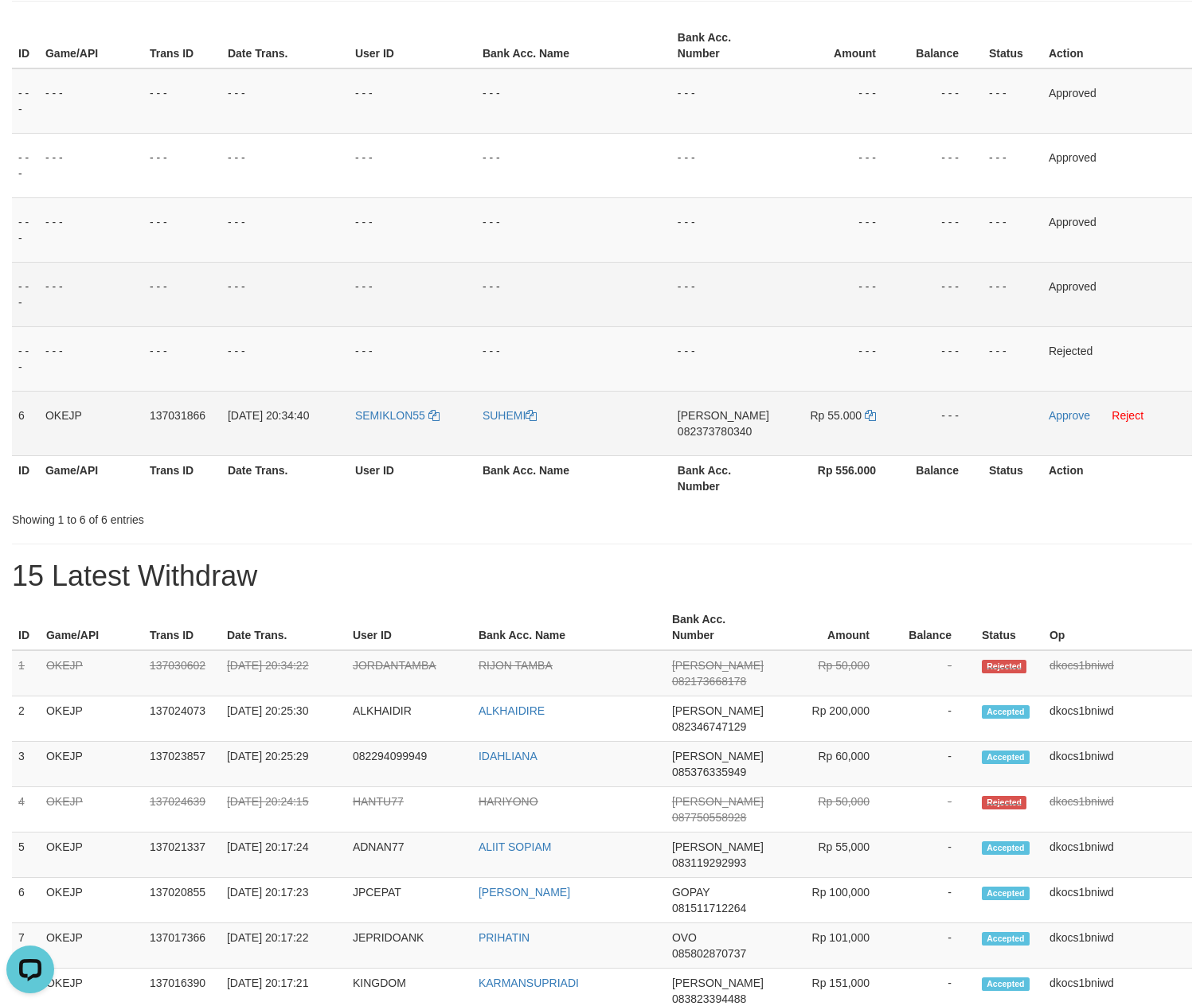
click at [1055, 430] on td "Approve Reject" at bounding box center [1117, 423] width 149 height 64
click at [1062, 430] on td "Approve Reject" at bounding box center [1117, 423] width 149 height 64
click at [1063, 422] on link "Approve" at bounding box center [1070, 416] width 42 height 13
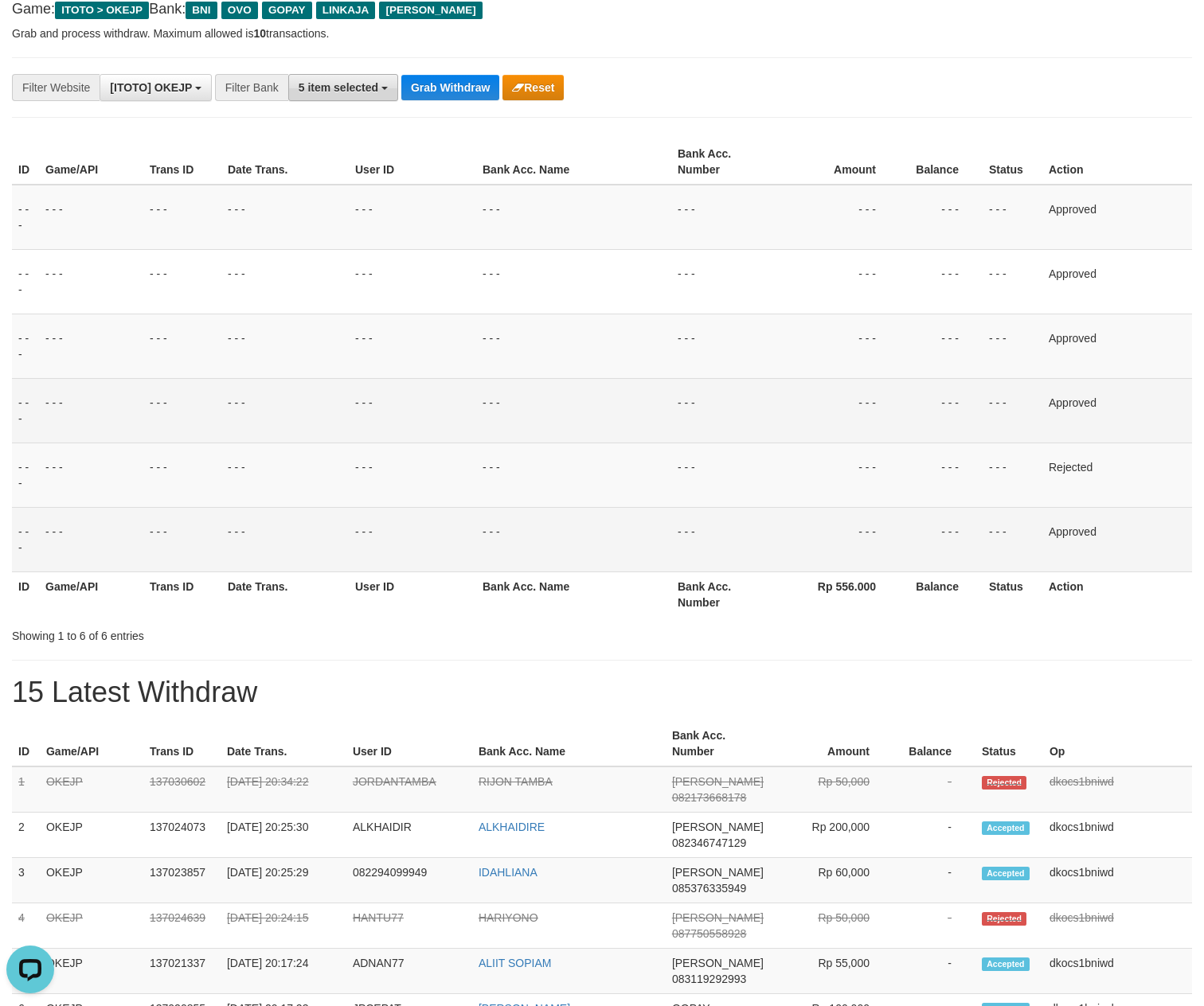
scroll to position [0, 0]
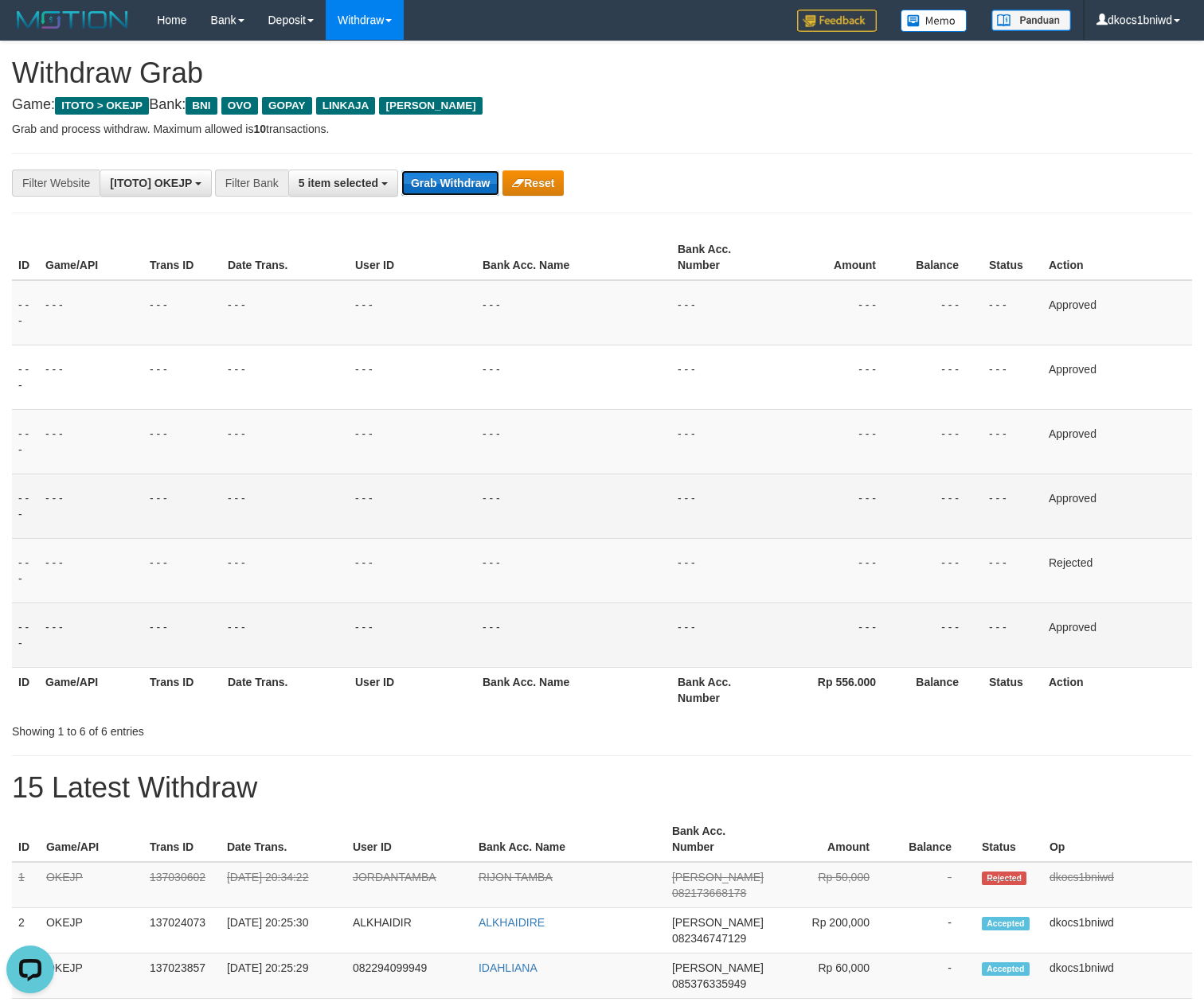
click at [455, 188] on button "Grab Withdraw" at bounding box center [451, 183] width 98 height 26
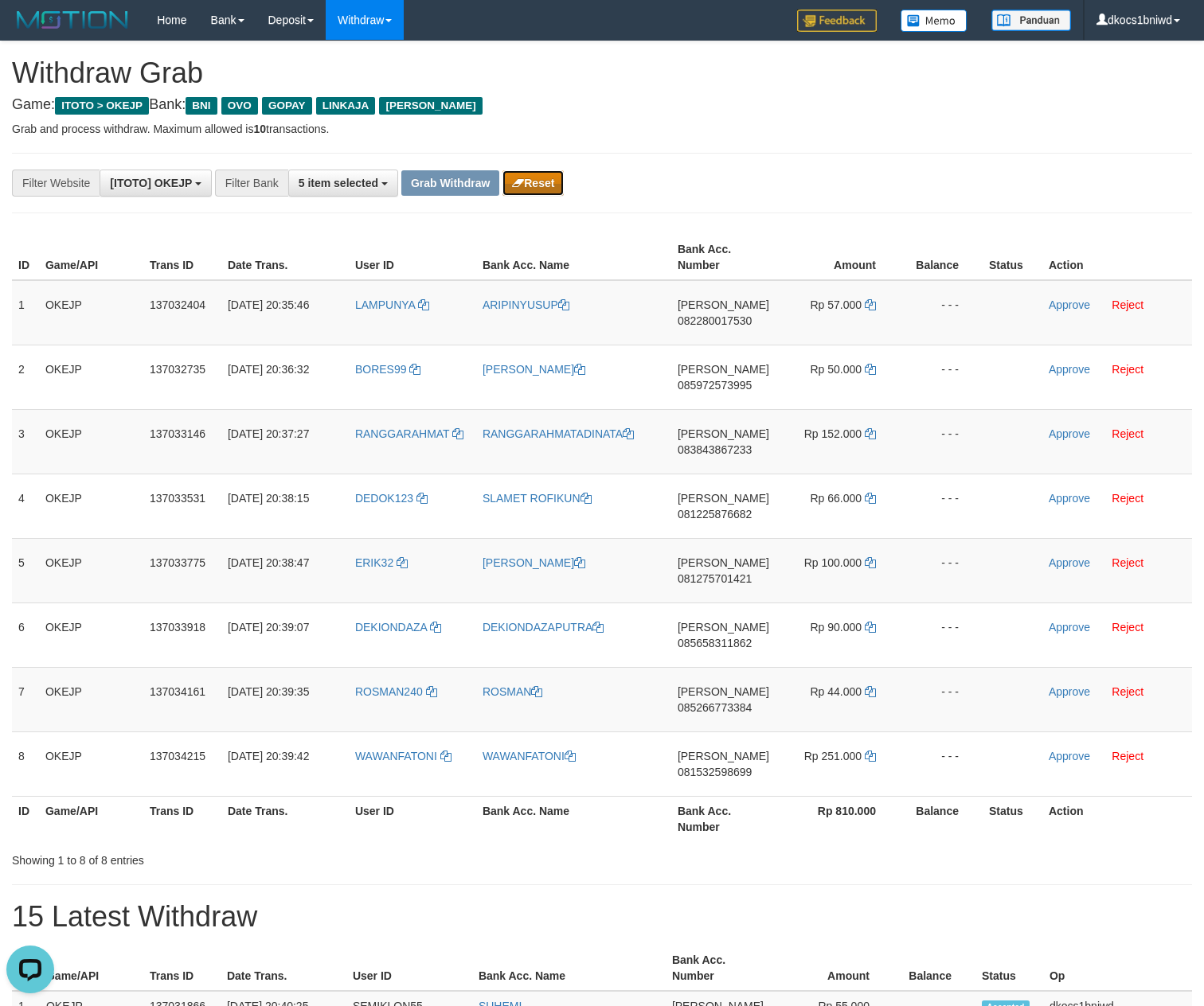
click at [535, 181] on button "Reset" at bounding box center [533, 183] width 61 height 26
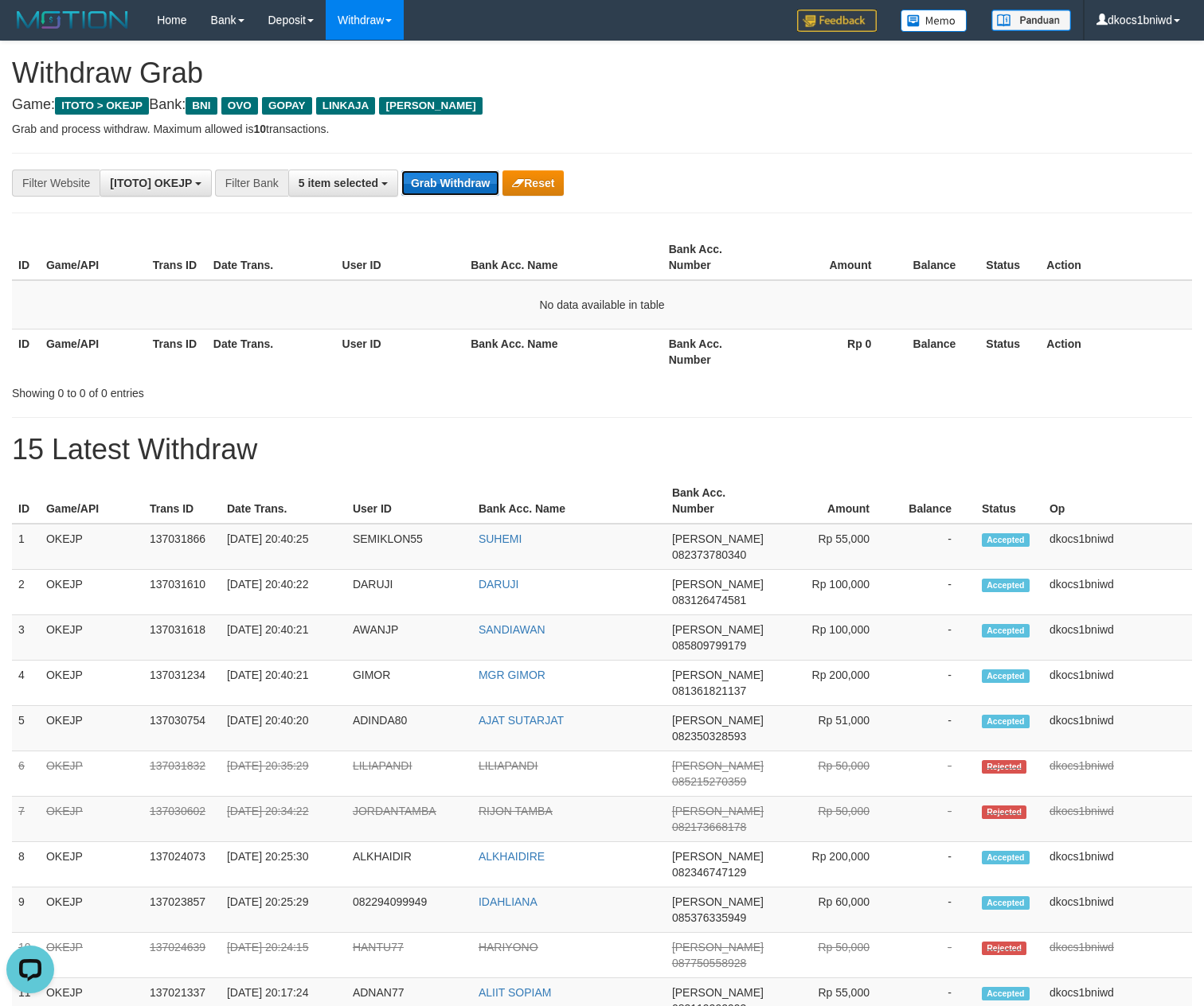
click at [465, 193] on button "Grab Withdraw" at bounding box center [451, 183] width 98 height 26
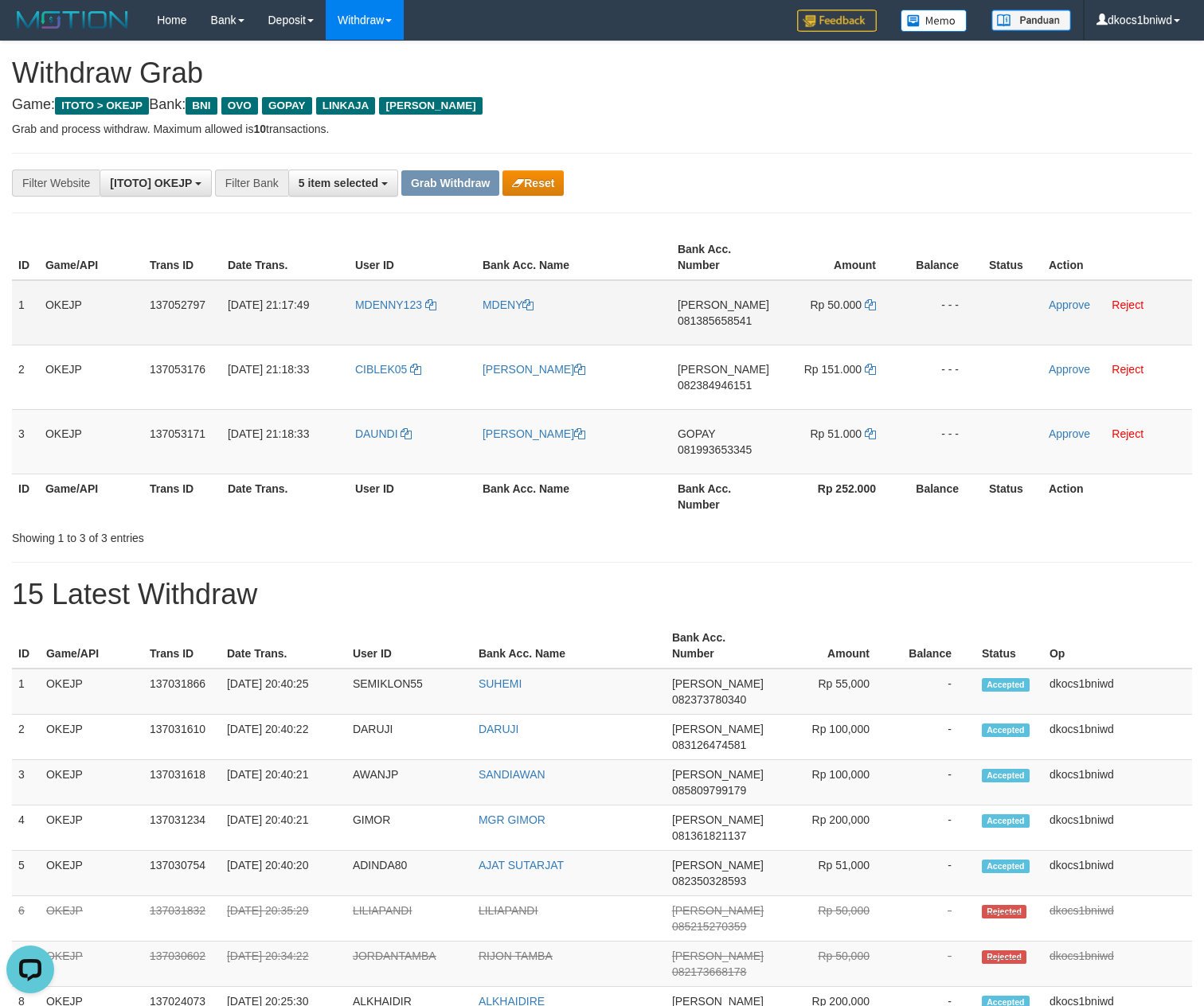
click at [696, 331] on td "[PERSON_NAME] 081385658541" at bounding box center [724, 312] width 104 height 65
click at [699, 336] on td "[PERSON_NAME] 081385658541" at bounding box center [724, 312] width 104 height 65
copy span "081385658541"
click at [699, 336] on td "[PERSON_NAME] 081385658541" at bounding box center [724, 312] width 104 height 65
click at [873, 309] on icon at bounding box center [871, 305] width 11 height 11
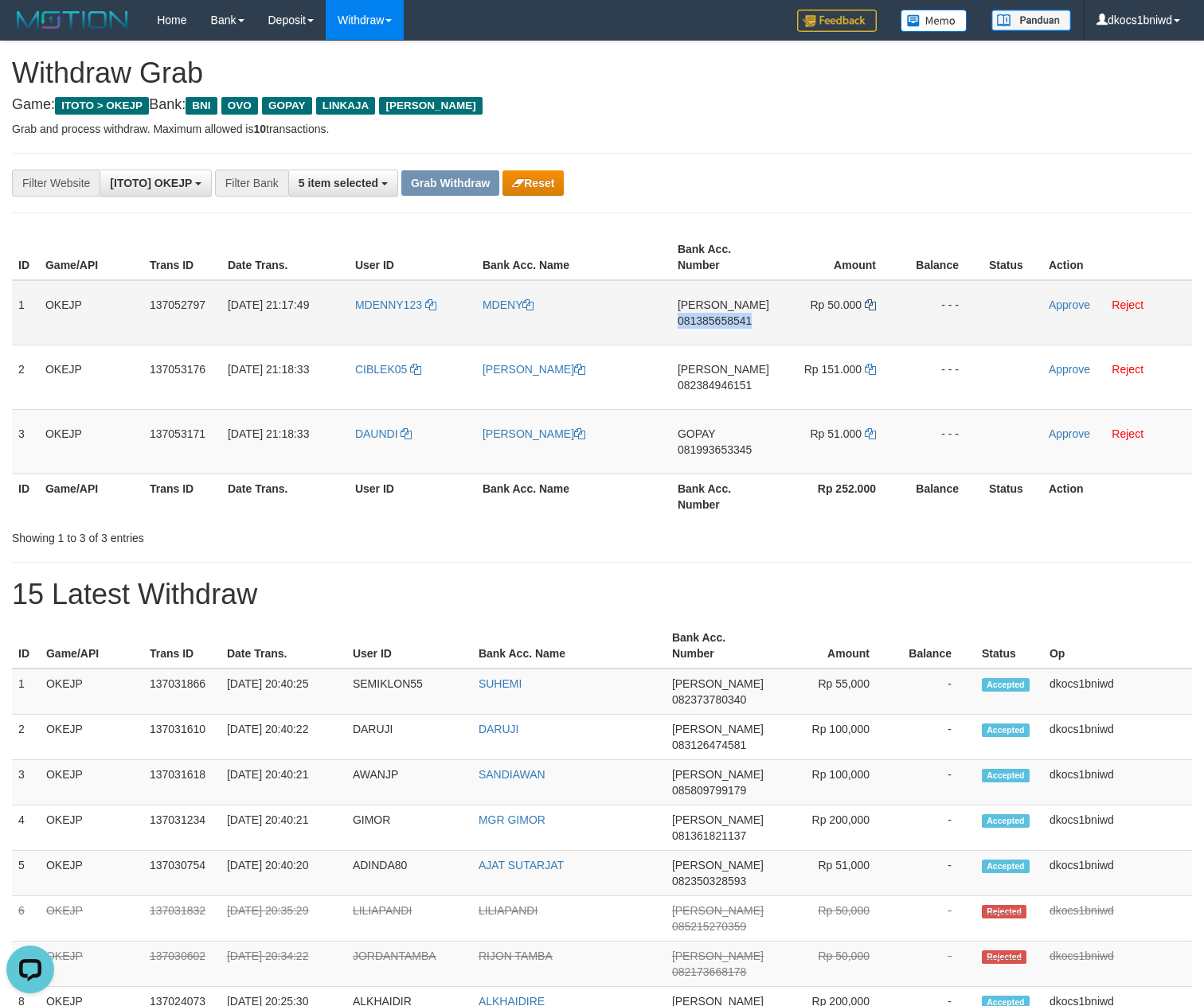
copy span "081385658541"
click at [873, 309] on icon at bounding box center [871, 305] width 11 height 11
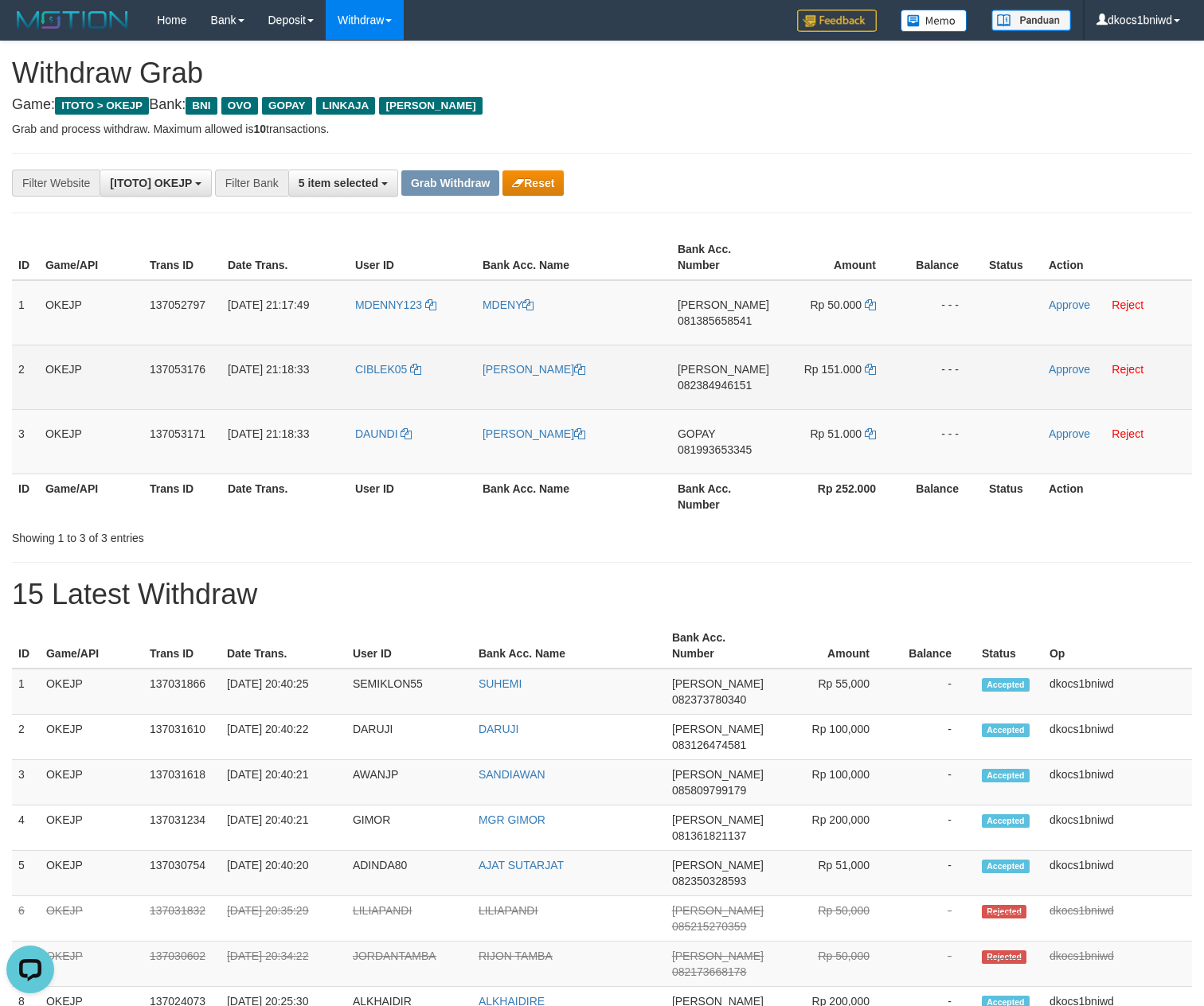
click at [716, 409] on td "DANA 082384946151" at bounding box center [724, 377] width 104 height 64
copy span "082384946151"
click at [875, 375] on icon at bounding box center [871, 369] width 11 height 11
copy span "082384946151"
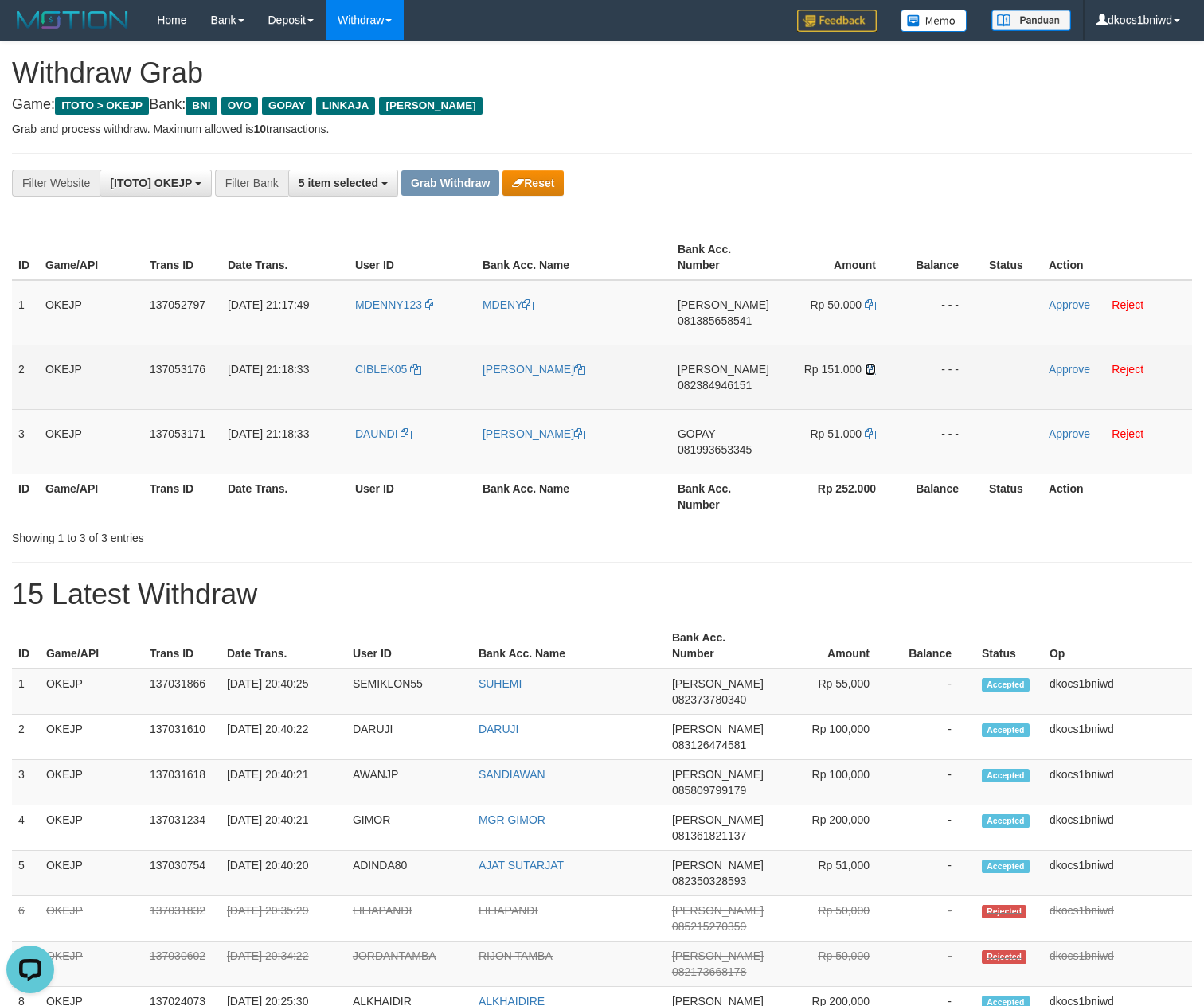
click at [875, 375] on icon at bounding box center [871, 369] width 11 height 11
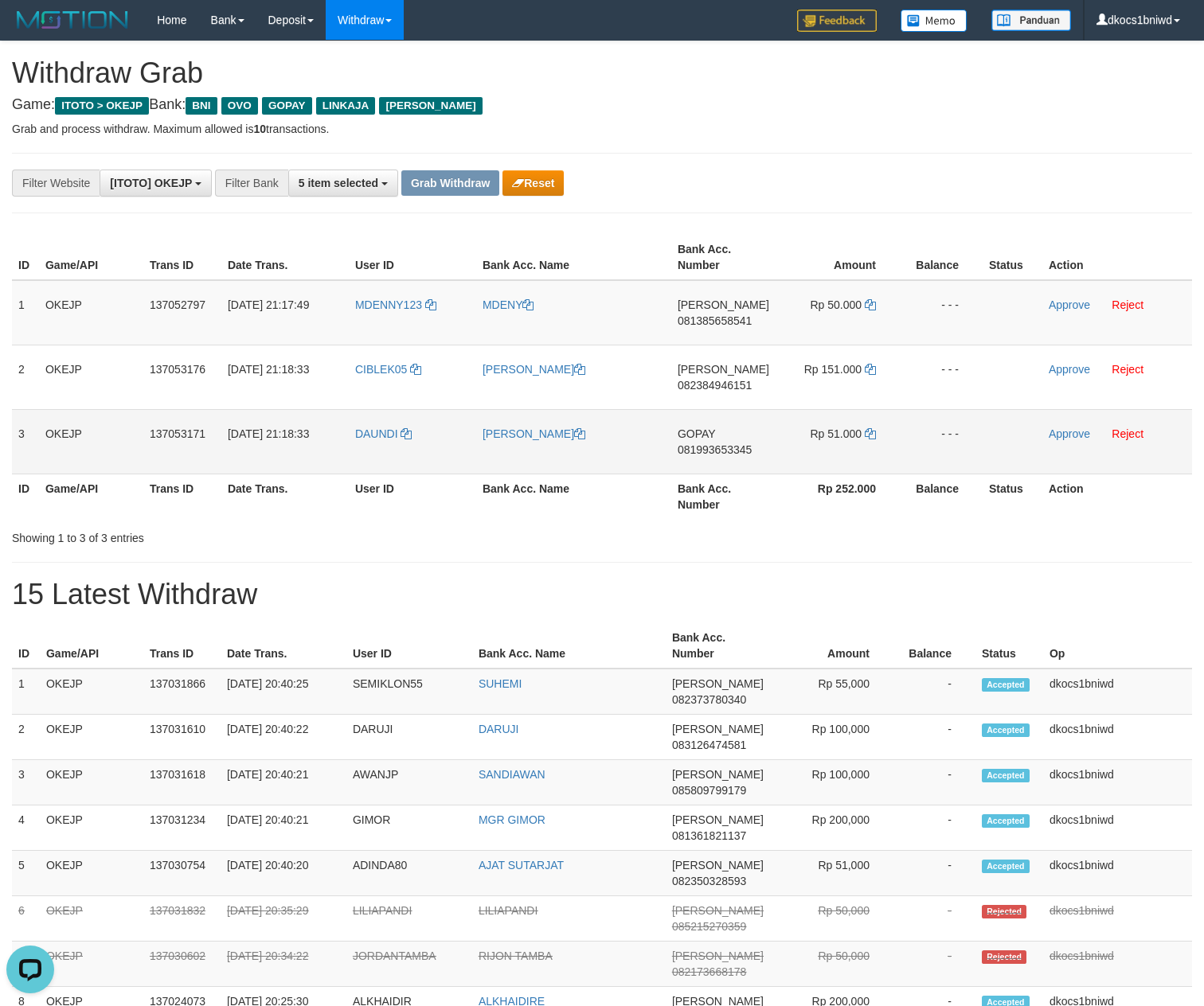
click at [716, 474] on td "GOPAY 081993653345" at bounding box center [724, 442] width 104 height 64
copy span "081993653345"
drag, startPoint x: 871, startPoint y: 423, endPoint x: 863, endPoint y: 436, distance: 15.3
click at [868, 423] on td "Rp 51.000" at bounding box center [838, 442] width 124 height 64
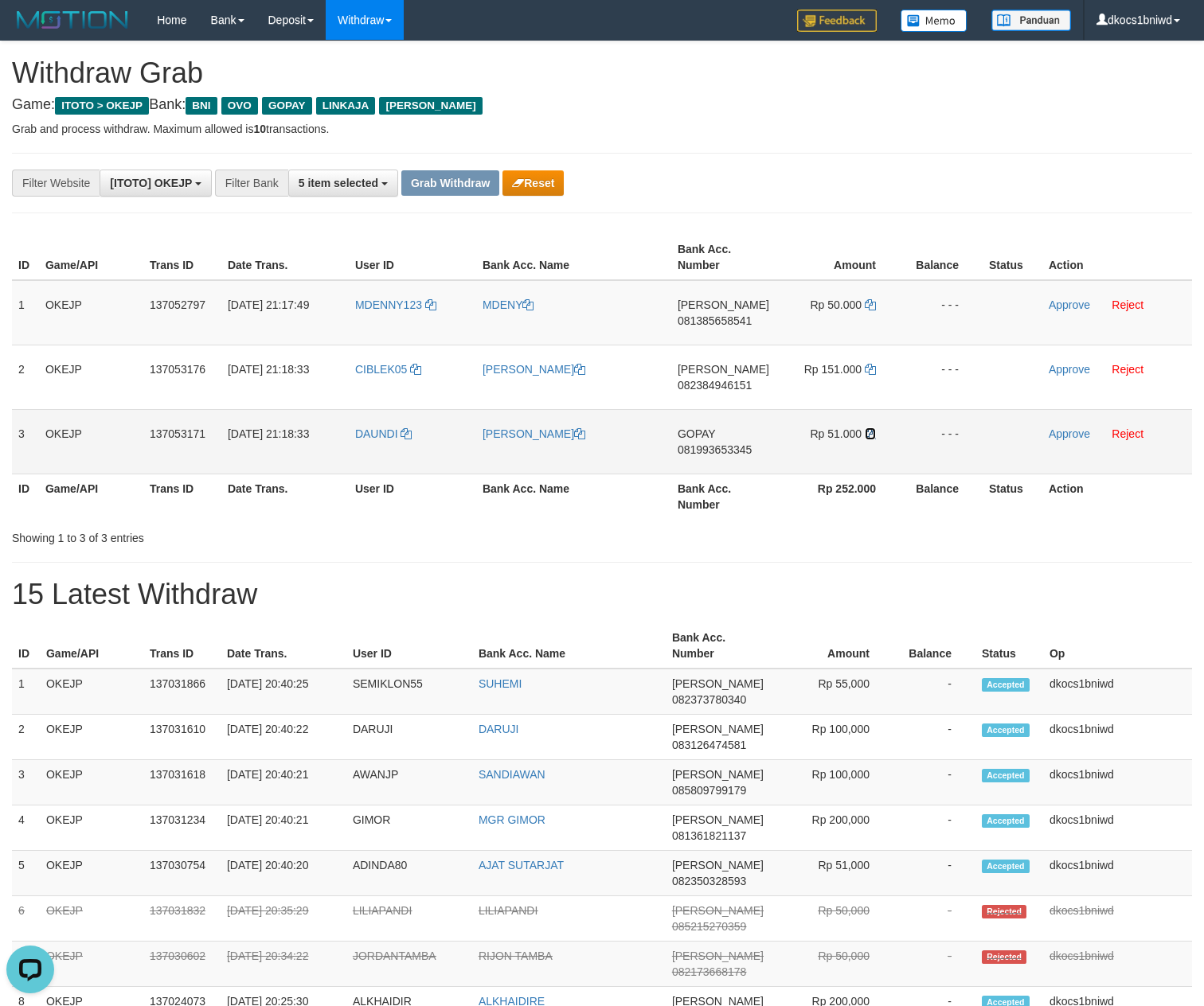
click at [868, 439] on icon at bounding box center [871, 434] width 11 height 11
click at [1050, 304] on link "Approve" at bounding box center [1070, 305] width 42 height 13
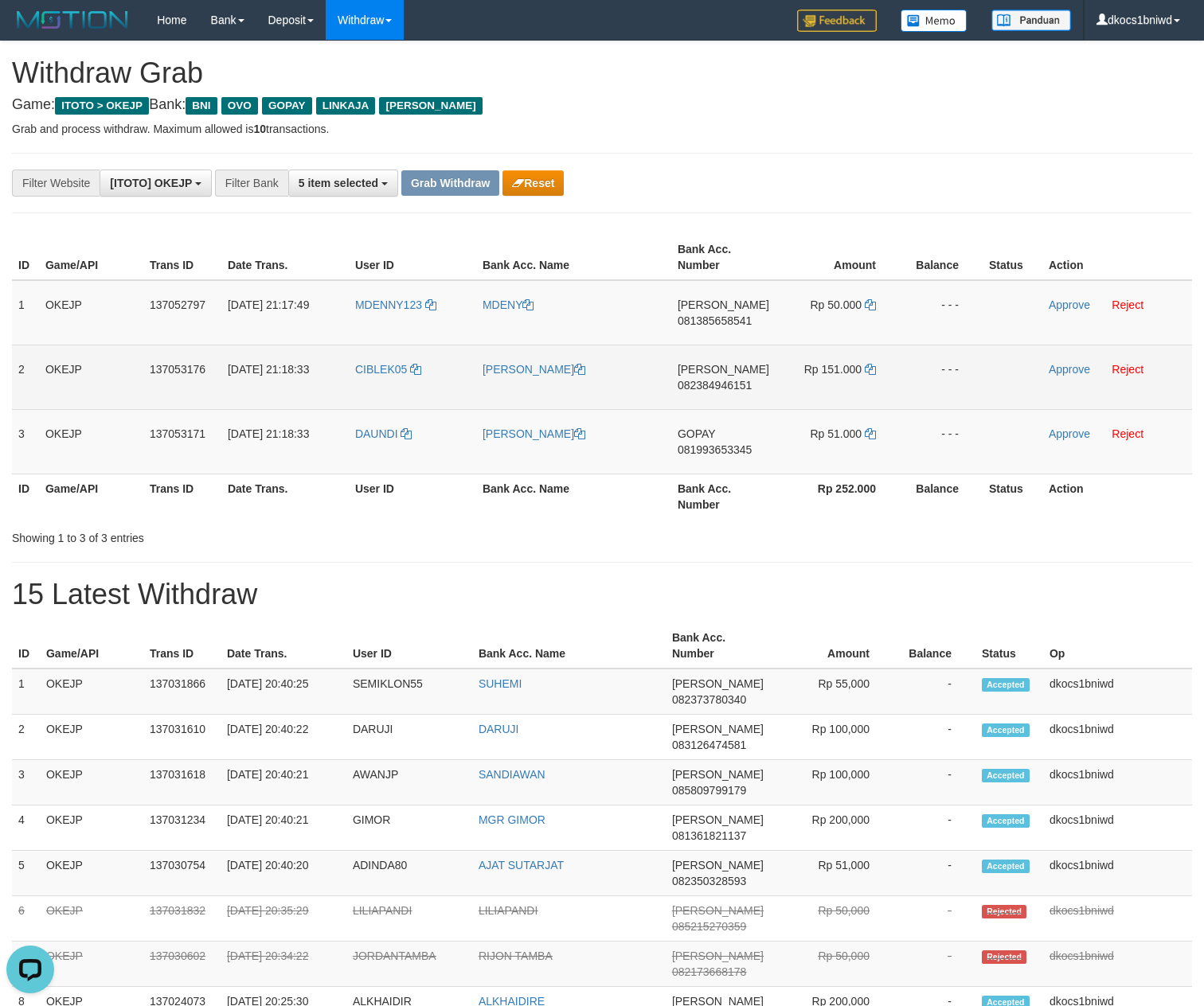
click at [1068, 389] on td "Approve Reject" at bounding box center [1117, 377] width 149 height 64
click at [1068, 369] on link "Approve" at bounding box center [1070, 369] width 42 height 13
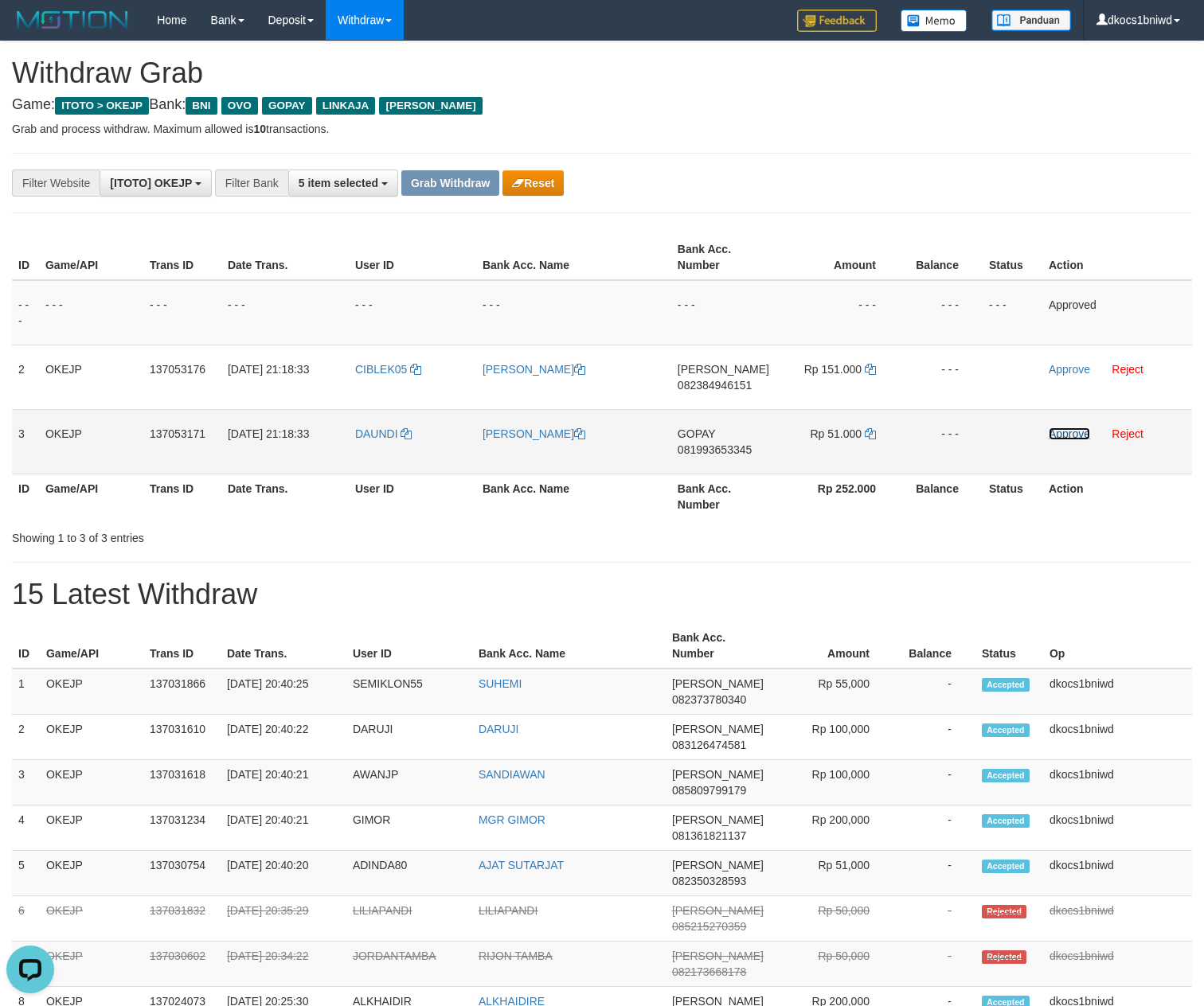
click at [1055, 439] on link "Approve" at bounding box center [1070, 434] width 42 height 13
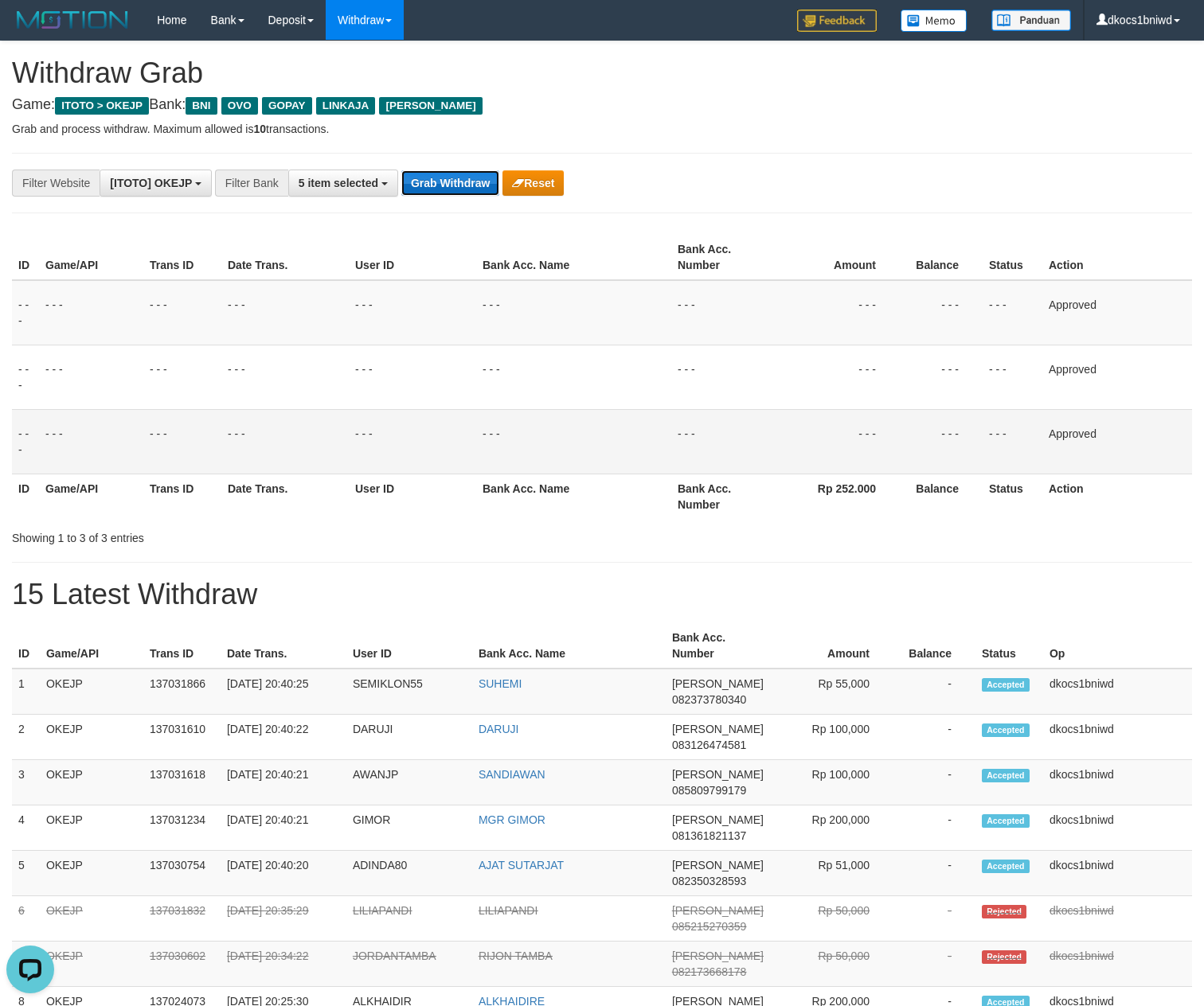
click at [463, 186] on button "Grab Withdraw" at bounding box center [451, 183] width 98 height 26
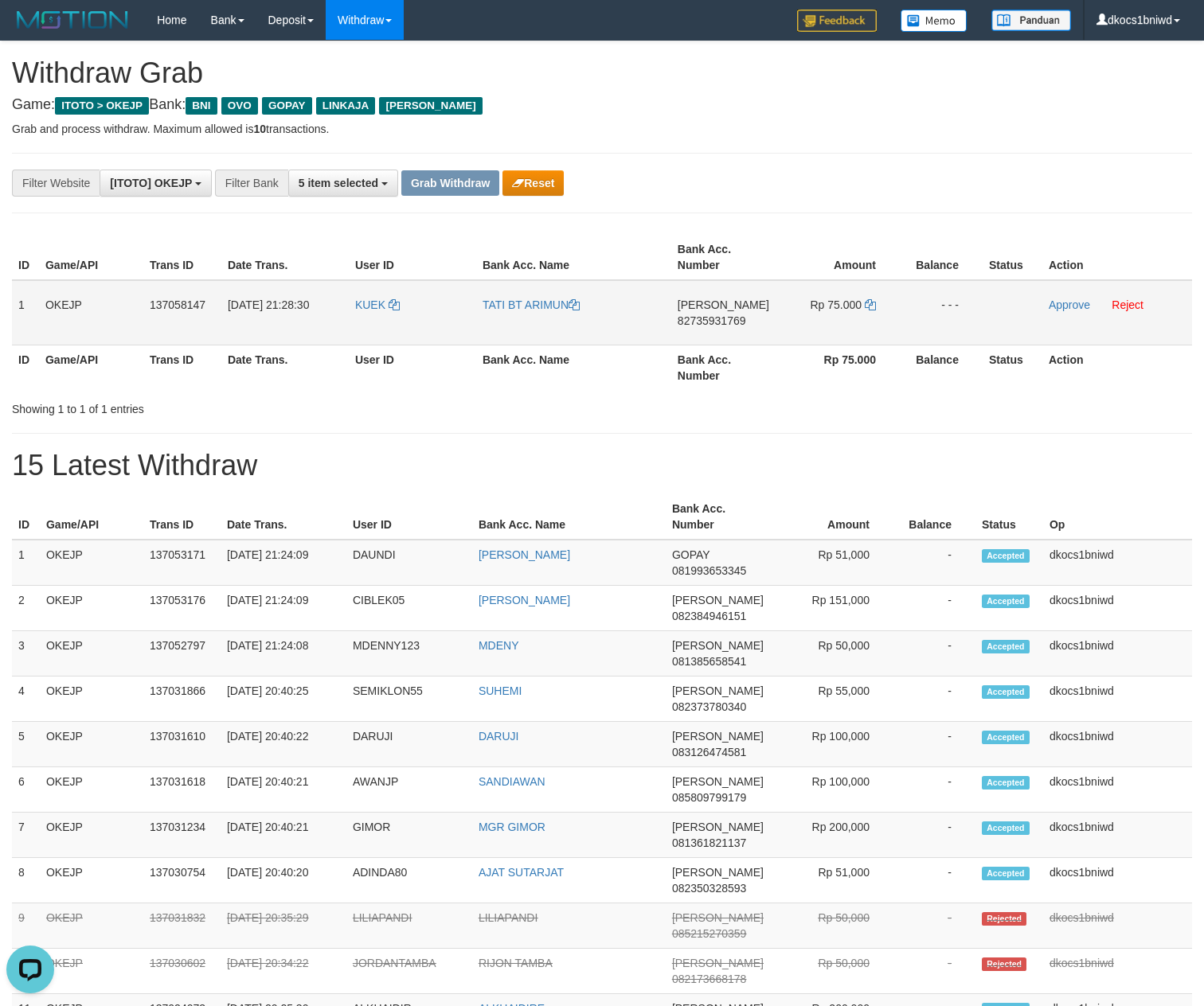
click at [371, 323] on td "KUEK" at bounding box center [412, 312] width 128 height 65
copy link "KUEK"
drag, startPoint x: 546, startPoint y: 298, endPoint x: 543, endPoint y: 316, distance: 18.2
click at [546, 299] on td "TATI BT ARIMUN" at bounding box center [573, 312] width 195 height 65
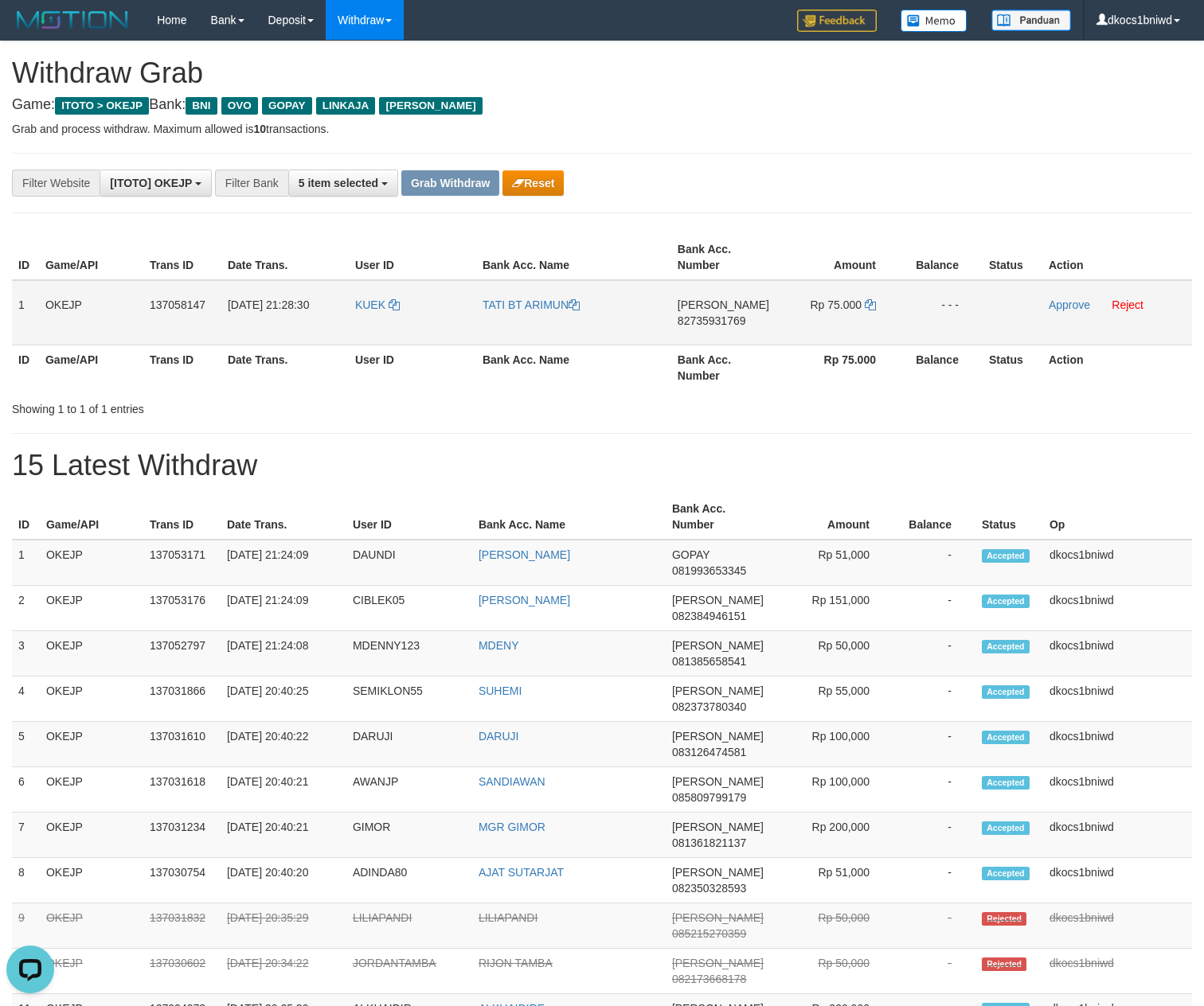
click at [543, 316] on td "TATI BT ARIMUN" at bounding box center [573, 312] width 195 height 65
click at [541, 314] on td "TATI BT ARIMUN" at bounding box center [573, 312] width 195 height 65
click at [541, 306] on link "TATI BT ARIMUN" at bounding box center [531, 305] width 97 height 13
copy link "TATI BT ARIMUN"
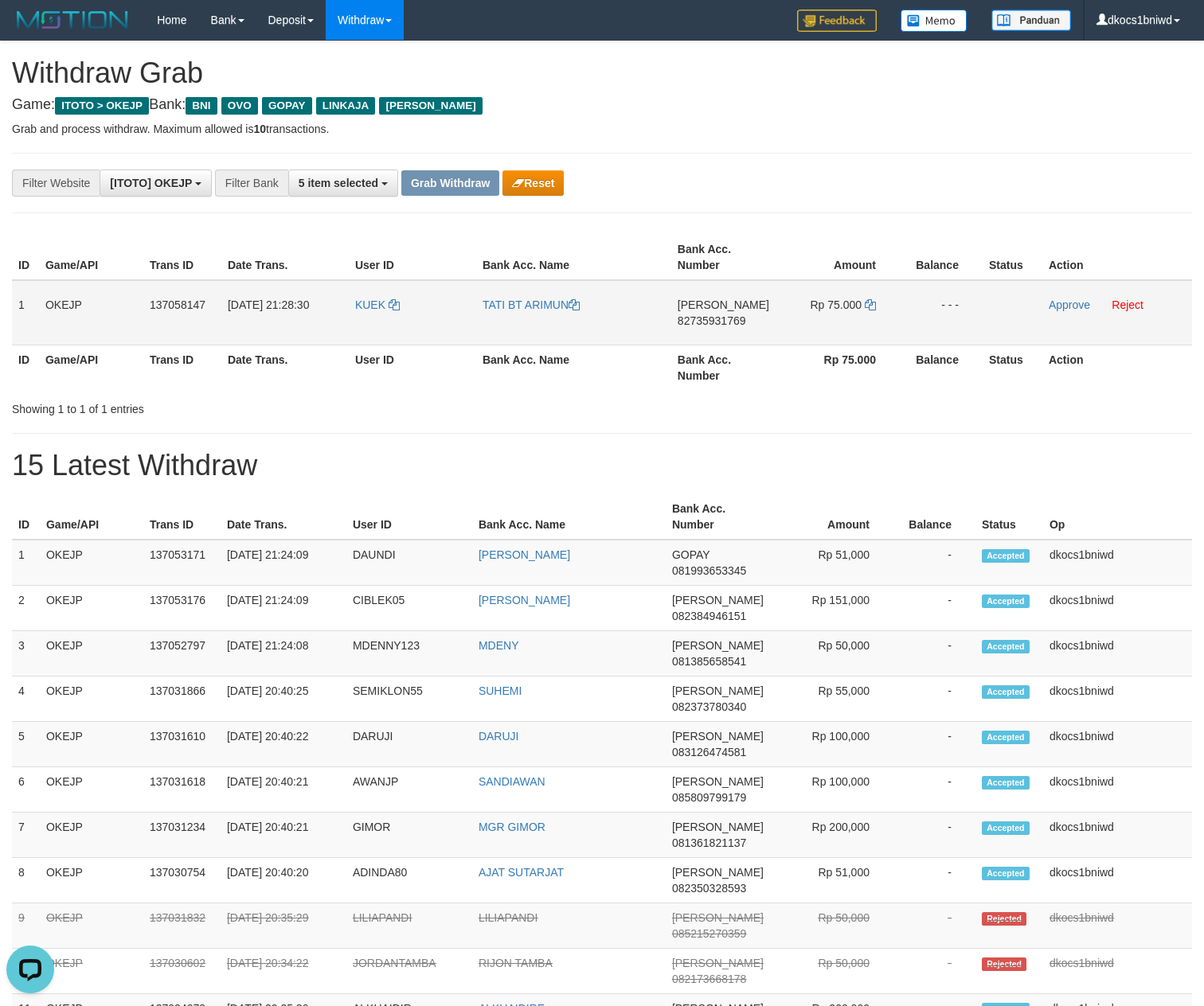
click at [731, 329] on td "DANA 82735931769" at bounding box center [724, 312] width 104 height 65
copy span "82735931769"
click at [871, 309] on icon at bounding box center [871, 305] width 11 height 11
copy span "82735931769"
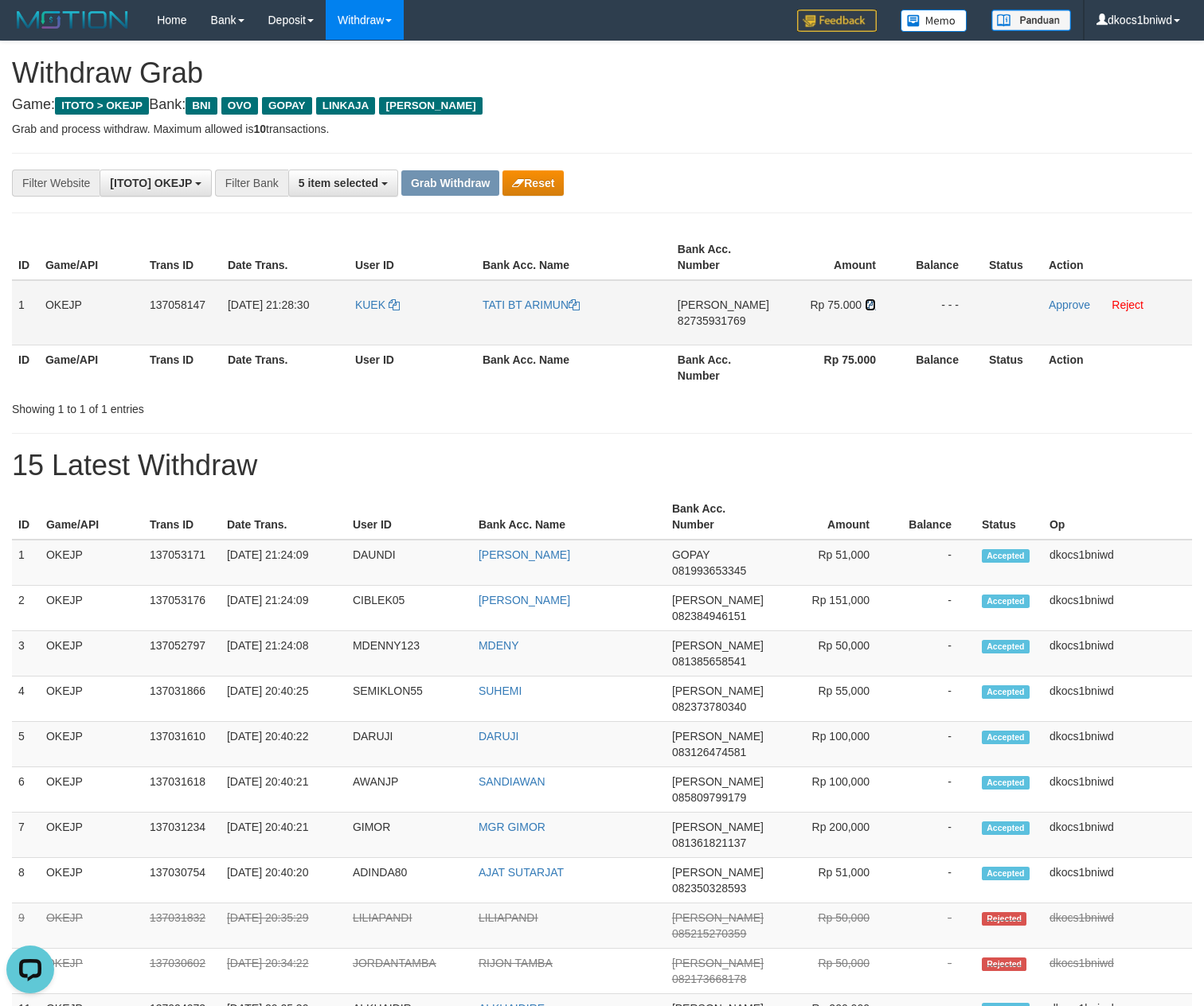
click at [871, 309] on icon at bounding box center [871, 305] width 11 height 11
click at [366, 334] on td "KUEK" at bounding box center [412, 312] width 128 height 65
copy link "KUEK"
click at [1062, 309] on link "Approve" at bounding box center [1070, 305] width 42 height 13
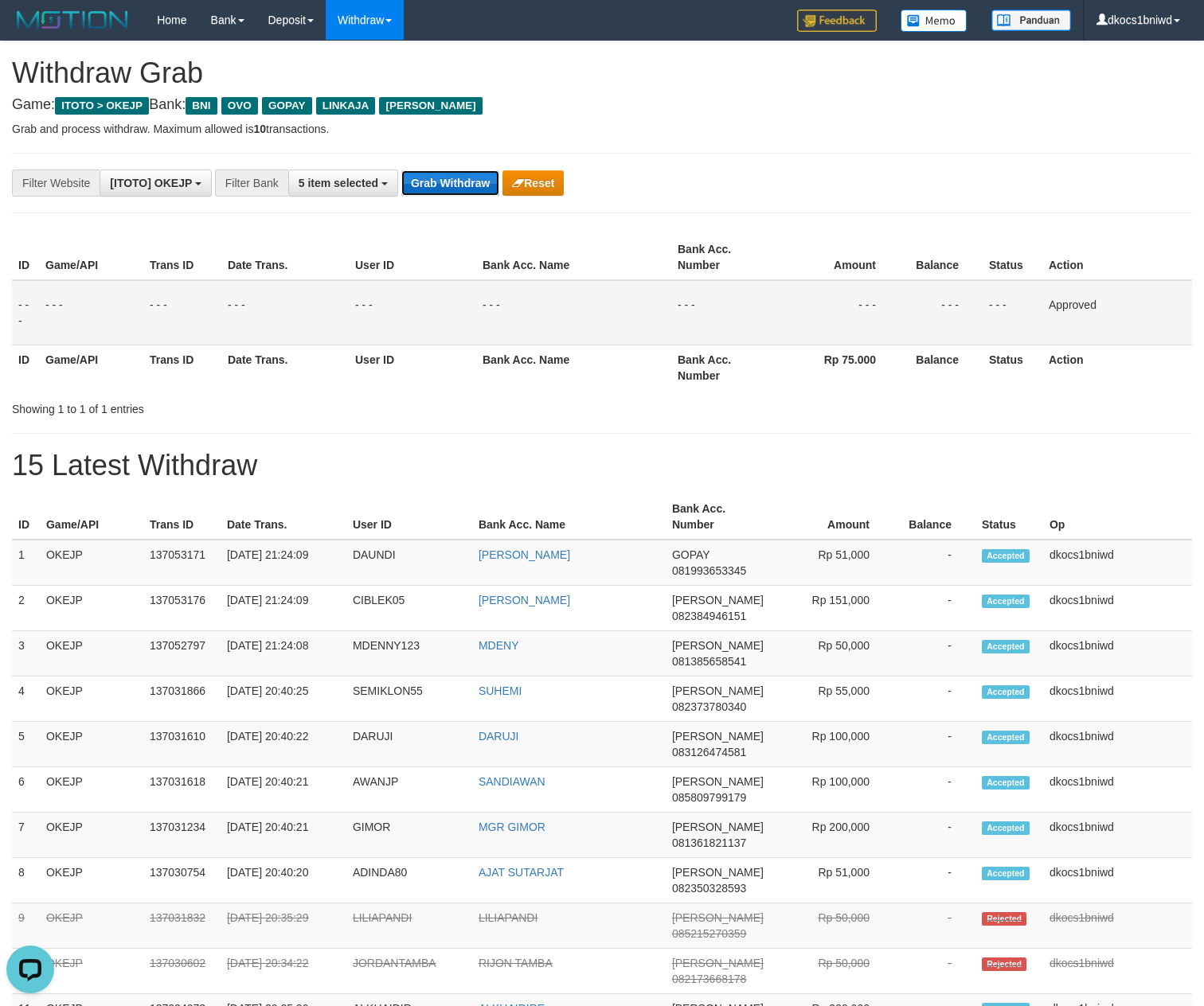
click at [446, 177] on button "Grab Withdraw" at bounding box center [451, 183] width 98 height 26
click at [530, 113] on h4 "Game: ITOTO > OKEJP Bank: BNI OVO GOPAY LINKAJA DANA" at bounding box center [602, 105] width 1180 height 16
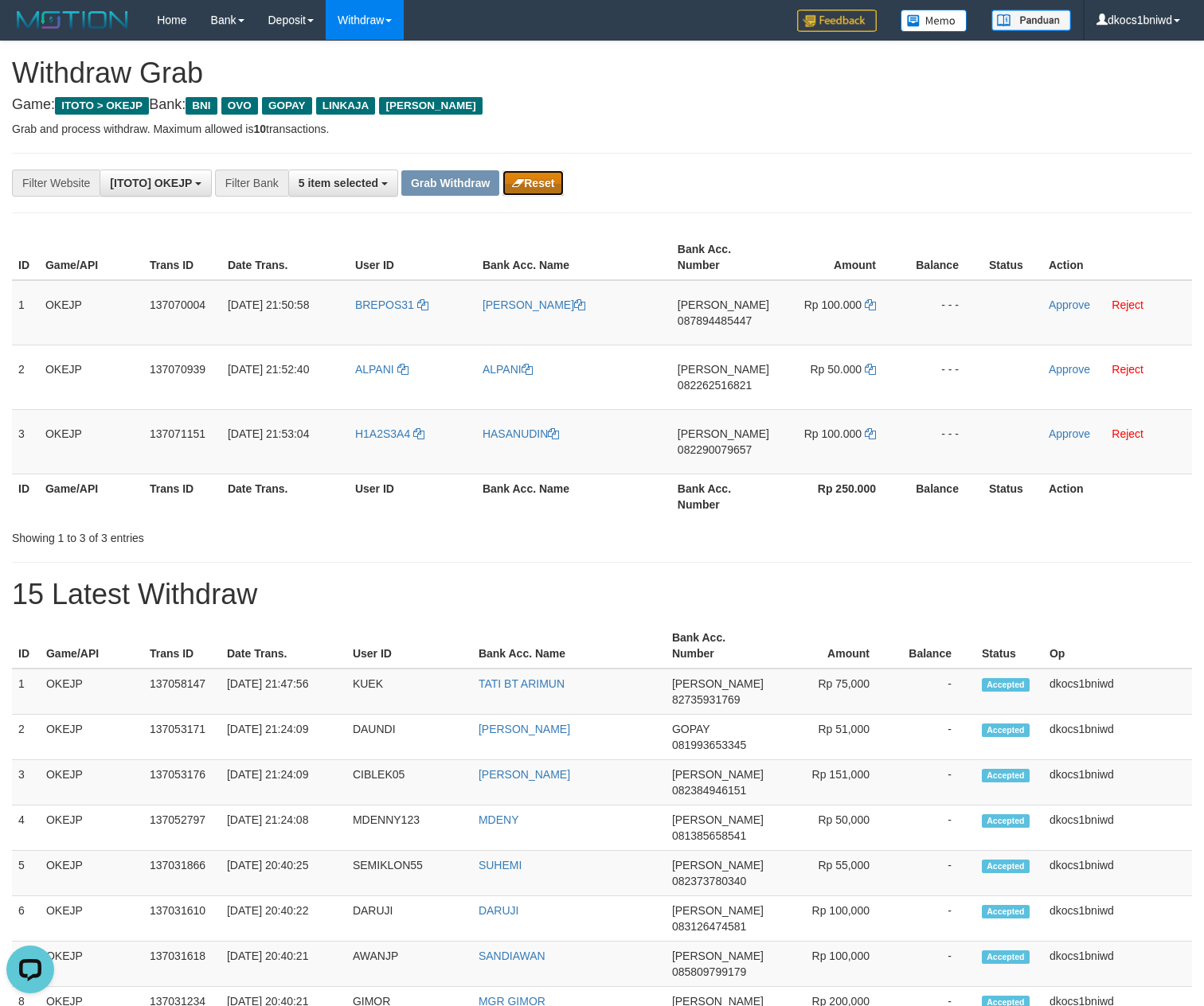
click at [543, 188] on button "Reset" at bounding box center [533, 183] width 61 height 26
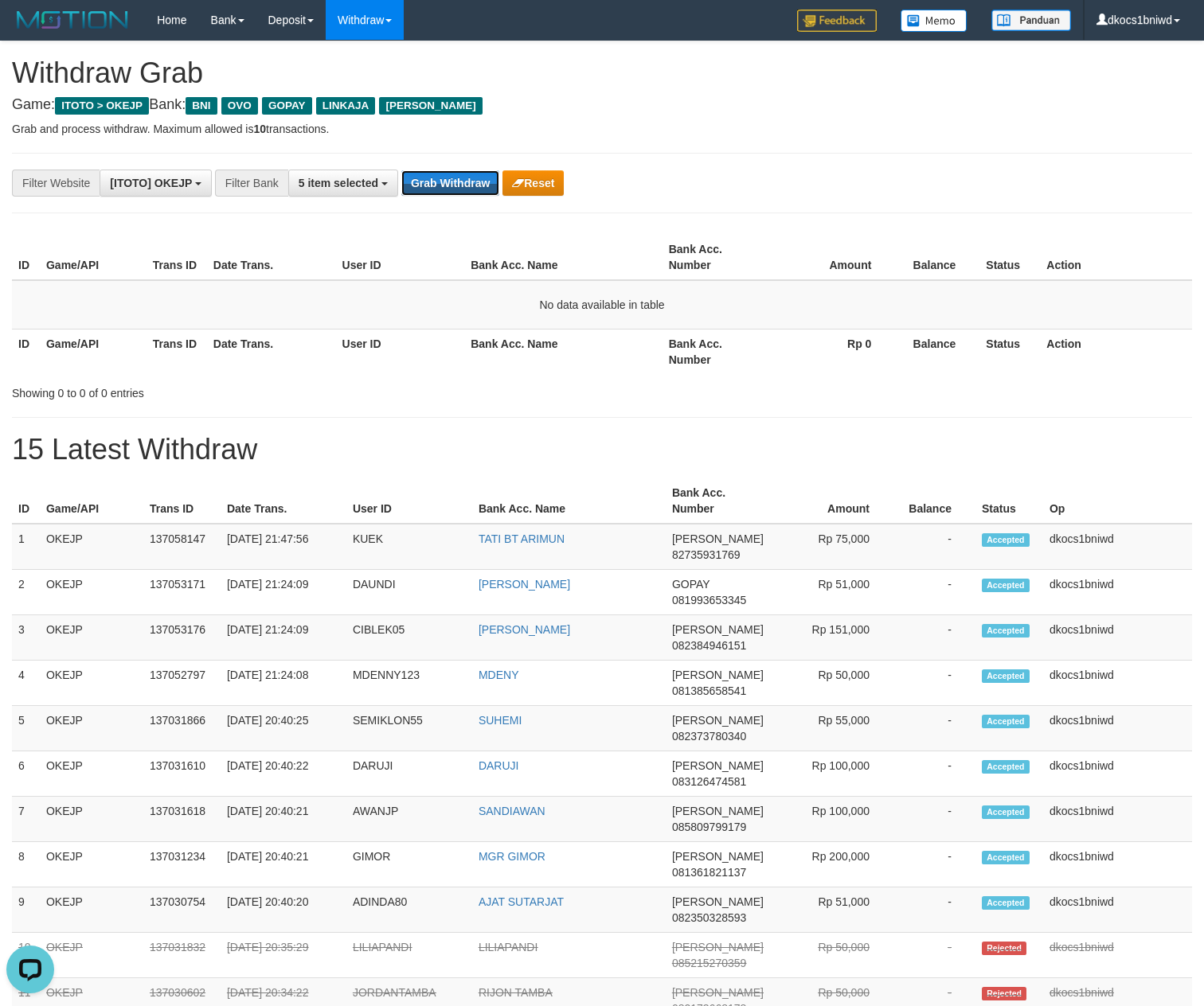
drag, startPoint x: 462, startPoint y: 177, endPoint x: 511, endPoint y: 149, distance: 56.4
click at [462, 177] on button "Grab Withdraw" at bounding box center [451, 183] width 98 height 26
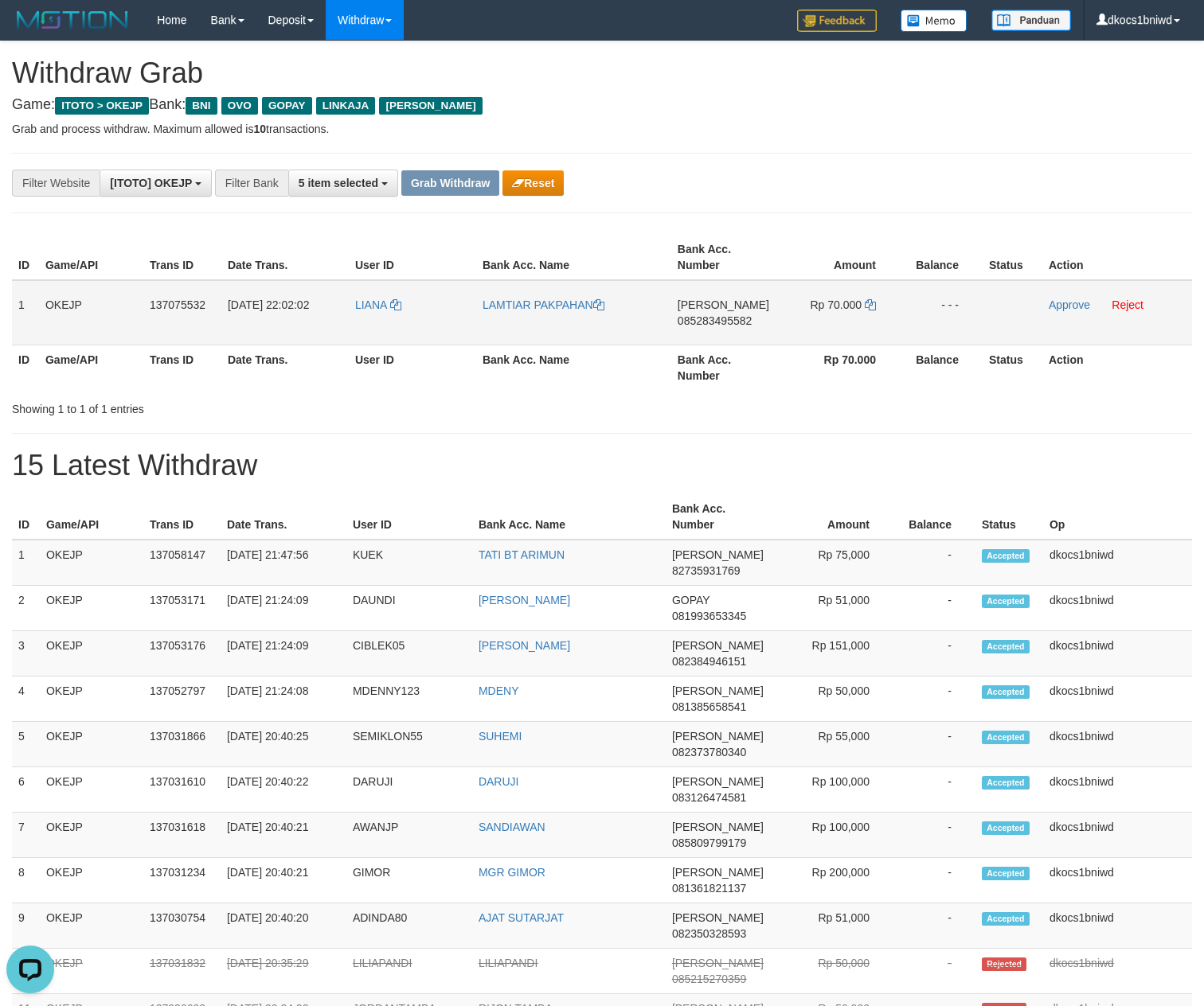
click at [365, 334] on td "LIANA" at bounding box center [412, 312] width 128 height 65
copy link "LIANA"
drag, startPoint x: 525, startPoint y: 309, endPoint x: 13, endPoint y: 361, distance: 514.6
click at [525, 309] on link "LAMTIAR PAKPAHAN" at bounding box center [544, 305] width 122 height 13
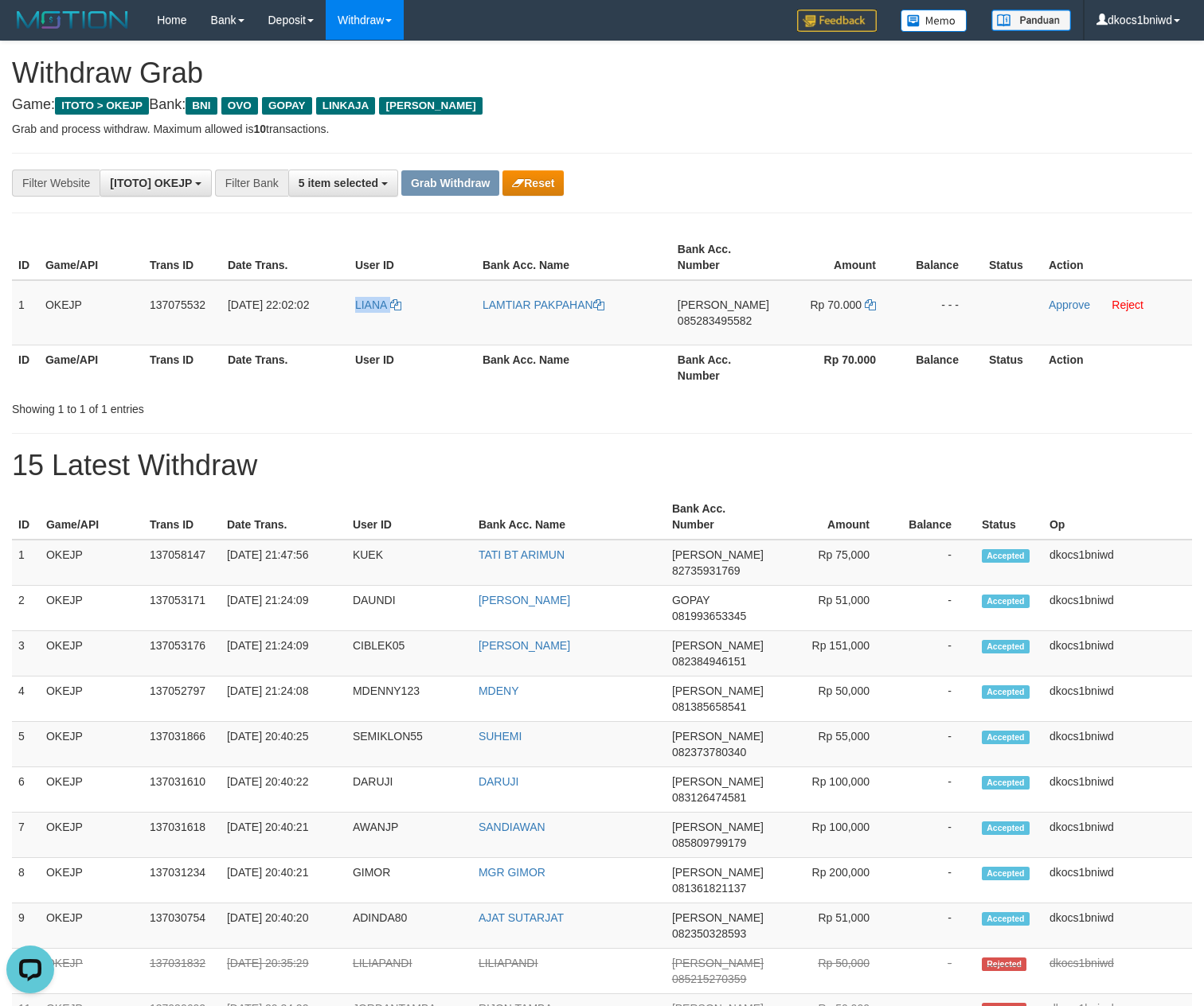
copy link "LIANA"
click at [704, 331] on td "[PERSON_NAME] 085283495582" at bounding box center [724, 312] width 104 height 65
copy span "085283495582"
click at [865, 304] on icon at bounding box center [871, 305] width 11 height 11
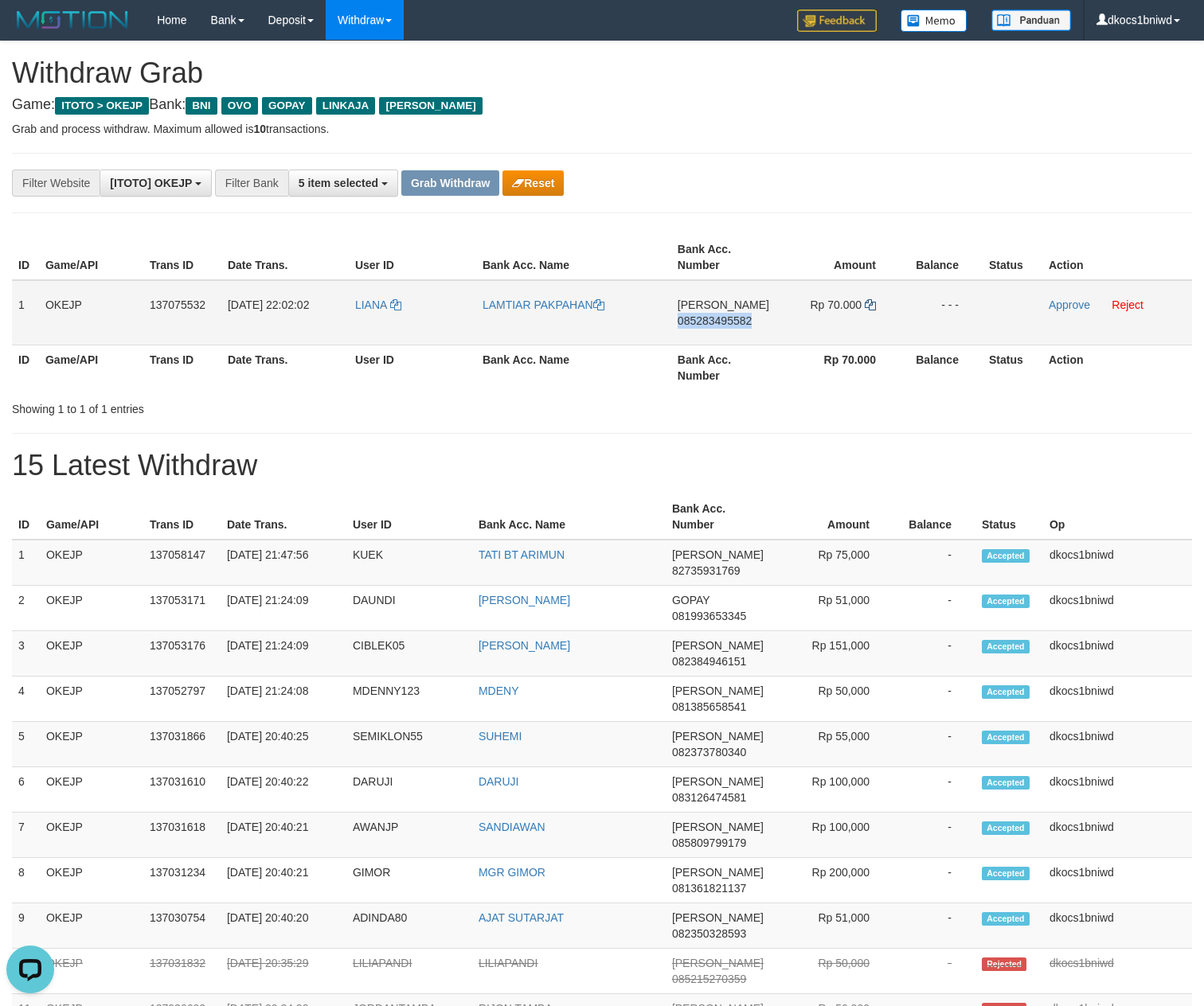
copy span "085283495582"
click at [865, 304] on icon at bounding box center [871, 305] width 11 height 11
click at [1058, 311] on link "Approve" at bounding box center [1070, 305] width 42 height 13
drag, startPoint x: 431, startPoint y: 183, endPoint x: 517, endPoint y: 156, distance: 90.1
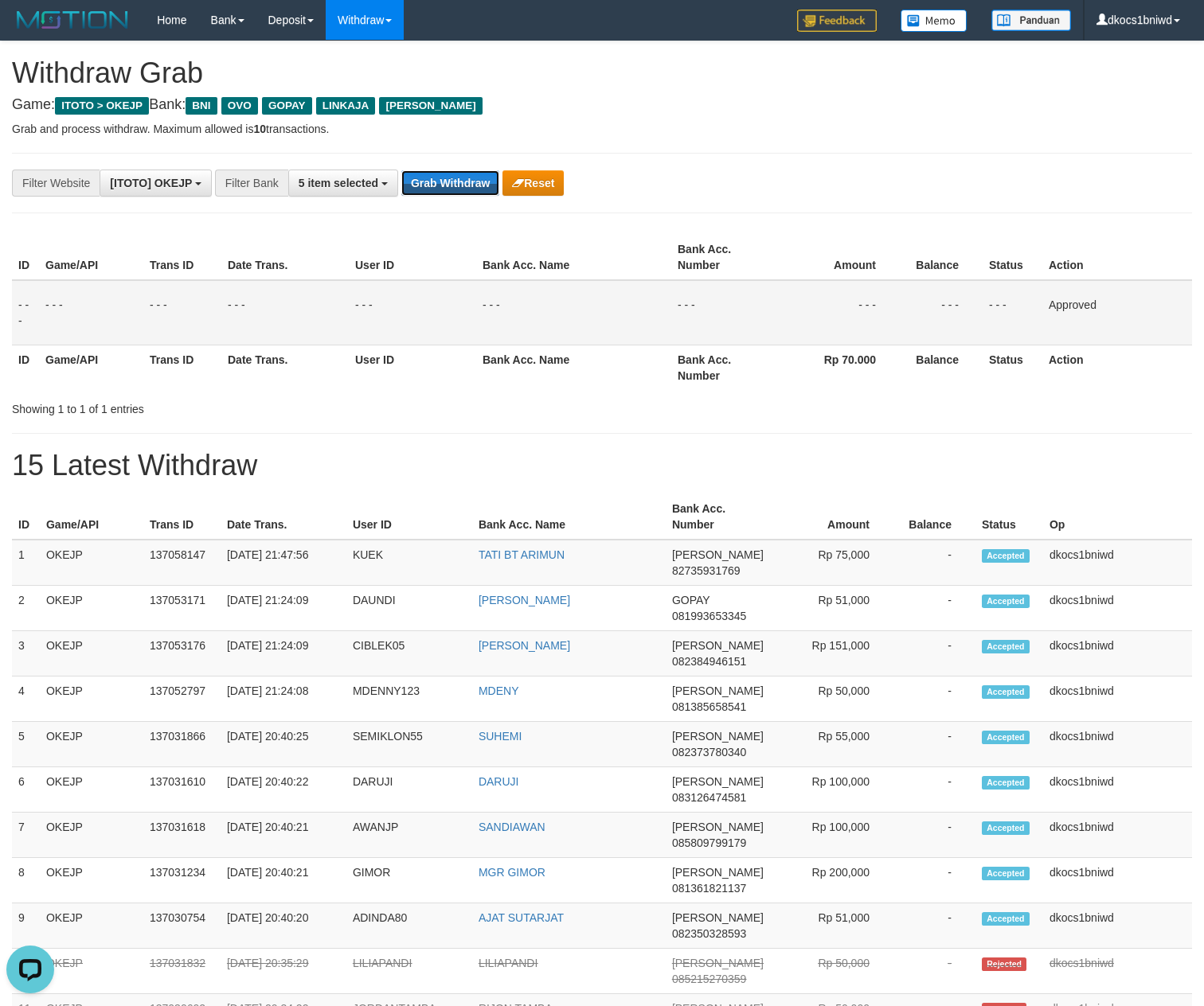
click at [431, 183] on button "Grab Withdraw" at bounding box center [451, 183] width 98 height 26
click at [755, 120] on div "**********" at bounding box center [602, 826] width 1204 height 1569
